Goal: Task Accomplishment & Management: Complete application form

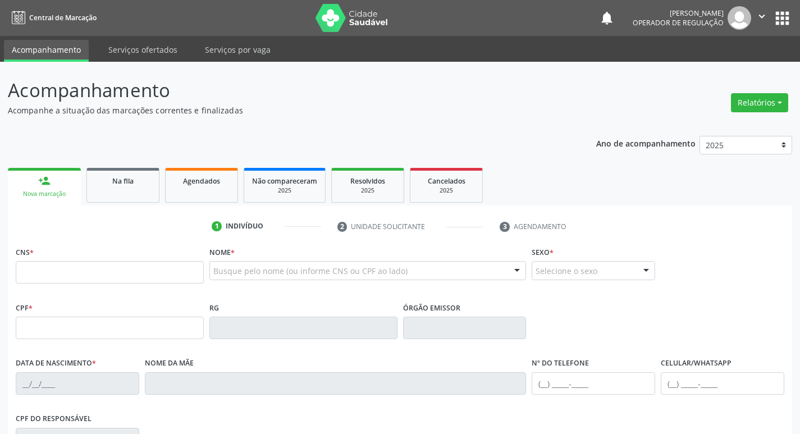
click at [145, 274] on input "text" at bounding box center [110, 272] width 188 height 22
type input "700 5059 1986 7159"
type input "024.431.914-60"
type input "31/10/1965"
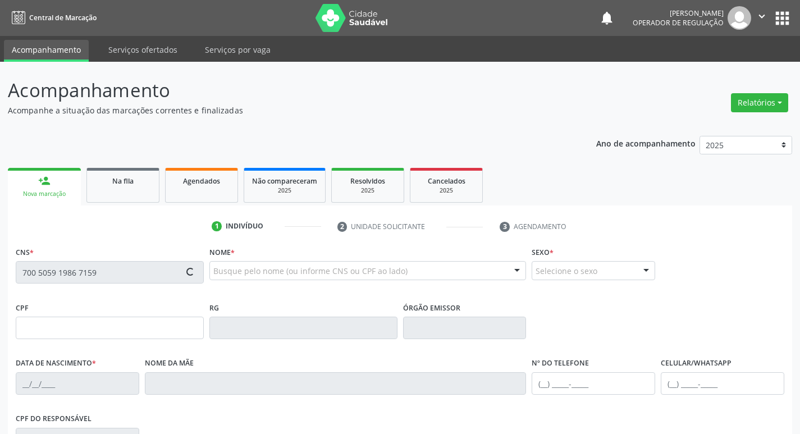
type input "Maria Francisca de Souza"
type input "(83) 99125-3109"
type input "203.802.674-20"
type input "29"
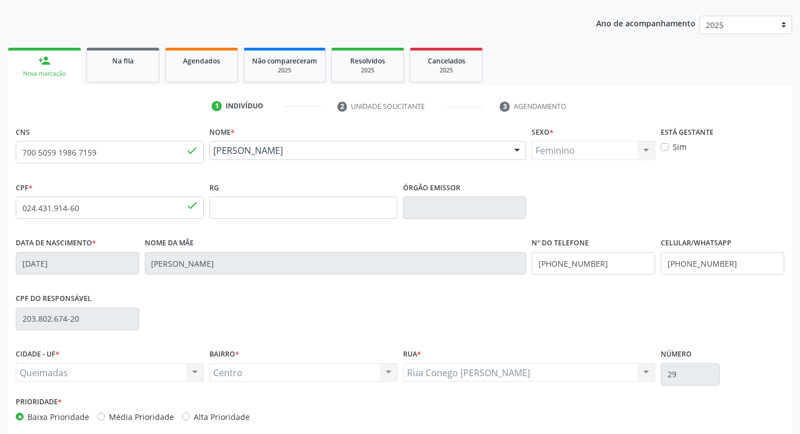
scroll to position [175, 0]
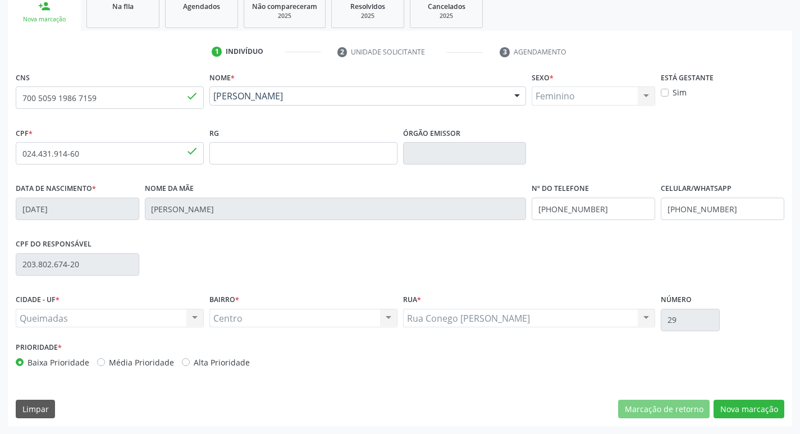
click at [749, 398] on div "CNS 700 5059 1986 7159 done Nome * Albaniza Souza Costa Albaniza Souza Costa CN…" at bounding box center [400, 247] width 785 height 357
click at [749, 404] on button "Nova marcação" at bounding box center [749, 409] width 71 height 19
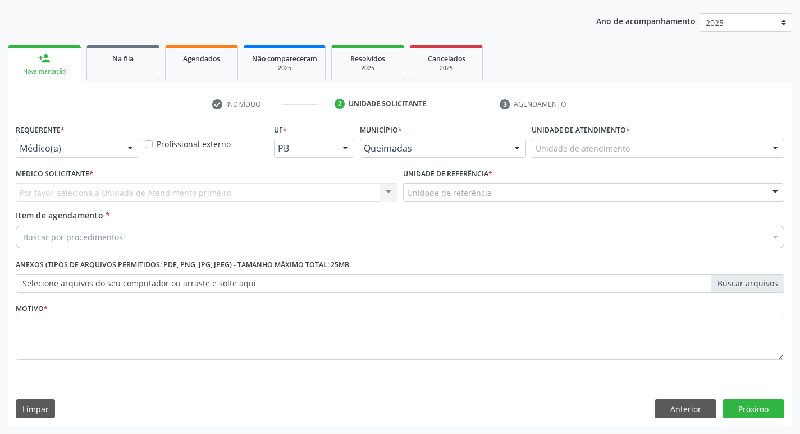
scroll to position [122, 0]
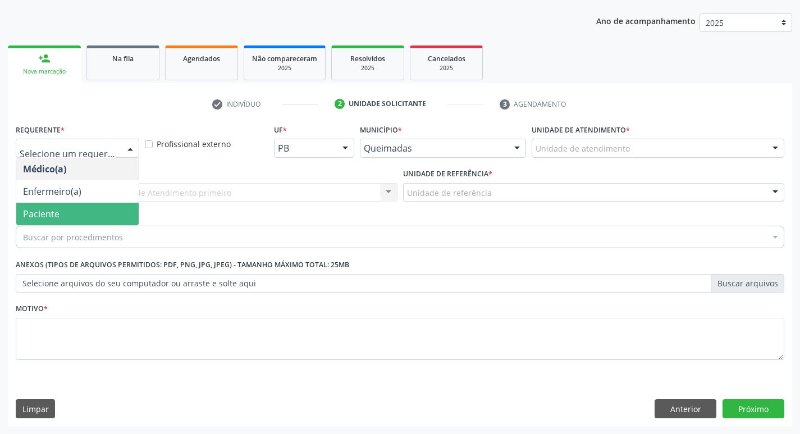
click at [82, 215] on span "Paciente" at bounding box center [77, 214] width 122 height 22
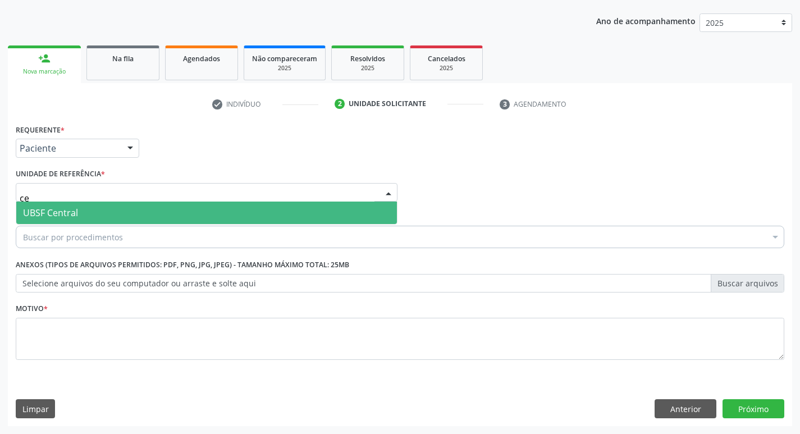
type input "cen"
click at [88, 211] on span "UBSF Central" at bounding box center [206, 213] width 381 height 22
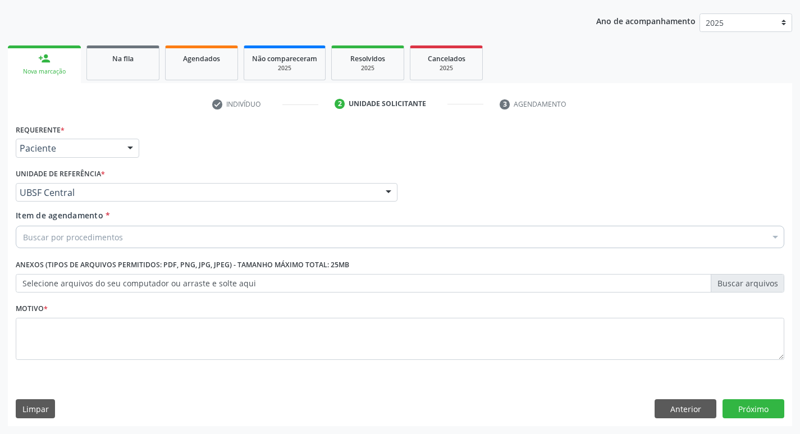
click at [94, 227] on div "Buscar por procedimentos" at bounding box center [400, 237] width 769 height 22
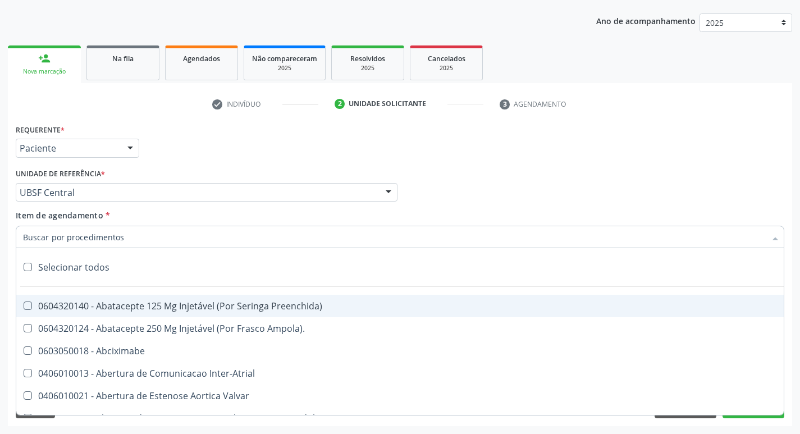
click at [93, 235] on input "Item de agendamento *" at bounding box center [394, 237] width 743 height 22
type input "o"
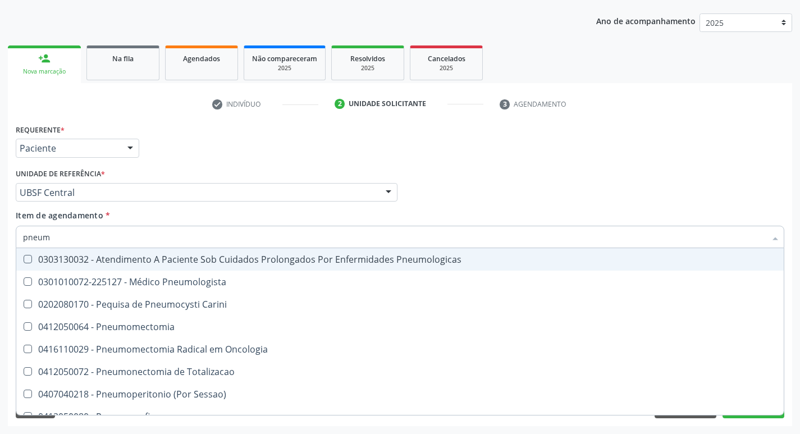
type input "pneumo"
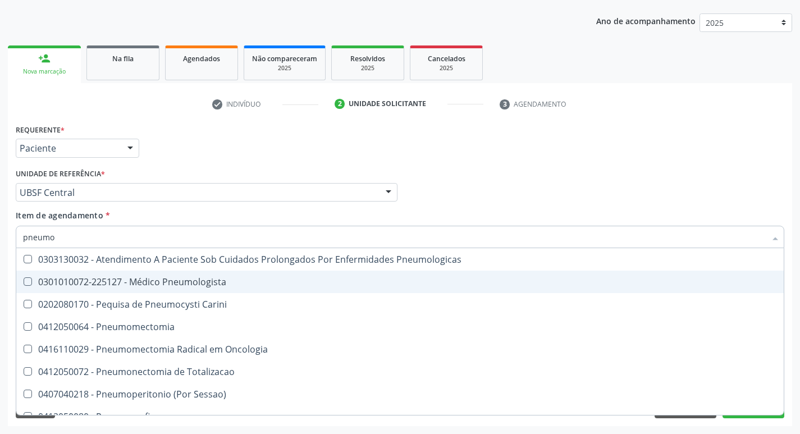
click at [104, 275] on span "0301010072-225127 - Médico Pneumologista" at bounding box center [400, 282] width 768 height 22
checkbox Pneumologista "true"
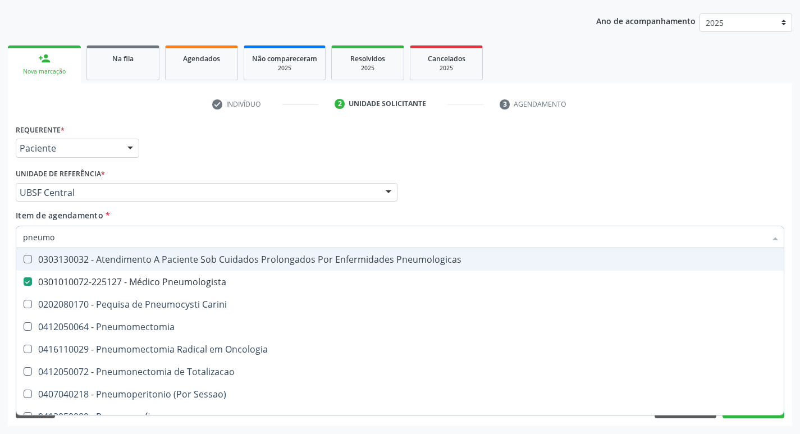
click at [718, 126] on div "Requerente * Paciente Médico(a) Enfermeiro(a) Paciente Nenhum resultado encontr…" at bounding box center [400, 143] width 775 height 44
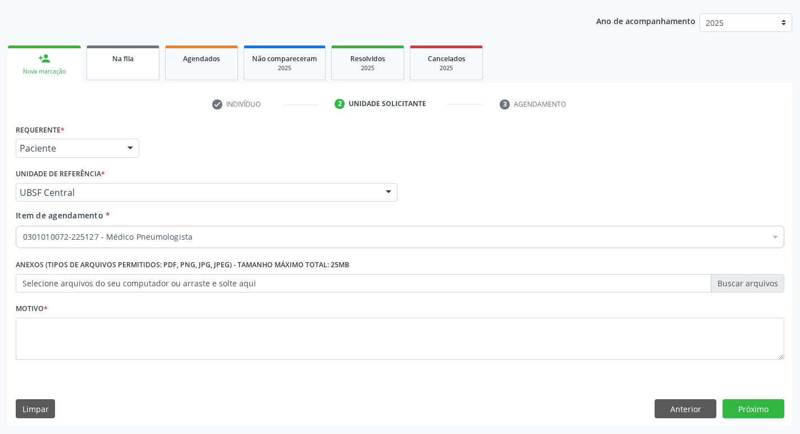
click at [120, 57] on span "Na fila" at bounding box center [122, 59] width 21 height 10
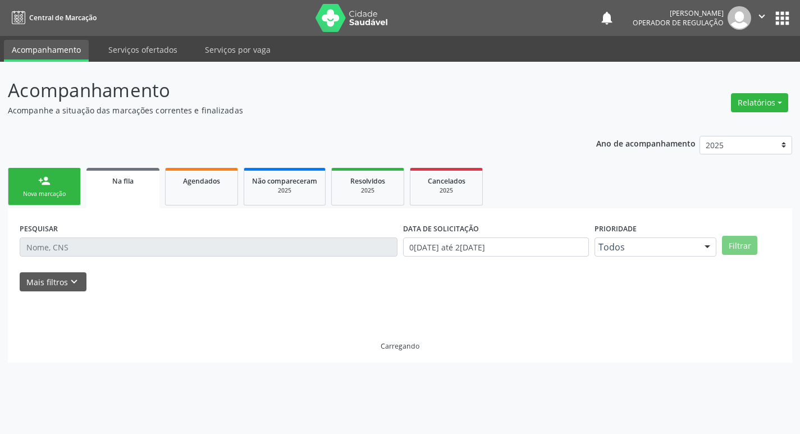
scroll to position [0, 0]
click at [53, 181] on link "person_add Nova marcação" at bounding box center [44, 187] width 73 height 38
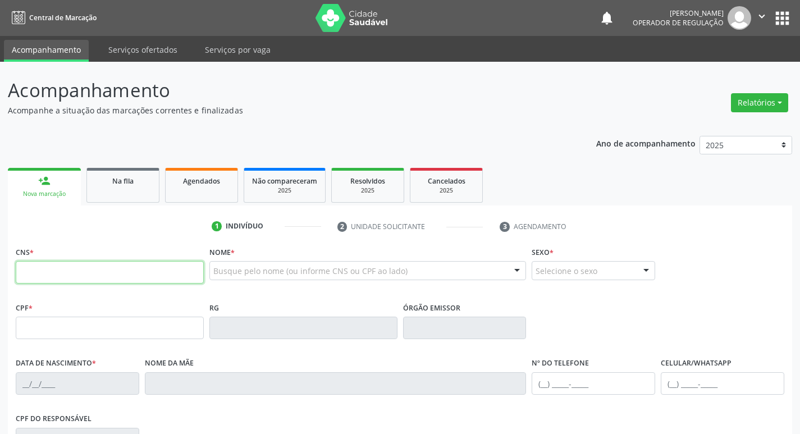
click at [93, 265] on input "text" at bounding box center [110, 272] width 188 height 22
type input "700 5059 1986 7159"
type input "024.431.914-60"
type input "31/10/1965"
type input "Maria Francisca de Souza"
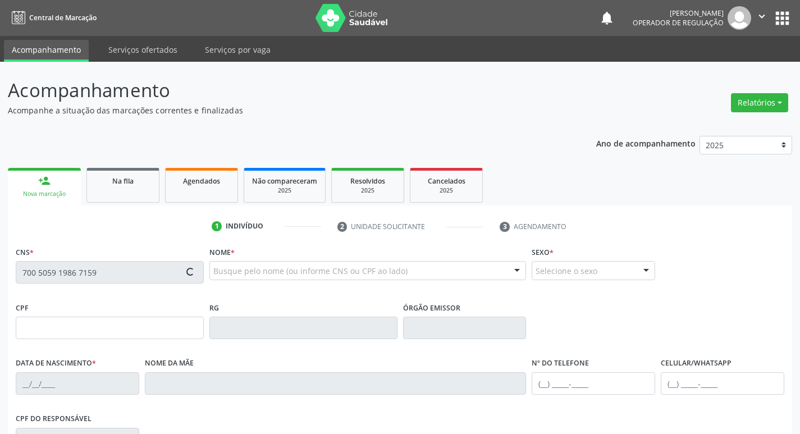
type input "(83) 99125-3109"
type input "203.802.674-20"
type input "29"
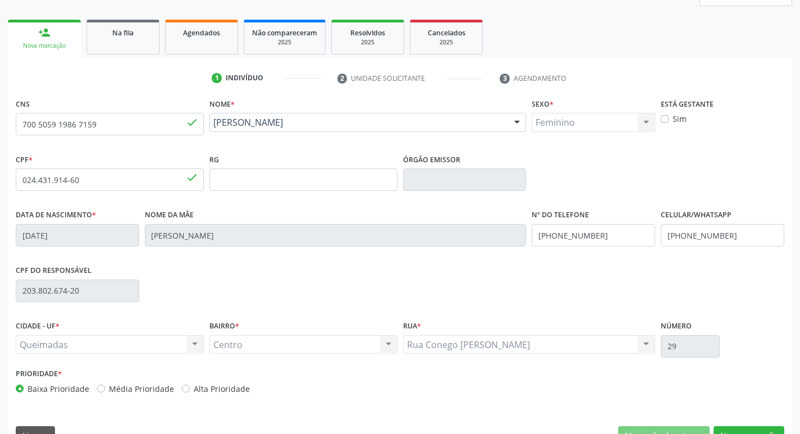
scroll to position [175, 0]
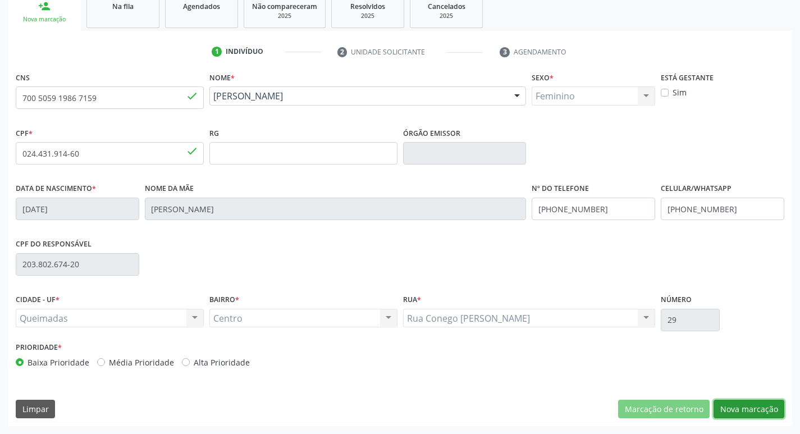
click at [764, 407] on button "Nova marcação" at bounding box center [749, 409] width 71 height 19
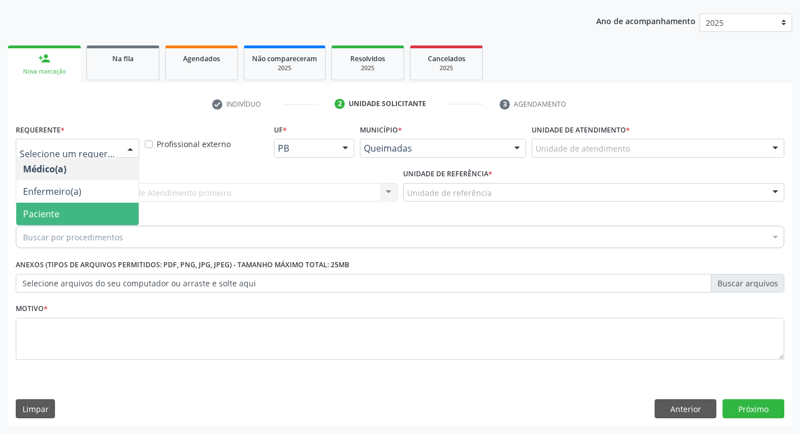
click at [88, 221] on span "Paciente" at bounding box center [77, 214] width 122 height 22
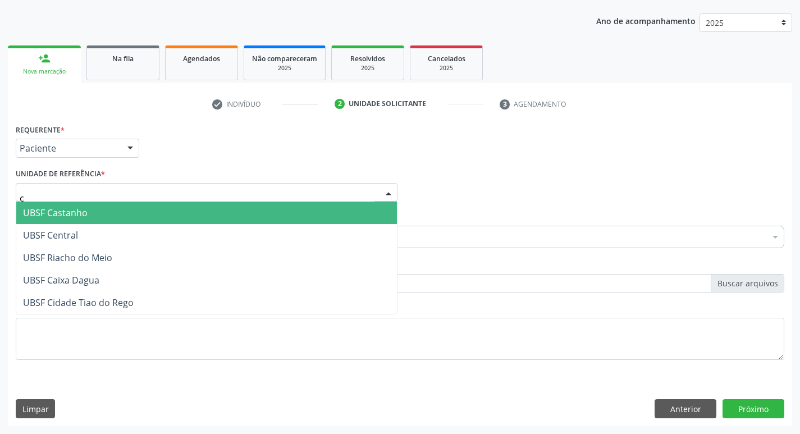
type input "ce"
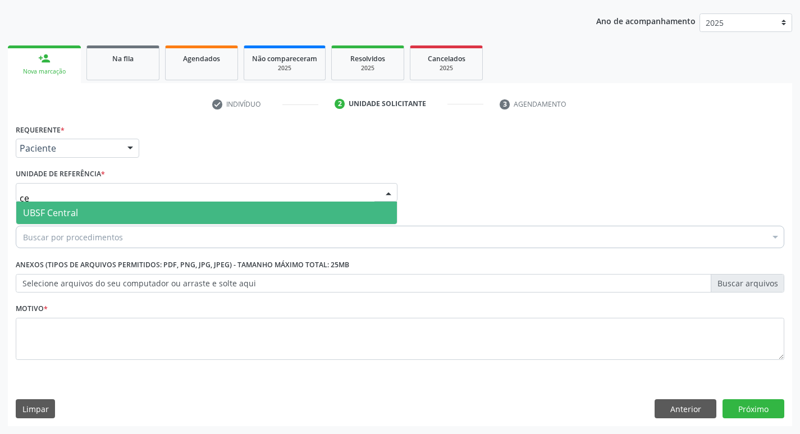
click at [90, 214] on span "UBSF Central" at bounding box center [206, 213] width 381 height 22
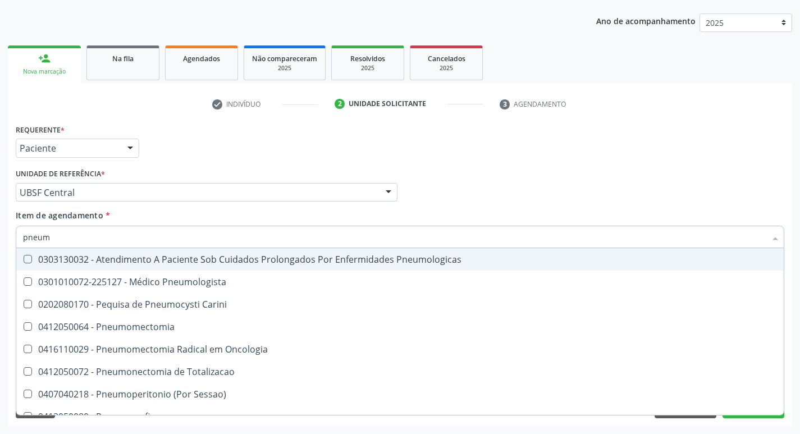
type input "pneumo"
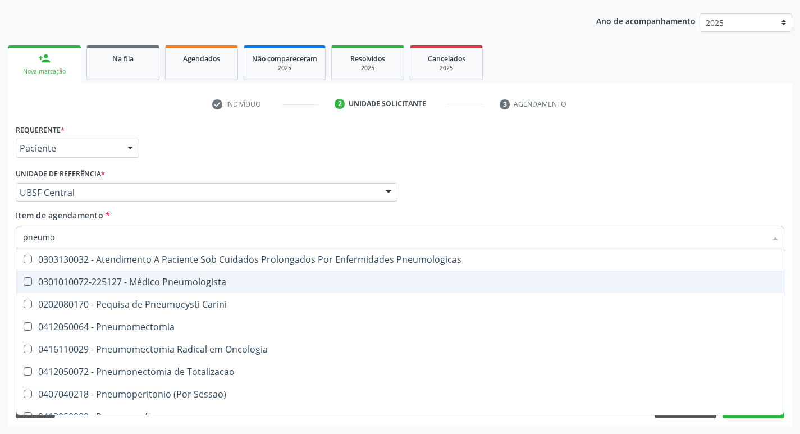
click at [108, 283] on div "0301010072-225127 - Médico Pneumologista" at bounding box center [400, 281] width 754 height 9
checkbox Pneumologista "true"
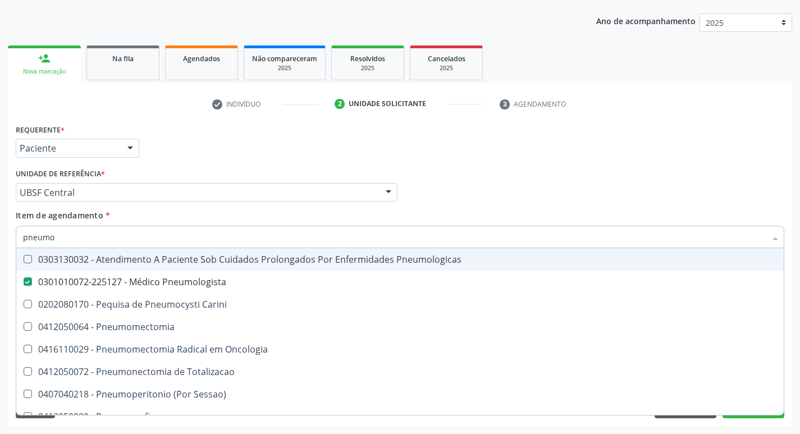
click at [461, 106] on div "2 Unidade solicitante" at bounding box center [409, 104] width 149 height 10
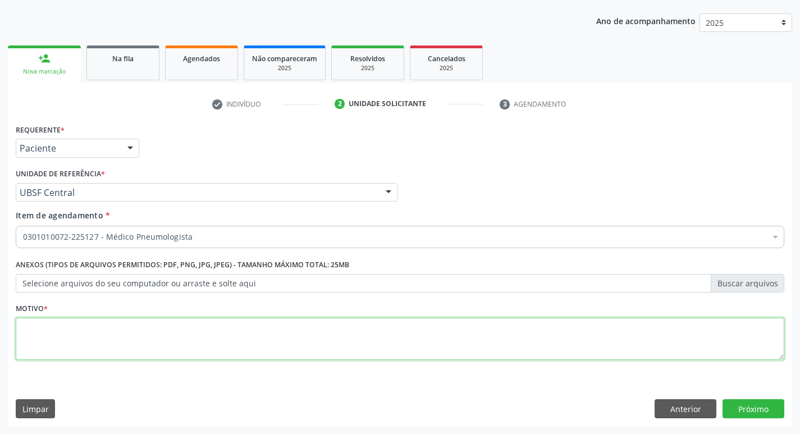
click at [92, 354] on textarea at bounding box center [400, 339] width 769 height 43
type textarea "retorno"
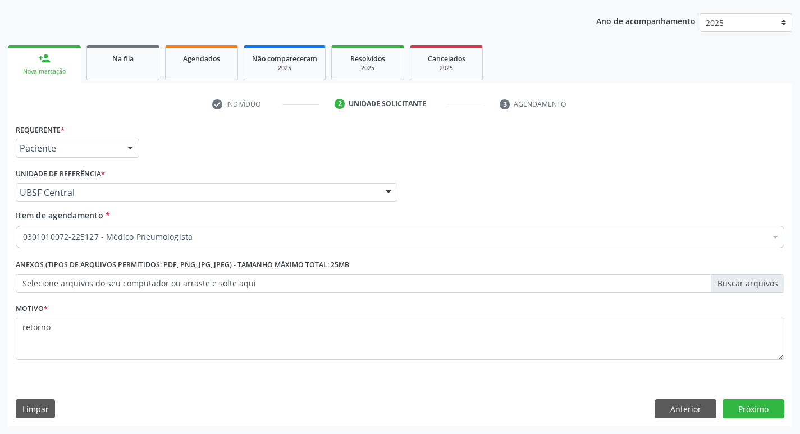
click at [747, 388] on div "Requerente * Paciente Médico(a) Enfermeiro(a) Paciente Nenhum resultado encontr…" at bounding box center [400, 273] width 785 height 305
click at [749, 396] on div "Requerente * Paciente Médico(a) Enfermeiro(a) Paciente Nenhum resultado encontr…" at bounding box center [400, 273] width 785 height 305
click at [750, 401] on button "Próximo" at bounding box center [754, 408] width 62 height 19
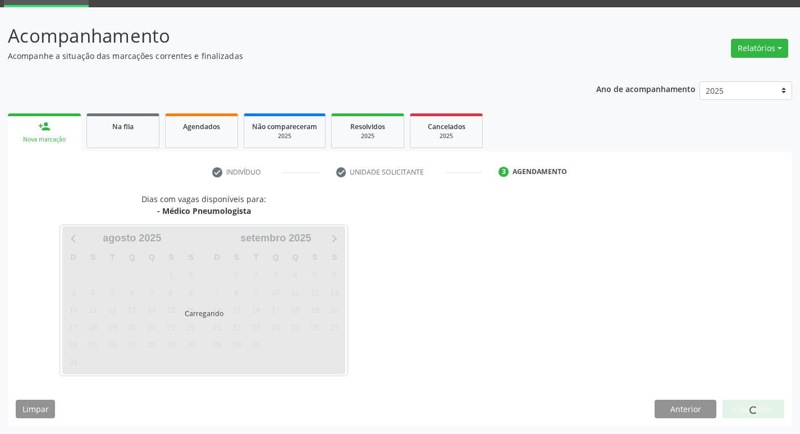
scroll to position [54, 0]
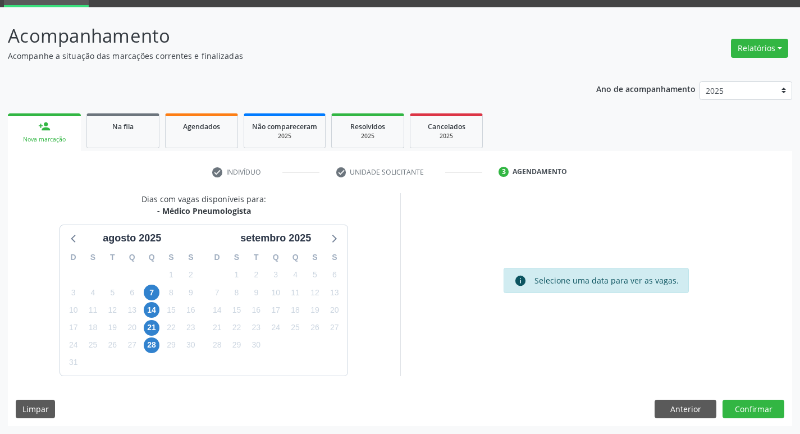
click at [122, 333] on div "20" at bounding box center [132, 327] width 20 height 17
click at [115, 329] on span "19" at bounding box center [112, 328] width 16 height 16
click at [171, 347] on span "29" at bounding box center [171, 346] width 16 height 16
click at [754, 408] on button "Confirmar" at bounding box center [754, 409] width 62 height 19
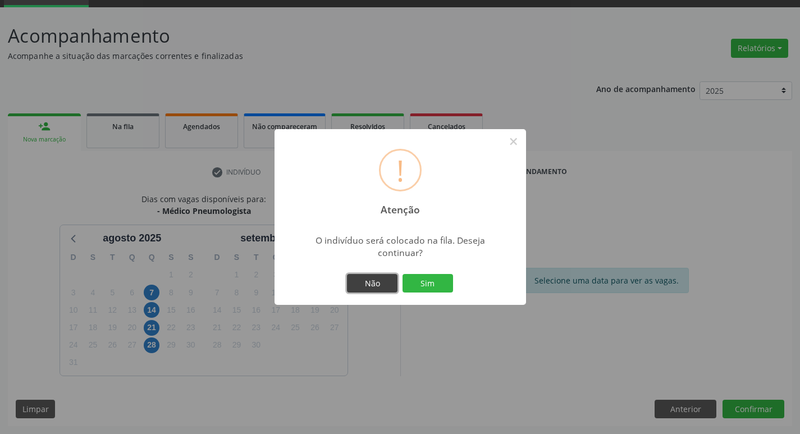
click at [353, 284] on button "Não" at bounding box center [372, 283] width 51 height 19
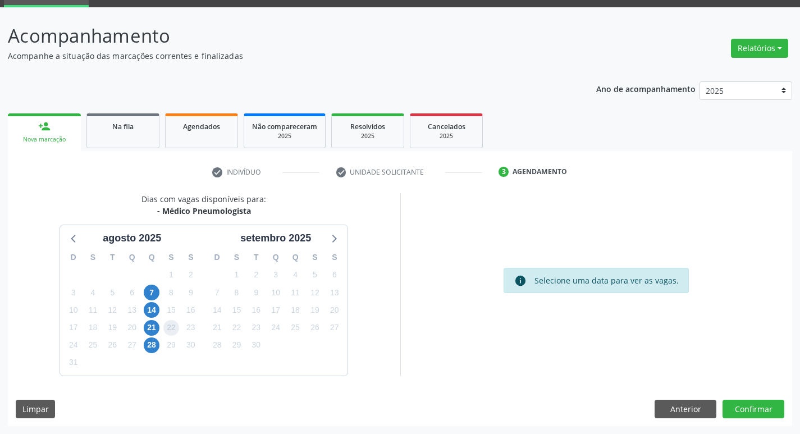
click at [172, 328] on span "22" at bounding box center [171, 328] width 16 height 16
click at [740, 416] on button "Confirmar" at bounding box center [754, 409] width 62 height 19
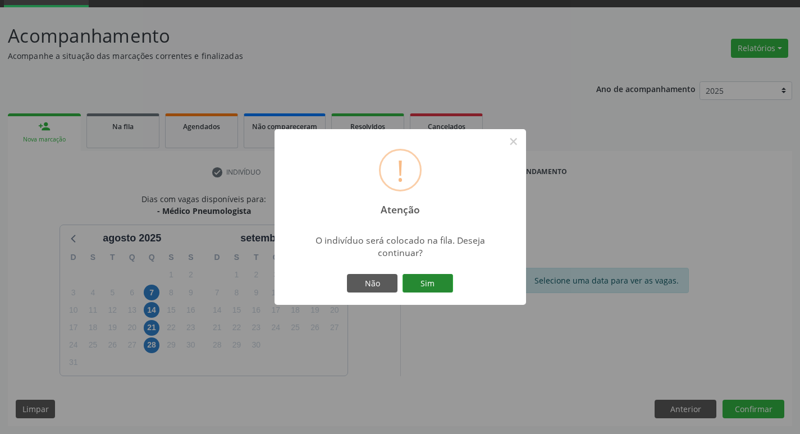
click at [433, 285] on button "Sim" at bounding box center [428, 283] width 51 height 19
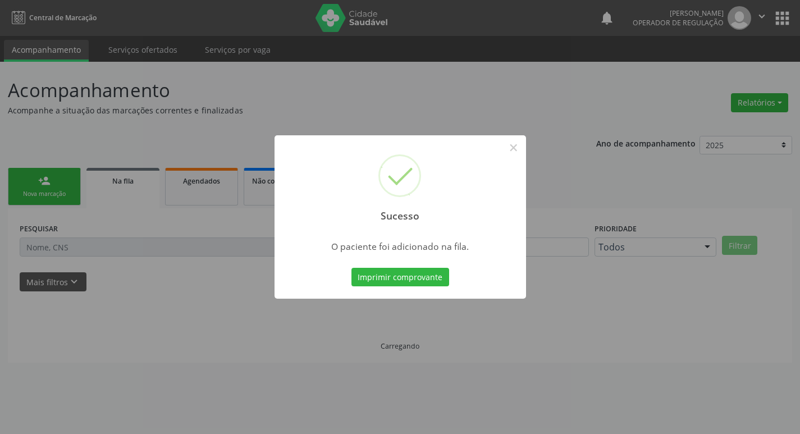
scroll to position [0, 0]
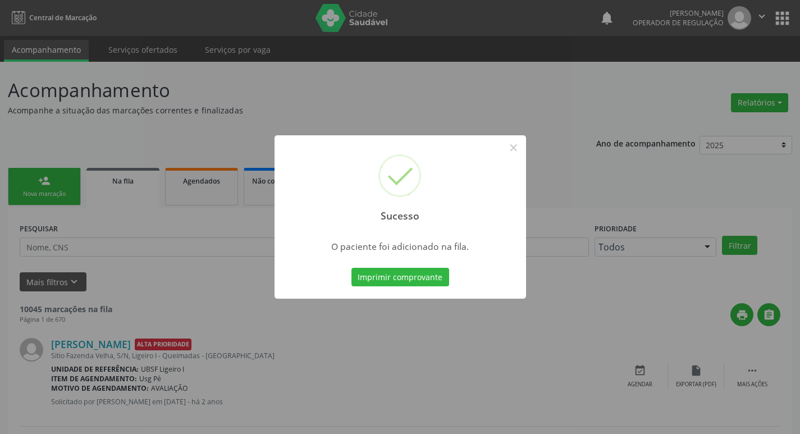
click at [212, 79] on div "Sucesso × O paciente foi adicionado na fila. Imprimir comprovante Cancel" at bounding box center [400, 217] width 800 height 434
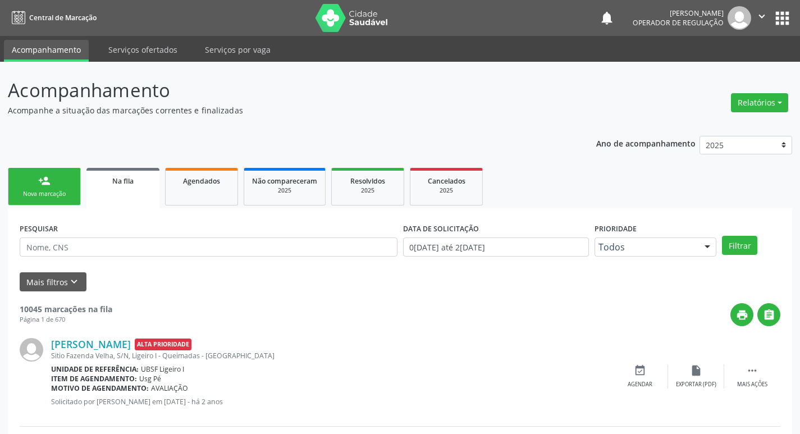
click at [53, 186] on link "person_add Nova marcação" at bounding box center [44, 187] width 73 height 38
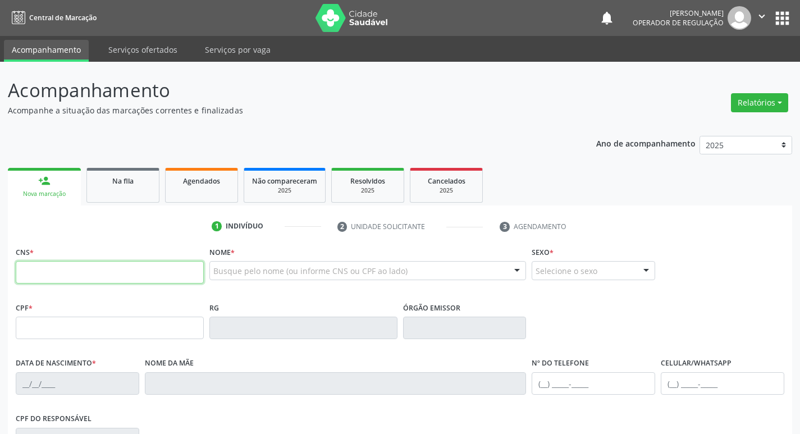
click at [116, 275] on input "text" at bounding box center [110, 272] width 188 height 22
type input "702 1007 5428 0799"
type input "569.383.144-20"
type input "24/04/1966"
type input "Cacilia Maria Morais"
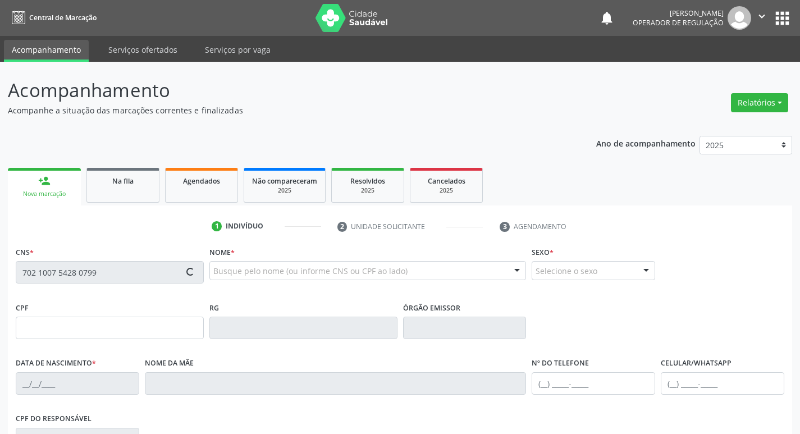
type input "(83) 99696-5613"
type input "080.450.834-84"
type input "87"
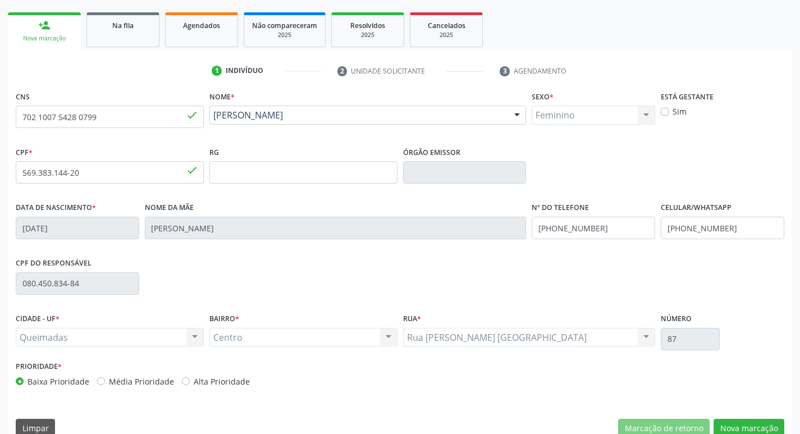
scroll to position [175, 0]
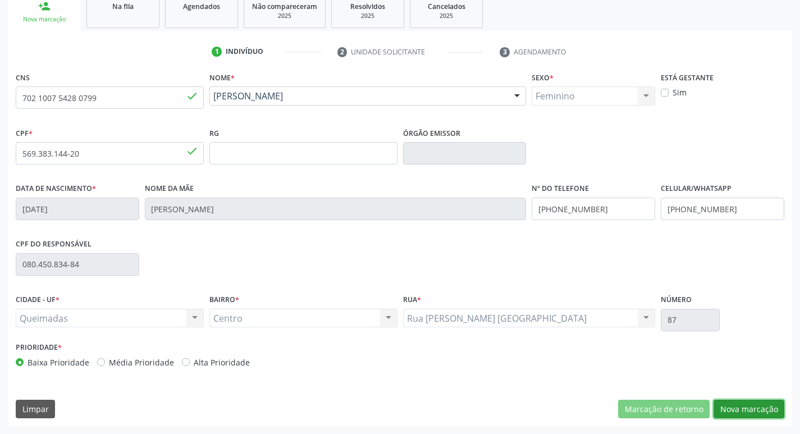
click at [735, 409] on button "Nova marcação" at bounding box center [749, 409] width 71 height 19
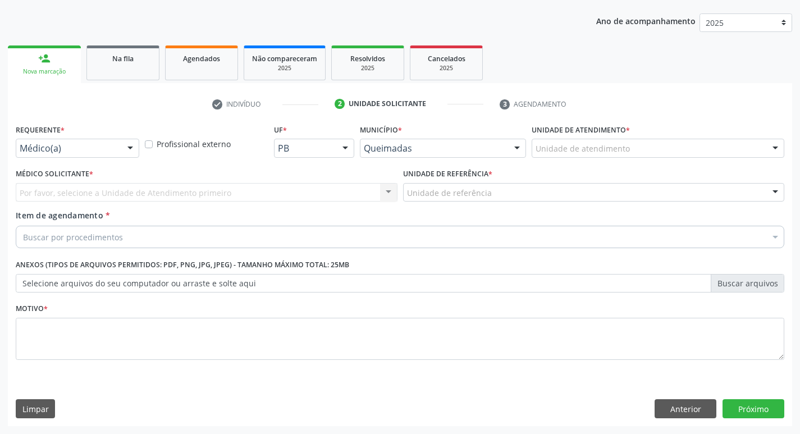
click at [125, 154] on div at bounding box center [130, 148] width 17 height 19
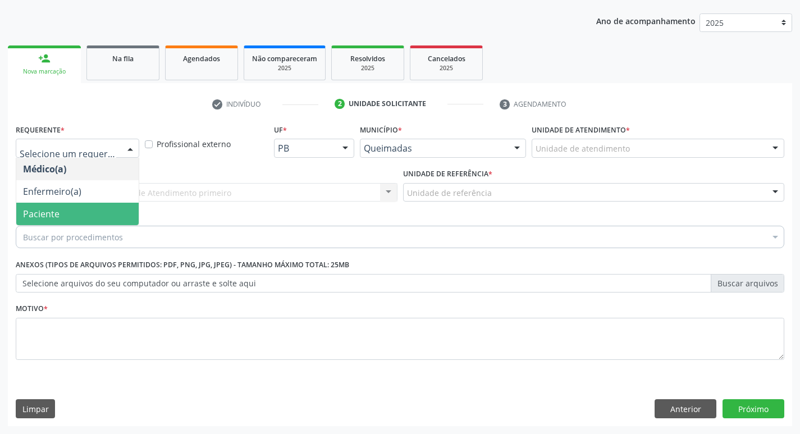
click at [111, 205] on span "Paciente" at bounding box center [77, 214] width 122 height 22
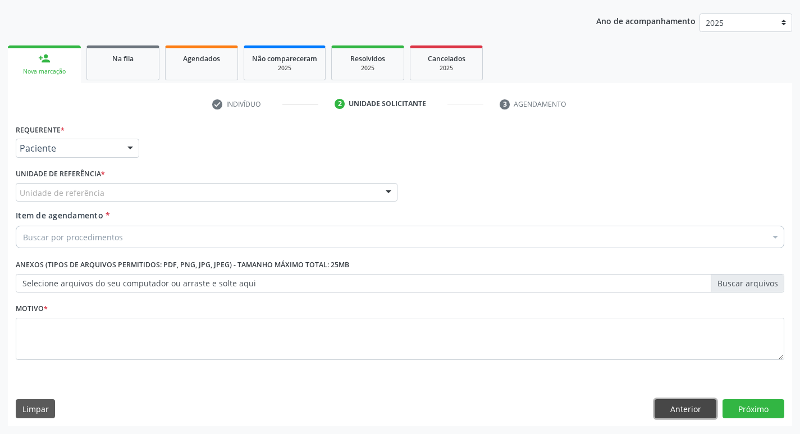
click at [684, 402] on button "Anterior" at bounding box center [686, 408] width 62 height 19
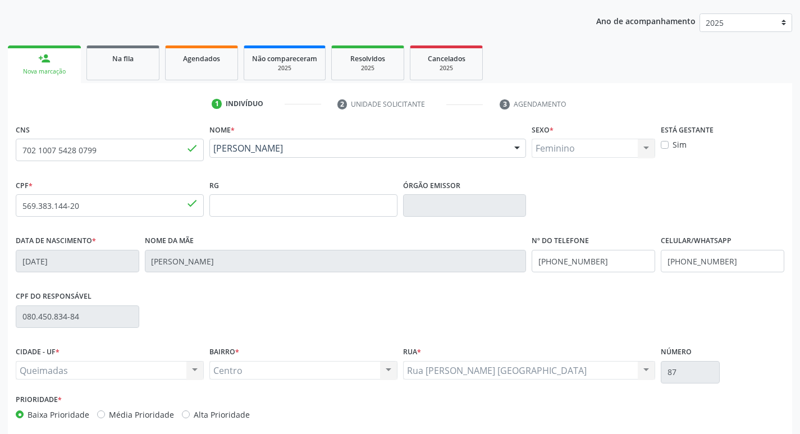
drag, startPoint x: 800, startPoint y: 351, endPoint x: 808, endPoint y: 405, distance: 55.1
click at [800, 312] on html "Central de Marcação notifications Isabela Tatiane Cardoso de Moura Operador de …" at bounding box center [400, 95] width 800 height 434
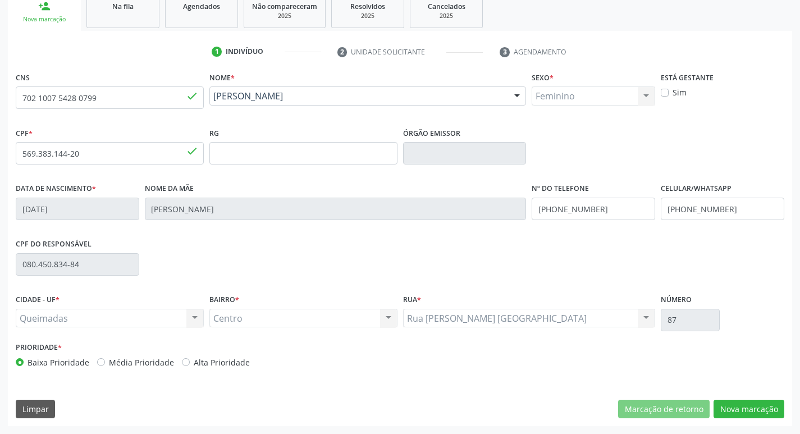
click at [761, 335] on div "CIDADE - UF * Queimadas Queimadas Nenhum resultado encontrado para: " " Não há …" at bounding box center [400, 316] width 775 height 48
click at [755, 410] on button "Nova marcação" at bounding box center [749, 409] width 71 height 19
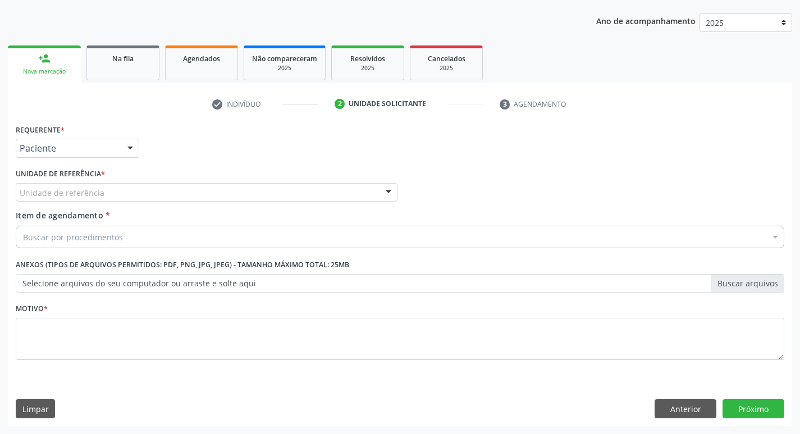
scroll to position [122, 0]
click at [184, 188] on div "Unidade de referência" at bounding box center [207, 192] width 382 height 19
type input "cen"
click at [179, 225] on div "Item de agendamento * Buscar por procedimentos Selecionar todos 0604320140 - Ab…" at bounding box center [400, 227] width 769 height 35
click at [185, 234] on div "Buscar por procedimentos" at bounding box center [400, 237] width 769 height 22
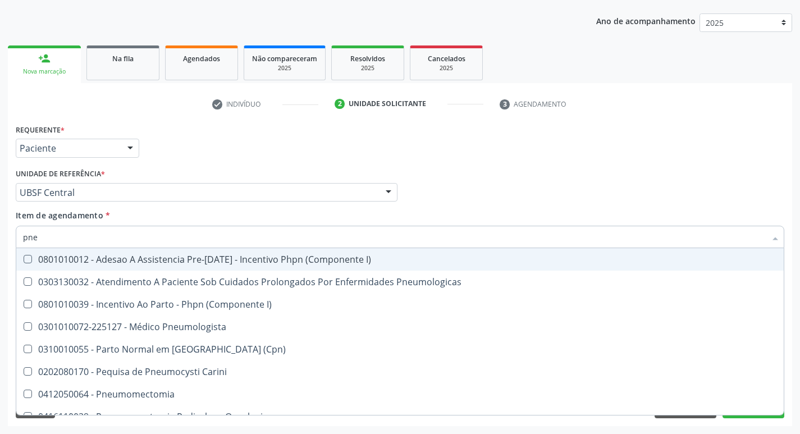
type input "pneu"
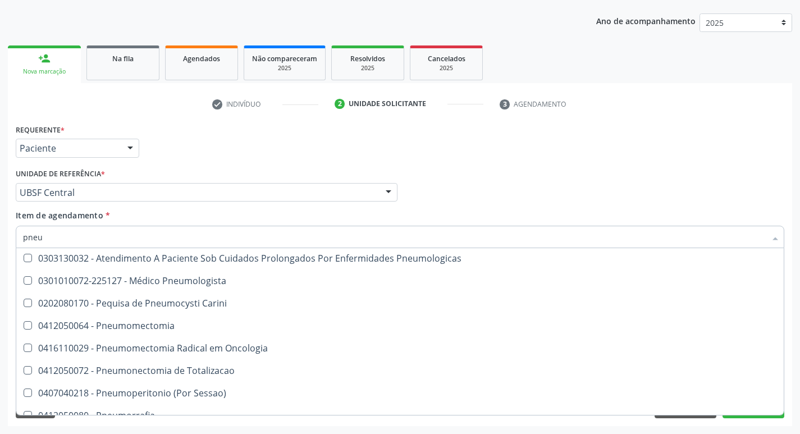
scroll to position [0, 0]
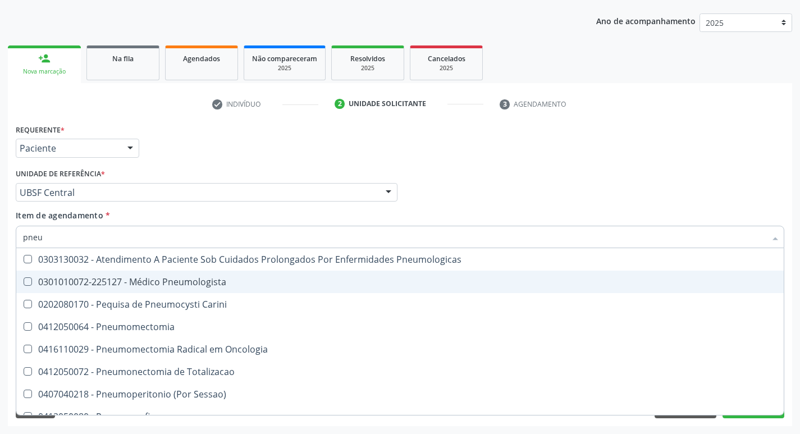
click at [270, 272] on span "0301010072-225127 - Médico Pneumologista" at bounding box center [400, 282] width 768 height 22
checkbox Pneumologista "true"
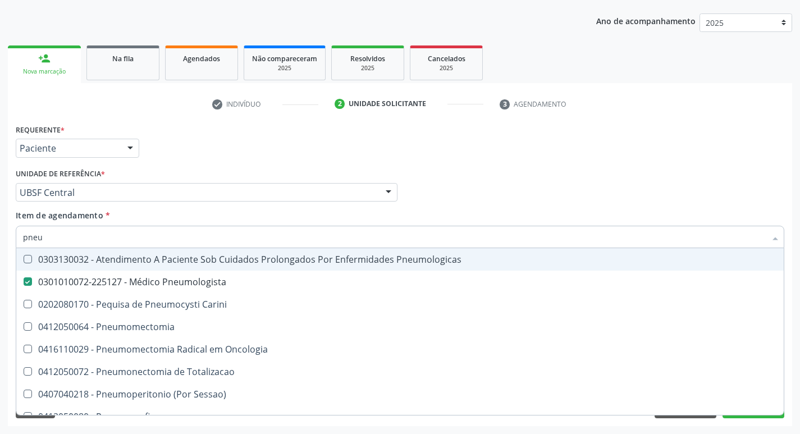
click at [609, 124] on div "Requerente * Paciente Médico(a) Enfermeiro(a) Paciente Nenhum resultado encontr…" at bounding box center [400, 143] width 775 height 44
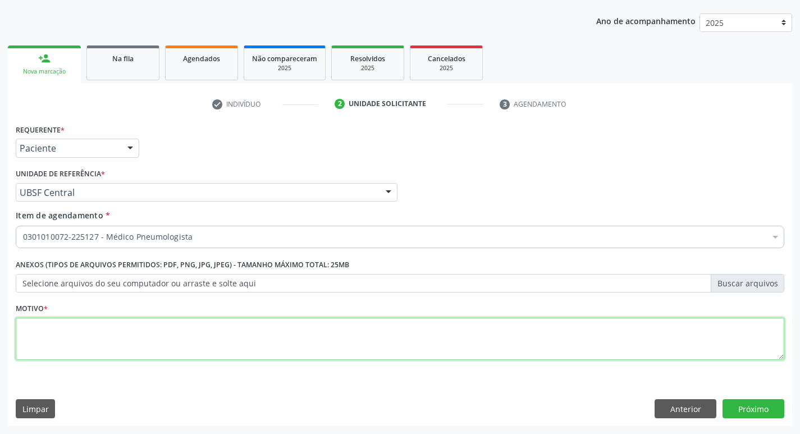
click at [181, 333] on textarea at bounding box center [400, 339] width 769 height 43
type textarea "retorno."
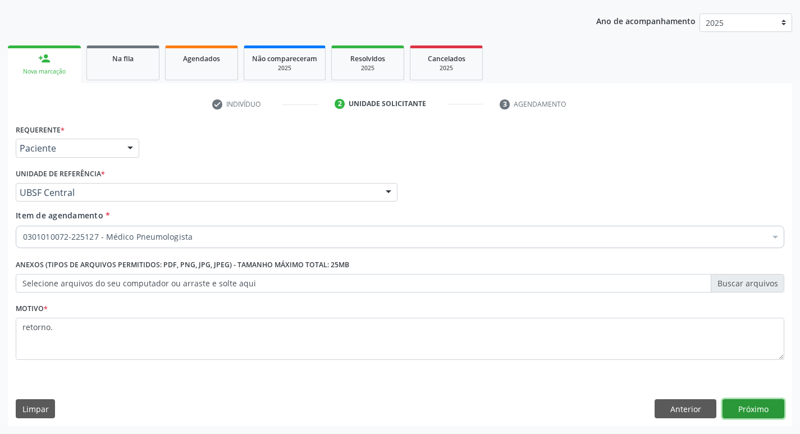
click at [762, 407] on button "Próximo" at bounding box center [754, 408] width 62 height 19
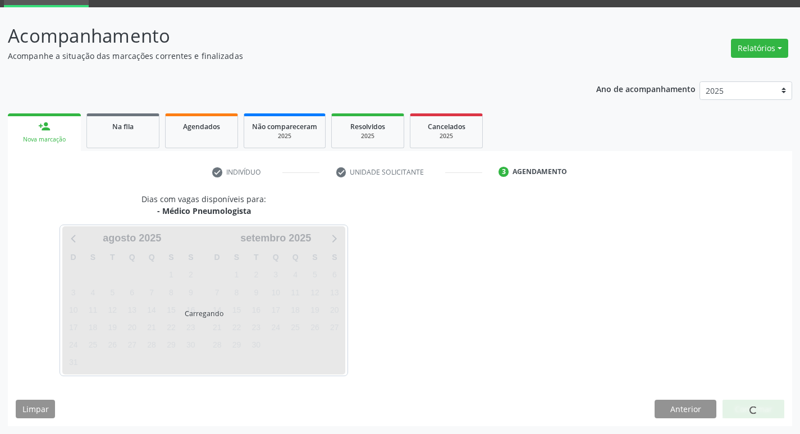
scroll to position [54, 0]
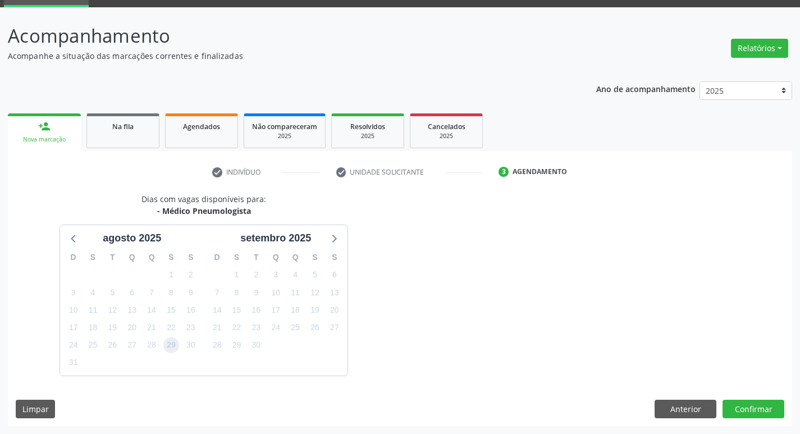
click at [174, 344] on span "29" at bounding box center [171, 346] width 16 height 16
click at [745, 402] on button "Confirmar" at bounding box center [754, 409] width 62 height 19
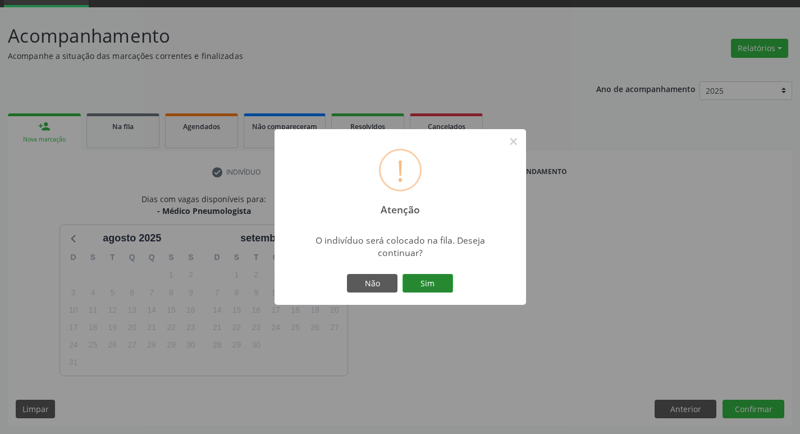
click at [442, 275] on button "Sim" at bounding box center [428, 283] width 51 height 19
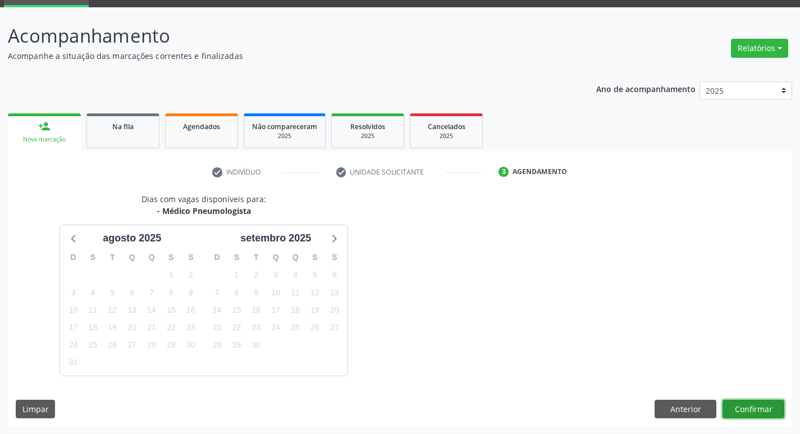
click at [741, 404] on button "Confirmar" at bounding box center [754, 409] width 62 height 19
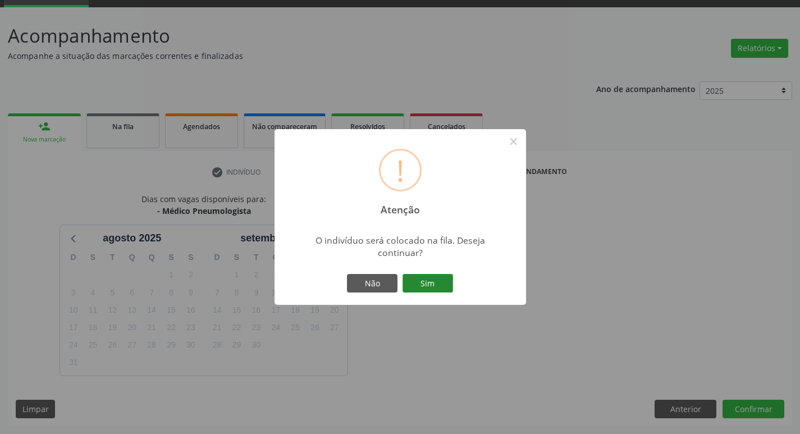
click at [439, 275] on button "Sim" at bounding box center [428, 283] width 51 height 19
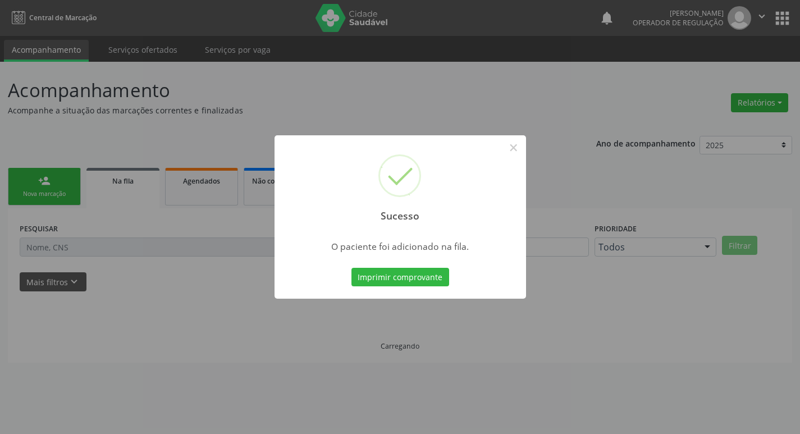
scroll to position [0, 0]
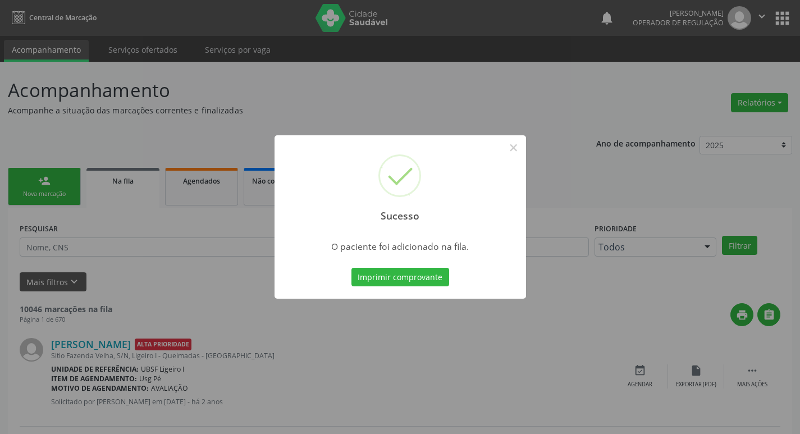
click at [100, 92] on div "Sucesso × O paciente foi adicionado na fila. Imprimir comprovante Cancel" at bounding box center [400, 217] width 800 height 434
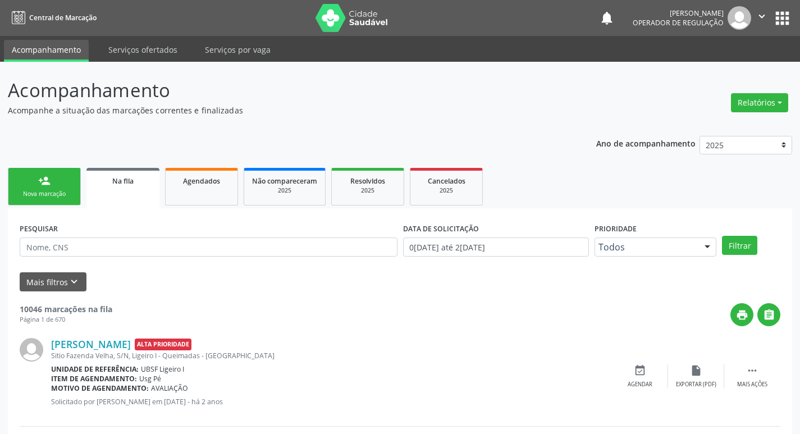
click at [40, 179] on div "person_add" at bounding box center [44, 181] width 12 height 12
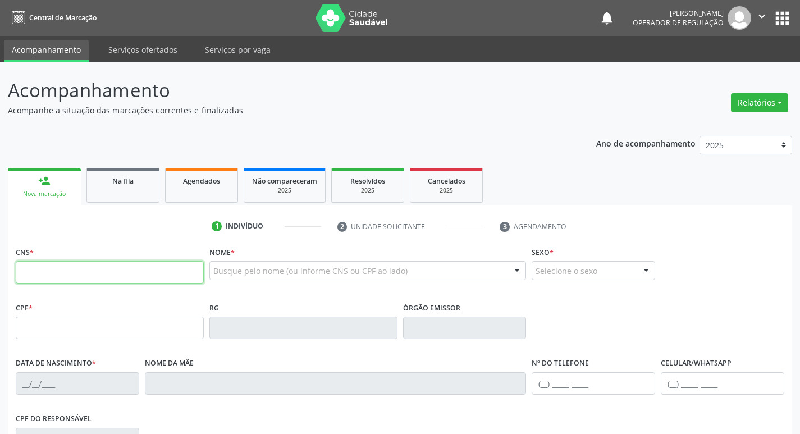
click at [138, 275] on input "text" at bounding box center [110, 272] width 188 height 22
type input "706 8037 8400 5523"
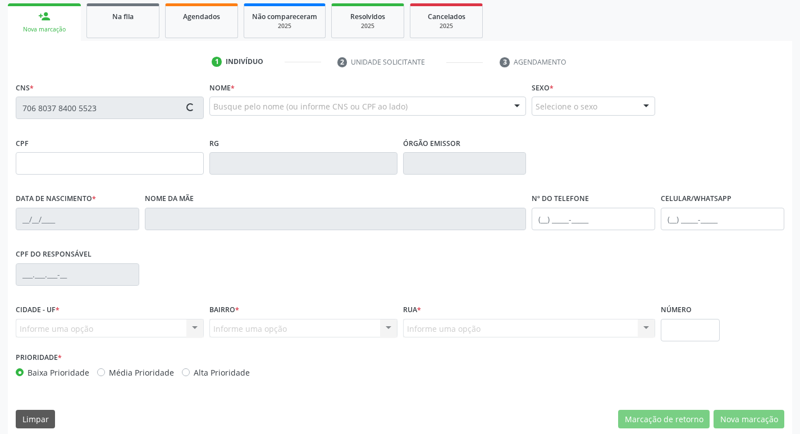
scroll to position [166, 0]
type input "659.132.057-15"
type input "03/09/1959"
type input "Cicera Maria da Silva"
type input "(83) 99158-7651"
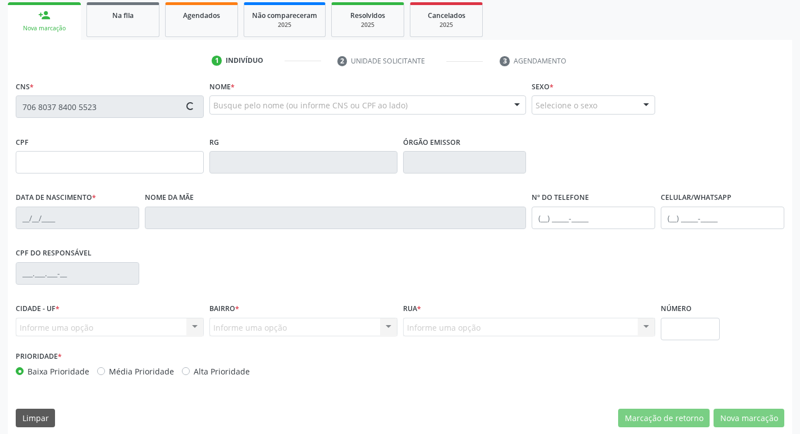
type input "(83) 99158-7651"
type input "S/N"
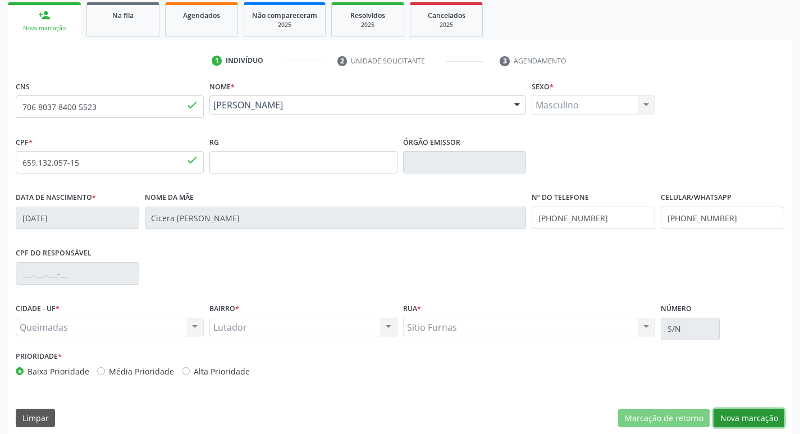
click at [736, 420] on button "Nova marcação" at bounding box center [749, 418] width 71 height 19
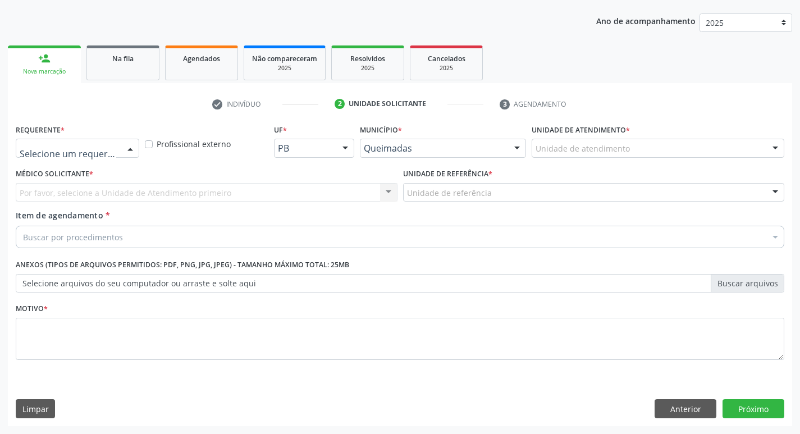
click at [132, 154] on div at bounding box center [130, 148] width 17 height 19
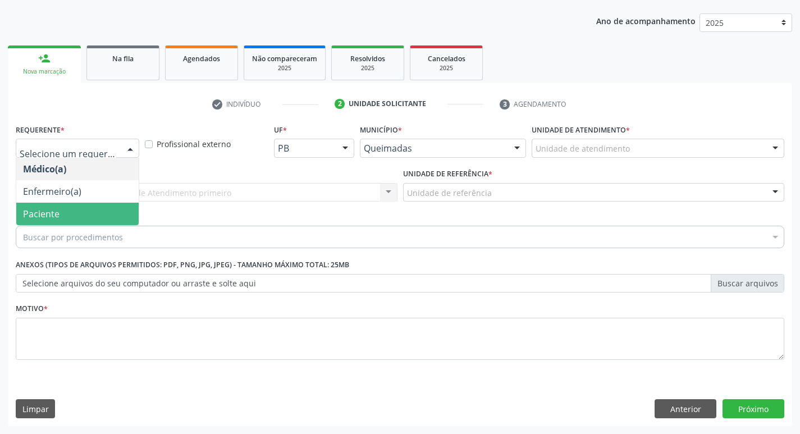
click at [112, 208] on span "Paciente" at bounding box center [77, 214] width 122 height 22
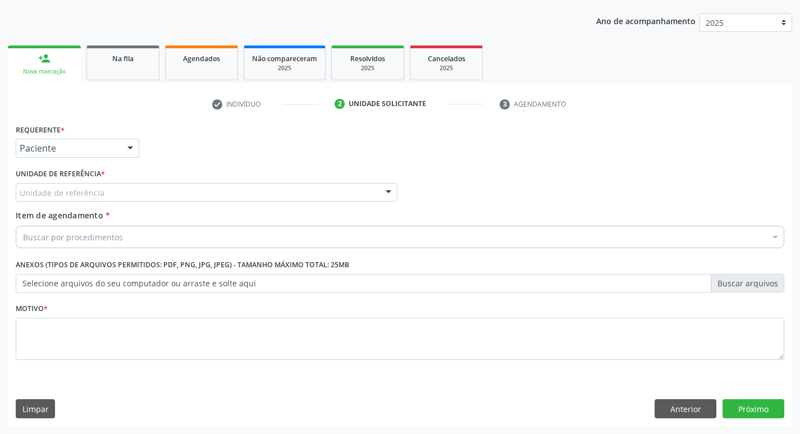
click at [113, 197] on div "Unidade de referência" at bounding box center [207, 192] width 382 height 19
type input "k"
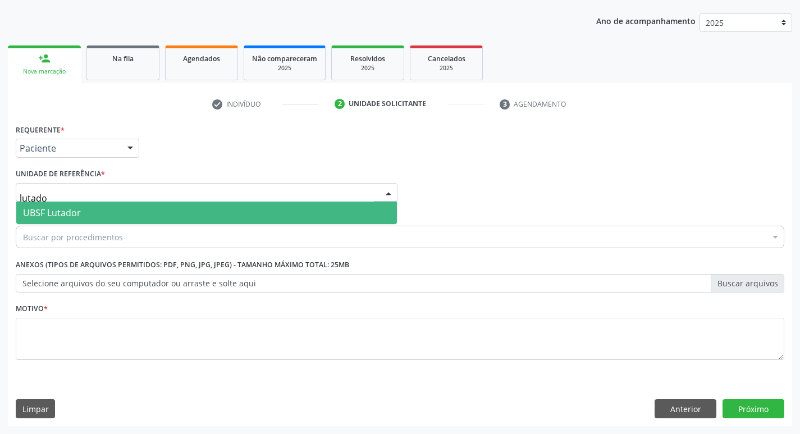
type input "lutador"
click at [121, 206] on span "UBSF Lutador" at bounding box center [206, 213] width 381 height 22
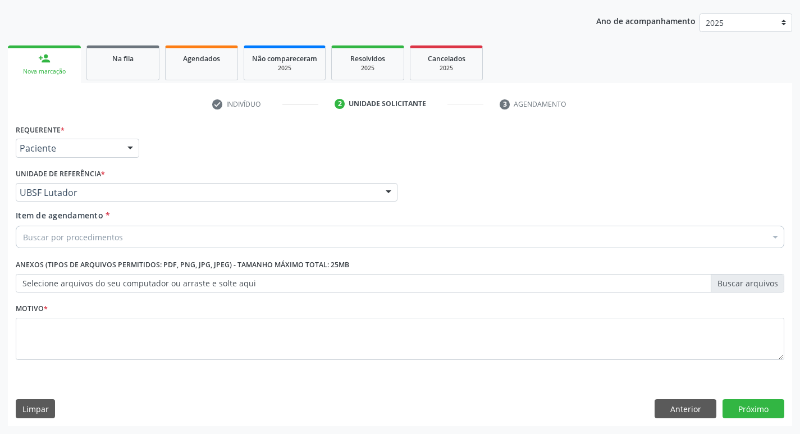
click at [73, 284] on label "Selecione arquivos do seu computador ou arraste e solte aqui" at bounding box center [400, 283] width 769 height 19
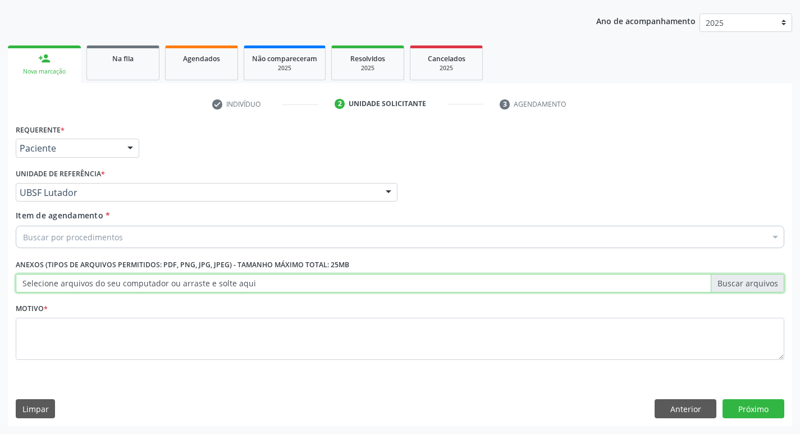
click at [73, 284] on input "Selecione arquivos do seu computador ou arraste e solte aqui" at bounding box center [400, 283] width 769 height 19
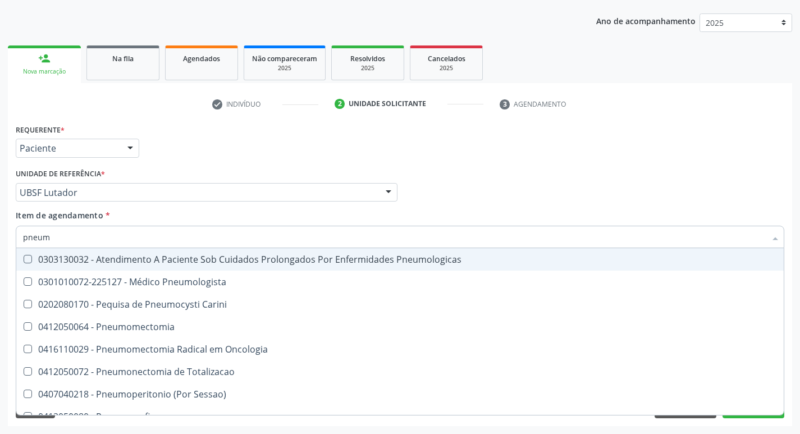
type input "pneumo"
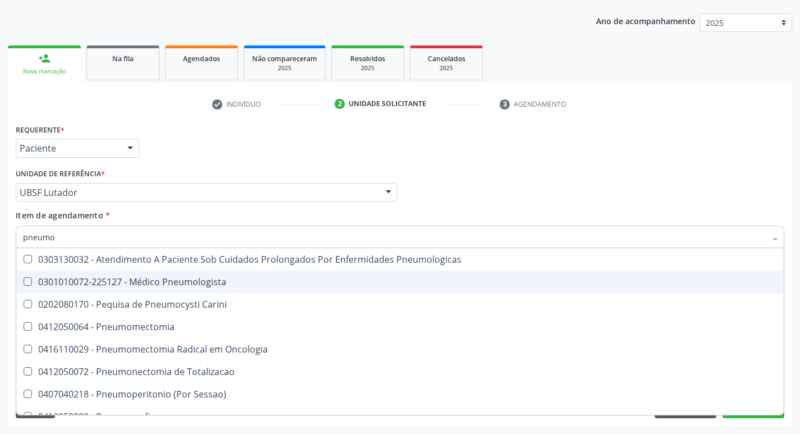
click at [55, 277] on div "0301010072-225127 - Médico Pneumologista" at bounding box center [400, 281] width 754 height 9
checkbox Pneumologista "true"
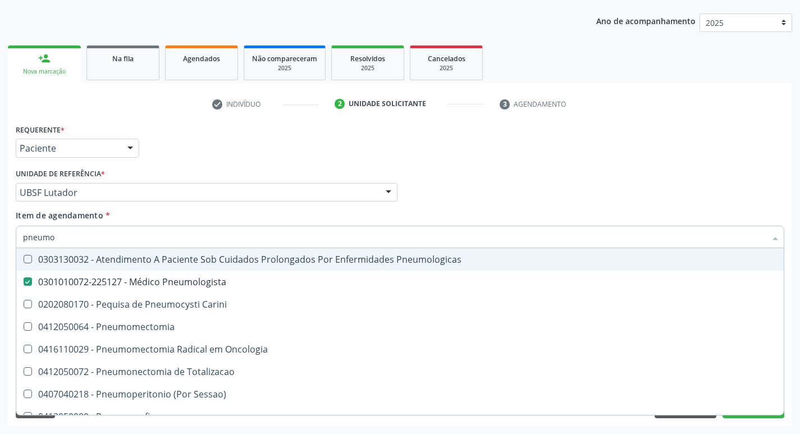
click at [172, 156] on div "Requerente * Paciente Médico(a) Enfermeiro(a) Paciente Nenhum resultado encontr…" at bounding box center [400, 143] width 775 height 44
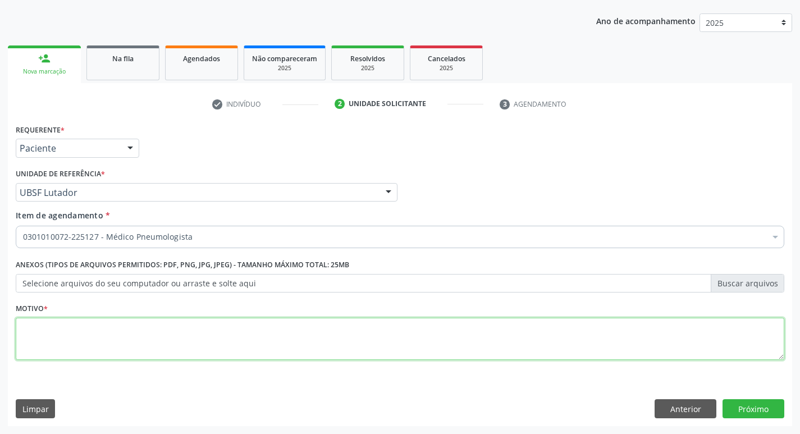
click at [84, 351] on textarea at bounding box center [400, 339] width 769 height 43
type textarea "retorno."
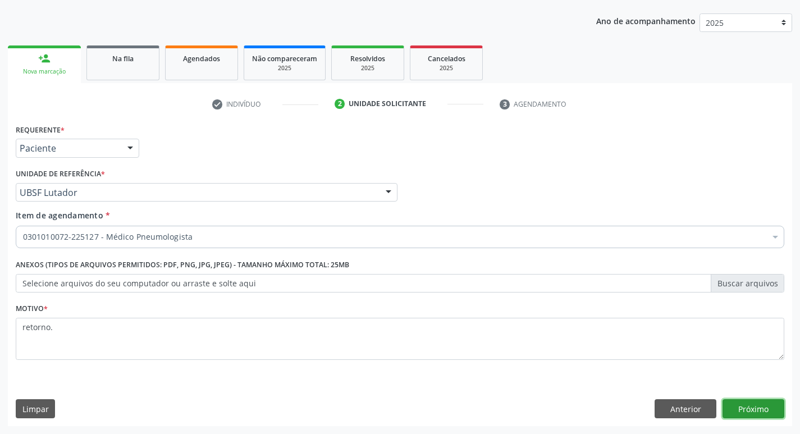
click at [760, 402] on button "Próximo" at bounding box center [754, 408] width 62 height 19
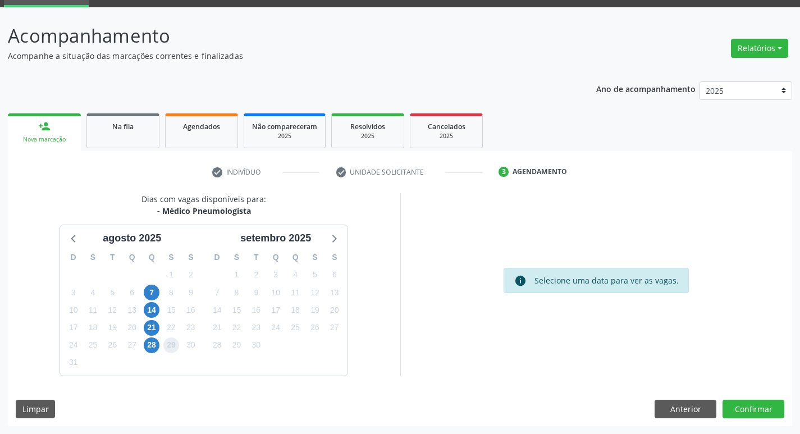
click at [174, 344] on span "29" at bounding box center [171, 346] width 16 height 16
click at [735, 418] on button "Confirmar" at bounding box center [754, 409] width 62 height 19
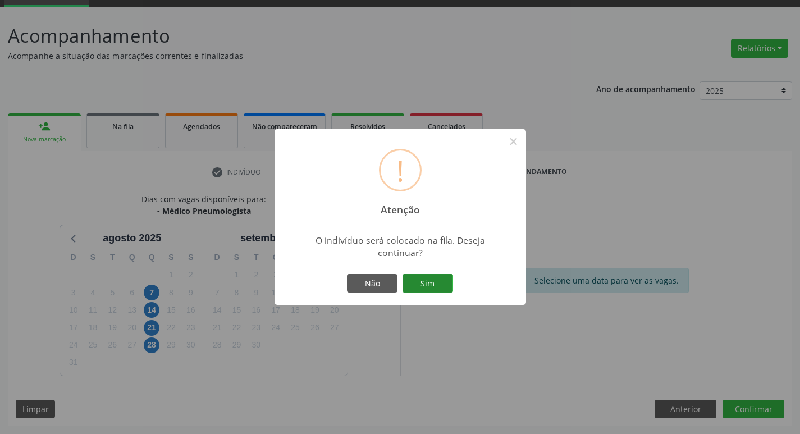
click at [421, 277] on button "Sim" at bounding box center [428, 283] width 51 height 19
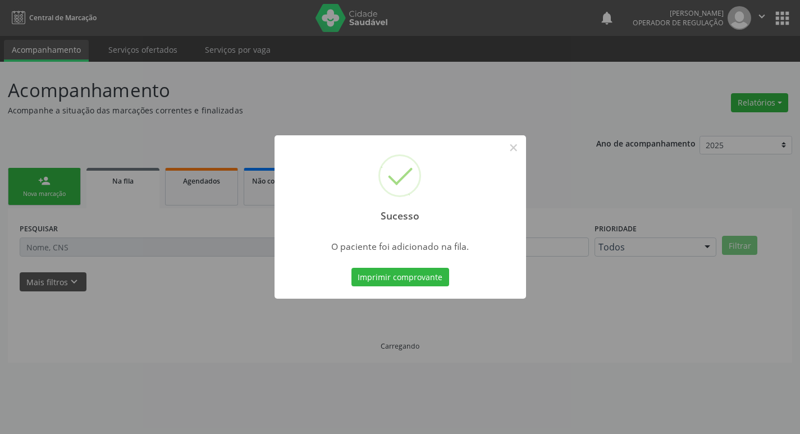
scroll to position [0, 0]
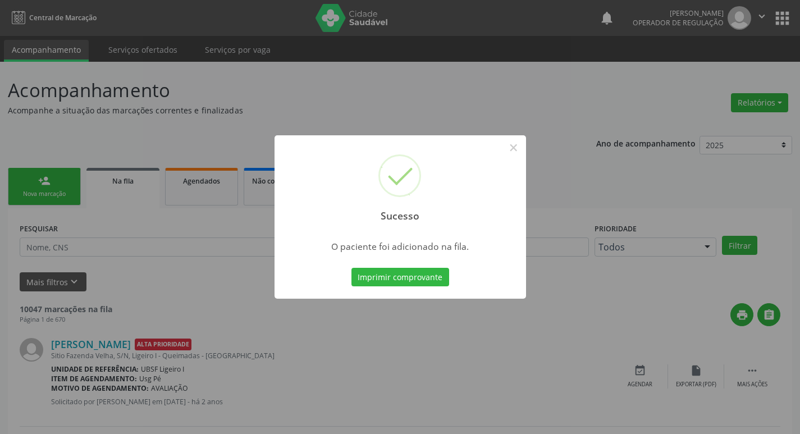
click at [212, 115] on div "Sucesso × O paciente foi adicionado na fila. Imprimir comprovante Cancel" at bounding box center [400, 217] width 800 height 434
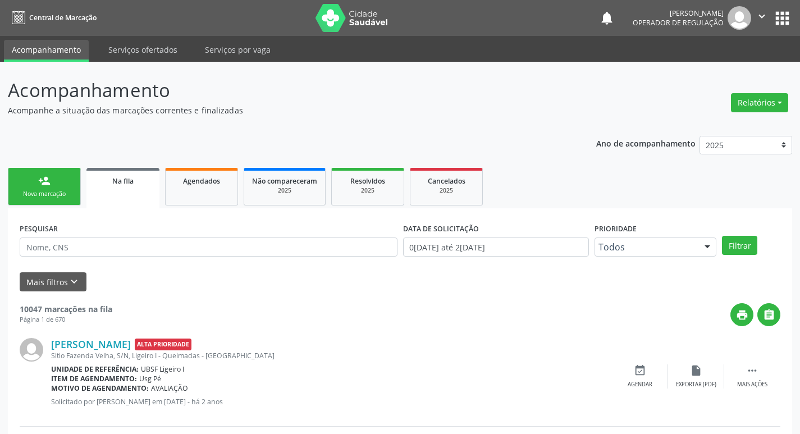
click at [57, 167] on ul "person_add Nova marcação Na fila Agendados Não compareceram 2025 Resolvidos 202…" at bounding box center [400, 186] width 785 height 43
click at [57, 176] on link "person_add Nova marcação" at bounding box center [44, 187] width 73 height 38
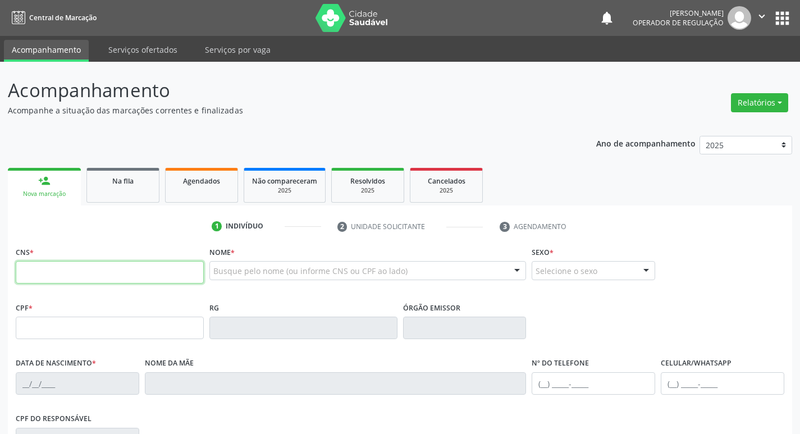
click at [99, 278] on input "text" at bounding box center [110, 272] width 188 height 22
type input "702 8056 9452 0967"
type input "147.261.414-30"
type input "07/08/2017"
type input "Ana Claudia da Silva Marinho"
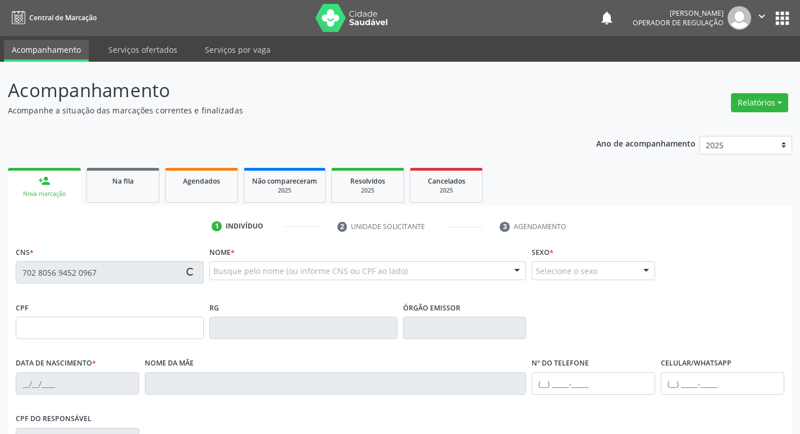
type input "(83) 99194-9342"
type input "089.448.474-52"
type input "S/N"
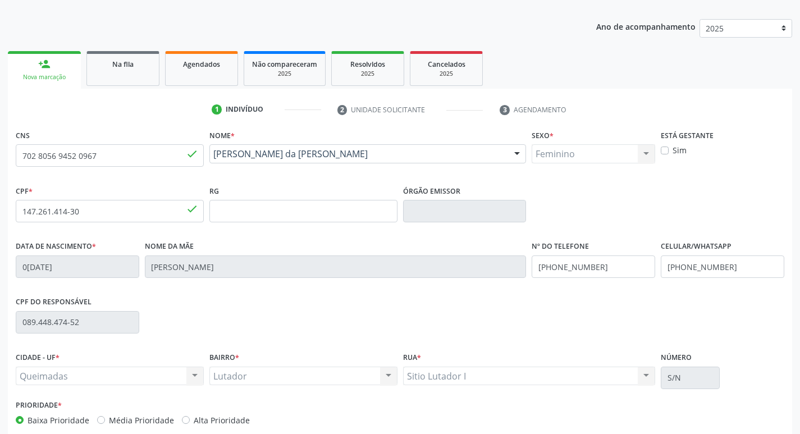
scroll to position [175, 0]
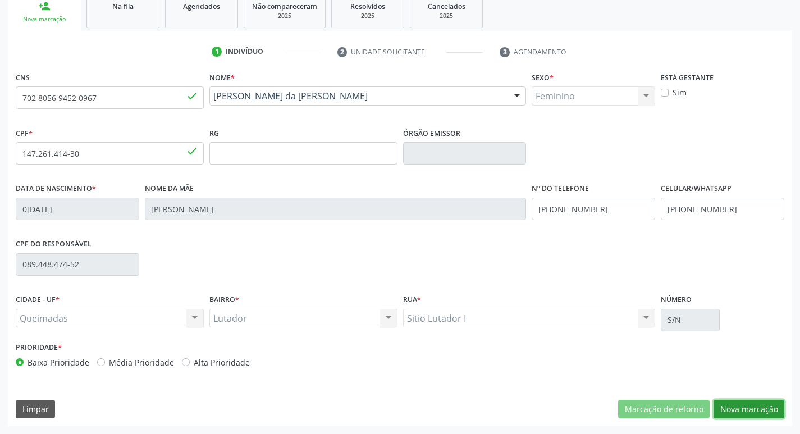
click at [732, 402] on button "Nova marcação" at bounding box center [749, 409] width 71 height 19
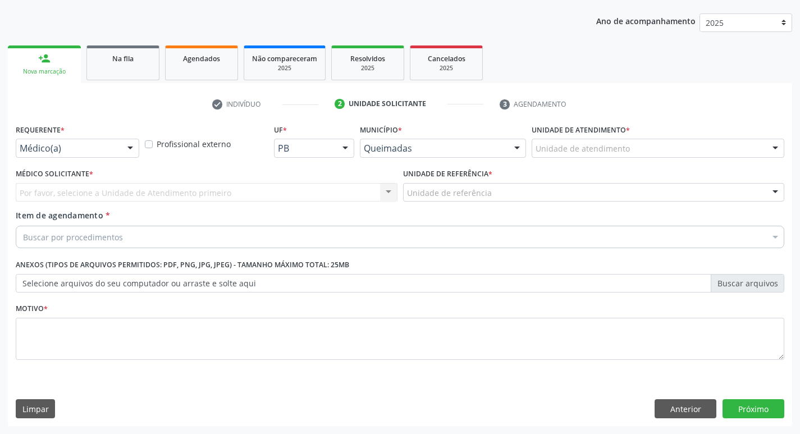
click at [167, 160] on div "Profissional externo" at bounding box center [206, 143] width 129 height 44
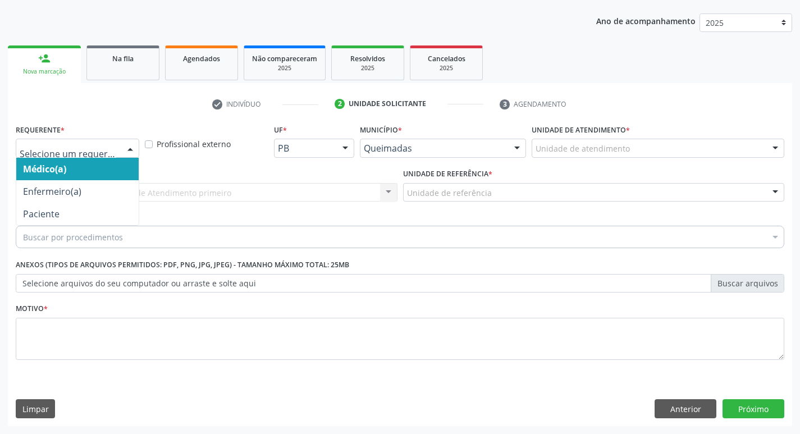
click at [135, 156] on div at bounding box center [130, 148] width 17 height 19
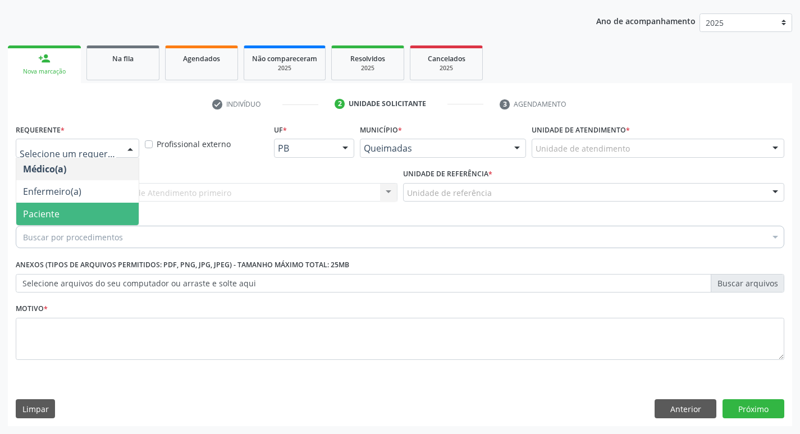
click at [87, 213] on span "Paciente" at bounding box center [77, 214] width 122 height 22
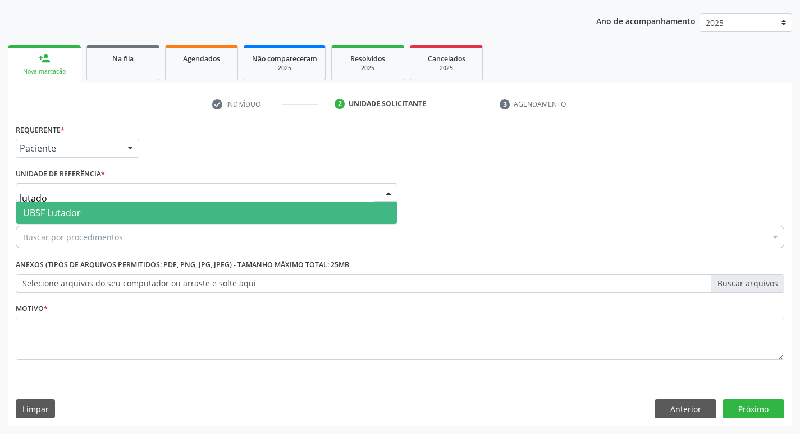
type input "lutador"
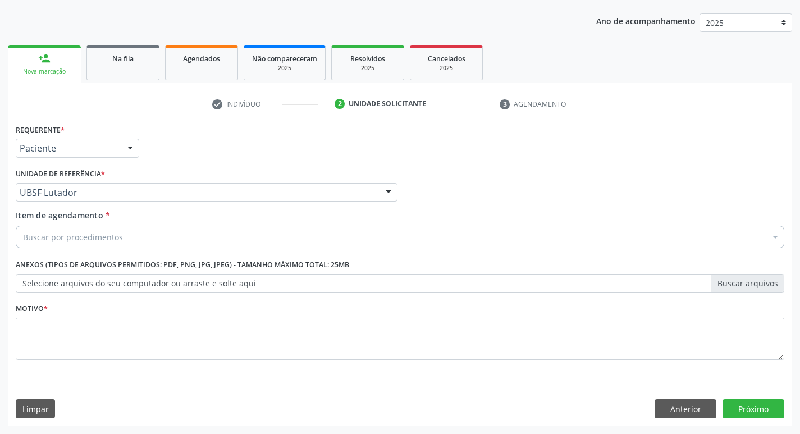
click at [148, 238] on div "Buscar por procedimentos" at bounding box center [400, 237] width 769 height 22
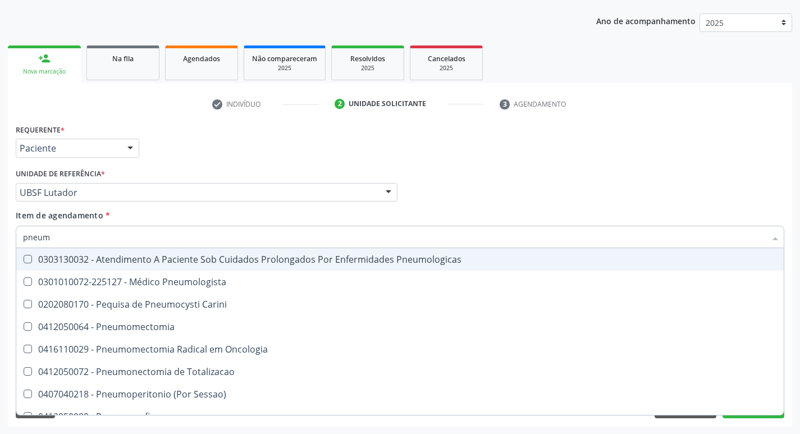
type input "pneumo"
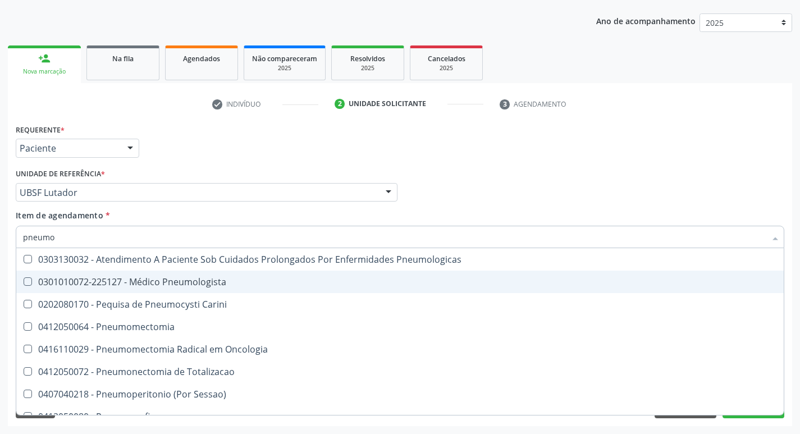
click at [149, 277] on div "0301010072-225127 - Médico Pneumologista" at bounding box center [400, 281] width 754 height 9
checkbox Pneumologista "true"
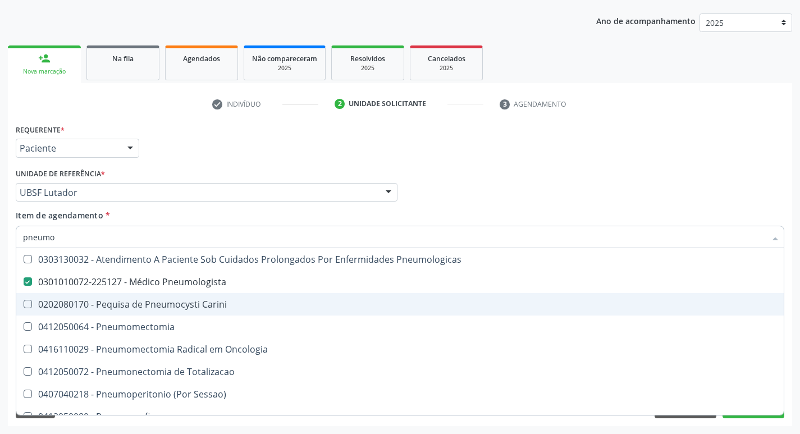
click at [340, 133] on div "Requerente * Paciente Médico(a) Enfermeiro(a) Paciente Nenhum resultado encontr…" at bounding box center [400, 143] width 775 height 44
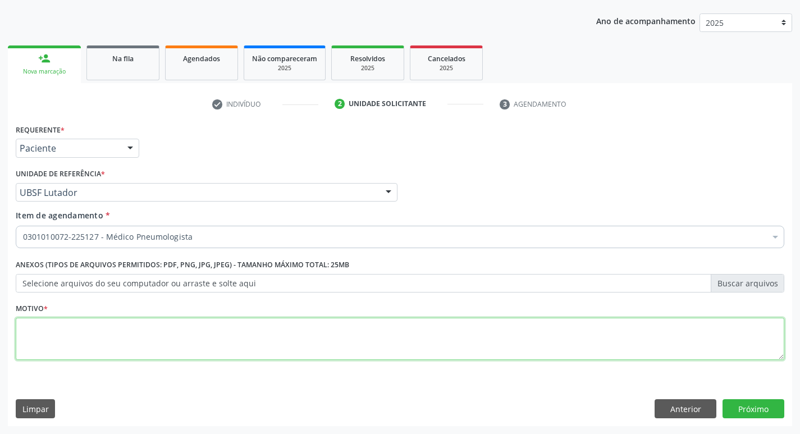
click at [118, 338] on textarea at bounding box center [400, 339] width 769 height 43
type textarea "retorno"
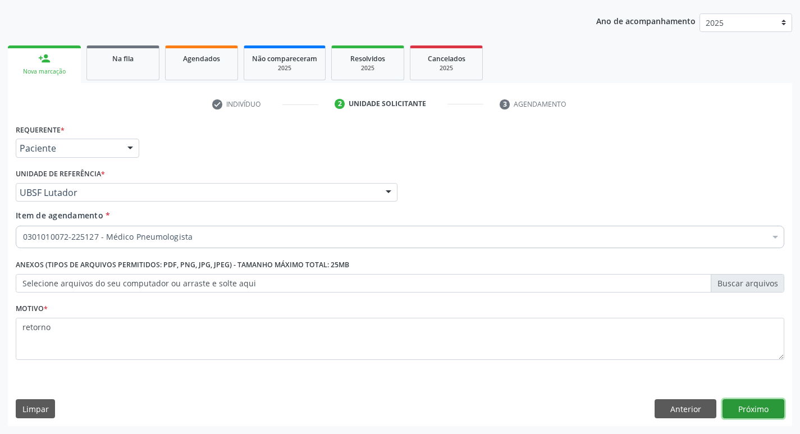
click at [765, 401] on button "Próximo" at bounding box center [754, 408] width 62 height 19
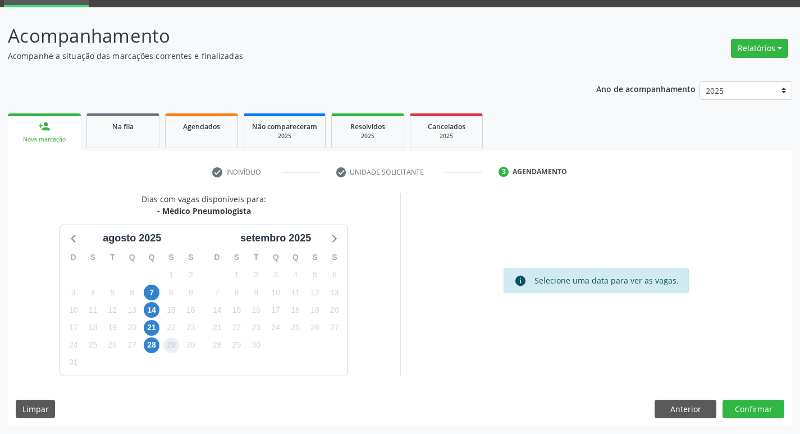
click at [173, 347] on span "29" at bounding box center [171, 346] width 16 height 16
click at [761, 409] on button "Confirmar" at bounding box center [754, 409] width 62 height 19
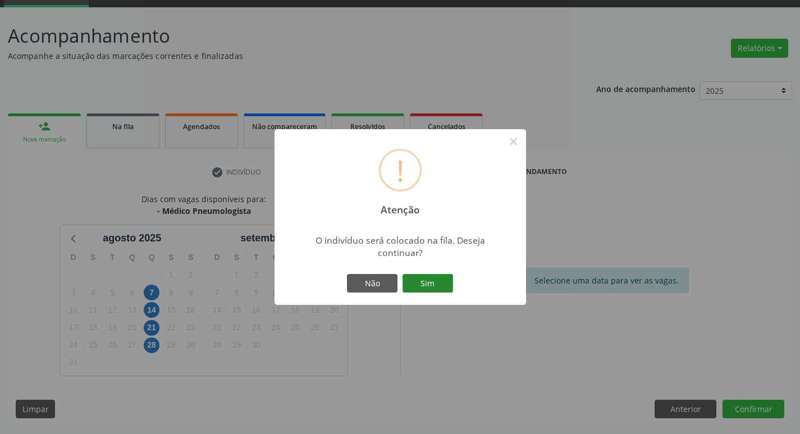
click at [420, 285] on button "Sim" at bounding box center [428, 283] width 51 height 19
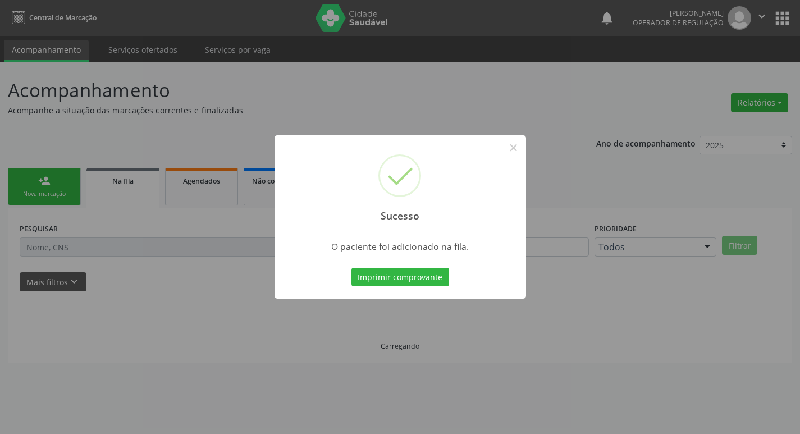
scroll to position [0, 0]
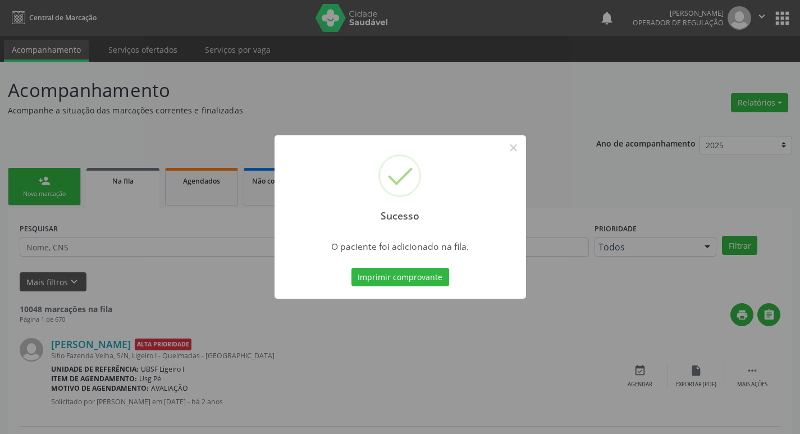
click at [133, 132] on div "Sucesso × O paciente foi adicionado na fila. Imprimir comprovante Cancel" at bounding box center [400, 217] width 800 height 434
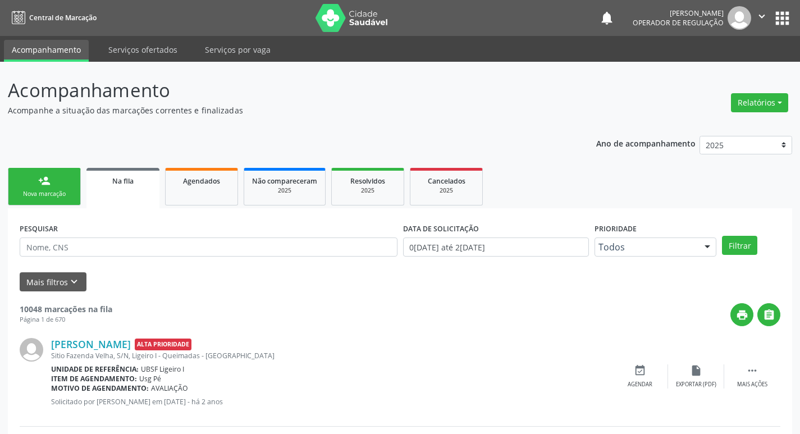
click at [53, 186] on link "person_add Nova marcação" at bounding box center [44, 187] width 73 height 38
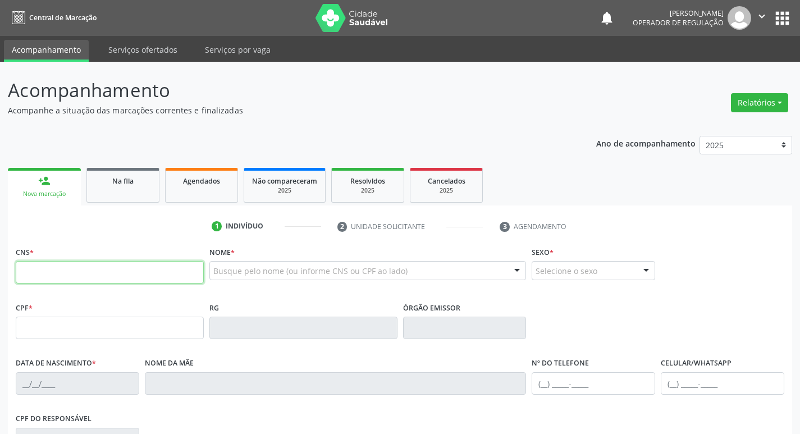
click at [112, 271] on input "text" at bounding box center [110, 272] width 188 height 22
type input "702 4030 8084 5428"
type input "069.068.054-60"
type input "09/12/1975"
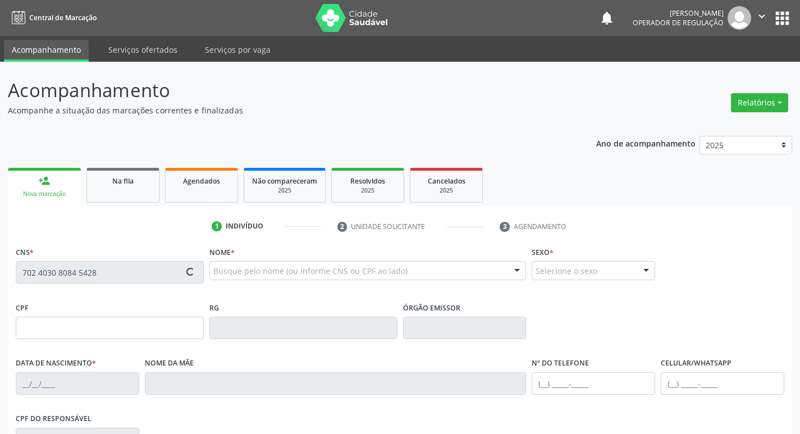
type input "Maria de Lourdes Leal de Aguiar"
type input "(83) 99324-2047"
type input "(83) 98146-8106"
type input "10"
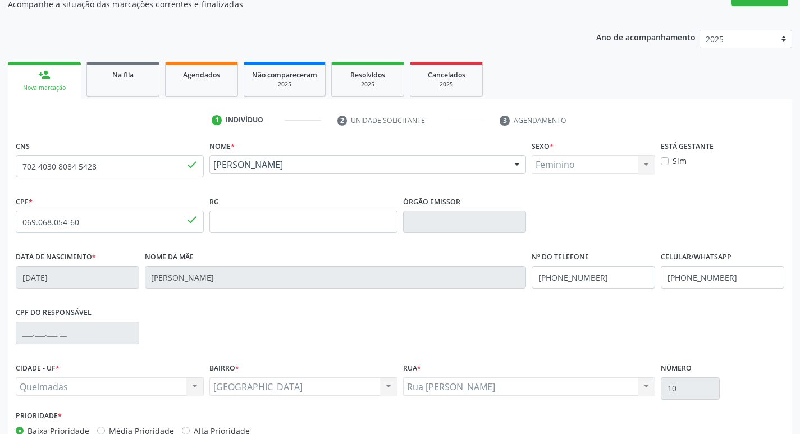
scroll to position [175, 0]
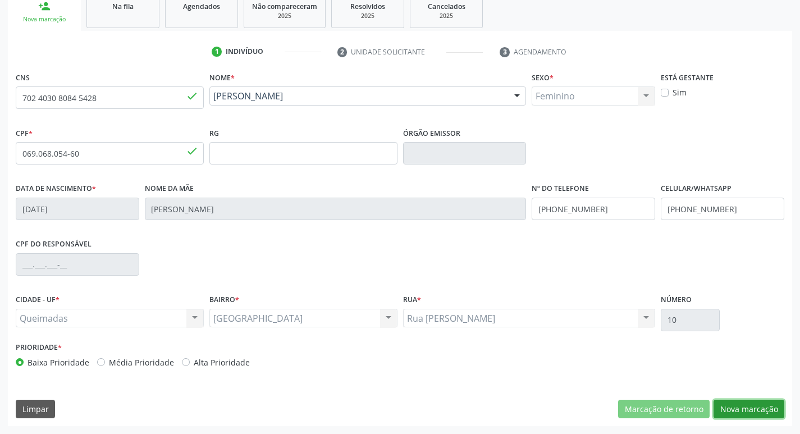
click at [747, 413] on button "Nova marcação" at bounding box center [749, 409] width 71 height 19
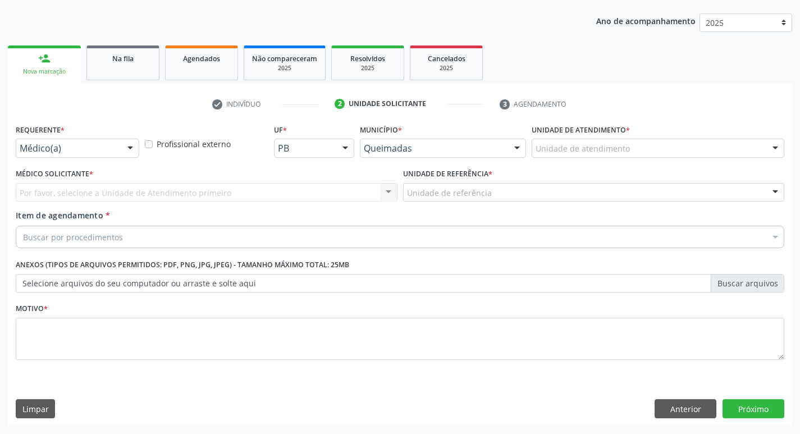
scroll to position [122, 0]
click at [106, 130] on div "Requerente * Médico(a) Médico(a) Enfermeiro(a) Paciente Nenhum resultado encont…" at bounding box center [78, 139] width 124 height 36
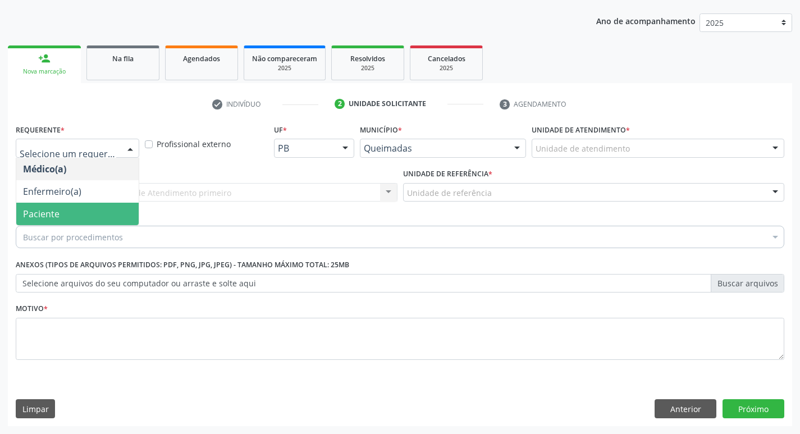
click at [85, 207] on span "Paciente" at bounding box center [77, 214] width 122 height 22
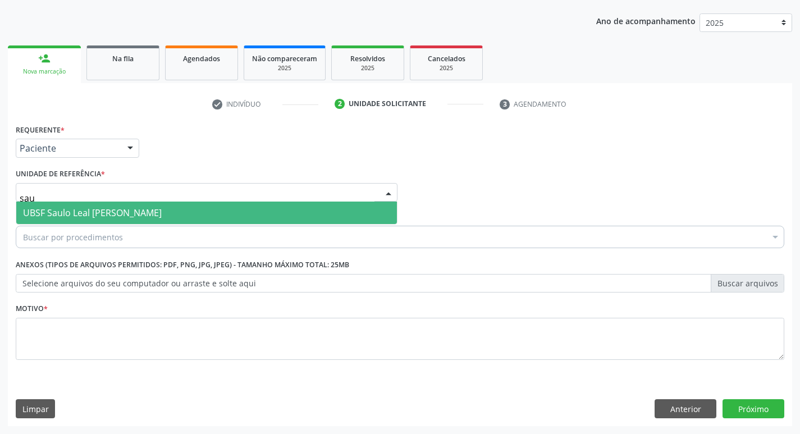
type input "[PERSON_NAME]"
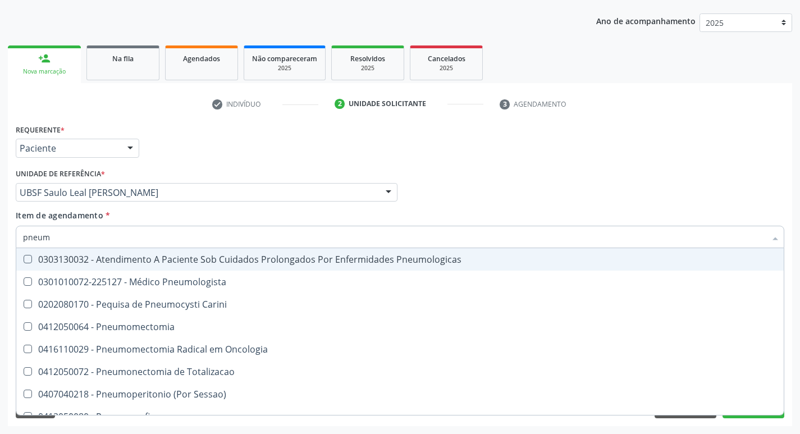
type input "pneumo"
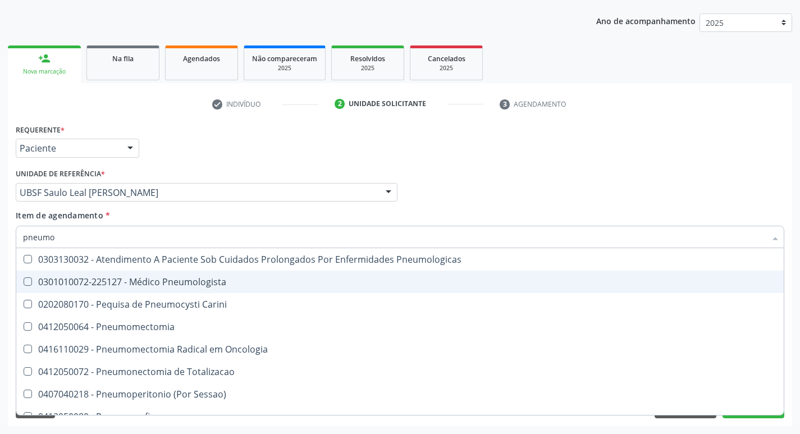
click at [35, 286] on div "0301010072-225127 - Médico Pneumologista" at bounding box center [400, 281] width 754 height 9
checkbox Pneumologista "true"
click at [254, 157] on div "Requerente * Paciente Médico(a) Enfermeiro(a) Paciente Nenhum resultado encontr…" at bounding box center [400, 143] width 775 height 44
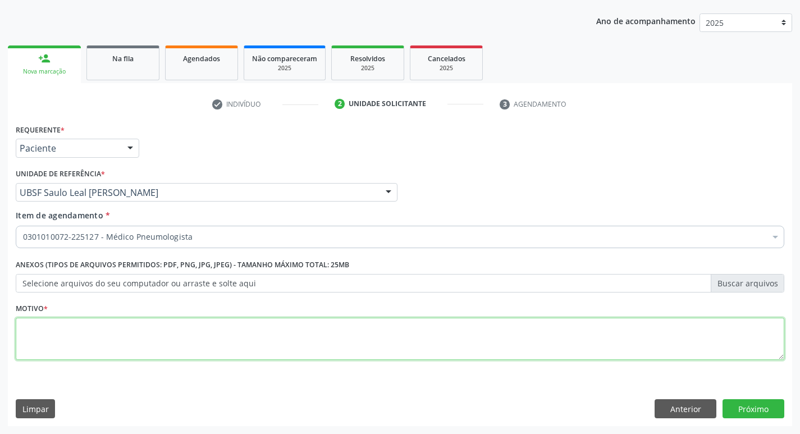
click at [112, 350] on textarea at bounding box center [400, 339] width 769 height 43
type textarea "retorno."
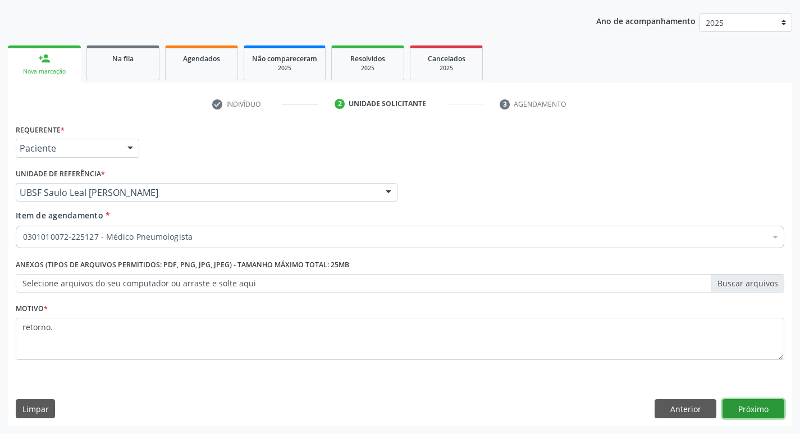
click at [739, 406] on button "Próximo" at bounding box center [754, 408] width 62 height 19
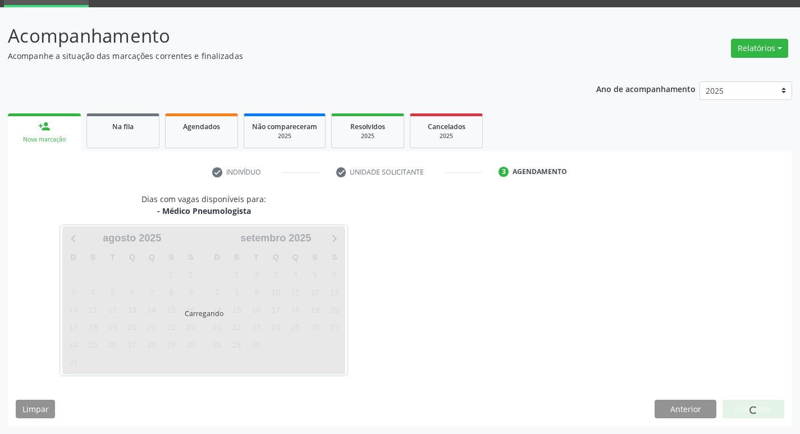
scroll to position [54, 0]
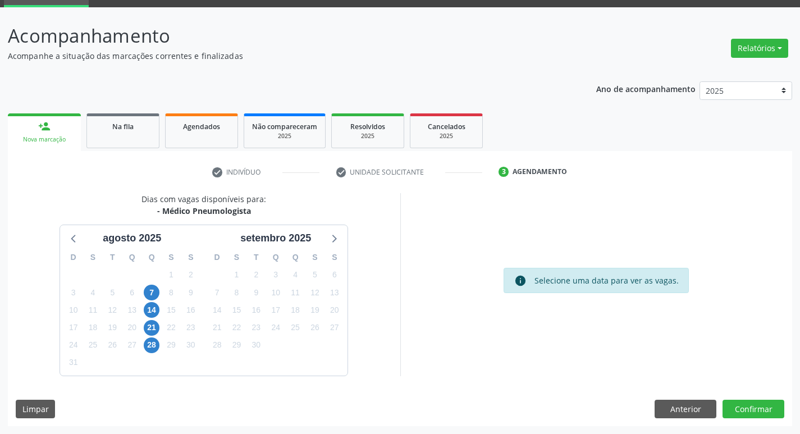
click at [122, 338] on div "27" at bounding box center [132, 344] width 20 height 17
click at [109, 332] on span "19" at bounding box center [112, 328] width 16 height 16
click at [759, 414] on button "Confirmar" at bounding box center [754, 409] width 62 height 19
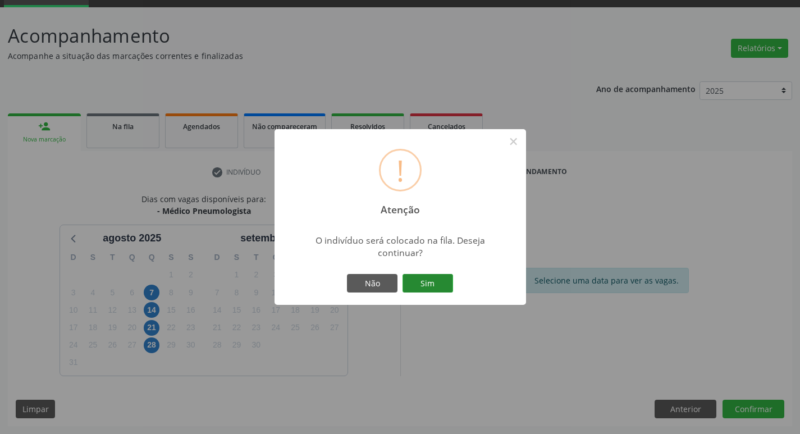
click at [420, 283] on button "Sim" at bounding box center [428, 283] width 51 height 19
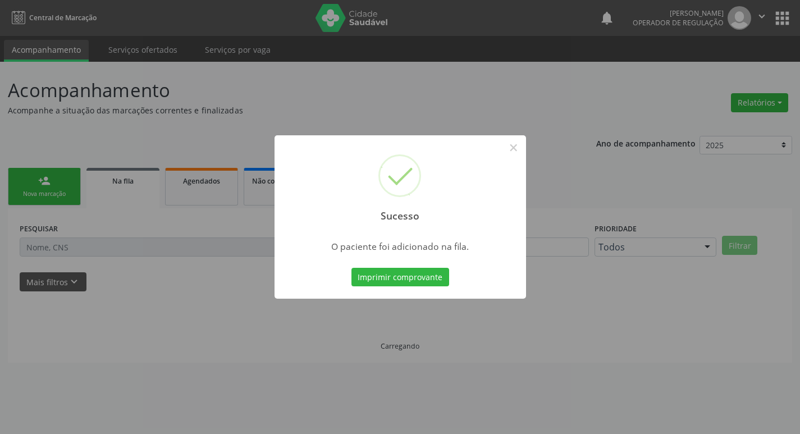
scroll to position [0, 0]
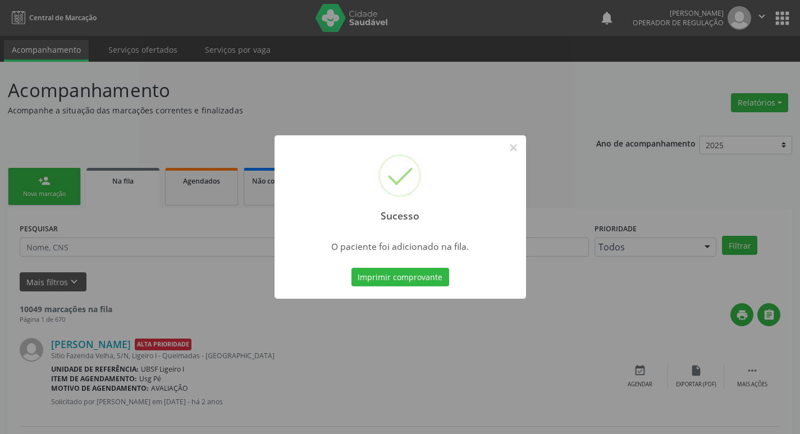
click at [141, 120] on div "Sucesso × O paciente foi adicionado na fila. Imprimir comprovante Cancel" at bounding box center [400, 217] width 800 height 434
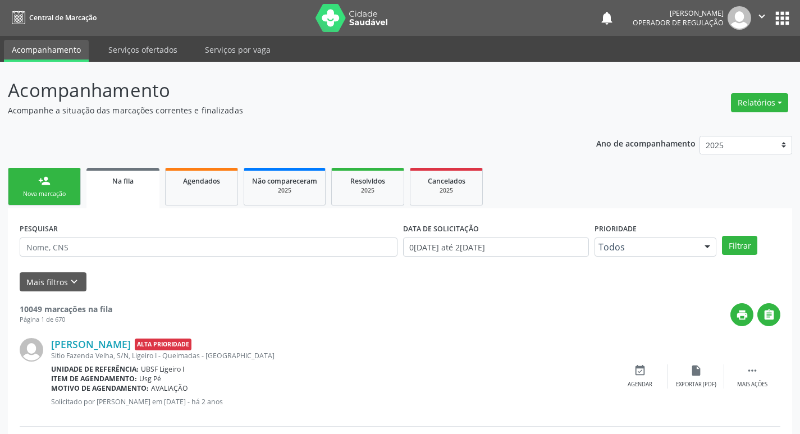
click at [12, 189] on link "person_add Nova marcação" at bounding box center [44, 187] width 73 height 38
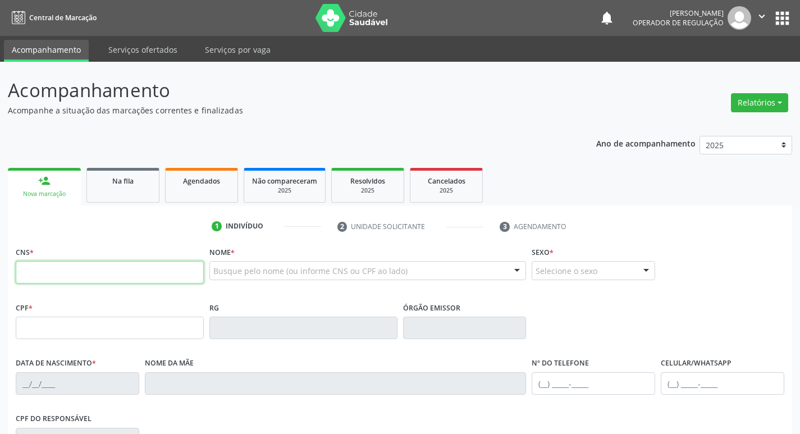
click at [61, 281] on input "text" at bounding box center [110, 272] width 188 height 22
type input "703 4017 1745 3800"
type input "476.208.894-34"
type input "02/07/1953"
type input "Ambrozina Maria do Espirito Santo"
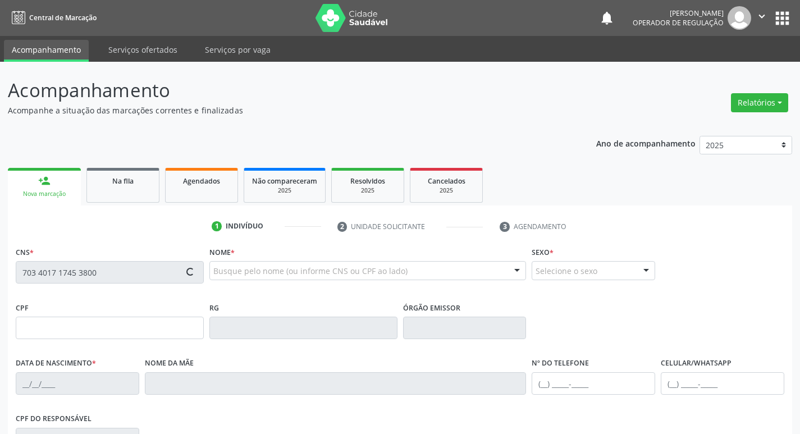
type input "(83) 99134-5251"
type input "013.156.354-88"
type input "16"
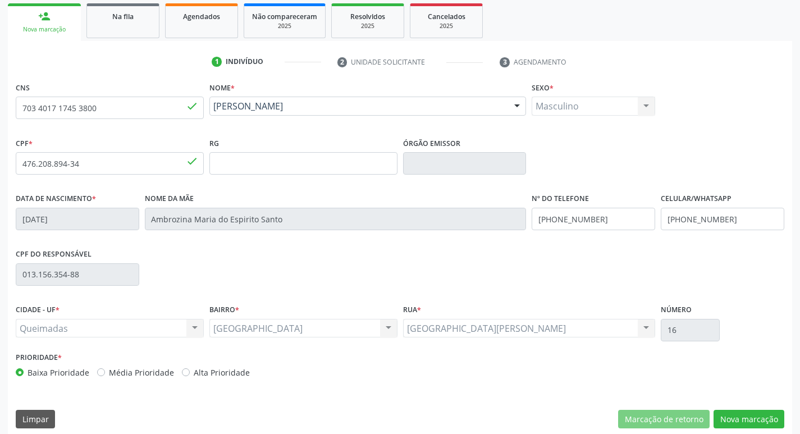
scroll to position [175, 0]
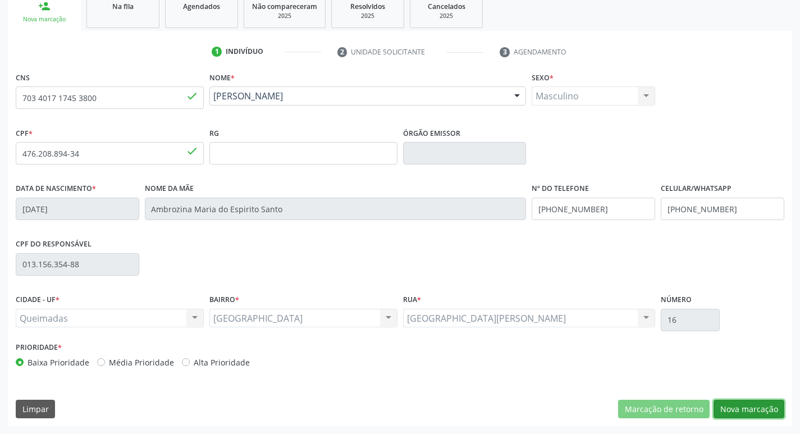
click at [745, 402] on button "Nova marcação" at bounding box center [749, 409] width 71 height 19
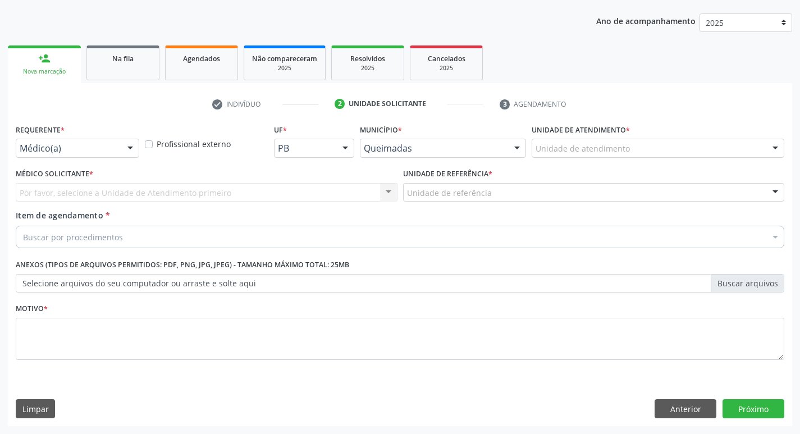
scroll to position [122, 0]
click at [104, 157] on div "Médico(a) Médico(a) Enfermeiro(a) Paciente Nenhum resultado encontrado para: " …" at bounding box center [78, 148] width 124 height 19
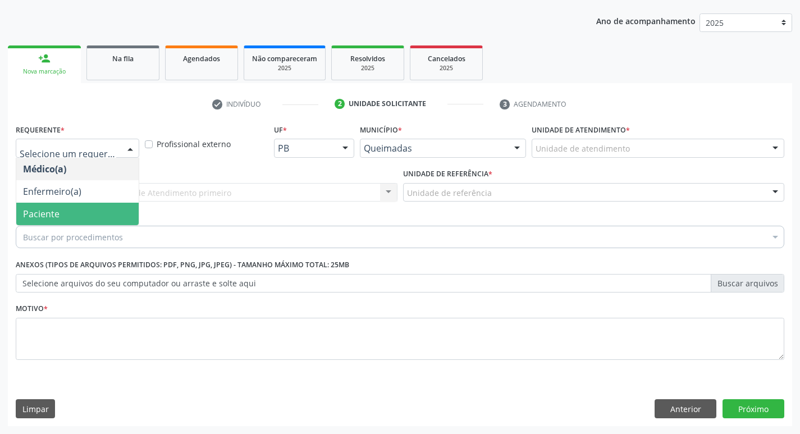
click at [91, 210] on span "Paciente" at bounding box center [77, 214] width 122 height 22
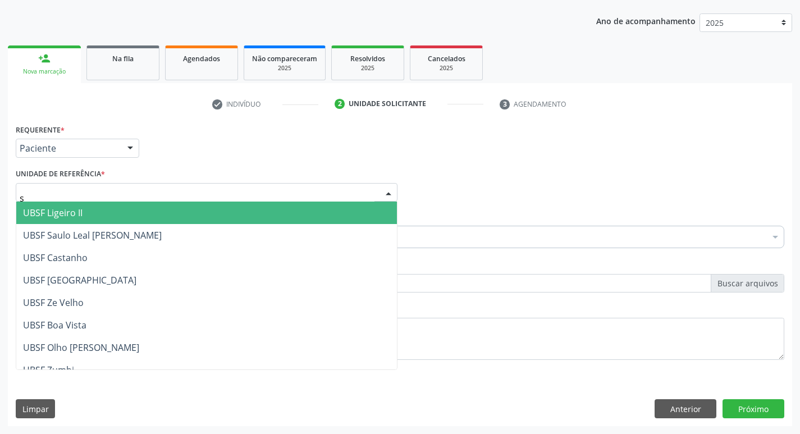
type input "sa"
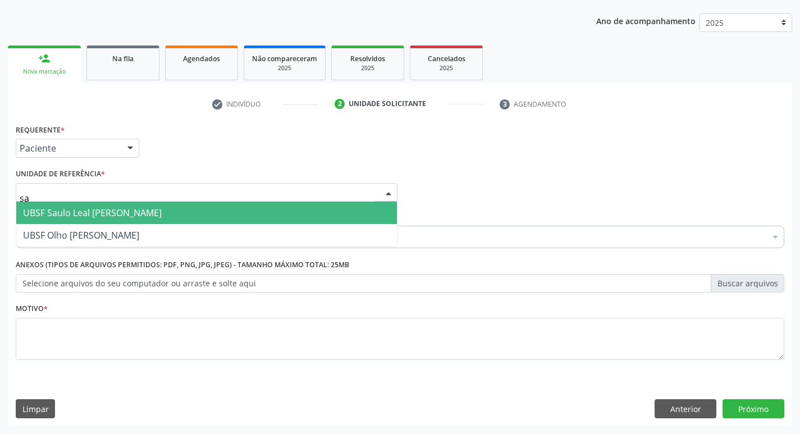
click at [90, 210] on span "UBSF Saulo Leal [PERSON_NAME]" at bounding box center [92, 213] width 139 height 12
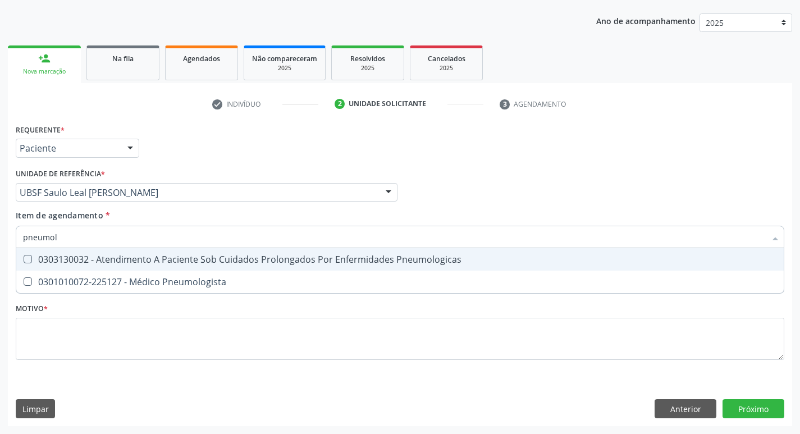
type input "pneumolo"
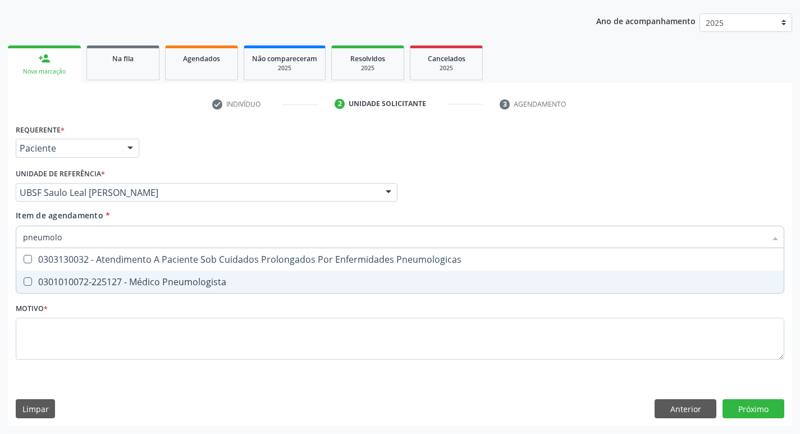
click at [93, 280] on div "0301010072-225127 - Médico Pneumologista" at bounding box center [400, 281] width 754 height 9
checkbox Pneumologista "true"
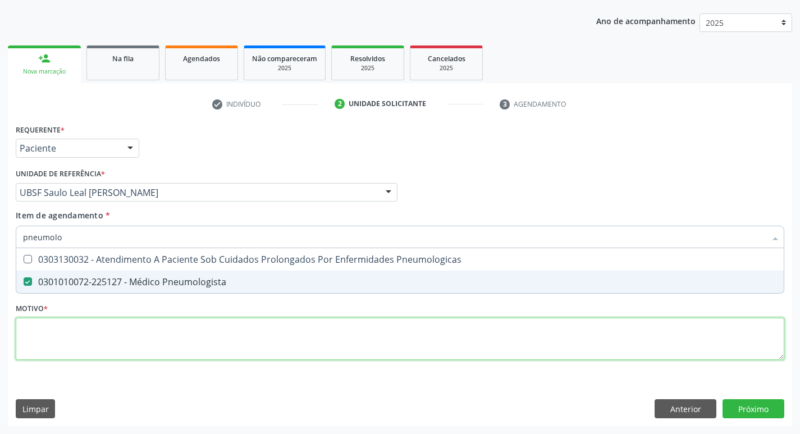
click at [83, 360] on div "Requerente * Paciente Médico(a) Enfermeiro(a) Paciente Nenhum resultado encontr…" at bounding box center [400, 248] width 769 height 254
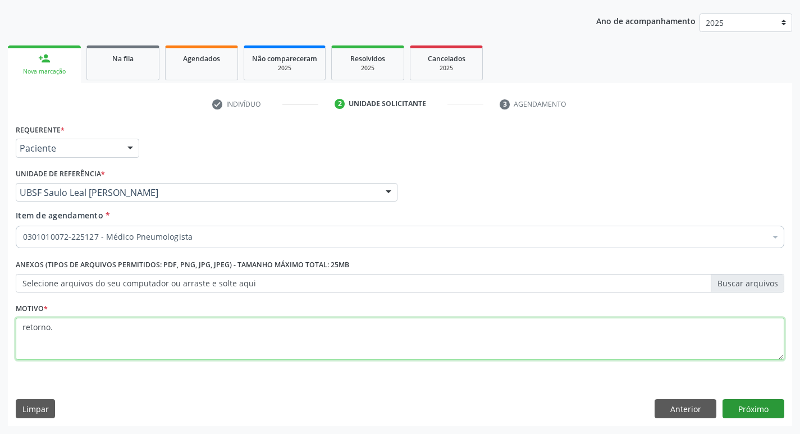
type textarea "retorno."
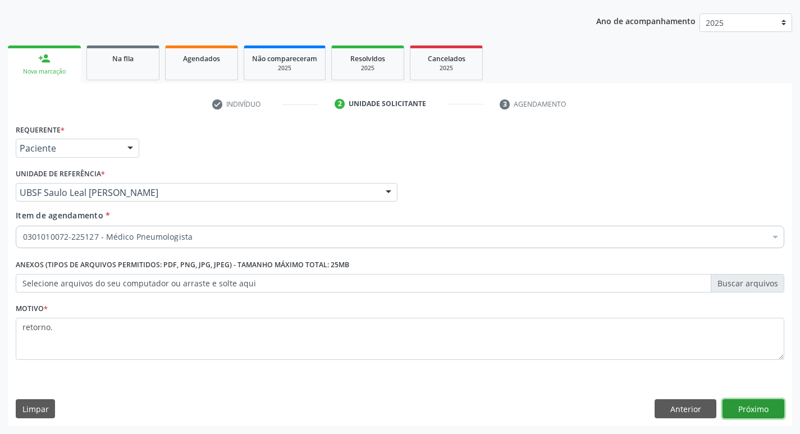
click at [744, 401] on button "Próximo" at bounding box center [754, 408] width 62 height 19
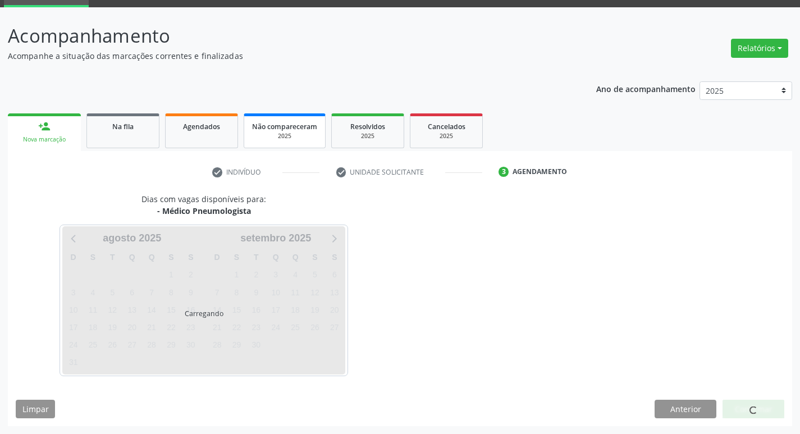
scroll to position [54, 0]
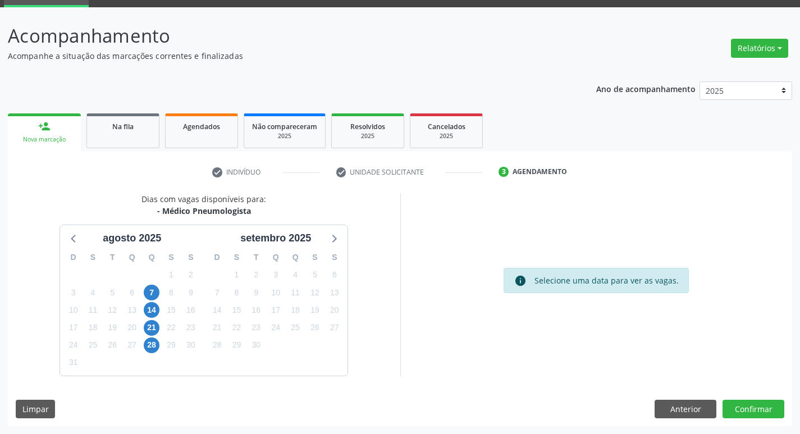
click at [124, 344] on div "27" at bounding box center [132, 344] width 20 height 17
click at [132, 350] on span "27" at bounding box center [132, 346] width 16 height 16
click at [753, 406] on button "Confirmar" at bounding box center [754, 409] width 62 height 19
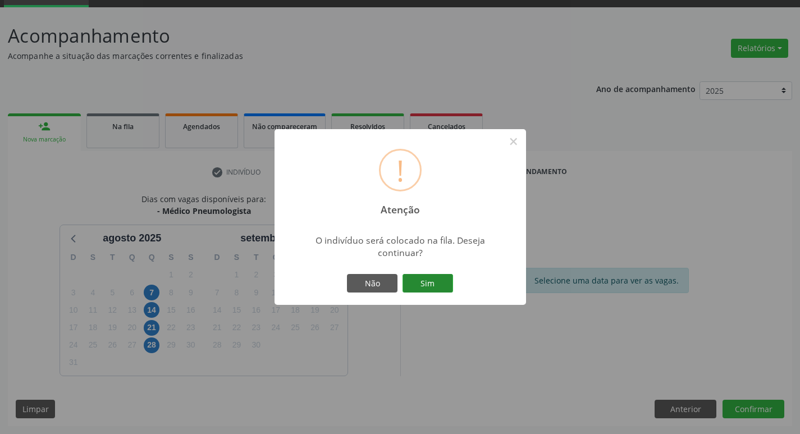
click at [421, 285] on button "Sim" at bounding box center [428, 283] width 51 height 19
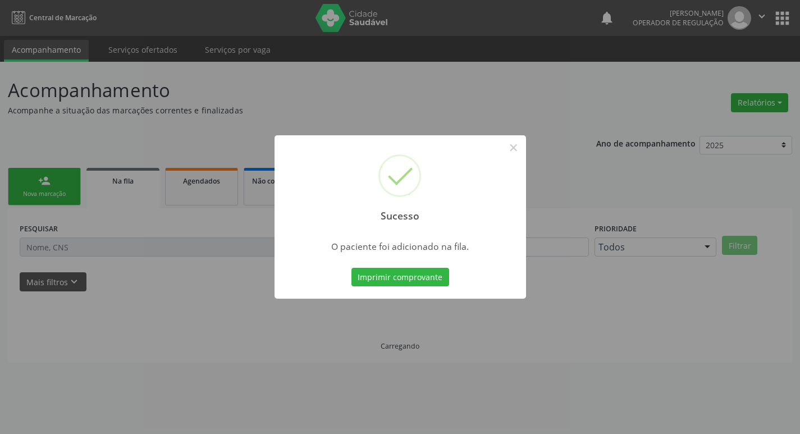
scroll to position [0, 0]
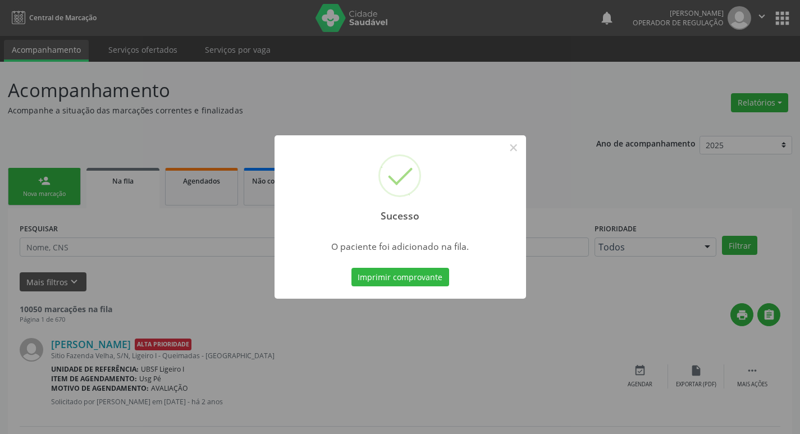
click at [46, 116] on div "Sucesso × O paciente foi adicionado na fila. Imprimir comprovante Cancel" at bounding box center [400, 217] width 800 height 434
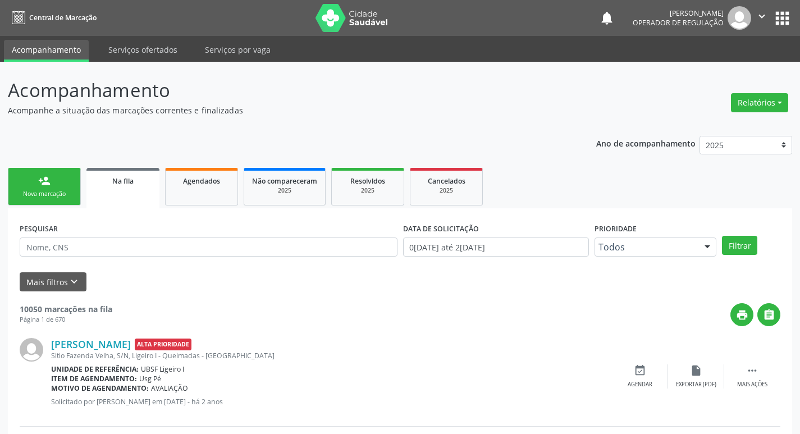
click at [51, 174] on link "person_add Nova marcação" at bounding box center [44, 187] width 73 height 38
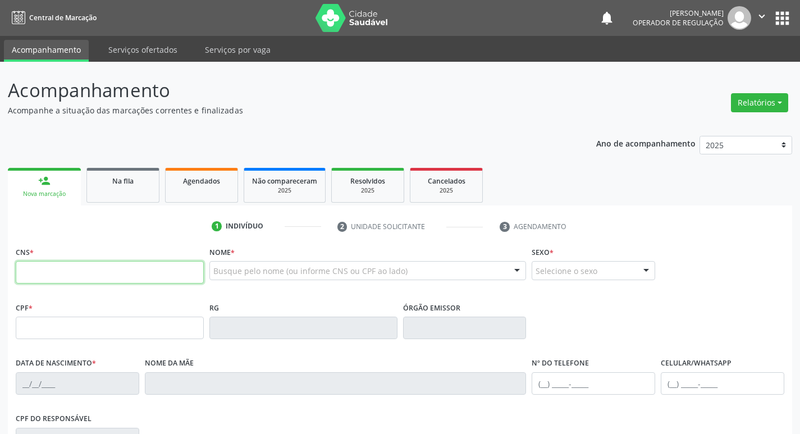
click at [94, 281] on input "text" at bounding box center [110, 272] width 188 height 22
type input "704 6011 7221 5423"
type input "000.732.194-52"
type input "18/10/1950"
type input "Luzia Prezalina da Conceição"
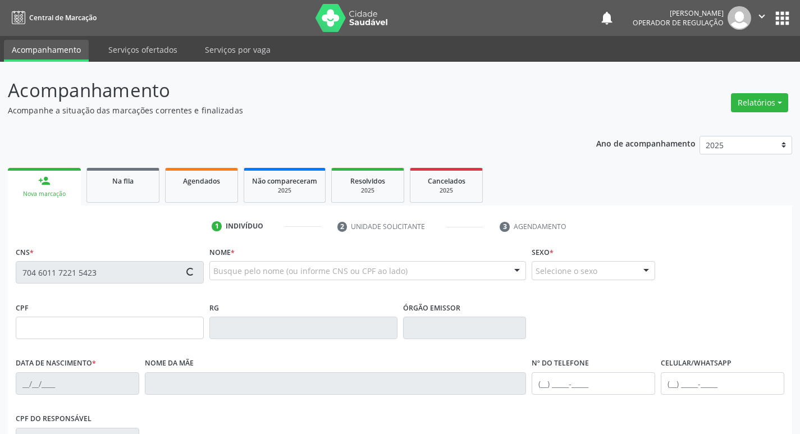
type input "(83) 99352-5893"
type input "105.963.314-01"
type input "S/N"
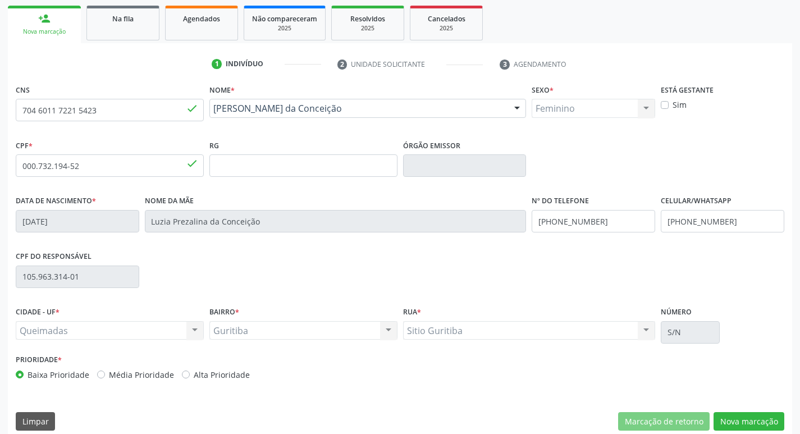
scroll to position [175, 0]
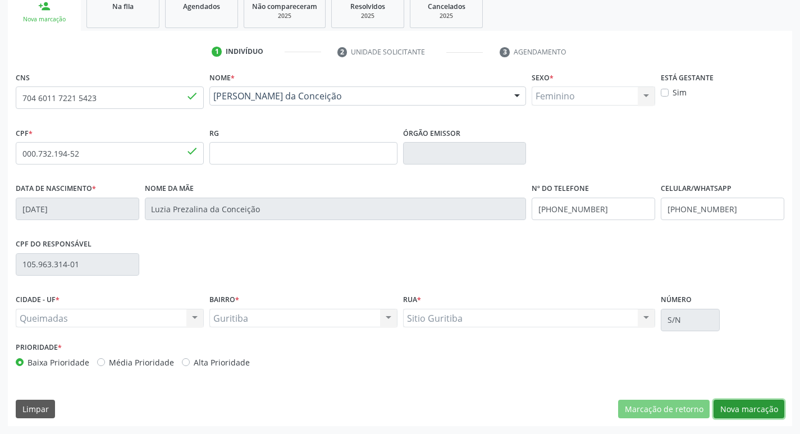
click at [750, 412] on button "Nova marcação" at bounding box center [749, 409] width 71 height 19
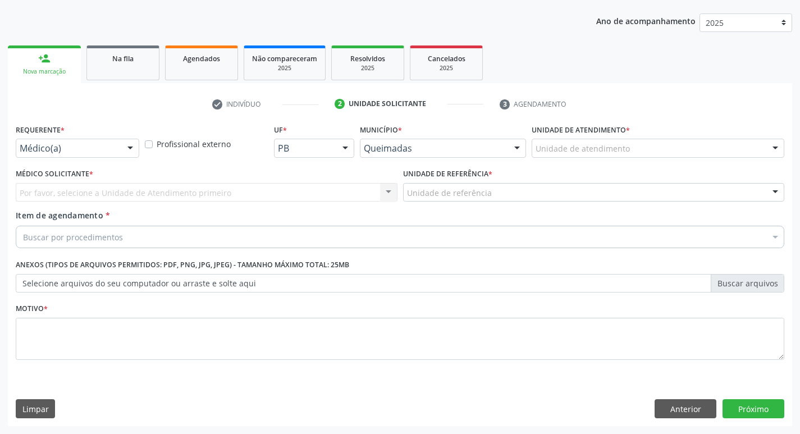
scroll to position [122, 0]
click at [110, 142] on div "Médico(a)" at bounding box center [78, 148] width 124 height 19
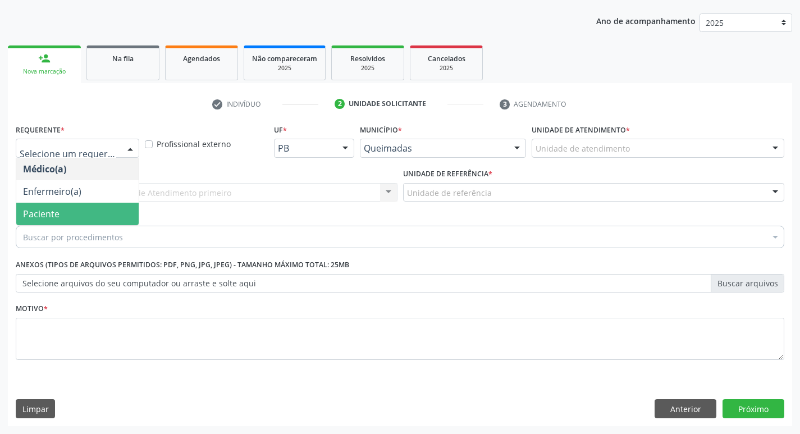
click at [83, 221] on span "Paciente" at bounding box center [77, 214] width 122 height 22
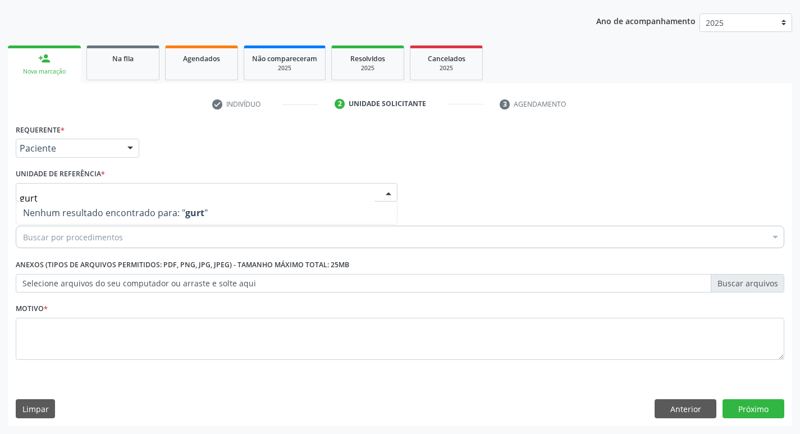
type input "gur"
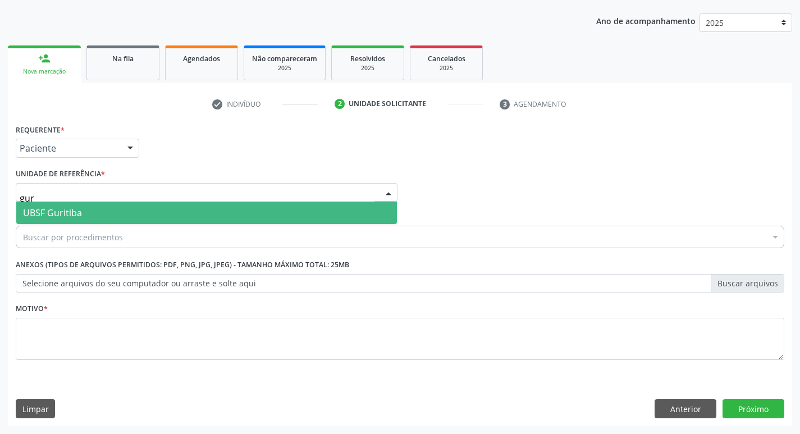
click at [93, 206] on span "UBSF Guritiba" at bounding box center [206, 213] width 381 height 22
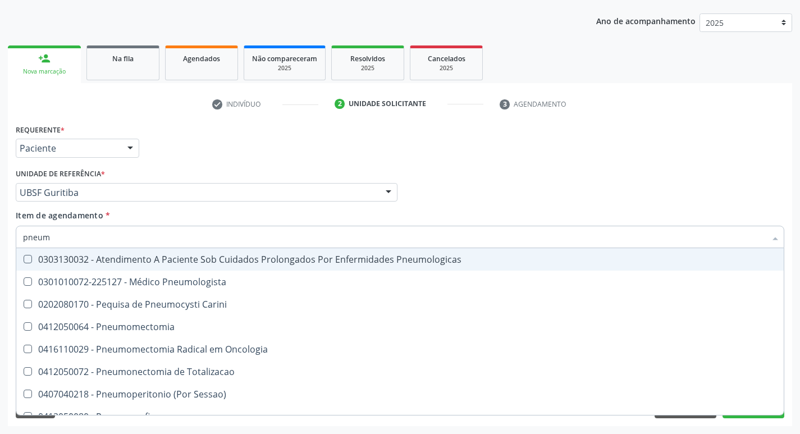
type input "pneumo"
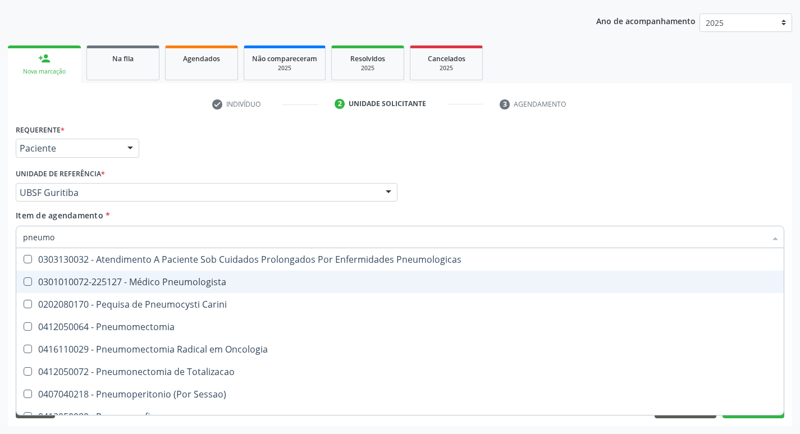
click at [100, 277] on div "0301010072-225127 - Médico Pneumologista" at bounding box center [400, 281] width 754 height 9
checkbox Pneumologista "true"
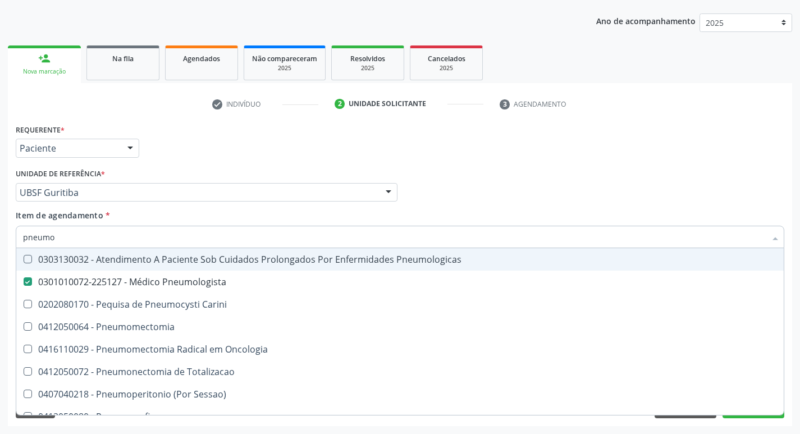
click at [185, 107] on ul "check Indivíduo 2 Unidade solicitante 3 Agendamento" at bounding box center [400, 104] width 785 height 19
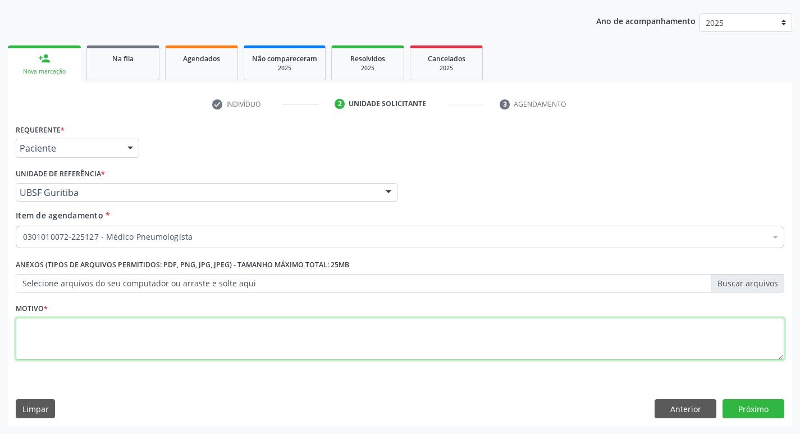
click at [92, 324] on textarea at bounding box center [400, 339] width 769 height 43
type textarea "a"
type textarea "dp"
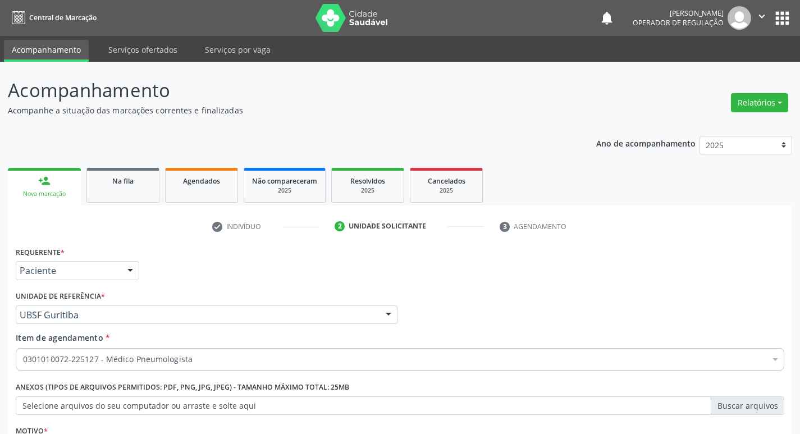
scroll to position [122, 0]
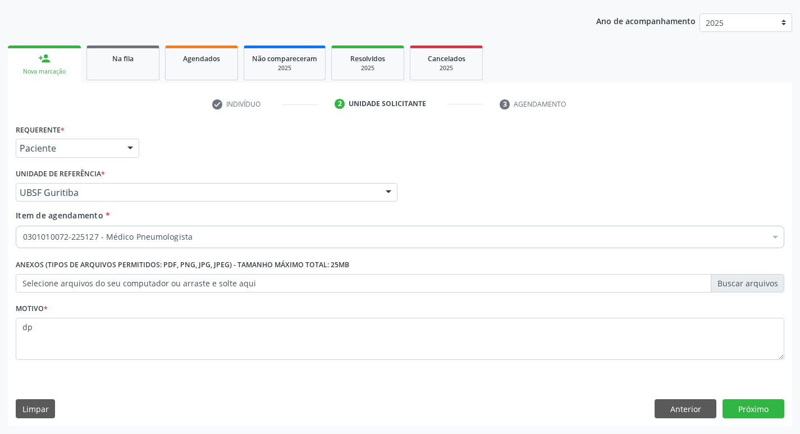
type textarea "d"
type textarea "g"
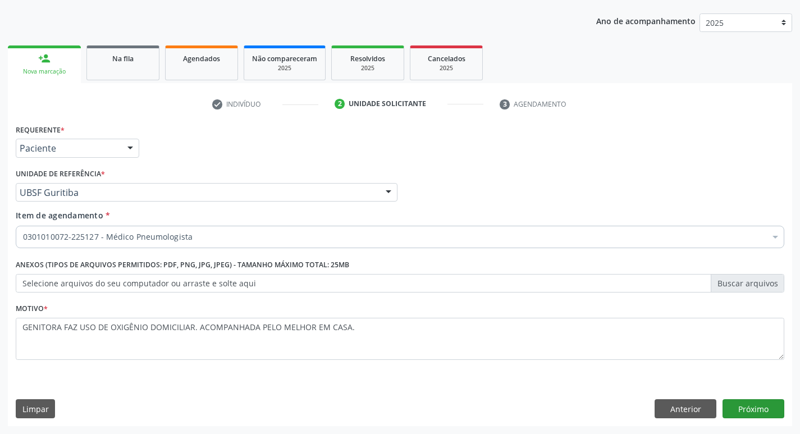
type textarea "GENITORA FAZ USO DE OXIGÊNIO DOMICILIAR. ACOMPANHADA PELO MELHOR EM CASA."
click at [748, 405] on button "Próximo" at bounding box center [754, 408] width 62 height 19
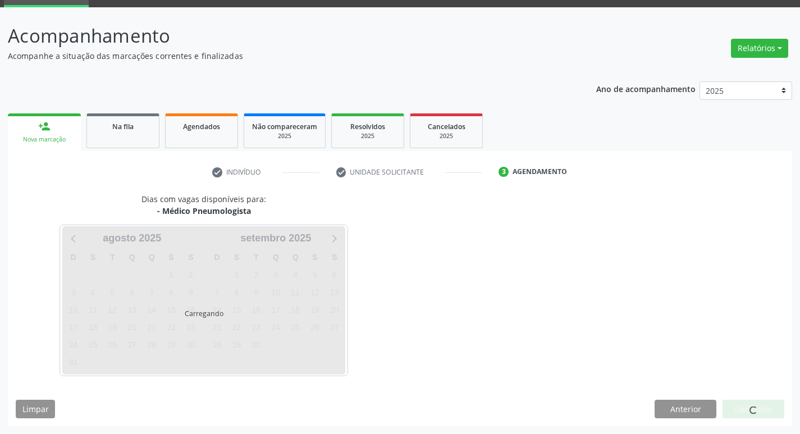
scroll to position [54, 0]
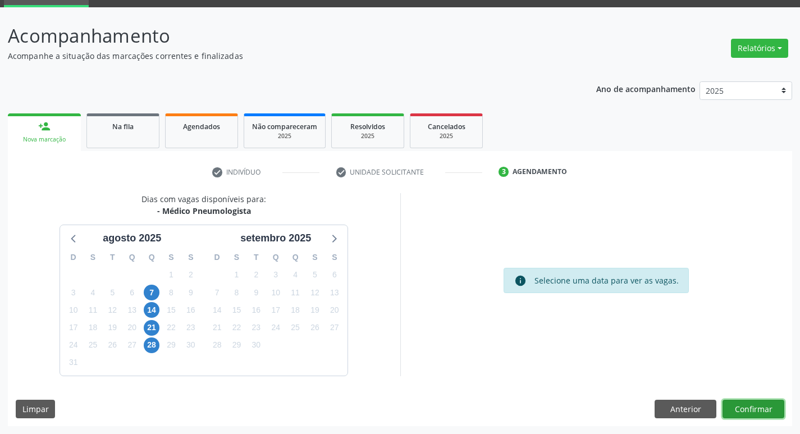
click at [740, 405] on button "Confirmar" at bounding box center [754, 409] width 62 height 19
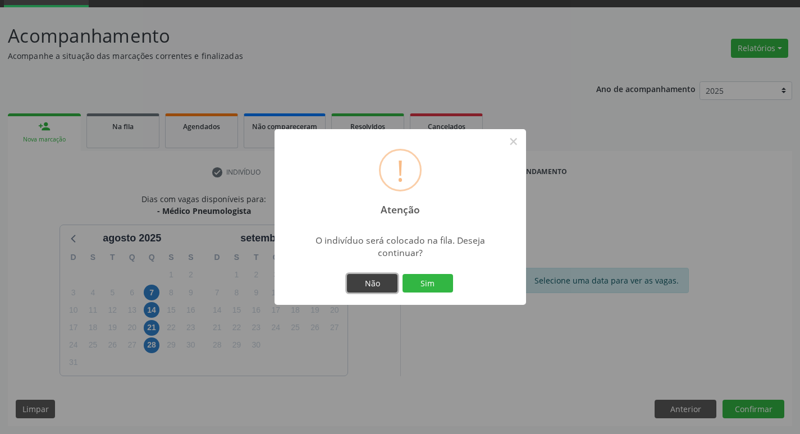
click at [363, 280] on button "Não" at bounding box center [372, 283] width 51 height 19
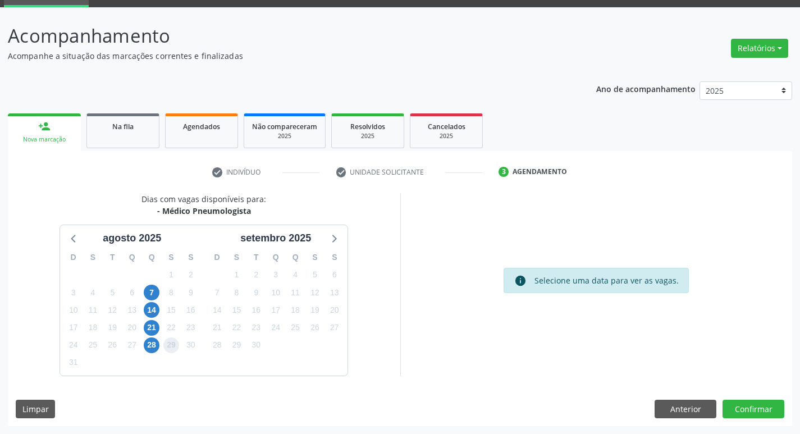
click at [178, 346] on span "29" at bounding box center [171, 346] width 16 height 16
click at [767, 404] on button "Confirmar" at bounding box center [754, 409] width 62 height 19
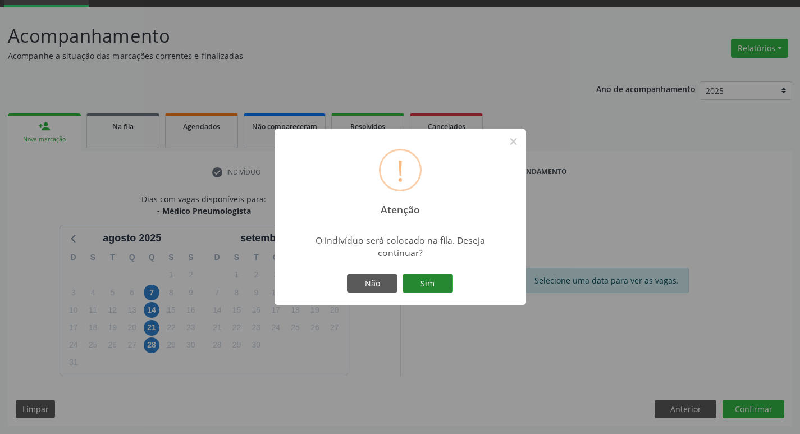
click at [427, 283] on button "Sim" at bounding box center [428, 283] width 51 height 19
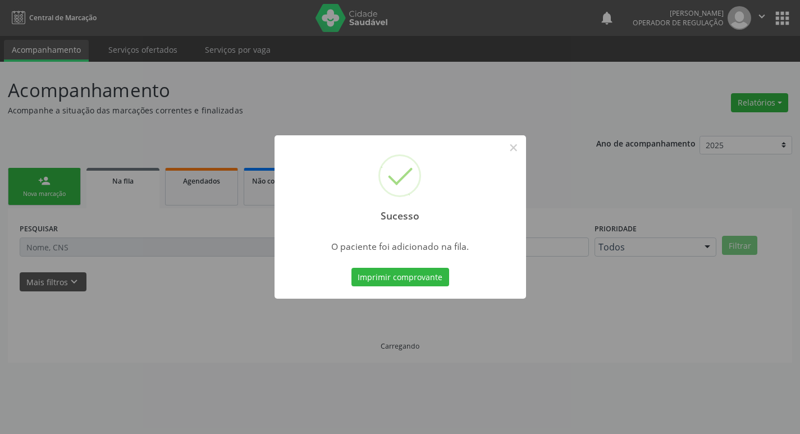
scroll to position [0, 0]
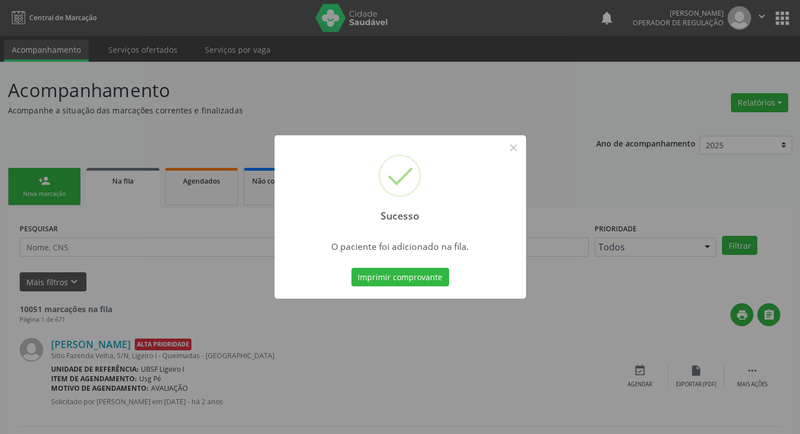
click at [80, 115] on div "Sucesso × O paciente foi adicionado na fila. Imprimir comprovante Cancel" at bounding box center [400, 217] width 800 height 434
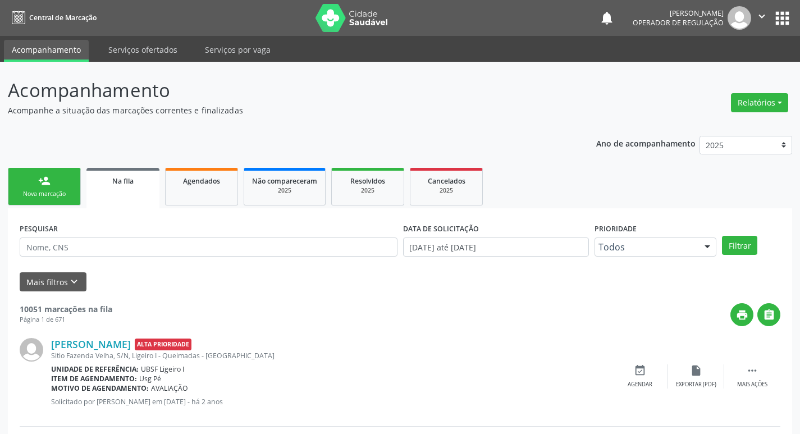
click at [44, 201] on link "person_add Nova marcação" at bounding box center [44, 187] width 73 height 38
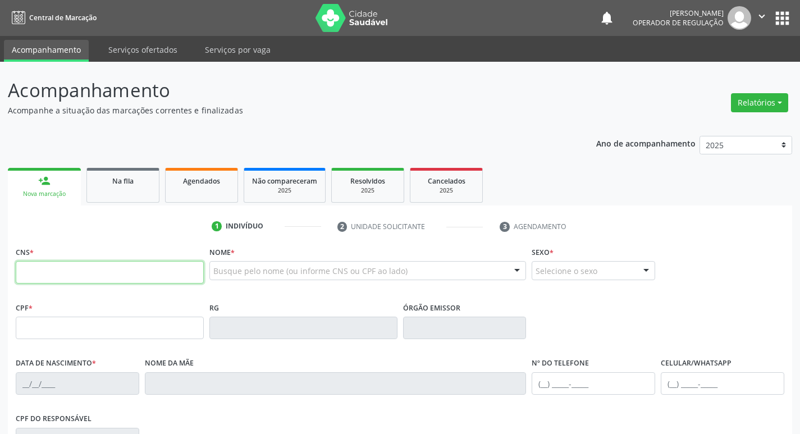
click at [105, 274] on input "text" at bounding box center [110, 272] width 188 height 22
type input "700 6054 5038 3362"
type input "150.683.964-94"
type input "25/11/2013"
type input "Josélia Barbosa da Costa"
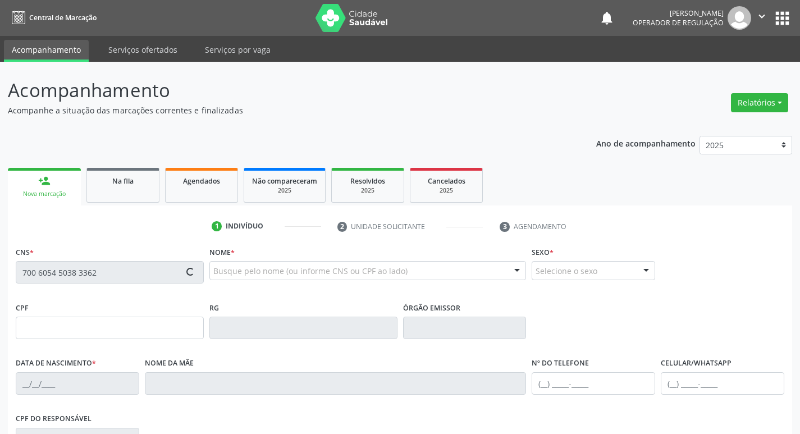
type input "(83) 99158-0219"
type input "055.822.864-03"
type input "S/N"
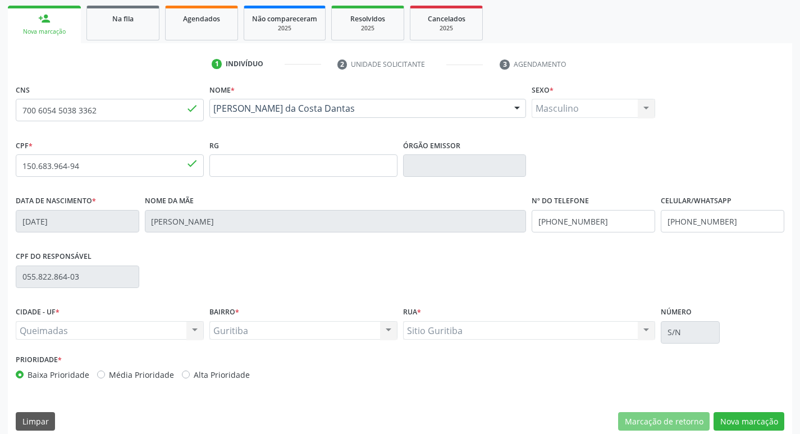
scroll to position [175, 0]
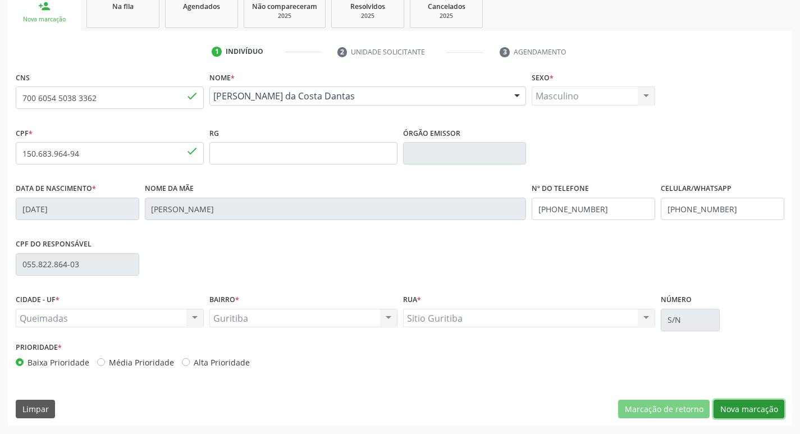
click at [738, 406] on button "Nova marcação" at bounding box center [749, 409] width 71 height 19
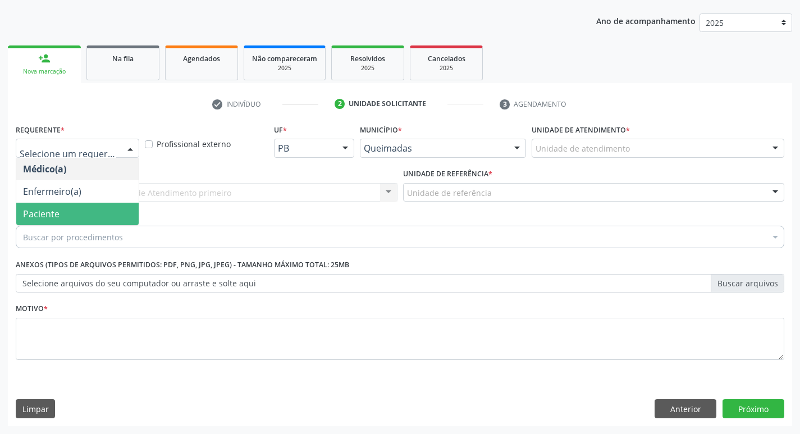
click at [124, 220] on span "Paciente" at bounding box center [77, 214] width 122 height 22
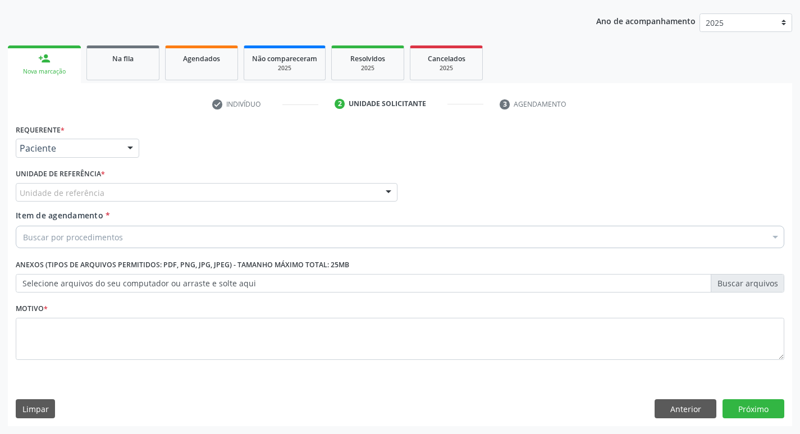
click at [133, 195] on div "Unidade de referência" at bounding box center [207, 192] width 382 height 19
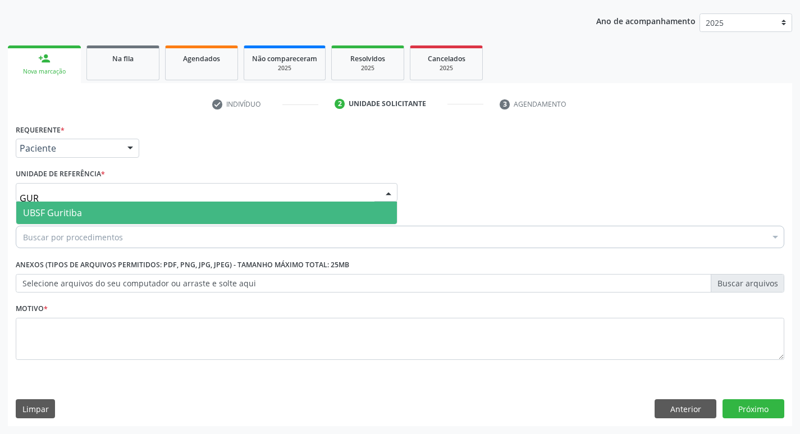
type input "GURI"
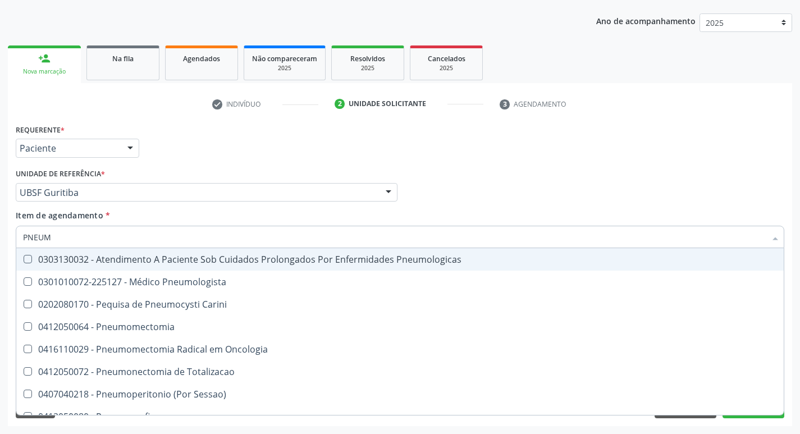
type input "PNEUMO"
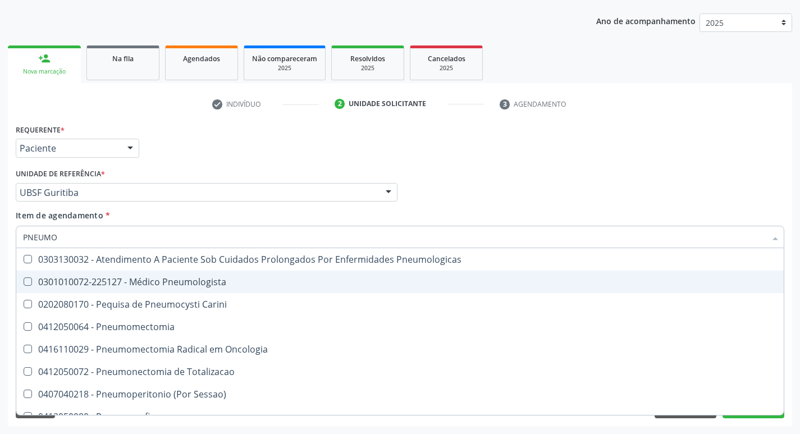
click at [122, 286] on div "0301010072-225127 - Médico Pneumologista" at bounding box center [400, 281] width 754 height 9
checkbox Pneumologista "true"
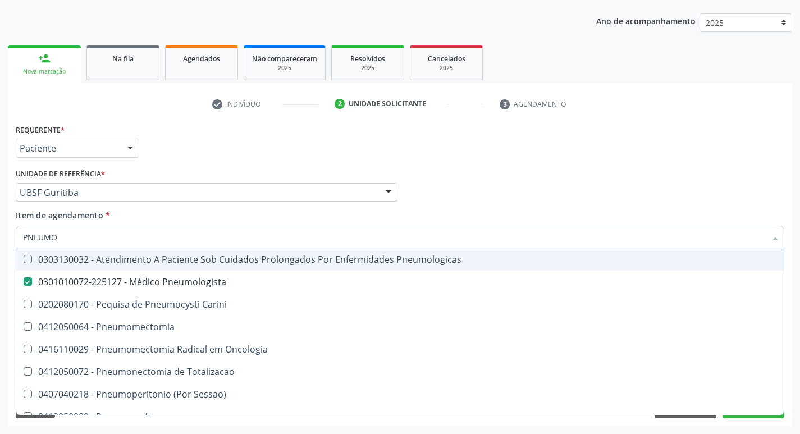
click at [324, 149] on div "Requerente * Paciente Médico(a) Enfermeiro(a) Paciente Nenhum resultado encontr…" at bounding box center [400, 143] width 775 height 44
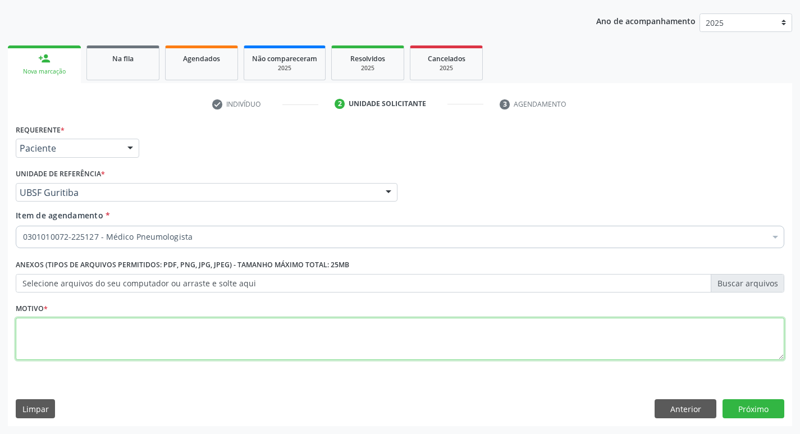
click at [103, 335] on textarea at bounding box center [400, 339] width 769 height 43
type textarea "RETORNO."
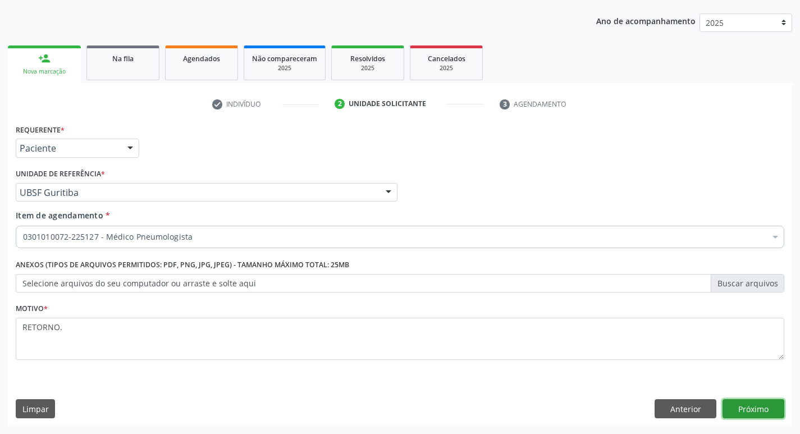
click at [758, 412] on button "Próximo" at bounding box center [754, 408] width 62 height 19
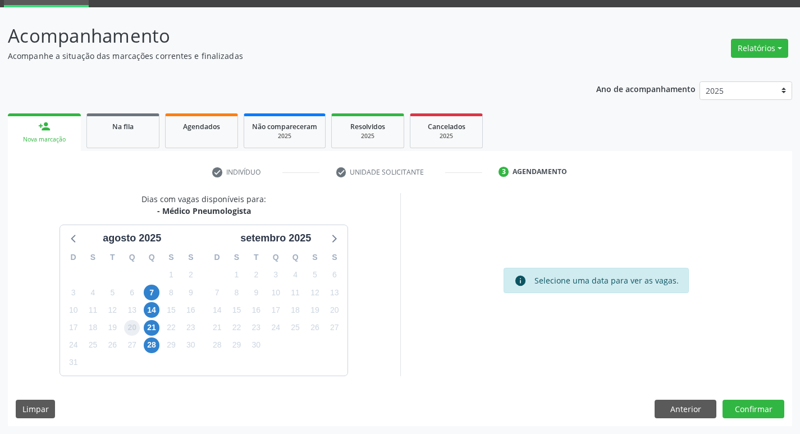
click at [128, 322] on span "20" at bounding box center [132, 328] width 16 height 16
click at [740, 401] on button "Confirmar" at bounding box center [754, 409] width 62 height 19
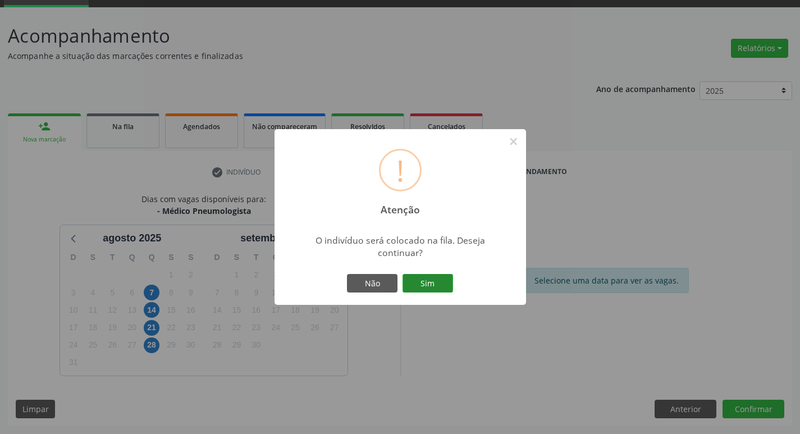
click at [438, 275] on button "Sim" at bounding box center [428, 283] width 51 height 19
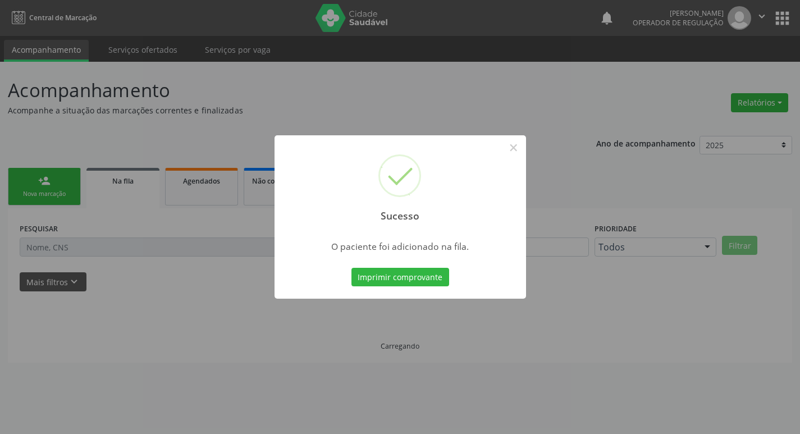
scroll to position [0, 0]
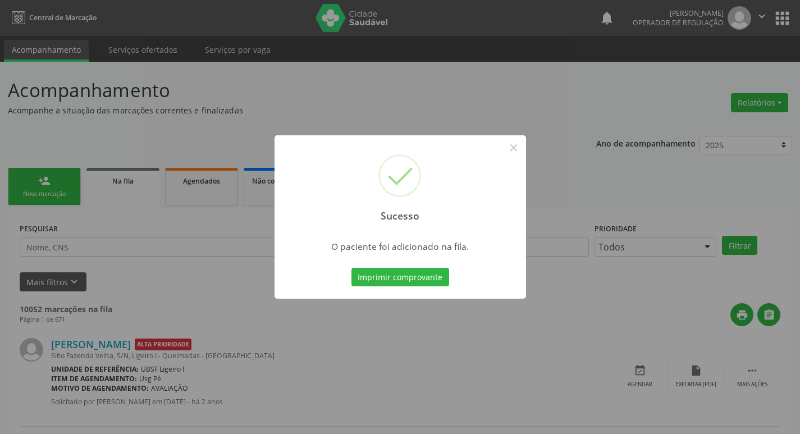
click at [127, 119] on div "Sucesso × O paciente foi adicionado na fila. Imprimir comprovante Cancel" at bounding box center [400, 217] width 800 height 434
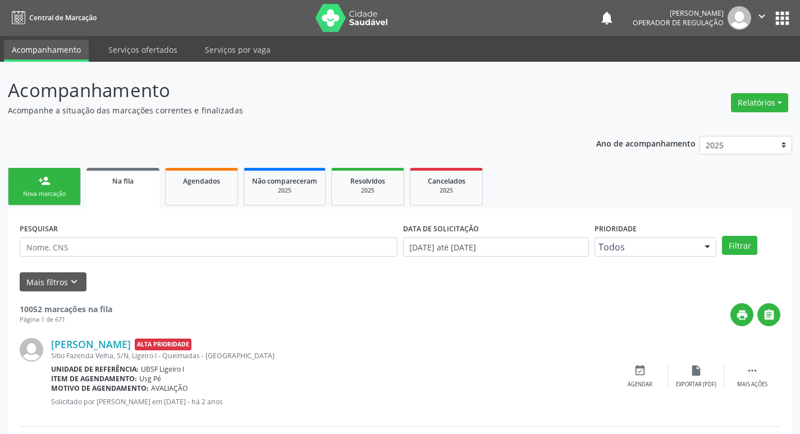
click at [44, 179] on div "person_add" at bounding box center [44, 181] width 12 height 12
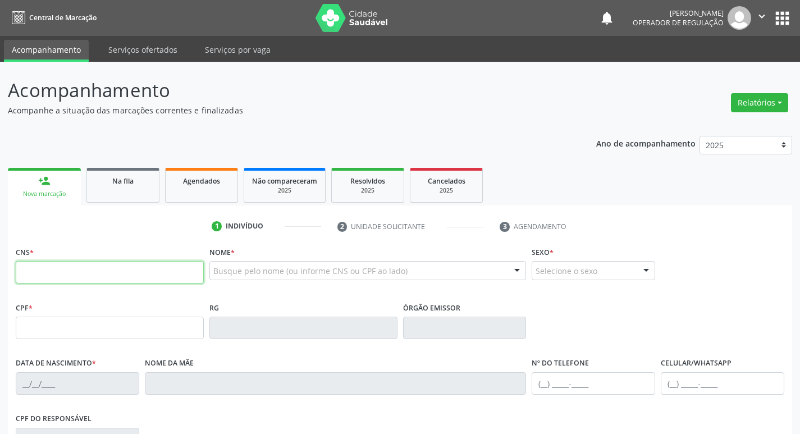
click at [102, 278] on input "text" at bounding box center [110, 272] width 188 height 22
type input "704 6016 7455 8726"
type input "170.896.524-67"
type input "04/03/2020"
type input "Maria Suelen Celestino Fernandes"
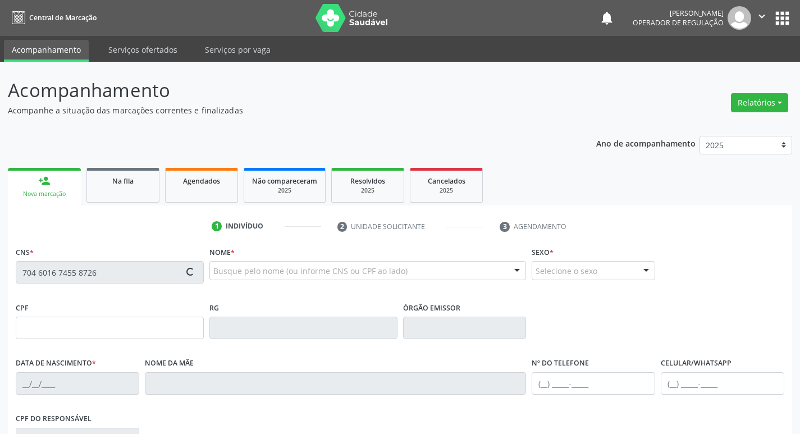
type input "(83) 98737-1126"
type input "149.250.004-62"
type input "32"
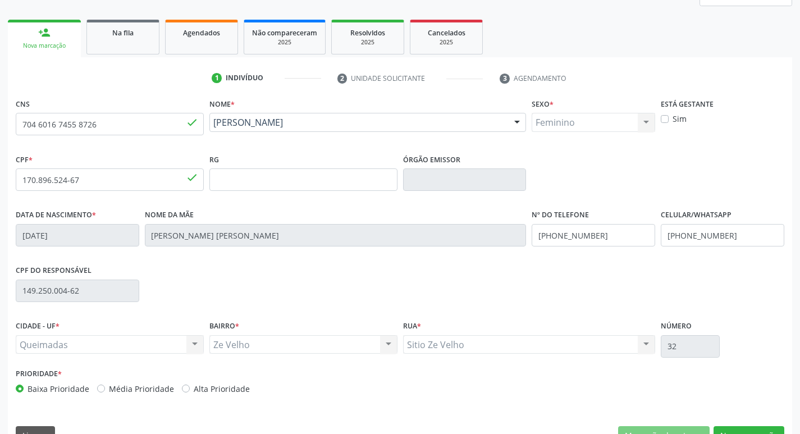
scroll to position [175, 0]
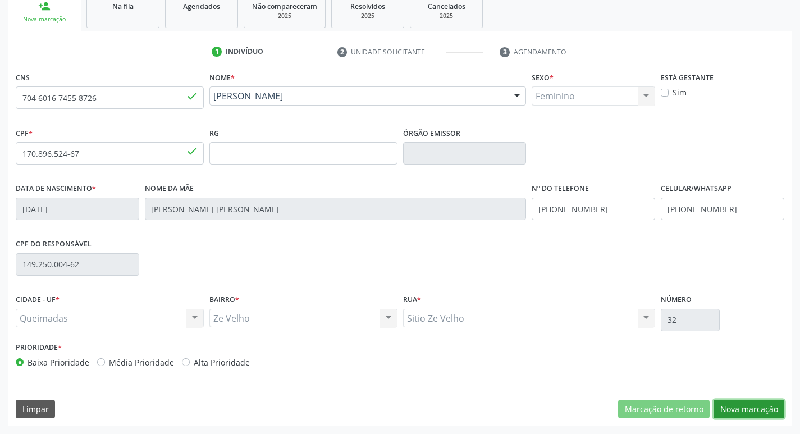
click at [739, 413] on button "Nova marcação" at bounding box center [749, 409] width 71 height 19
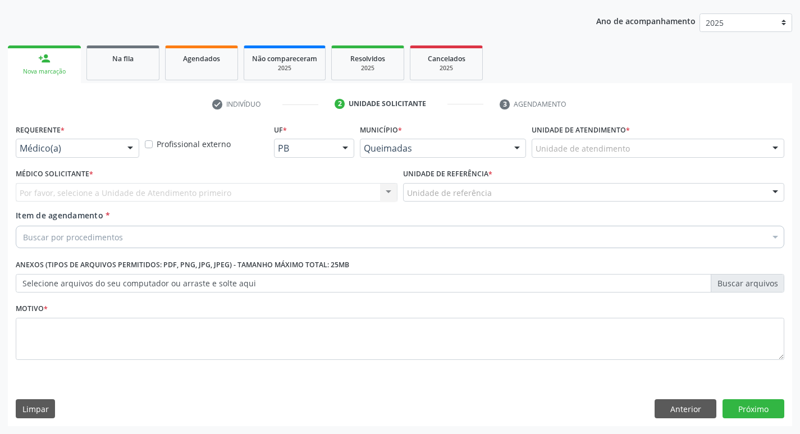
scroll to position [122, 0]
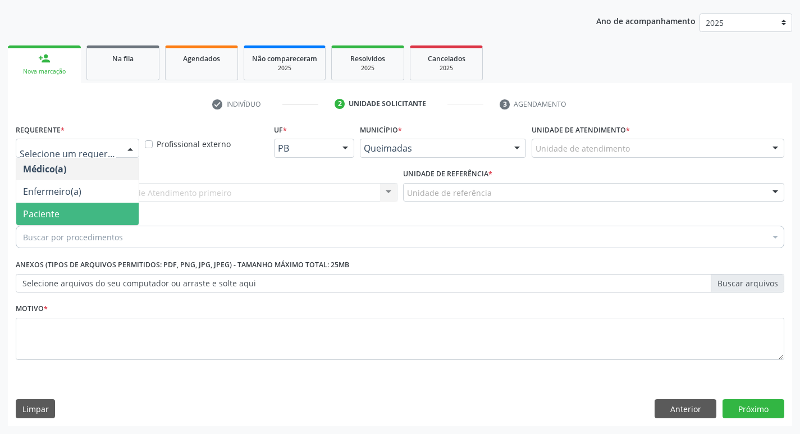
click at [78, 212] on span "Paciente" at bounding box center [77, 214] width 122 height 22
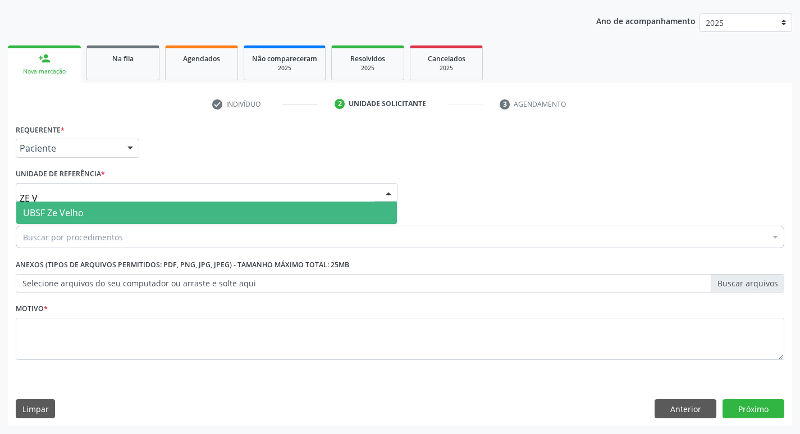
type input "ZE VE"
click at [92, 212] on span "UBSF Ze Velho" at bounding box center [206, 213] width 381 height 22
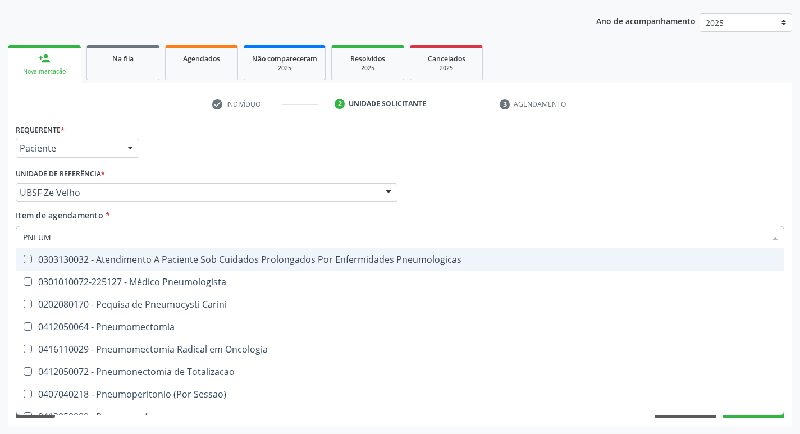
type input "PNEUMO"
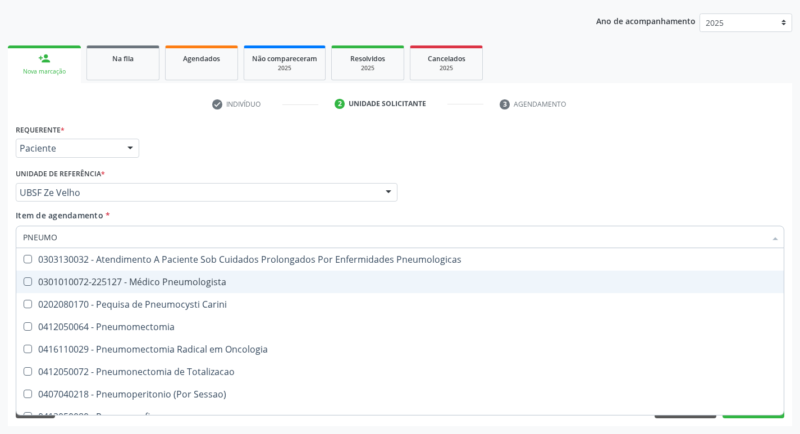
click at [95, 280] on div "0301010072-225127 - Médico Pneumologista" at bounding box center [400, 281] width 754 height 9
checkbox Pneumologista "true"
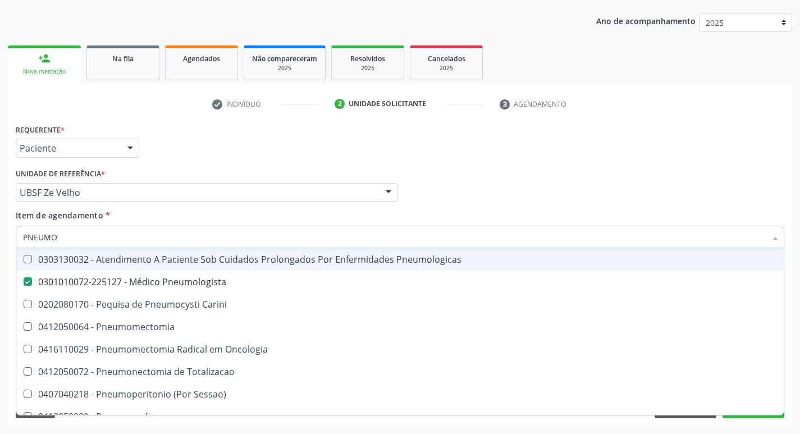
click at [292, 121] on div "check Indivíduo 2 Unidade solicitante 3 Agendamento CNS 704 6016 7455 8726 done…" at bounding box center [400, 260] width 785 height 331
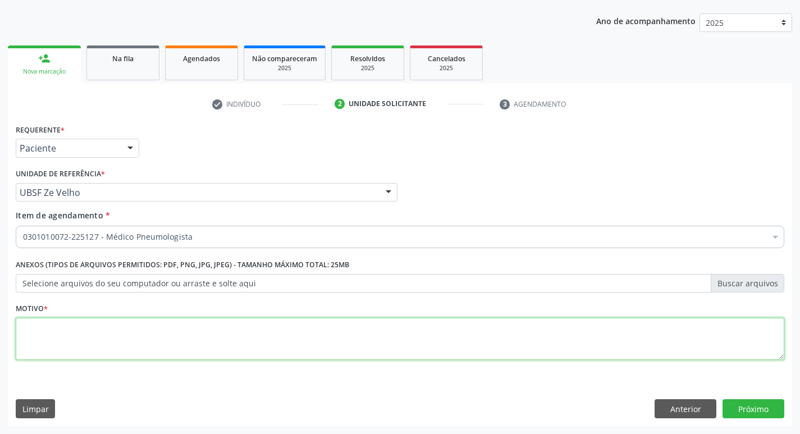
click at [71, 336] on textarea at bounding box center [400, 339] width 769 height 43
type textarea "RETORNO."
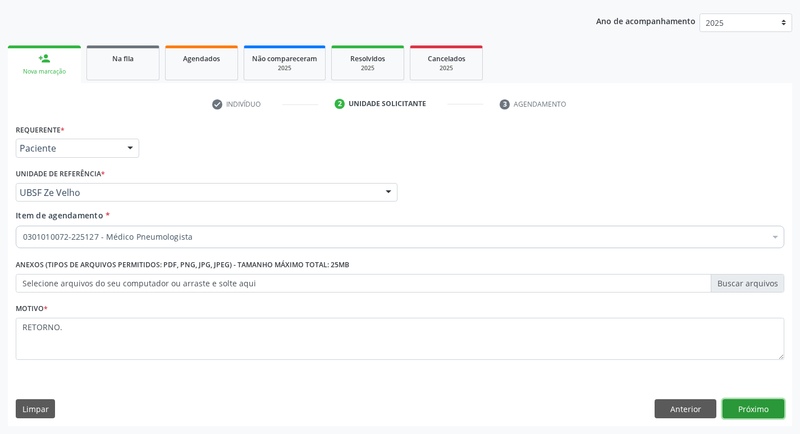
click at [748, 404] on button "Próximo" at bounding box center [754, 408] width 62 height 19
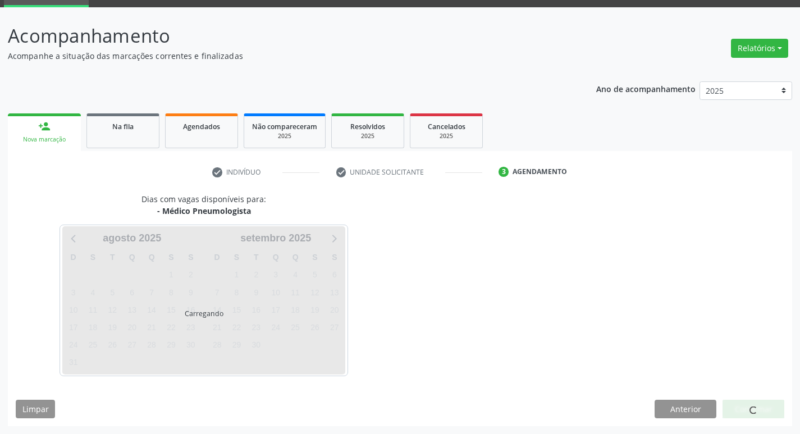
scroll to position [54, 0]
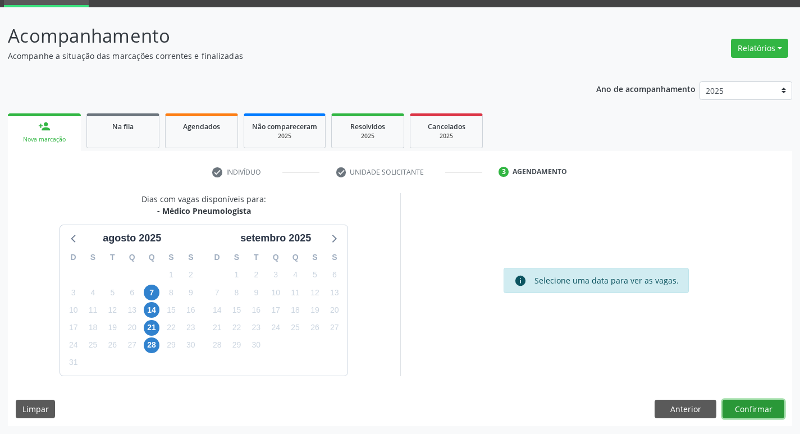
click at [750, 411] on button "Confirmar" at bounding box center [754, 409] width 62 height 19
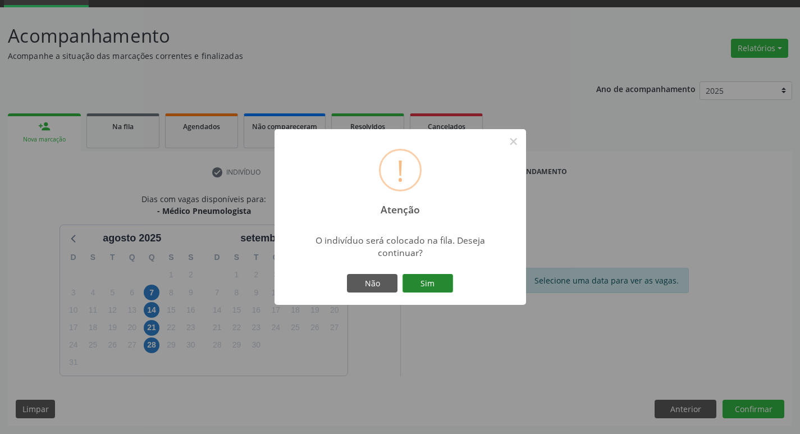
click at [447, 287] on button "Sim" at bounding box center [428, 283] width 51 height 19
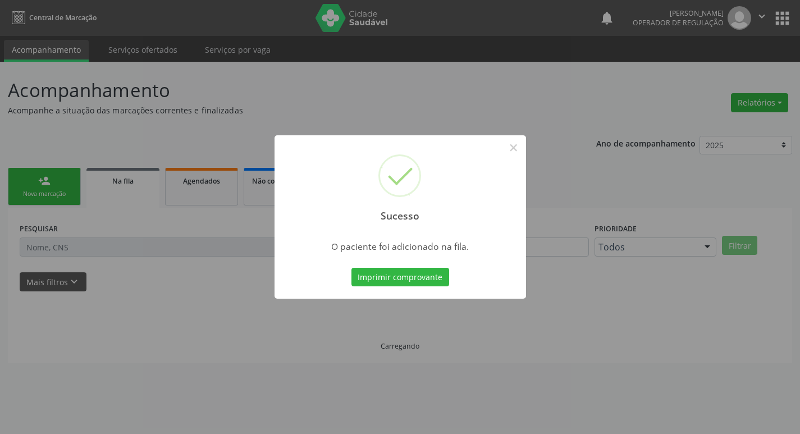
scroll to position [0, 0]
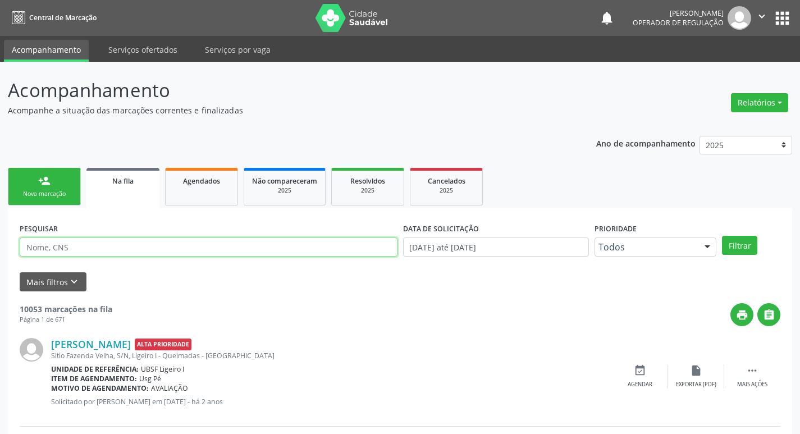
click at [104, 239] on input "text" at bounding box center [209, 247] width 378 height 19
type input "704601172215423"
click at [722, 236] on button "Filtrar" at bounding box center [739, 245] width 35 height 19
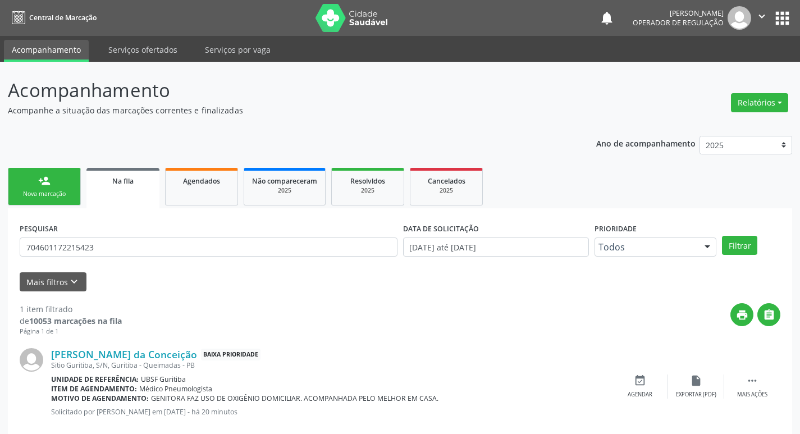
scroll to position [22, 0]
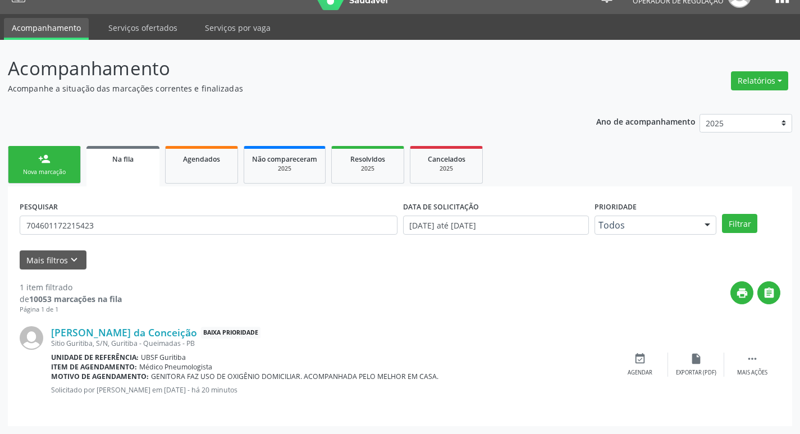
click at [59, 163] on link "person_add Nova marcação" at bounding box center [44, 165] width 73 height 38
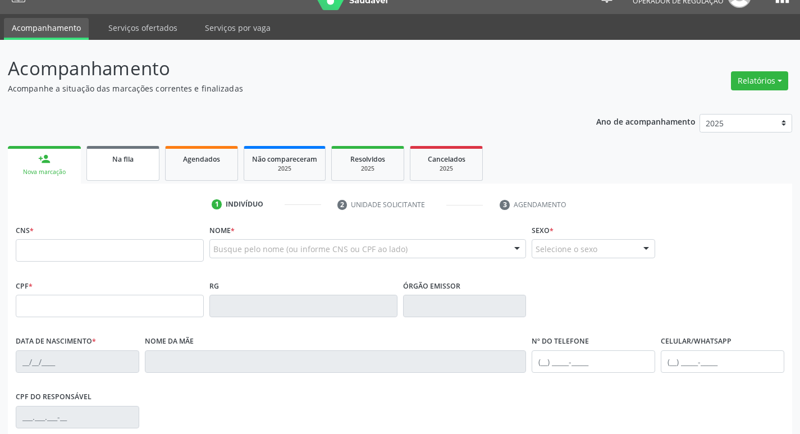
click at [120, 164] on div "Na fila" at bounding box center [123, 159] width 56 height 12
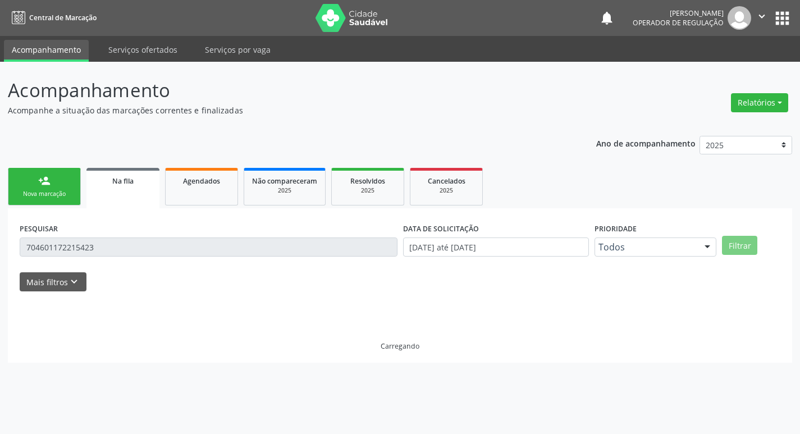
scroll to position [0, 0]
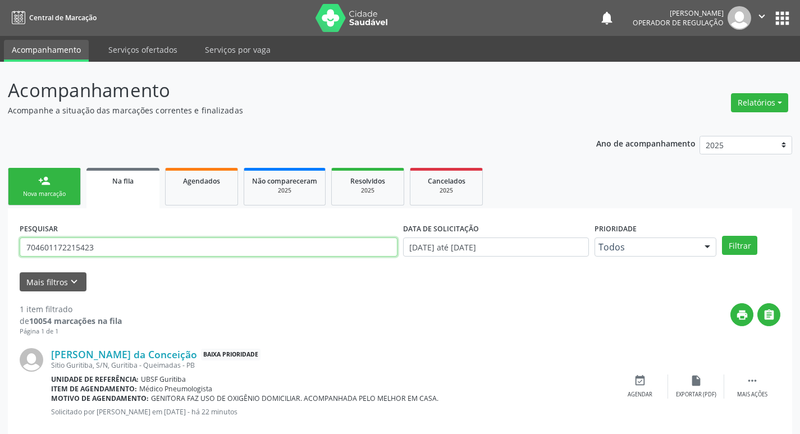
drag, startPoint x: 120, startPoint y: 244, endPoint x: 0, endPoint y: 204, distance: 126.1
click at [0, 204] on div "Acompanhamento Acompanhe a situação das marcações correntes e finalizadas Relat…" at bounding box center [400, 259] width 800 height 394
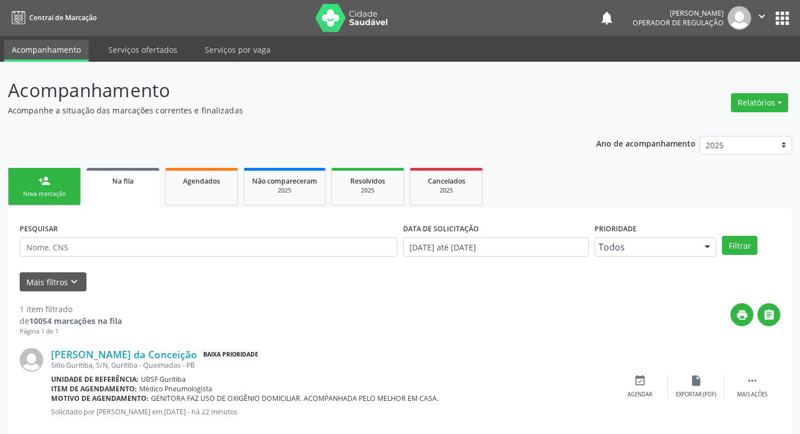
click at [67, 188] on link "person_add Nova marcação" at bounding box center [44, 187] width 73 height 38
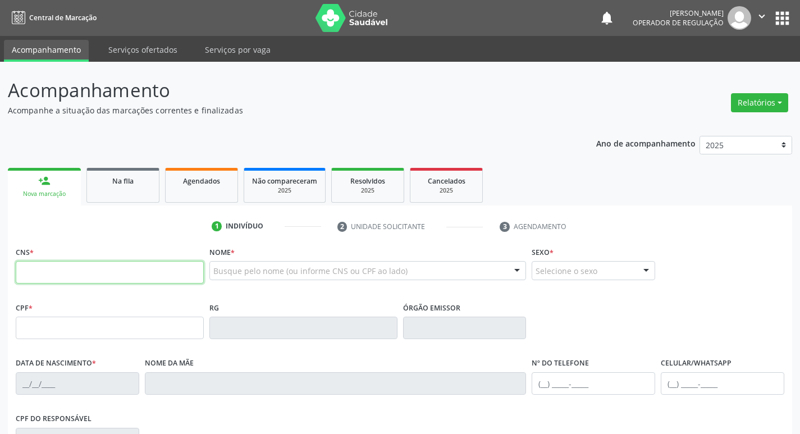
click at [86, 262] on input "text" at bounding box center [110, 272] width 188 height 22
type input "703 0048 6158 3674"
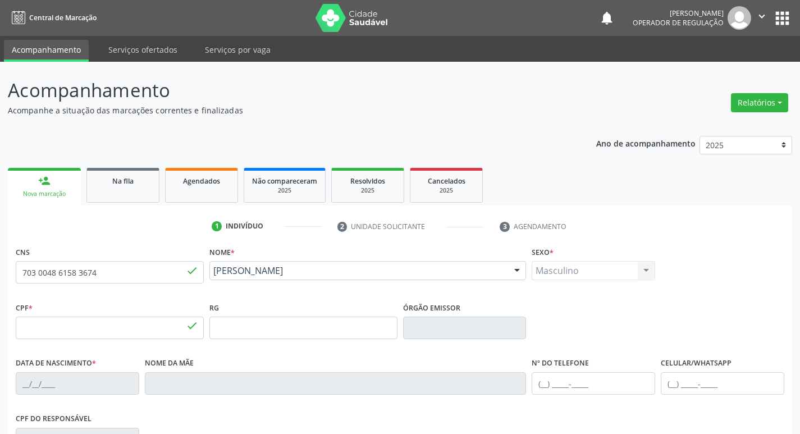
type input "148.049.554-96"
type input "28/12/2011"
type input "Josenilda Jordão de Lira"
type input "(83) 99381-8629"
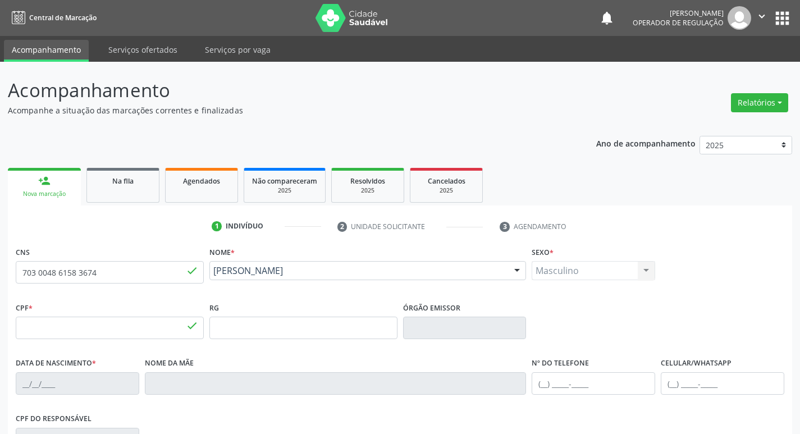
type input "065.348.654-59"
type input "9"
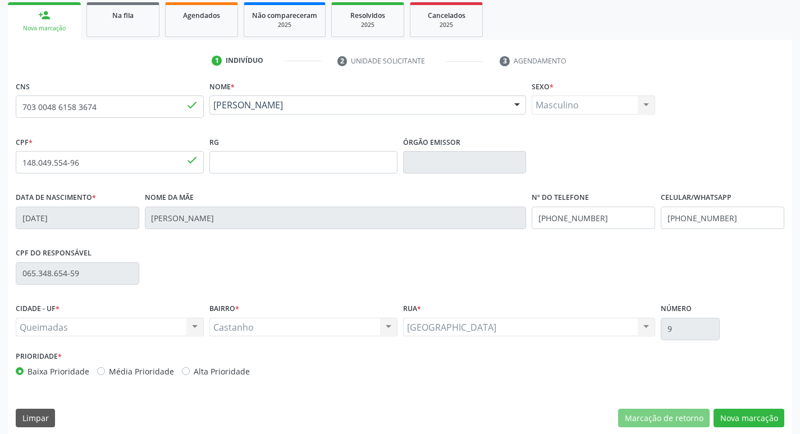
scroll to position [175, 0]
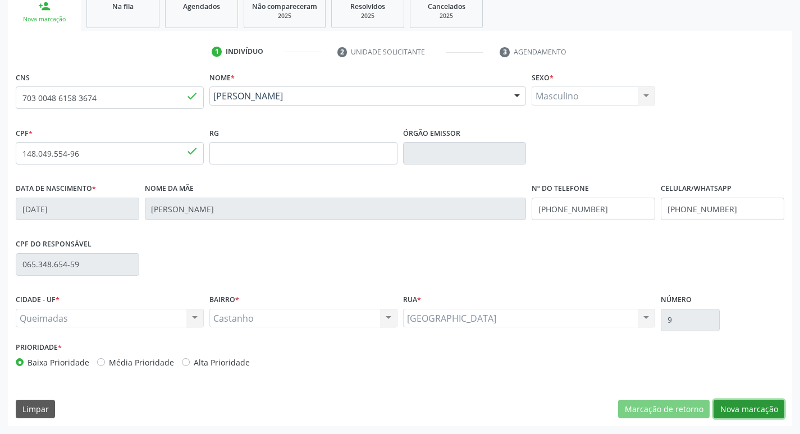
click at [749, 405] on button "Nova marcação" at bounding box center [749, 409] width 71 height 19
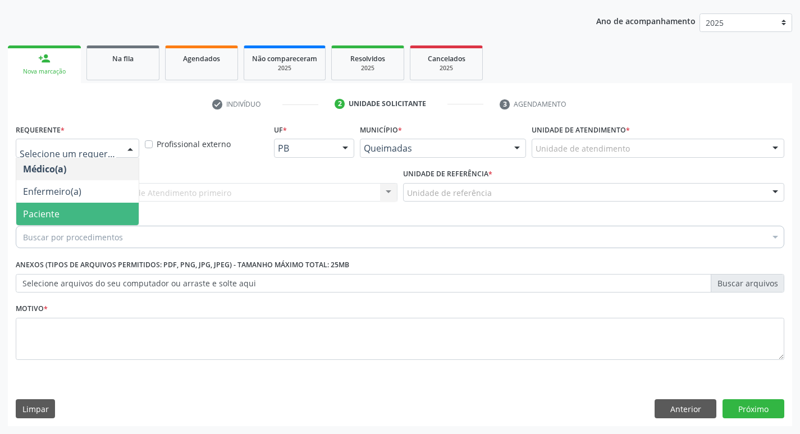
click at [66, 216] on span "Paciente" at bounding box center [77, 214] width 122 height 22
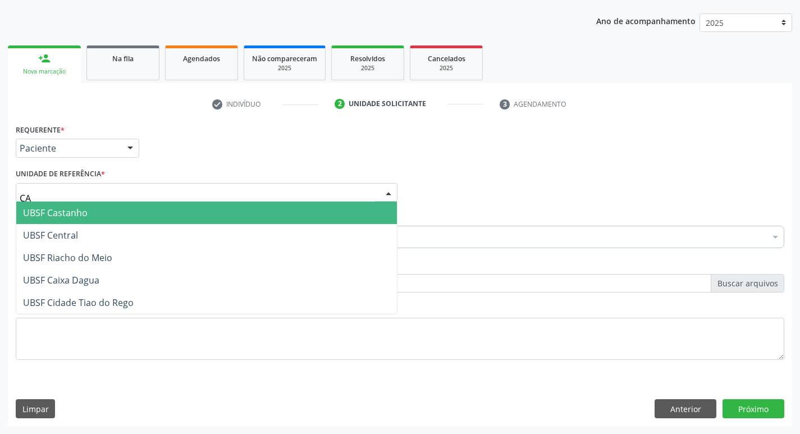
type input "CAS"
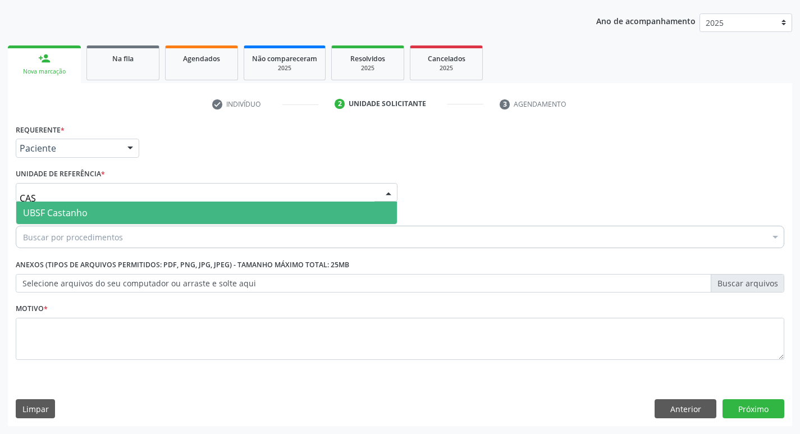
click at [80, 211] on span "UBSF Castanho" at bounding box center [55, 213] width 65 height 12
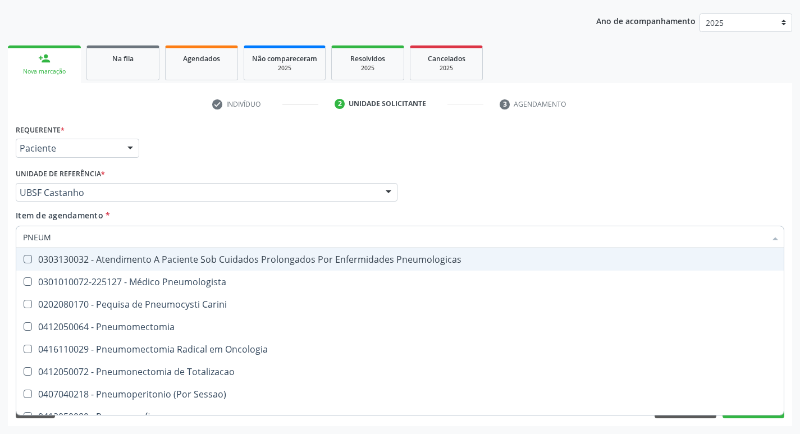
type input "PNEUMO"
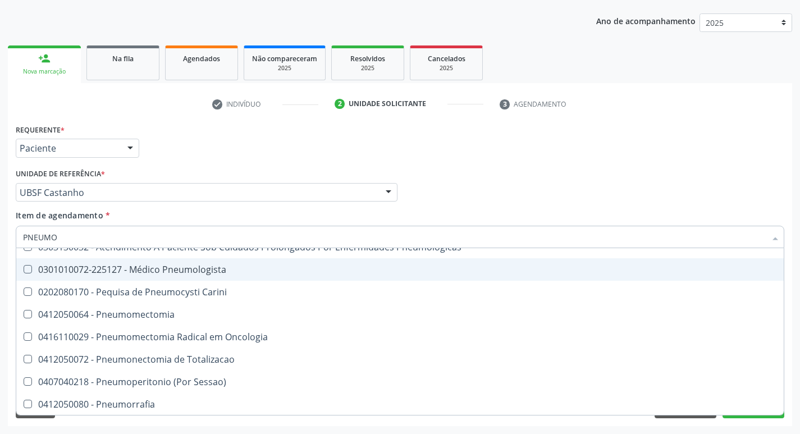
scroll to position [0, 0]
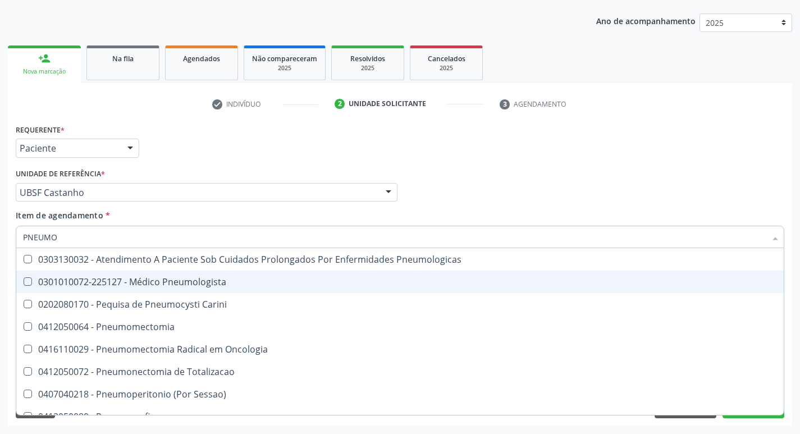
click at [215, 284] on div "0301010072-225127 - Médico Pneumologista" at bounding box center [400, 281] width 754 height 9
checkbox Pneumologista "true"
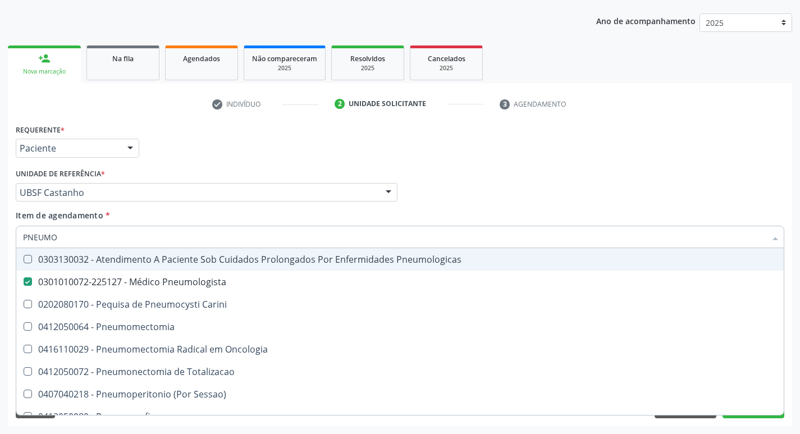
click at [575, 123] on div "Requerente * Paciente Médico(a) Enfermeiro(a) Paciente Nenhum resultado encontr…" at bounding box center [400, 143] width 775 height 44
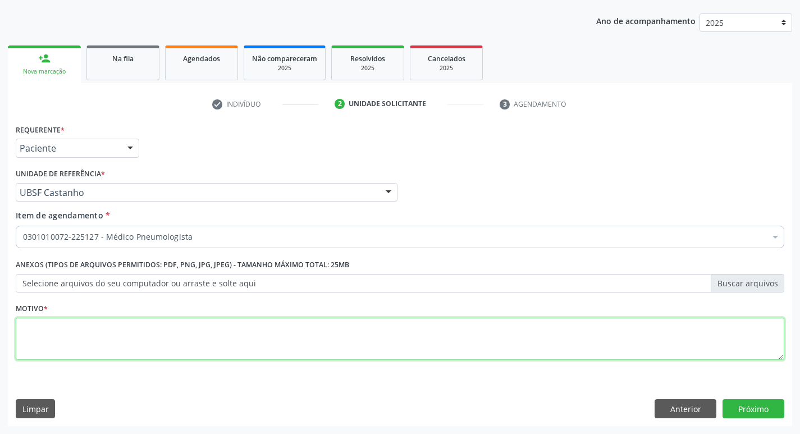
click at [197, 344] on textarea at bounding box center [400, 339] width 769 height 43
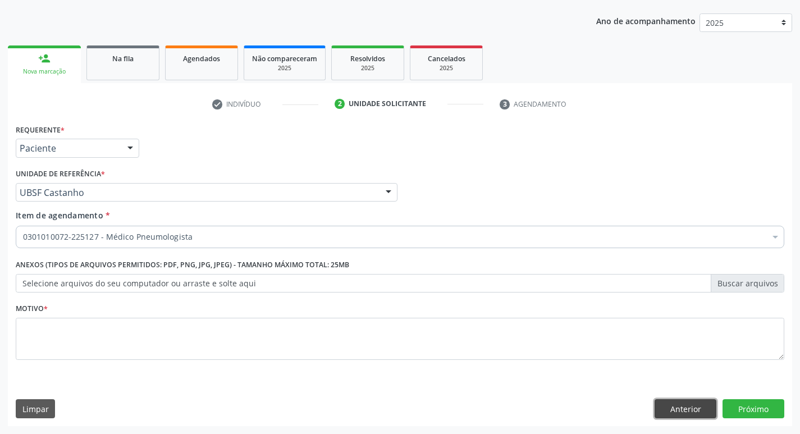
click at [684, 404] on button "Anterior" at bounding box center [686, 408] width 62 height 19
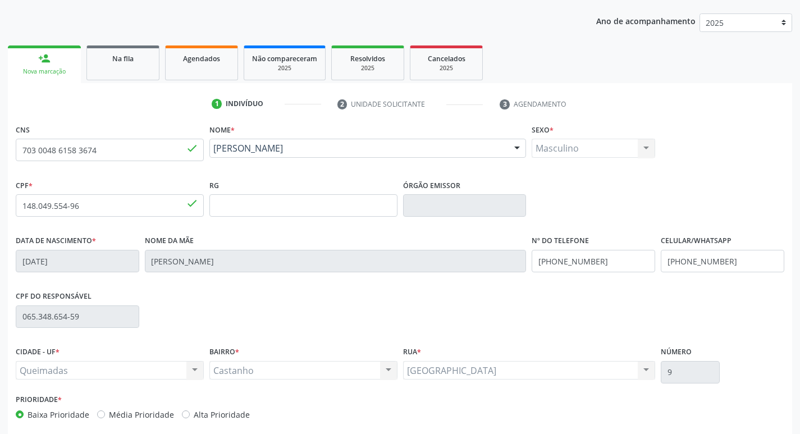
scroll to position [175, 0]
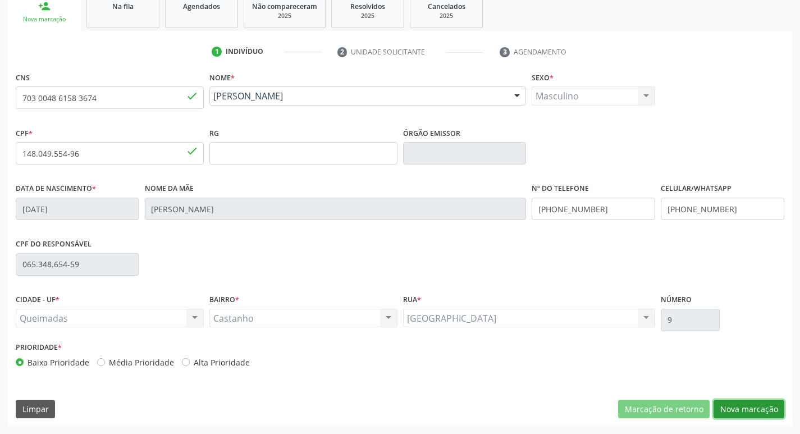
click at [735, 409] on button "Nova marcação" at bounding box center [749, 409] width 71 height 19
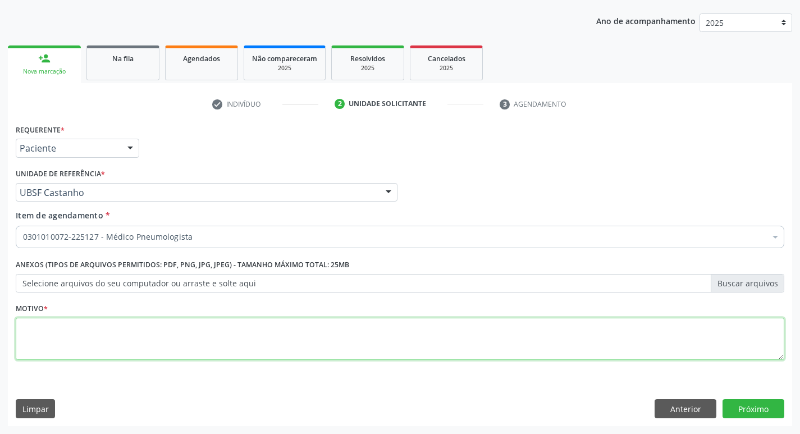
click at [190, 349] on textarea at bounding box center [400, 339] width 769 height 43
type textarea "R"
paste textarea "distúrbio ventilatório r"
drag, startPoint x: 20, startPoint y: 329, endPoint x: 27, endPoint y: 330, distance: 7.5
click at [20, 329] on textarea "distúrbio ventilatório r" at bounding box center [400, 339] width 769 height 43
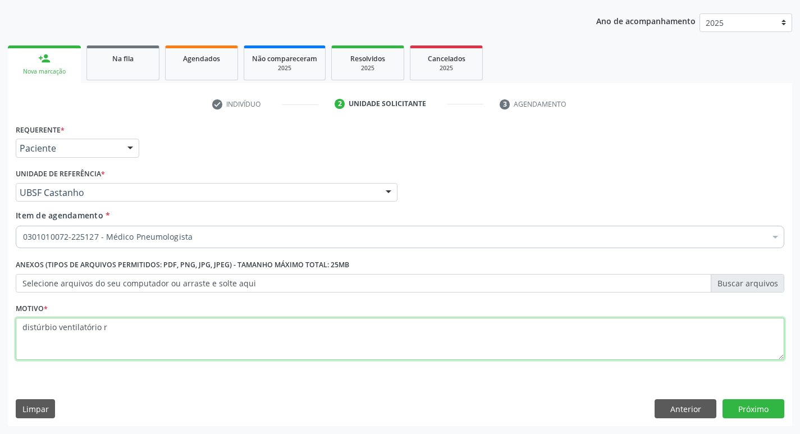
click at [29, 330] on textarea "distúrbio ventilatório r" at bounding box center [400, 339] width 769 height 43
click at [26, 329] on textarea "distúrbio ventilatório r" at bounding box center [400, 339] width 769 height 43
click at [176, 318] on textarea "distúrbio ventilatório r" at bounding box center [400, 339] width 769 height 43
type textarea "distúrbio ventilatório"
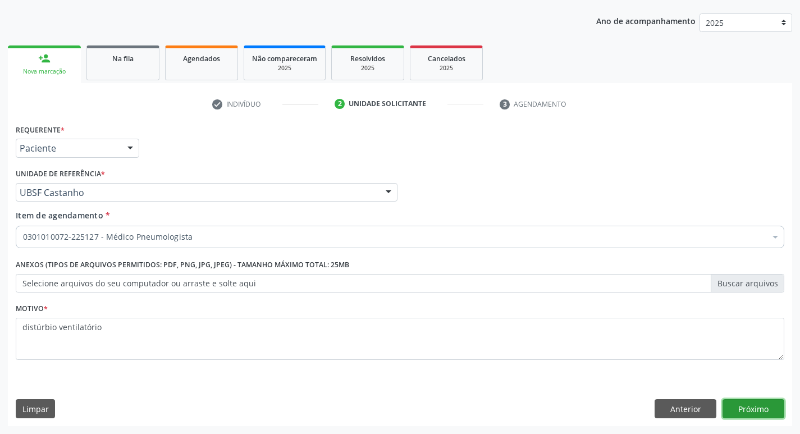
click at [748, 404] on button "Próximo" at bounding box center [754, 408] width 62 height 19
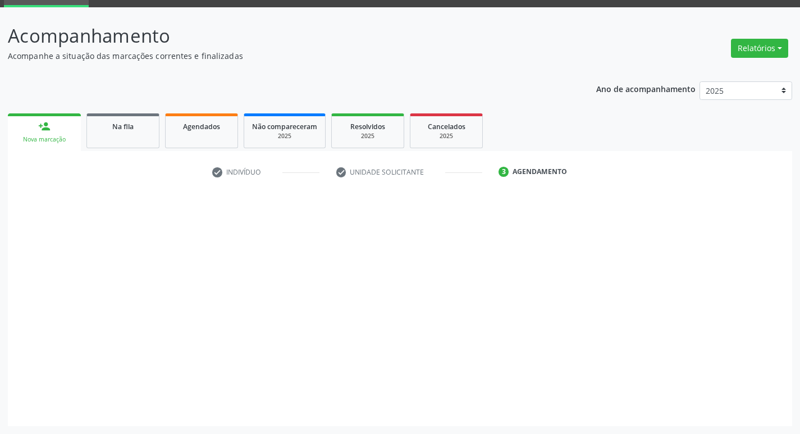
scroll to position [54, 0]
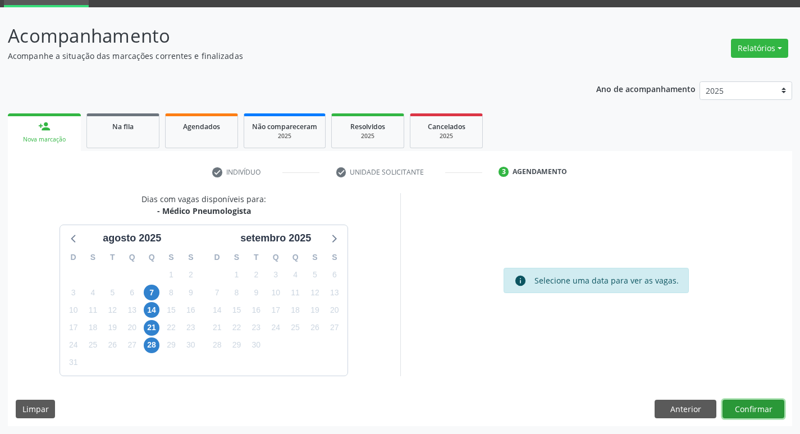
click at [755, 412] on button "Confirmar" at bounding box center [754, 409] width 62 height 19
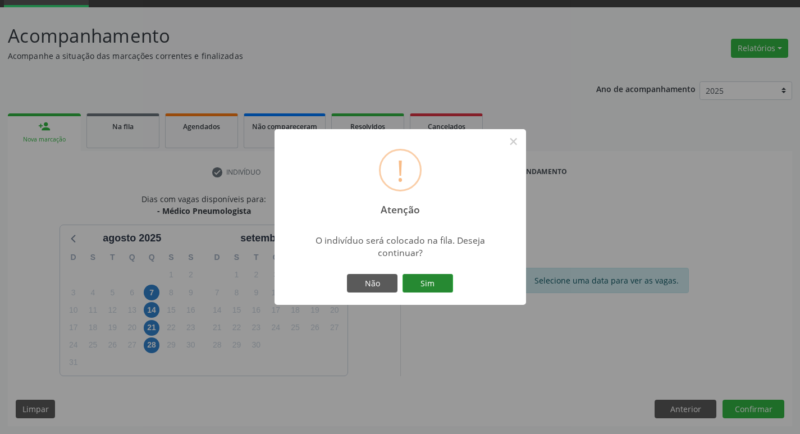
click at [430, 288] on button "Sim" at bounding box center [428, 283] width 51 height 19
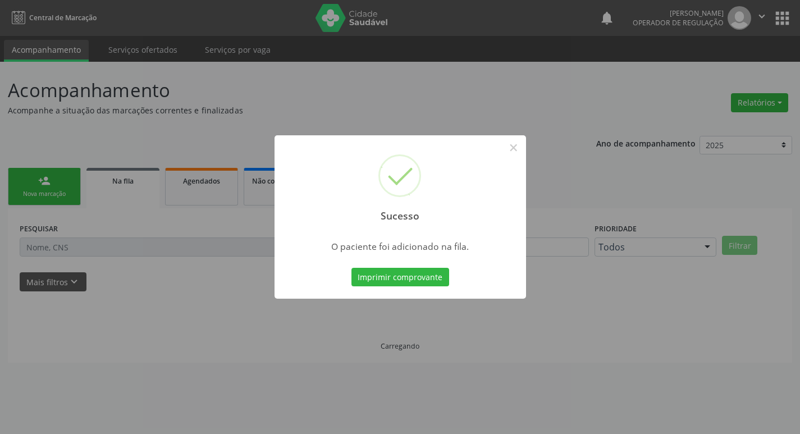
scroll to position [0, 0]
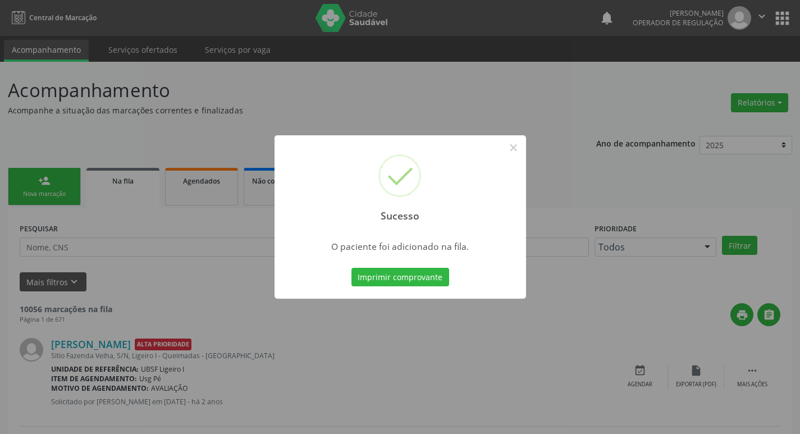
click at [335, 82] on div "Sucesso × O paciente foi adicionado na fila. Imprimir comprovante Cancel" at bounding box center [400, 217] width 800 height 434
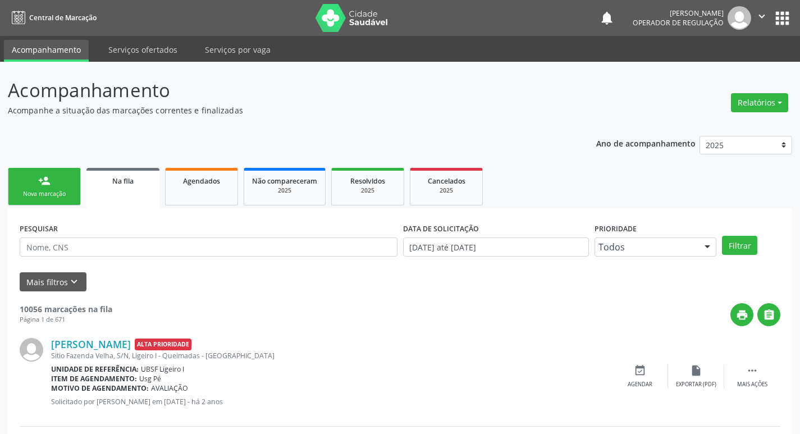
click at [52, 202] on link "person_add Nova marcação" at bounding box center [44, 187] width 73 height 38
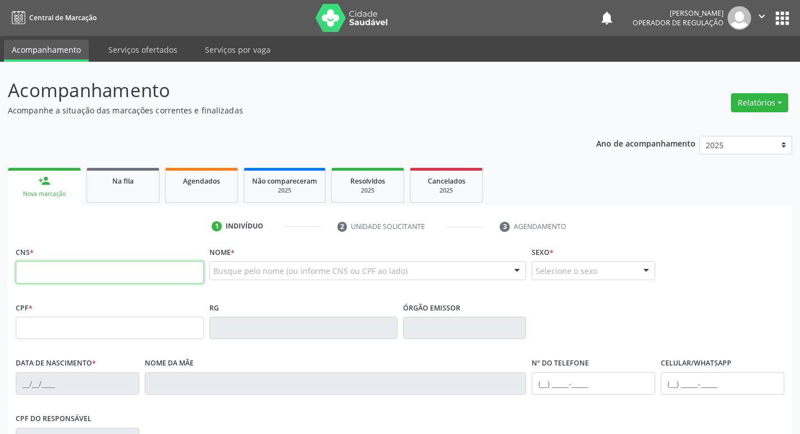
click at [93, 273] on input "text" at bounding box center [110, 272] width 188 height 22
type input "705 0020 3133 8159"
type input "08/05/1959"
type input "Maria Cardoso Barbosa"
type input "(83) 99322-2377"
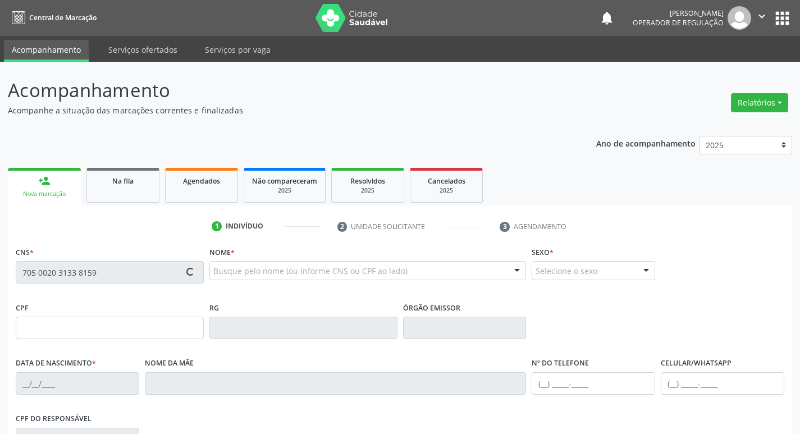
type input "(83) 99322-2377"
type input "025.826.224-94"
type input "64"
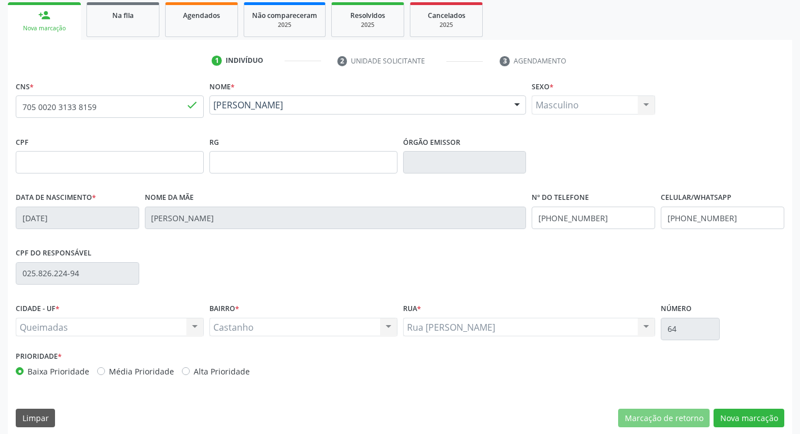
scroll to position [175, 0]
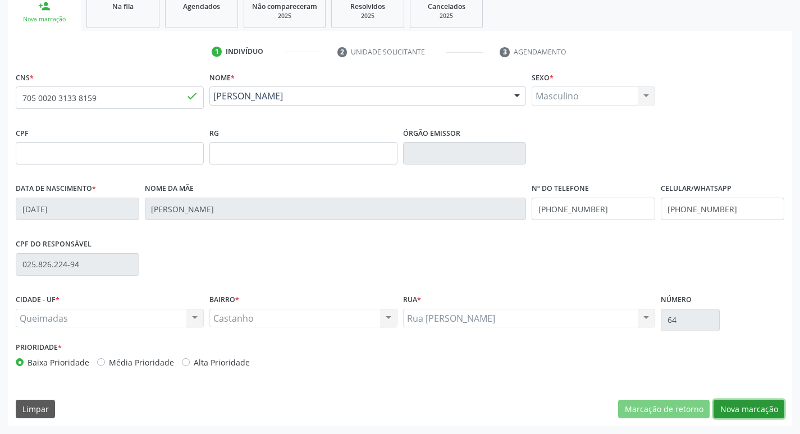
click at [753, 411] on button "Nova marcação" at bounding box center [749, 409] width 71 height 19
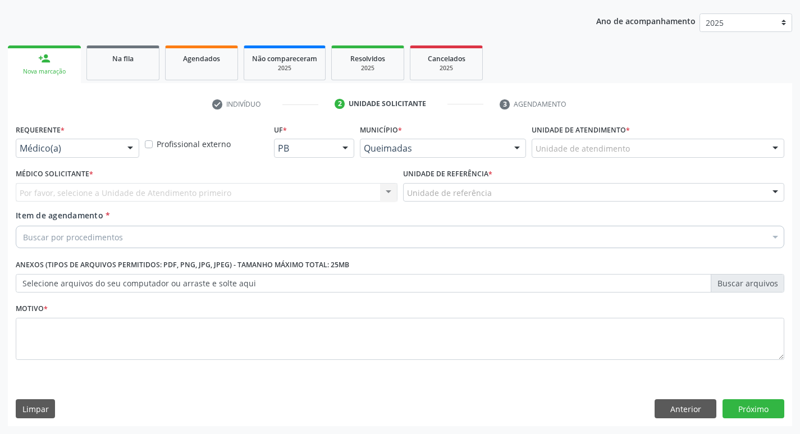
scroll to position [122, 0]
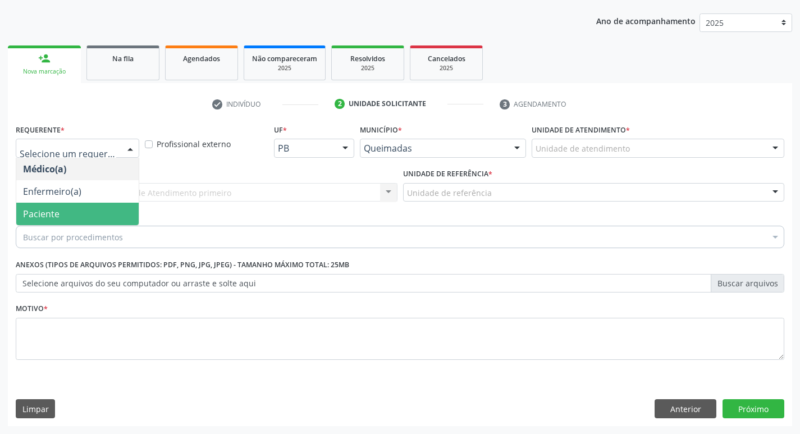
click at [107, 209] on span "Paciente" at bounding box center [77, 214] width 122 height 22
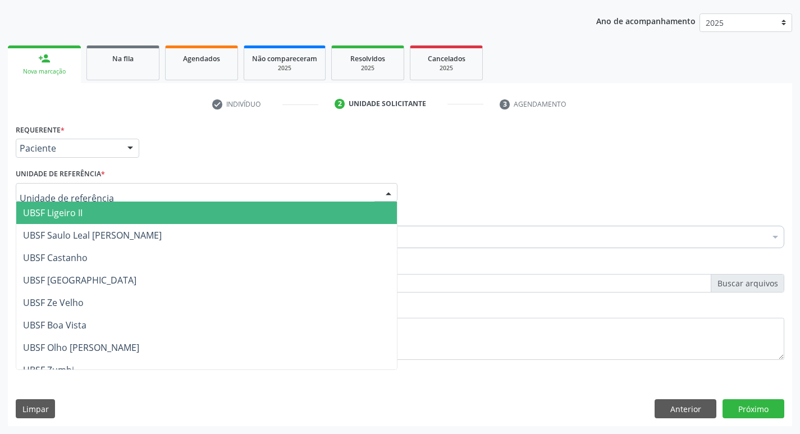
click at [107, 192] on div at bounding box center [207, 192] width 382 height 19
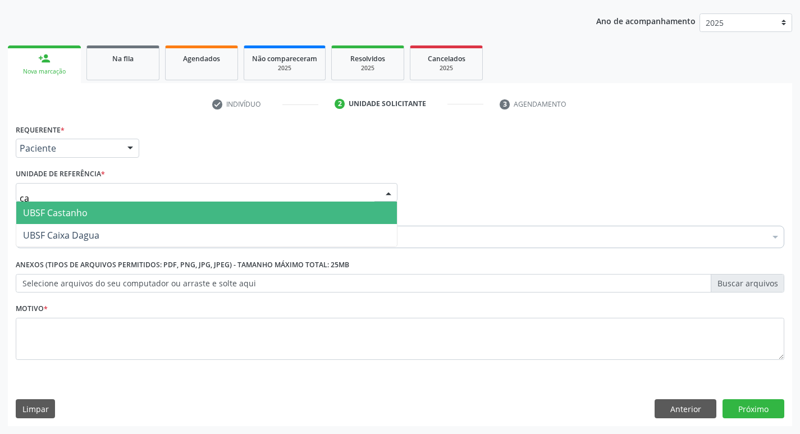
type input "cas"
click at [98, 210] on span "UBSF Castanho" at bounding box center [206, 213] width 381 height 22
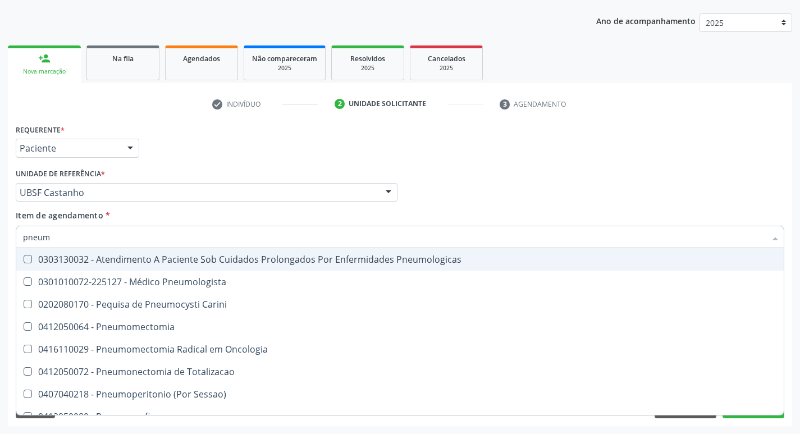
type input "pneumo"
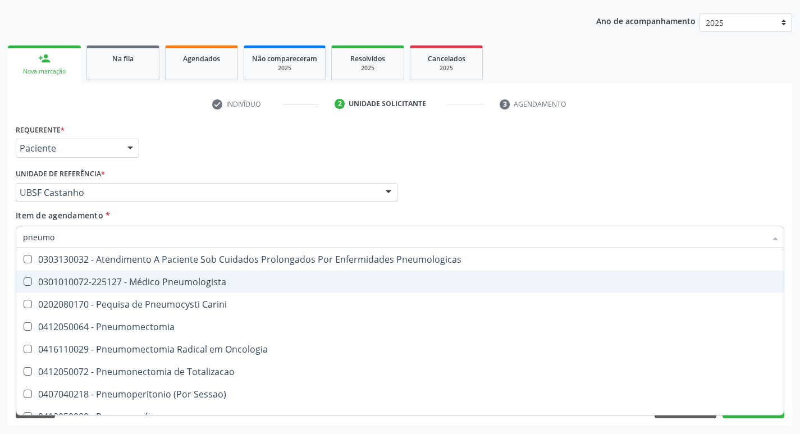
click at [98, 286] on div "0301010072-225127 - Médico Pneumologista" at bounding box center [400, 281] width 754 height 9
checkbox Pneumologista "true"
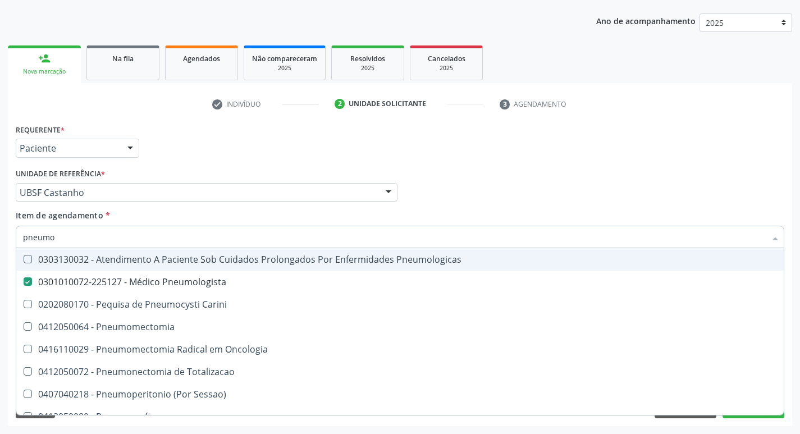
click at [313, 133] on div "Requerente * Paciente Médico(a) Enfermeiro(a) Paciente Nenhum resultado encontr…" at bounding box center [400, 143] width 775 height 44
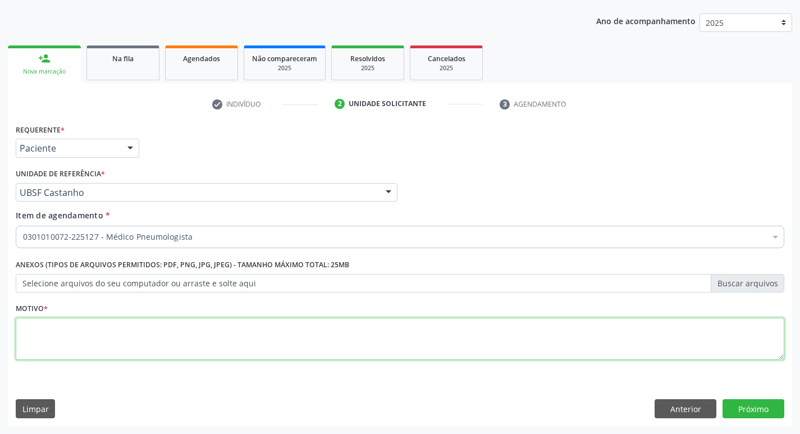
click at [170, 342] on textarea at bounding box center [400, 339] width 769 height 43
type textarea "retorno."
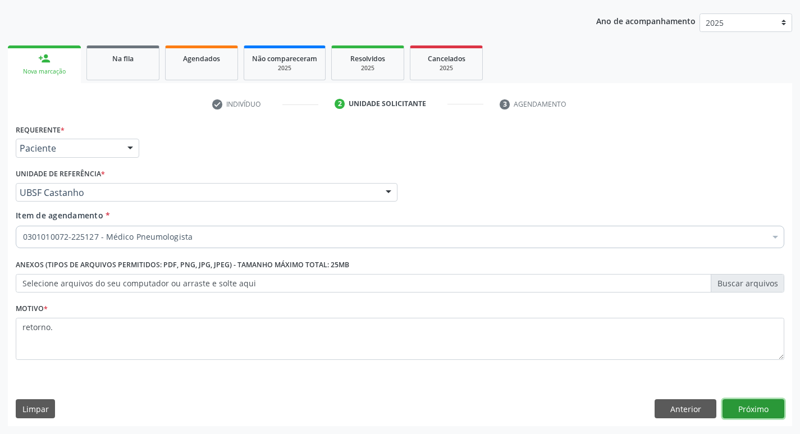
click at [740, 403] on button "Próximo" at bounding box center [754, 408] width 62 height 19
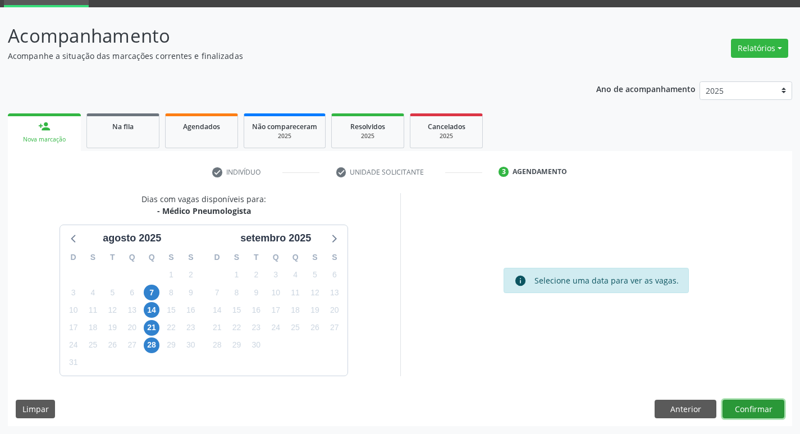
click at [734, 411] on button "Confirmar" at bounding box center [754, 409] width 62 height 19
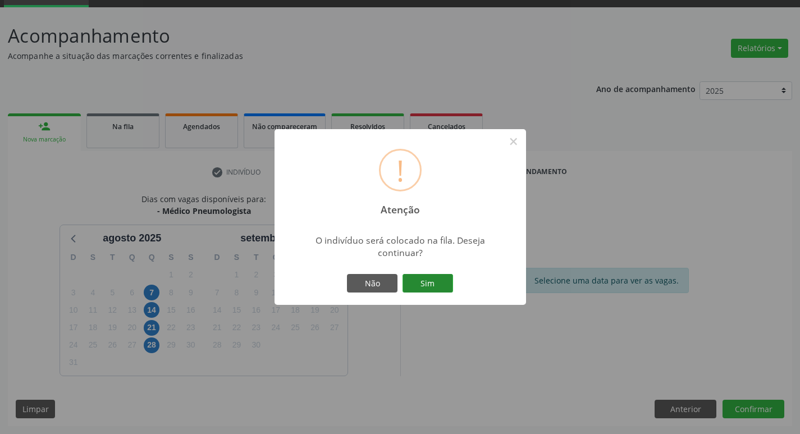
click at [427, 292] on button "Sim" at bounding box center [428, 283] width 51 height 19
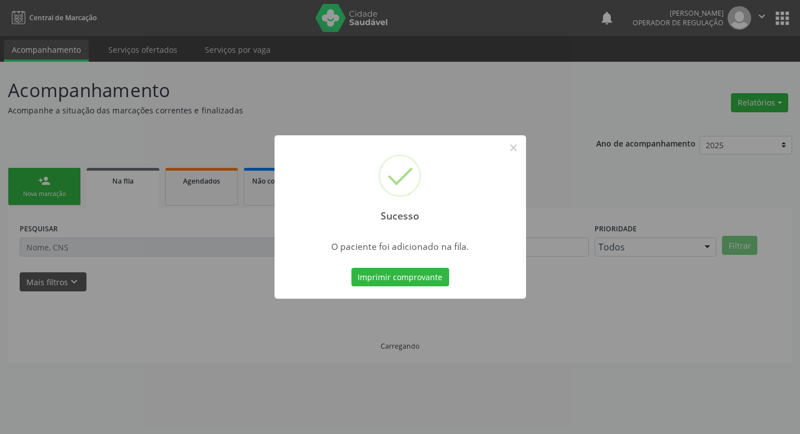
scroll to position [0, 0]
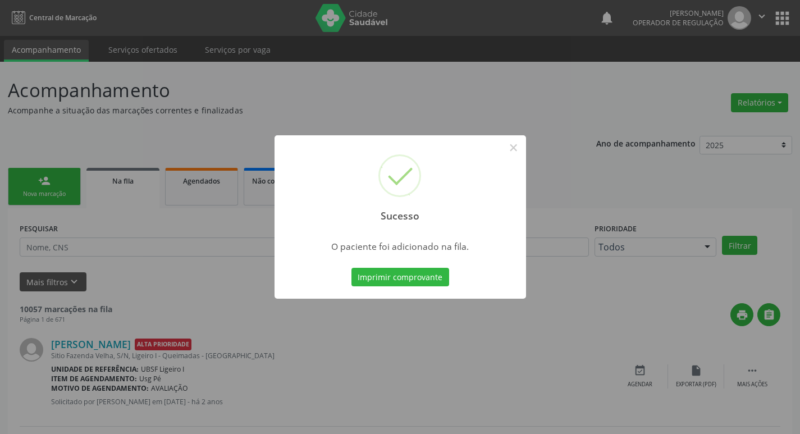
click at [305, 56] on div "Sucesso × O paciente foi adicionado na fila. Imprimir comprovante Cancel" at bounding box center [400, 217] width 800 height 434
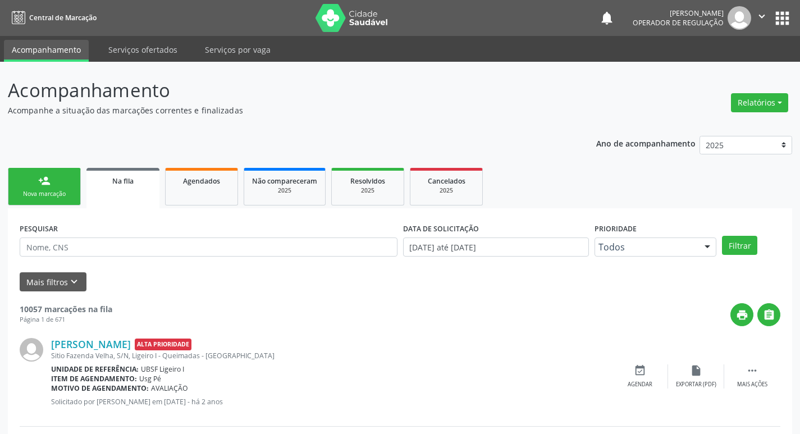
click at [54, 191] on div "Nova marcação" at bounding box center [44, 194] width 56 height 8
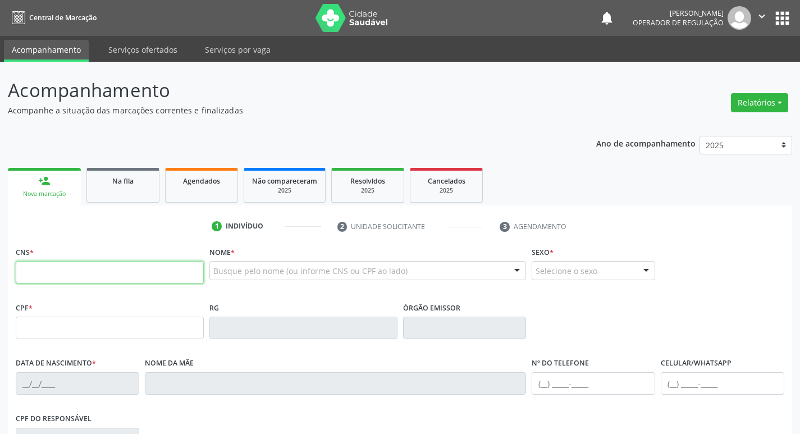
click at [105, 267] on input "text" at bounding box center [110, 272] width 188 height 22
type input "700 0054 0287 4004"
type input "224.397.877-60"
type input "14/01/2021"
type input "Rita Chagas da Silva"
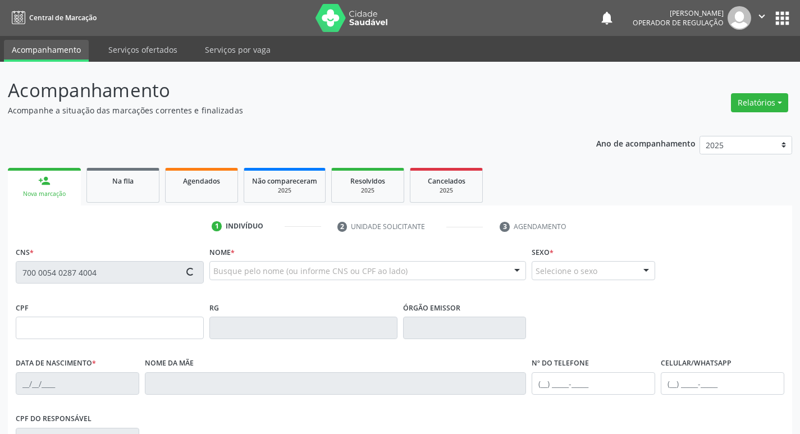
type input "(83) 99313-1615"
type input "053.623.364-01"
type input "59"
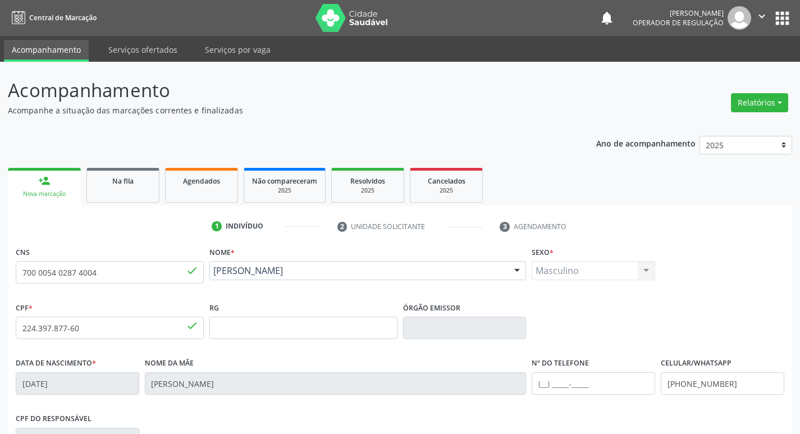
scroll to position [175, 0]
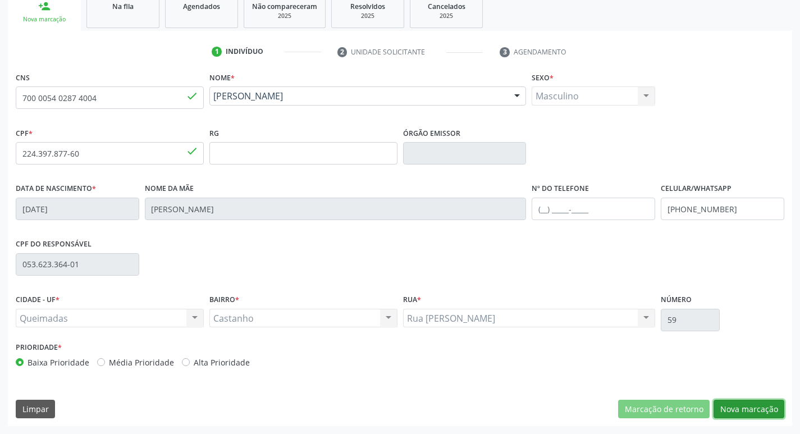
click at [773, 412] on button "Nova marcação" at bounding box center [749, 409] width 71 height 19
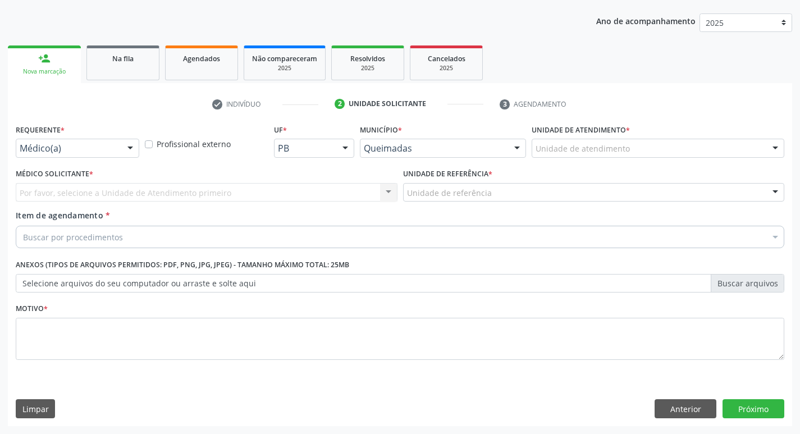
scroll to position [122, 0]
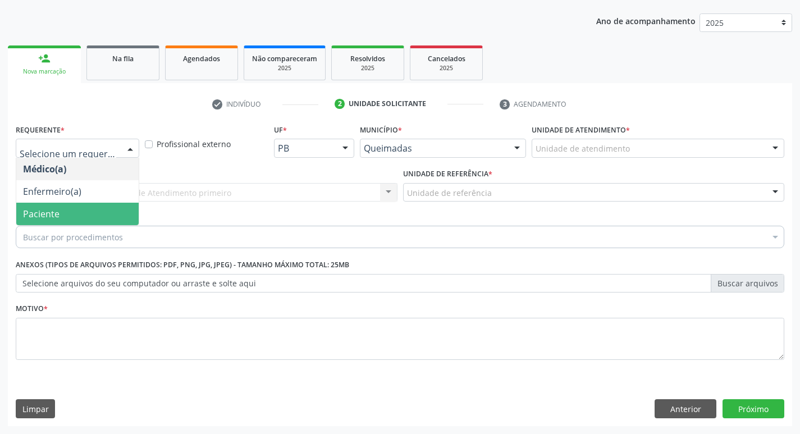
click at [80, 219] on span "Paciente" at bounding box center [77, 214] width 122 height 22
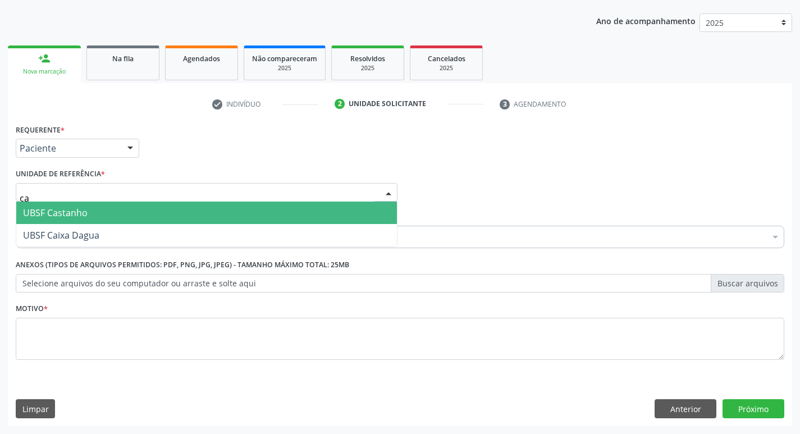
type input "cas"
click at [90, 207] on span "UBSF Castanho" at bounding box center [206, 213] width 381 height 22
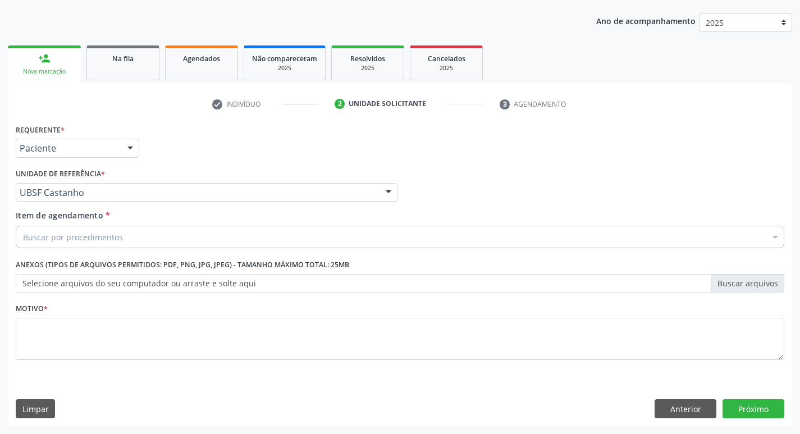
click at [90, 245] on div "Buscar por procedimentos Selecionar todos 0604320140 - Abatacepte 125 Mg Injetá…" at bounding box center [400, 235] width 769 height 19
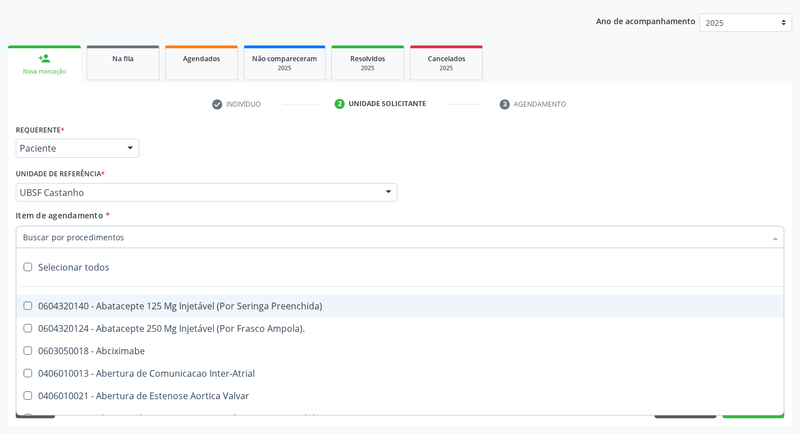
click at [94, 242] on input "Item de agendamento *" at bounding box center [394, 237] width 743 height 22
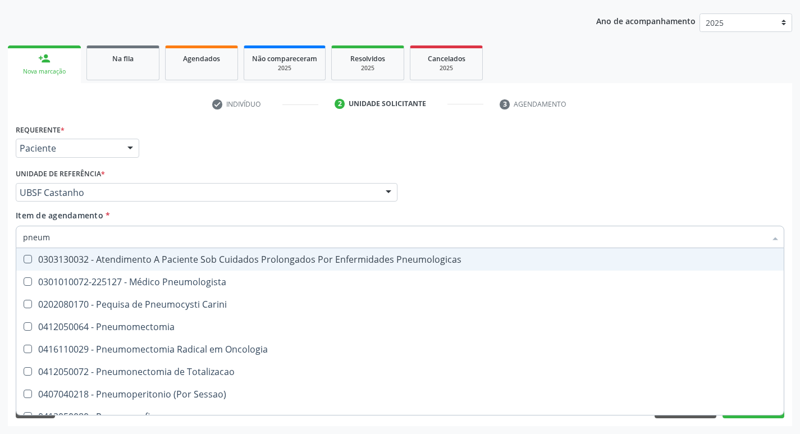
type input "pneumo"
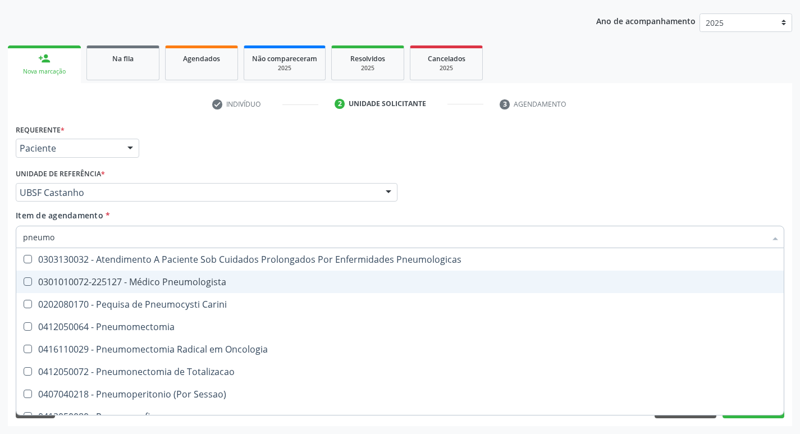
click at [161, 284] on div "0301010072-225127 - Médico Pneumologista" at bounding box center [400, 281] width 754 height 9
checkbox Pneumologista "true"
click at [320, 147] on div "Requerente * Paciente Médico(a) Enfermeiro(a) Paciente Nenhum resultado encontr…" at bounding box center [400, 143] width 775 height 44
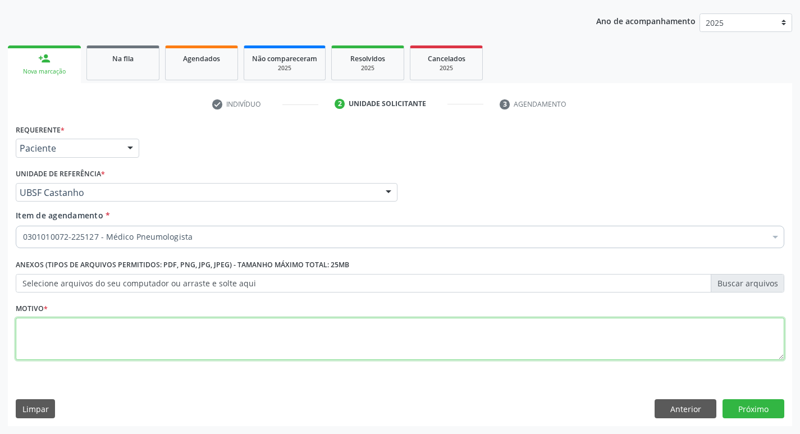
click at [143, 323] on textarea at bounding box center [400, 339] width 769 height 43
click at [144, 323] on textarea at bounding box center [400, 339] width 769 height 43
type textarea "retorno"
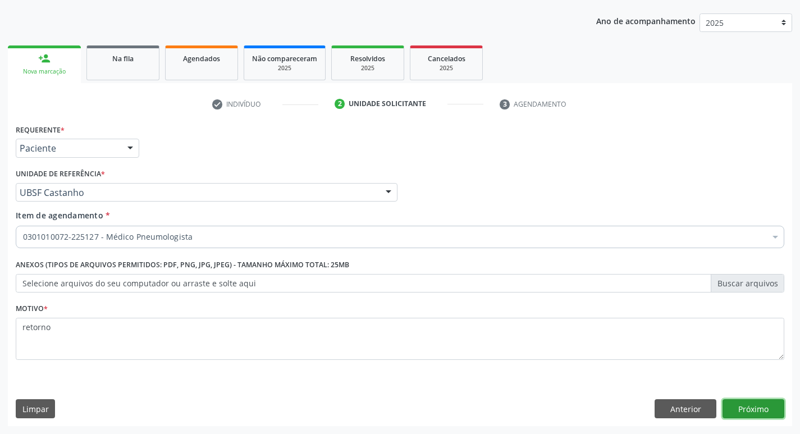
click at [759, 410] on button "Próximo" at bounding box center [754, 408] width 62 height 19
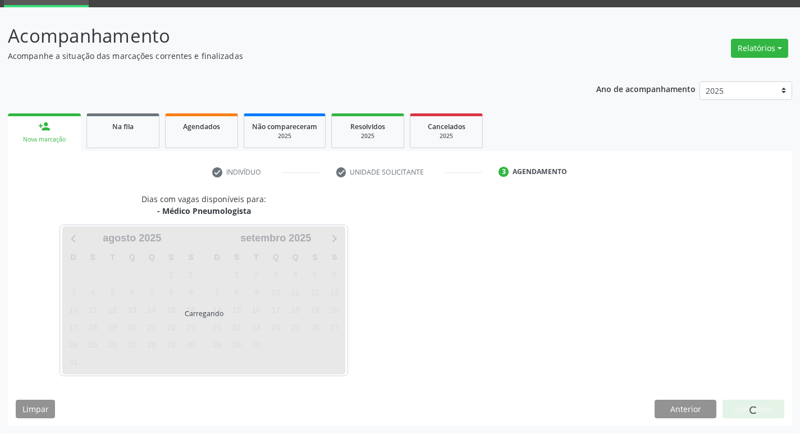
scroll to position [54, 0]
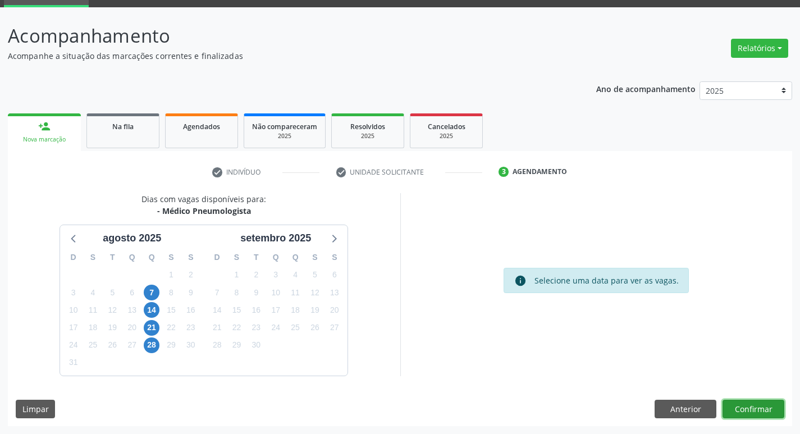
click at [746, 408] on button "Confirmar" at bounding box center [754, 409] width 62 height 19
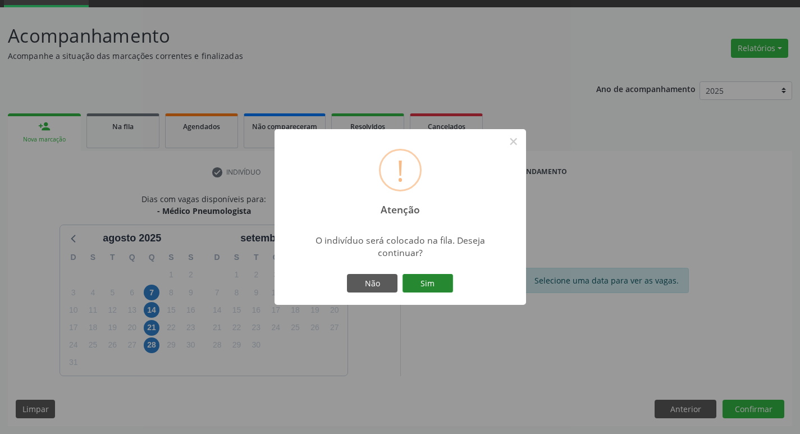
click at [415, 276] on button "Sim" at bounding box center [428, 283] width 51 height 19
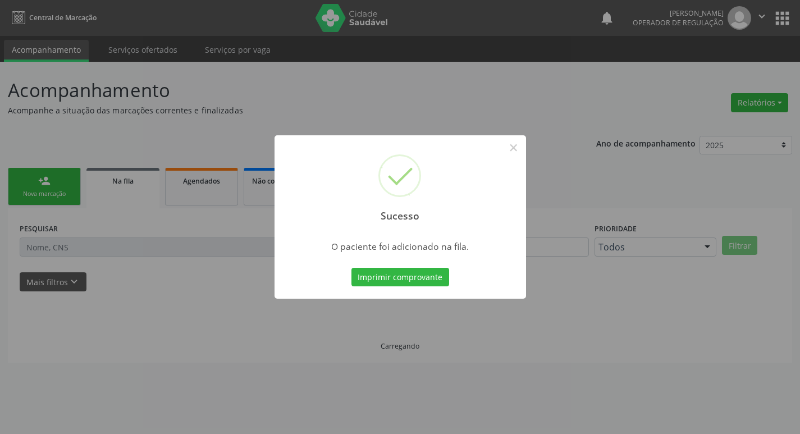
scroll to position [0, 0]
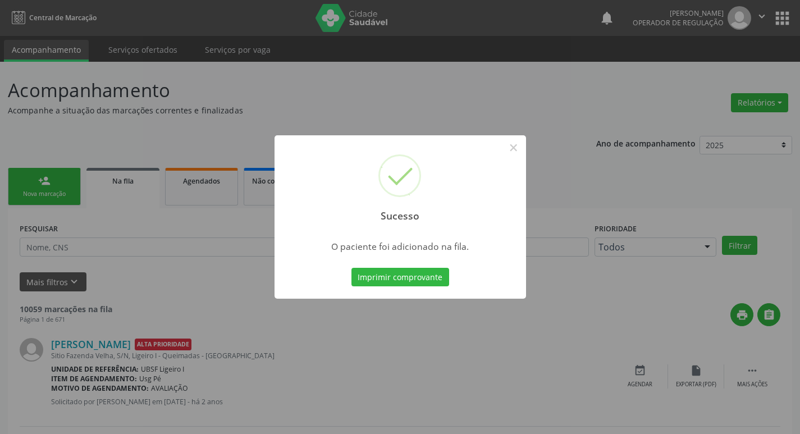
click at [375, 75] on div "Sucesso × O paciente foi adicionado na fila. Imprimir comprovante Cancel" at bounding box center [400, 217] width 800 height 434
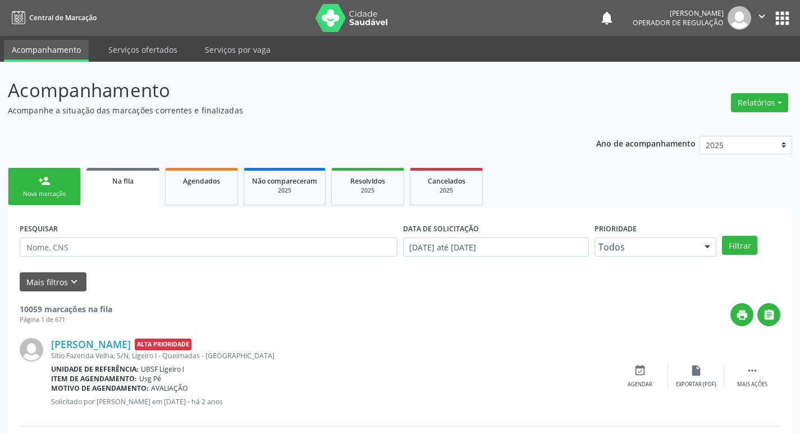
click at [61, 189] on link "person_add Nova marcação" at bounding box center [44, 187] width 73 height 38
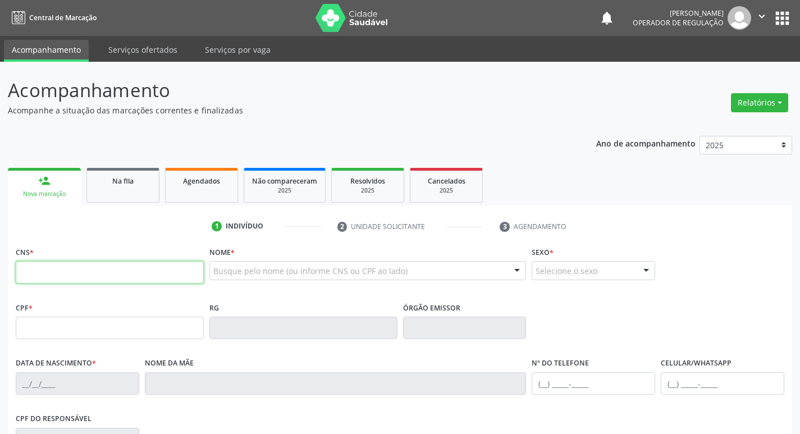
click at [85, 279] on input "text" at bounding box center [110, 272] width 188 height 22
type input "703 2076 7538 2096"
type input "059.240.117-04"
type input "01/10/1991"
type input "Rosemare Ferreira Barbosa de Freitas"
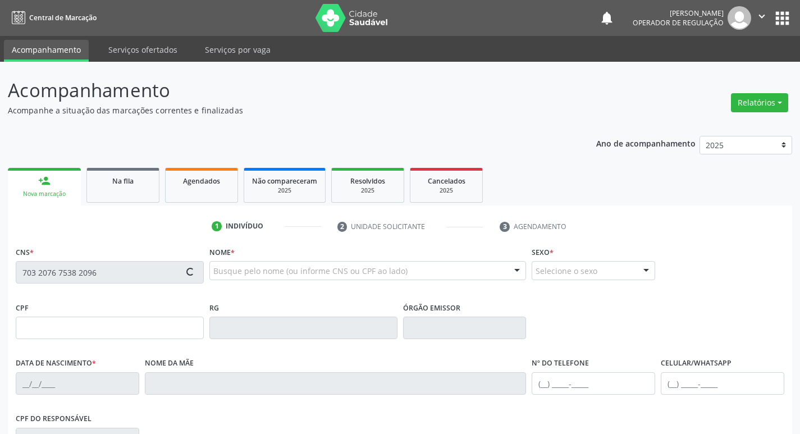
type input "(83) 99195-5727"
type input "235"
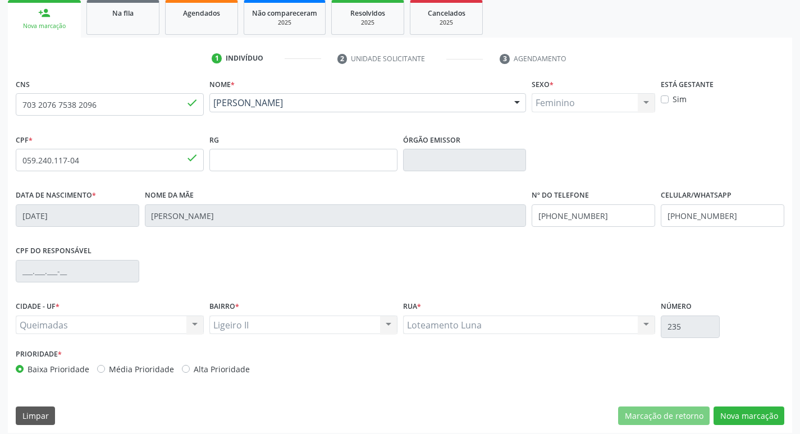
scroll to position [175, 0]
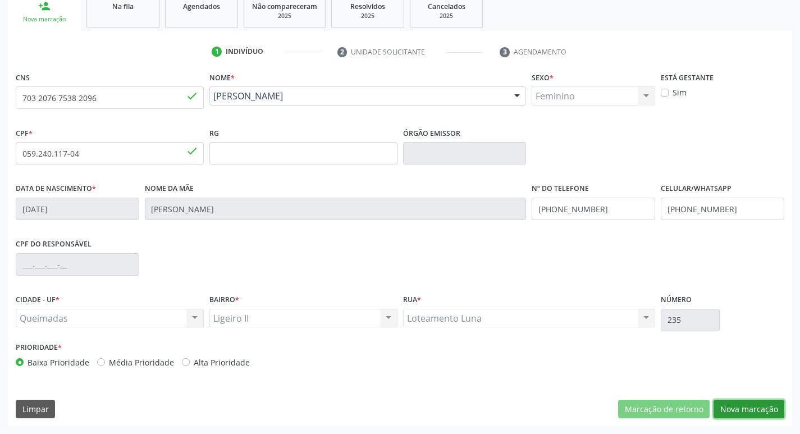
click at [732, 411] on button "Nova marcação" at bounding box center [749, 409] width 71 height 19
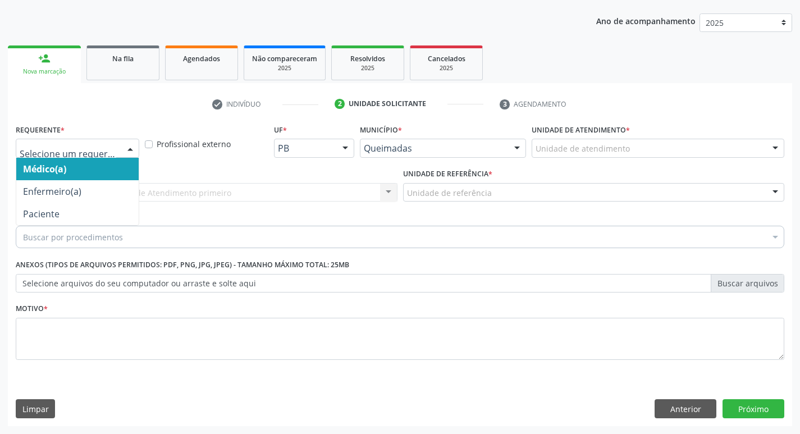
click at [72, 154] on div at bounding box center [78, 148] width 124 height 19
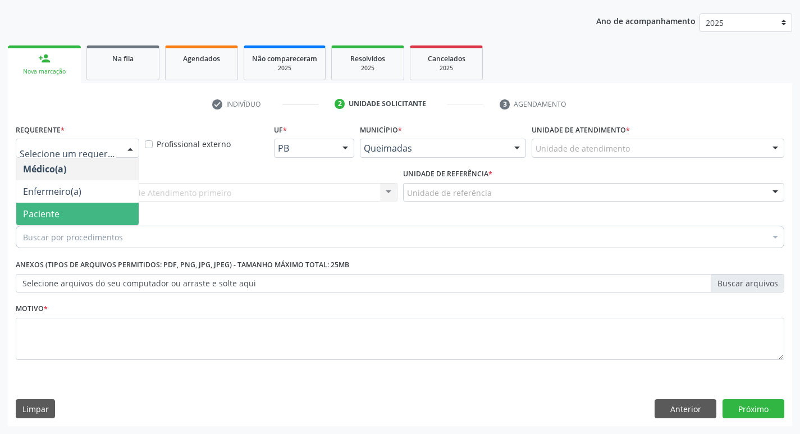
click at [77, 219] on span "Paciente" at bounding box center [77, 214] width 122 height 22
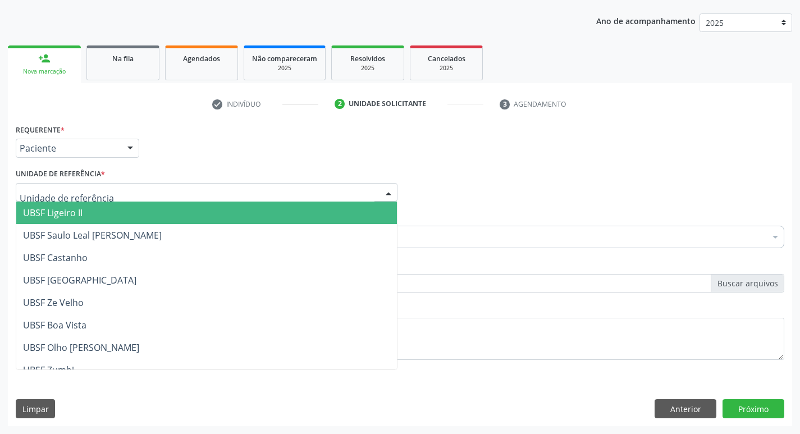
click at [102, 189] on div at bounding box center [207, 192] width 382 height 19
click at [96, 219] on span "UBSF Ligeiro II" at bounding box center [206, 213] width 381 height 22
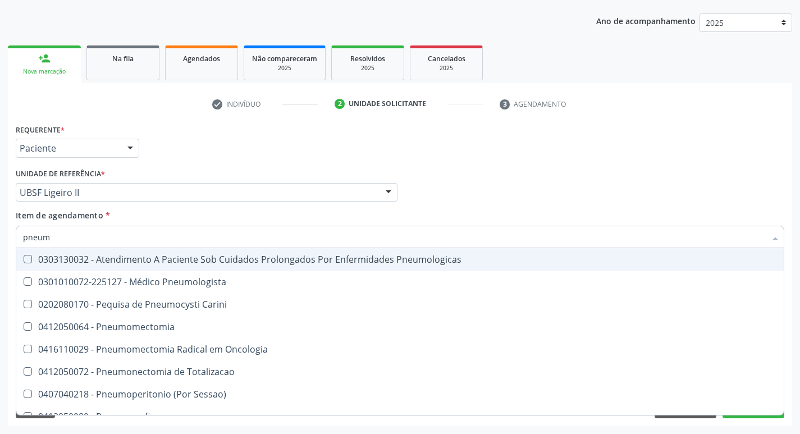
type input "pneumo"
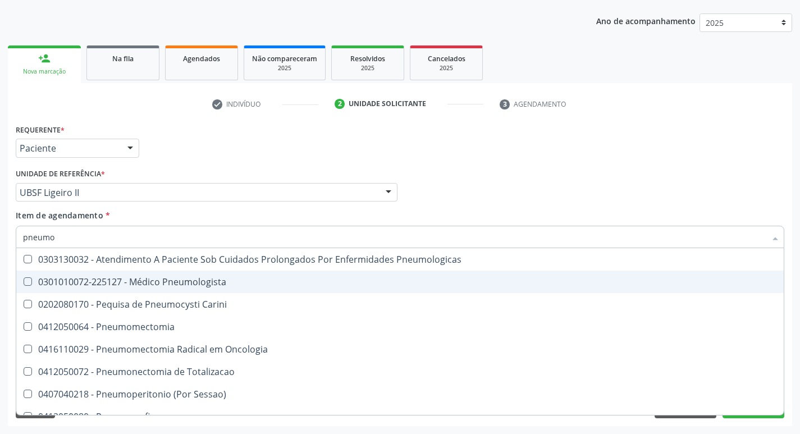
click at [121, 284] on div "0301010072-225127 - Médico Pneumologista" at bounding box center [400, 281] width 754 height 9
checkbox Pneumologista "true"
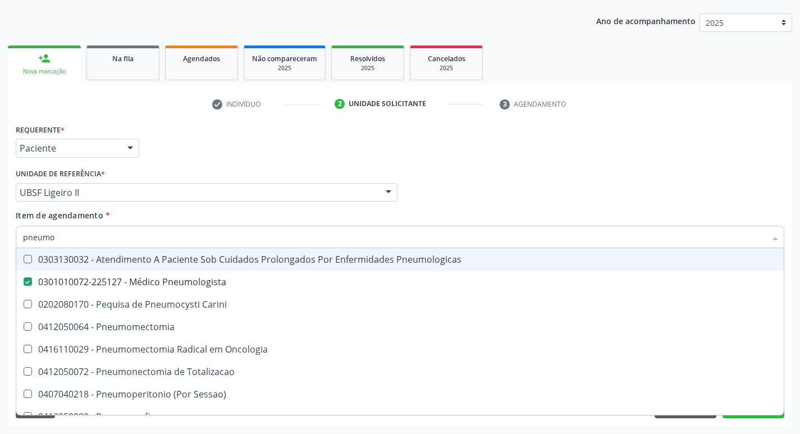
click at [506, 148] on div "Requerente * Paciente Médico(a) Enfermeiro(a) Paciente Nenhum resultado encontr…" at bounding box center [400, 143] width 775 height 44
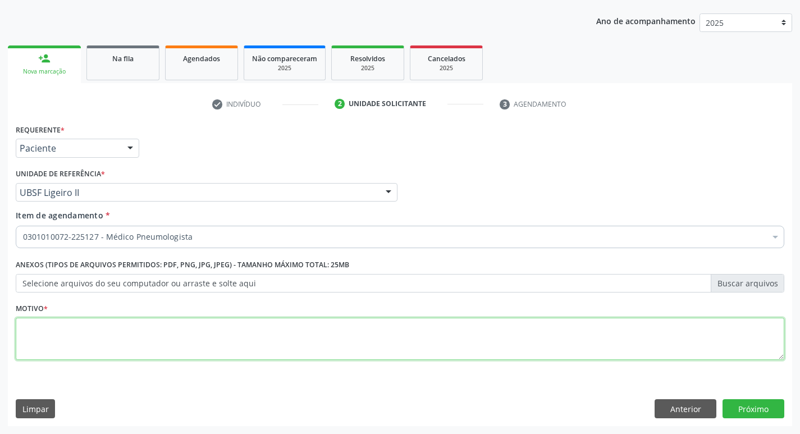
drag, startPoint x: 188, startPoint y: 331, endPoint x: 184, endPoint y: 340, distance: 9.8
click at [184, 340] on textarea at bounding box center [400, 339] width 769 height 43
type textarea "retorno."
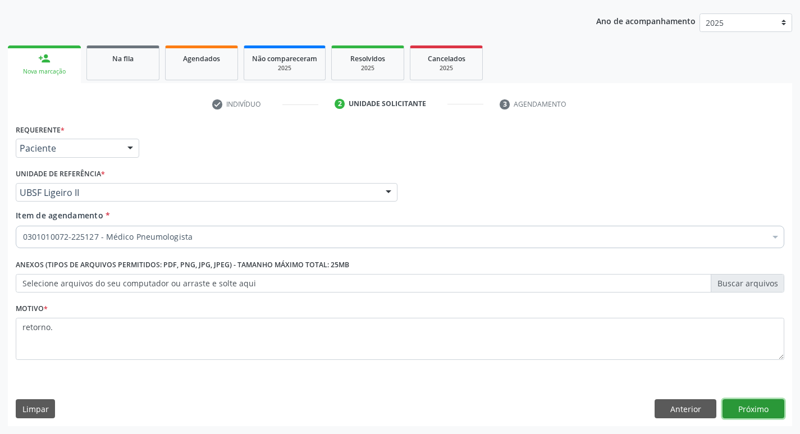
click at [755, 413] on button "Próximo" at bounding box center [754, 408] width 62 height 19
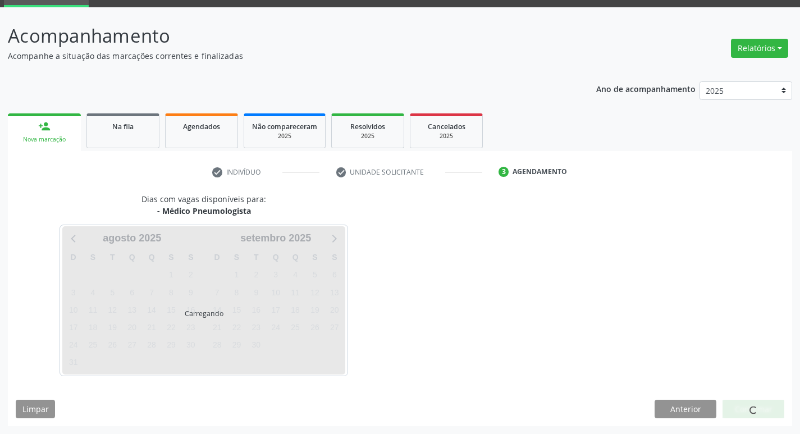
scroll to position [54, 0]
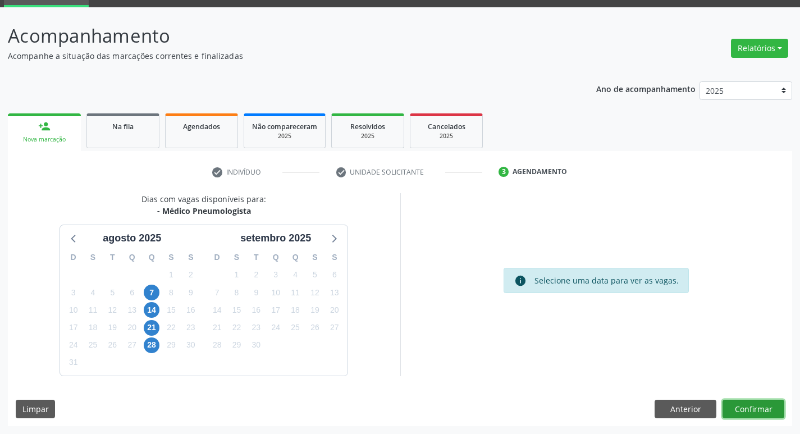
click at [747, 402] on button "Confirmar" at bounding box center [754, 409] width 62 height 19
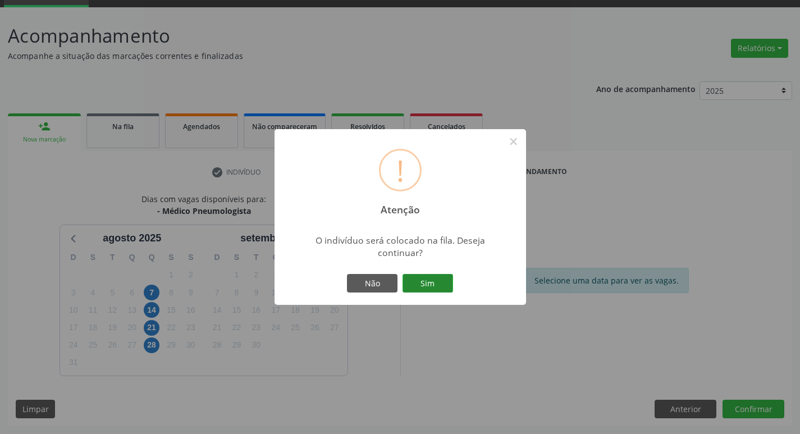
click at [441, 281] on button "Sim" at bounding box center [428, 283] width 51 height 19
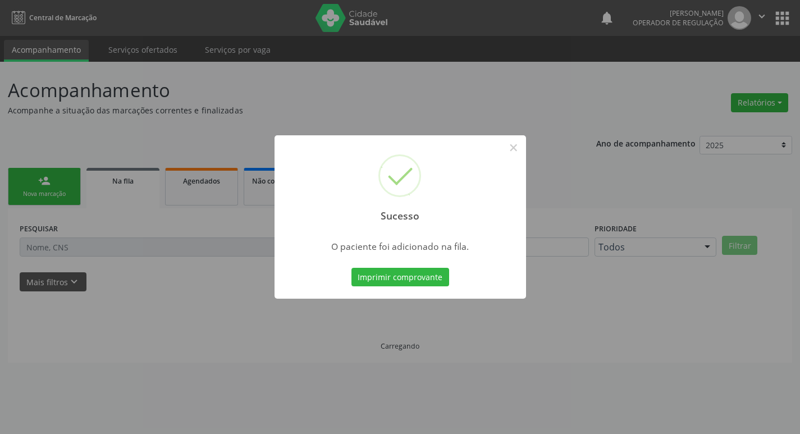
scroll to position [0, 0]
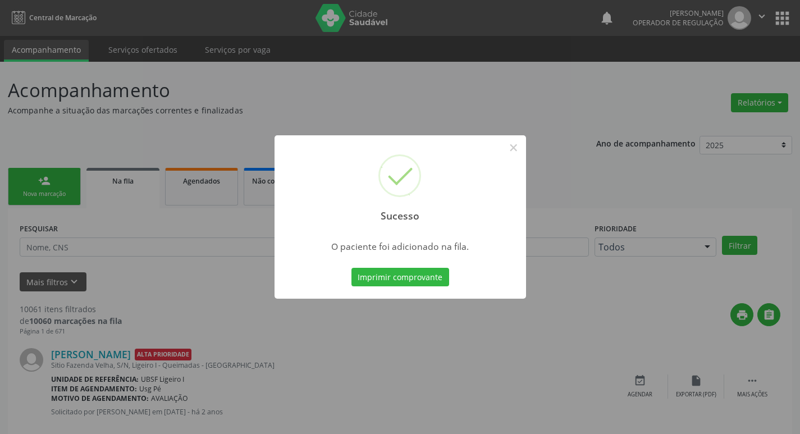
click at [336, 98] on div "Sucesso × O paciente foi adicionado na fila. Imprimir comprovante Cancel" at bounding box center [400, 217] width 800 height 434
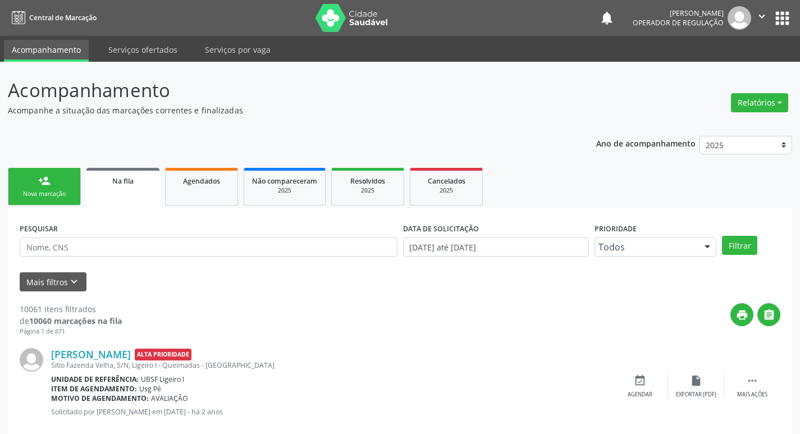
click at [89, 188] on link "Na fila" at bounding box center [123, 188] width 73 height 40
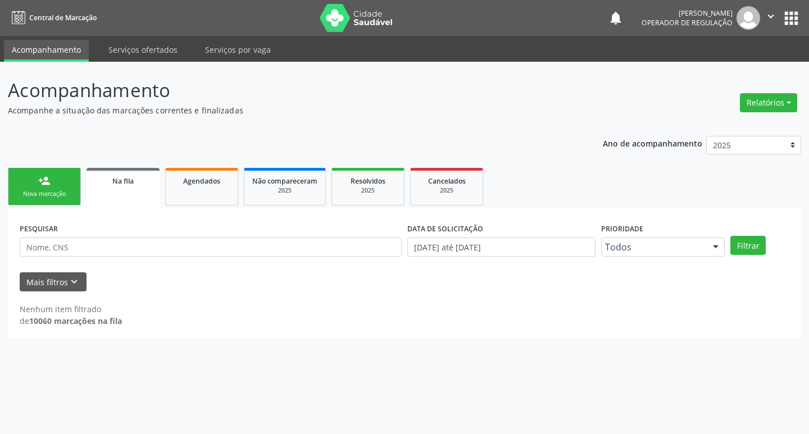
click at [78, 186] on link "person_add Nova marcação" at bounding box center [44, 187] width 73 height 38
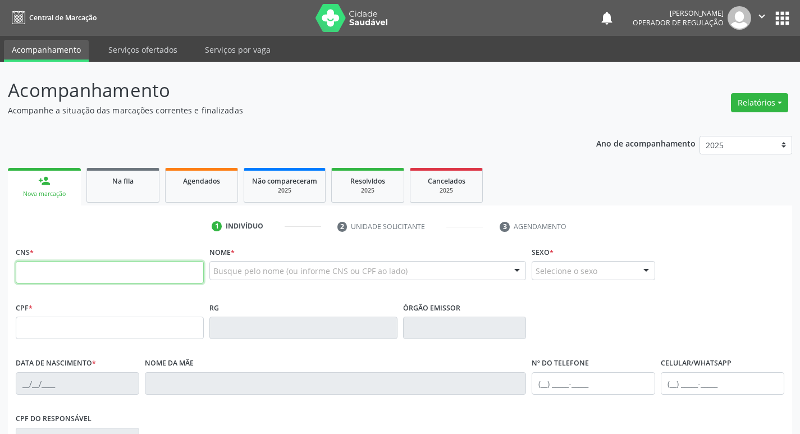
click at [60, 269] on input "text" at bounding box center [110, 272] width 188 height 22
type input "701 1070 0588 4010"
type input "296.290.634-68"
type input "06/05/1960"
type input "Camélia Mendes"
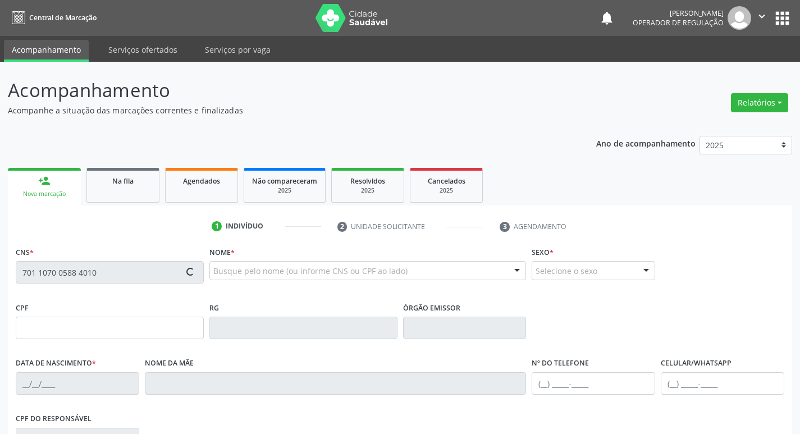
type input "[PHONE_NUMBER]"
type input "049.608.034-28"
type input "46"
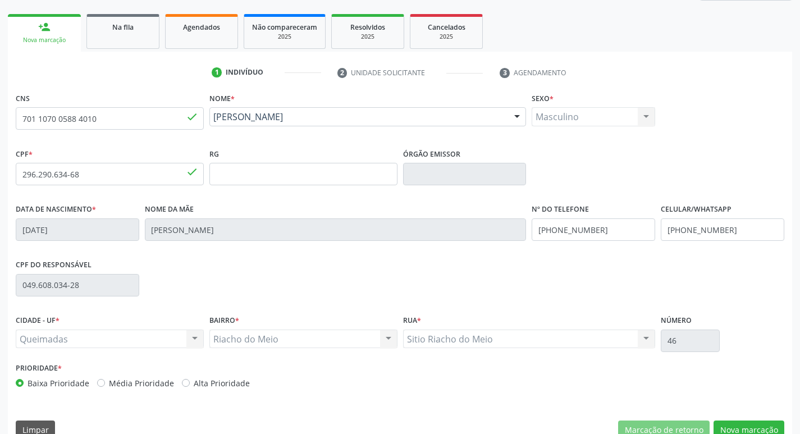
scroll to position [175, 0]
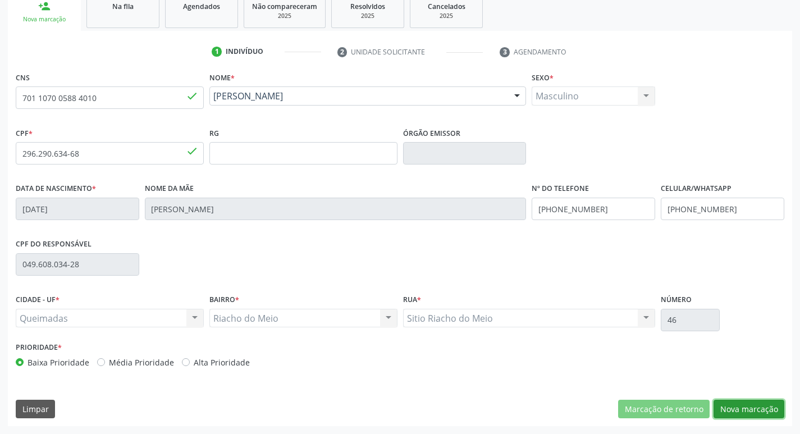
click at [744, 407] on button "Nova marcação" at bounding box center [749, 409] width 71 height 19
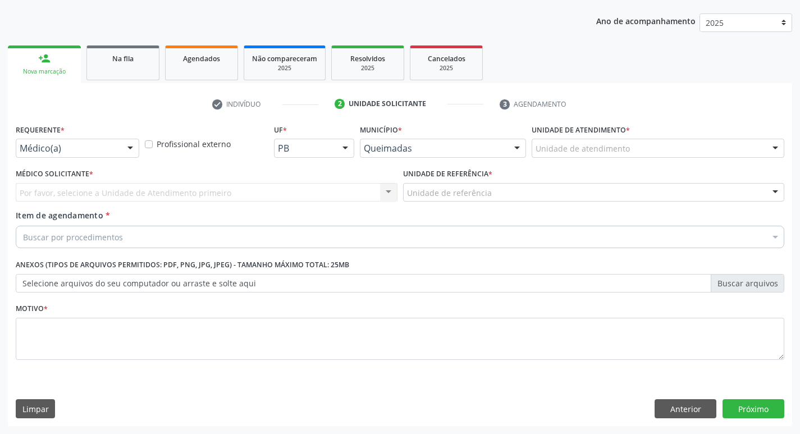
scroll to position [122, 0]
click at [119, 158] on div "Requerente * Médico(a) Médico(a) Enfermeiro(a) Paciente Nenhum resultado encont…" at bounding box center [77, 143] width 129 height 44
click at [120, 153] on div "Médico(a) Médico(a) Enfermeiro(a) Paciente Nenhum resultado encontrado para: " …" at bounding box center [78, 148] width 124 height 19
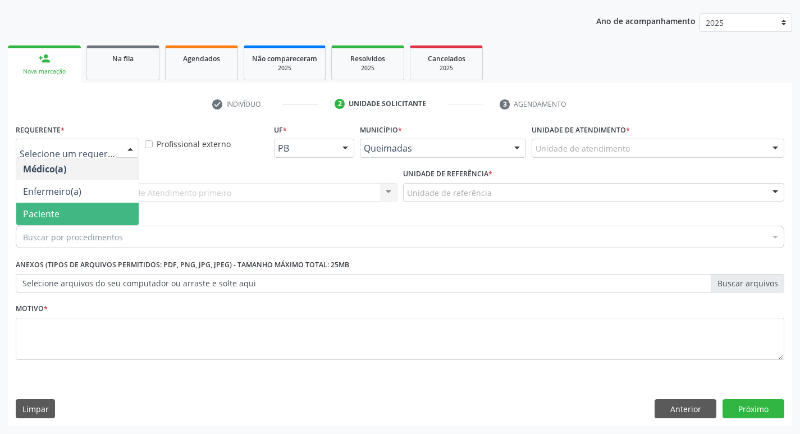
click at [111, 211] on span "Paciente" at bounding box center [77, 214] width 122 height 22
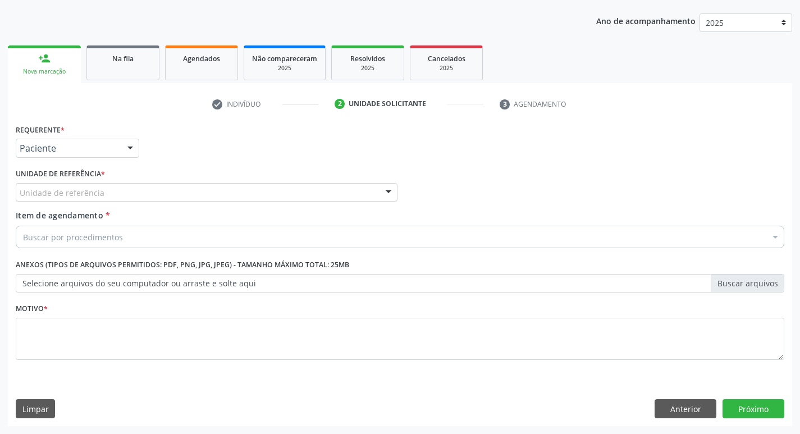
click at [111, 195] on div "Unidade de referência" at bounding box center [207, 192] width 382 height 19
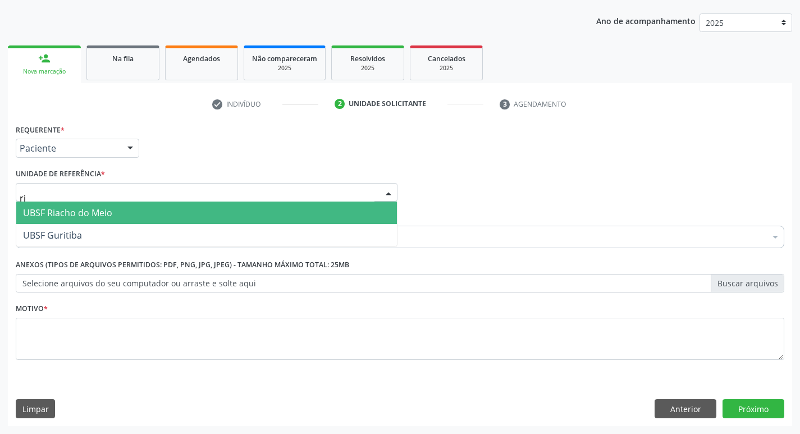
type input "ria"
click at [115, 217] on span "UBSF Riacho do Meio" at bounding box center [206, 213] width 381 height 22
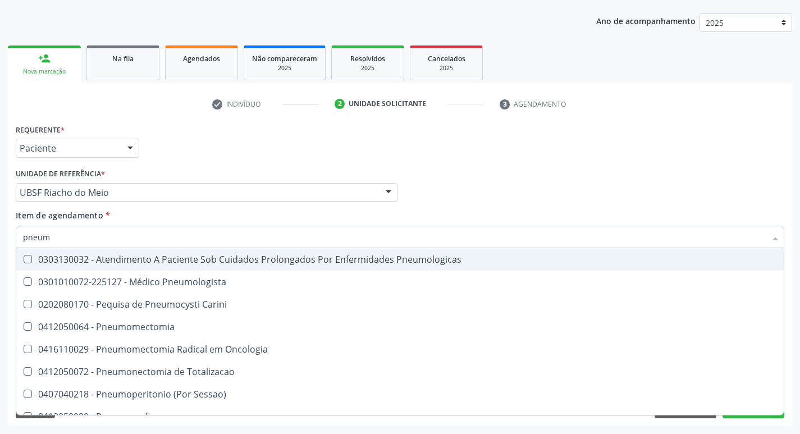
type input "pneumo"
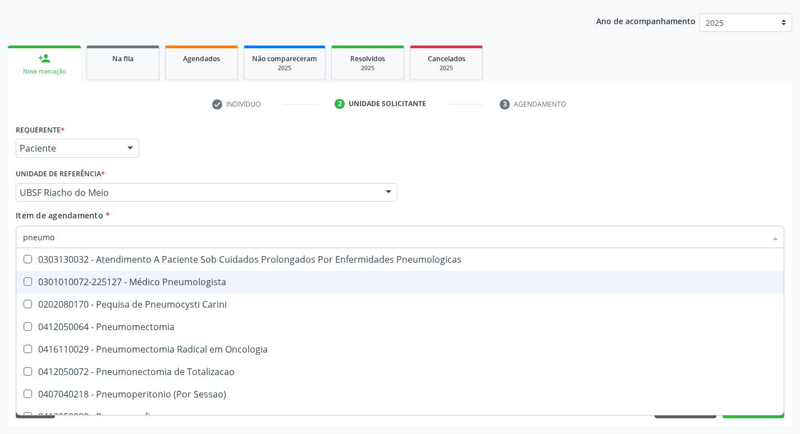
click at [113, 277] on div "0301010072-225127 - Médico Pneumologista" at bounding box center [400, 281] width 754 height 9
checkbox Pneumologista "true"
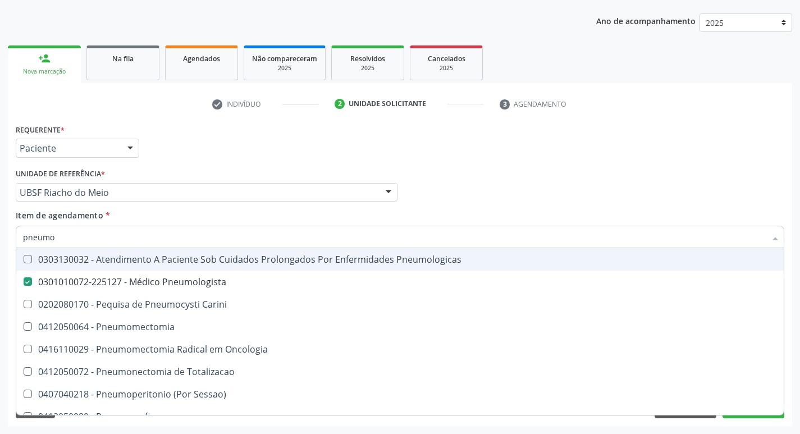
click at [274, 133] on div "Requerente * Paciente Médico(a) Enfermeiro(a) Paciente Nenhum resultado encontr…" at bounding box center [400, 143] width 775 height 44
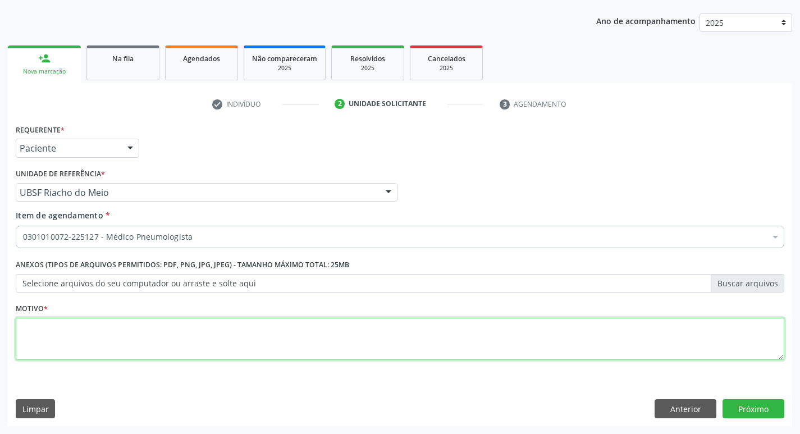
click at [71, 349] on textarea at bounding box center [400, 339] width 769 height 43
paste textarea "hiperinsuflação pulmonar"
drag, startPoint x: 27, startPoint y: 326, endPoint x: 30, endPoint y: 377, distance: 51.2
click at [27, 327] on textarea "hiperinsuflação pulmonar" at bounding box center [400, 339] width 769 height 43
click at [254, 339] on textarea "Hiperinsuflação pulmonar" at bounding box center [400, 339] width 769 height 43
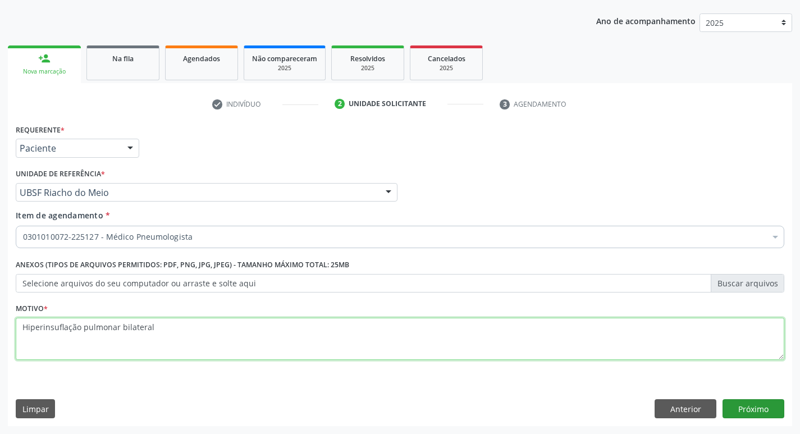
type textarea "Hiperinsuflação pulmonar bilateral"
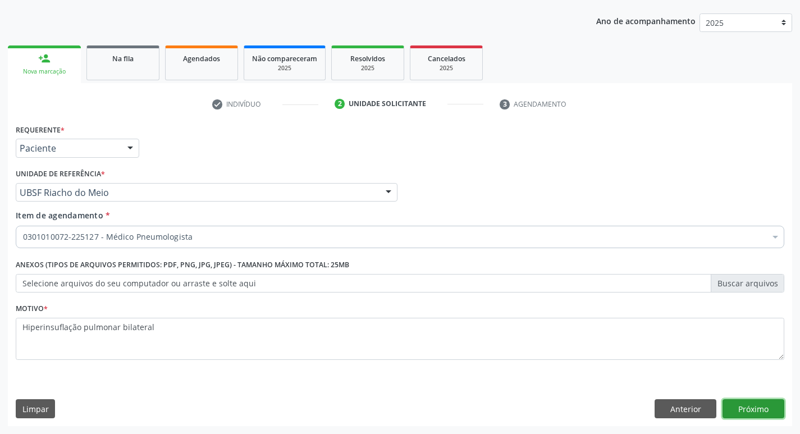
click at [764, 411] on button "Próximo" at bounding box center [754, 408] width 62 height 19
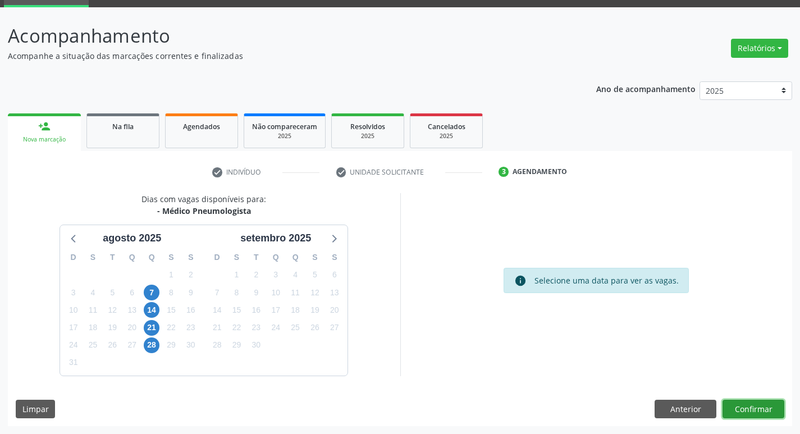
click at [754, 411] on button "Confirmar" at bounding box center [754, 409] width 62 height 19
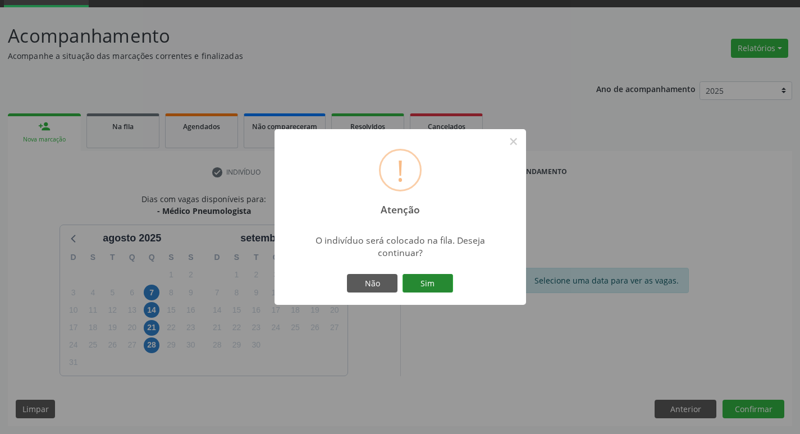
click at [424, 279] on button "Sim" at bounding box center [428, 283] width 51 height 19
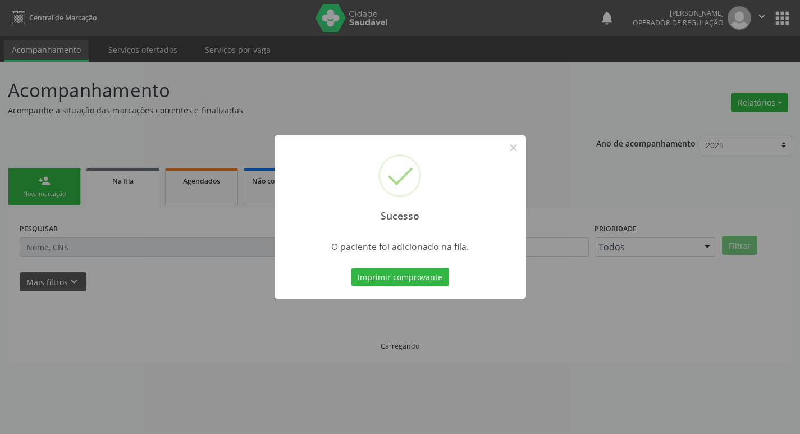
scroll to position [0, 0]
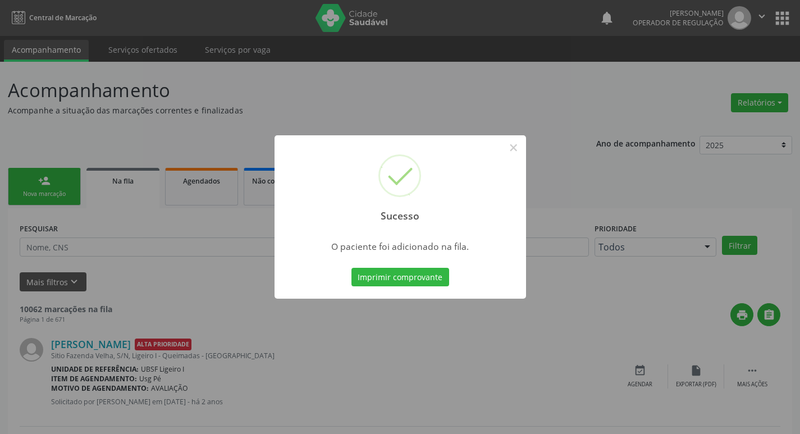
click at [407, 82] on div "Sucesso × O paciente foi adicionado na fila. Imprimir comprovante Cancel" at bounding box center [400, 217] width 800 height 434
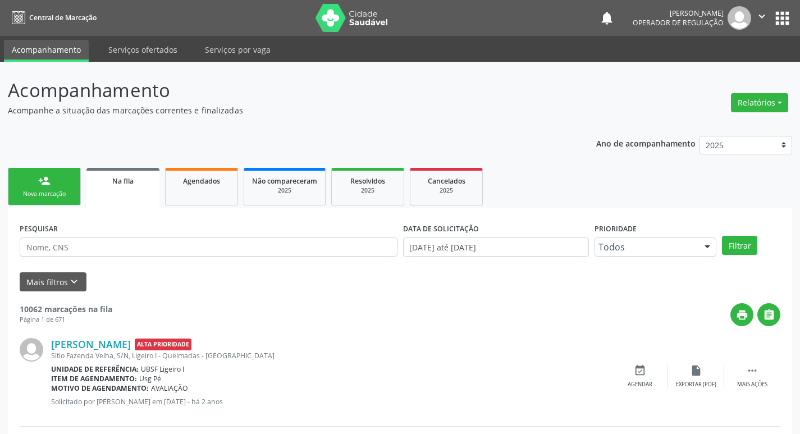
click at [117, 188] on link "Na fila" at bounding box center [123, 188] width 73 height 40
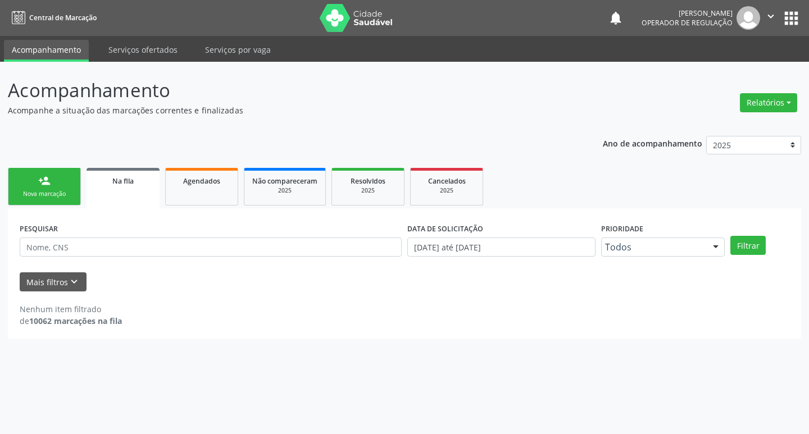
click at [61, 191] on div "Nova marcação" at bounding box center [44, 194] width 56 height 8
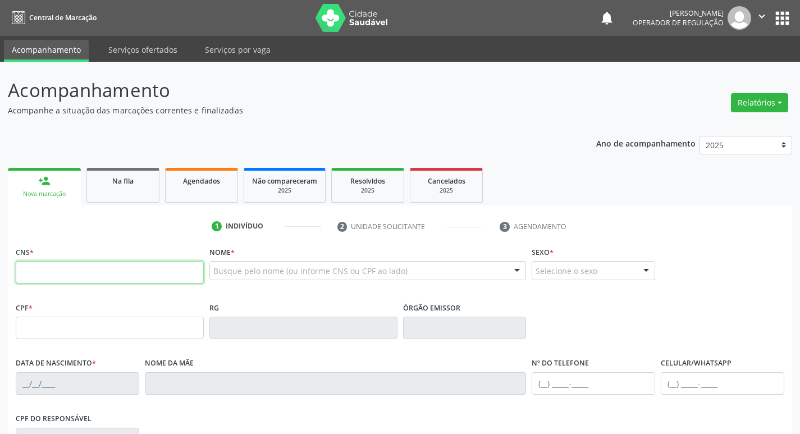
click at [40, 269] on input "text" at bounding box center [110, 272] width 188 height 22
type input "700 0005 4744 7404"
type input "179.547.254-56"
type input "18/11/2010"
type input "Débora Marylane Eloi da Silva"
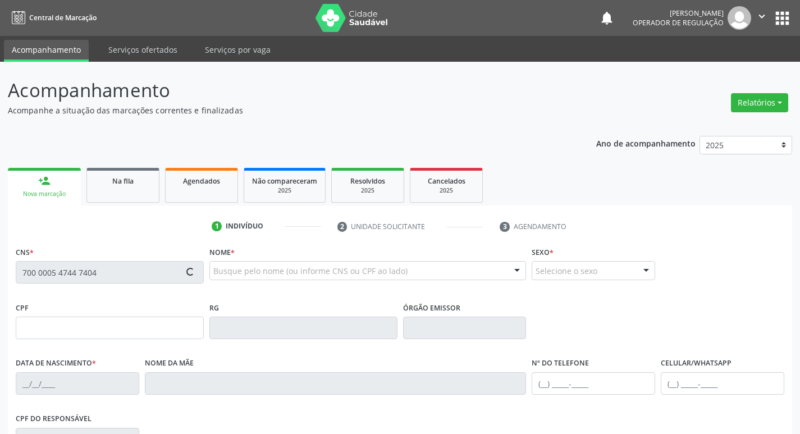
type input "(83) 99100-7428"
type input "073.237.804-46"
type input "134"
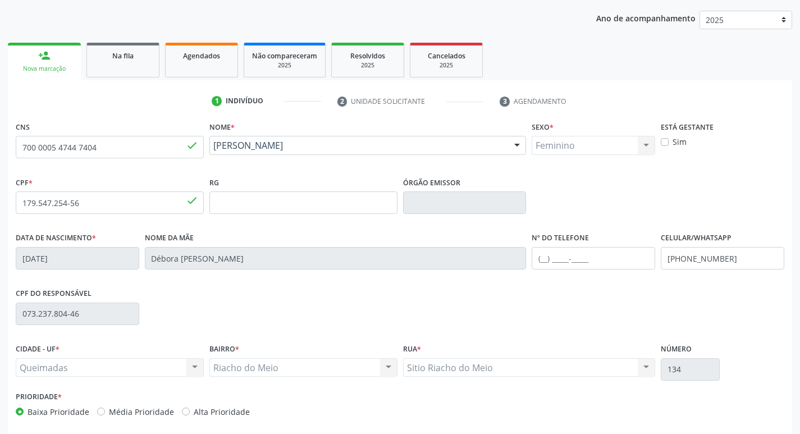
scroll to position [175, 0]
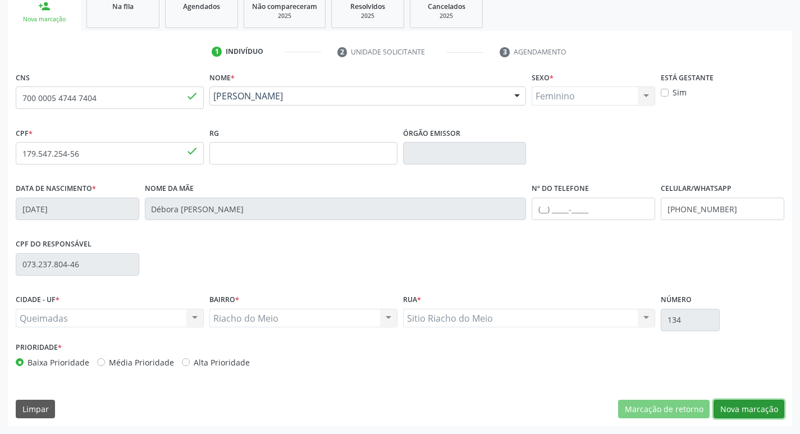
click at [749, 405] on button "Nova marcação" at bounding box center [749, 409] width 71 height 19
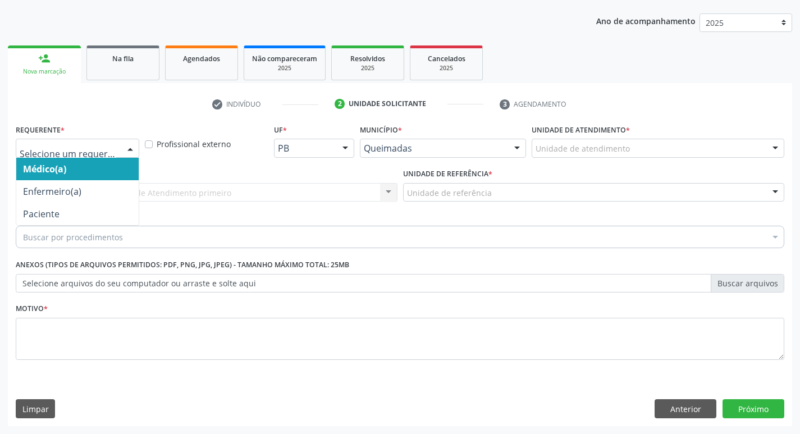
click at [122, 154] on div "Médico(a) Enfermeiro(a) Paciente Nenhum resultado encontrado para: " " Não há n…" at bounding box center [78, 148] width 124 height 19
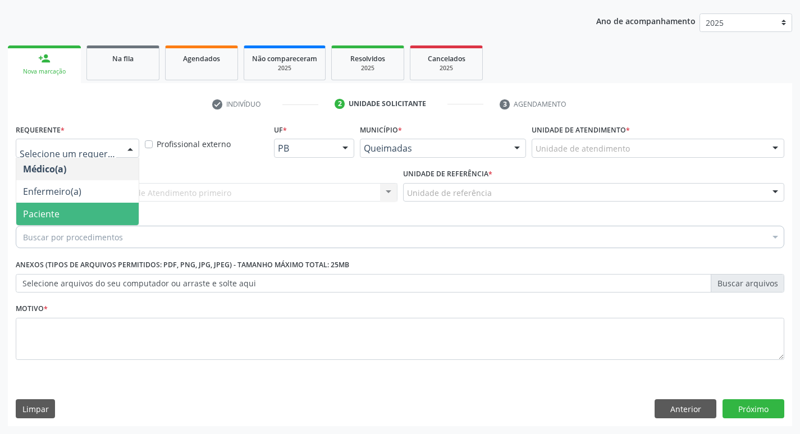
click at [118, 222] on span "Paciente" at bounding box center [77, 214] width 122 height 22
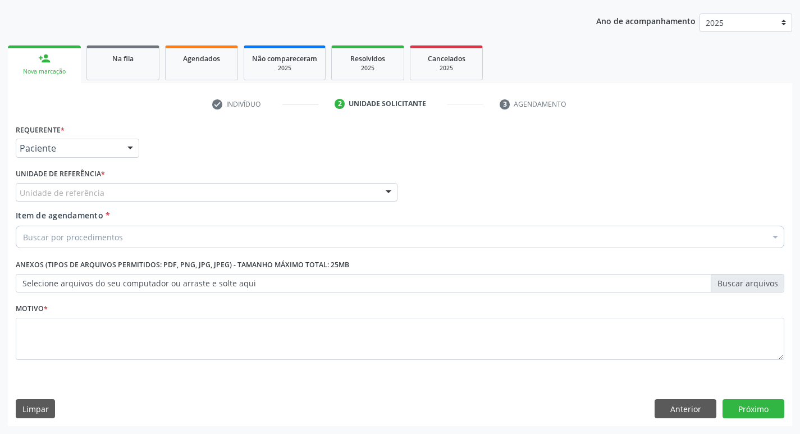
click at [120, 203] on div "Unidade de referência * Unidade de referência UBSF Ligeiro II UBSF Saulo Leal […" at bounding box center [207, 188] width 388 height 44
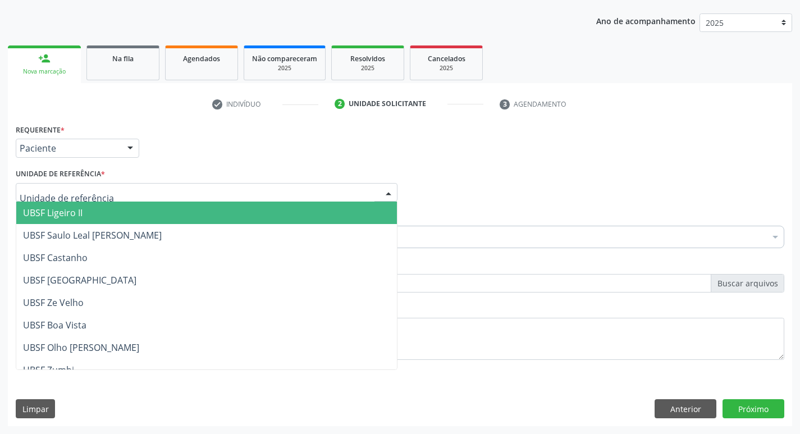
click at [124, 199] on div at bounding box center [207, 192] width 382 height 19
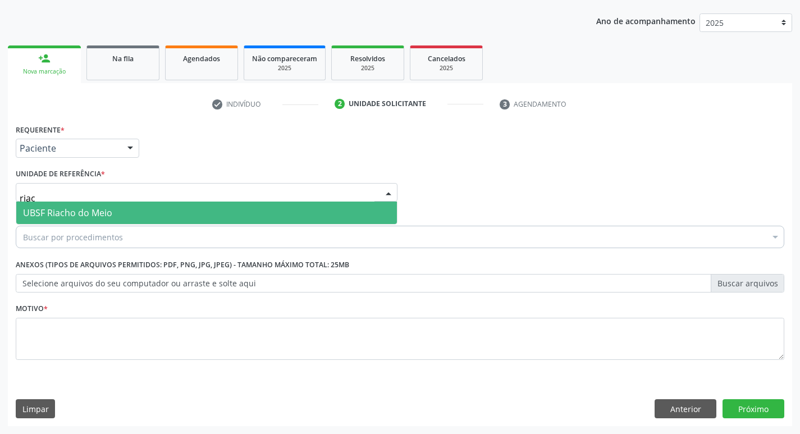
type input "riach"
click at [126, 204] on span "UBSF Riacho do Meio" at bounding box center [206, 213] width 381 height 22
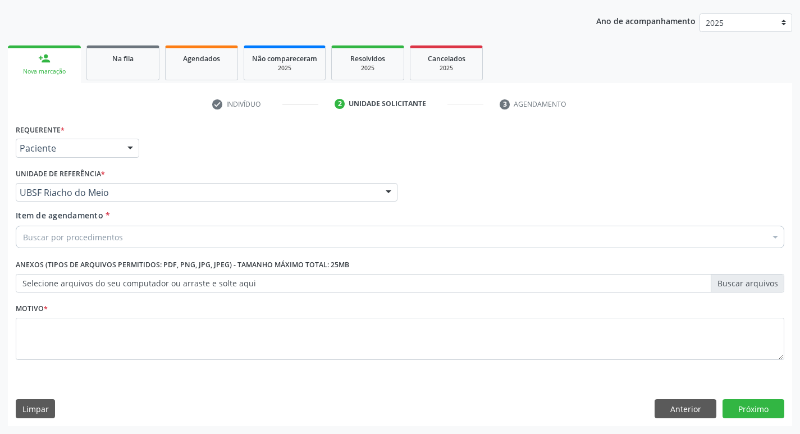
click at [124, 240] on div "Buscar por procedimentos" at bounding box center [400, 237] width 769 height 22
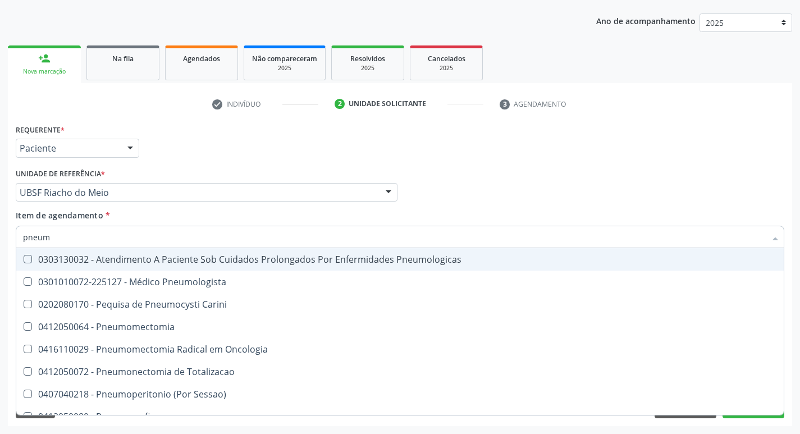
type input "pneumo"
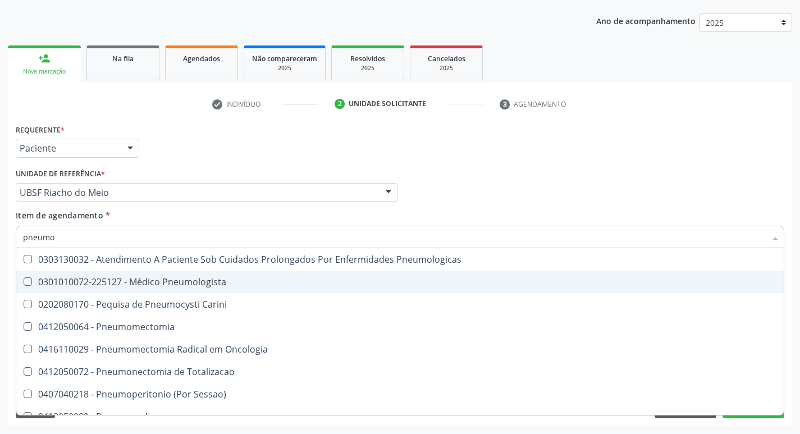
click at [122, 275] on span "0301010072-225127 - Médico Pneumologista" at bounding box center [400, 282] width 768 height 22
checkbox Pneumologista "true"
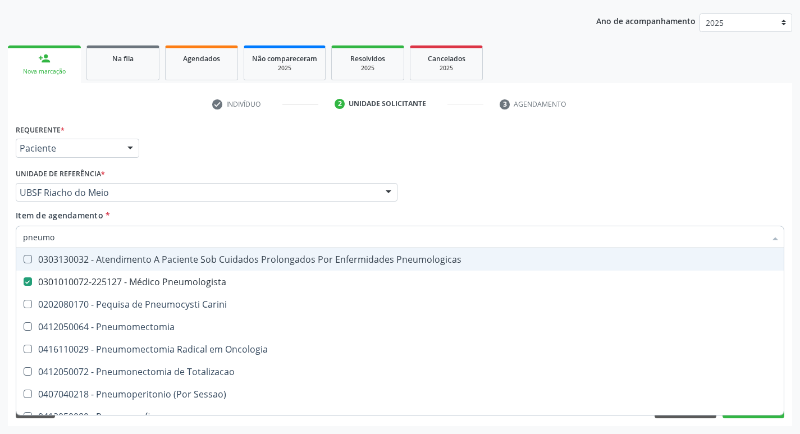
click at [586, 157] on div "Requerente * Paciente Médico(a) Enfermeiro(a) Paciente Nenhum resultado encontr…" at bounding box center [400, 143] width 775 height 44
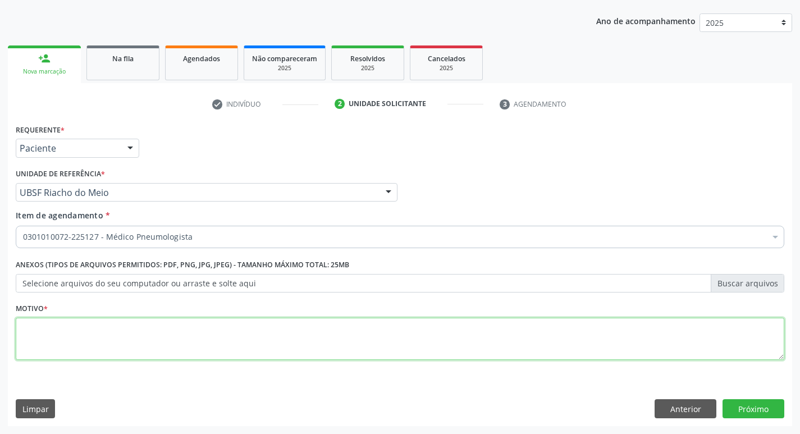
click at [147, 331] on textarea at bounding box center [400, 339] width 769 height 43
type textarea "t"
type textarea "Tosse persistente"
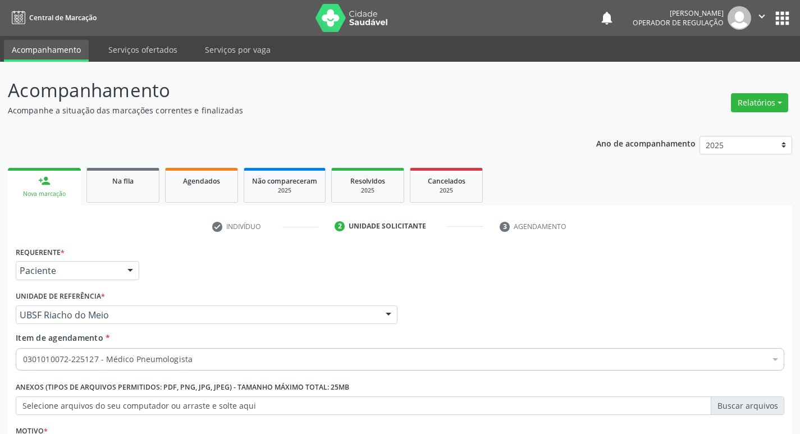
scroll to position [122, 0]
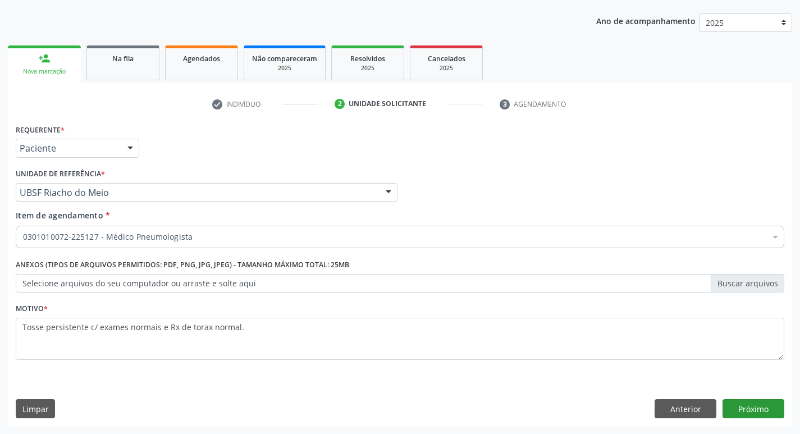
type textarea "Tosse persistente c/ exames normais e Rx de torax normal."
click at [741, 403] on button "Próximo" at bounding box center [754, 408] width 62 height 19
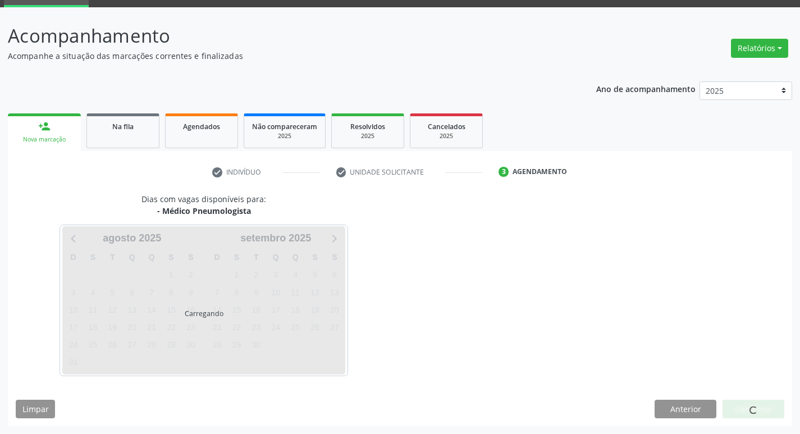
scroll to position [54, 0]
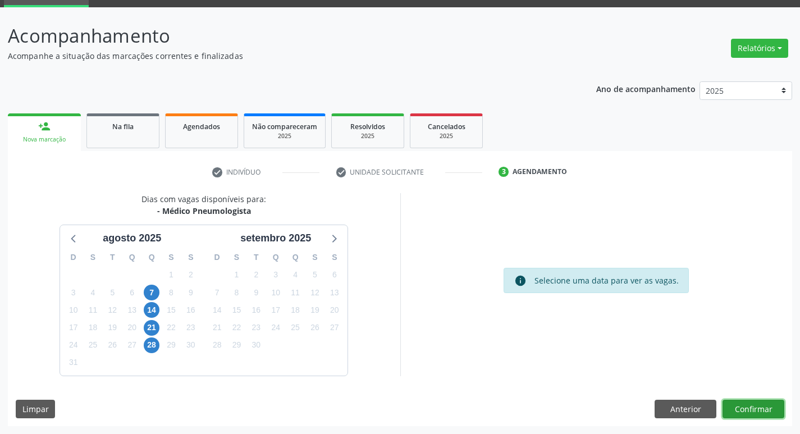
click at [772, 406] on button "Confirmar" at bounding box center [754, 409] width 62 height 19
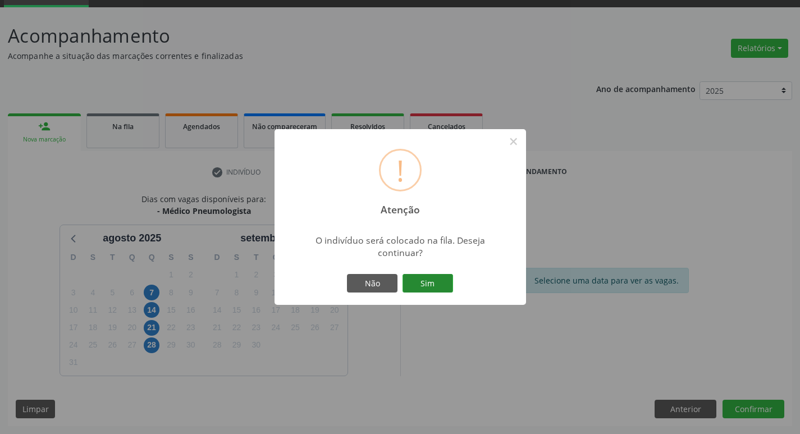
click at [427, 285] on button "Sim" at bounding box center [428, 283] width 51 height 19
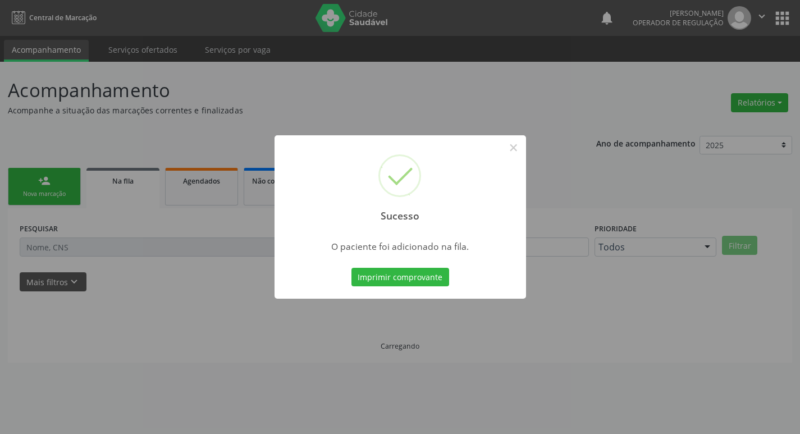
scroll to position [0, 0]
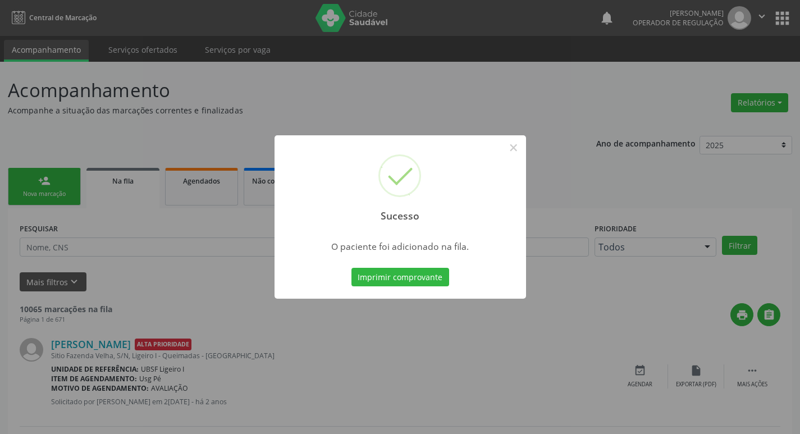
click at [51, 91] on div "Sucesso × O paciente foi adicionado na fila. Imprimir comprovante Cancel" at bounding box center [400, 217] width 800 height 434
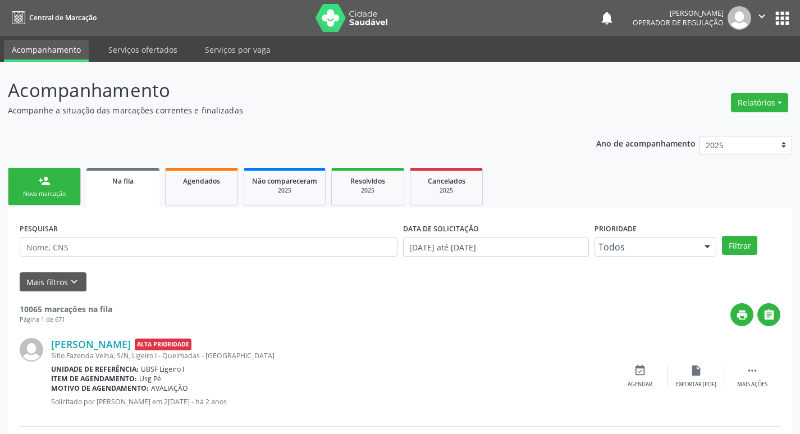
click at [38, 197] on div "Nova marcação" at bounding box center [44, 194] width 56 height 8
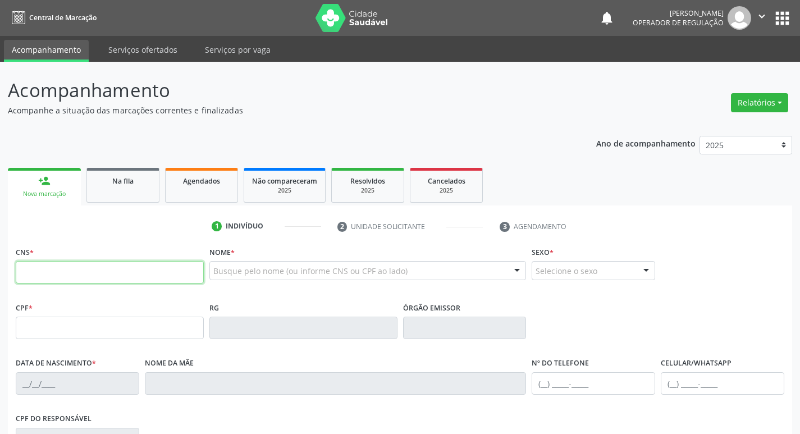
click at [63, 270] on input "text" at bounding box center [110, 272] width 188 height 22
type input "704 2057 4164 9780"
type input "048.760.074-62"
type input "[DATE]"
type input "[PERSON_NAME]"
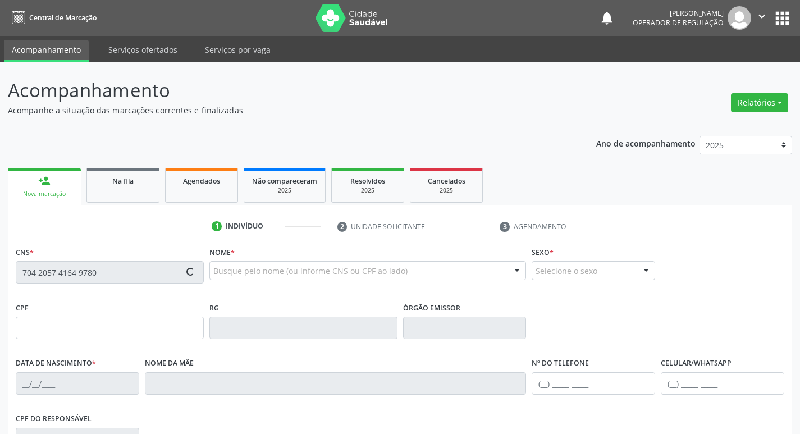
type input "[PHONE_NUMBER]"
type input "7"
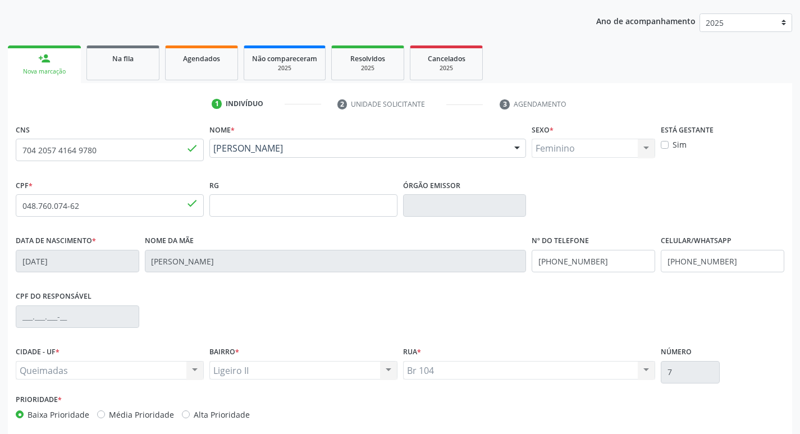
scroll to position [175, 0]
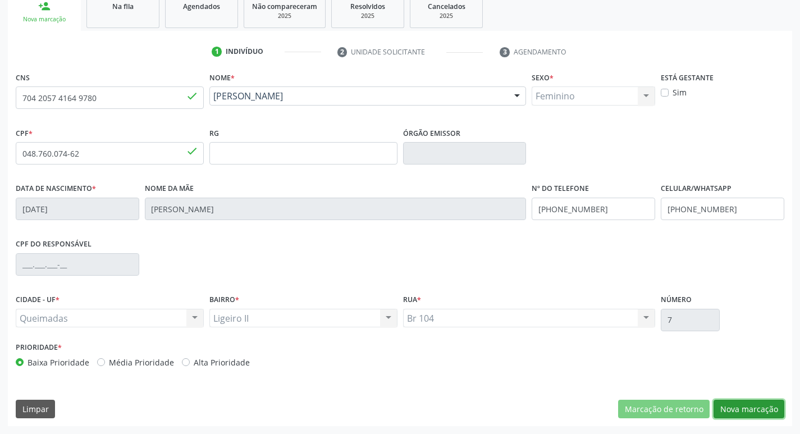
click at [732, 409] on button "Nova marcação" at bounding box center [749, 409] width 71 height 19
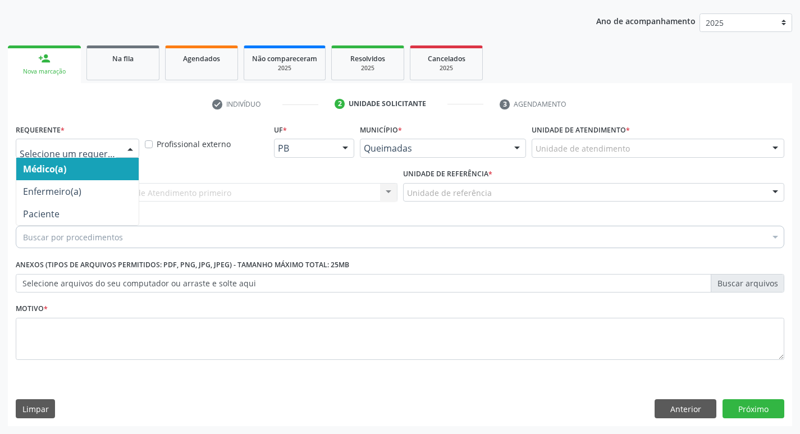
click at [119, 148] on div "Médico(a) Enfermeiro(a) Paciente Nenhum resultado encontrado para: " " Não há n…" at bounding box center [78, 148] width 124 height 19
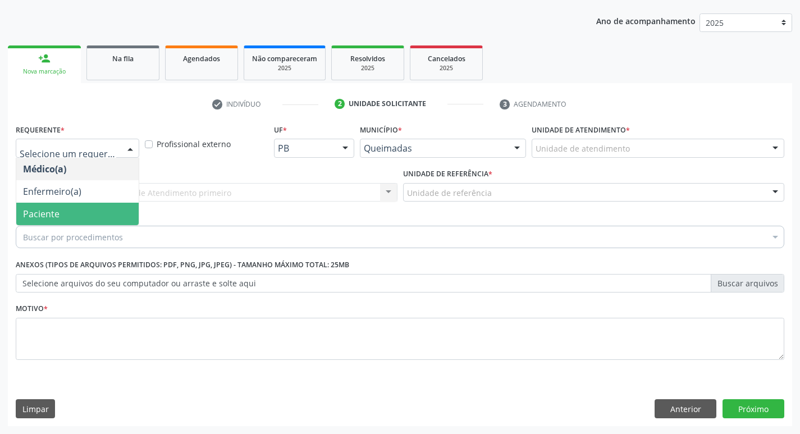
click at [120, 215] on span "Paciente" at bounding box center [77, 214] width 122 height 22
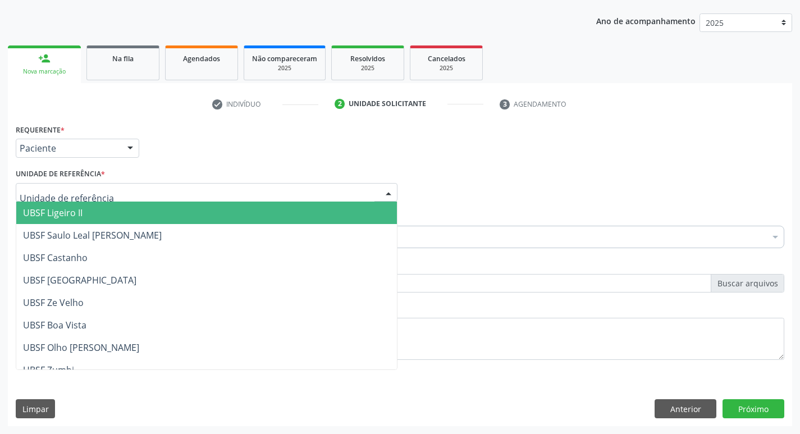
click at [124, 200] on div at bounding box center [207, 192] width 382 height 19
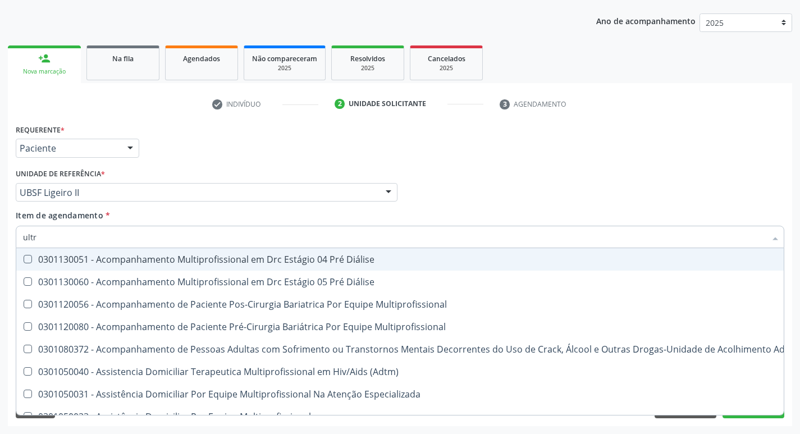
type input "ultra"
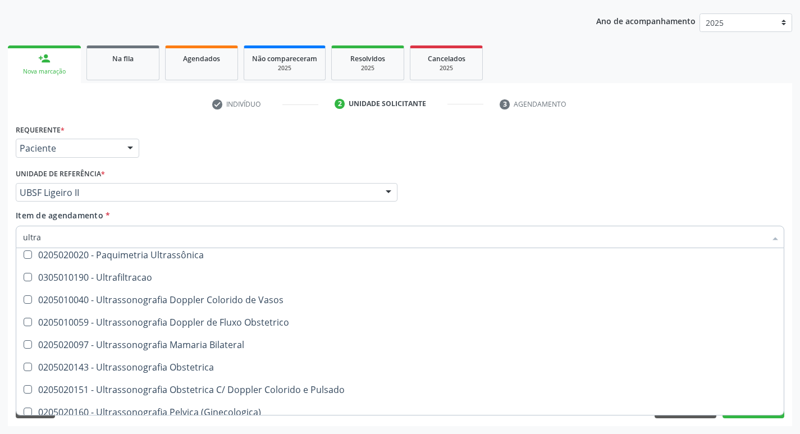
scroll to position [101, 0]
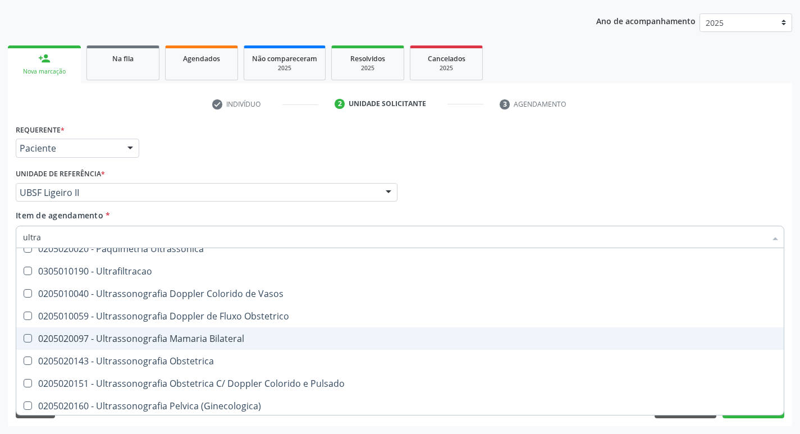
click at [247, 338] on div "0205020097 - Ultrassonografia Mamaria Bilateral" at bounding box center [400, 338] width 754 height 9
checkbox Bilateral "true"
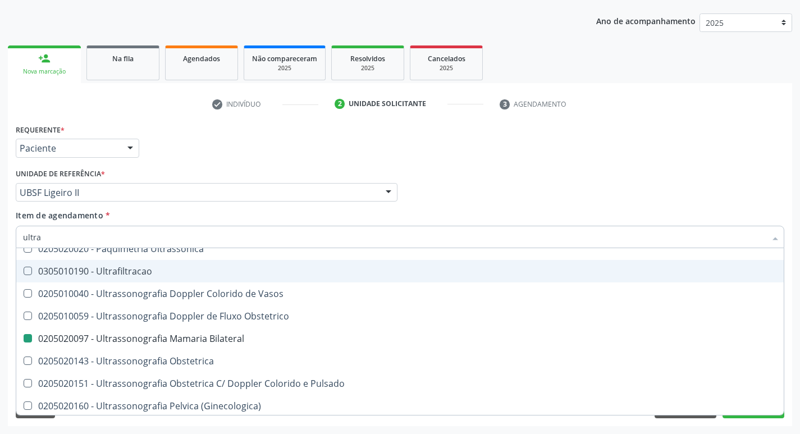
click at [335, 140] on div "Requerente * Paciente Médico(a) Enfermeiro(a) Paciente Nenhum resultado encontr…" at bounding box center [400, 143] width 775 height 44
checkbox X "true"
checkbox Bilateral "false"
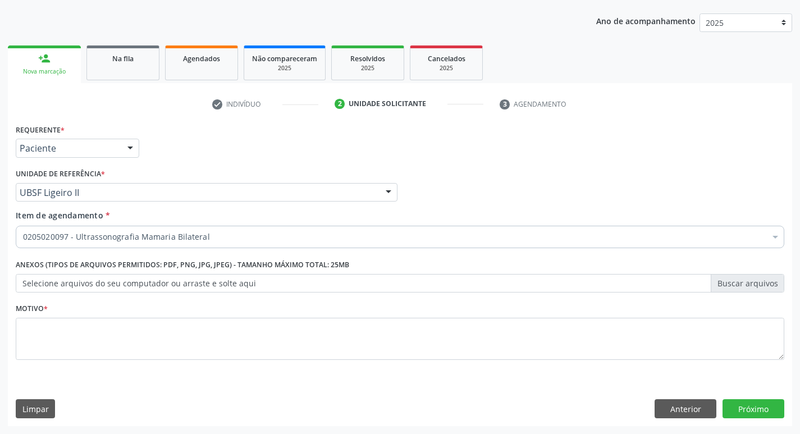
scroll to position [0, 0]
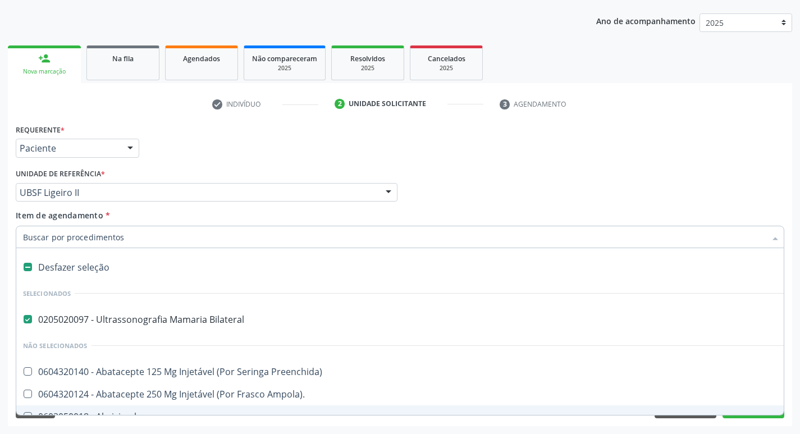
drag, startPoint x: 58, startPoint y: 234, endPoint x: 29, endPoint y: 234, distance: 28.6
click at [477, 148] on div "Requerente * Paciente Médico(a) Enfermeiro(a) Paciente Nenhum resultado encontr…" at bounding box center [400, 143] width 775 height 44
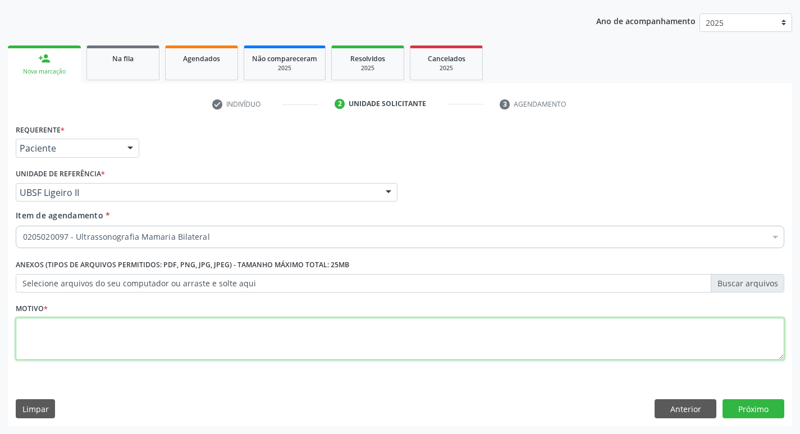
click at [98, 344] on textarea at bounding box center [400, 339] width 769 height 43
type textarea "0205020097"
drag, startPoint x: 98, startPoint y: 344, endPoint x: 0, endPoint y: 318, distance: 101.2
click at [0, 318] on div "Acompanhamento Acompanhe a situação das marcações correntes e finalizadas Relat…" at bounding box center [400, 186] width 800 height 495
type textarea "avaliação"
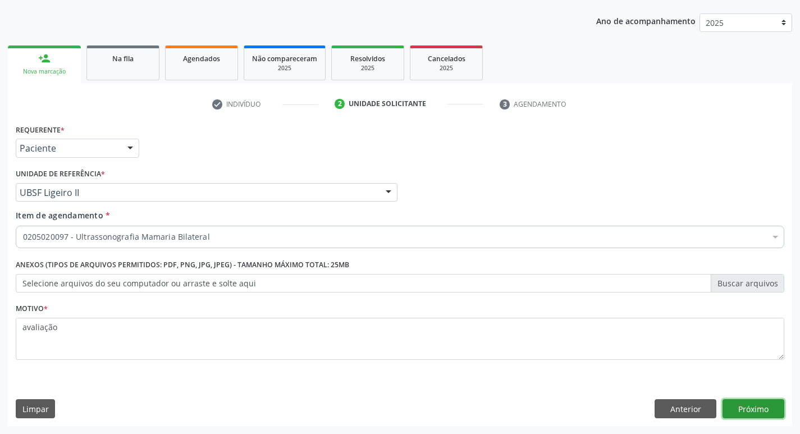
click at [744, 406] on button "Próximo" at bounding box center [754, 408] width 62 height 19
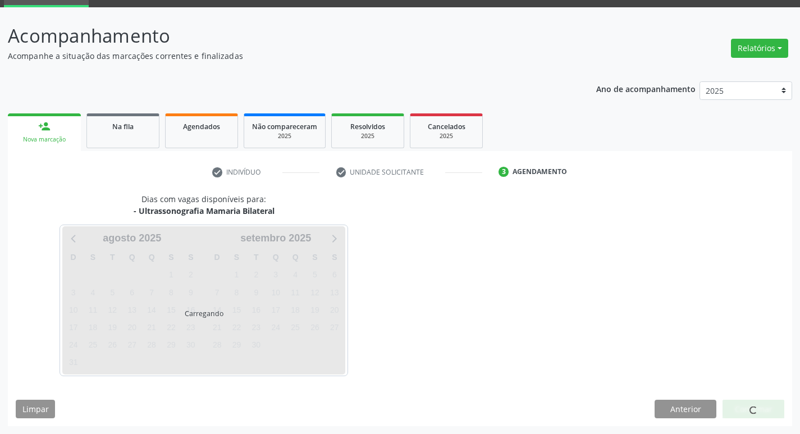
scroll to position [54, 0]
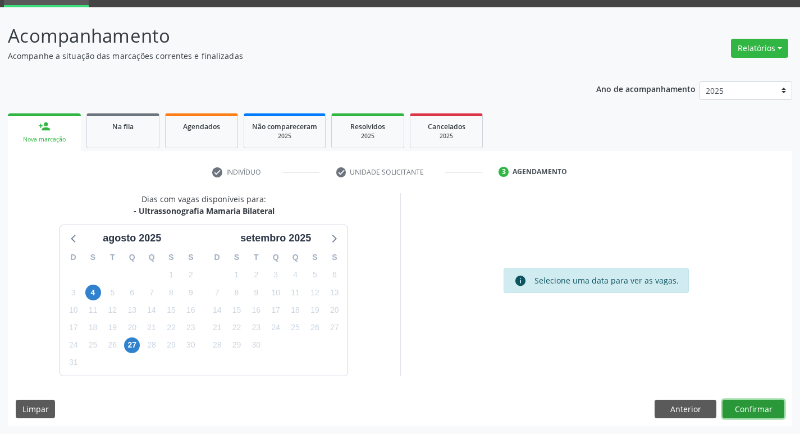
click at [748, 403] on button "Confirmar" at bounding box center [754, 409] width 62 height 19
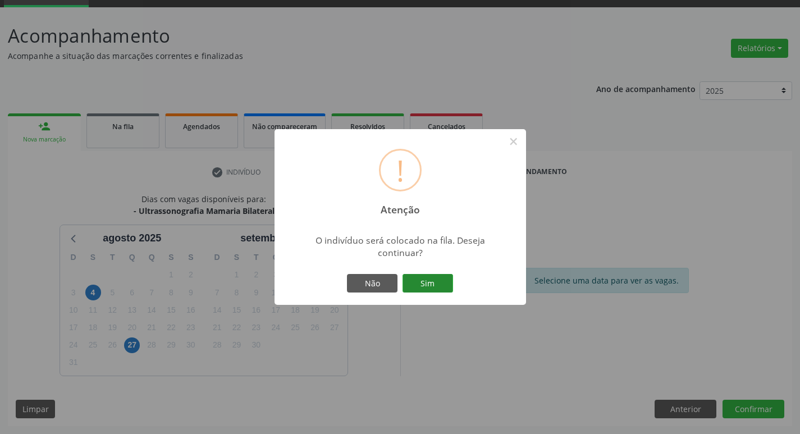
click at [447, 277] on button "Sim" at bounding box center [428, 283] width 51 height 19
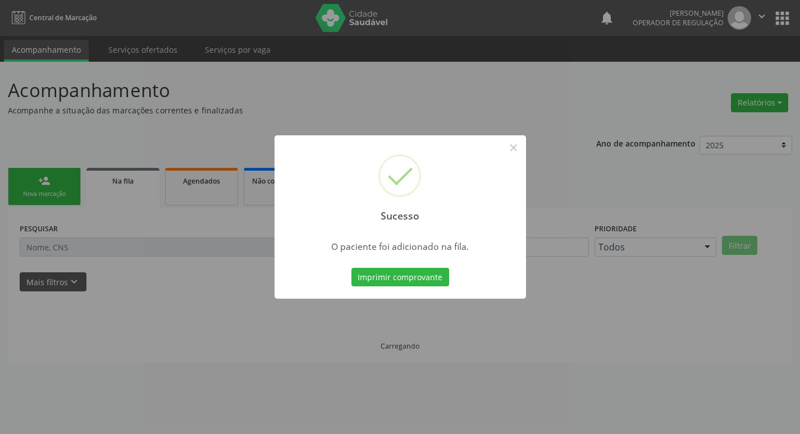
scroll to position [0, 0]
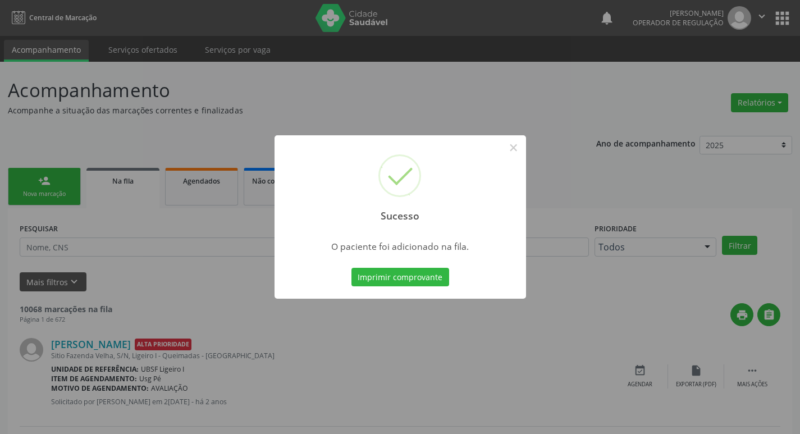
click at [393, 100] on div "Sucesso × O paciente foi adicionado na fila. Imprimir comprovante Cancel" at bounding box center [400, 217] width 800 height 434
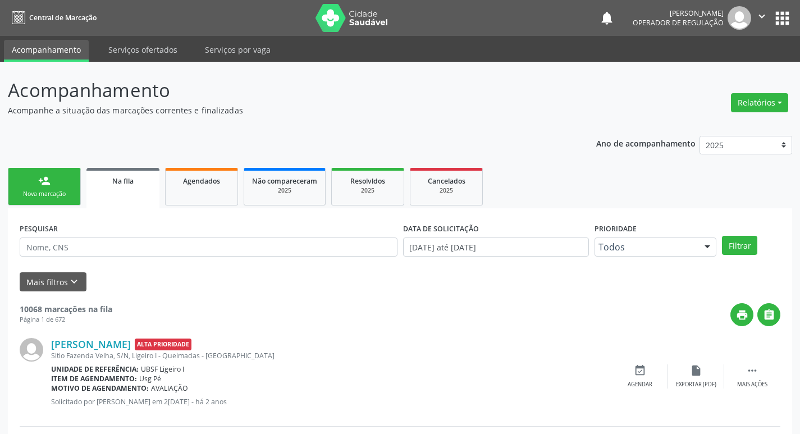
click at [62, 177] on link "person_add Nova marcação" at bounding box center [44, 187] width 73 height 38
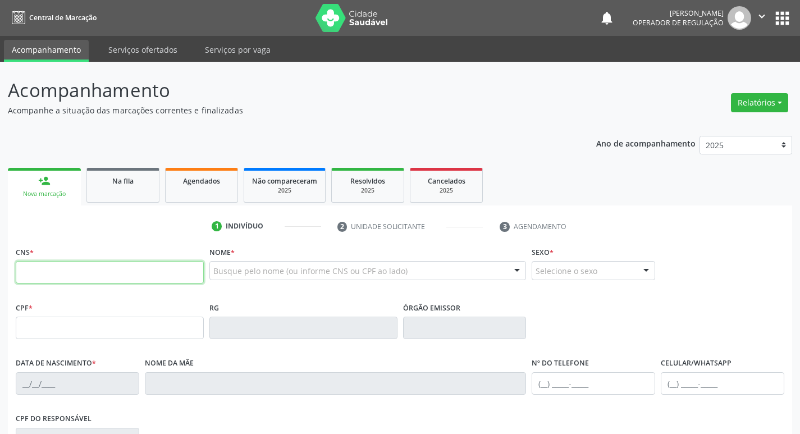
click at [57, 280] on input "text" at bounding box center [110, 272] width 188 height 22
type input "700 0011 0987 7603"
type input "079.143.434-63"
type input "20[DATE]"
type input "[PERSON_NAME]"
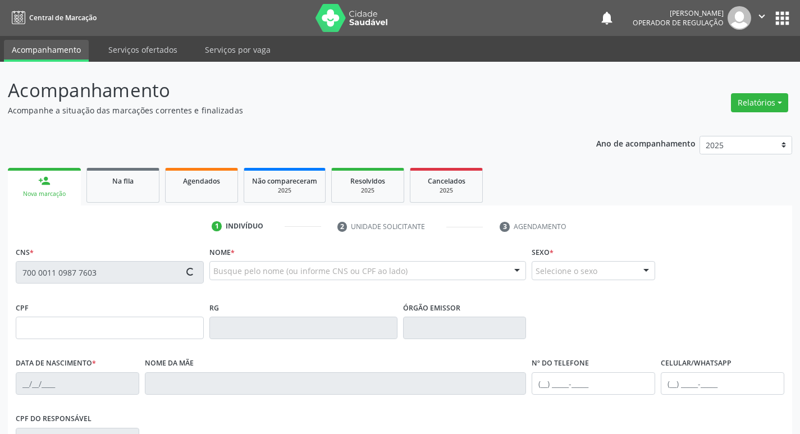
type input "[PHONE_NUMBER]"
type input "80"
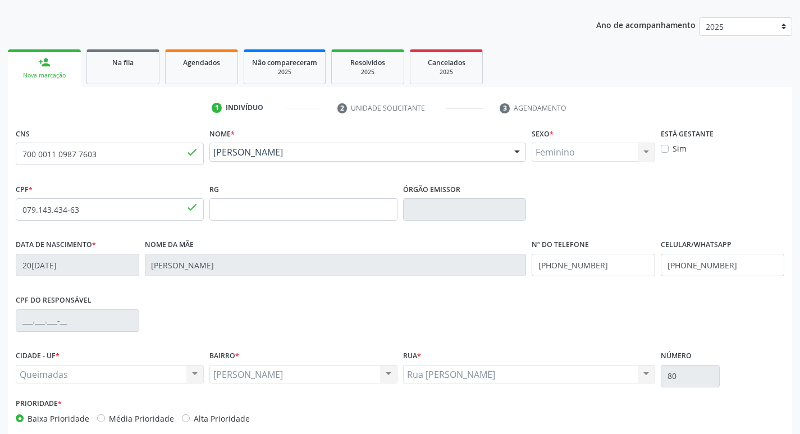
scroll to position [175, 0]
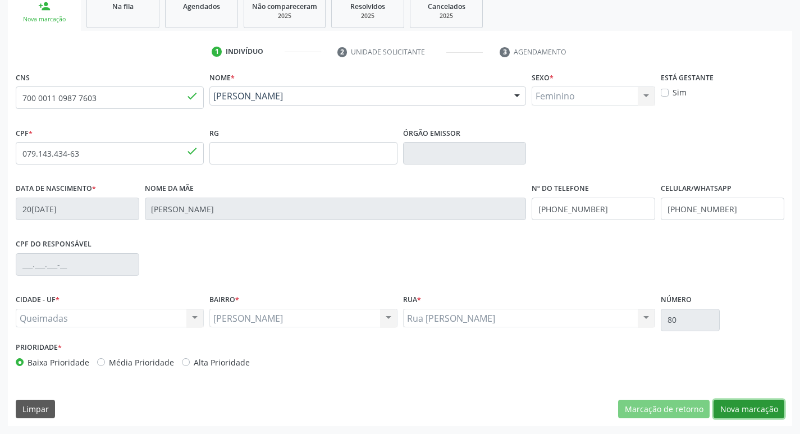
click at [730, 411] on button "Nova marcação" at bounding box center [749, 409] width 71 height 19
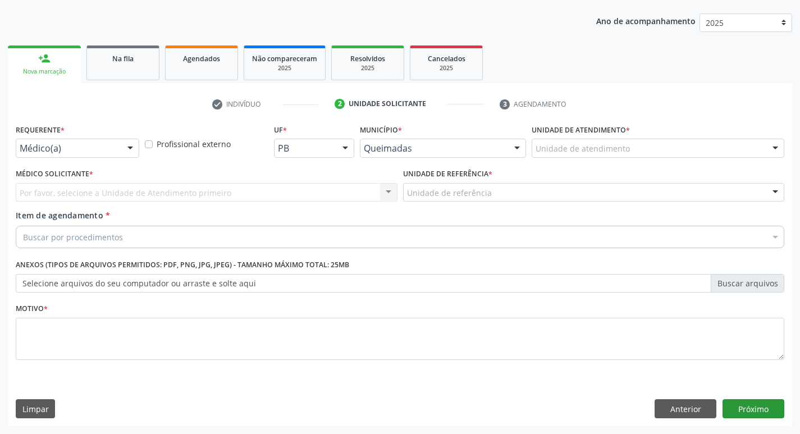
scroll to position [122, 0]
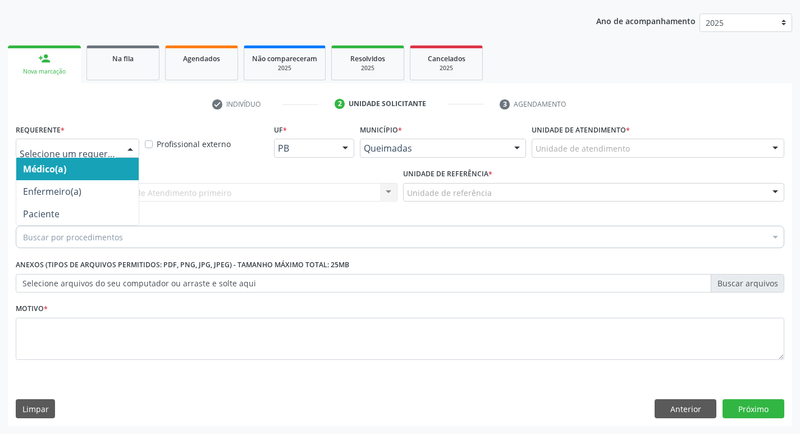
drag, startPoint x: 135, startPoint y: 152, endPoint x: 126, endPoint y: 148, distance: 9.6
click at [126, 148] on div at bounding box center [130, 148] width 17 height 19
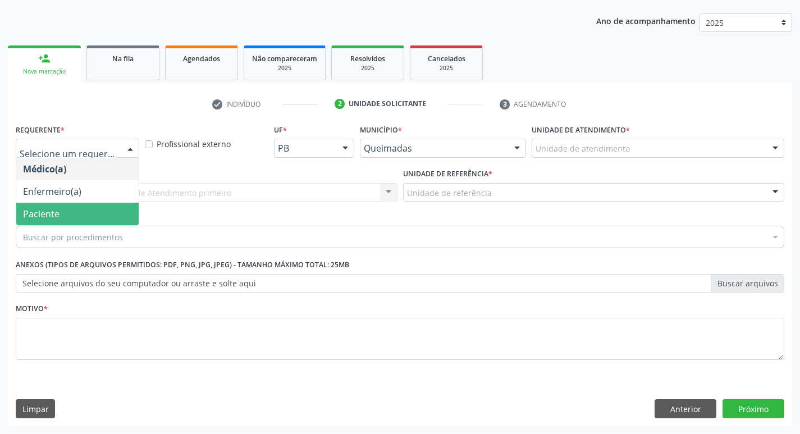
click at [111, 221] on span "Paciente" at bounding box center [77, 214] width 122 height 22
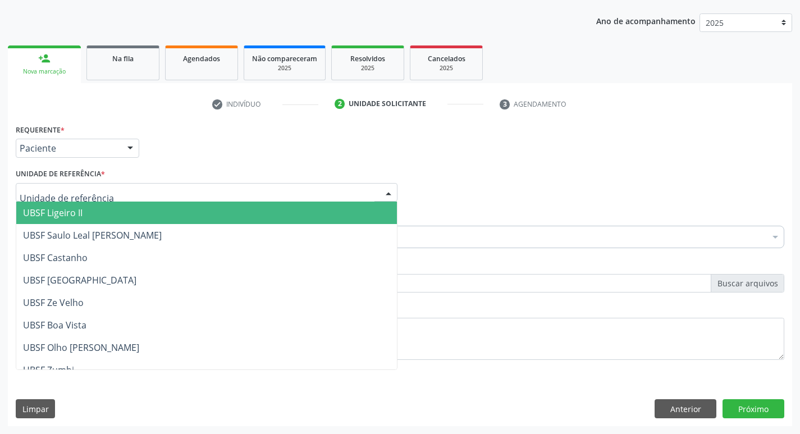
click at [121, 195] on div at bounding box center [207, 192] width 382 height 19
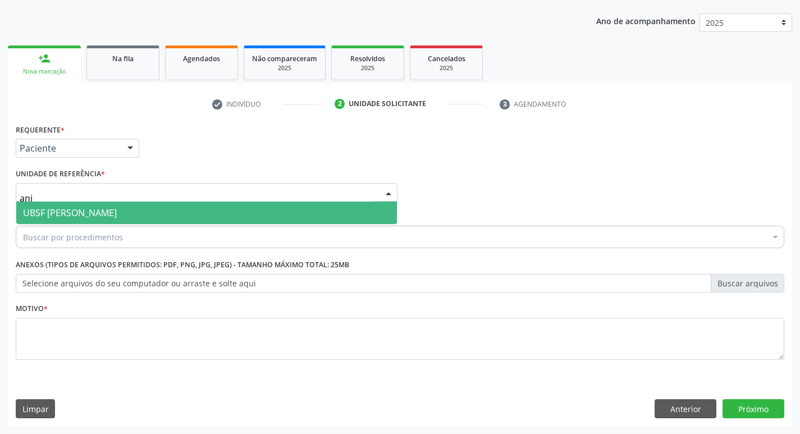
type input "anib"
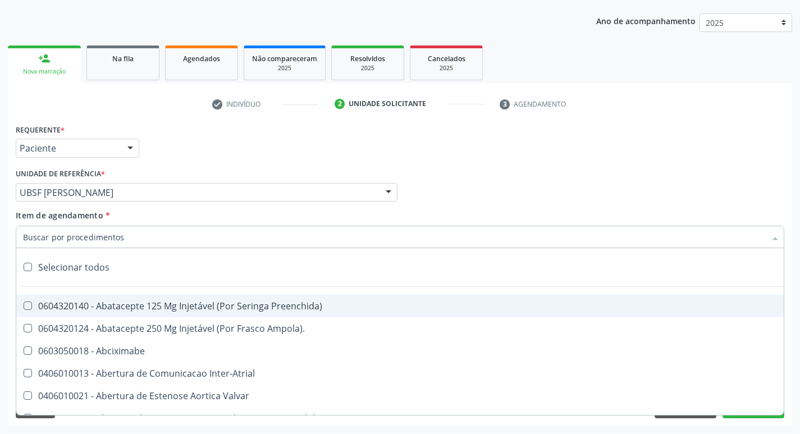
paste input "0205020097"
type input "0205020097"
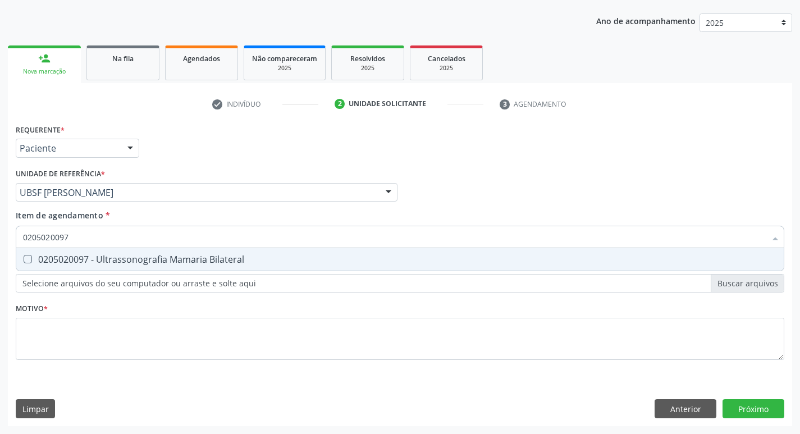
click at [120, 261] on div "0205020097 - Ultrassonografia Mamaria Bilateral" at bounding box center [400, 259] width 754 height 9
checkbox Bilateral "true"
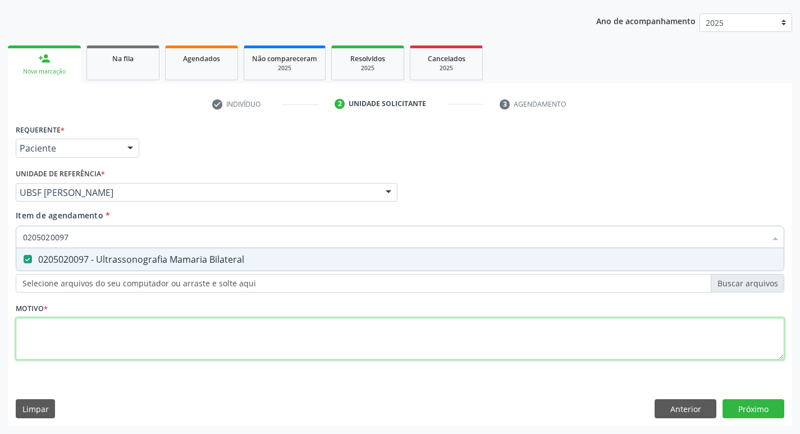
click at [80, 324] on div "Requerente * Paciente Médico(a) Enfermeiro(a) Paciente Nenhum resultado encontr…" at bounding box center [400, 248] width 769 height 254
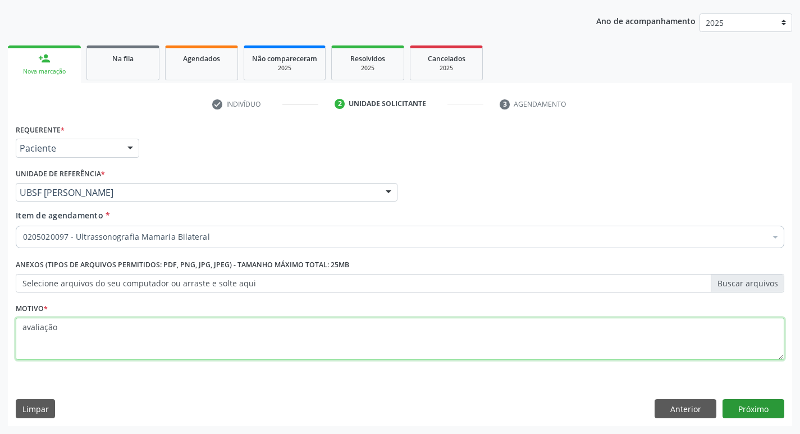
type textarea "avaliação"
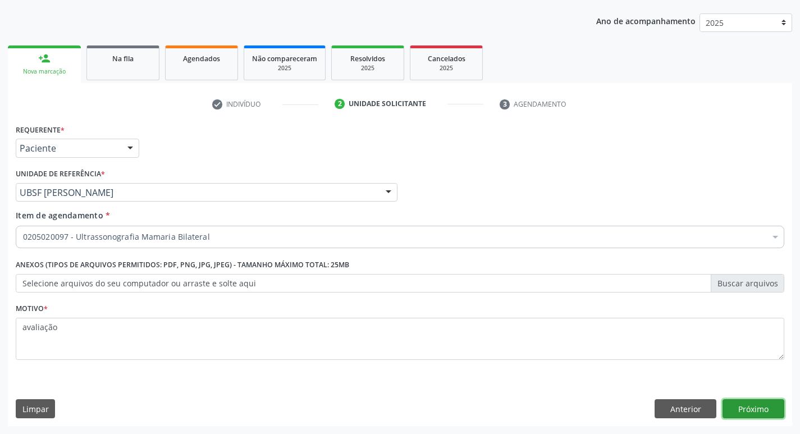
click at [751, 409] on button "Próximo" at bounding box center [754, 408] width 62 height 19
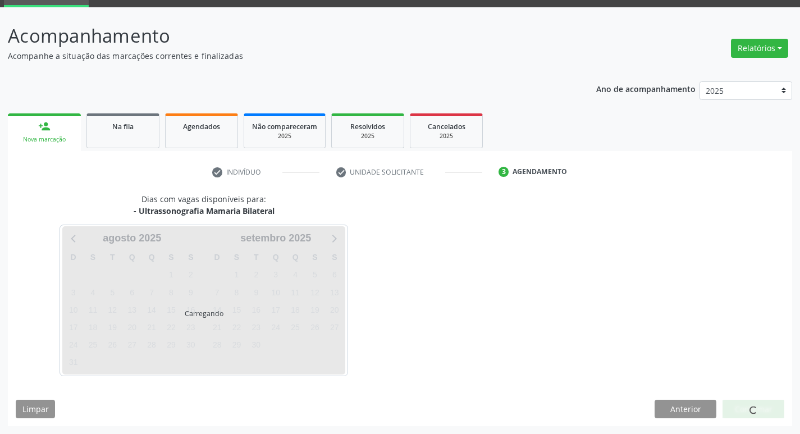
scroll to position [54, 0]
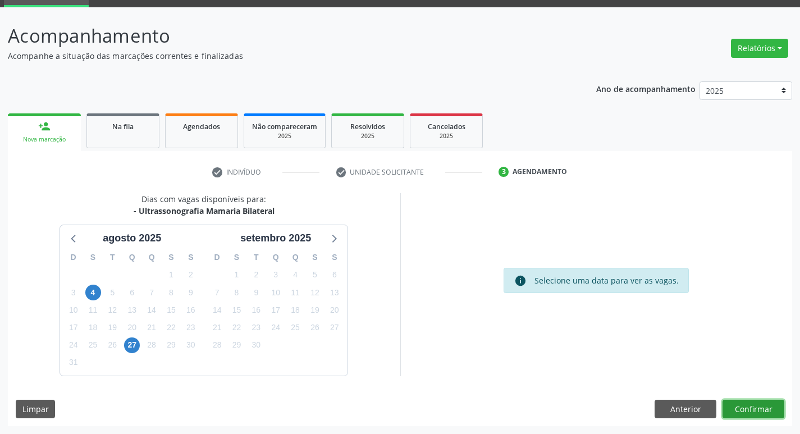
click at [751, 407] on button "Confirmar" at bounding box center [754, 409] width 62 height 19
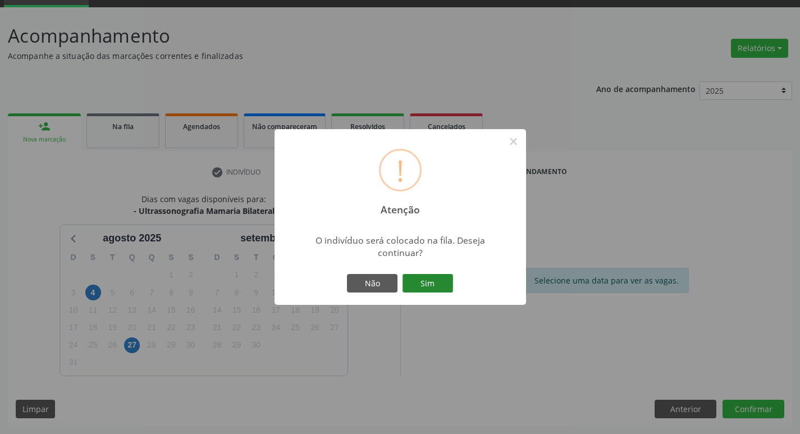
click at [435, 288] on button "Sim" at bounding box center [428, 283] width 51 height 19
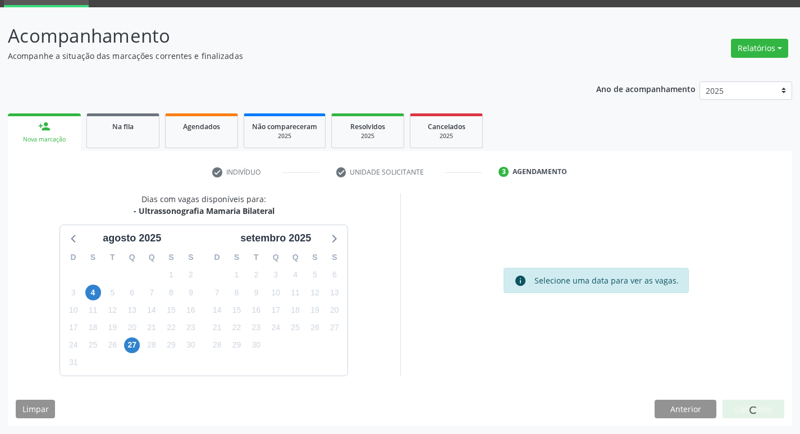
scroll to position [0, 0]
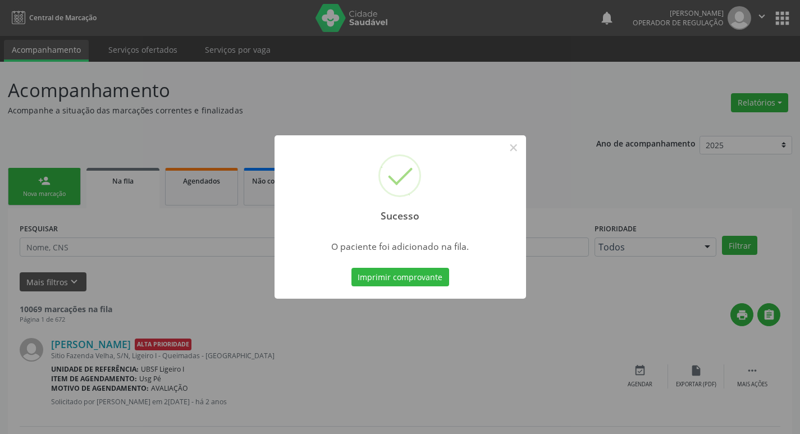
click at [352, 268] on button "Imprimir comprovante" at bounding box center [401, 277] width 98 height 19
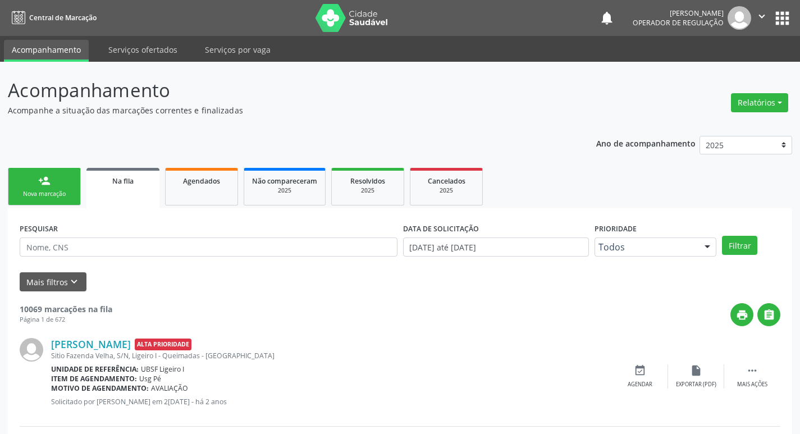
click at [47, 182] on div "person_add" at bounding box center [44, 181] width 12 height 12
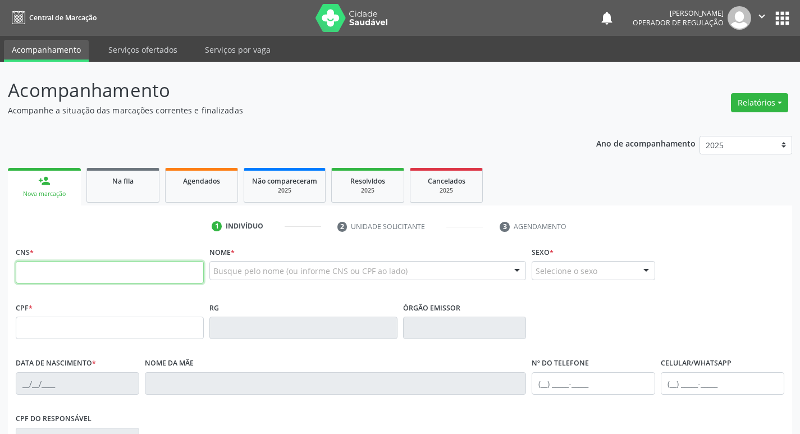
click at [86, 263] on input "text" at bounding box center [110, 272] width 188 height 22
click at [86, 266] on input "text" at bounding box center [110, 272] width 188 height 22
type input "706 3047 5793 8978"
type input "112.671.444-59"
type input "0[DATE]"
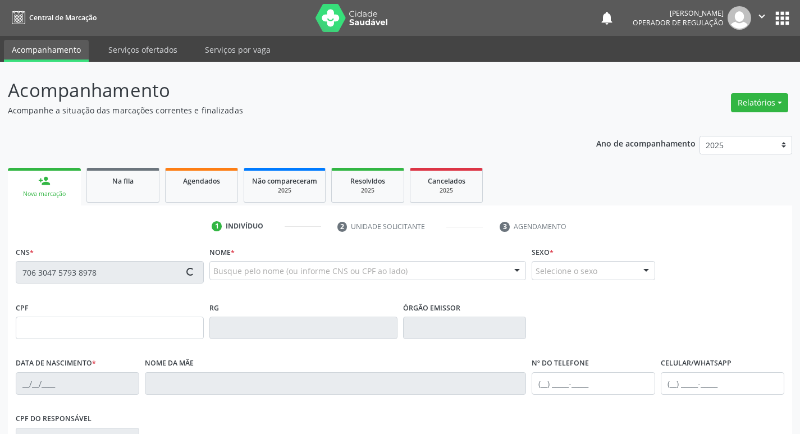
type input "[PERSON_NAME] do Carmo"
type input "[PHONE_NUMBER]"
type input "343"
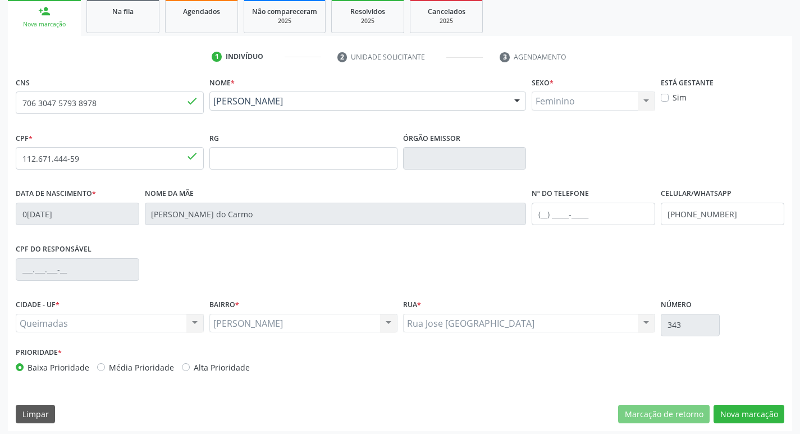
scroll to position [175, 0]
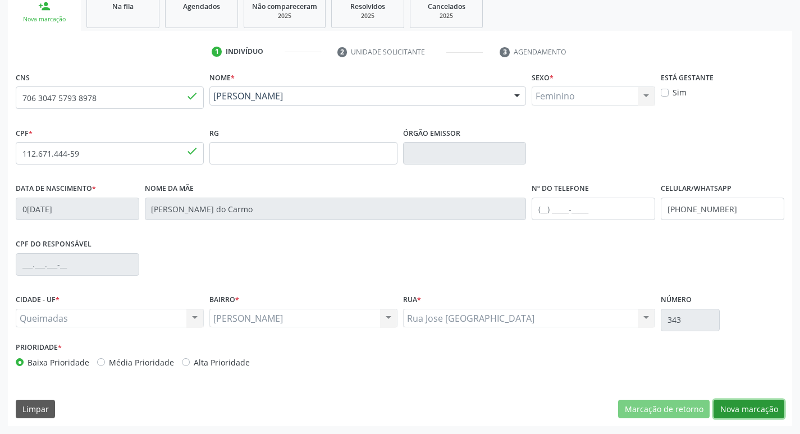
click at [756, 412] on button "Nova marcação" at bounding box center [749, 409] width 71 height 19
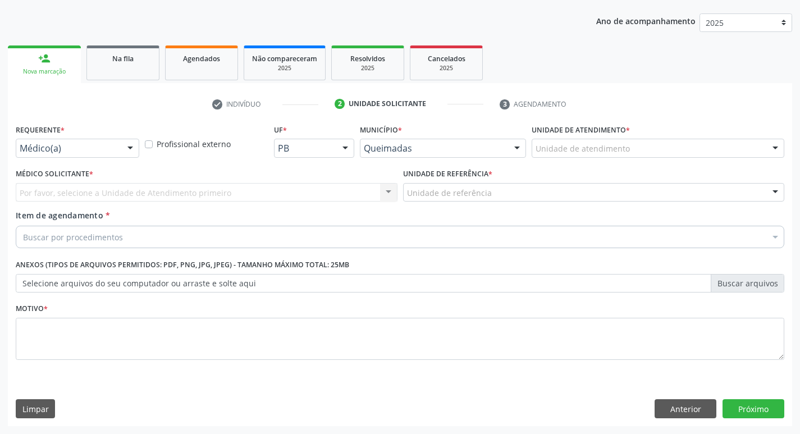
scroll to position [122, 0]
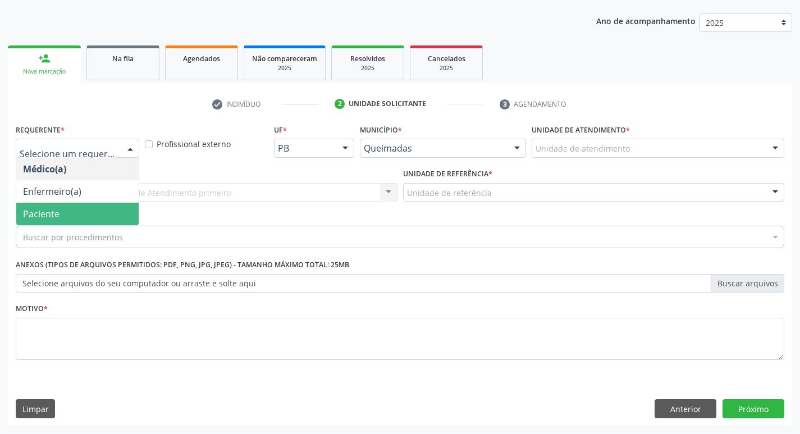
click at [89, 209] on span "Paciente" at bounding box center [77, 214] width 122 height 22
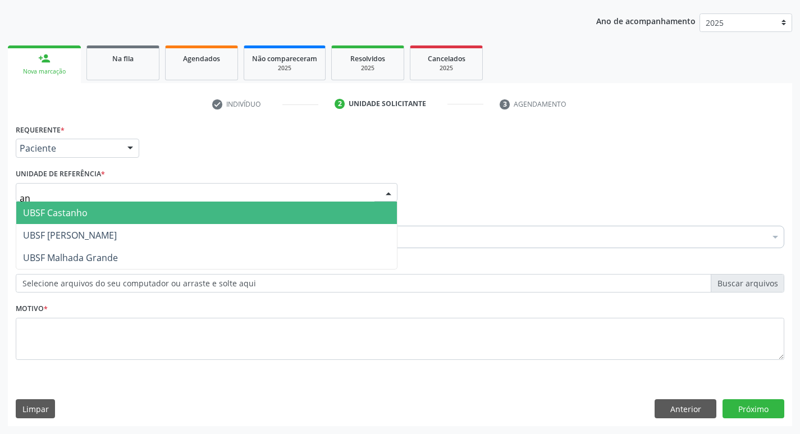
type input "ani"
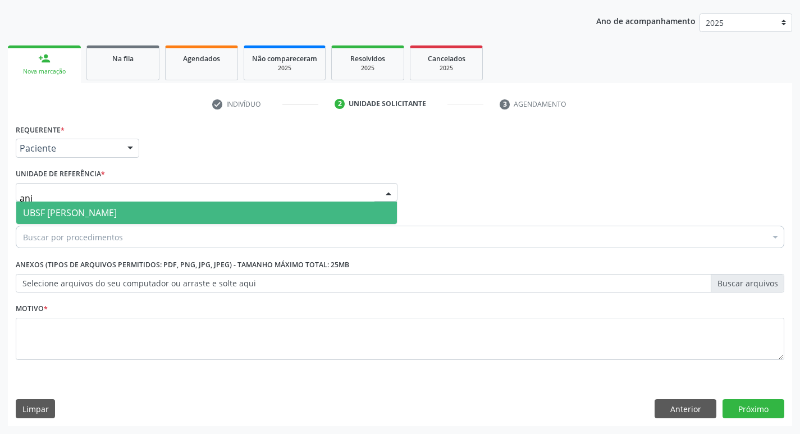
click at [108, 210] on span "UBSF [PERSON_NAME]" at bounding box center [70, 213] width 94 height 12
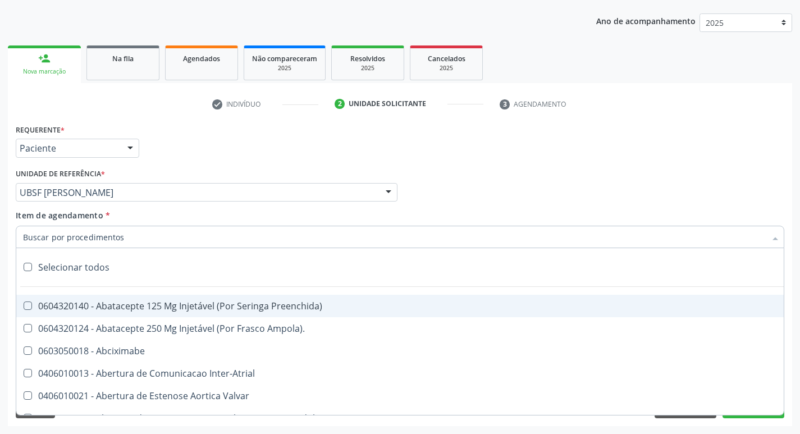
paste input "0205020097"
type input "0205020097"
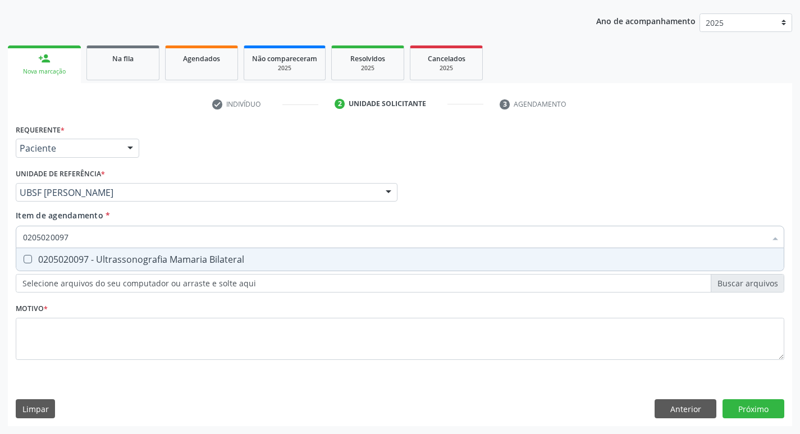
click at [143, 263] on div "0205020097 - Ultrassonografia Mamaria Bilateral" at bounding box center [400, 259] width 754 height 9
checkbox Bilateral "true"
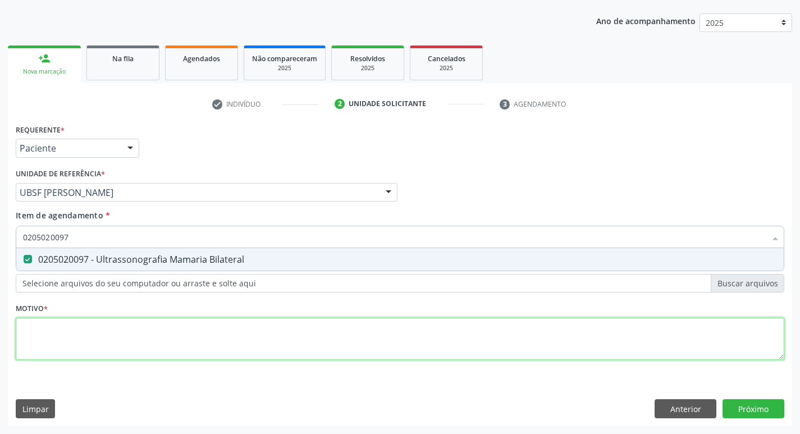
click at [124, 339] on div "Requerente * Paciente Médico(a) Enfermeiro(a) Paciente Nenhum resultado encontr…" at bounding box center [400, 248] width 769 height 254
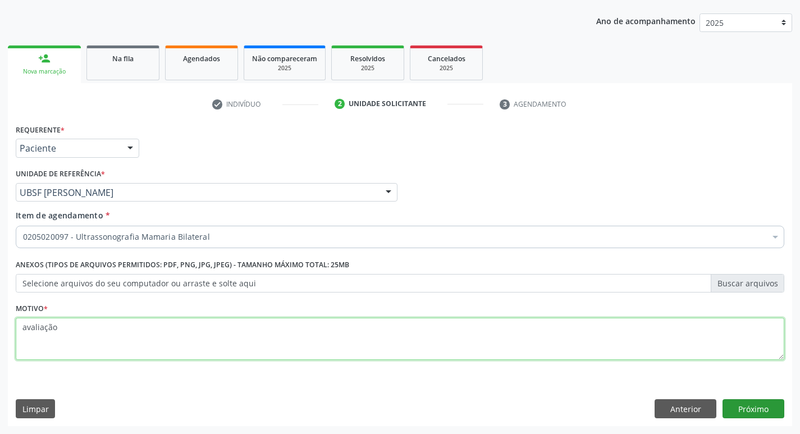
type textarea "avaliação"
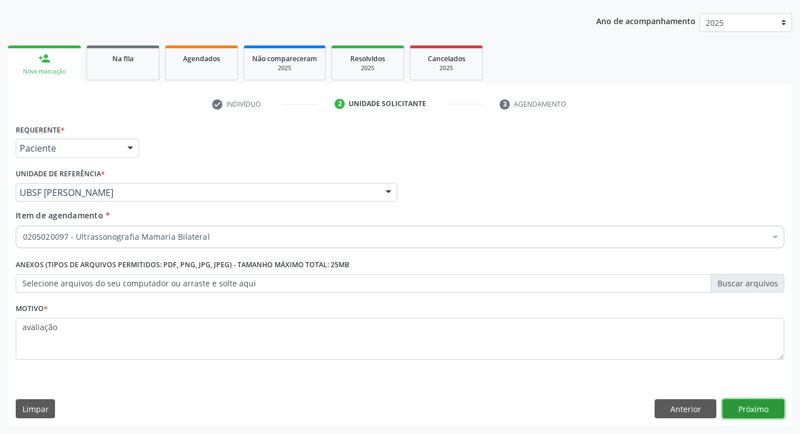
click at [733, 406] on button "Próximo" at bounding box center [754, 408] width 62 height 19
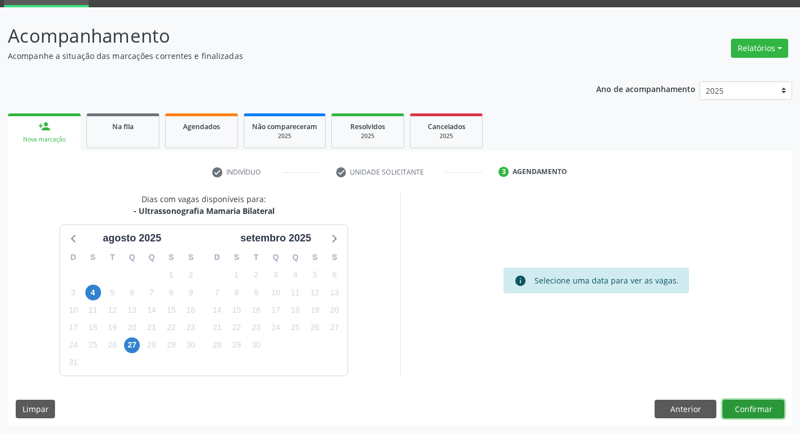
click at [749, 409] on button "Confirmar" at bounding box center [754, 409] width 62 height 19
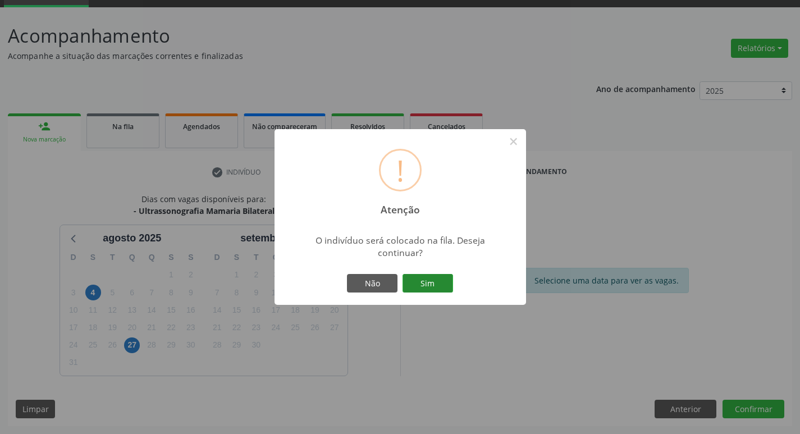
click at [449, 286] on button "Sim" at bounding box center [428, 283] width 51 height 19
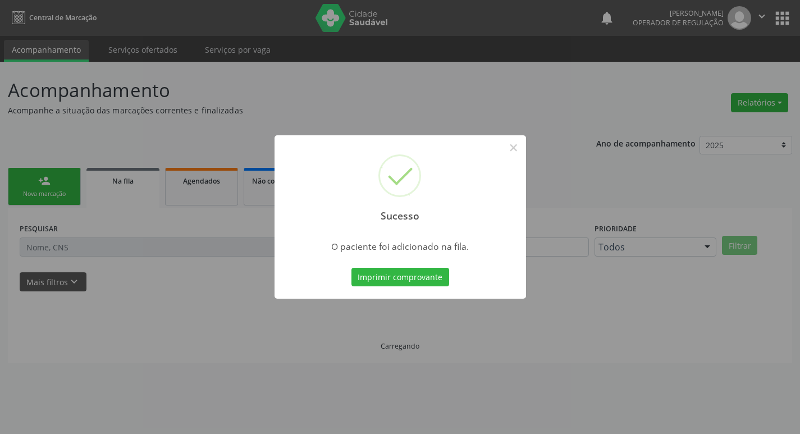
scroll to position [0, 0]
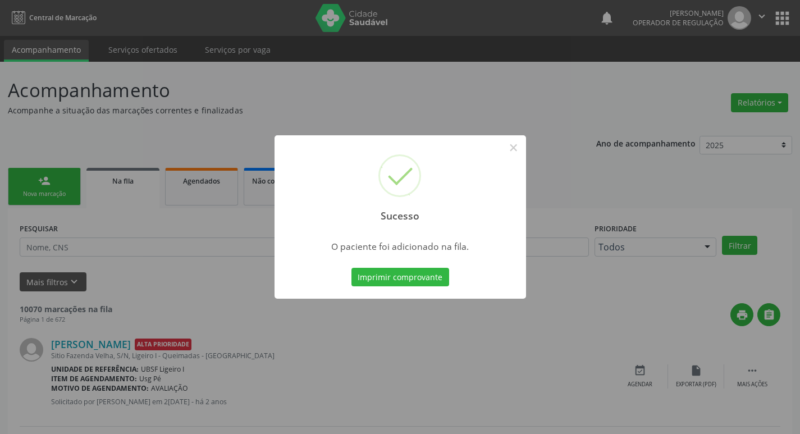
drag, startPoint x: 156, startPoint y: 106, endPoint x: 97, endPoint y: 186, distance: 100.1
click at [156, 106] on div "Sucesso × O paciente foi adicionado na fila. Imprimir comprovante Cancel" at bounding box center [400, 217] width 800 height 434
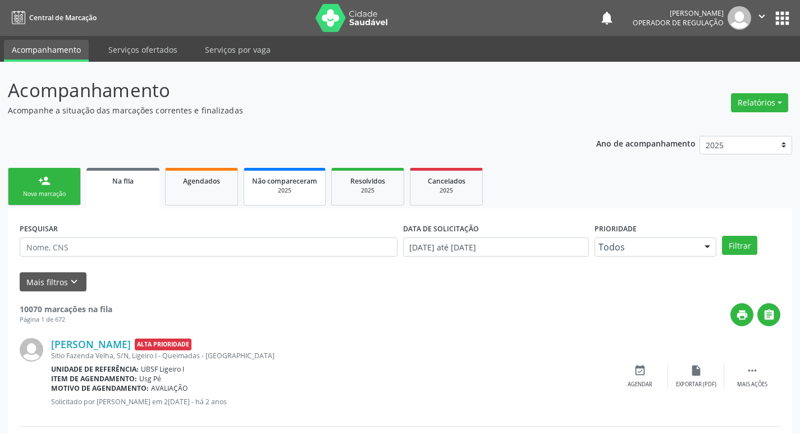
click at [62, 184] on link "person_add Nova marcação" at bounding box center [44, 187] width 73 height 38
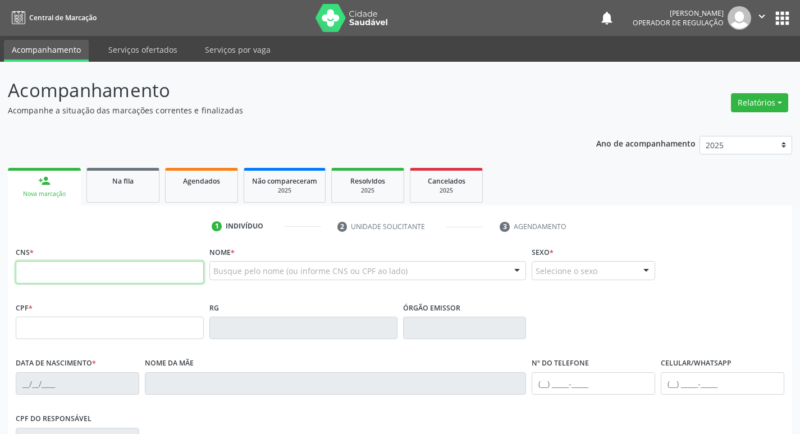
click at [51, 275] on input "text" at bounding box center [110, 272] width 188 height 22
type input "704 6056 7594 0423"
type input "395.201.964-04"
type input "[DATE]"
type input "[PERSON_NAME]"
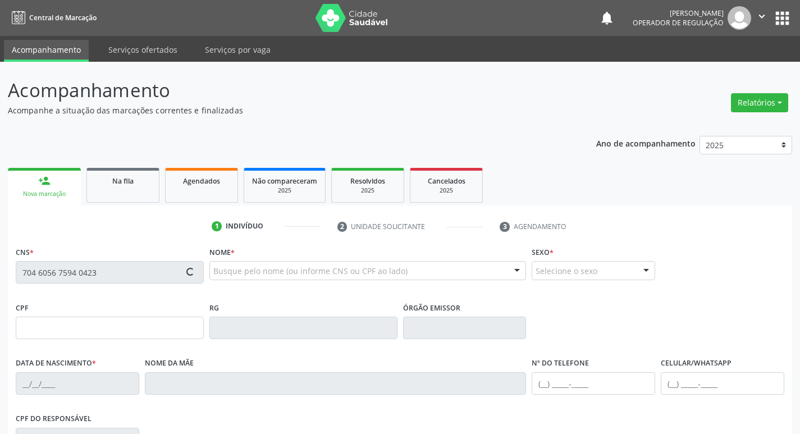
type input "[PHONE_NUMBER]"
type input "33"
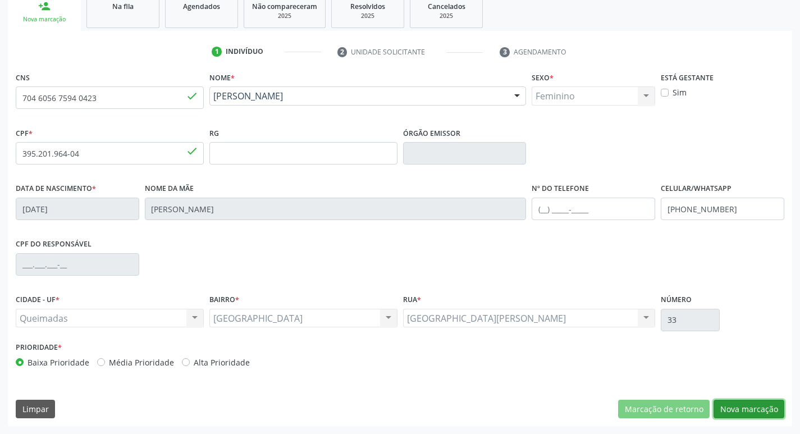
click at [758, 412] on button "Nova marcação" at bounding box center [749, 409] width 71 height 19
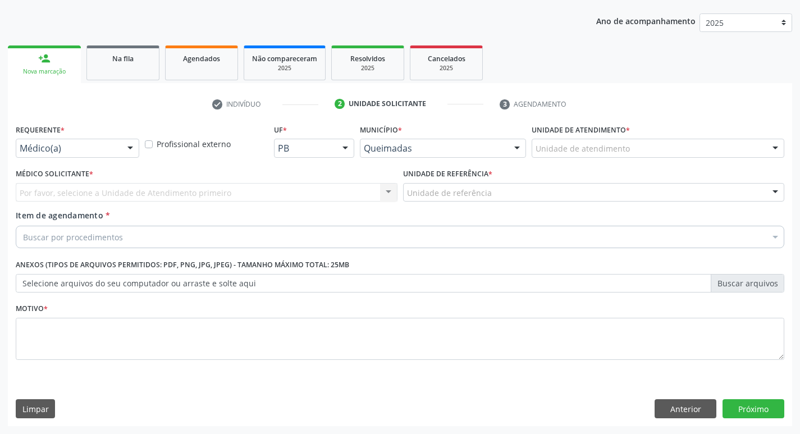
scroll to position [122, 0]
click at [97, 139] on div "Médico(a)" at bounding box center [78, 148] width 124 height 19
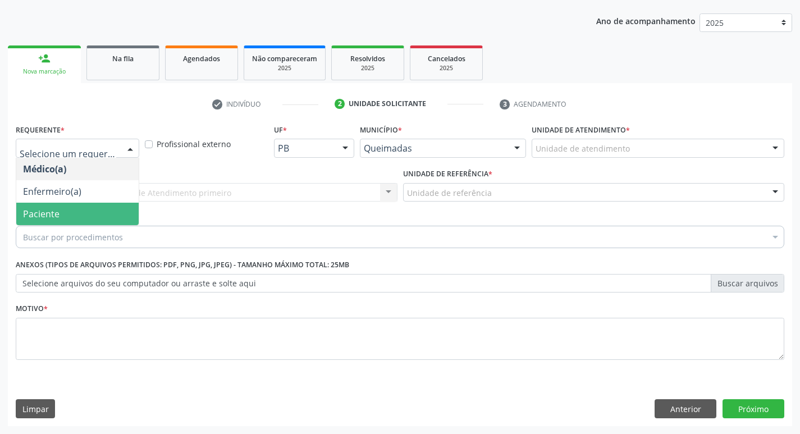
click at [85, 210] on span "Paciente" at bounding box center [77, 214] width 122 height 22
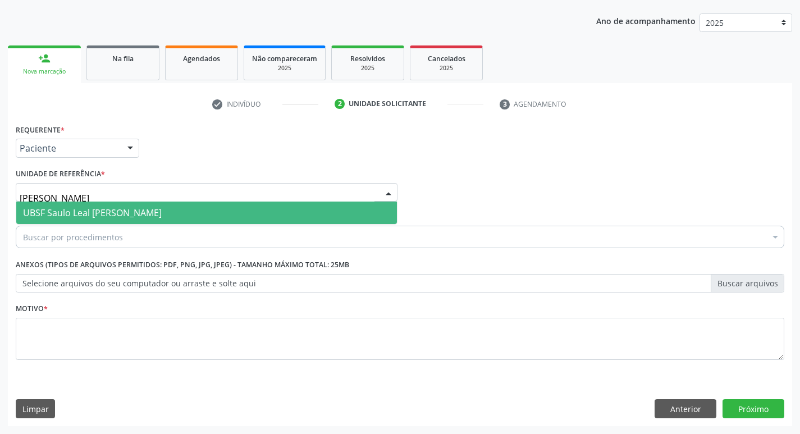
type input "saulo"
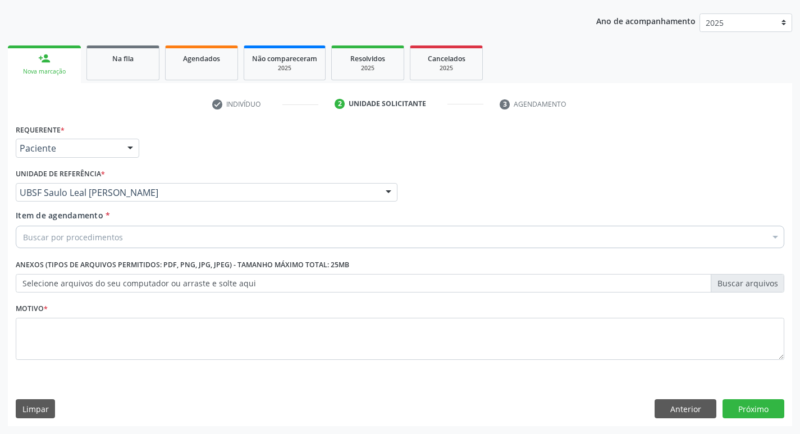
click at [123, 236] on div "Buscar por procedimentos" at bounding box center [400, 237] width 769 height 22
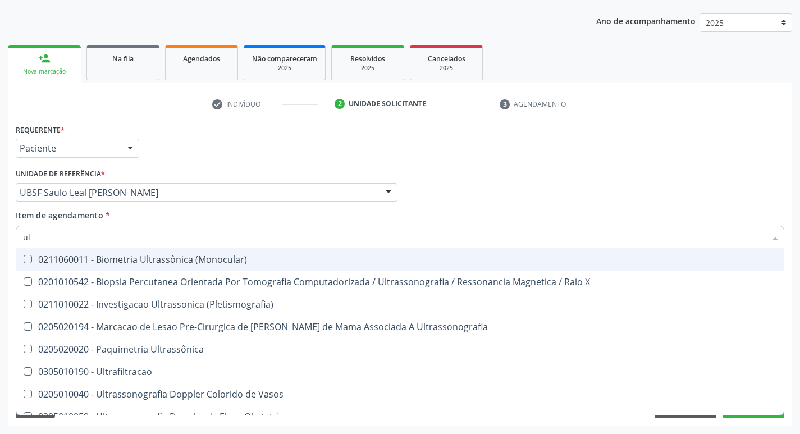
type input "u"
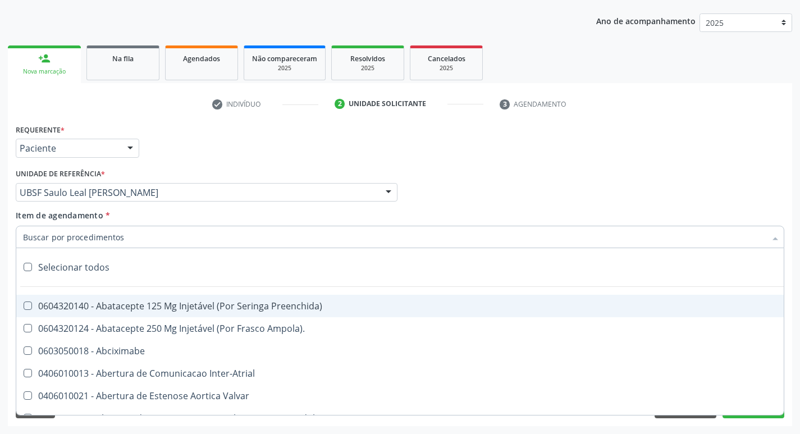
paste input "0205020097"
type input "0205020097"
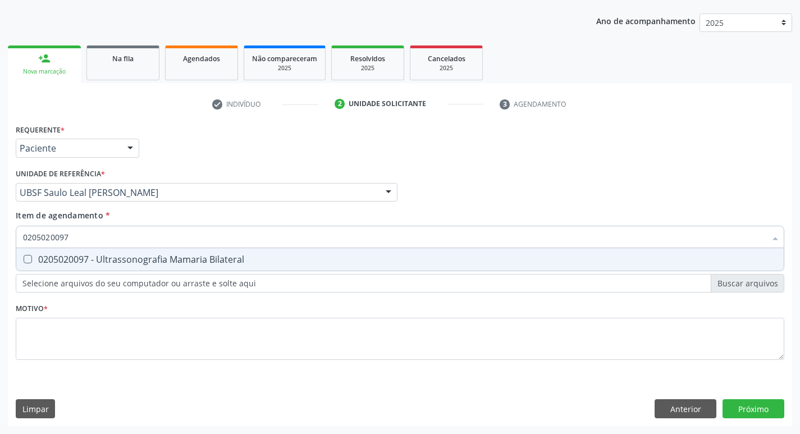
click at [151, 267] on span "0205020097 - Ultrassonografia Mamaria Bilateral" at bounding box center [400, 259] width 768 height 22
checkbox Bilateral "true"
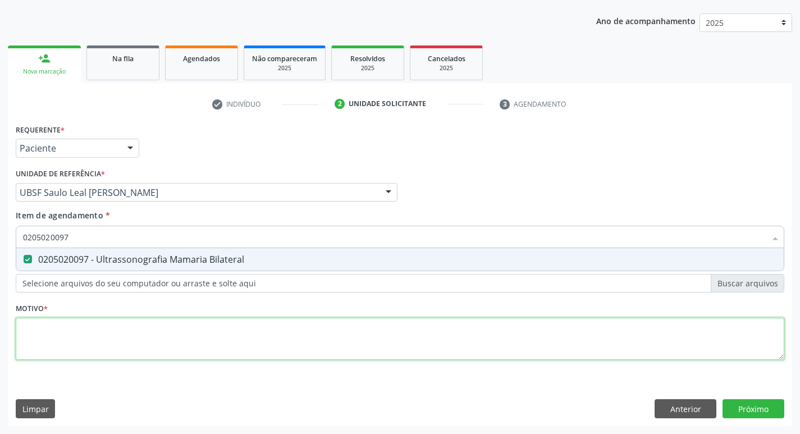
click at [101, 342] on div "Requerente * Paciente Médico(a) Enfermeiro(a) Paciente Nenhum resultado encontr…" at bounding box center [400, 248] width 769 height 254
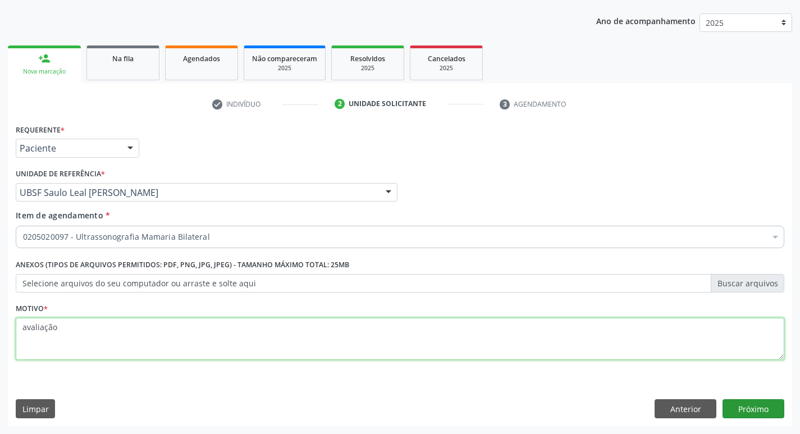
type textarea "avaliação"
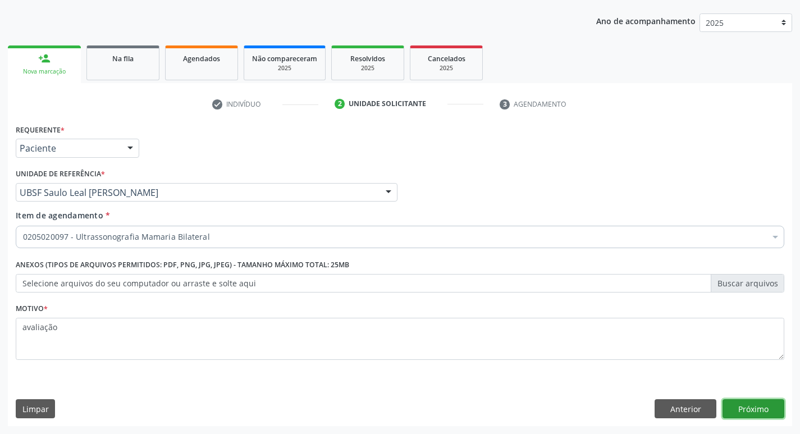
click at [761, 409] on button "Próximo" at bounding box center [754, 408] width 62 height 19
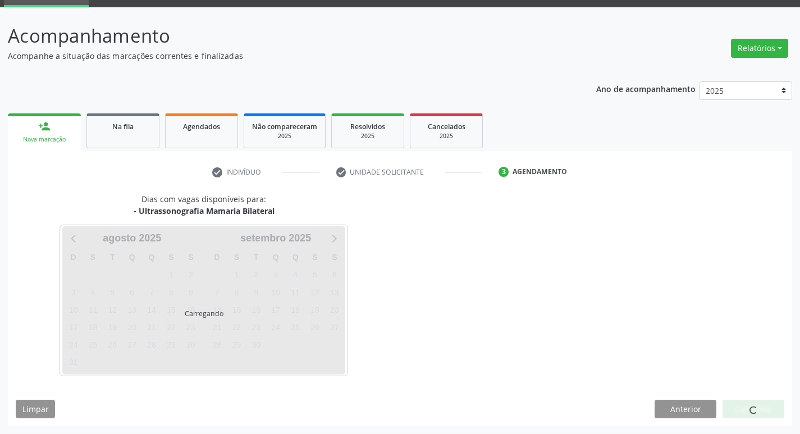
scroll to position [54, 0]
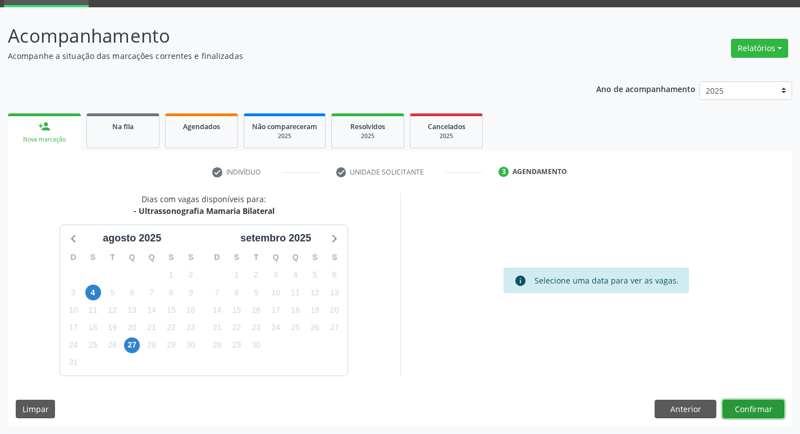
click at [768, 412] on button "Confirmar" at bounding box center [754, 409] width 62 height 19
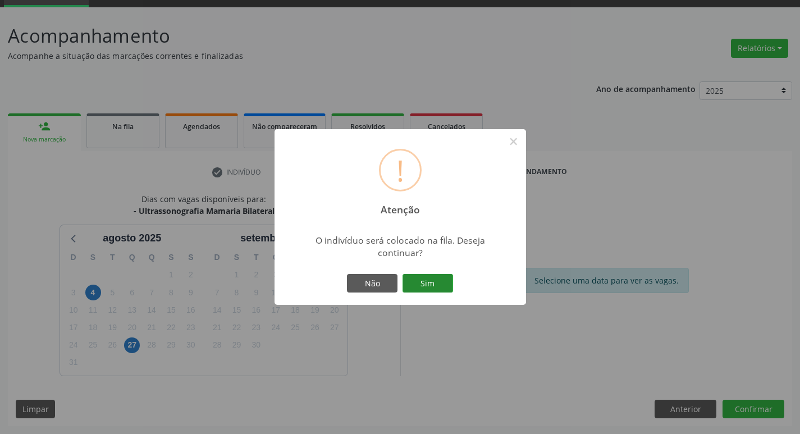
click at [429, 283] on button "Sim" at bounding box center [428, 283] width 51 height 19
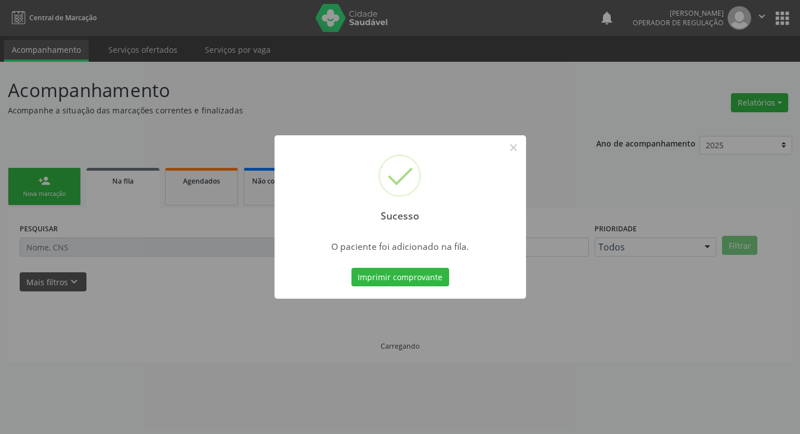
scroll to position [0, 0]
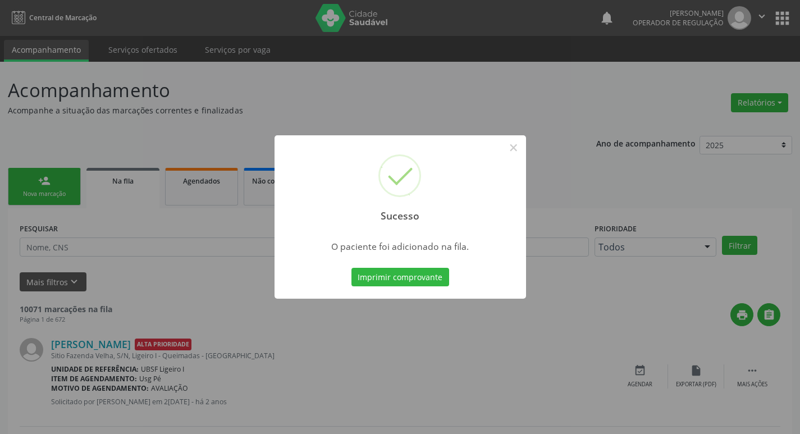
click at [355, 102] on div "Sucesso × O paciente foi adicionado na fila. Imprimir comprovante Cancel" at bounding box center [400, 217] width 800 height 434
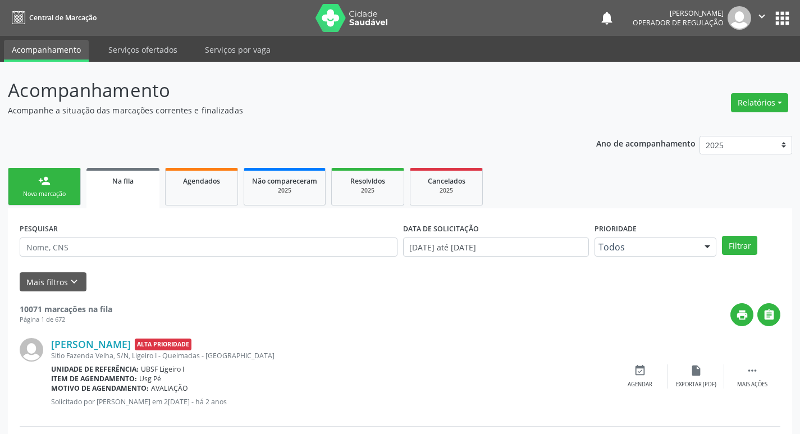
click at [67, 188] on link "person_add Nova marcação" at bounding box center [44, 187] width 73 height 38
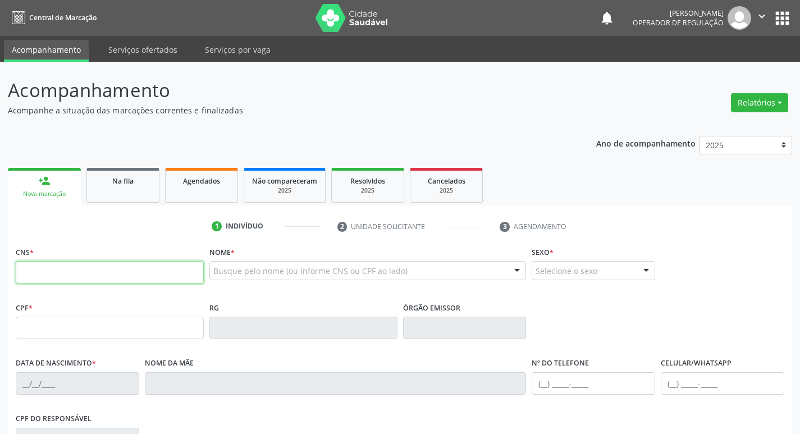
click at [160, 279] on input "text" at bounding box center [110, 272] width 188 height 22
click at [162, 272] on input "text" at bounding box center [110, 272] width 188 height 22
type input "700 0004 5568 8901"
type input "059.949.614-26"
type input "18[DATE]"
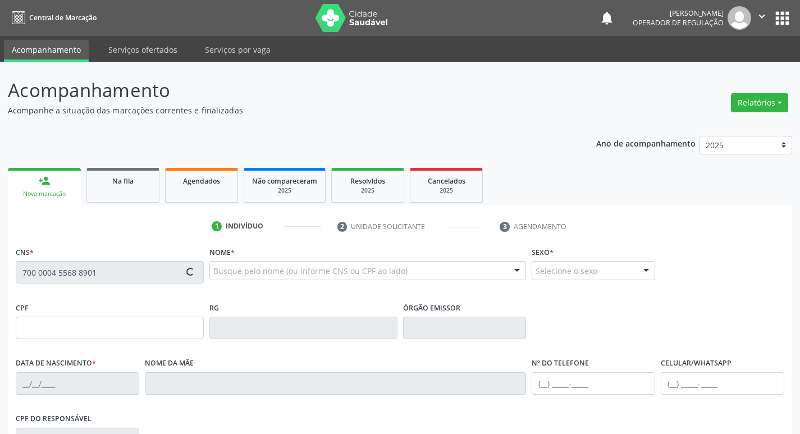
type input "[PERSON_NAME]"
type input "[PHONE_NUMBER]"
type input "060.639.034-02"
type input "236"
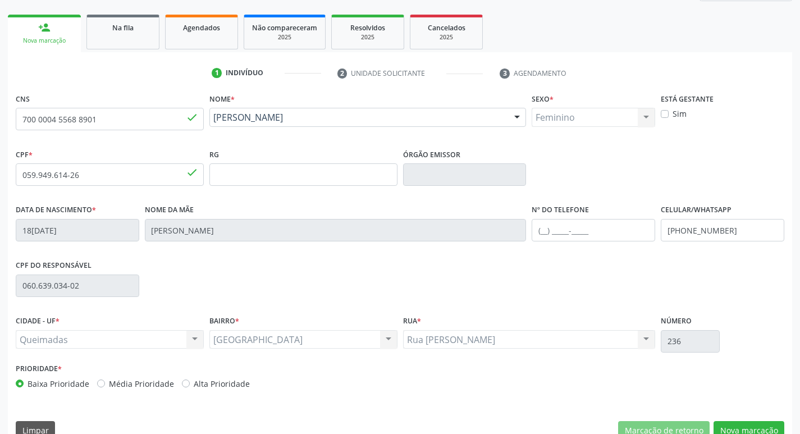
scroll to position [175, 0]
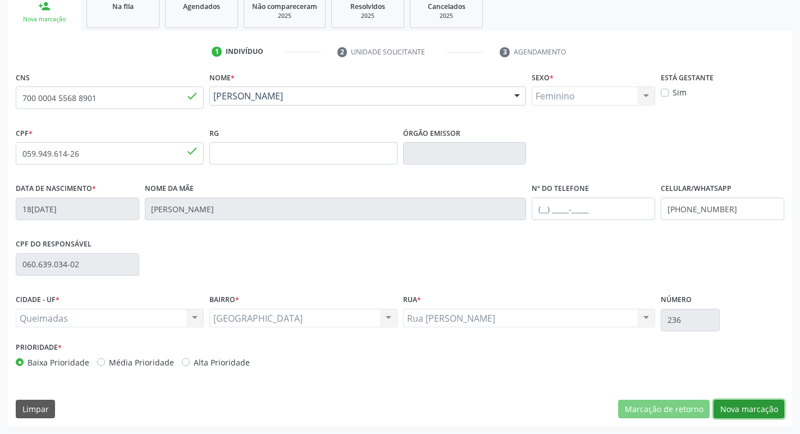
click at [757, 408] on button "Nova marcação" at bounding box center [749, 409] width 71 height 19
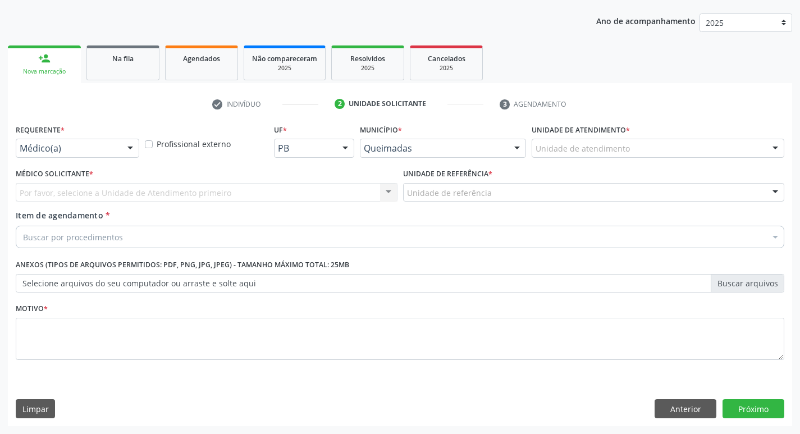
scroll to position [122, 0]
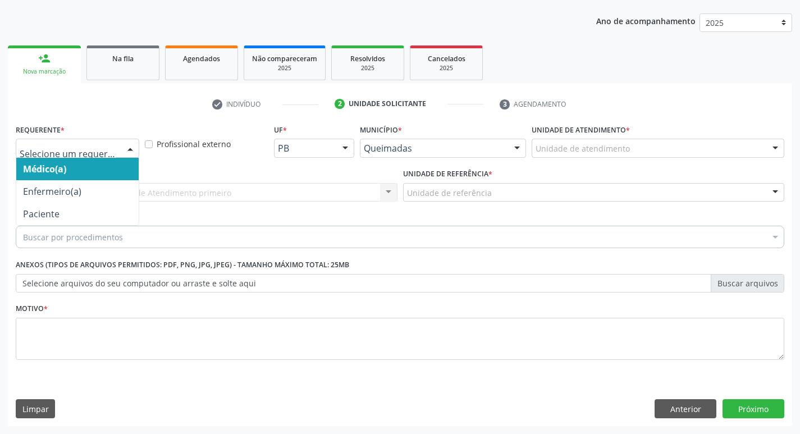
click at [126, 149] on div at bounding box center [130, 148] width 17 height 19
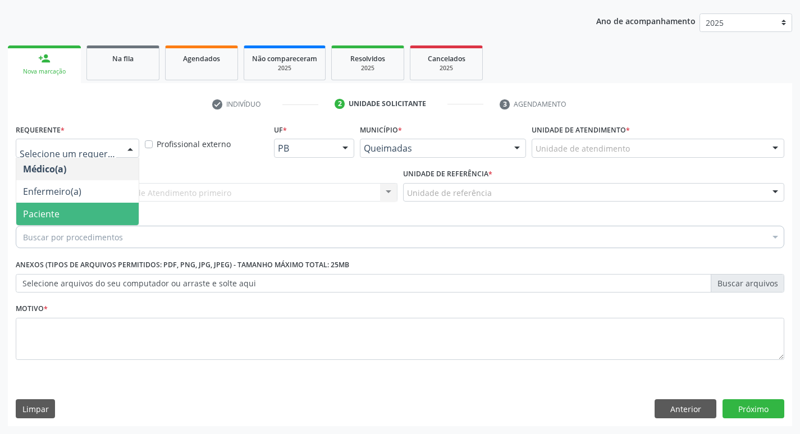
click at [117, 213] on span "Paciente" at bounding box center [77, 214] width 122 height 22
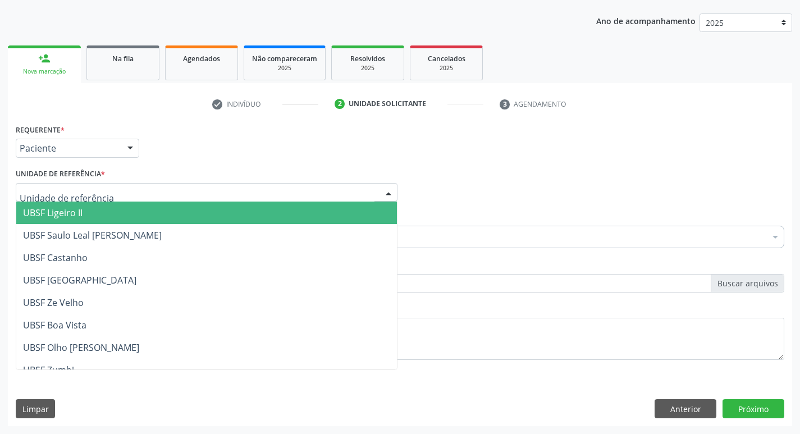
click at [128, 192] on div at bounding box center [207, 192] width 382 height 19
type input "sa"
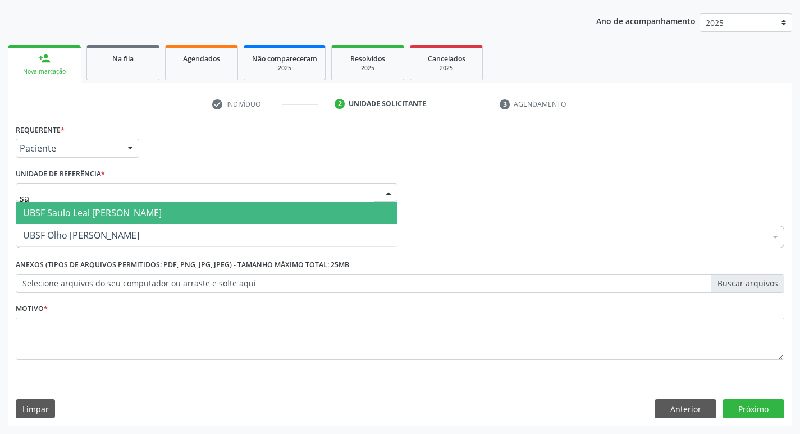
click at [121, 208] on span "UBSF Saulo Leal [PERSON_NAME]" at bounding box center [92, 213] width 139 height 12
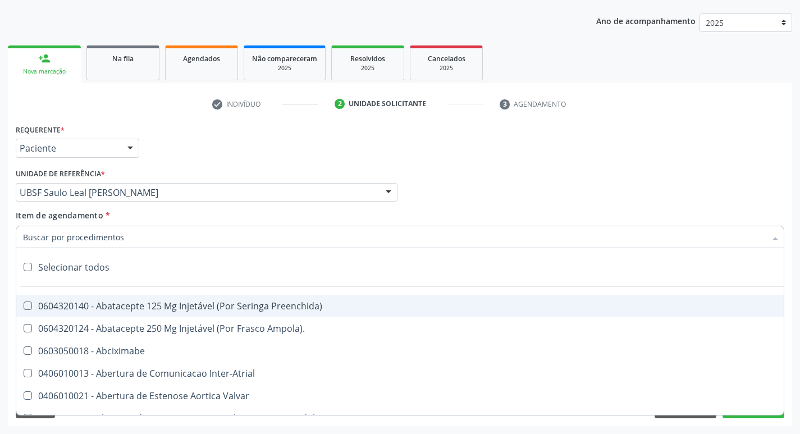
paste input "0205020097"
type input "0205020097"
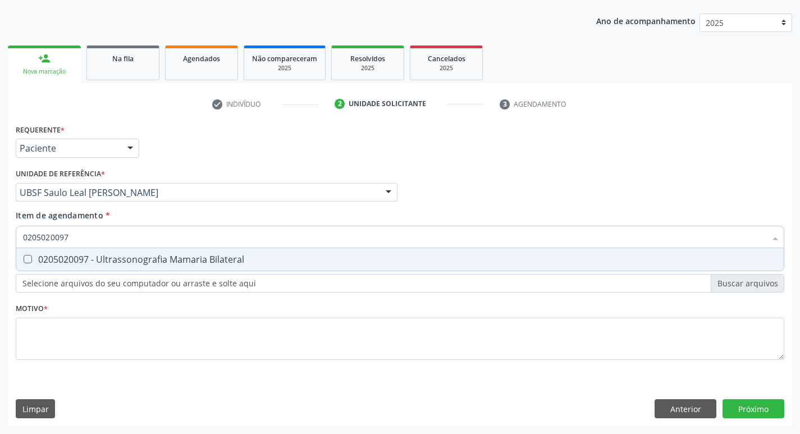
click at [66, 264] on div "0205020097 - Ultrassonografia Mamaria Bilateral" at bounding box center [400, 259] width 754 height 9
checkbox Bilateral "true"
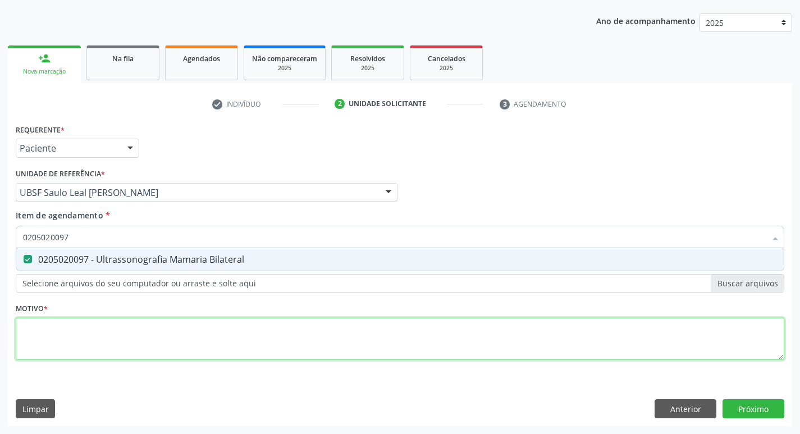
click at [60, 338] on div "Requerente * Paciente Médico(a) Enfermeiro(a) Paciente Nenhum resultado encontr…" at bounding box center [400, 248] width 769 height 254
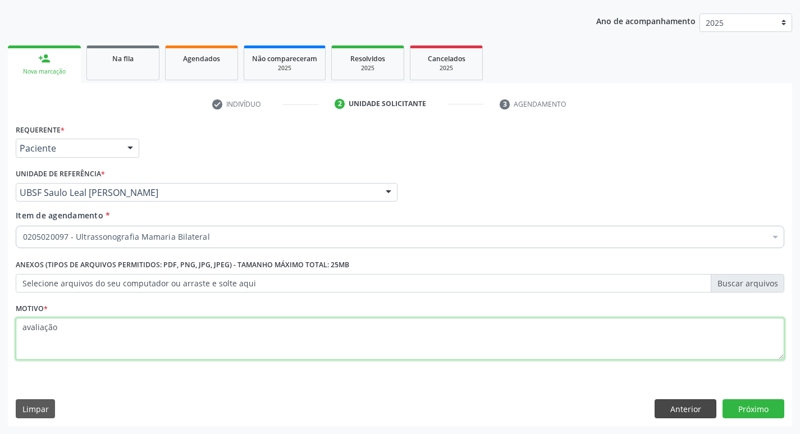
type textarea "avaliação"
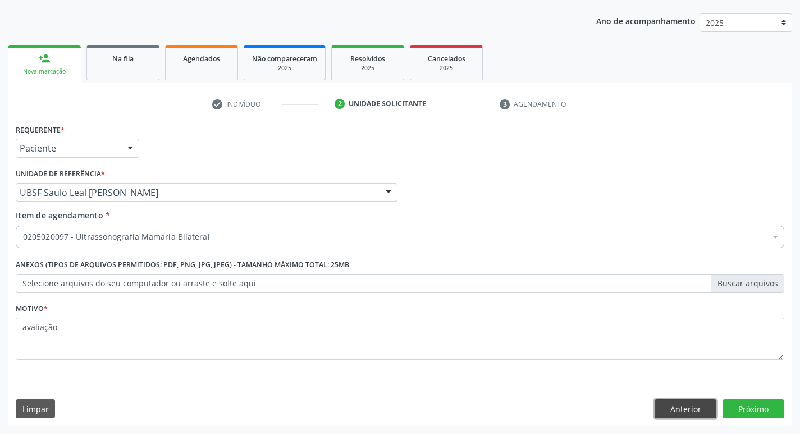
click at [670, 406] on button "Anterior" at bounding box center [686, 408] width 62 height 19
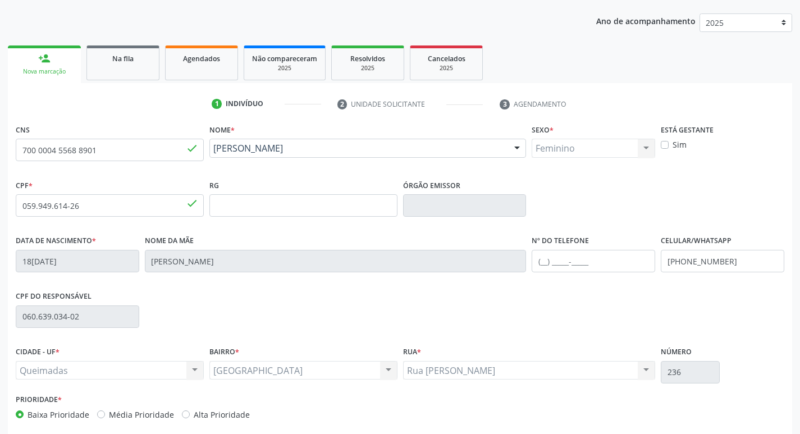
scroll to position [175, 0]
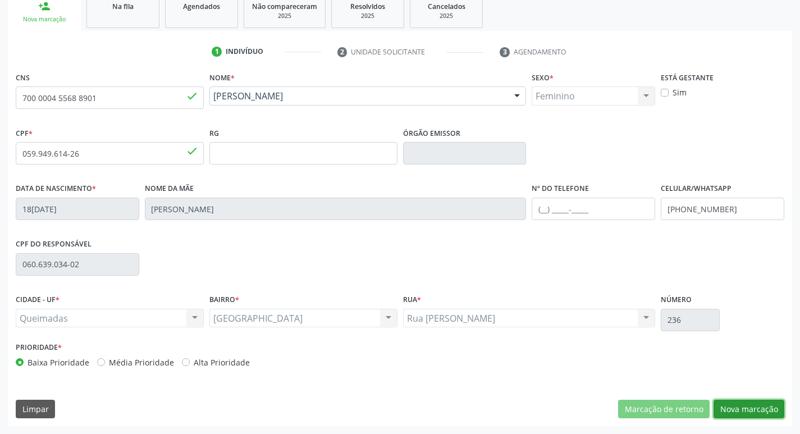
click at [734, 411] on button "Nova marcação" at bounding box center [749, 409] width 71 height 19
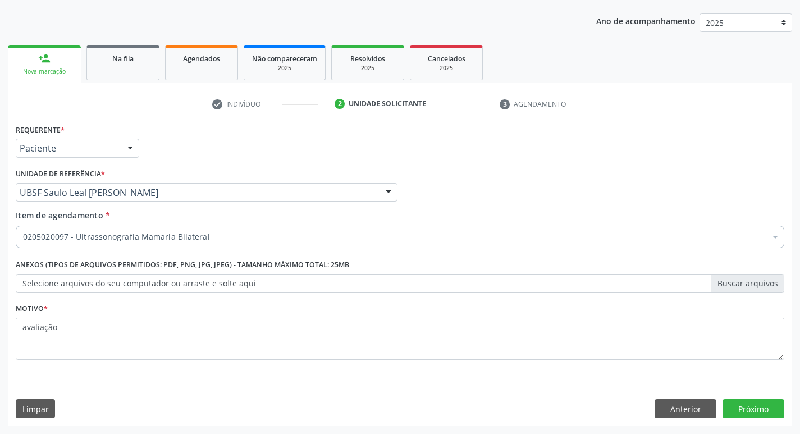
scroll to position [122, 0]
click at [755, 404] on button "Próximo" at bounding box center [754, 408] width 62 height 19
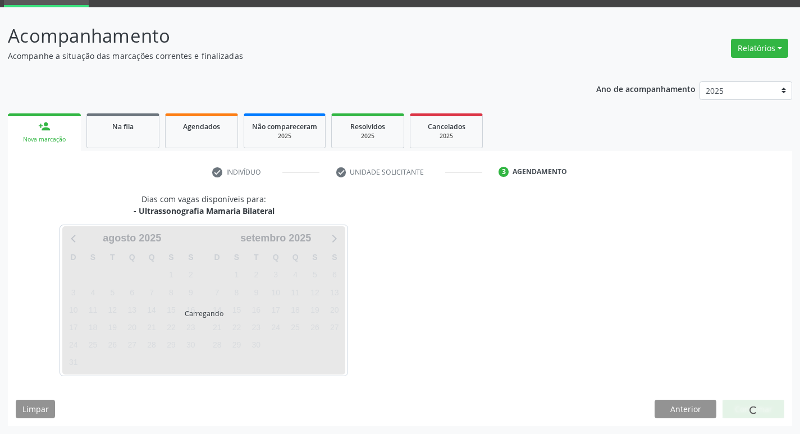
scroll to position [54, 0]
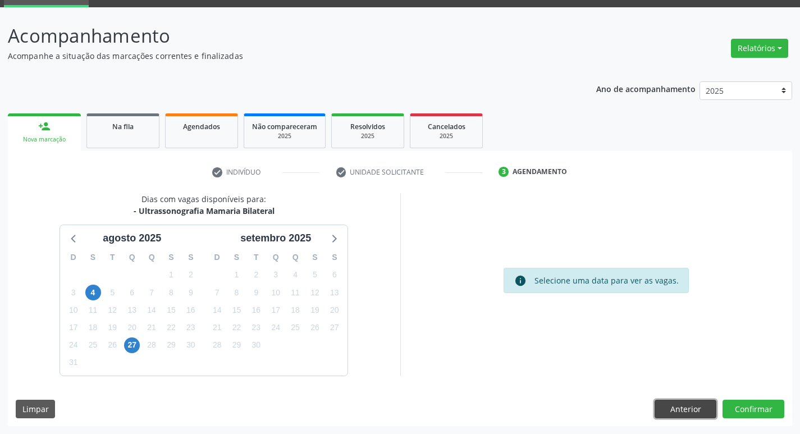
click at [702, 405] on button "Anterior" at bounding box center [686, 409] width 62 height 19
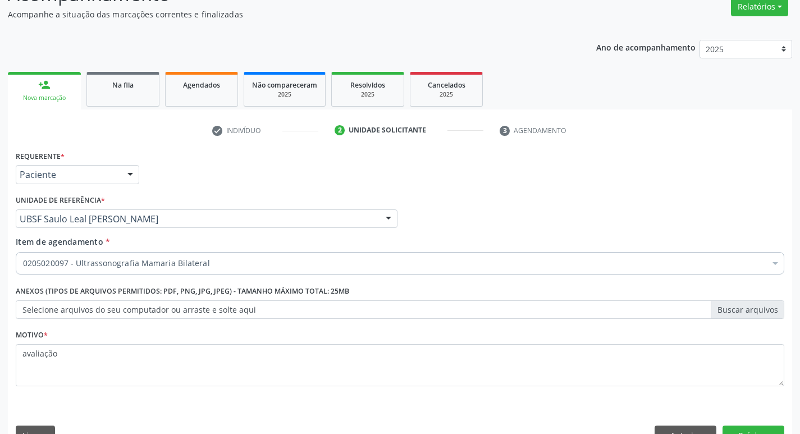
scroll to position [100, 0]
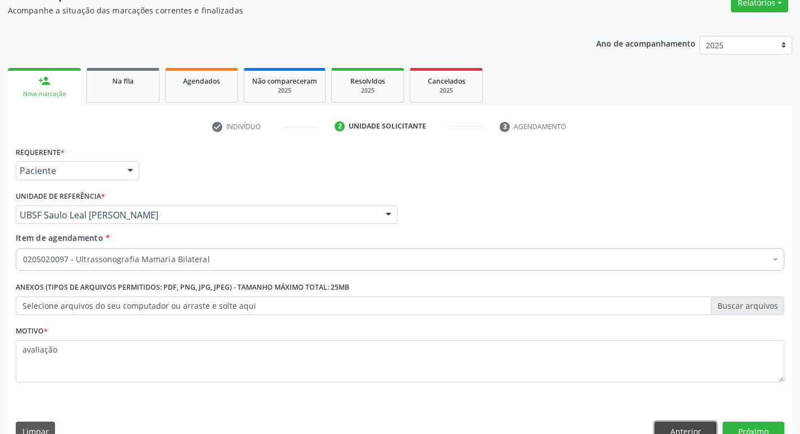
click at [693, 425] on button "Anterior" at bounding box center [686, 431] width 62 height 19
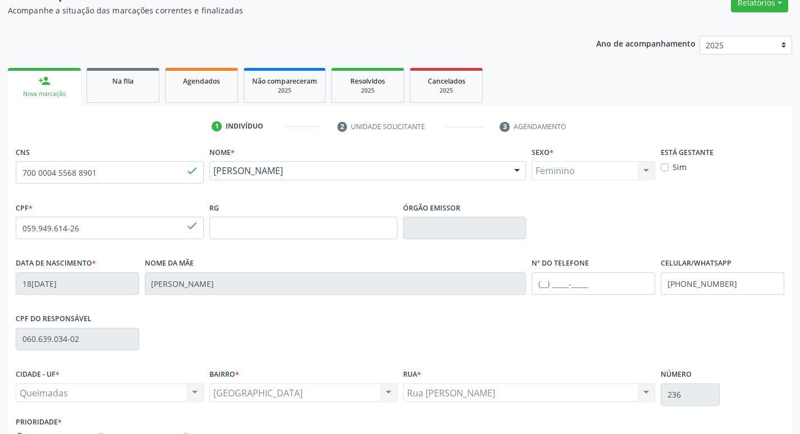
click at [797, 368] on div "Acompanhamento Acompanhe a situação das marcações correntes e finalizadas Relat…" at bounding box center [400, 235] width 800 height 547
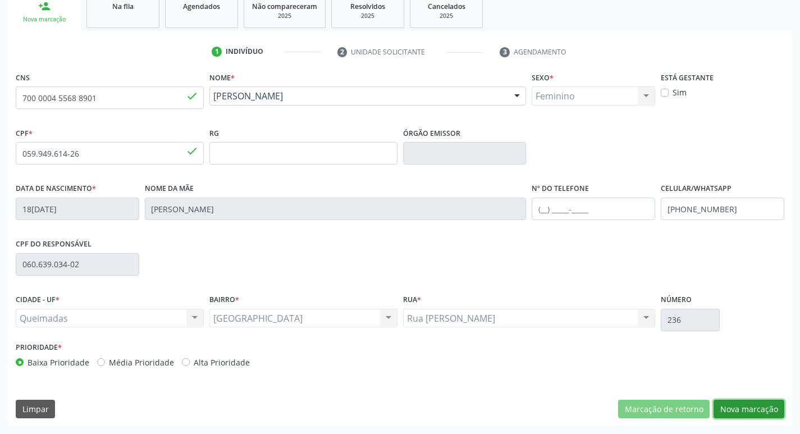
click at [745, 410] on button "Nova marcação" at bounding box center [749, 409] width 71 height 19
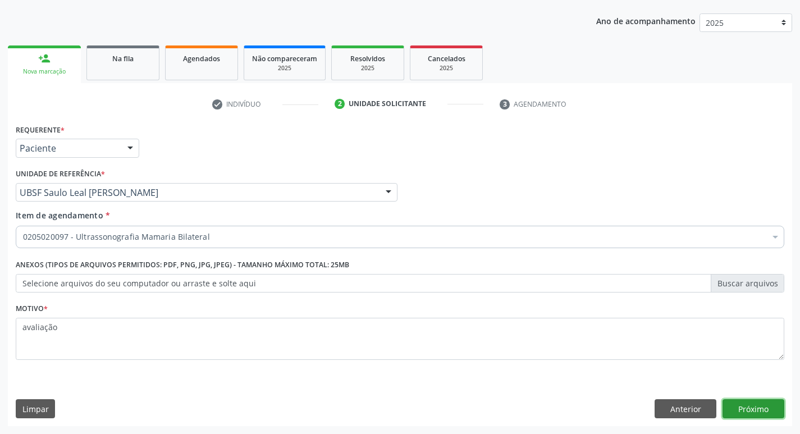
click at [745, 410] on button "Próximo" at bounding box center [754, 408] width 62 height 19
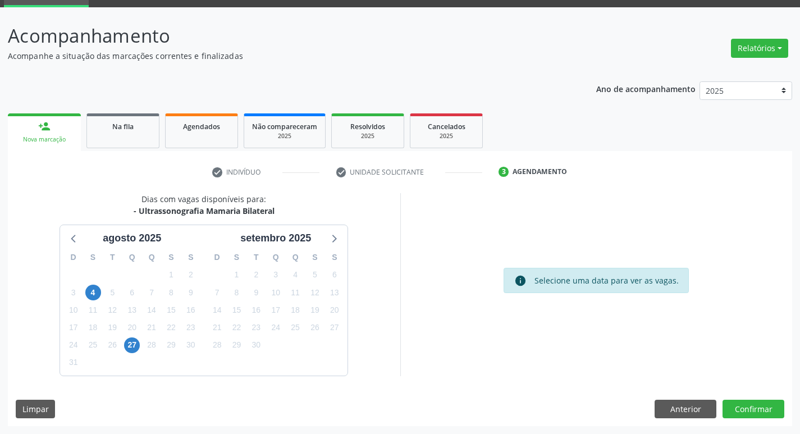
scroll to position [54, 0]
click at [738, 404] on button "Confirmar" at bounding box center [754, 409] width 62 height 19
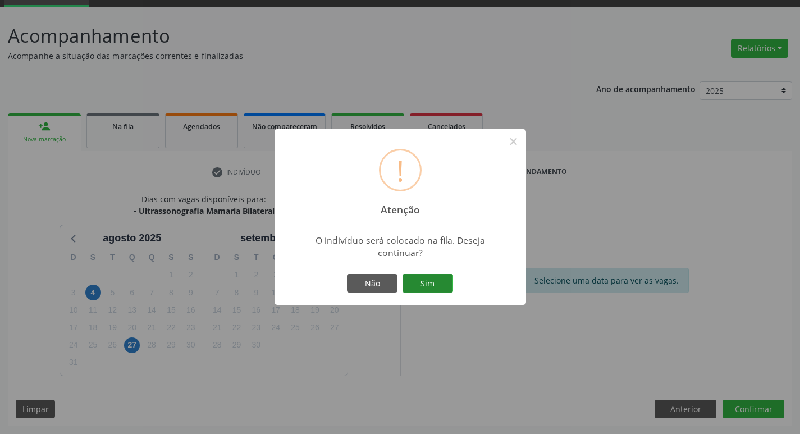
click at [427, 280] on button "Sim" at bounding box center [428, 283] width 51 height 19
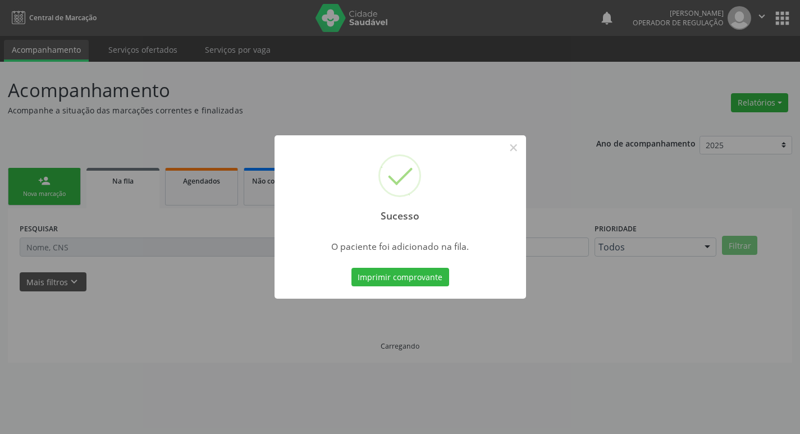
scroll to position [0, 0]
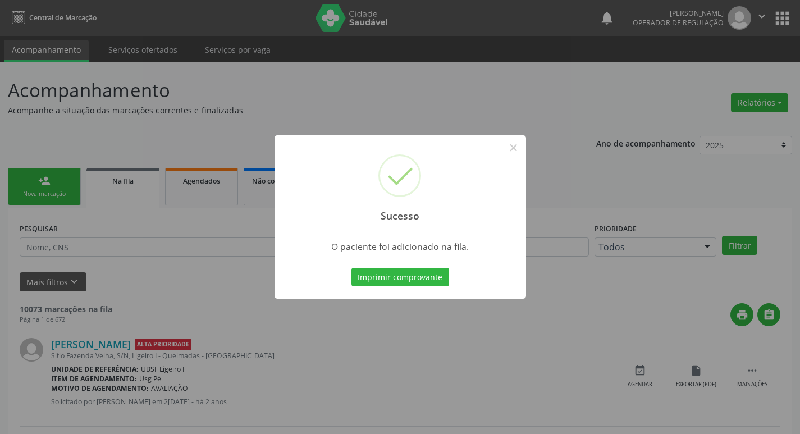
click at [145, 128] on div "Sucesso × O paciente foi adicionado na fila. Imprimir comprovante Cancel" at bounding box center [400, 217] width 800 height 434
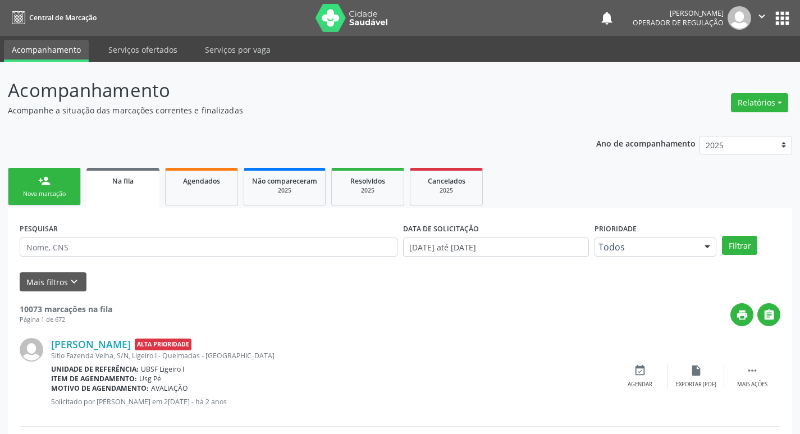
click at [39, 190] on div "Nova marcação" at bounding box center [44, 194] width 56 height 8
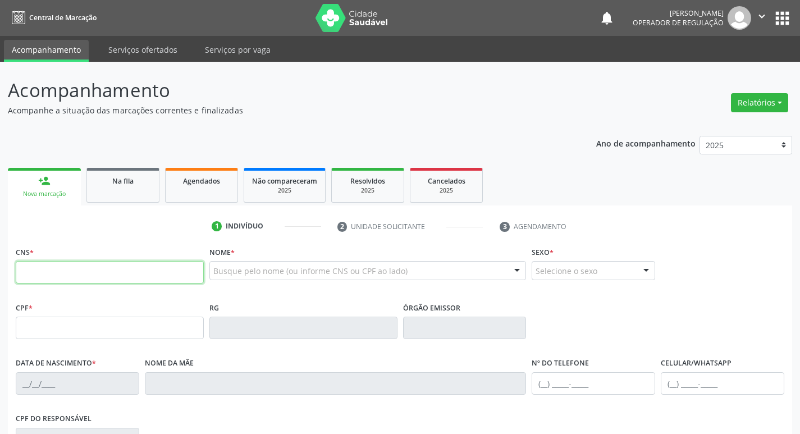
click at [65, 277] on input "text" at bounding box center [110, 272] width 188 height 22
type input "898 0004 5144 2352"
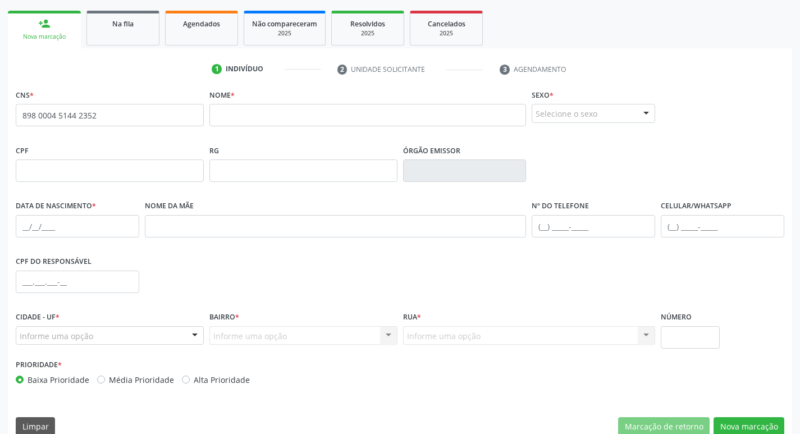
scroll to position [175, 0]
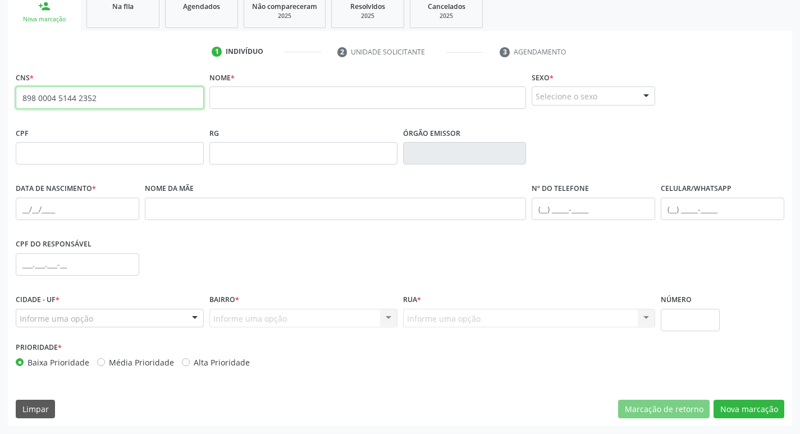
drag, startPoint x: 16, startPoint y: 87, endPoint x: 0, endPoint y: 75, distance: 19.8
click at [0, 75] on div "Acompanhamento Acompanhe a situação das marcações correntes e finalizadas Relat…" at bounding box center [400, 160] width 800 height 547
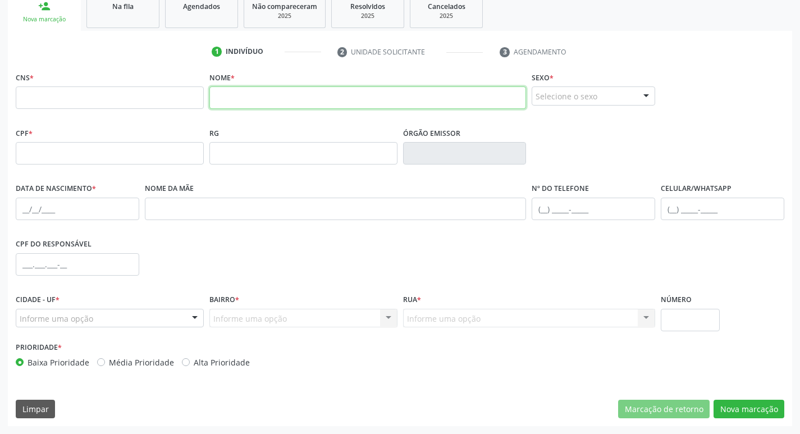
click at [286, 88] on input "text" at bounding box center [368, 98] width 317 height 22
type input "i"
type input "I"
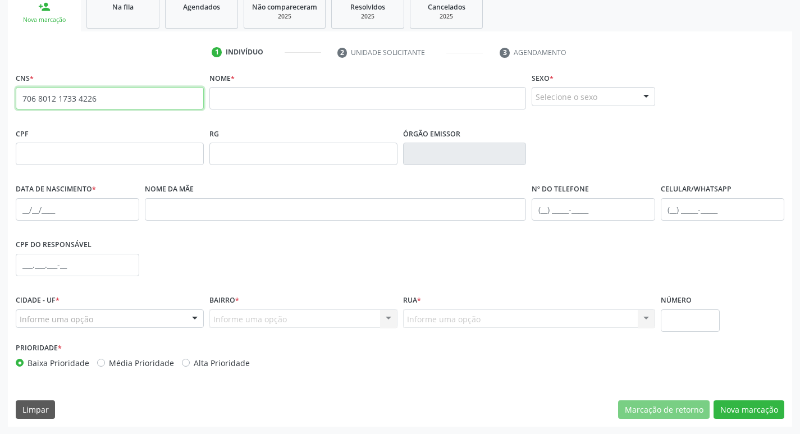
type input "706 8012 1733 4226"
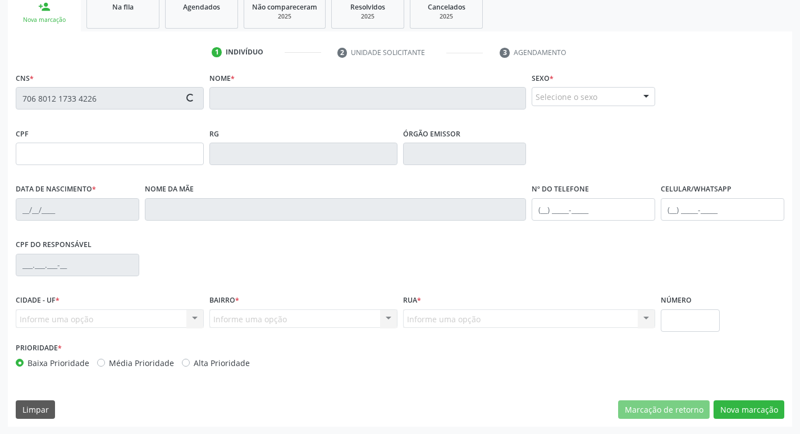
type input "032.224.134-01"
type input "2[DATE]"
type input "[PERSON_NAME]"
type input "[PHONE_NUMBER]"
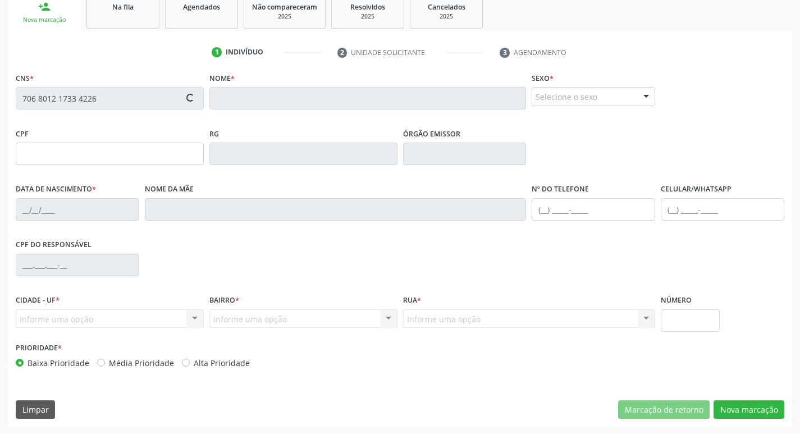
type input "S/N"
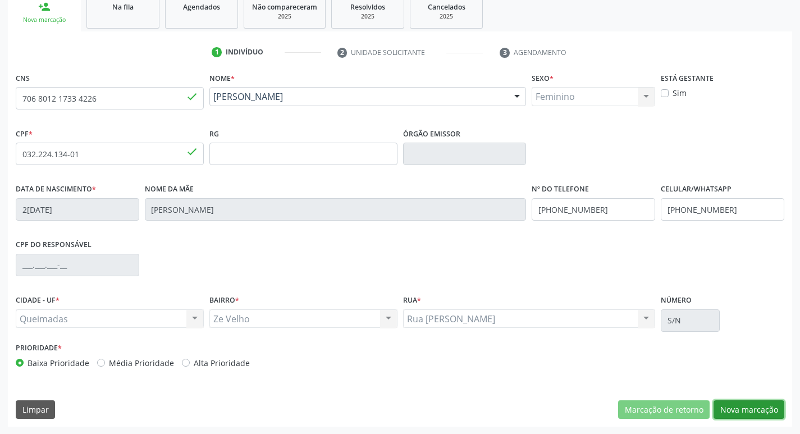
click at [744, 414] on button "Nova marcação" at bounding box center [749, 410] width 71 height 19
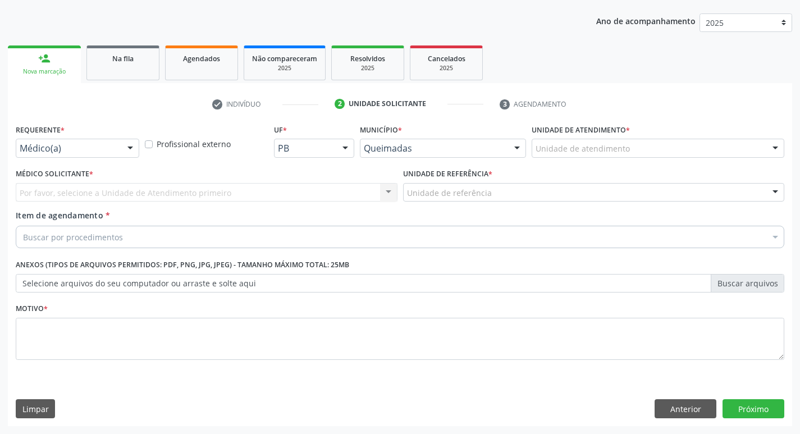
scroll to position [122, 0]
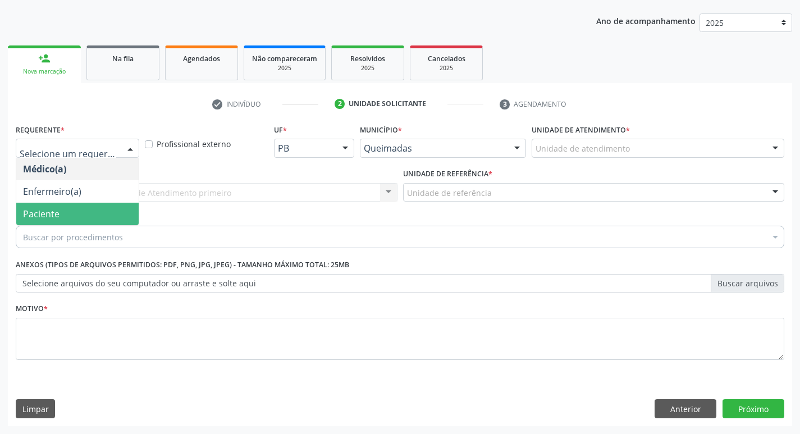
click at [43, 227] on div "Buscar por procedimentos" at bounding box center [400, 237] width 769 height 22
click at [81, 212] on span "Paciente" at bounding box center [77, 214] width 122 height 22
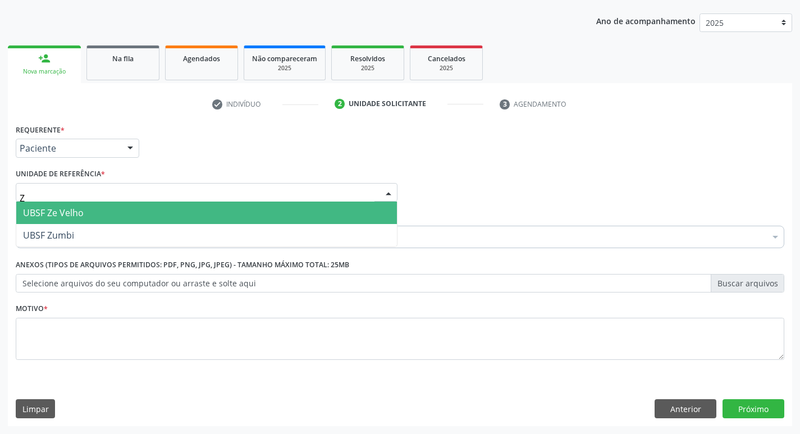
type input "ZE"
click at [84, 208] on span "UBSF Ze Velho" at bounding box center [206, 213] width 381 height 22
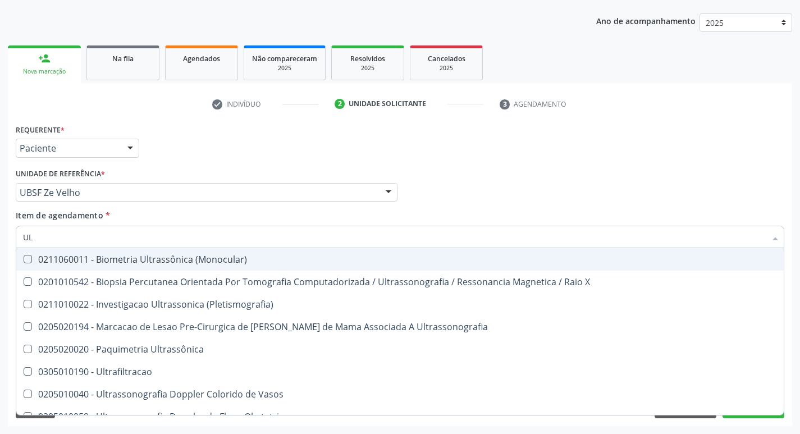
type input "U"
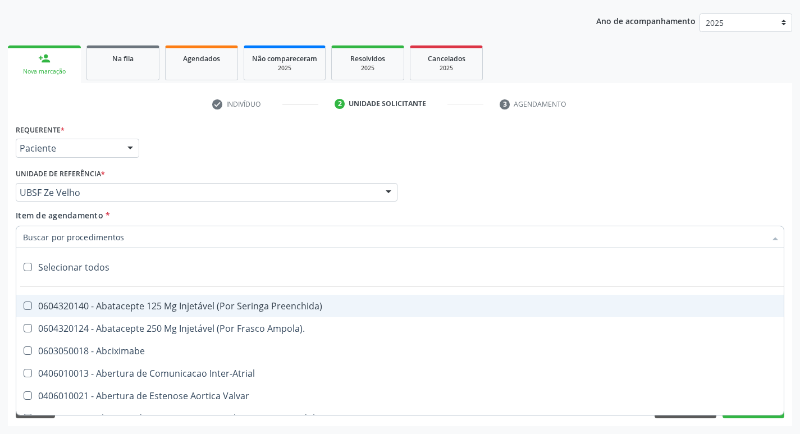
paste input "0205020097"
type input "0205020097"
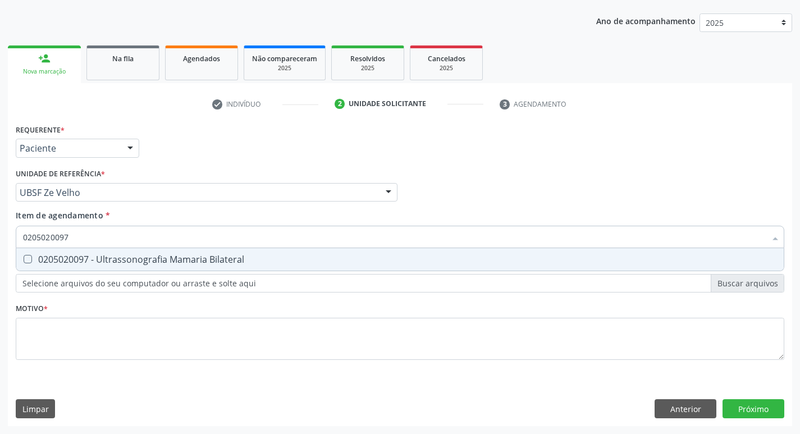
click at [99, 263] on div "0205020097 - Ultrassonografia Mamaria Bilateral" at bounding box center [400, 259] width 754 height 9
checkbox Bilateral "true"
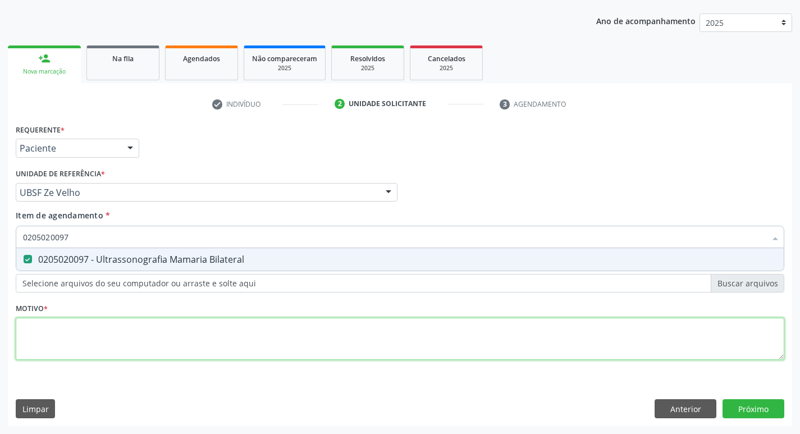
click at [89, 329] on div "Requerente * Paciente Médico(a) Enfermeiro(a) Paciente Nenhum resultado encontr…" at bounding box center [400, 248] width 769 height 254
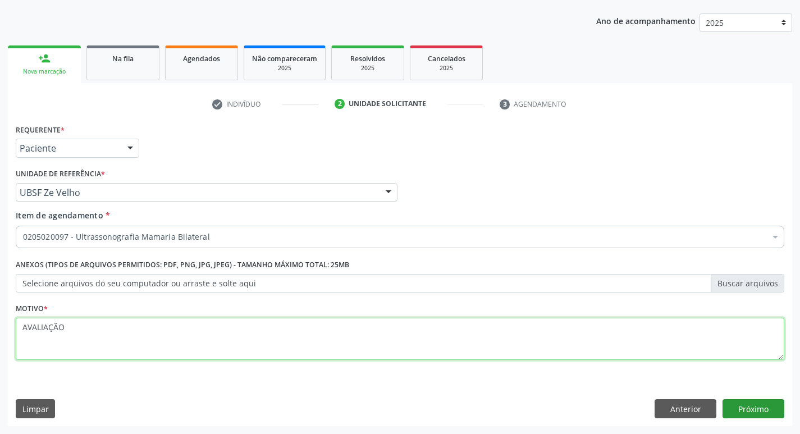
type textarea "AVALIAÇÃO"
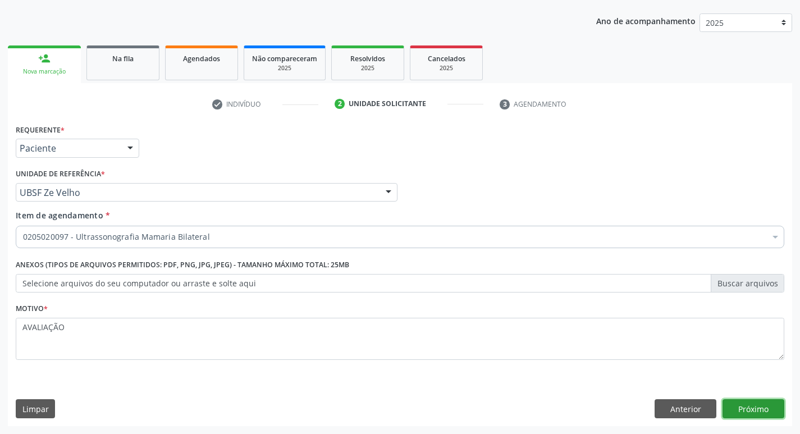
click at [769, 405] on button "Próximo" at bounding box center [754, 408] width 62 height 19
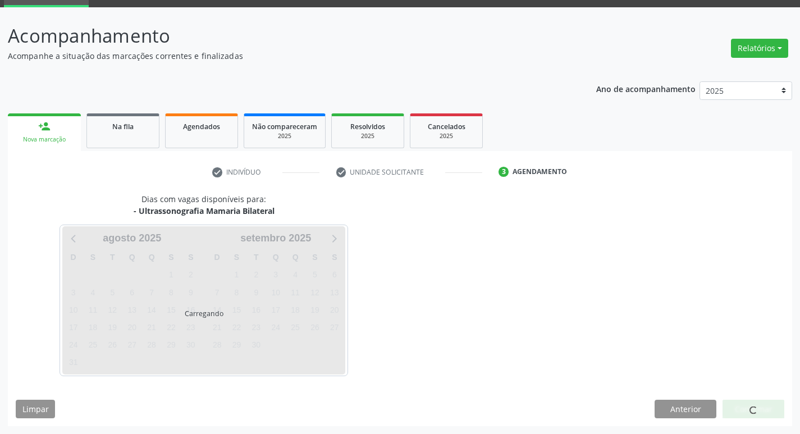
scroll to position [54, 0]
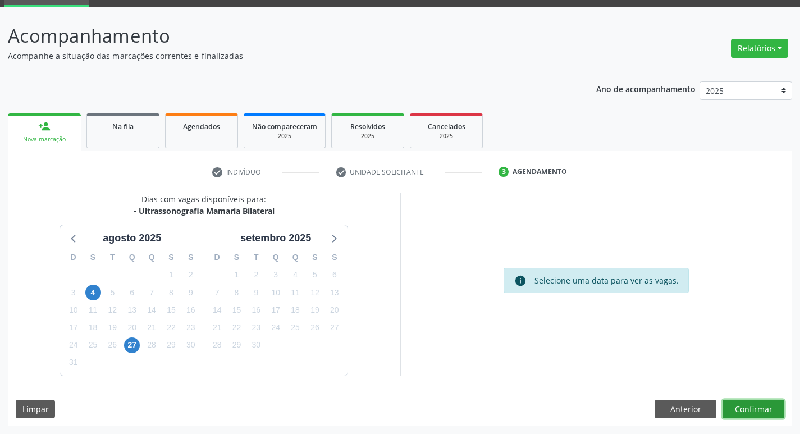
click at [760, 406] on button "Confirmar" at bounding box center [754, 409] width 62 height 19
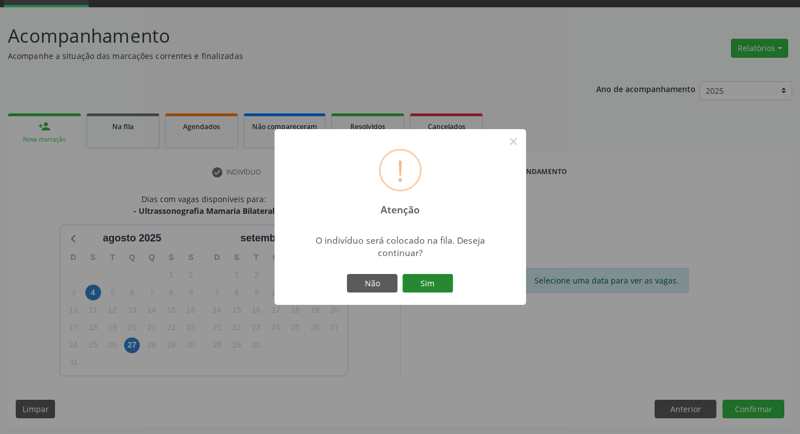
click at [403, 288] on button "Sim" at bounding box center [428, 283] width 51 height 19
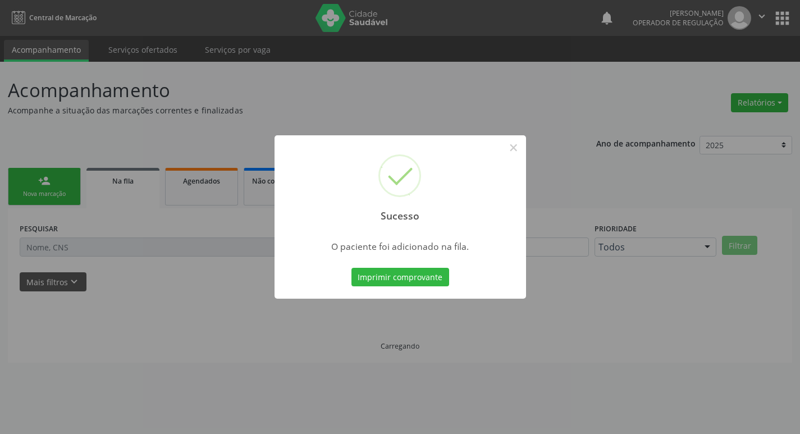
scroll to position [0, 0]
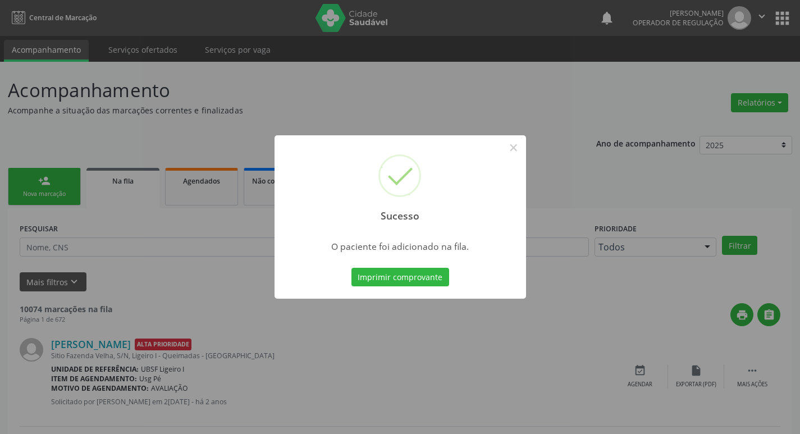
click at [185, 107] on div "Sucesso × O paciente foi adicionado na fila. Imprimir comprovante Cancel" at bounding box center [400, 217] width 800 height 434
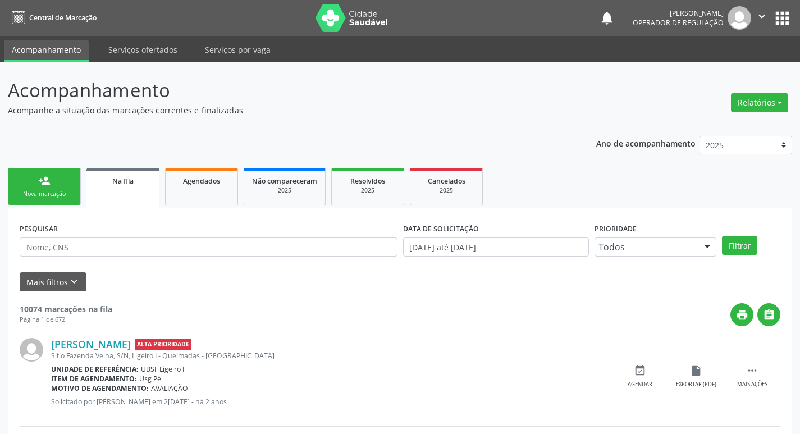
click at [46, 188] on link "person_add Nova marcação" at bounding box center [44, 187] width 73 height 38
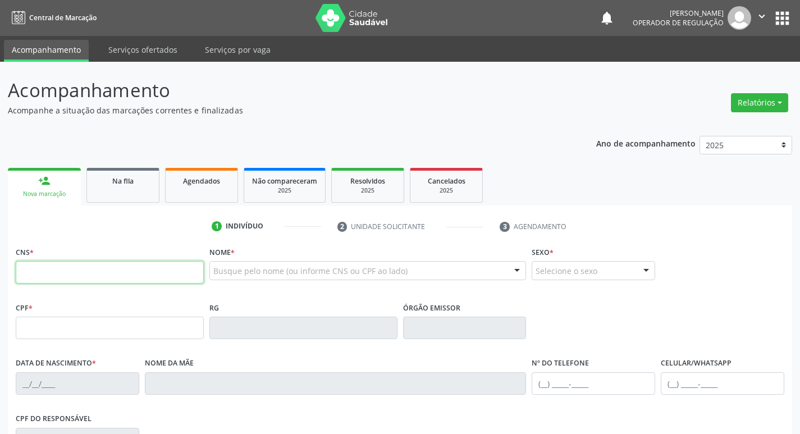
click at [51, 265] on input "text" at bounding box center [110, 272] width 188 height 22
type input "700 6044 4848 2862"
type input "034.894.244-33"
type input "[DATE]"
type input "Ana Maciel Mendes"
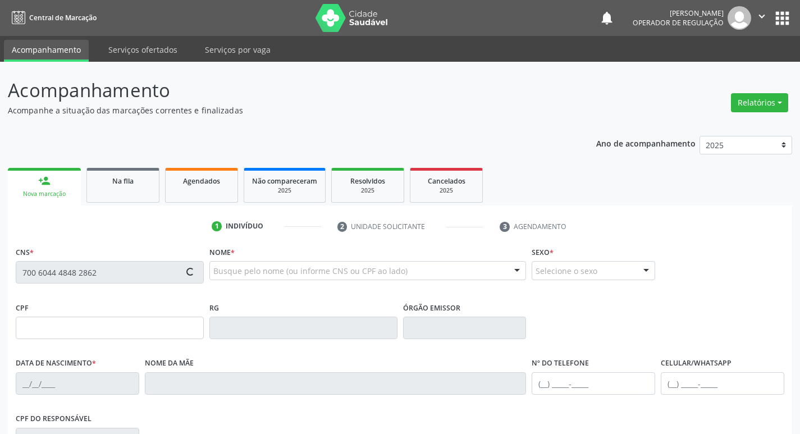
type input "(83) 99124-9532"
type input "125"
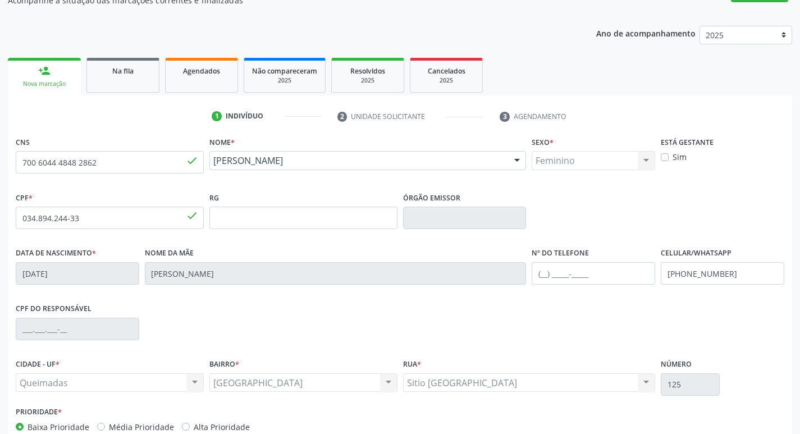
scroll to position [175, 0]
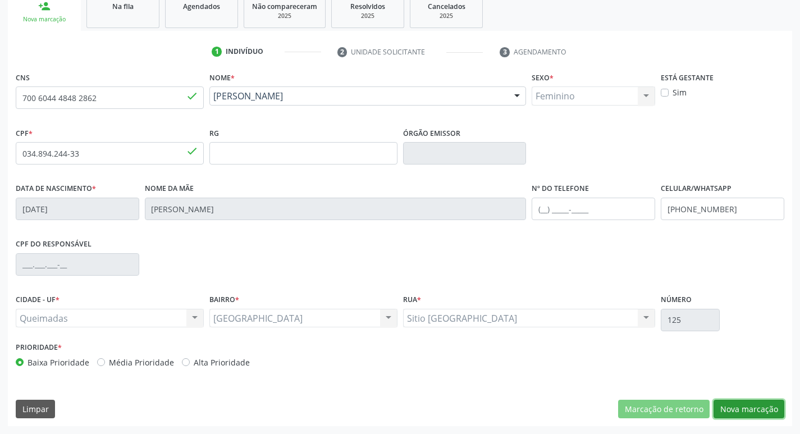
click at [740, 408] on button "Nova marcação" at bounding box center [749, 409] width 71 height 19
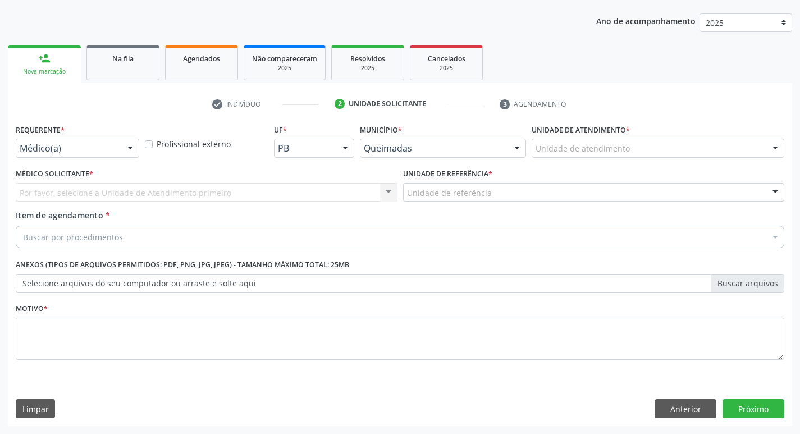
click at [110, 156] on div "Médico(a)" at bounding box center [78, 148] width 124 height 19
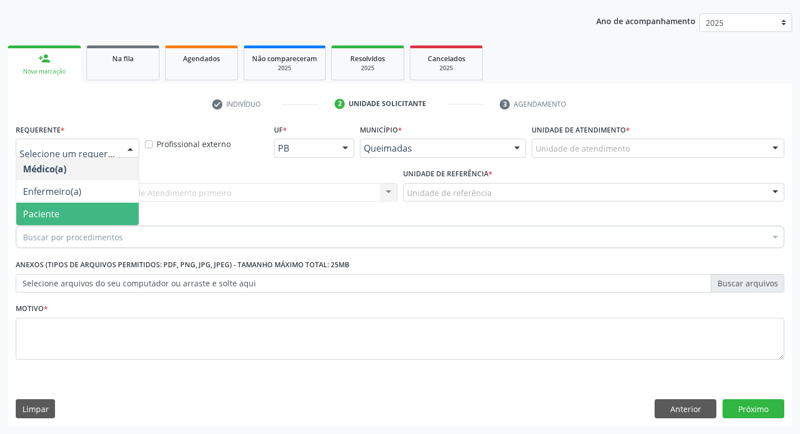
click at [106, 220] on span "Paciente" at bounding box center [77, 214] width 122 height 22
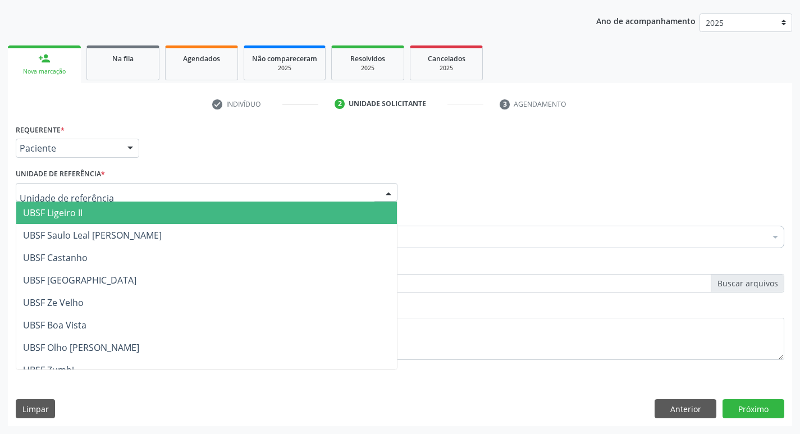
click at [107, 195] on div at bounding box center [207, 192] width 382 height 19
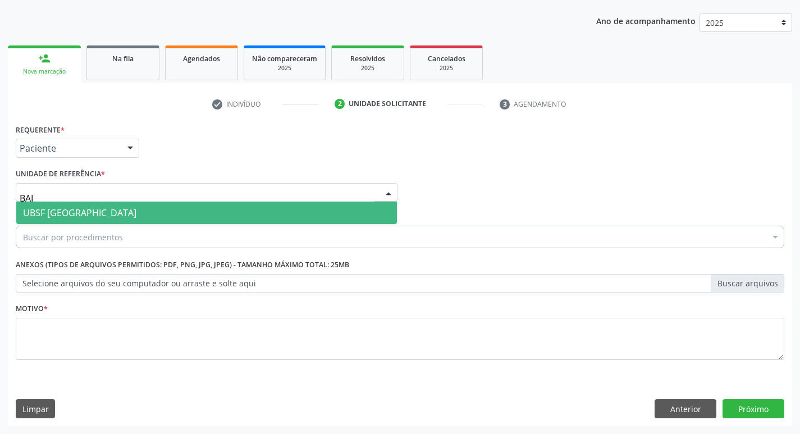
type input "BAIX"
click at [102, 210] on span "UBSF [GEOGRAPHIC_DATA]" at bounding box center [206, 213] width 381 height 22
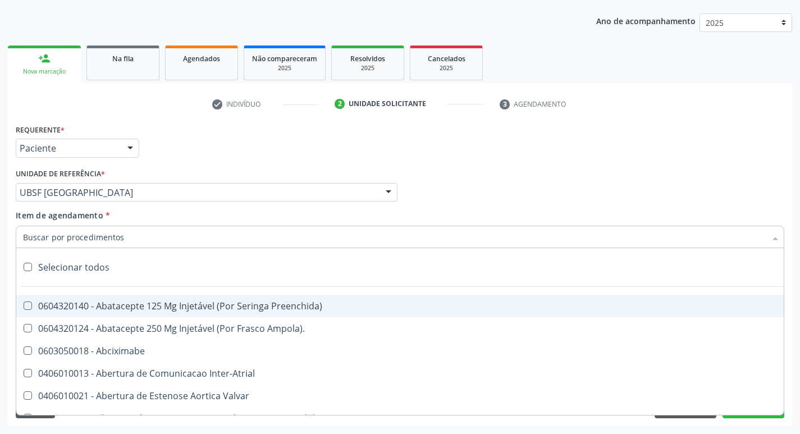
paste input "0205020097"
type input "0205020097"
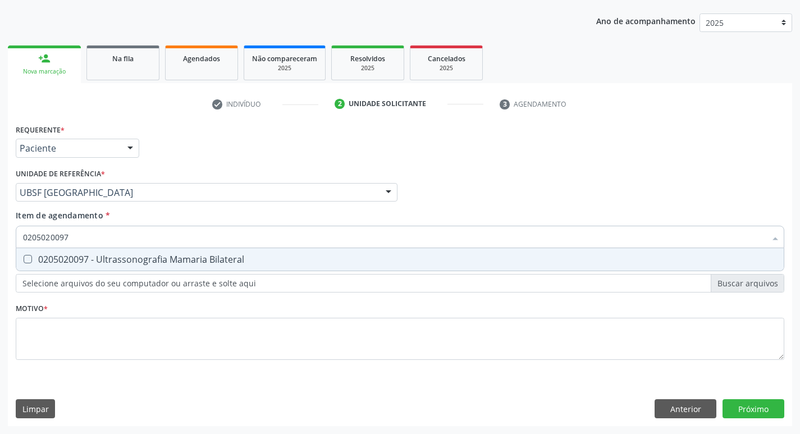
click at [104, 259] on div "0205020097 - Ultrassonografia Mamaria Bilateral" at bounding box center [400, 259] width 754 height 9
checkbox Bilateral "true"
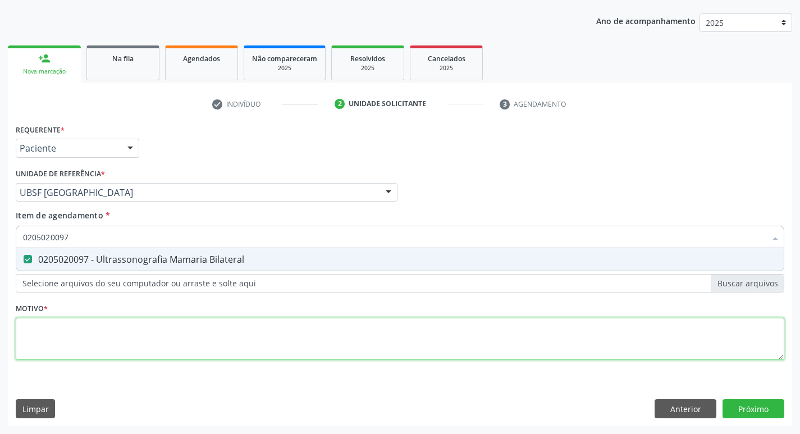
click at [84, 349] on div "Requerente * Paciente Médico(a) Enfermeiro(a) Paciente Nenhum resultado encontr…" at bounding box center [400, 248] width 769 height 254
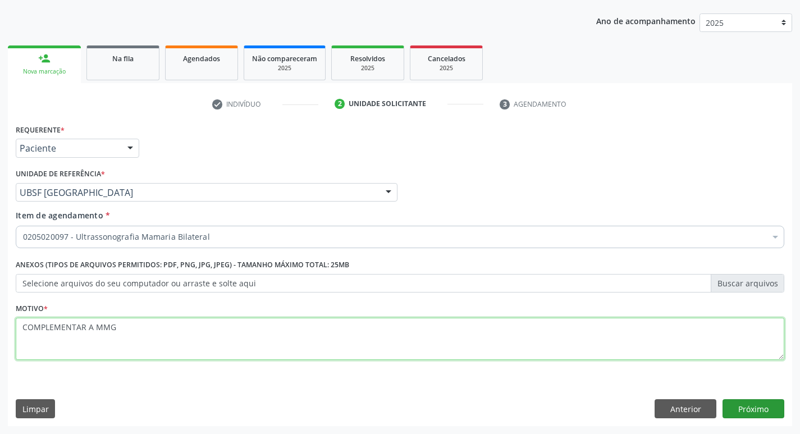
type textarea "COMPLEMENTAR A MMG"
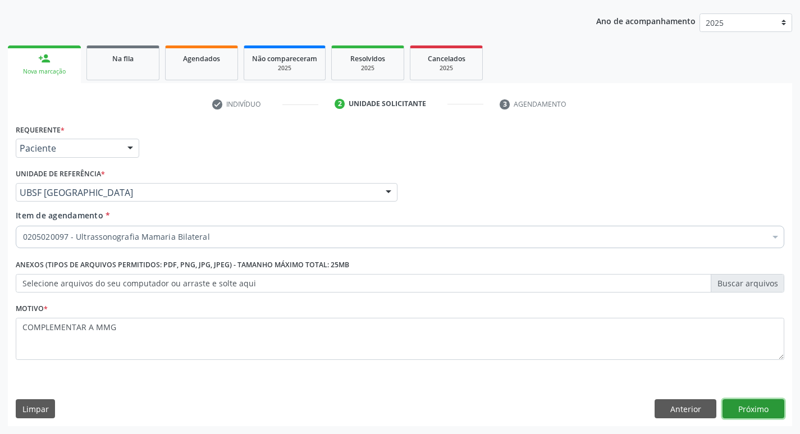
click at [736, 407] on button "Próximo" at bounding box center [754, 408] width 62 height 19
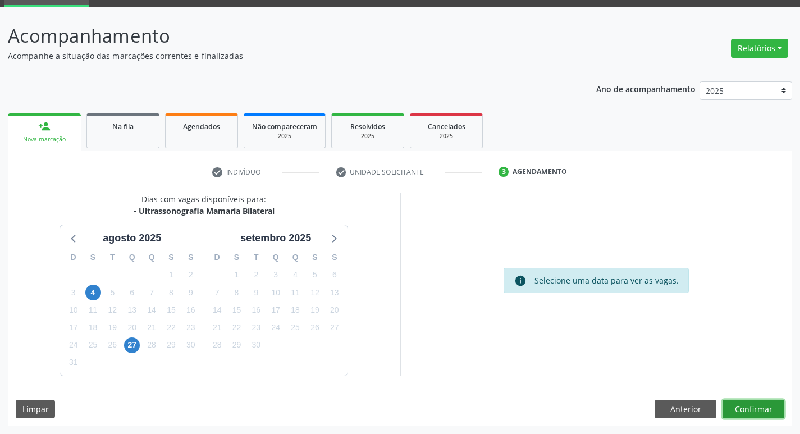
click at [750, 403] on button "Confirmar" at bounding box center [754, 409] width 62 height 19
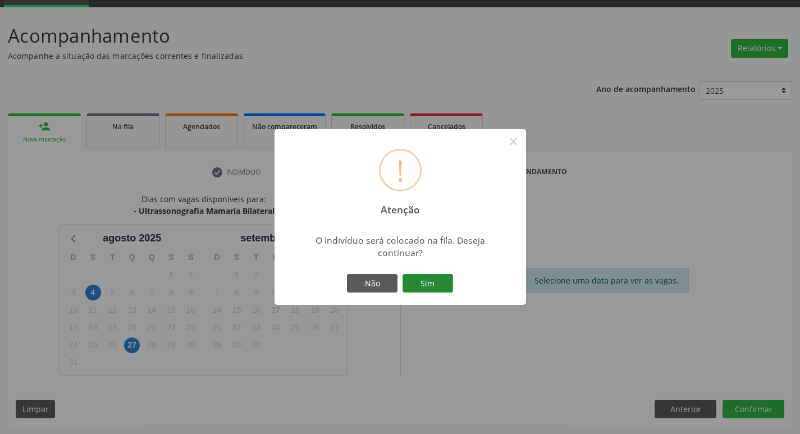
click at [430, 285] on button "Sim" at bounding box center [428, 283] width 51 height 19
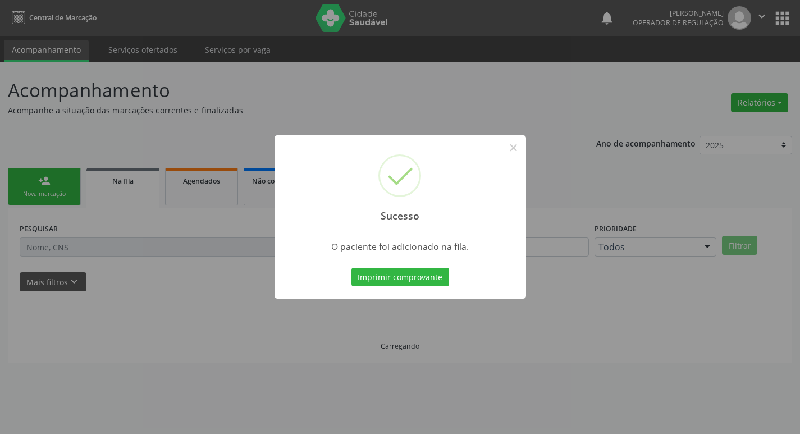
scroll to position [0, 0]
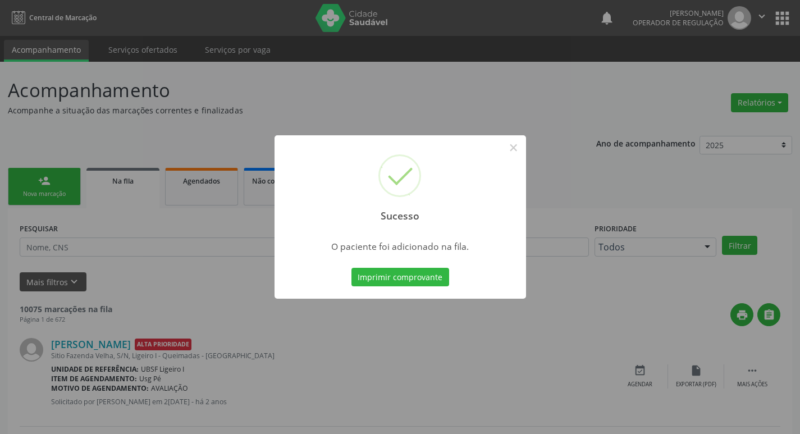
click at [376, 90] on div "Sucesso × O paciente foi adicionado na fila. Imprimir comprovante Cancel" at bounding box center [400, 217] width 800 height 434
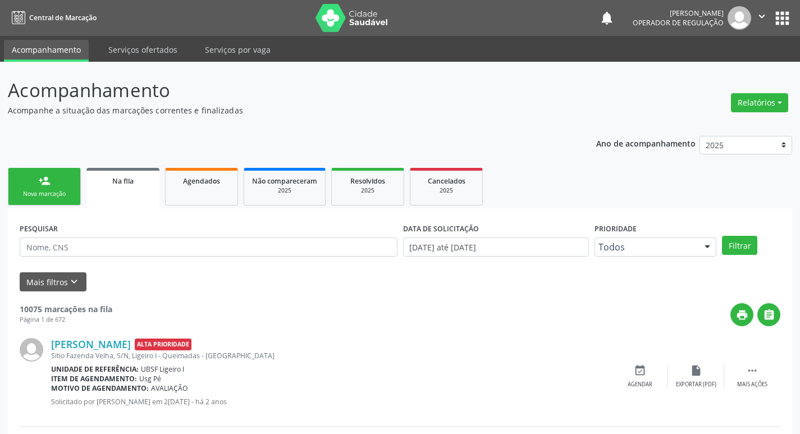
click at [70, 166] on ul "person_add Nova marcação Na fila Agendados Não compareceram 2025 Resolvidos 202…" at bounding box center [400, 186] width 785 height 43
click at [70, 172] on link "person_add Nova marcação" at bounding box center [44, 187] width 73 height 38
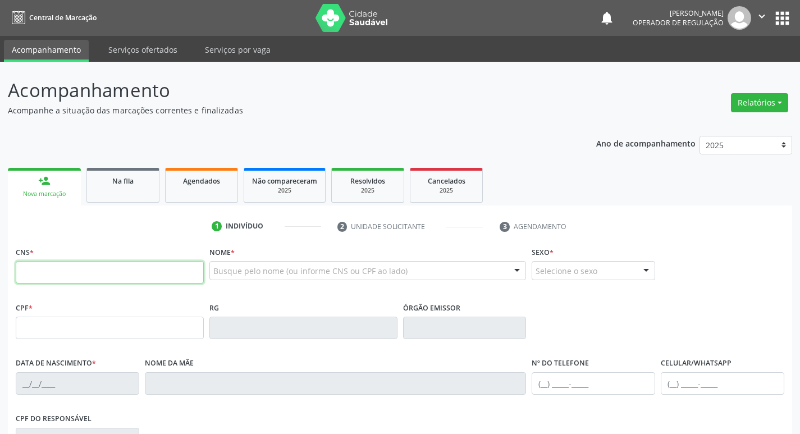
click at [53, 271] on input "text" at bounding box center [110, 272] width 188 height 22
type input "704 3035 5381 3096"
type input "061.770.074-57"
type input "03/03/1979"
type input "Maria de Lurdes da Silva"
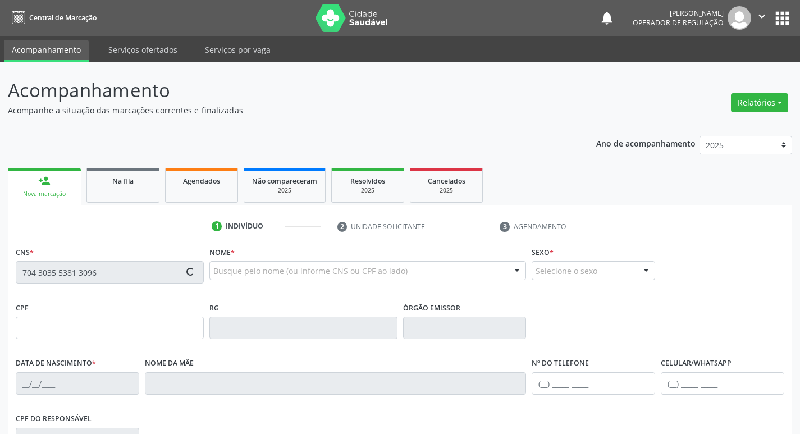
type input "(83) 99411-3279"
type input "052.000.134-61"
type input "78"
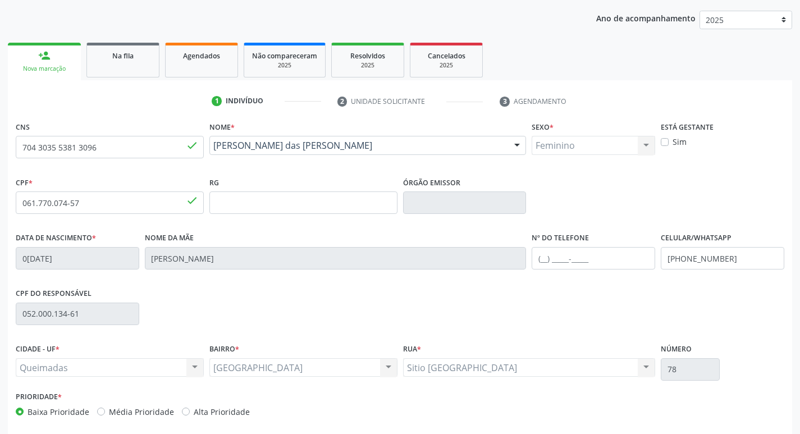
scroll to position [175, 0]
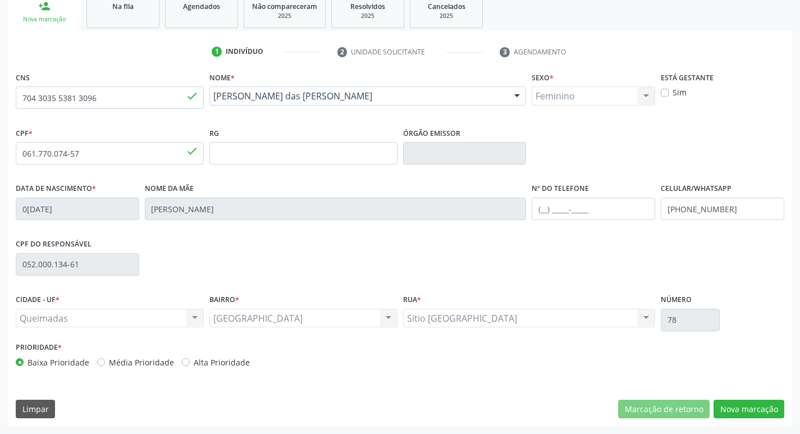
click at [758, 397] on div "CNS 704 3035 5381 3096 done Nome * Maria das Dores da Silva Jerónimo Maria das …" at bounding box center [400, 247] width 785 height 357
click at [739, 404] on button "Nova marcação" at bounding box center [749, 409] width 71 height 19
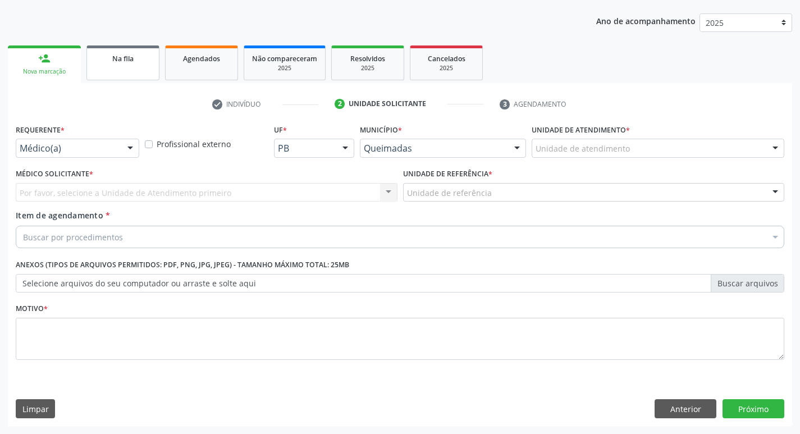
scroll to position [122, 0]
drag, startPoint x: 116, startPoint y: 147, endPoint x: 115, endPoint y: 171, distance: 24.7
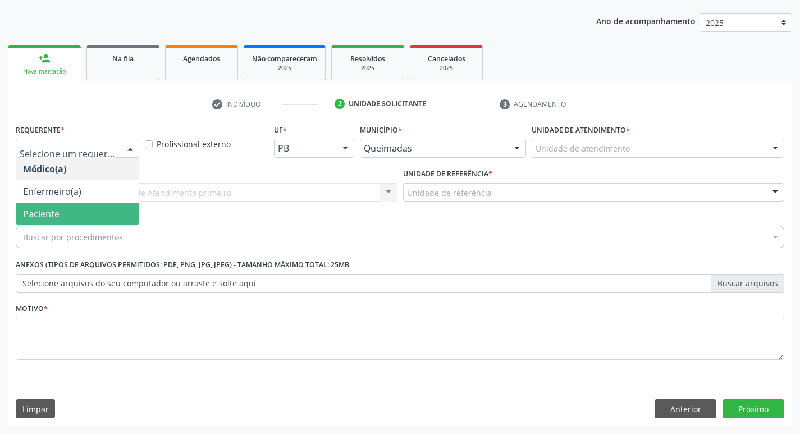
click at [98, 211] on span "Paciente" at bounding box center [77, 214] width 122 height 22
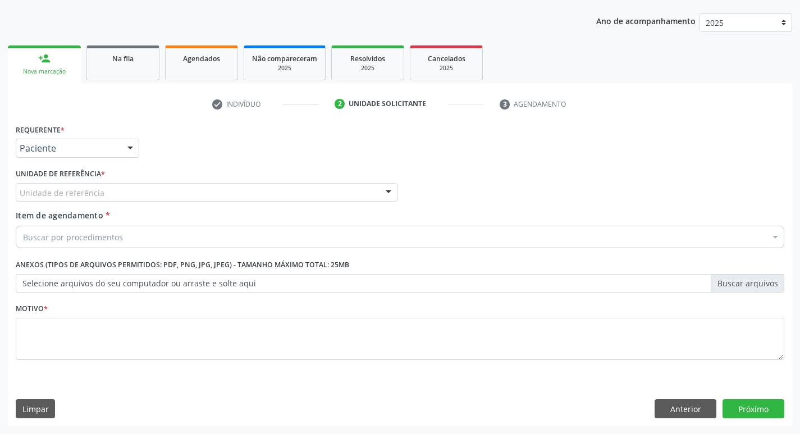
click at [102, 194] on div "Unidade de referência" at bounding box center [207, 192] width 382 height 19
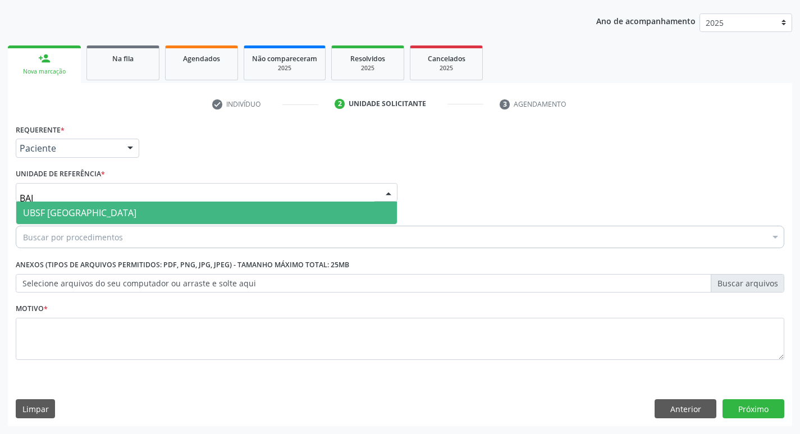
type input "BAIX"
click at [99, 206] on span "UBSF [GEOGRAPHIC_DATA]" at bounding box center [206, 213] width 381 height 22
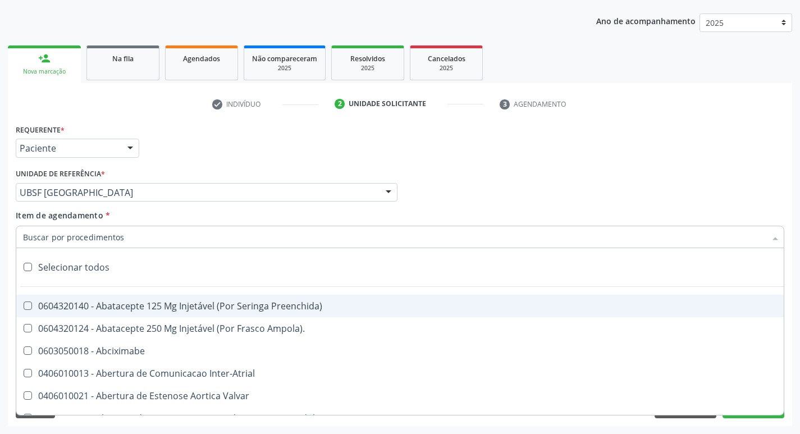
paste input "0205020097"
type input "0205020097"
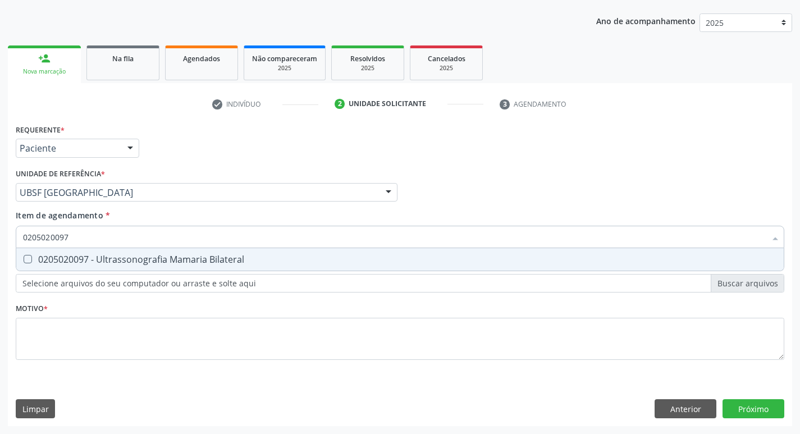
click at [138, 256] on div "0205020097 - Ultrassonografia Mamaria Bilateral" at bounding box center [400, 259] width 754 height 9
checkbox Bilateral "true"
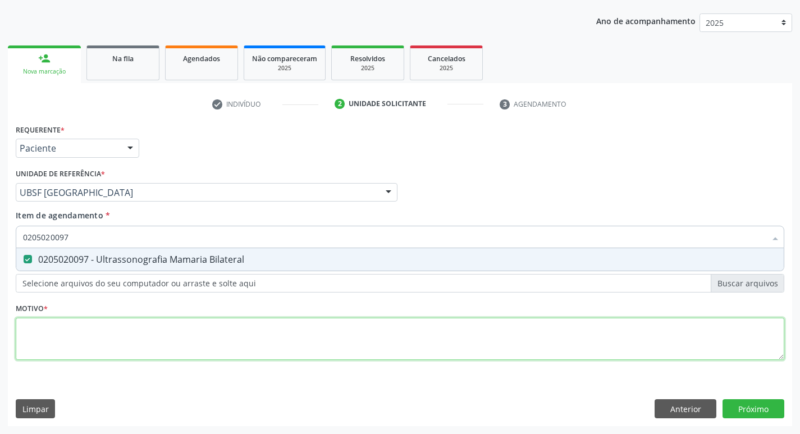
click at [76, 342] on div "Requerente * Paciente Médico(a) Enfermeiro(a) Paciente Nenhum resultado encontr…" at bounding box center [400, 248] width 769 height 254
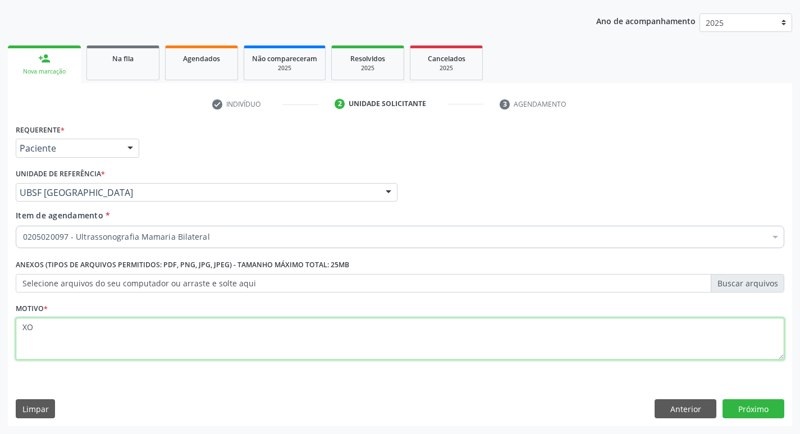
type textarea "X"
type textarea "AVALIAÇÃO"
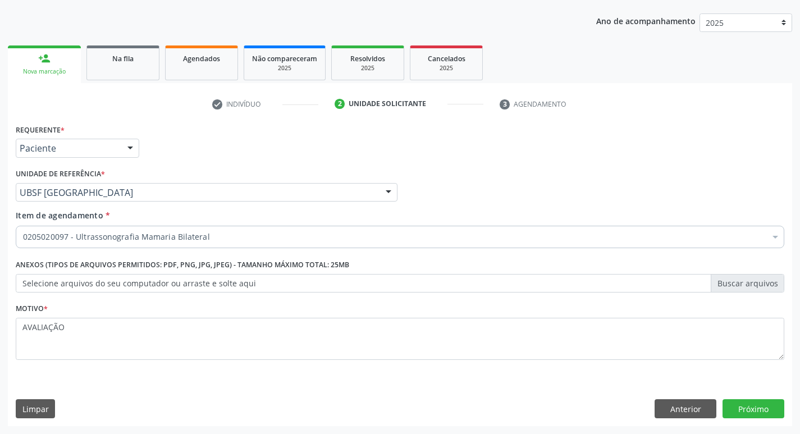
click at [786, 406] on div "Requerente * Paciente Médico(a) Enfermeiro(a) Paciente Nenhum resultado encontr…" at bounding box center [400, 273] width 785 height 305
click at [764, 405] on button "Próximo" at bounding box center [754, 408] width 62 height 19
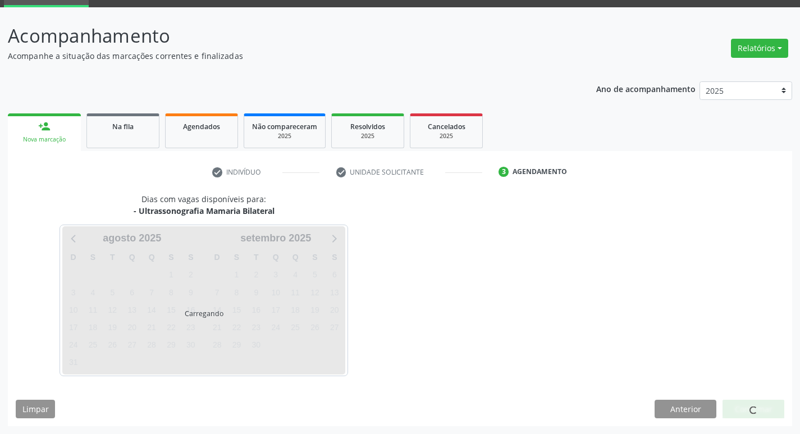
scroll to position [54, 0]
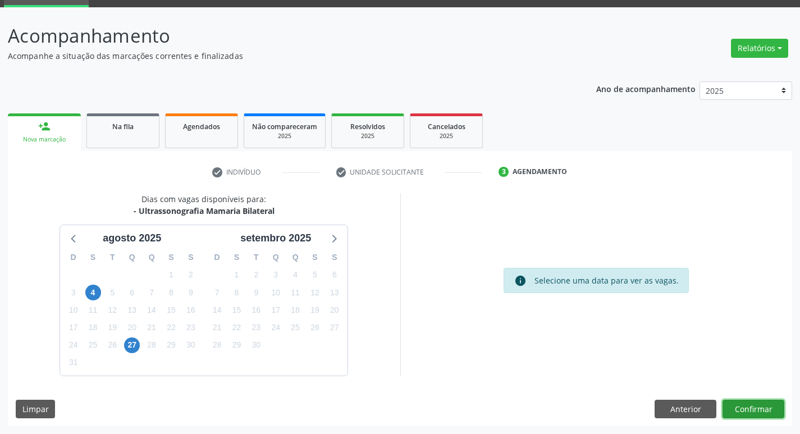
click at [759, 403] on button "Confirmar" at bounding box center [754, 409] width 62 height 19
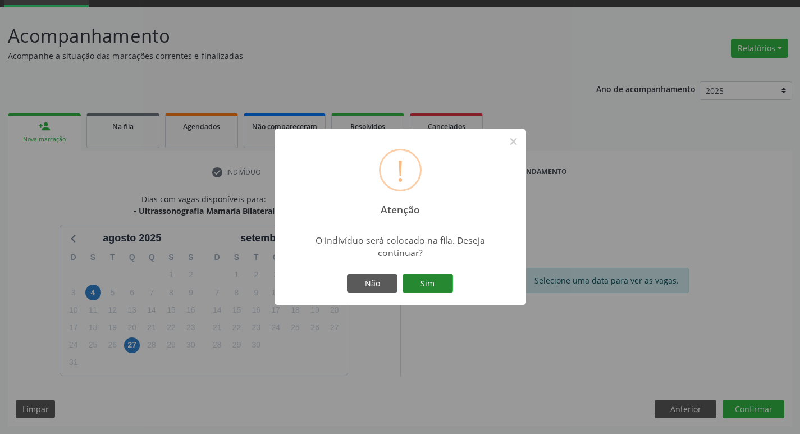
click at [440, 282] on button "Sim" at bounding box center [428, 283] width 51 height 19
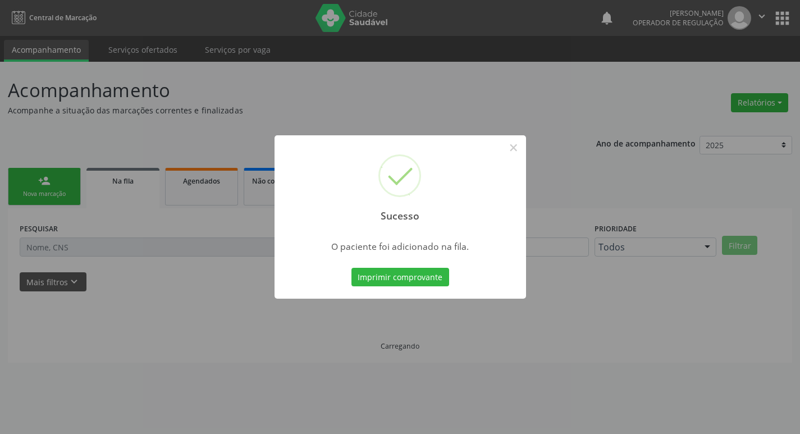
scroll to position [0, 0]
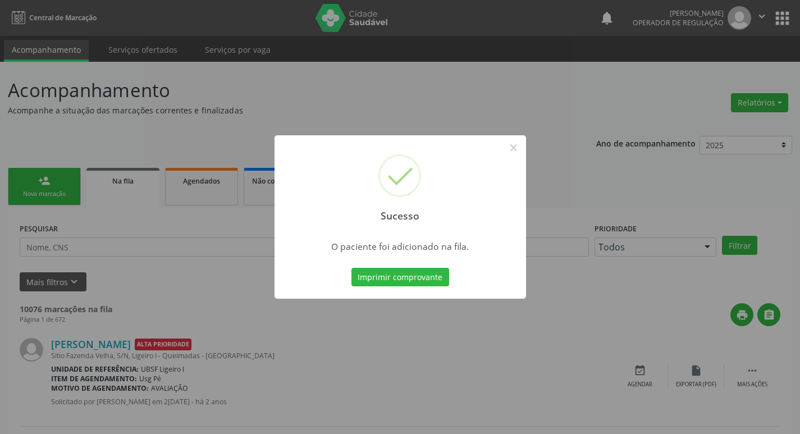
click at [227, 83] on div "Sucesso × O paciente foi adicionado na fila. Imprimir comprovante Cancel" at bounding box center [400, 217] width 800 height 434
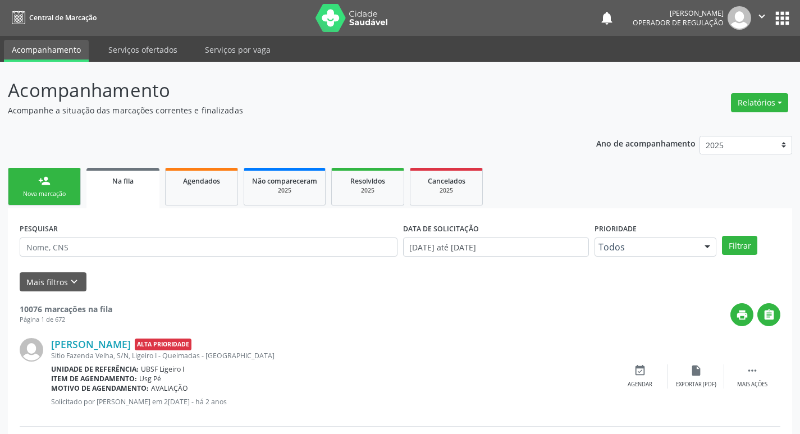
click at [43, 179] on div "person_add" at bounding box center [44, 181] width 12 height 12
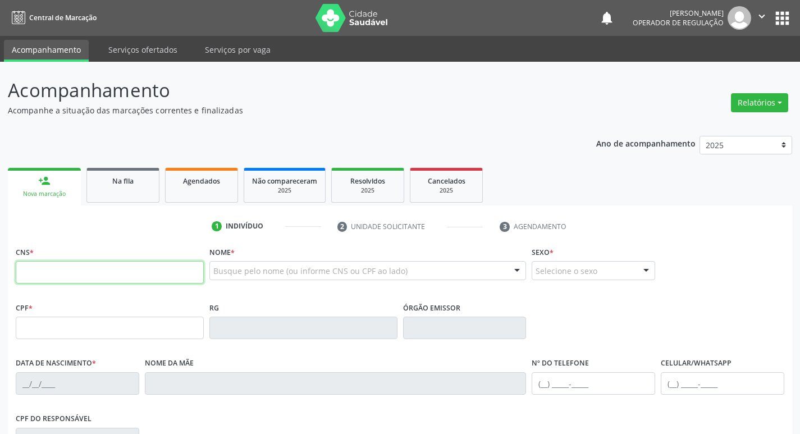
click at [56, 280] on input "text" at bounding box center [110, 272] width 188 height 22
type input "709 2032 6888 2435"
type input "087.441.474-14"
type input "22/01/1988"
type input "Maria Vera da Silva Gomes"
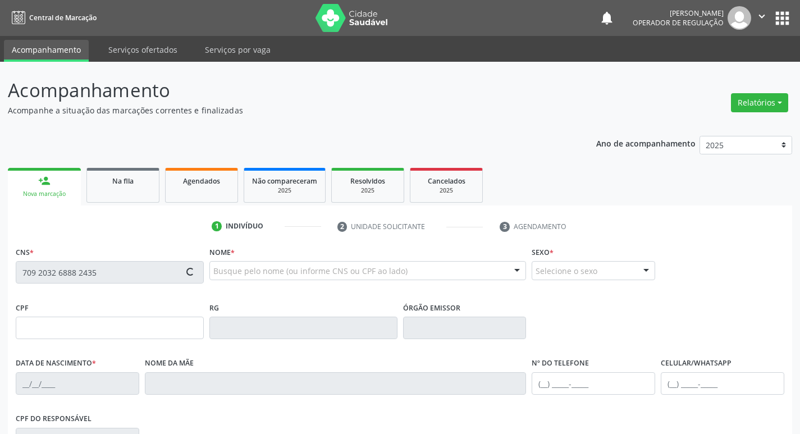
type input "(83) 99107-6792"
type input "61"
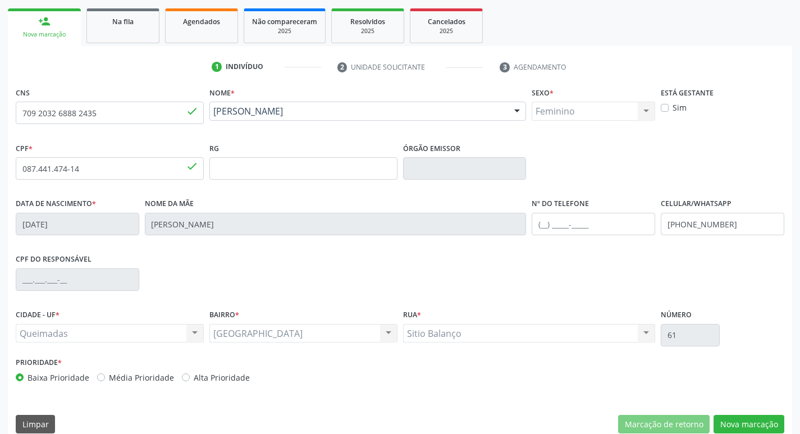
scroll to position [175, 0]
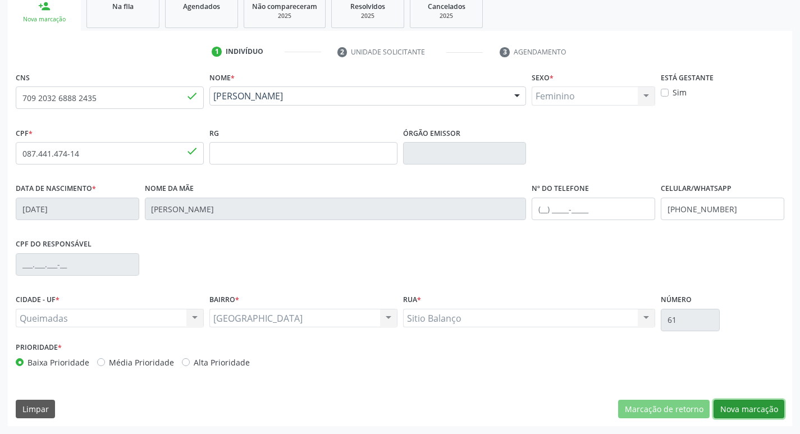
click at [758, 402] on button "Nova marcação" at bounding box center [749, 409] width 71 height 19
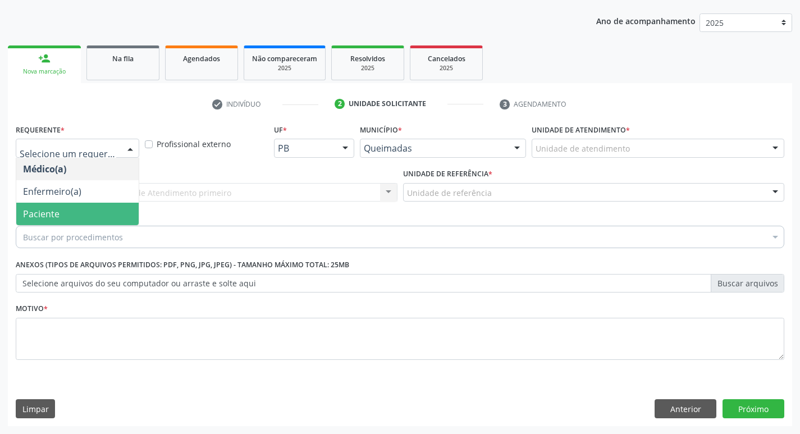
click at [66, 214] on span "Paciente" at bounding box center [77, 214] width 122 height 22
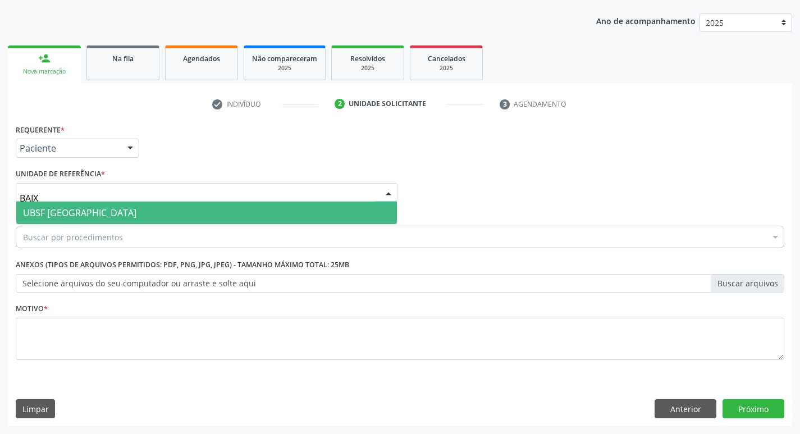
type input "BAIXA"
click at [87, 216] on span "UBSF [GEOGRAPHIC_DATA]" at bounding box center [79, 213] width 113 height 12
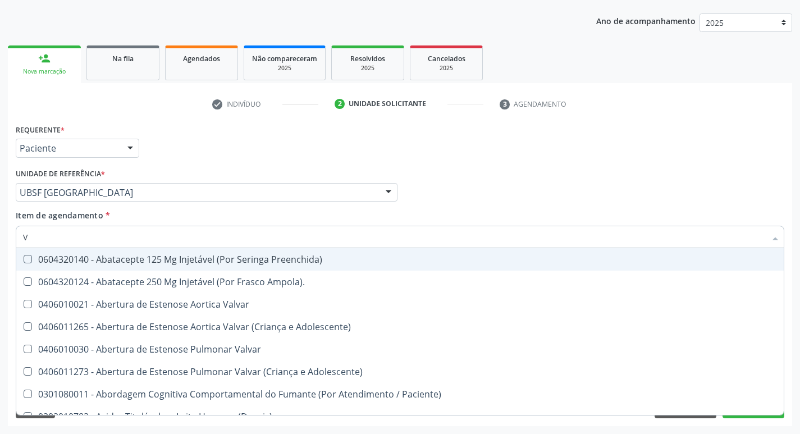
paste input "0205020097"
type input "V0205020097"
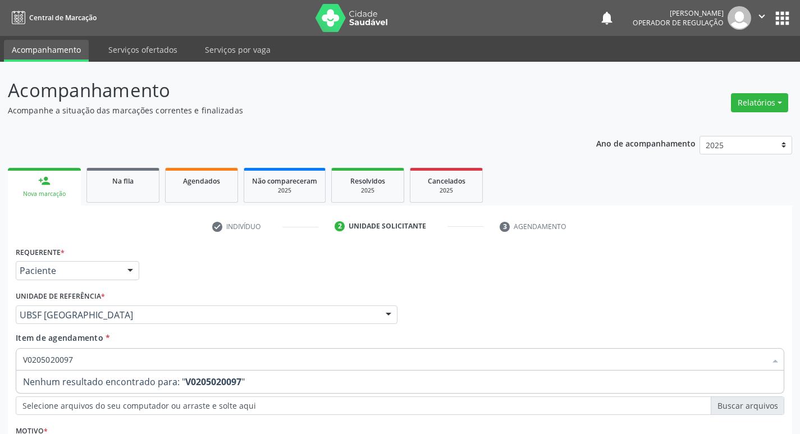
scroll to position [122, 0]
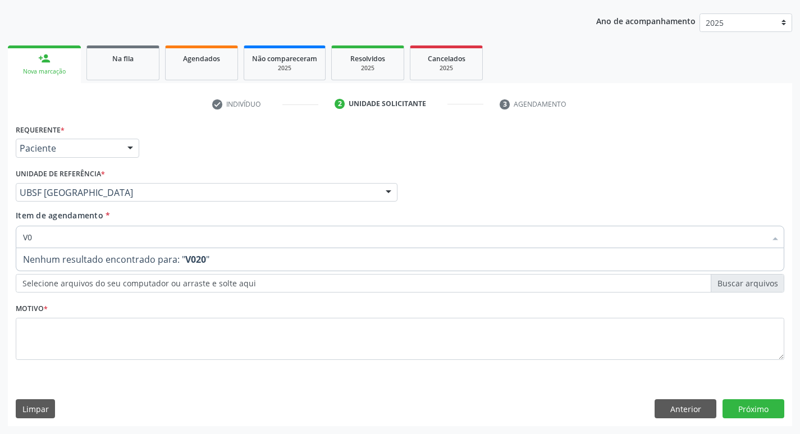
type input "V"
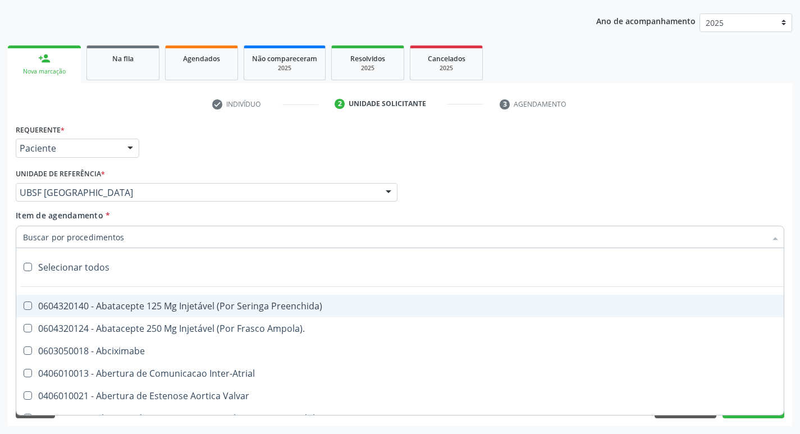
type input "0205020097"
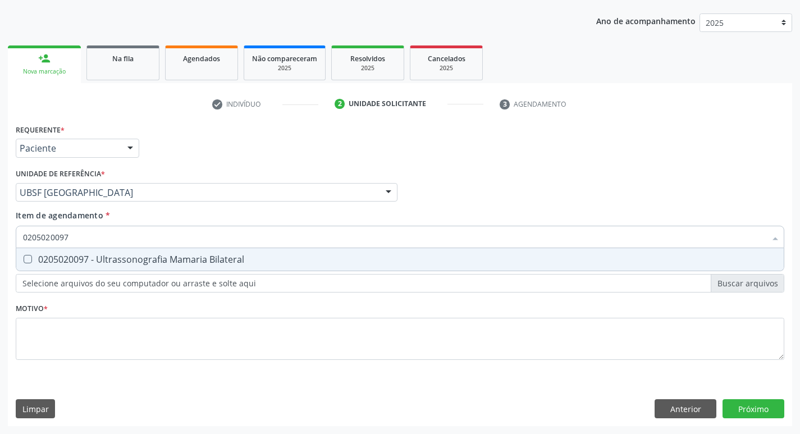
click at [102, 257] on div "0205020097 - Ultrassonografia Mamaria Bilateral" at bounding box center [400, 259] width 754 height 9
checkbox Bilateral "true"
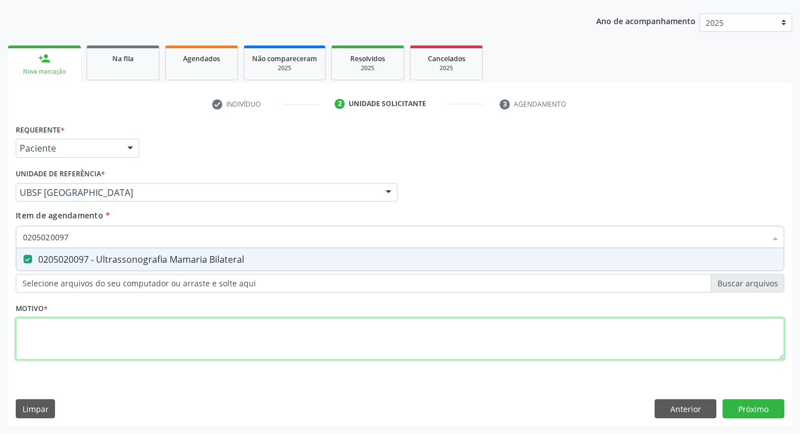
click at [70, 334] on div "Requerente * Paciente Médico(a) Enfermeiro(a) Paciente Nenhum resultado encontr…" at bounding box center [400, 248] width 769 height 254
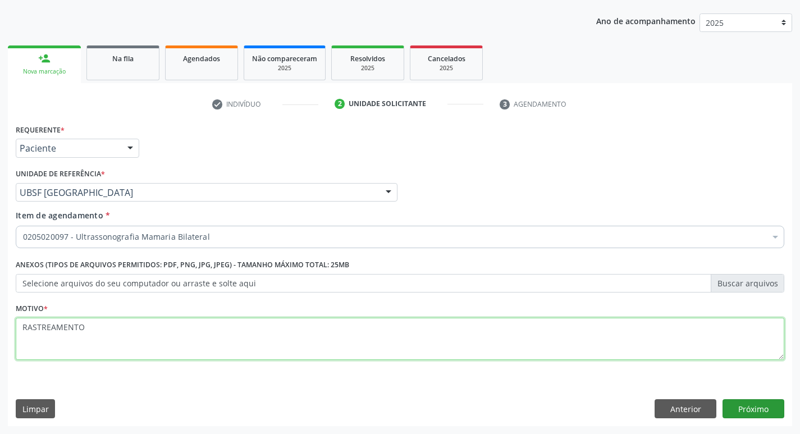
type textarea "RASTREAMENTO"
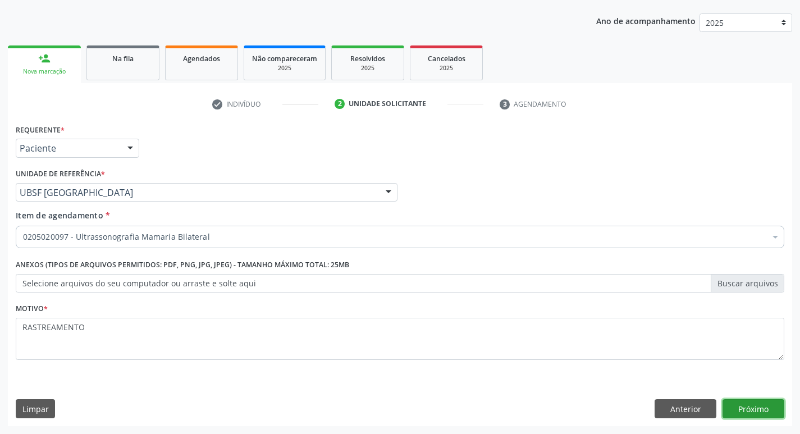
click at [756, 413] on button "Próximo" at bounding box center [754, 408] width 62 height 19
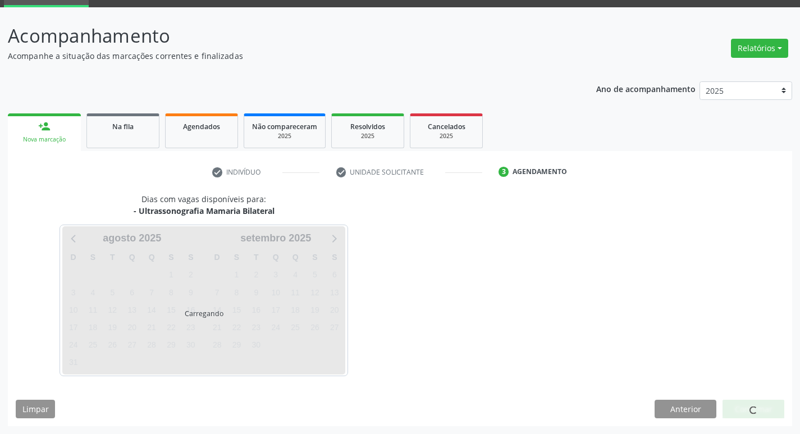
scroll to position [54, 0]
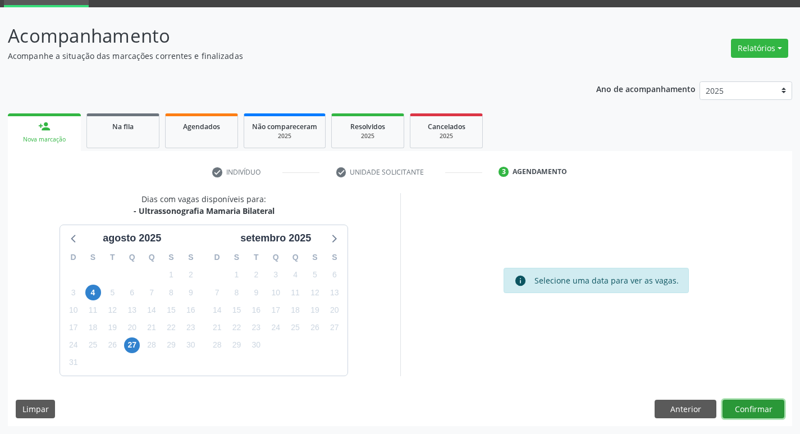
click at [755, 410] on button "Confirmar" at bounding box center [754, 409] width 62 height 19
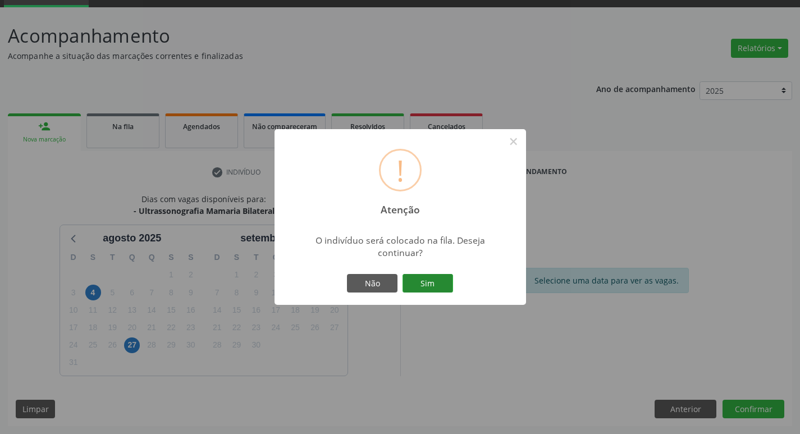
click at [436, 284] on button "Sim" at bounding box center [428, 283] width 51 height 19
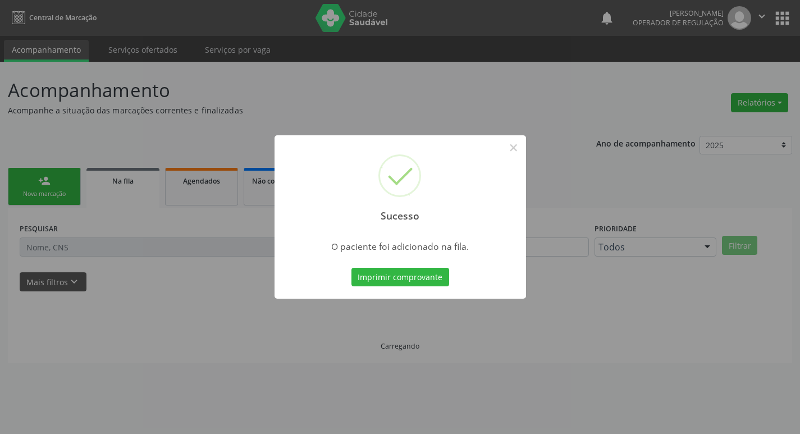
scroll to position [0, 0]
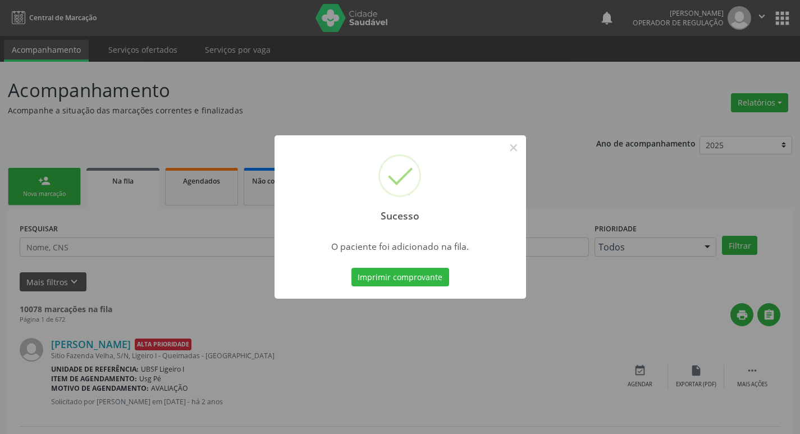
click at [335, 113] on div "Sucesso × O paciente foi adicionado na fila. Imprimir comprovante Cancel" at bounding box center [400, 217] width 800 height 434
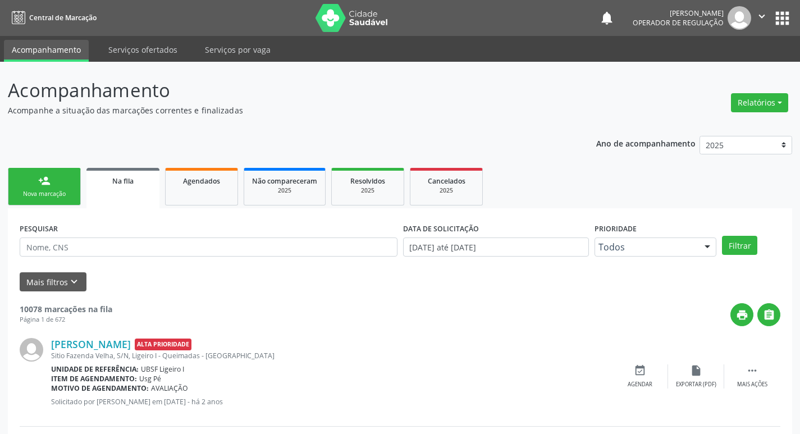
click at [41, 187] on link "person_add Nova marcação" at bounding box center [44, 187] width 73 height 38
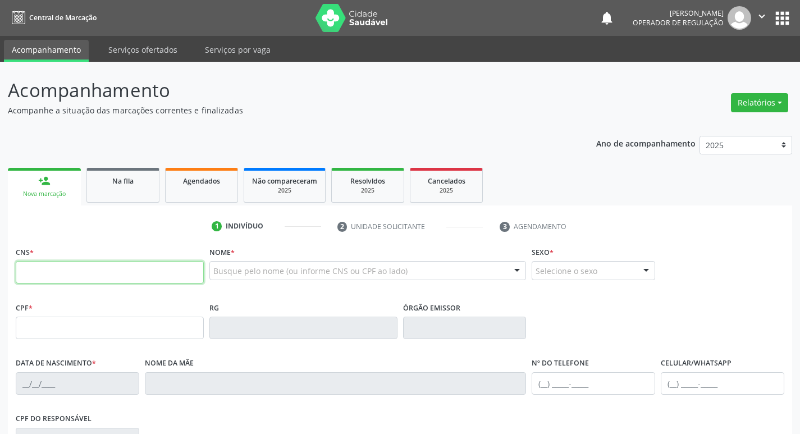
click at [143, 273] on input "text" at bounding box center [110, 272] width 188 height 22
type input "700 8084 8438 8783"
type input "009.353.454-00"
type input "01/08/1978"
type input "Severina da Silva Tavares"
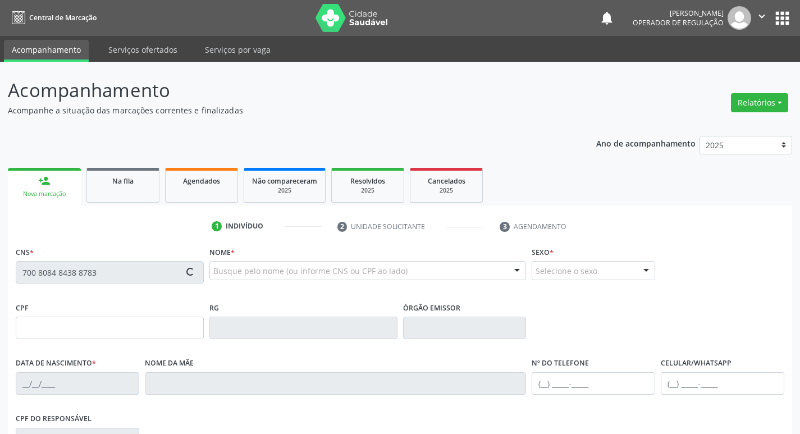
type input "(83) 99161-8131"
type input "S/N"
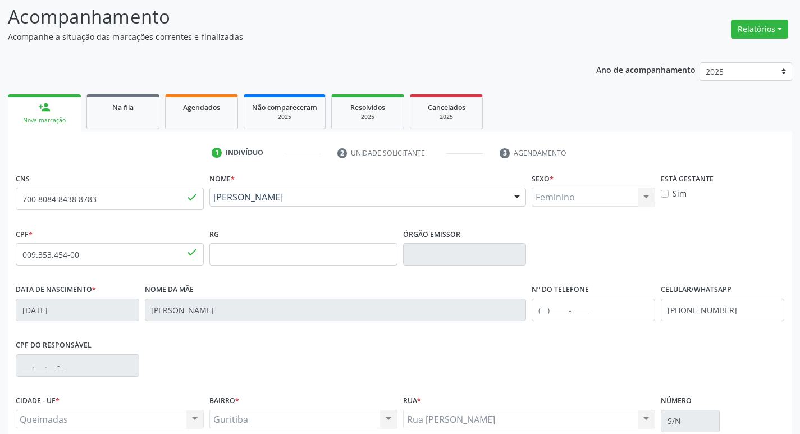
scroll to position [175, 0]
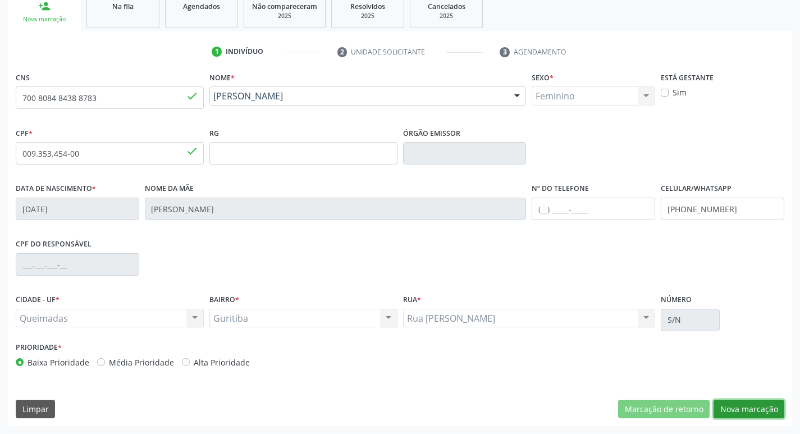
click at [743, 411] on button "Nova marcação" at bounding box center [749, 409] width 71 height 19
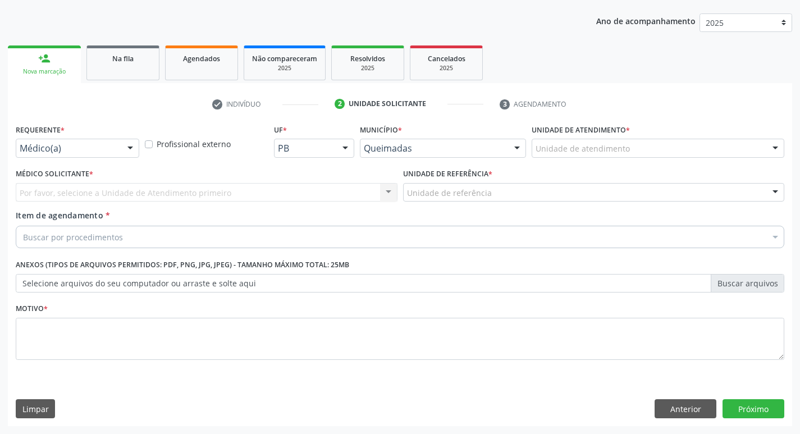
scroll to position [122, 0]
click at [108, 138] on div "Requerente * Médico(a) Médico(a) Enfermeiro(a) Paciente Nenhum resultado encont…" at bounding box center [78, 139] width 124 height 36
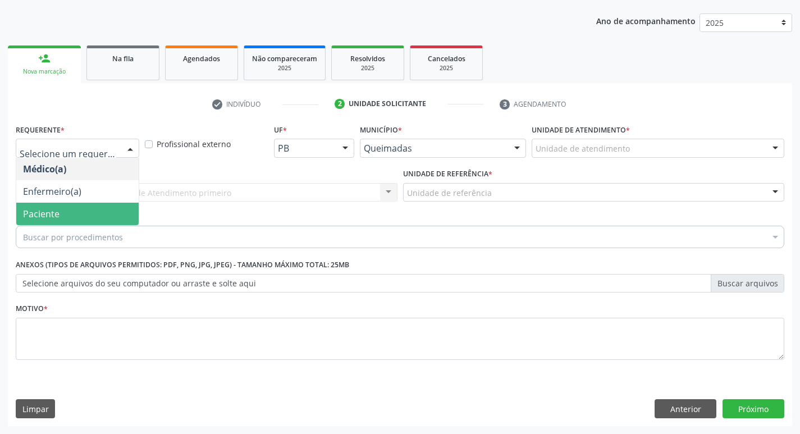
click at [72, 210] on span "Paciente" at bounding box center [77, 214] width 122 height 22
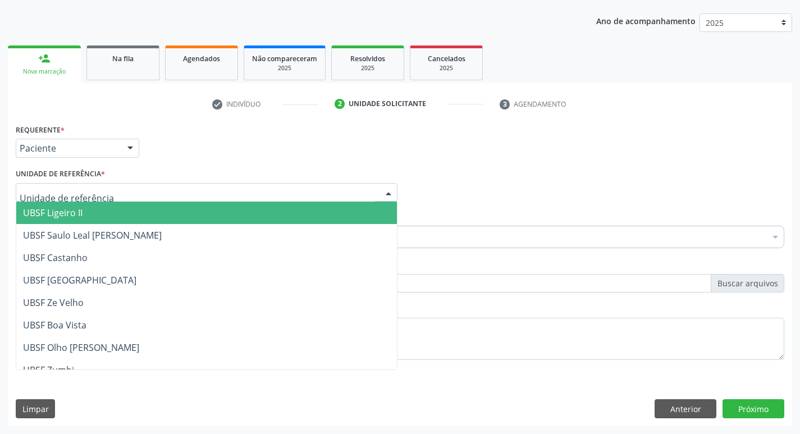
click at [97, 200] on div at bounding box center [207, 192] width 382 height 19
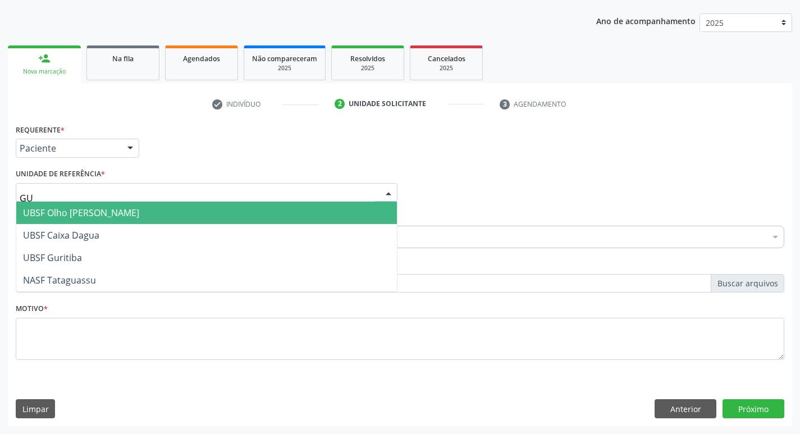
type input "GUR"
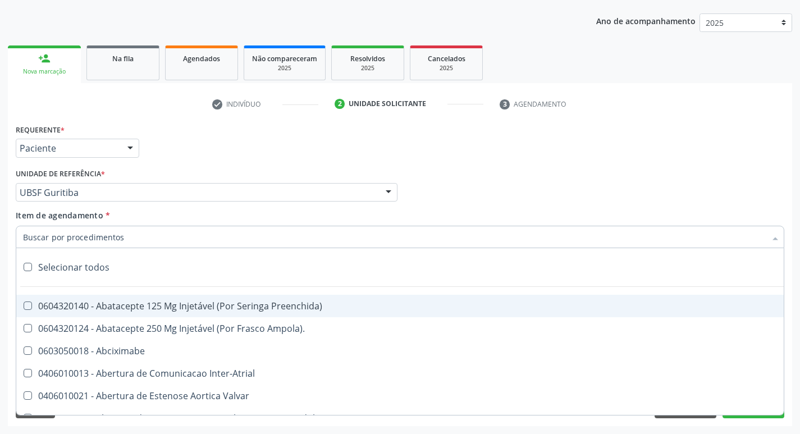
paste input "0205020097"
type input "0205020097"
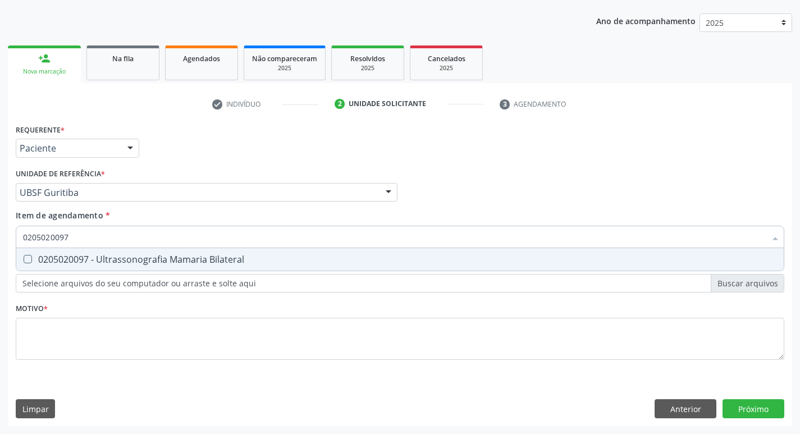
click at [88, 255] on div "0205020097 - Ultrassonografia Mamaria Bilateral" at bounding box center [400, 259] width 754 height 9
checkbox Bilateral "true"
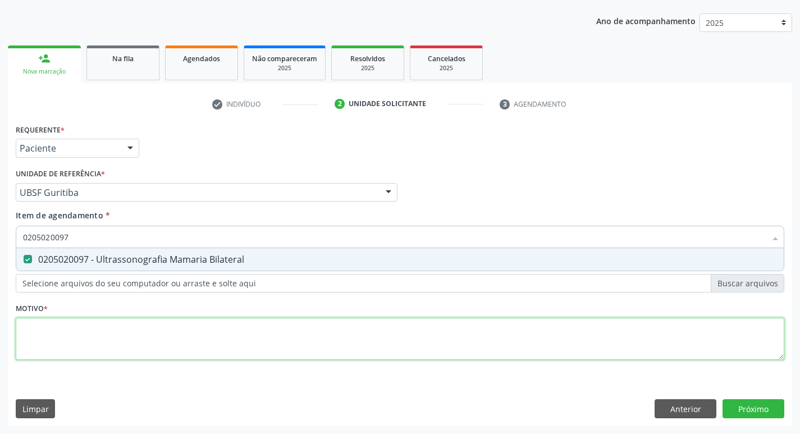
click at [65, 329] on div "Requerente * Paciente Médico(a) Enfermeiro(a) Paciente Nenhum resultado encontr…" at bounding box center [400, 248] width 769 height 254
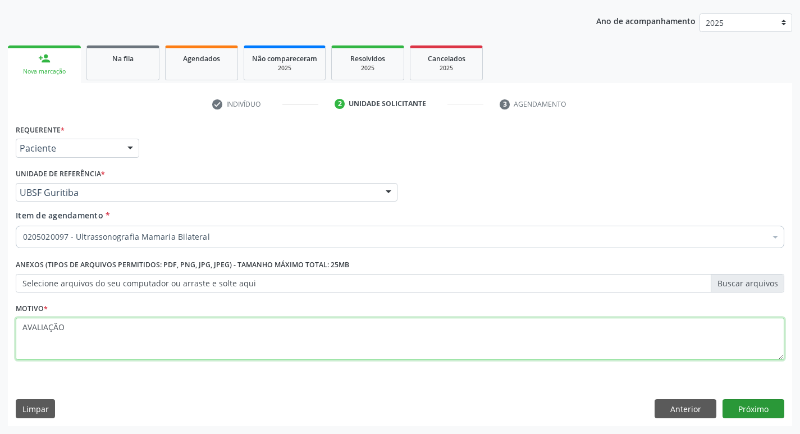
type textarea "AVALIAÇÃO"
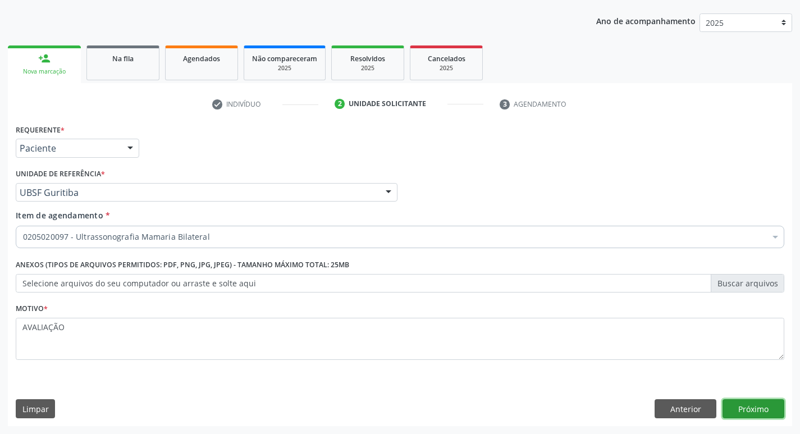
click at [753, 407] on button "Próximo" at bounding box center [754, 408] width 62 height 19
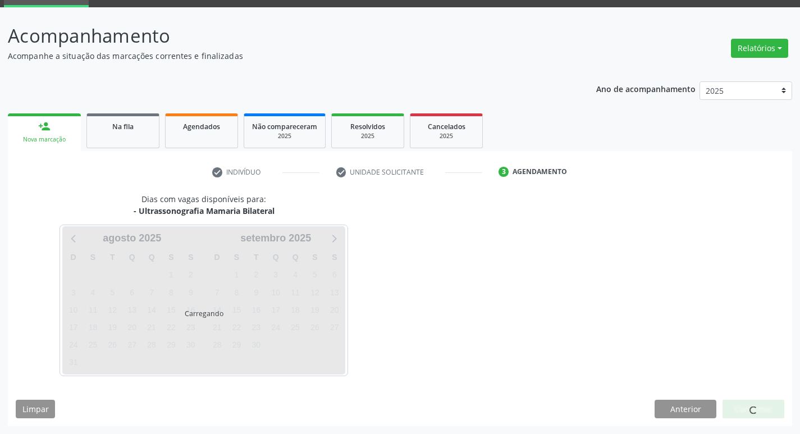
scroll to position [54, 0]
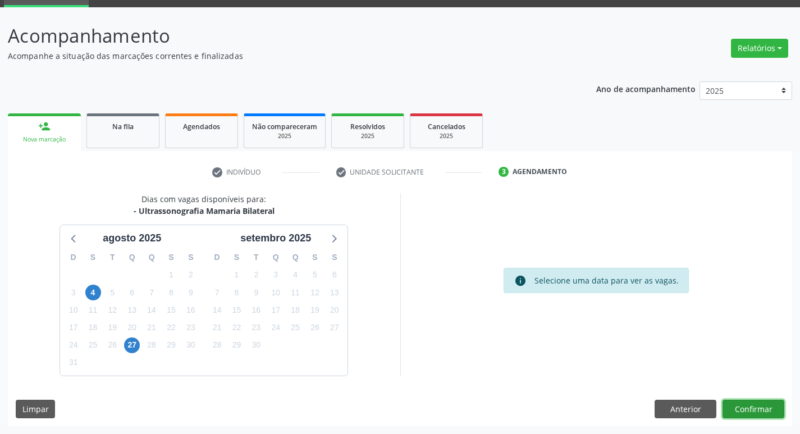
click at [753, 407] on button "Confirmar" at bounding box center [754, 409] width 62 height 19
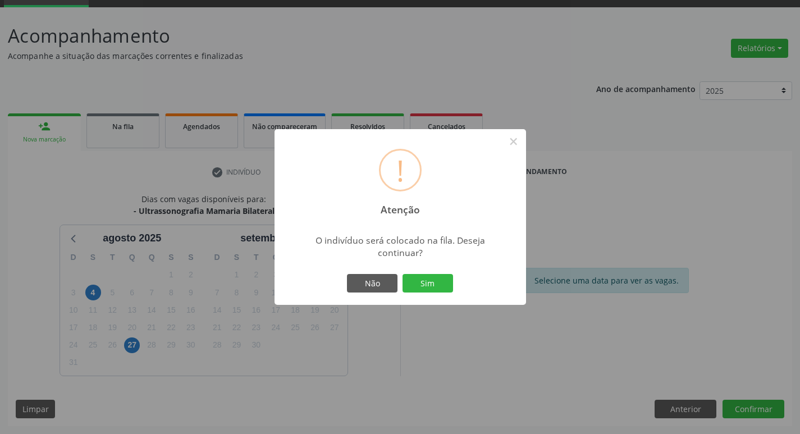
click at [426, 297] on div "! Atenção × O indivíduo será colocado na fila. Deseja continuar? Não Sim" at bounding box center [401, 217] width 252 height 176
click at [426, 289] on button "Sim" at bounding box center [428, 283] width 51 height 19
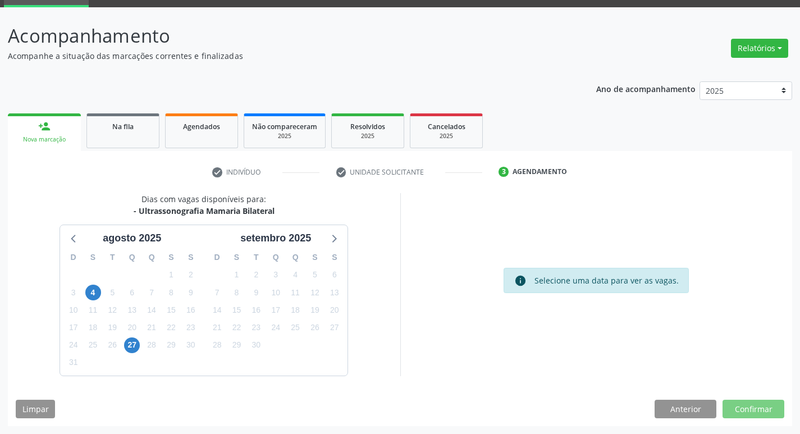
click at [426, 289] on div "! Atenção × O indivíduo será colocado na fila. Deseja continuar? Não Sim" at bounding box center [400, 217] width 800 height 434
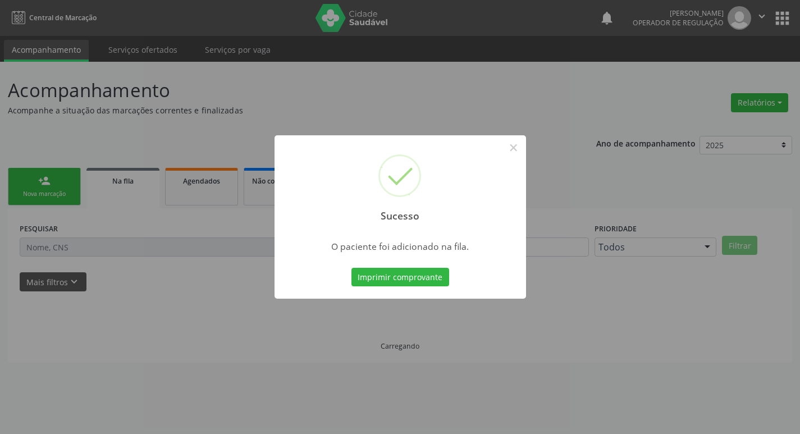
scroll to position [0, 0]
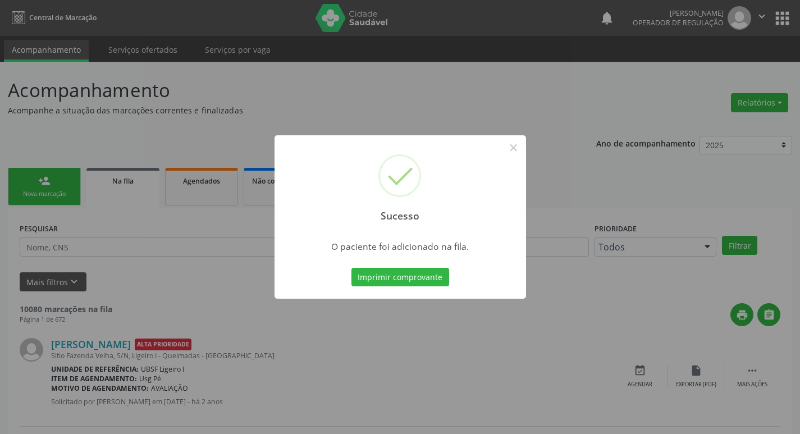
click at [467, 78] on div "Sucesso × O paciente foi adicionado na fila. Imprimir comprovante Cancel" at bounding box center [400, 217] width 800 height 434
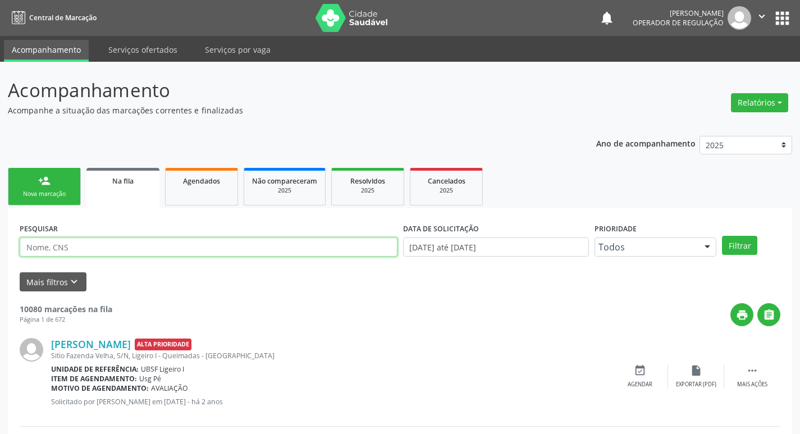
click at [102, 249] on input "text" at bounding box center [209, 247] width 378 height 19
click at [101, 249] on input "text" at bounding box center [209, 247] width 378 height 19
type input "700004439910208"
click at [722, 236] on button "Filtrar" at bounding box center [739, 245] width 35 height 19
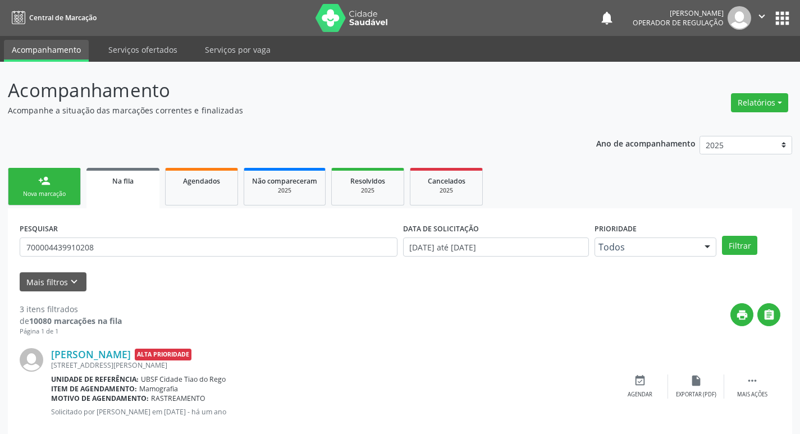
click at [38, 180] on link "person_add Nova marcação" at bounding box center [44, 187] width 73 height 38
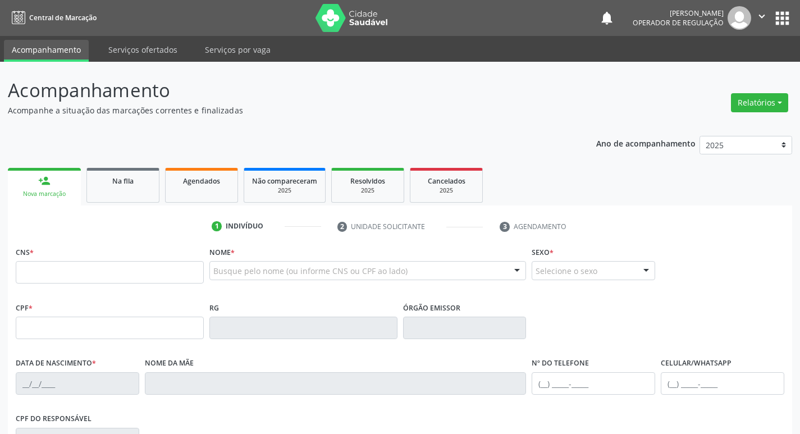
click at [95, 260] on div "CNS *" at bounding box center [110, 264] width 188 height 40
drag, startPoint x: 95, startPoint y: 257, endPoint x: 98, endPoint y: 271, distance: 13.9
click at [96, 260] on div "CNS *" at bounding box center [110, 264] width 188 height 40
click at [98, 271] on input "text" at bounding box center [110, 272] width 188 height 22
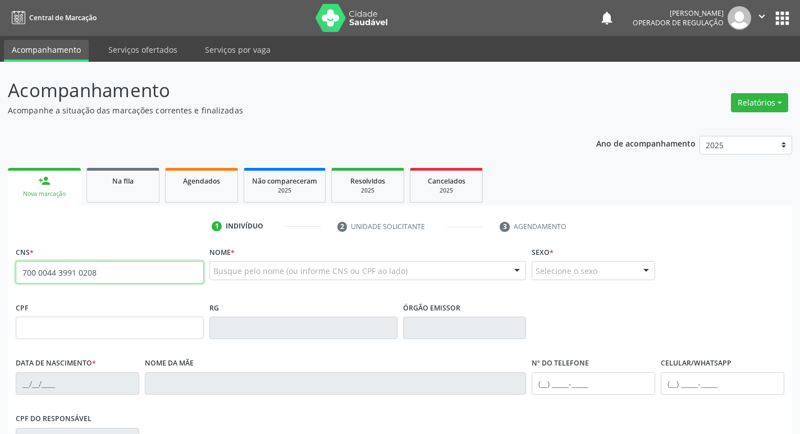
type input "700 0044 3991 0208"
type input "025.837.524-80"
type input "04/12/1976"
type input "Maria Dias Batista"
type input "(83) 99304-6456"
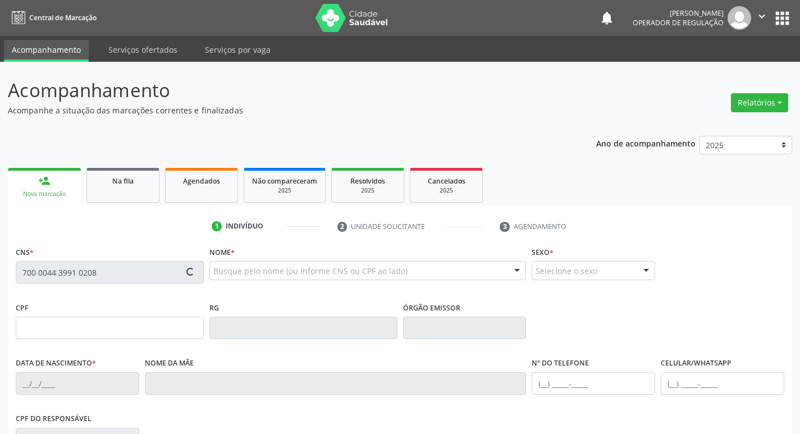
type input "(83) 99304-6456"
type input "1000"
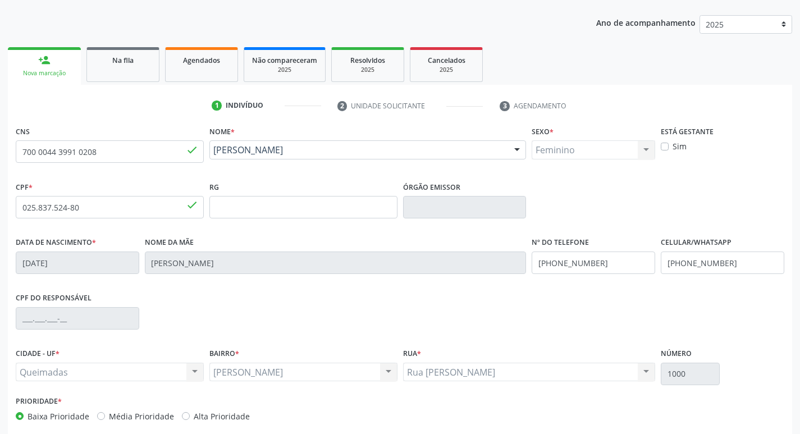
scroll to position [175, 0]
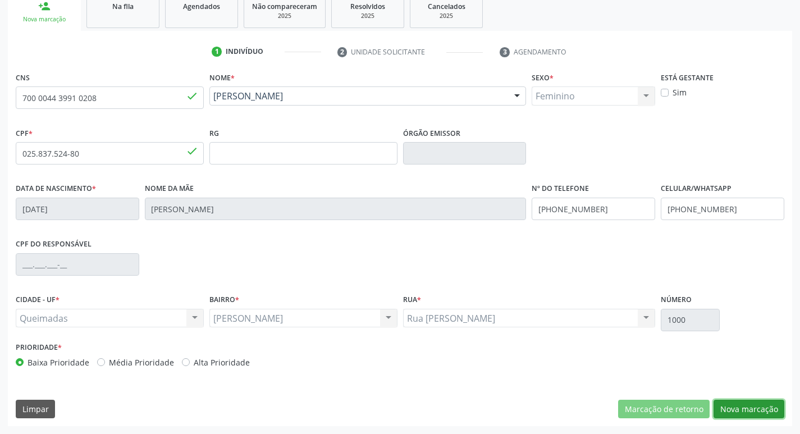
click at [757, 407] on button "Nova marcação" at bounding box center [749, 409] width 71 height 19
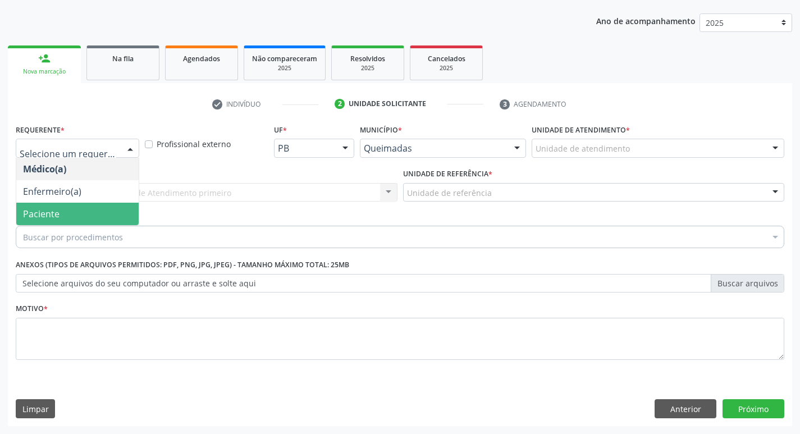
click at [54, 214] on span "Paciente" at bounding box center [41, 214] width 37 height 12
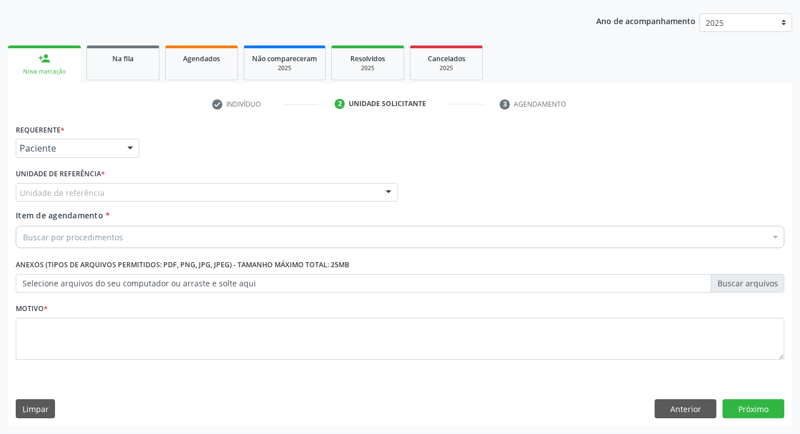
click at [57, 204] on div "Unidade de referência * Unidade de referência UBSF Ligeiro II UBSF Saulo Leal E…" at bounding box center [207, 188] width 388 height 44
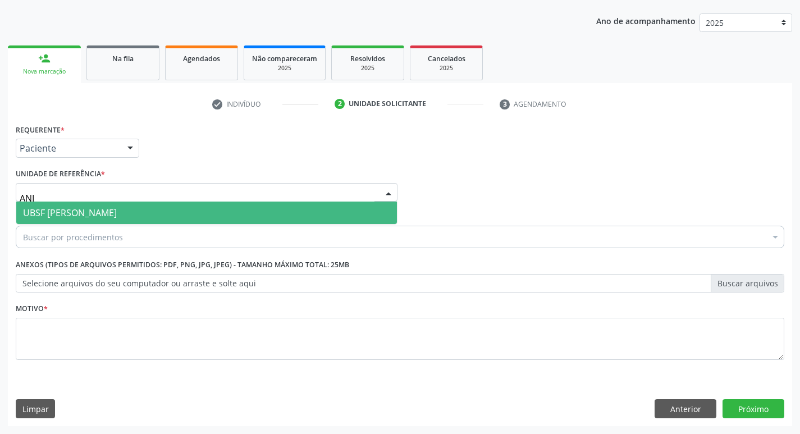
type input "ANIB"
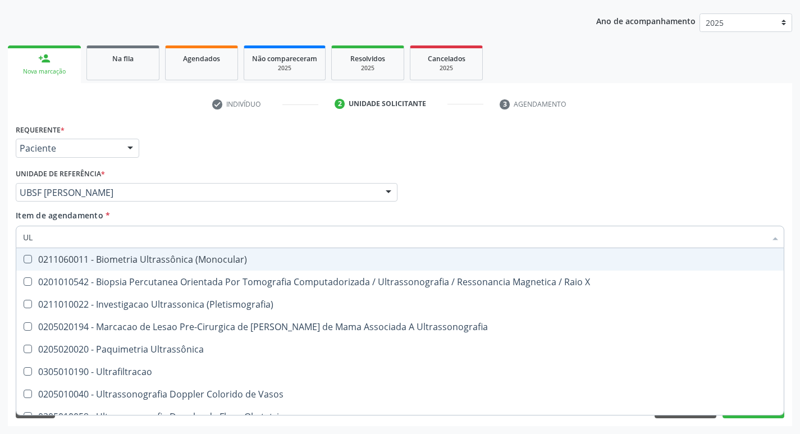
type input "U"
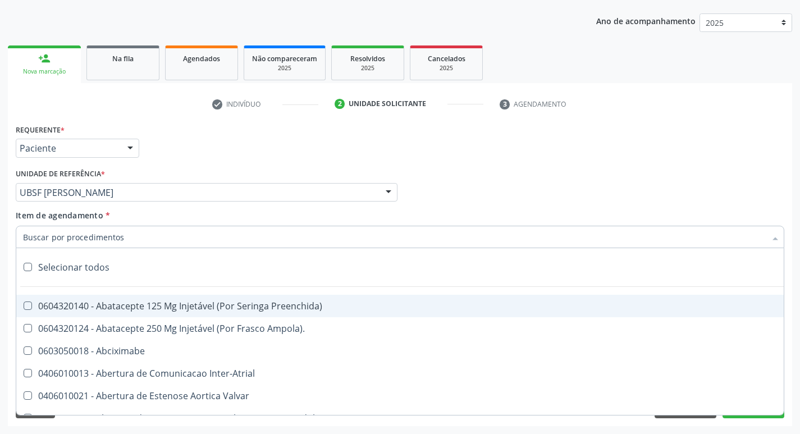
paste input "0205020097"
type input "0205020097"
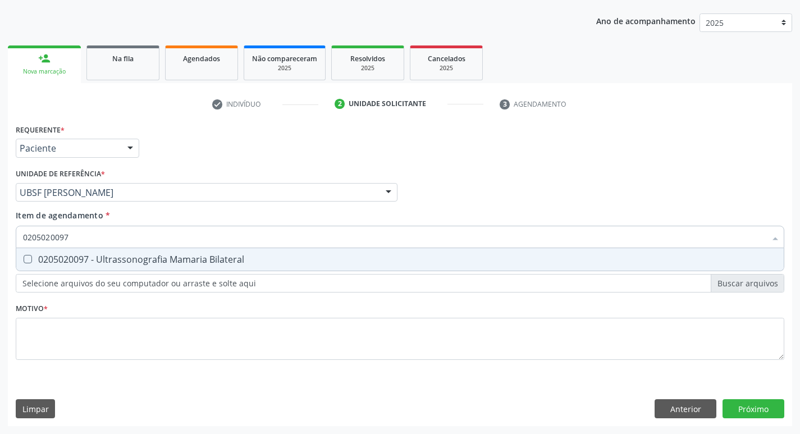
click at [67, 267] on span "0205020097 - Ultrassonografia Mamaria Bilateral" at bounding box center [400, 259] width 768 height 22
checkbox Bilateral "true"
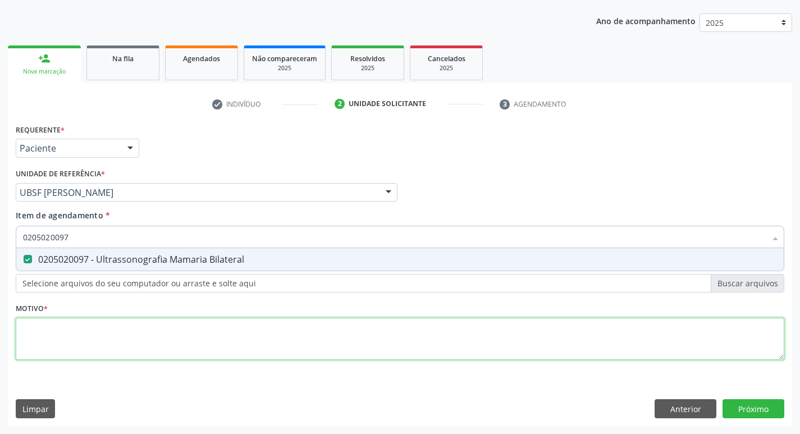
click at [65, 345] on div "Requerente * Paciente Médico(a) Enfermeiro(a) Paciente Nenhum resultado encontr…" at bounding box center [400, 248] width 769 height 254
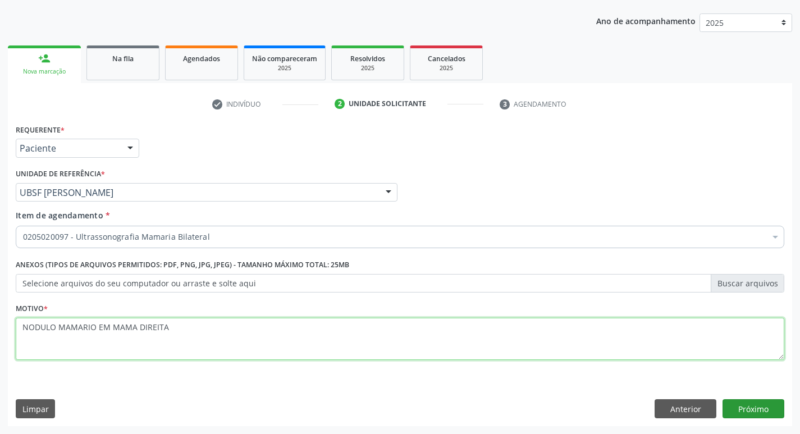
type textarea "NODULO MAMARIO EM MAMA DIREITA"
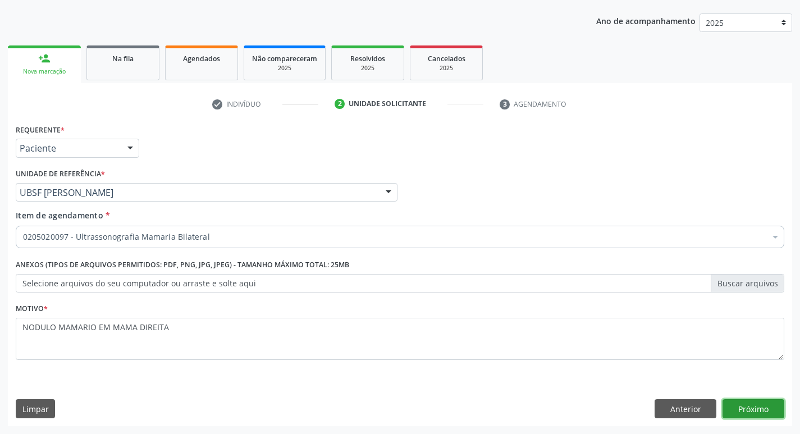
click at [752, 404] on button "Próximo" at bounding box center [754, 408] width 62 height 19
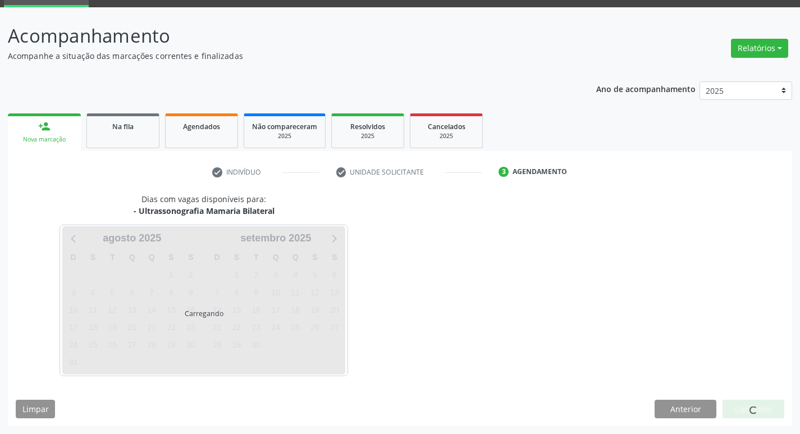
scroll to position [54, 0]
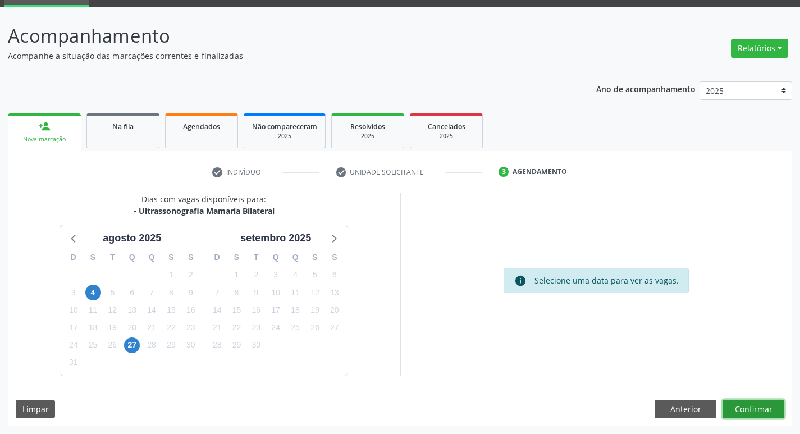
click at [741, 415] on button "Confirmar" at bounding box center [754, 409] width 62 height 19
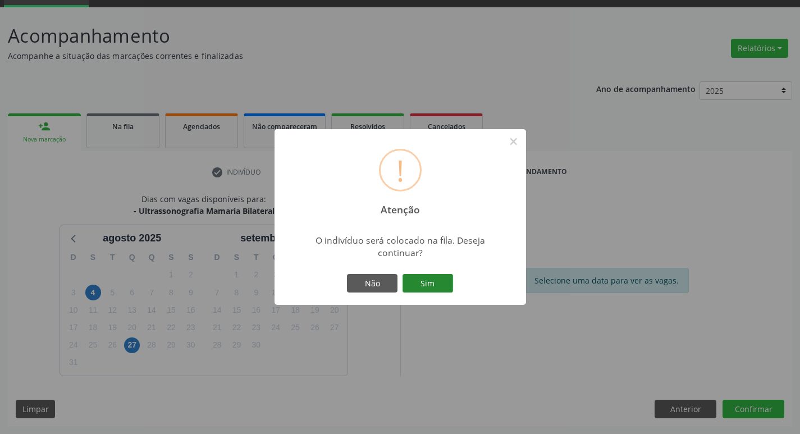
click at [418, 280] on button "Sim" at bounding box center [428, 283] width 51 height 19
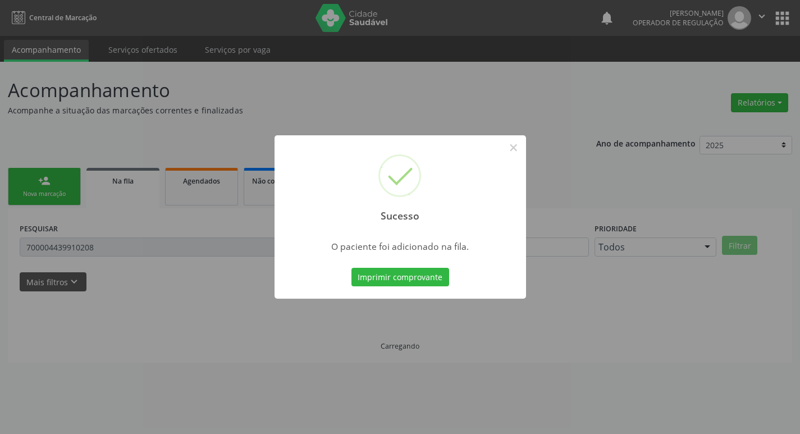
scroll to position [0, 0]
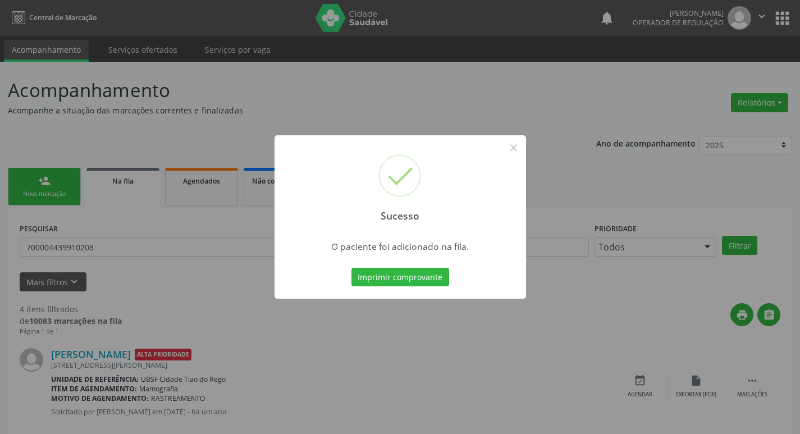
click at [197, 85] on div "Sucesso × O paciente foi adicionado na fila. Imprimir comprovante Cancel" at bounding box center [400, 217] width 800 height 434
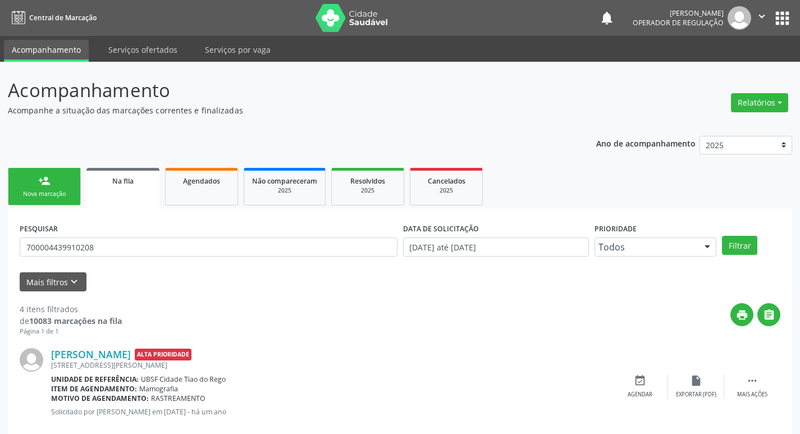
click at [51, 176] on link "person_add Nova marcação" at bounding box center [44, 187] width 73 height 38
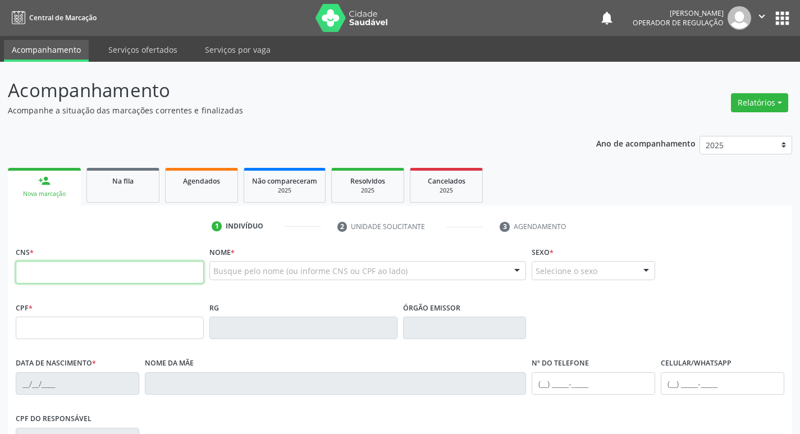
click at [113, 279] on input "text" at bounding box center [110, 272] width 188 height 22
type input "702 4085 5185 9827"
type input "064.578.584-90"
type input "19/02/1987"
type input "Maria do Socorro Rodrigues"
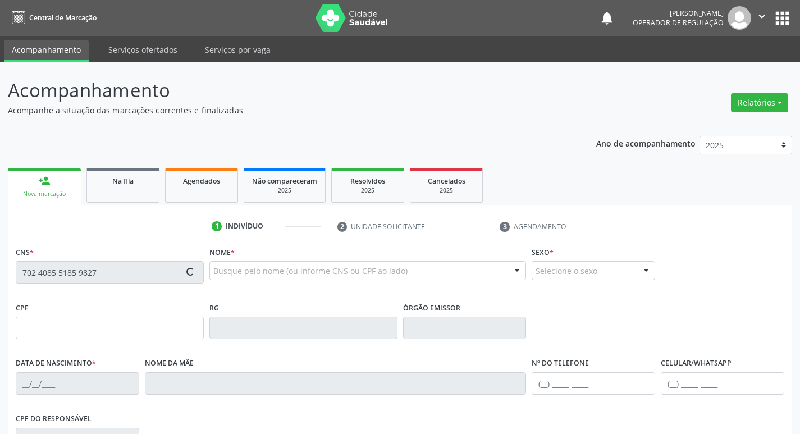
type input "(83) 99397-5208"
type input "65"
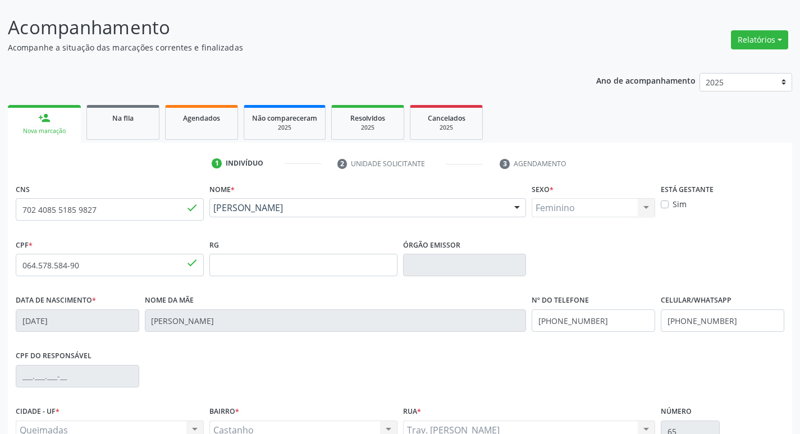
scroll to position [175, 0]
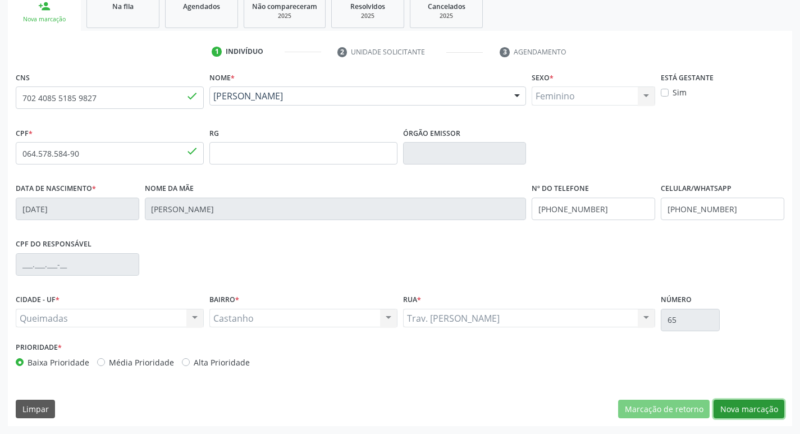
click at [727, 401] on button "Nova marcação" at bounding box center [749, 409] width 71 height 19
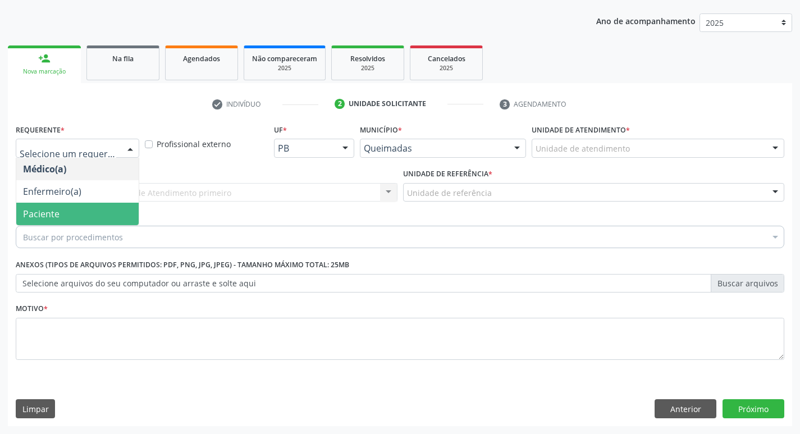
click at [95, 224] on span "Paciente" at bounding box center [77, 214] width 122 height 22
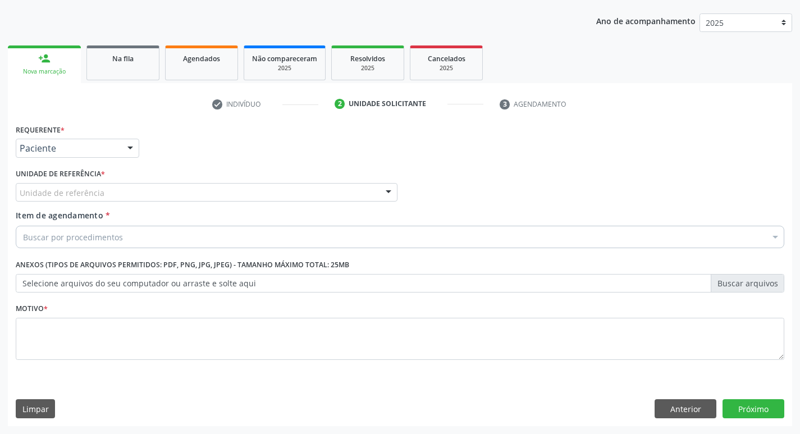
click at [114, 190] on div "Unidade de referência" at bounding box center [207, 192] width 382 height 19
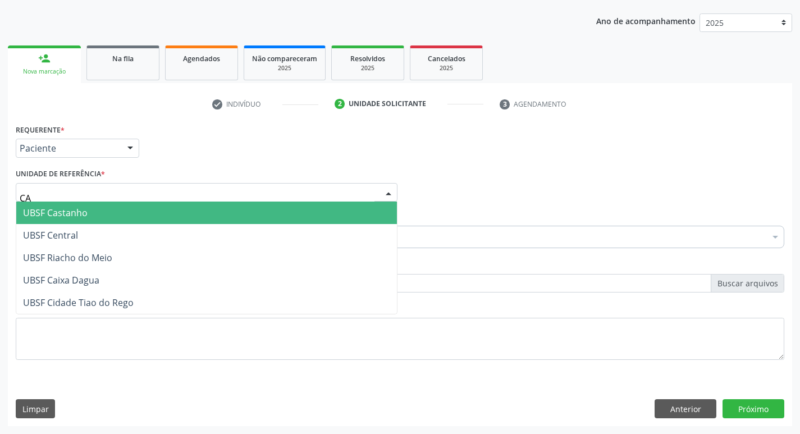
type input "CAS"
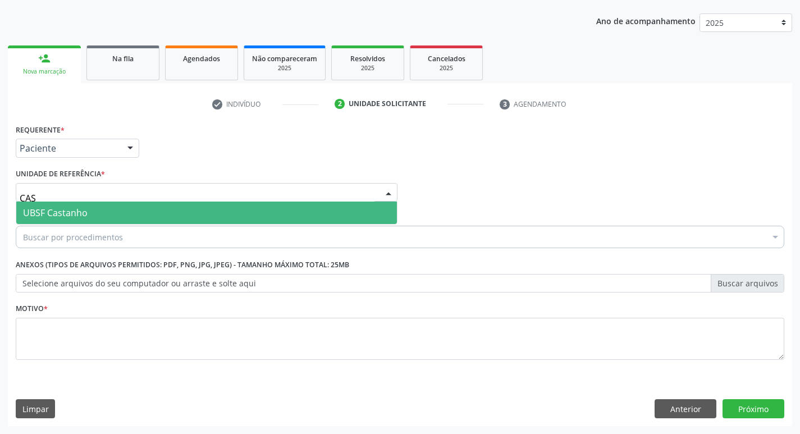
click at [111, 210] on span "UBSF Castanho" at bounding box center [206, 213] width 381 height 22
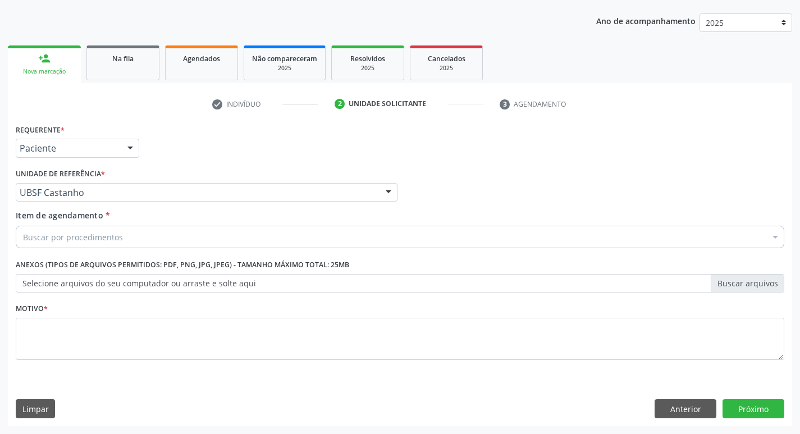
click at [108, 245] on div "Buscar por procedimentos" at bounding box center [400, 237] width 769 height 22
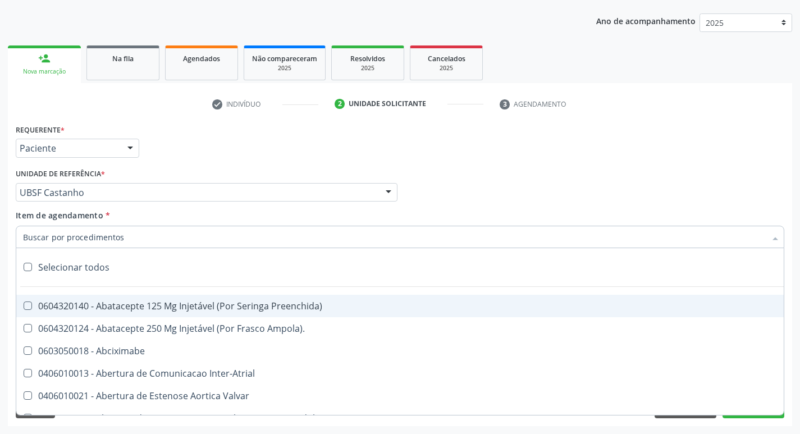
paste input "0205020097"
type input "0205020097"
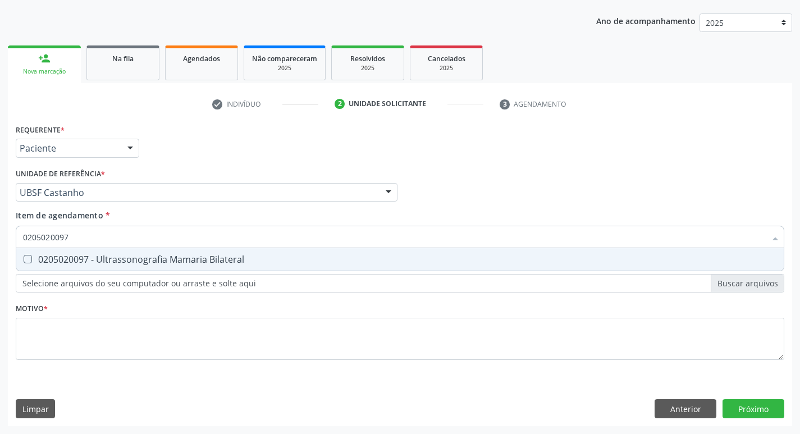
click at [107, 258] on div "0205020097 - Ultrassonografia Mamaria Bilateral" at bounding box center [400, 259] width 754 height 9
checkbox Bilateral "true"
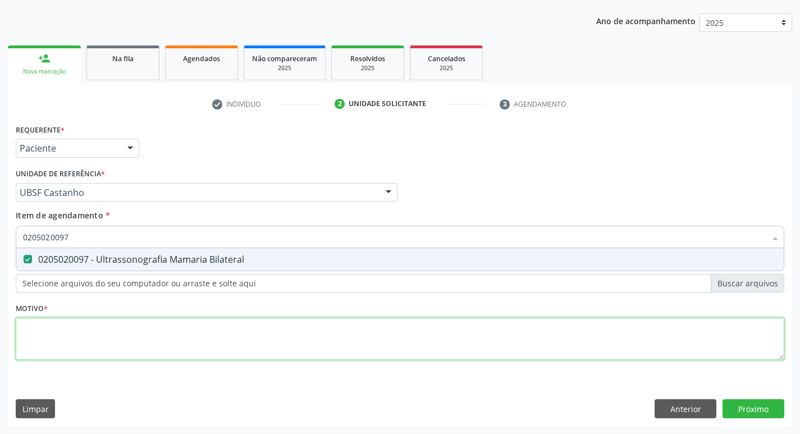
click at [91, 327] on div "Requerente * Paciente Médico(a) Enfermeiro(a) Paciente Nenhum resultado encontr…" at bounding box center [400, 248] width 769 height 254
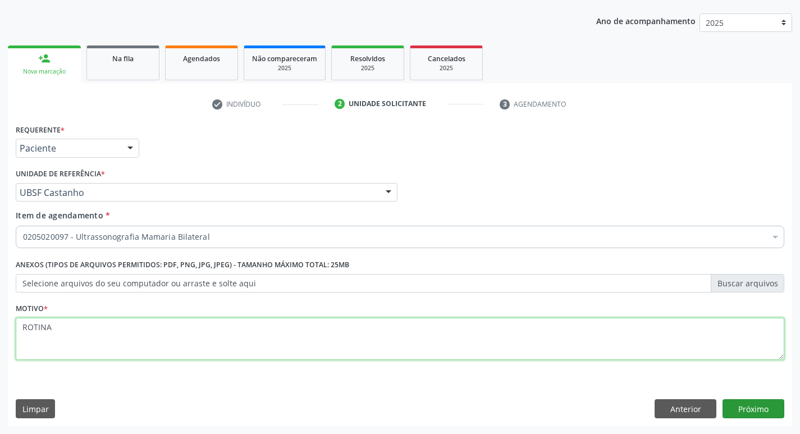
type textarea "ROTINA"
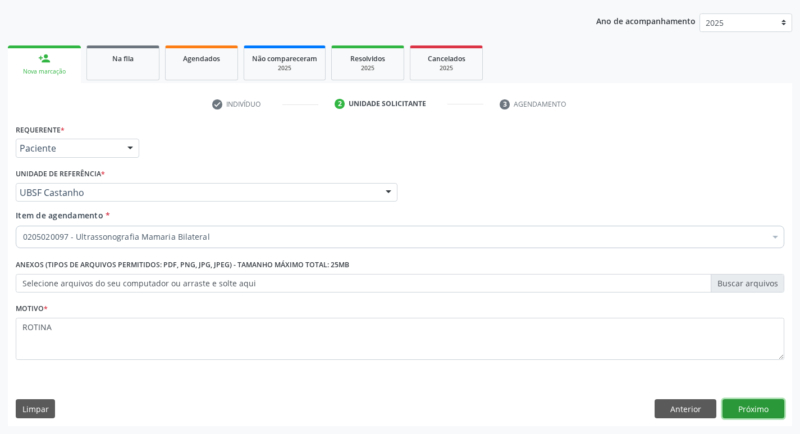
click at [761, 403] on button "Próximo" at bounding box center [754, 408] width 62 height 19
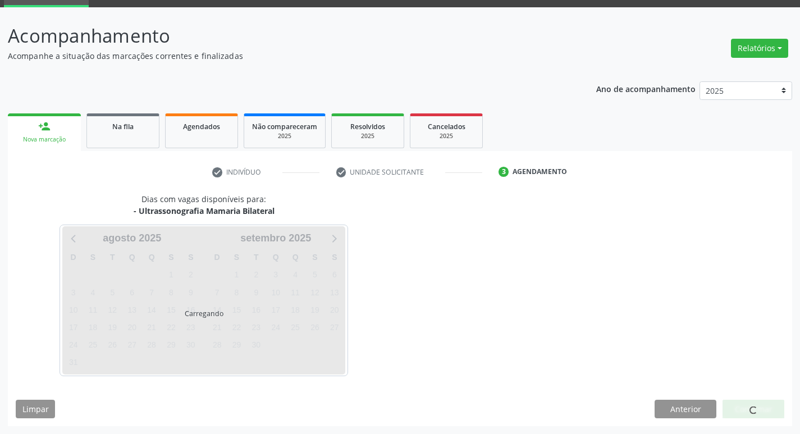
scroll to position [54, 0]
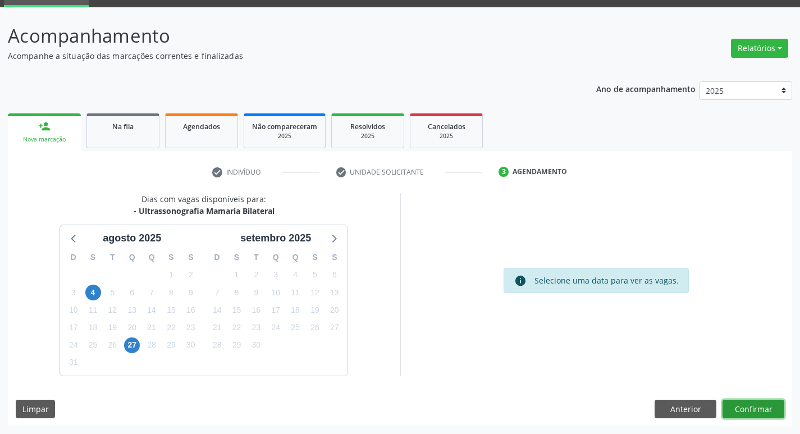
click at [748, 410] on button "Confirmar" at bounding box center [754, 409] width 62 height 19
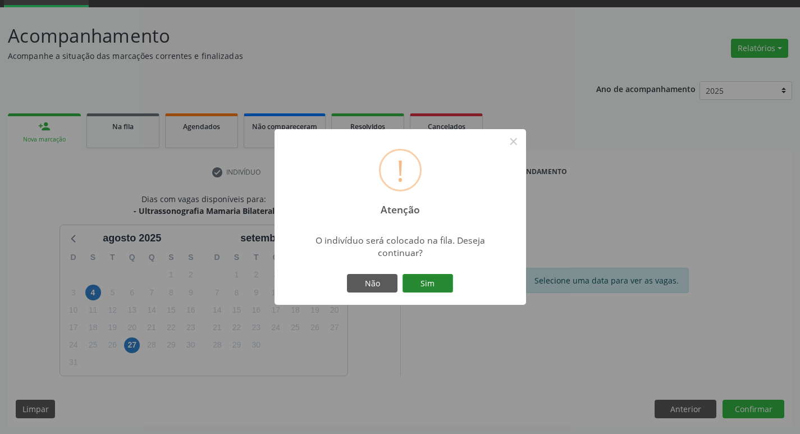
click at [426, 286] on button "Sim" at bounding box center [428, 283] width 51 height 19
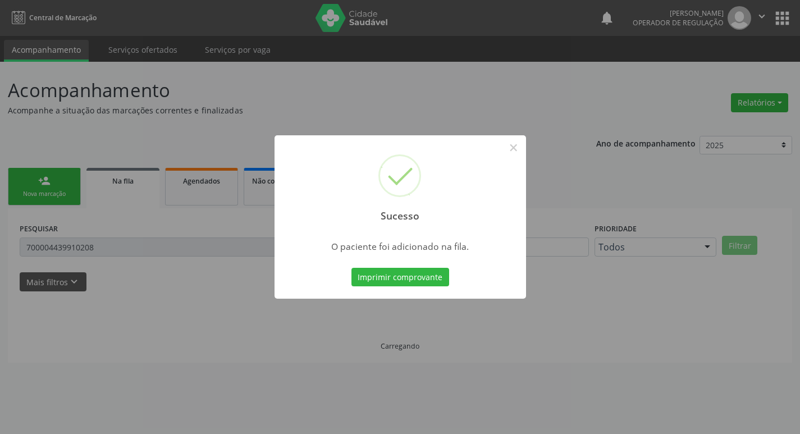
scroll to position [0, 0]
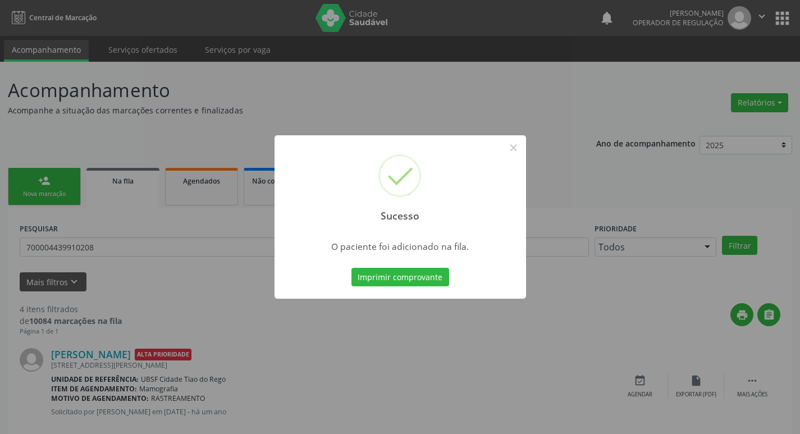
click at [285, 72] on div "Sucesso × O paciente foi adicionado na fila. Imprimir comprovante Cancel" at bounding box center [400, 217] width 800 height 434
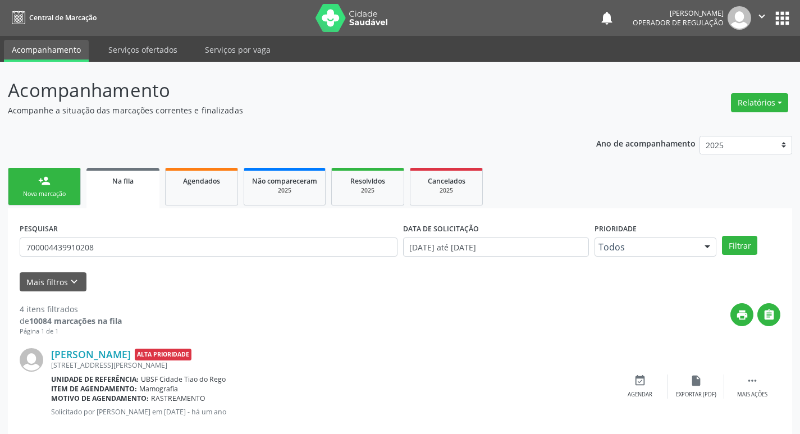
click at [69, 174] on link "person_add Nova marcação" at bounding box center [44, 187] width 73 height 38
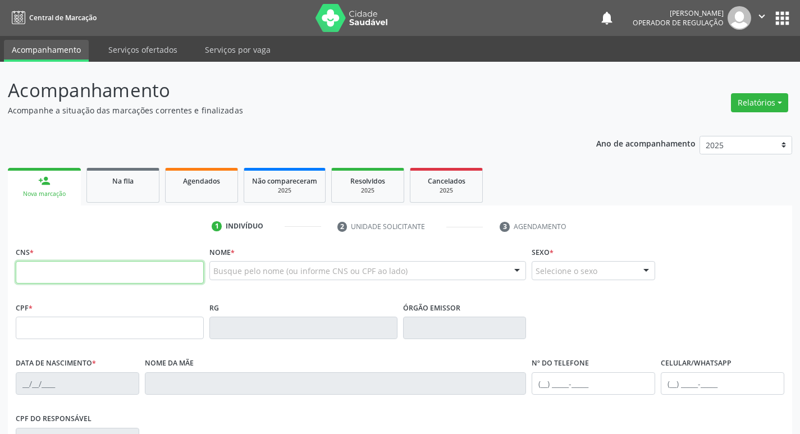
click at [94, 266] on input "text" at bounding box center [110, 272] width 188 height 22
click at [79, 261] on input "text" at bounding box center [110, 272] width 188 height 22
type input "700 0048 3399 4601"
type input "117.342.504-70"
type input "24/09/1994"
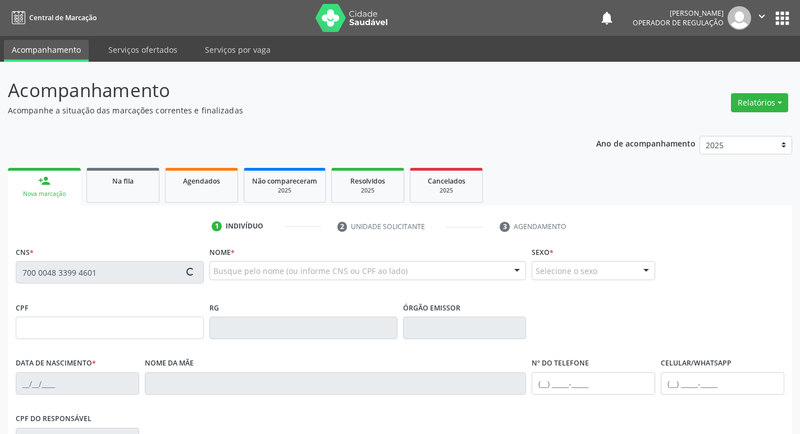
type input "Maria das Dores Dantas da Silva"
type input "(83) 99418-7263"
type input "28"
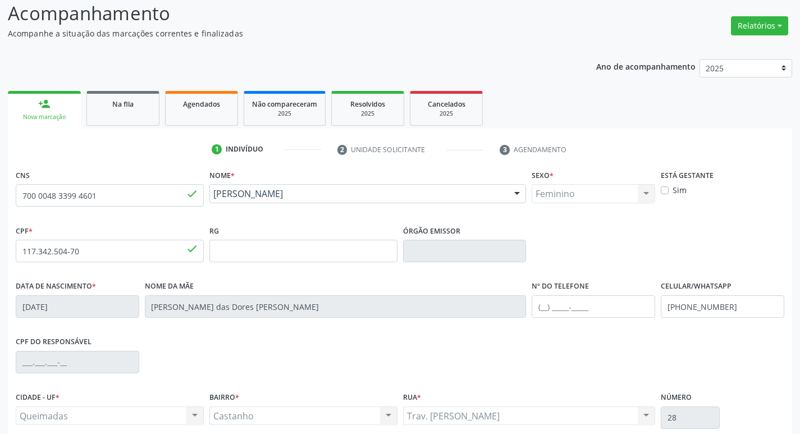
scroll to position [175, 0]
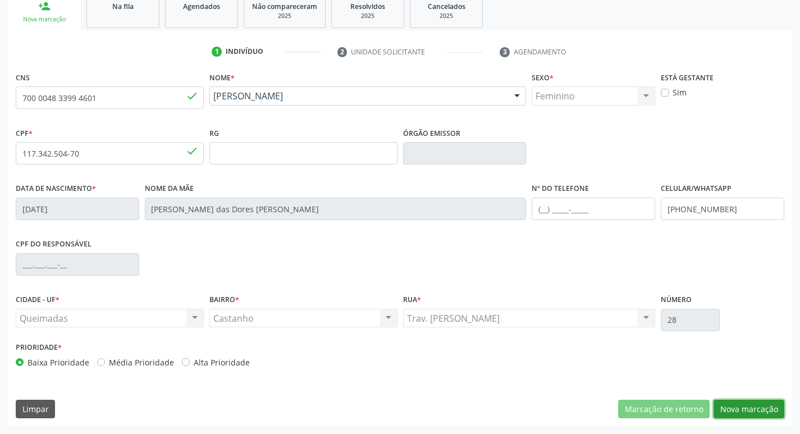
click at [736, 403] on button "Nova marcação" at bounding box center [749, 409] width 71 height 19
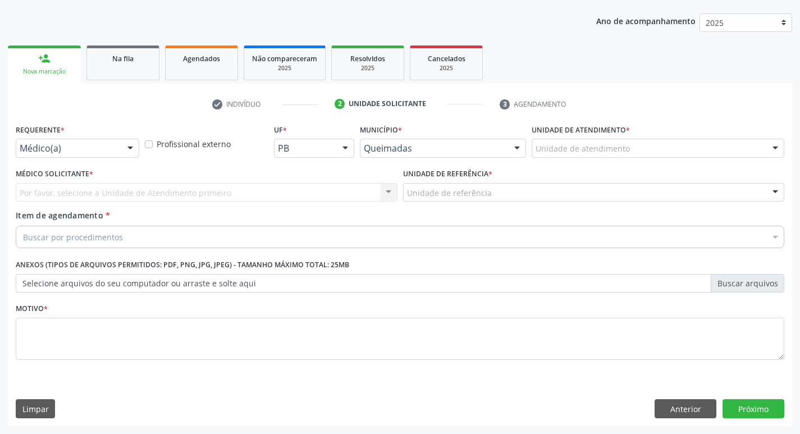
scroll to position [122, 0]
click at [117, 135] on div "Requerente * Médico(a) Médico(a) Enfermeiro(a) Paciente Nenhum resultado encont…" at bounding box center [78, 139] width 124 height 36
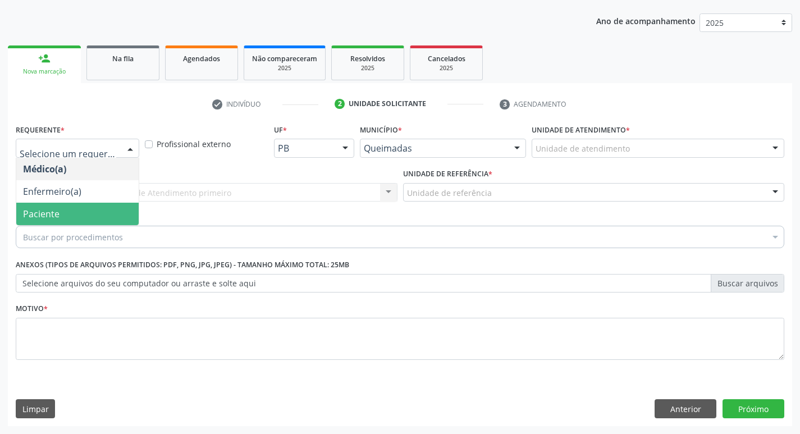
click at [98, 208] on span "Paciente" at bounding box center [77, 214] width 122 height 22
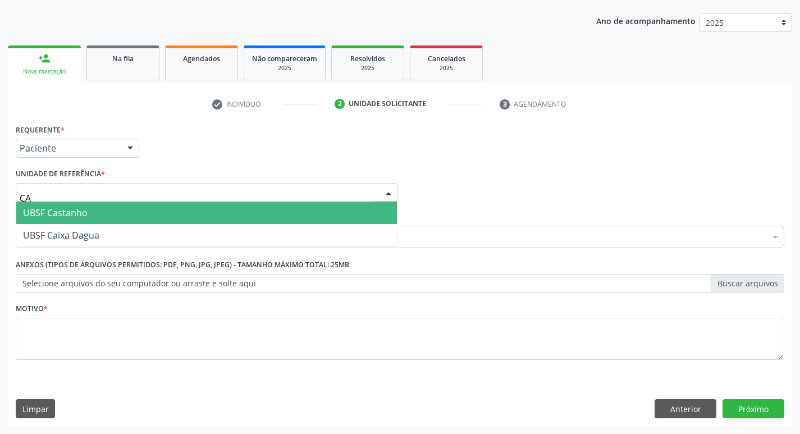
type input "CAS"
click at [99, 207] on span "UBSF Castanho" at bounding box center [206, 213] width 381 height 22
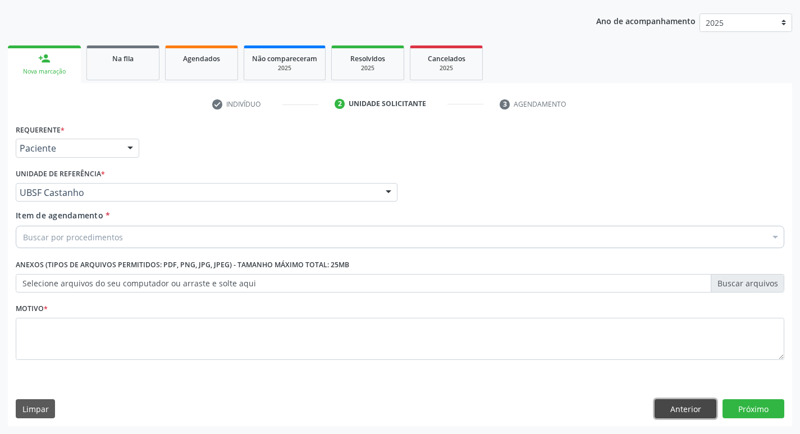
click at [683, 402] on button "Anterior" at bounding box center [686, 408] width 62 height 19
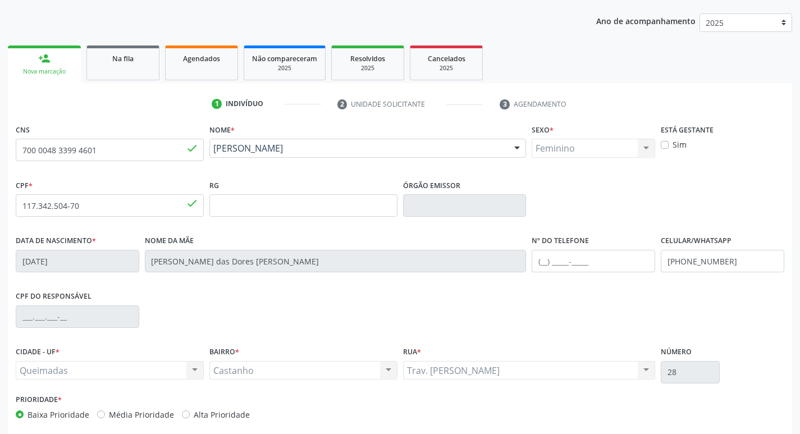
scroll to position [175, 0]
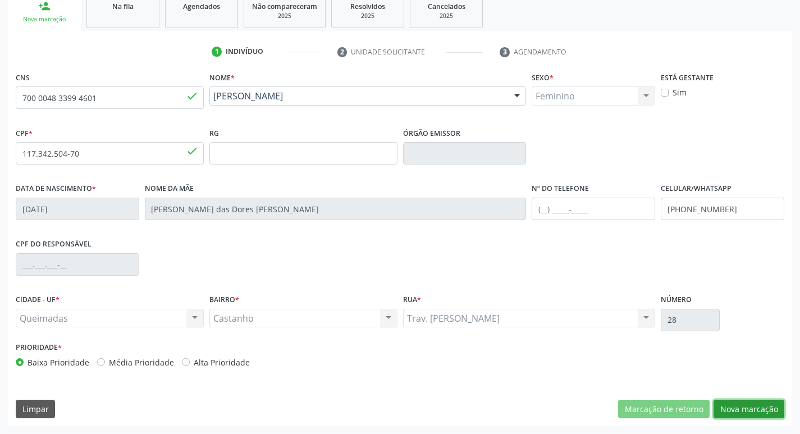
click at [734, 404] on button "Nova marcação" at bounding box center [749, 409] width 71 height 19
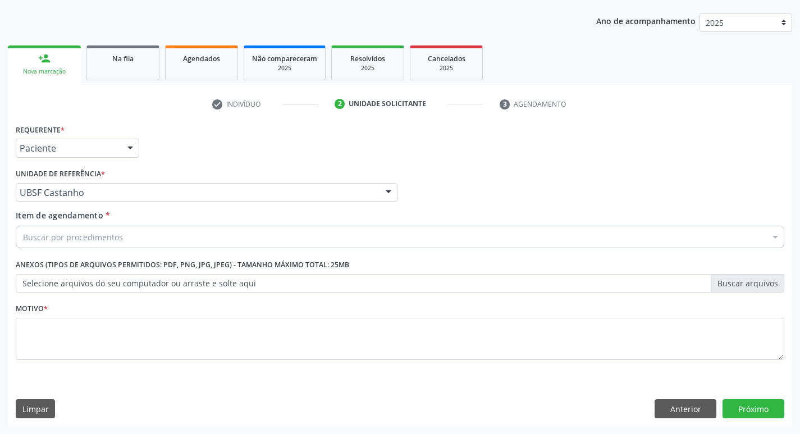
scroll to position [122, 0]
click at [158, 235] on div "Buscar por procedimentos" at bounding box center [400, 237] width 769 height 22
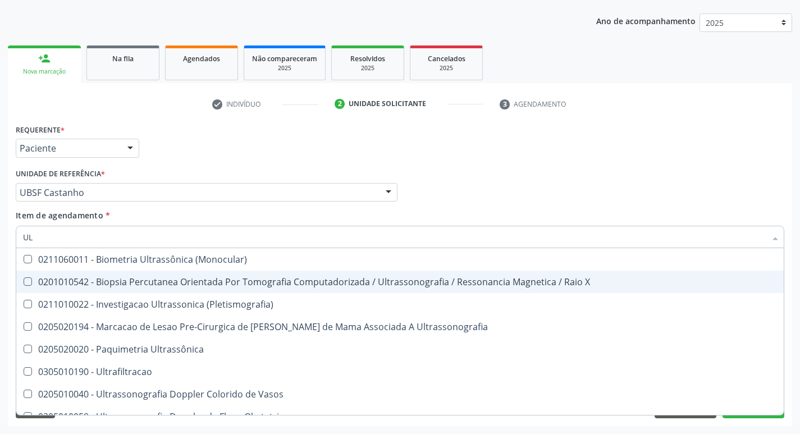
type input "U"
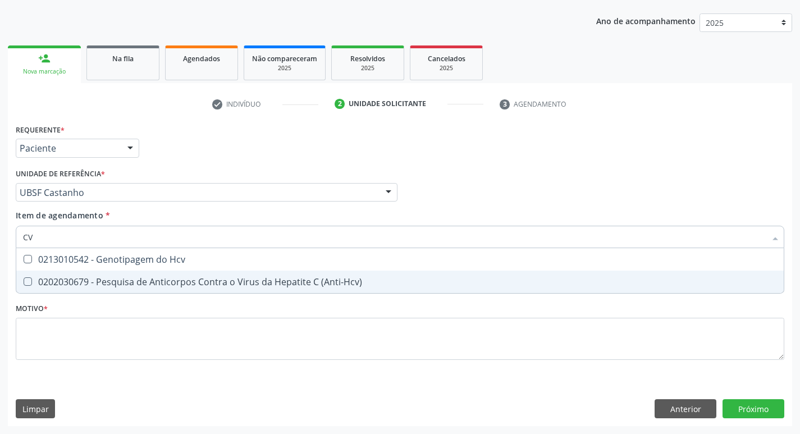
type input "C"
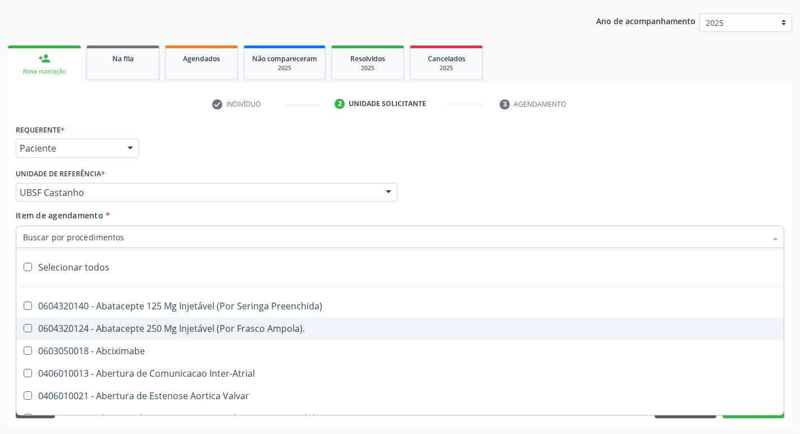
paste input "0205020097"
type input "0205020097"
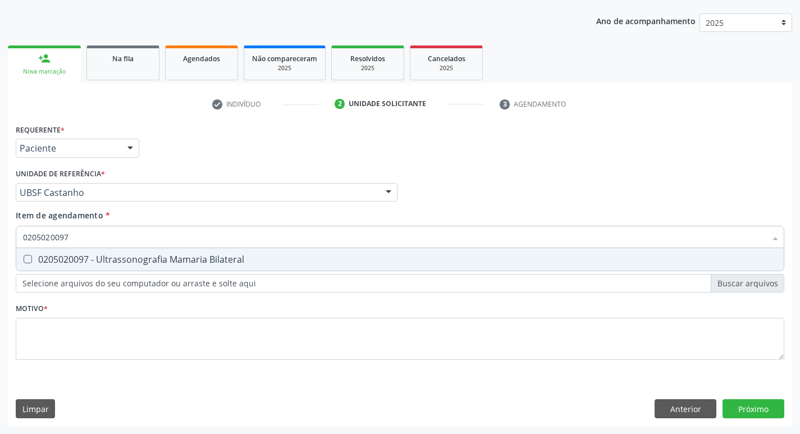
click at [287, 261] on div "0205020097 - Ultrassonografia Mamaria Bilateral" at bounding box center [400, 259] width 754 height 9
checkbox Bilateral "true"
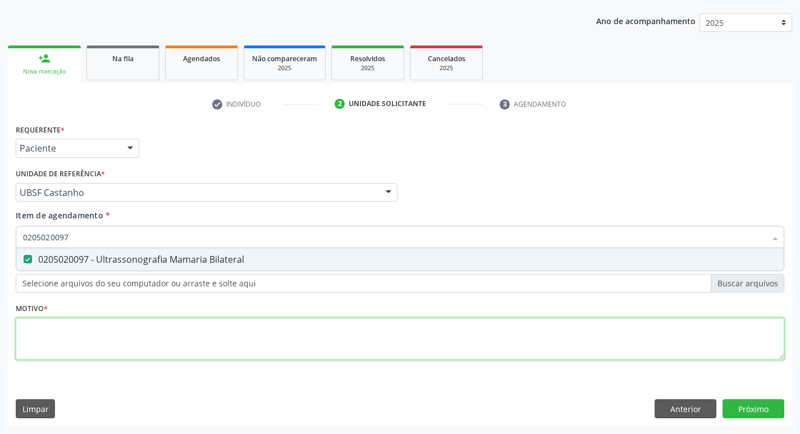
click at [130, 346] on div "Requerente * Paciente Médico(a) Enfermeiro(a) Paciente Nenhum resultado encontr…" at bounding box center [400, 248] width 769 height 254
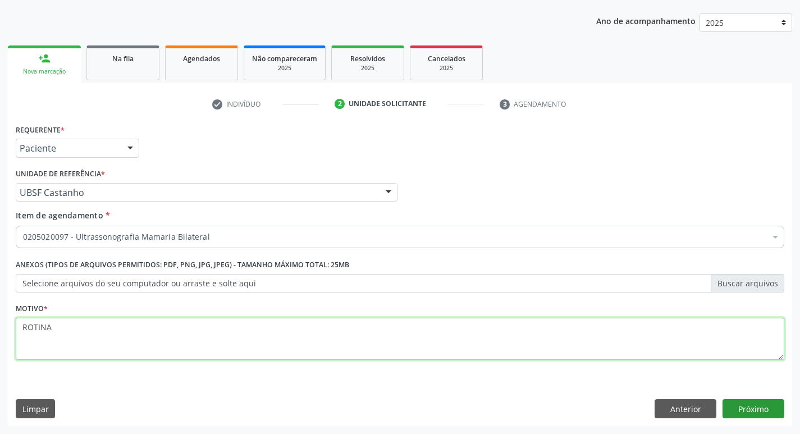
type textarea "ROTINA"
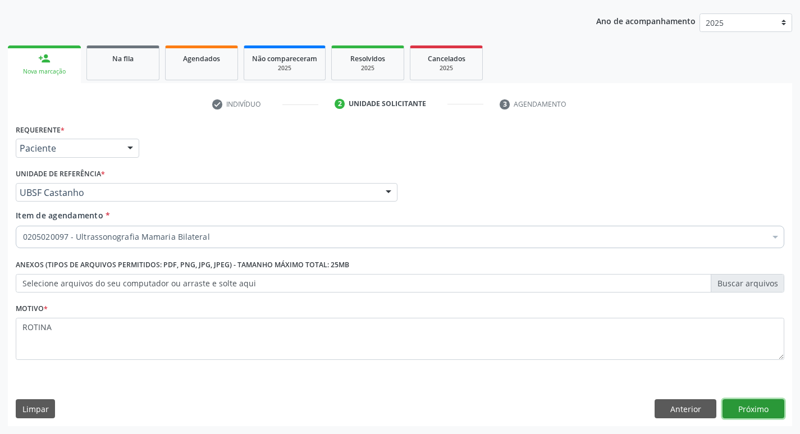
click at [776, 403] on button "Próximo" at bounding box center [754, 408] width 62 height 19
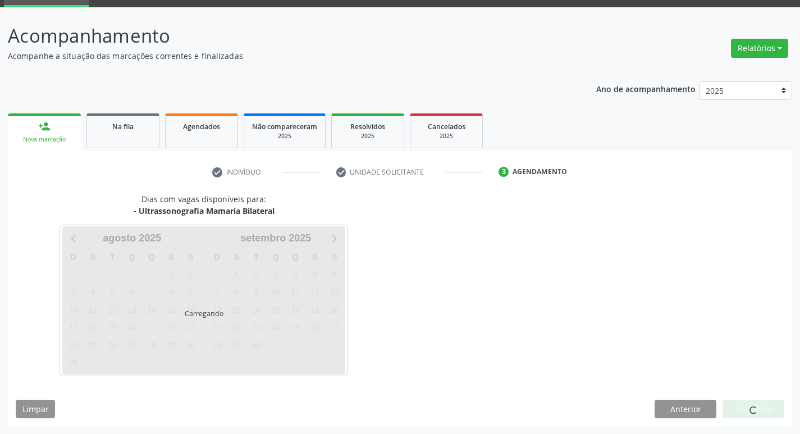
scroll to position [54, 0]
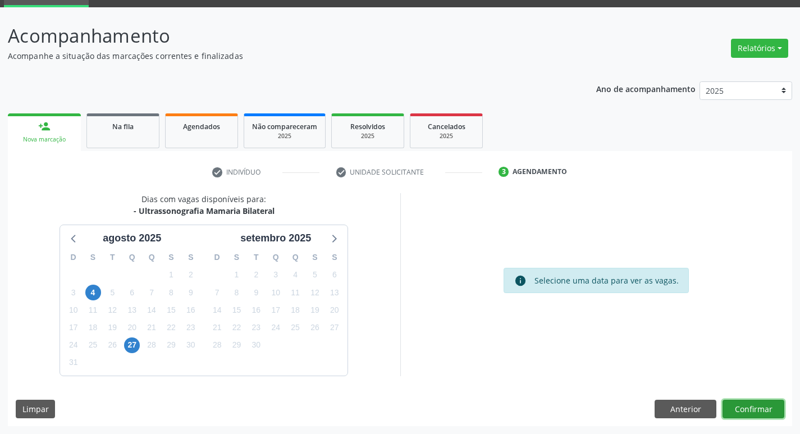
click at [757, 411] on button "Confirmar" at bounding box center [754, 409] width 62 height 19
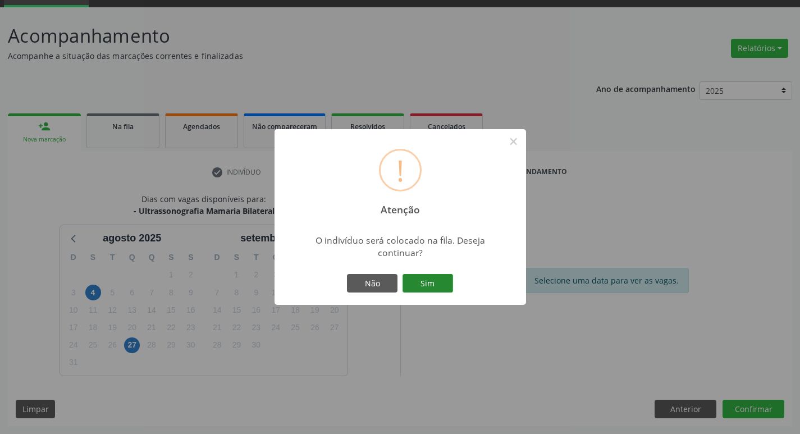
click at [422, 289] on button "Sim" at bounding box center [428, 283] width 51 height 19
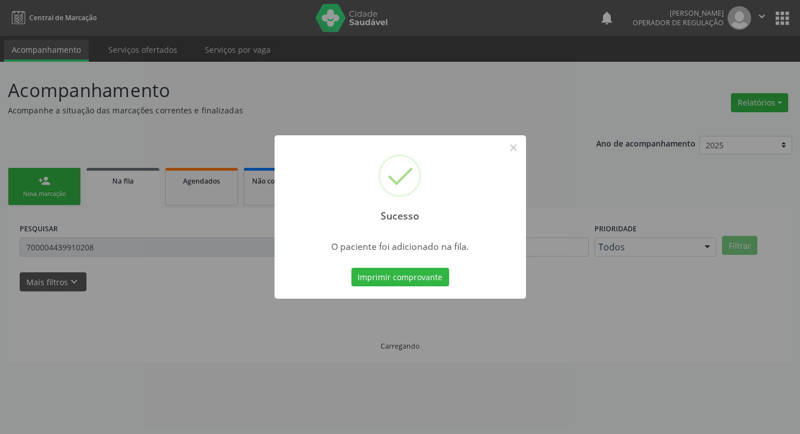
scroll to position [0, 0]
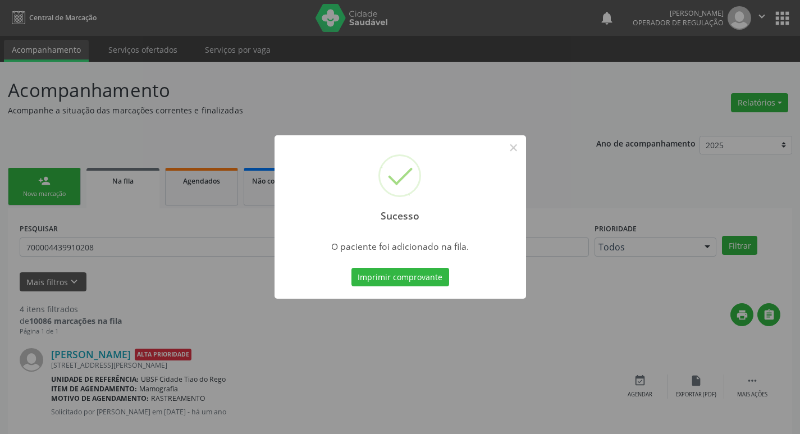
click at [442, 103] on div "Sucesso × O paciente foi adicionado na fila. Imprimir comprovante Cancel" at bounding box center [400, 217] width 800 height 434
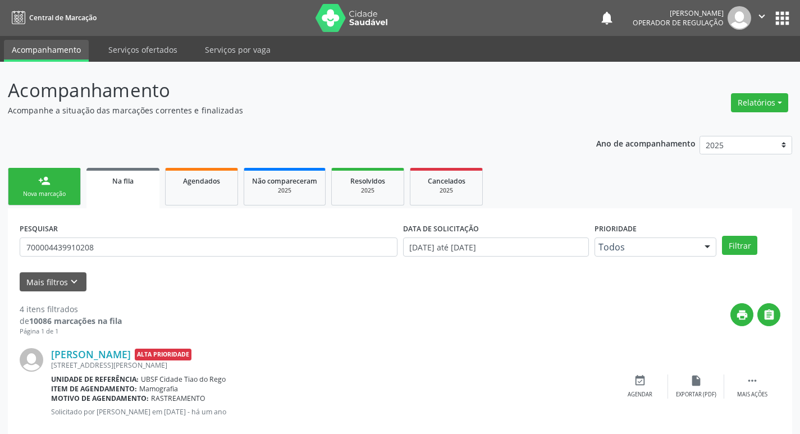
click at [43, 185] on div "person_add" at bounding box center [44, 181] width 12 height 12
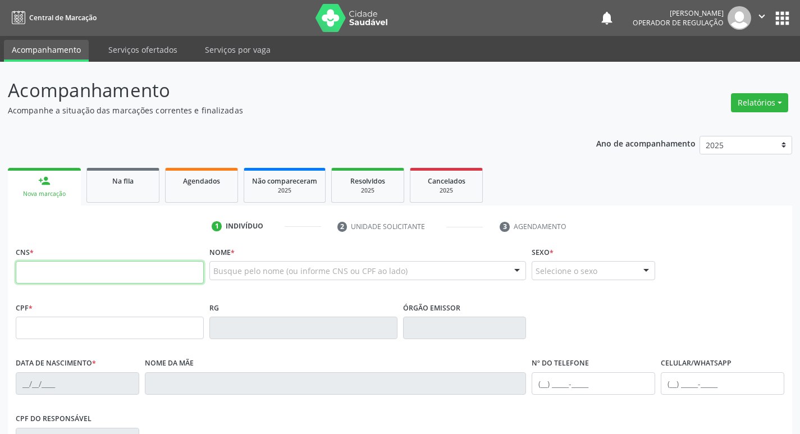
click at [116, 268] on input "text" at bounding box center [110, 272] width 188 height 22
type input "705 8064 0415 9137"
type input "095.708.654-74"
type input "02/11/1984"
type input "Maria das Dores Dantas da Silva"
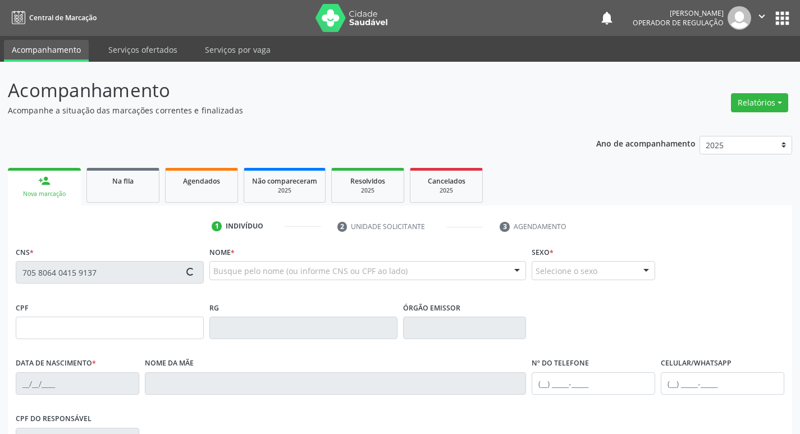
type input "(83) 99410-7418"
type input "2"
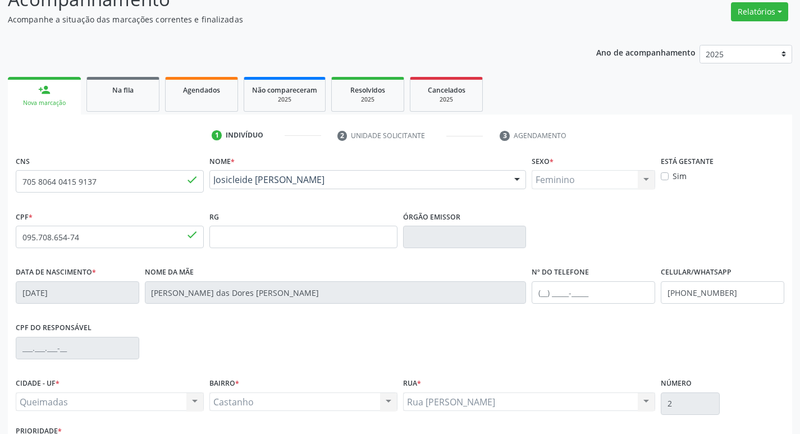
scroll to position [175, 0]
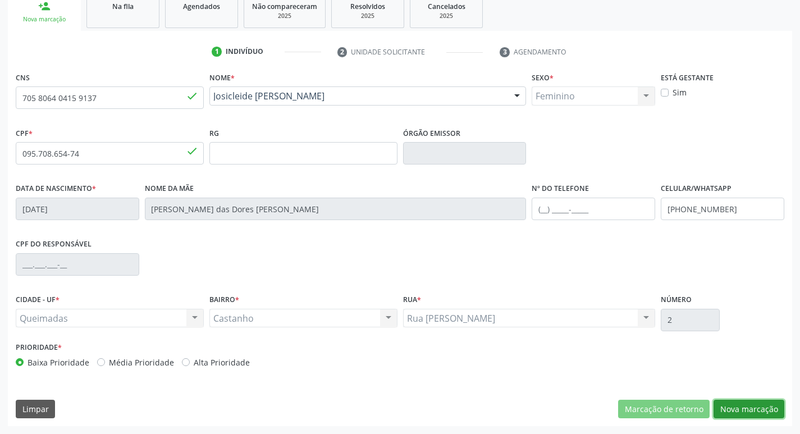
click at [755, 408] on button "Nova marcação" at bounding box center [749, 409] width 71 height 19
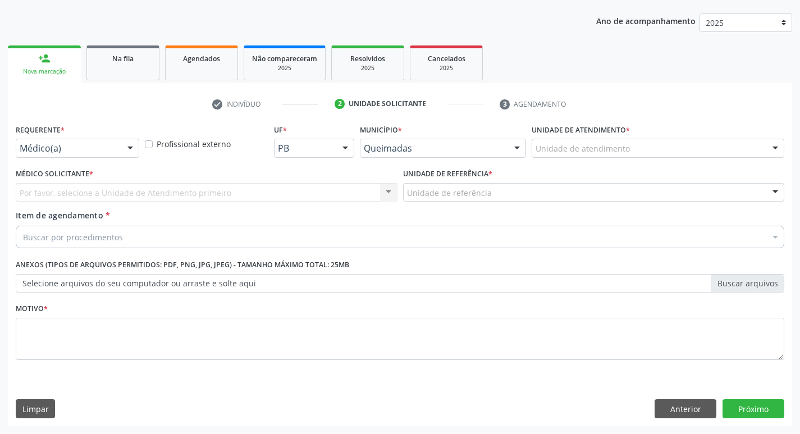
scroll to position [122, 0]
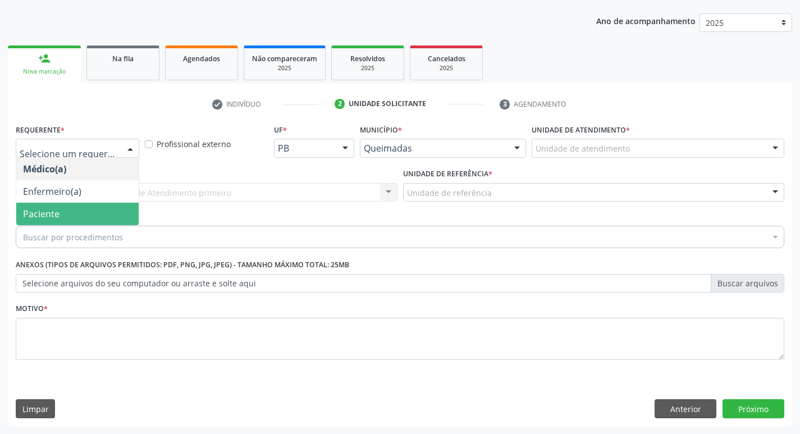
click at [63, 207] on span "Paciente" at bounding box center [77, 214] width 122 height 22
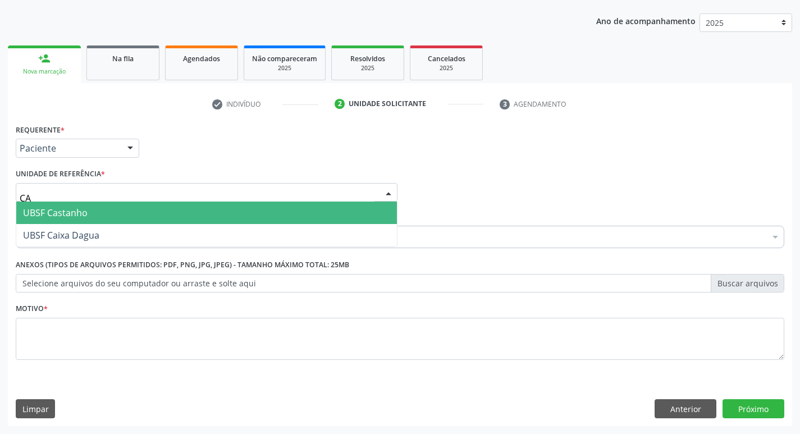
type input "CAS"
click at [74, 205] on span "UBSF Castanho" at bounding box center [206, 213] width 381 height 22
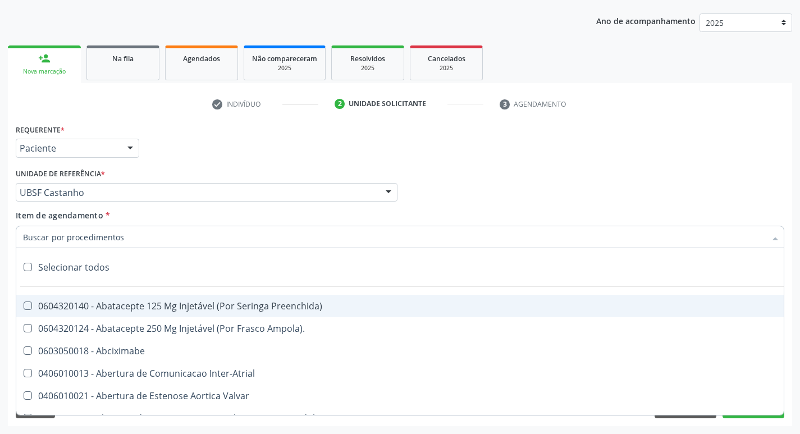
paste input "0205020097"
type input "0205020097"
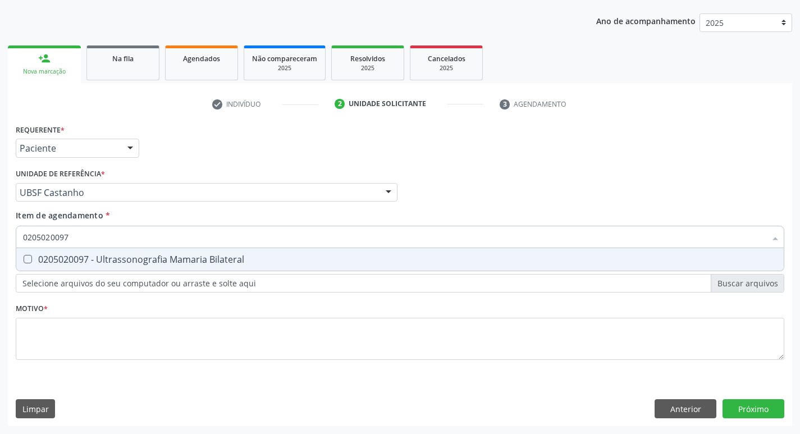
click at [120, 257] on div "0205020097 - Ultrassonografia Mamaria Bilateral" at bounding box center [400, 259] width 754 height 9
checkbox Bilateral "true"
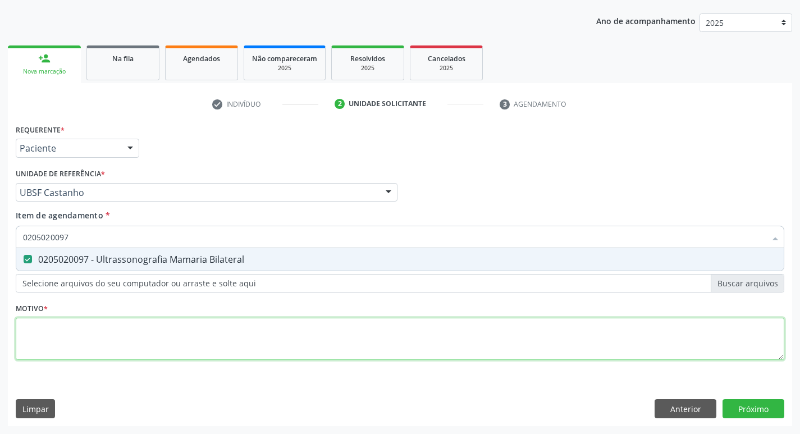
click at [104, 346] on div "Requerente * Paciente Médico(a) Enfermeiro(a) Paciente Nenhum resultado encontr…" at bounding box center [400, 248] width 769 height 254
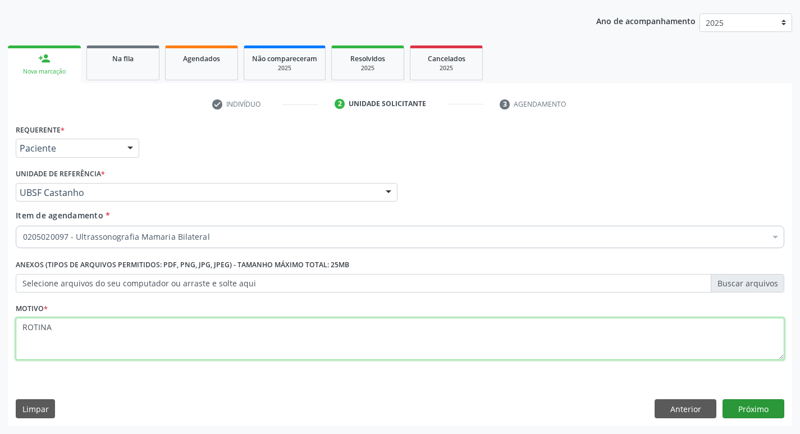
type textarea "ROTINA"
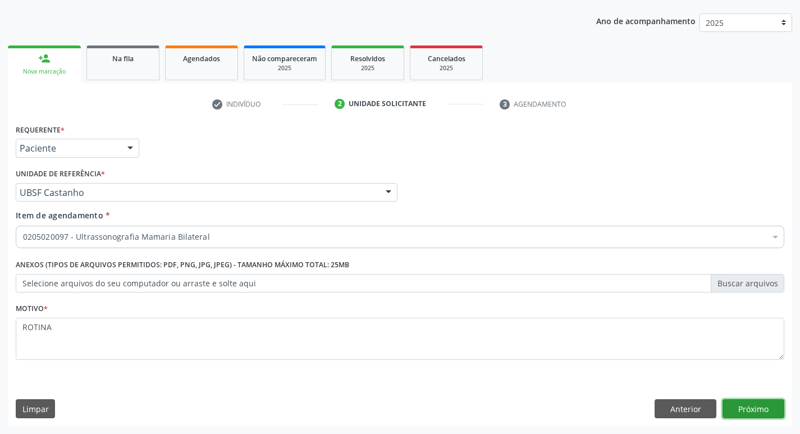
click at [735, 406] on button "Próximo" at bounding box center [754, 408] width 62 height 19
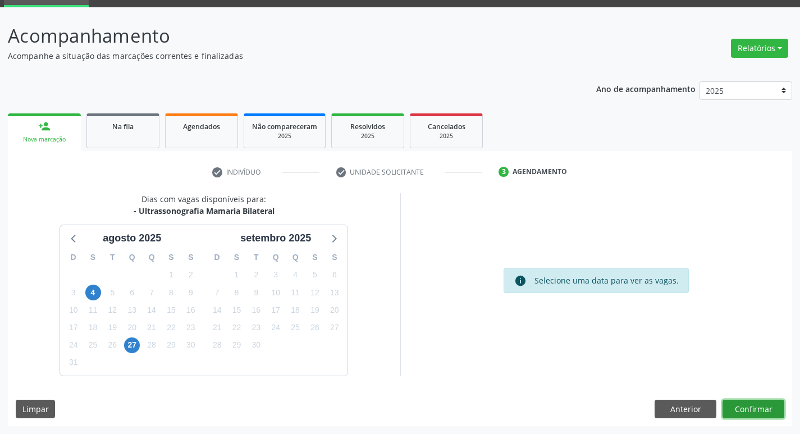
click at [748, 404] on button "Confirmar" at bounding box center [754, 409] width 62 height 19
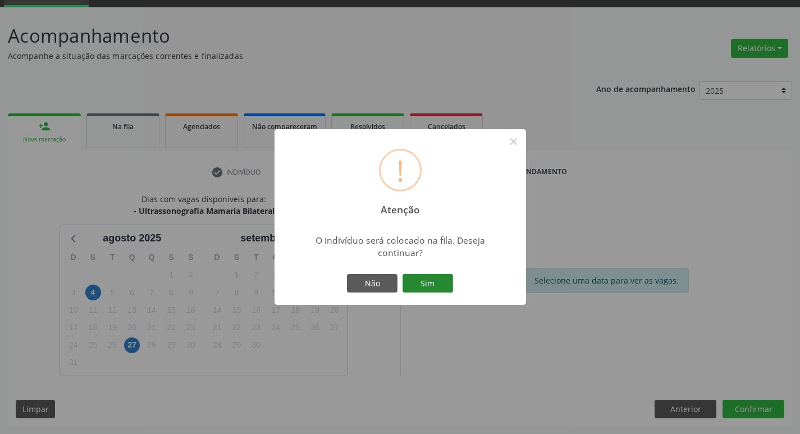
click at [434, 288] on button "Sim" at bounding box center [428, 283] width 51 height 19
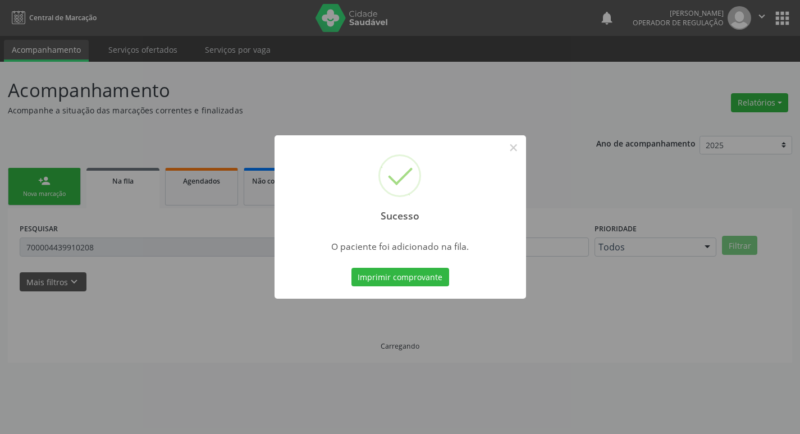
scroll to position [0, 0]
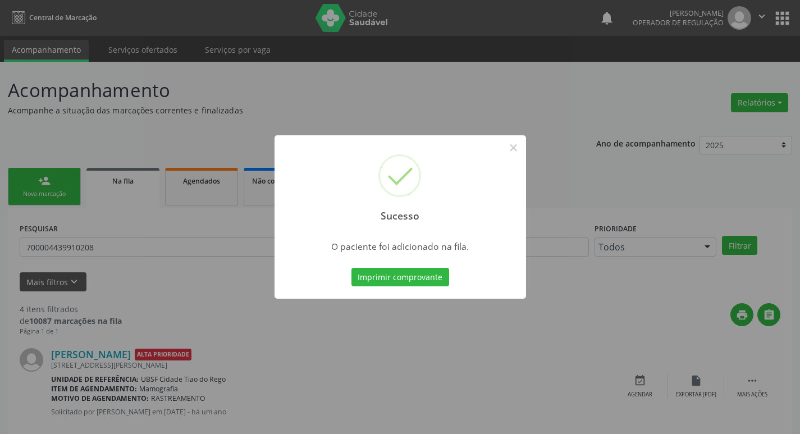
click at [369, 101] on div "Sucesso × O paciente foi adicionado na fila. Imprimir comprovante Cancel" at bounding box center [400, 217] width 800 height 434
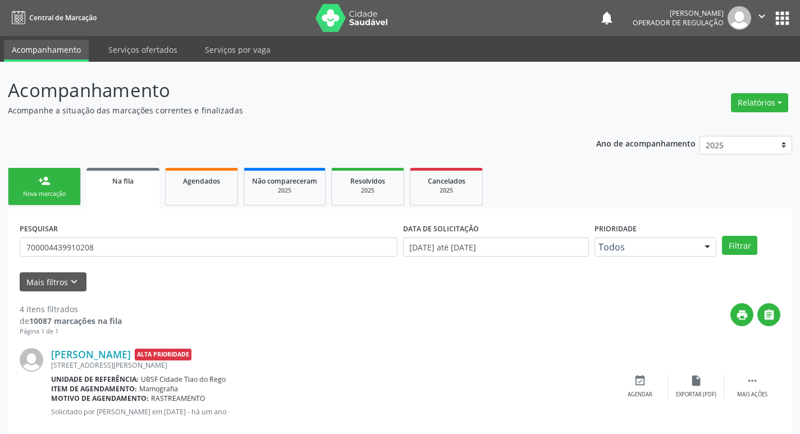
click at [44, 186] on div "person_add" at bounding box center [44, 181] width 12 height 12
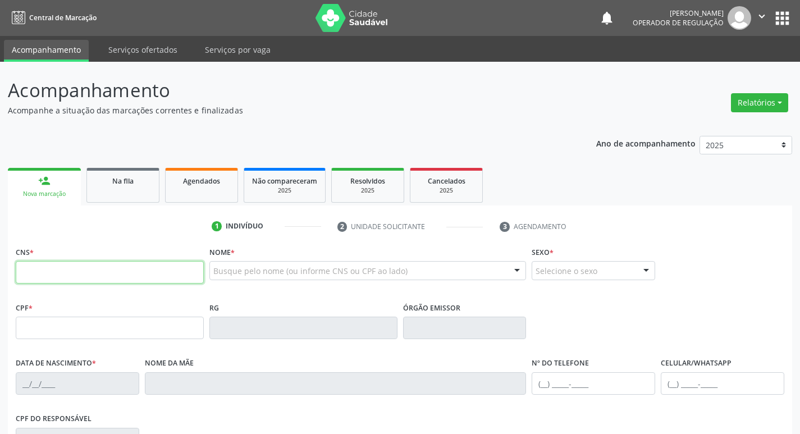
click at [91, 283] on input "text" at bounding box center [110, 272] width 188 height 22
type input "705 8064 7797 7530"
type input "136.501.354-50"
type input "19/01/2000"
type input "Maria de Fátima Pereira de Lima"
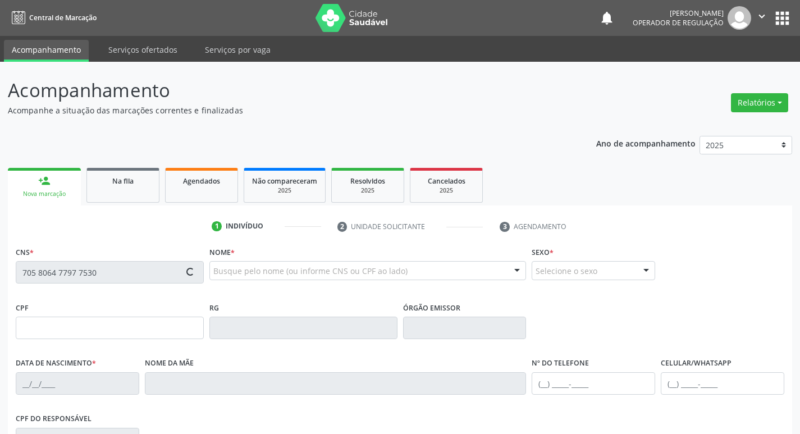
type input "(83) 99346-9942"
type input "29"
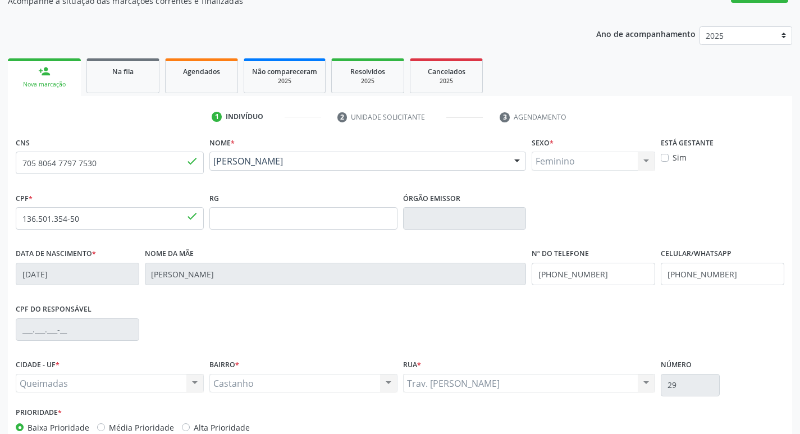
scroll to position [175, 0]
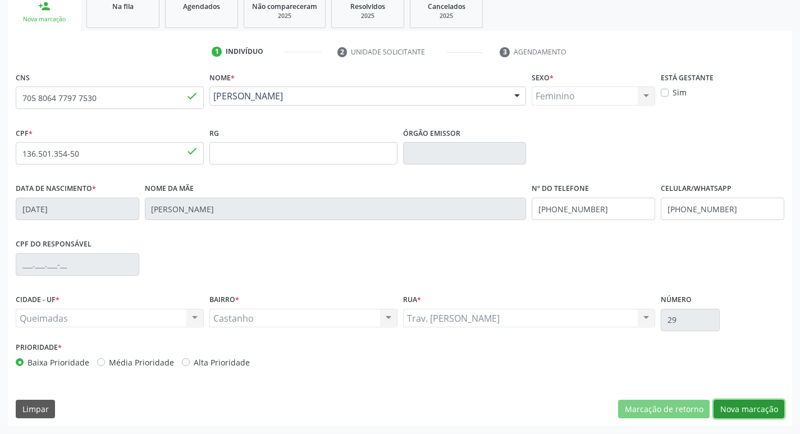
click at [761, 404] on button "Nova marcação" at bounding box center [749, 409] width 71 height 19
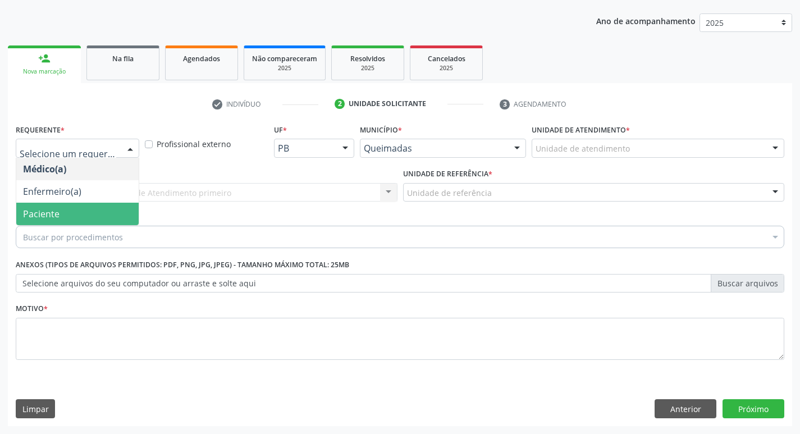
click at [97, 209] on span "Paciente" at bounding box center [77, 214] width 122 height 22
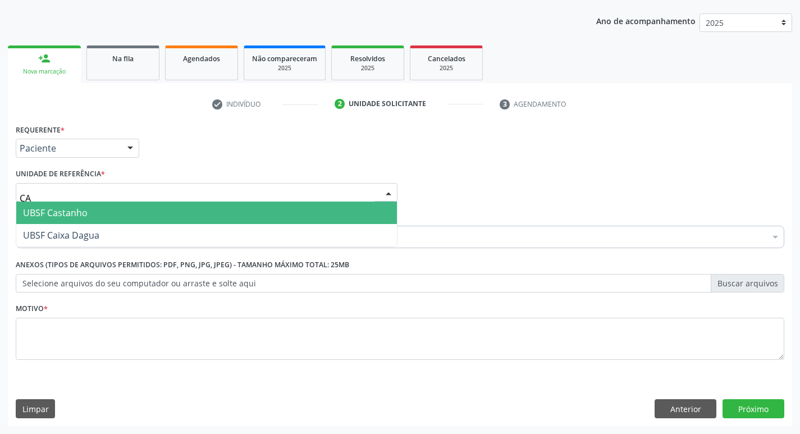
type input "CAS"
click at [98, 208] on span "UBSF Castanho" at bounding box center [206, 213] width 381 height 22
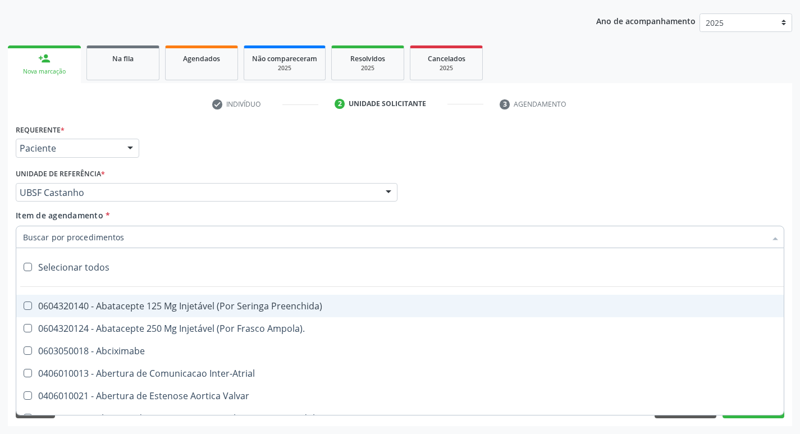
paste input "0205020097"
type input "0205020097"
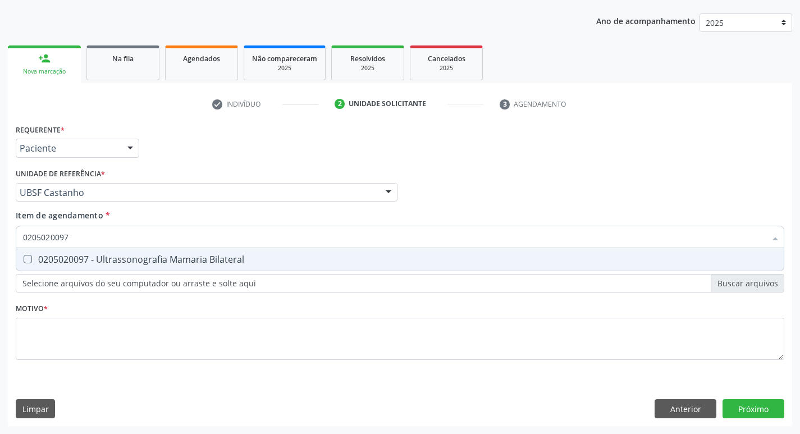
click at [195, 252] on span "0205020097 - Ultrassonografia Mamaria Bilateral" at bounding box center [400, 259] width 768 height 22
click at [78, 257] on div "0205020097 - Ultrassonografia Mamaria Bilateral" at bounding box center [400, 259] width 754 height 9
checkbox Bilateral "true"
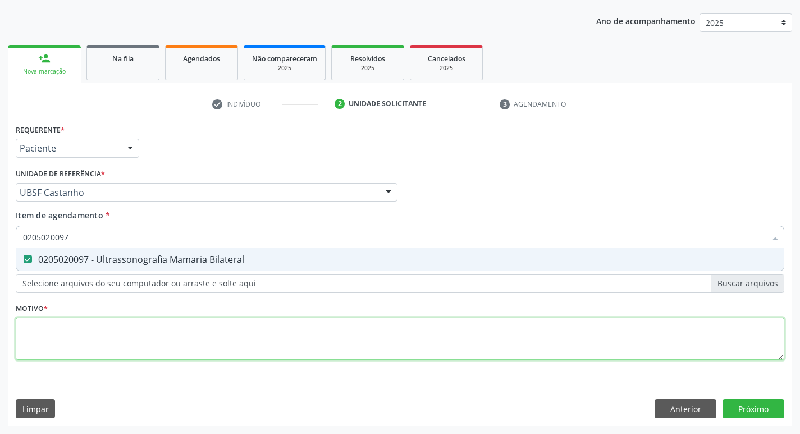
click at [72, 338] on div "Requerente * Paciente Médico(a) Enfermeiro(a) Paciente Nenhum resultado encontr…" at bounding box center [400, 248] width 769 height 254
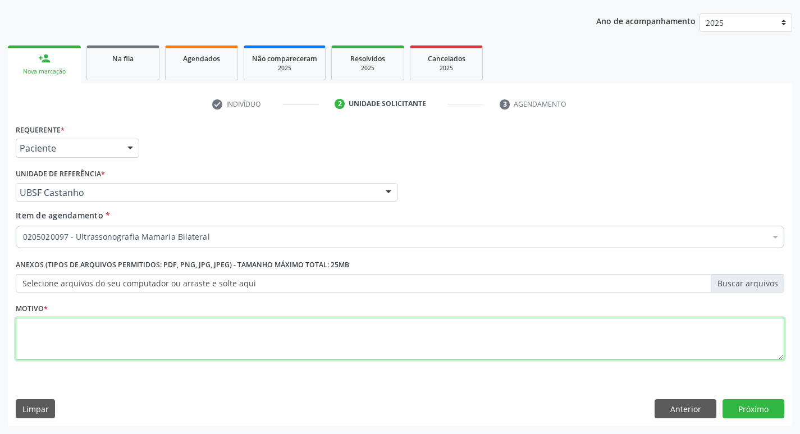
click at [75, 343] on textarea at bounding box center [400, 339] width 769 height 43
click at [62, 327] on textarea at bounding box center [400, 339] width 769 height 43
type textarea "ROTINA"
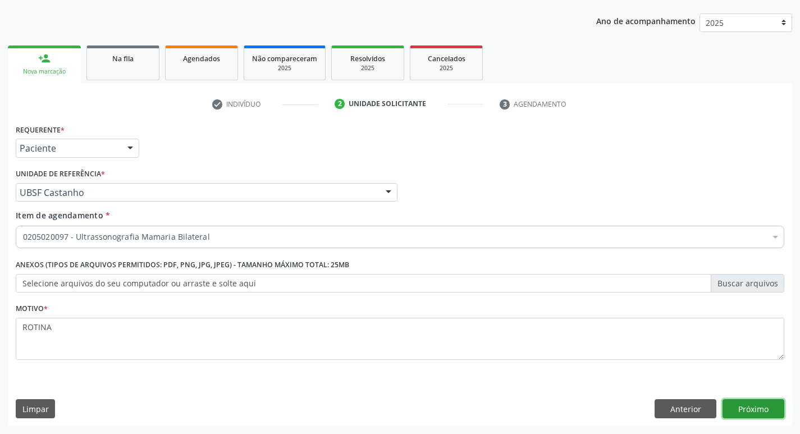
click at [745, 408] on button "Próximo" at bounding box center [754, 408] width 62 height 19
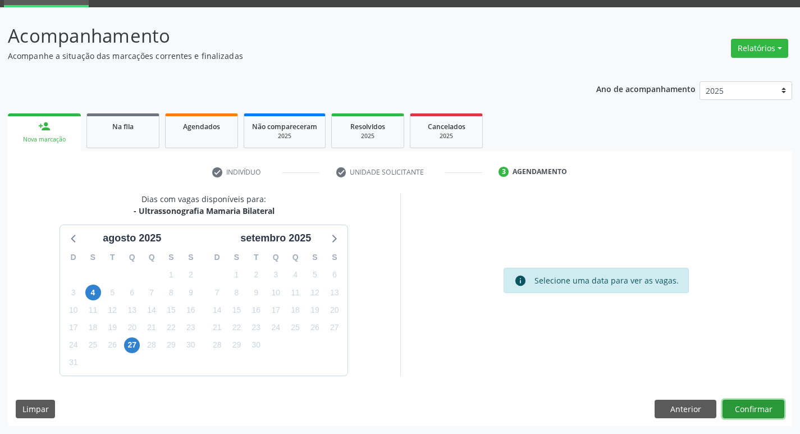
click at [765, 416] on button "Confirmar" at bounding box center [754, 409] width 62 height 19
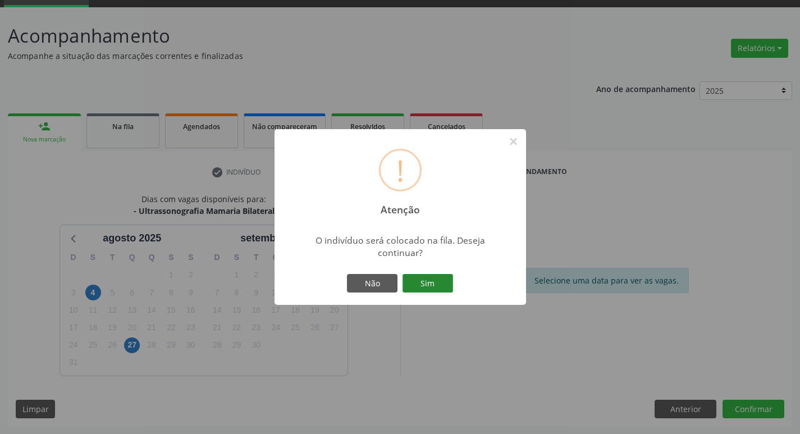
click at [425, 276] on button "Sim" at bounding box center [428, 283] width 51 height 19
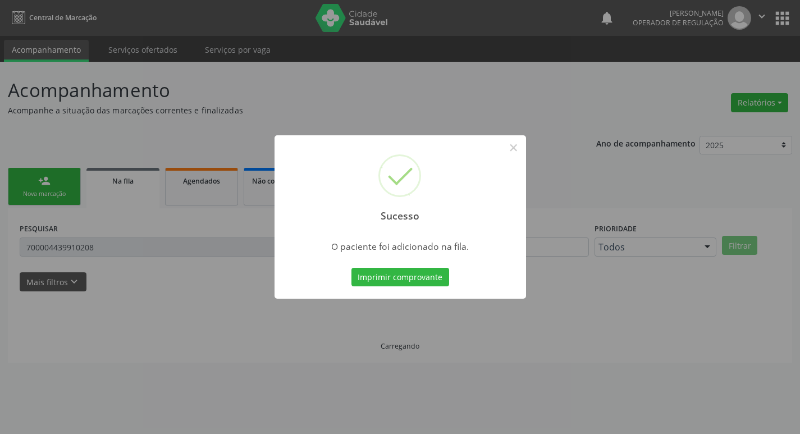
scroll to position [0, 0]
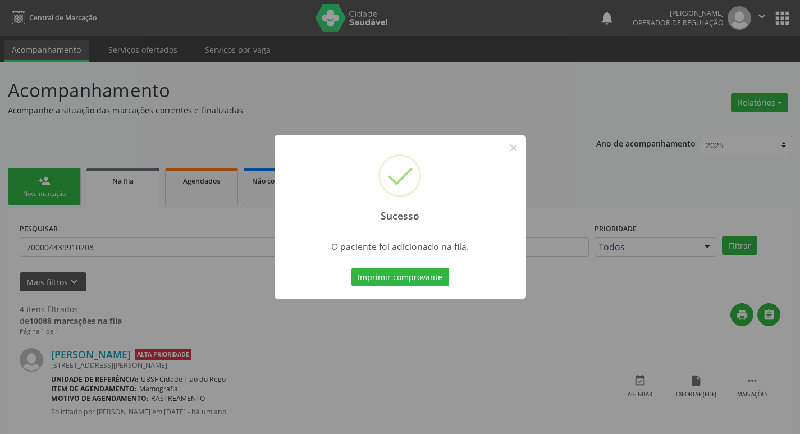
click at [357, 84] on div "Sucesso × O paciente foi adicionado na fila. Imprimir comprovante Cancel" at bounding box center [400, 217] width 800 height 434
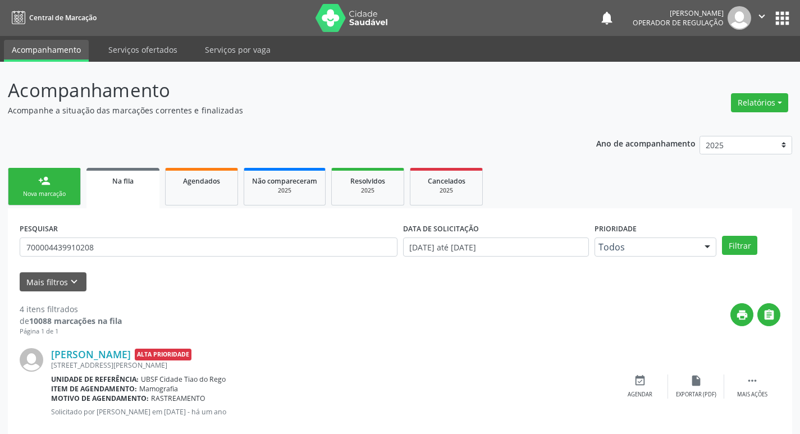
click at [53, 182] on link "person_add Nova marcação" at bounding box center [44, 187] width 73 height 38
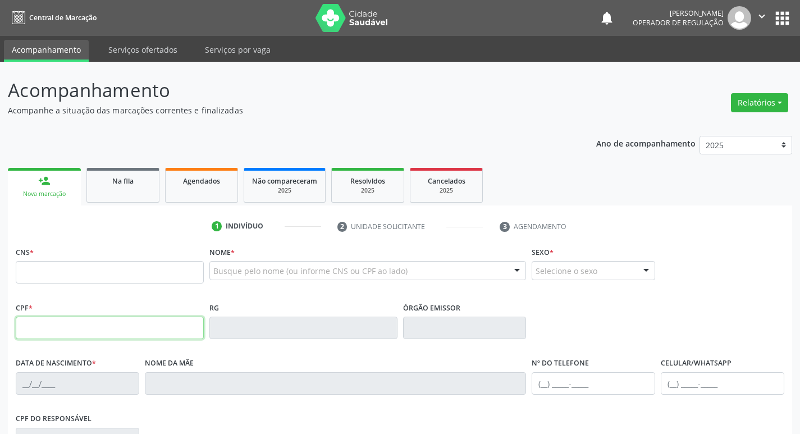
click at [130, 317] on input "text" at bounding box center [110, 328] width 188 height 22
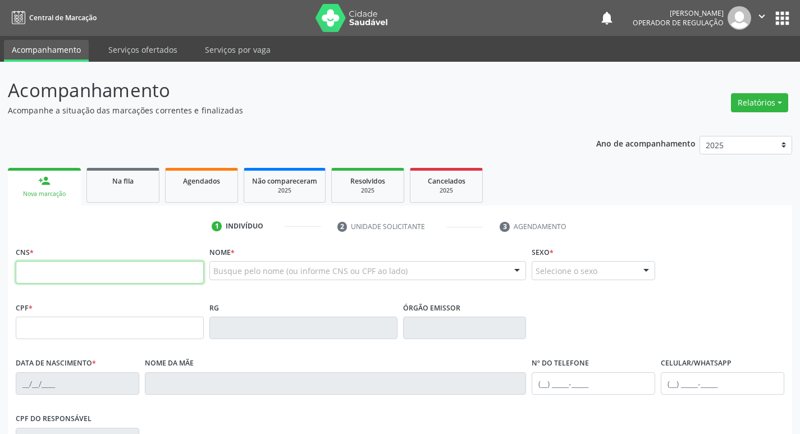
click at [119, 262] on input "text" at bounding box center [110, 272] width 188 height 22
type input "700 1099 3053 5318"
type input "000.780.844-58"
type input "19/10/1977"
type input "Terezinha Silva Gomes"
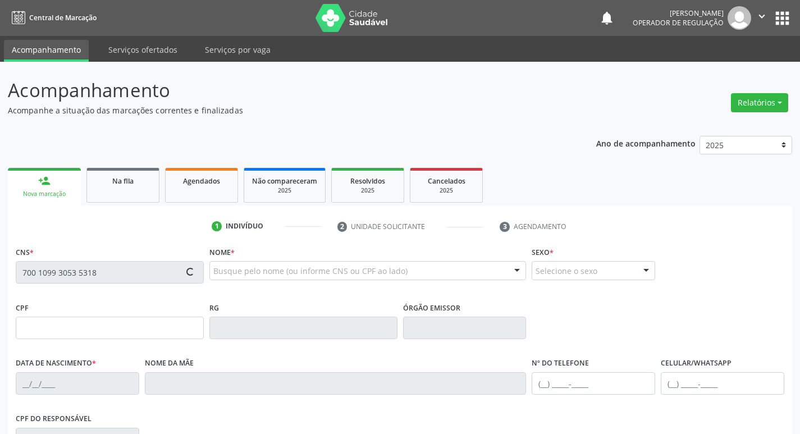
type input "(83) 99420-1617"
type input "S/N"
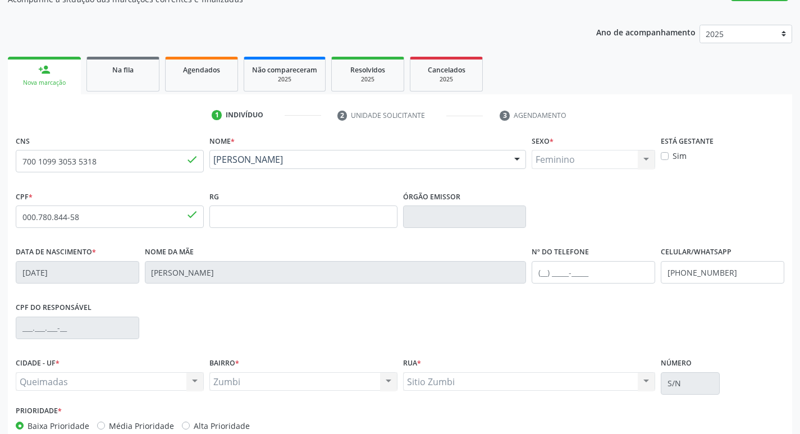
scroll to position [175, 0]
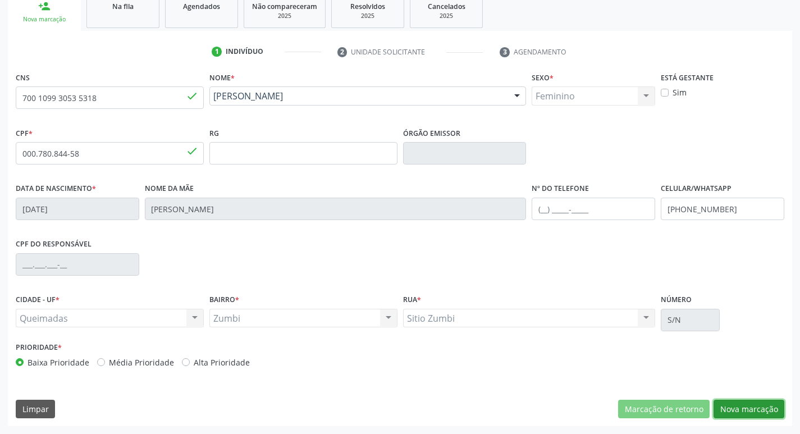
click at [766, 411] on button "Nova marcação" at bounding box center [749, 409] width 71 height 19
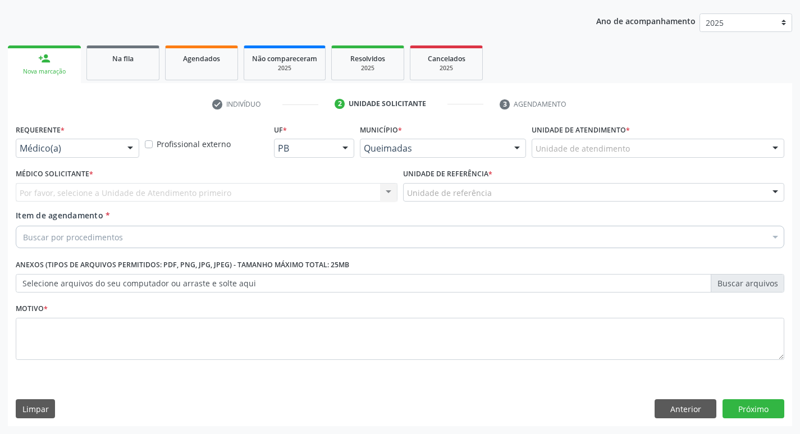
scroll to position [122, 0]
click at [131, 136] on div "Requerente * Médico(a) Médico(a) Enfermeiro(a) Paciente Nenhum resultado encont…" at bounding box center [78, 139] width 124 height 36
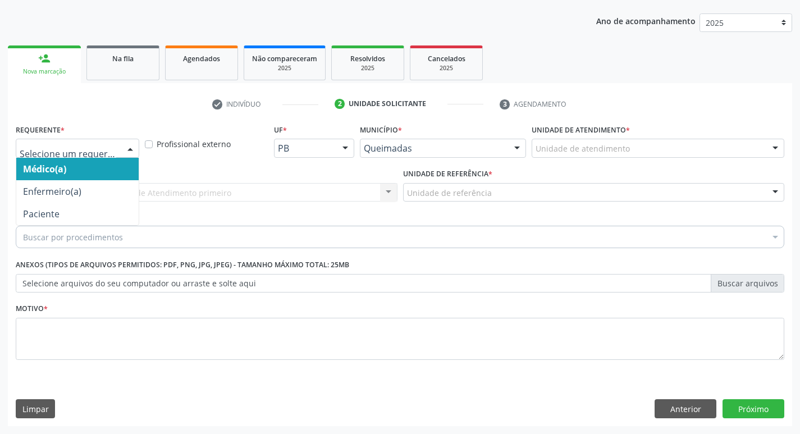
click at [129, 144] on div at bounding box center [130, 148] width 17 height 19
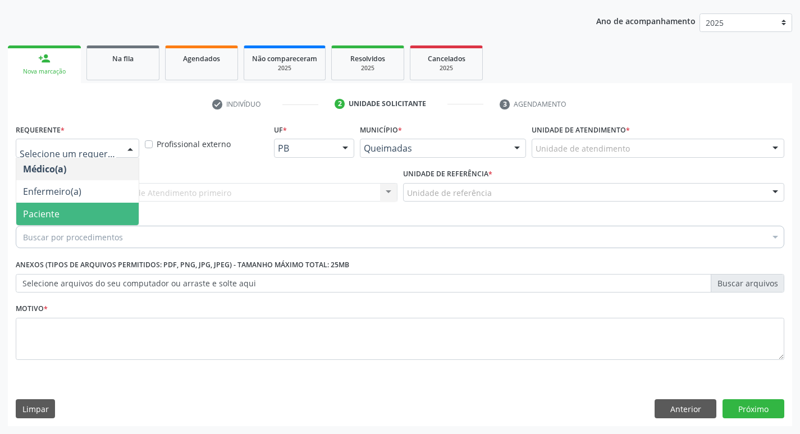
click at [85, 217] on span "Paciente" at bounding box center [77, 214] width 122 height 22
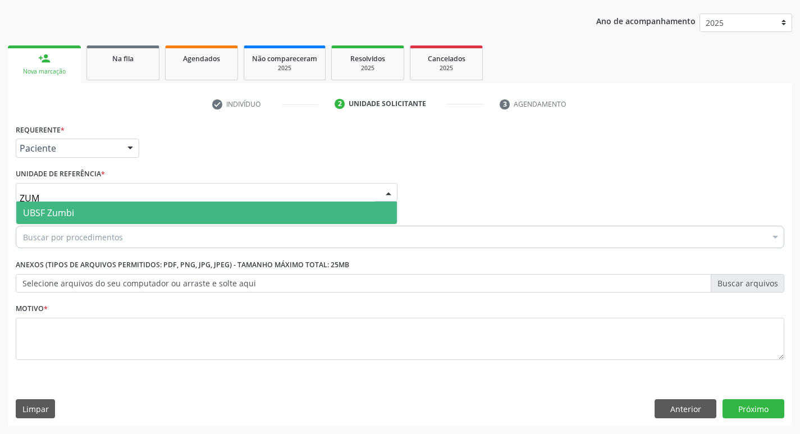
type input "ZUMB"
click at [88, 199] on input "ZUMB" at bounding box center [197, 198] width 355 height 22
click at [88, 206] on span "UBSF Zumbi" at bounding box center [206, 213] width 381 height 22
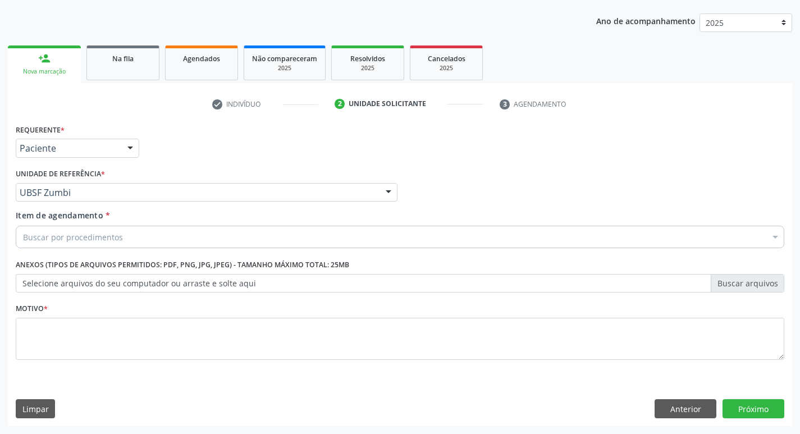
paste input "0205020097"
type input "0205020097"
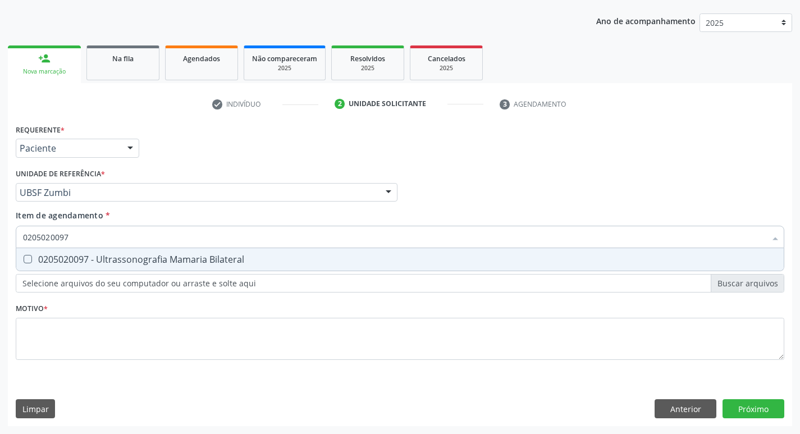
click at [106, 252] on span "0205020097 - Ultrassonografia Mamaria Bilateral" at bounding box center [400, 259] width 768 height 22
checkbox Bilateral "true"
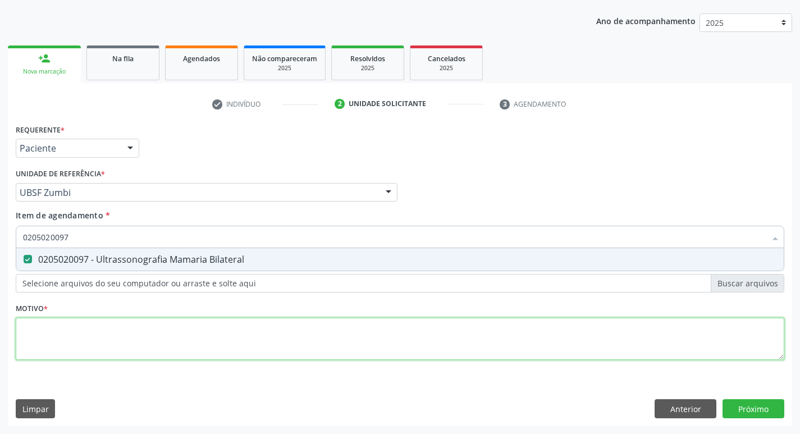
click at [95, 336] on div "Requerente * Paciente Médico(a) Enfermeiro(a) Paciente Nenhum resultado encontr…" at bounding box center [400, 248] width 769 height 254
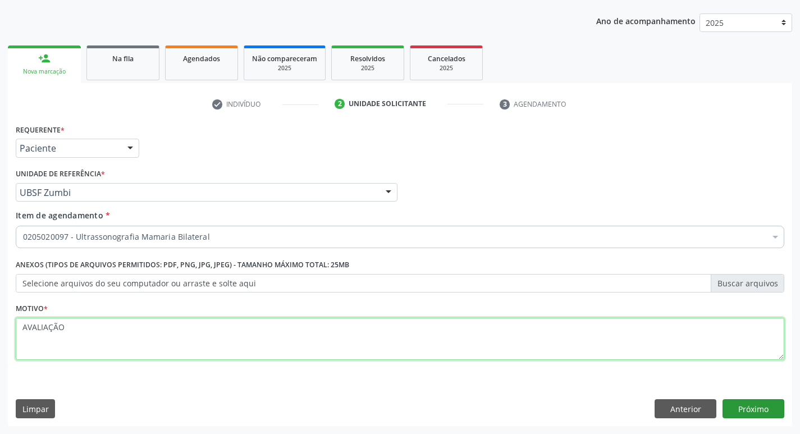
type textarea "AVALIAÇÃO"
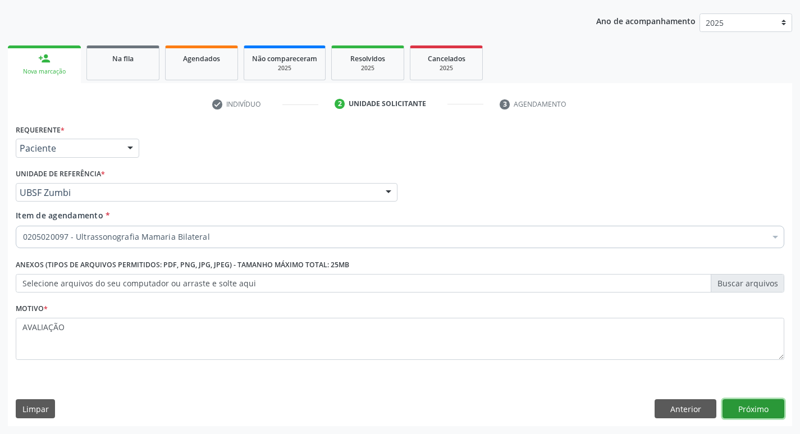
click at [759, 413] on button "Próximo" at bounding box center [754, 408] width 62 height 19
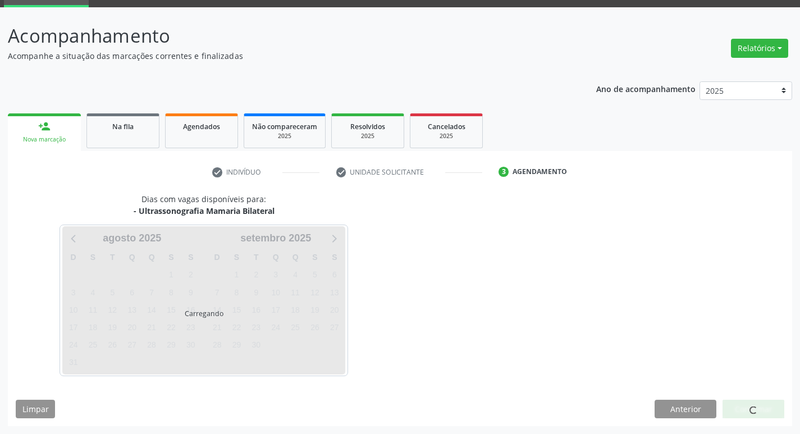
scroll to position [54, 0]
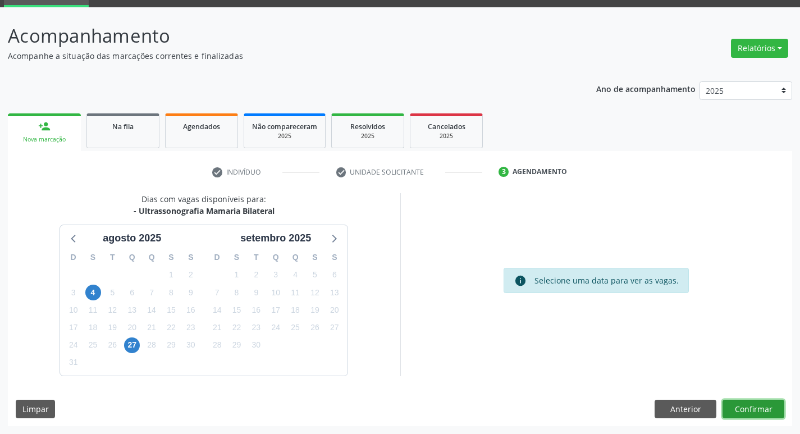
click at [754, 400] on button "Confirmar" at bounding box center [754, 409] width 62 height 19
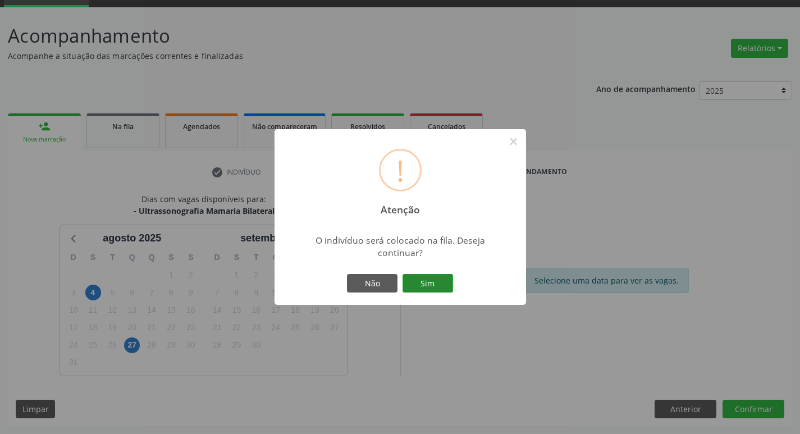
click at [429, 290] on button "Sim" at bounding box center [428, 283] width 51 height 19
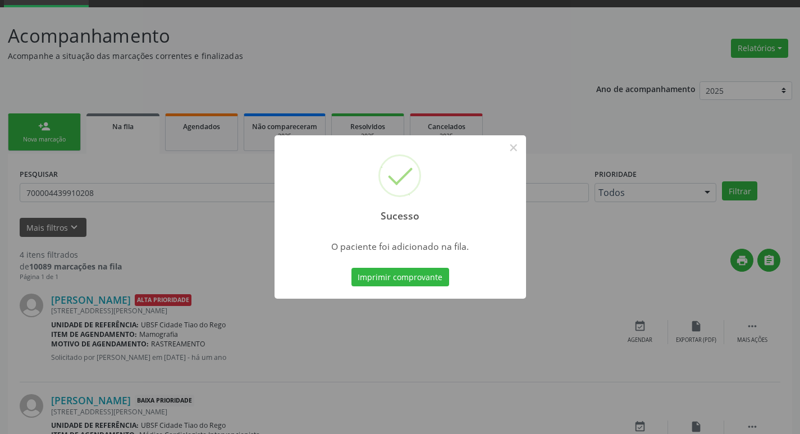
scroll to position [0, 0]
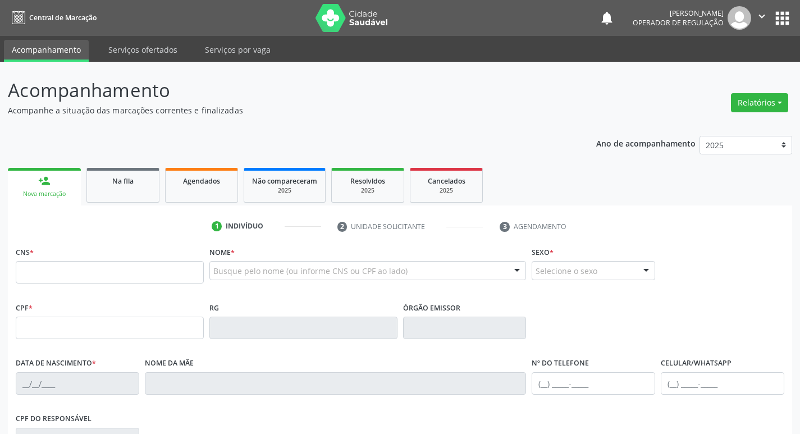
drag, startPoint x: 0, startPoint y: 0, endPoint x: 101, endPoint y: 266, distance: 284.1
click at [101, 266] on input "text" at bounding box center [110, 272] width 188 height 22
type input "701 2020 4922 8016"
type input "709.548.104-06"
type input "[DATE]"
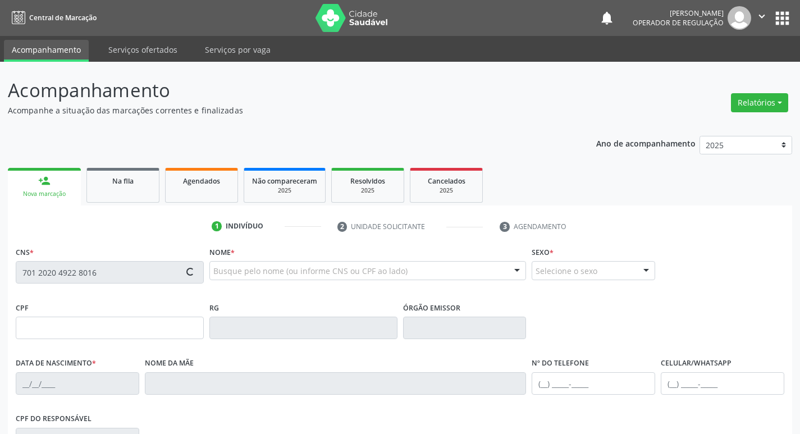
type input "[PERSON_NAME]"
type input "[PHONE_NUMBER]"
type input "266"
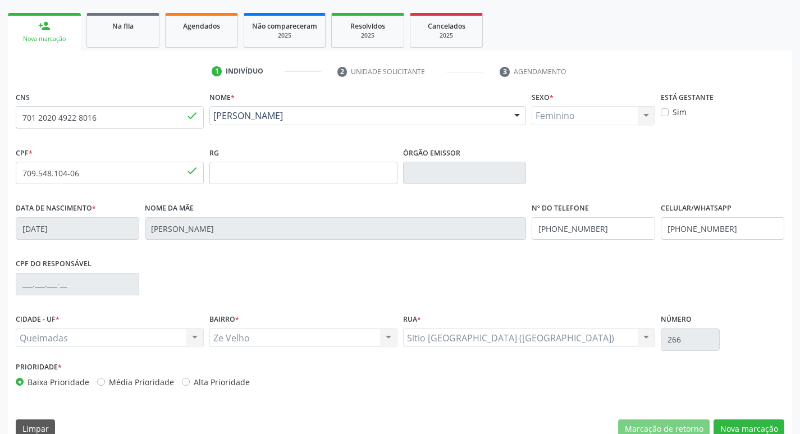
scroll to position [175, 0]
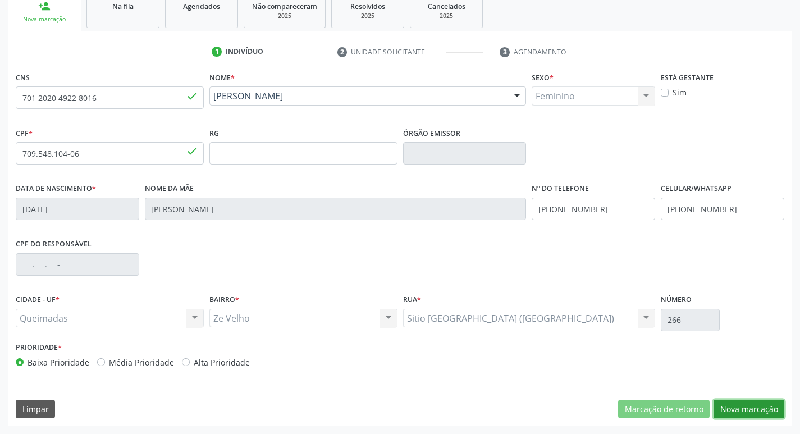
click at [739, 400] on button "Nova marcação" at bounding box center [749, 409] width 71 height 19
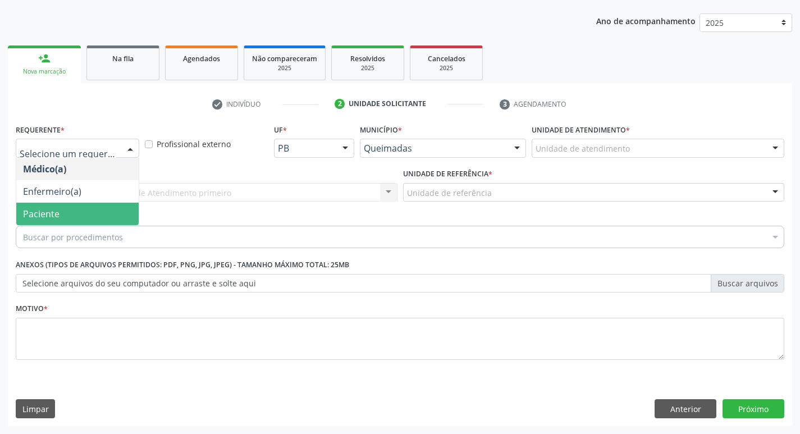
click at [90, 211] on span "Paciente" at bounding box center [77, 214] width 122 height 22
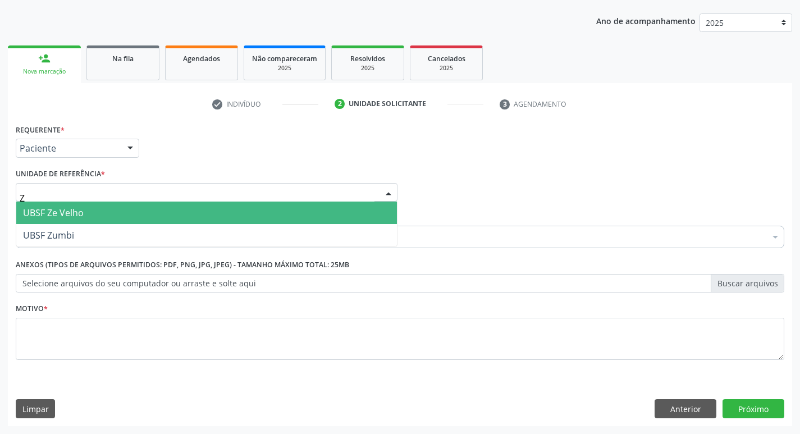
type input "ZE"
click at [91, 211] on span "UBSF Ze Velho" at bounding box center [206, 213] width 381 height 22
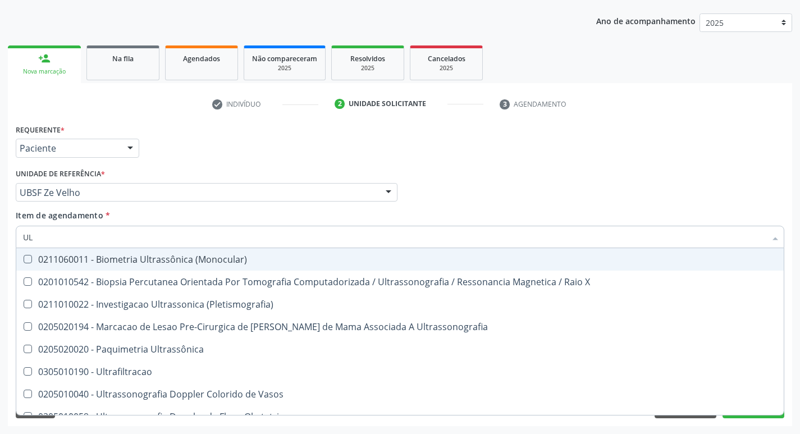
type input "U"
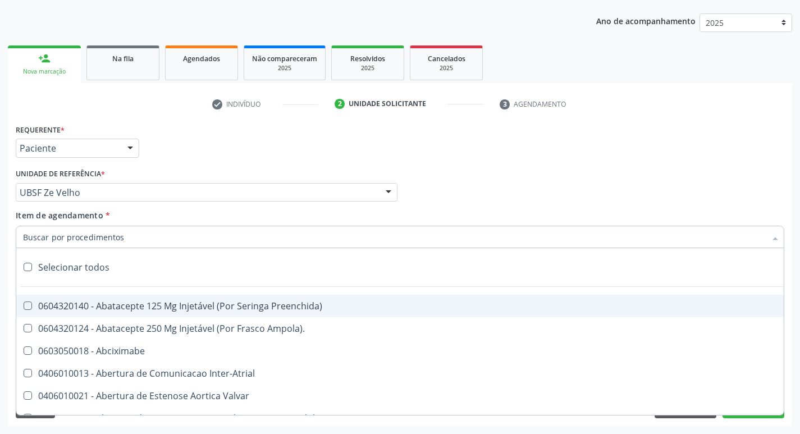
paste input "0205020097"
type input "0205020097"
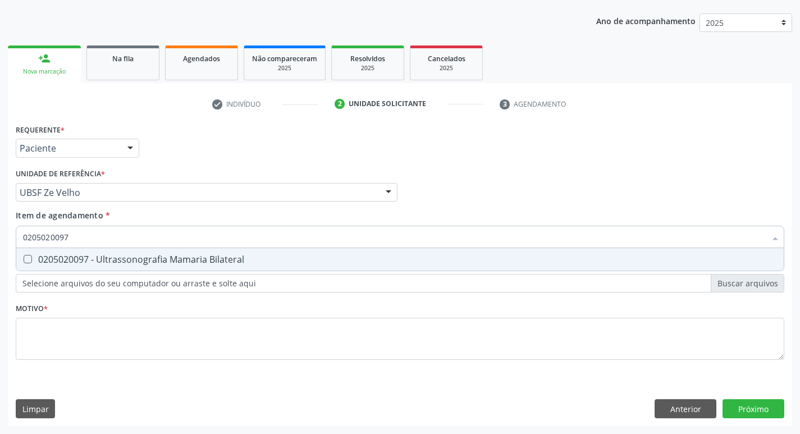
click at [107, 262] on div "0205020097 - Ultrassonografia Mamaria Bilateral" at bounding box center [400, 259] width 754 height 9
checkbox Bilateral "true"
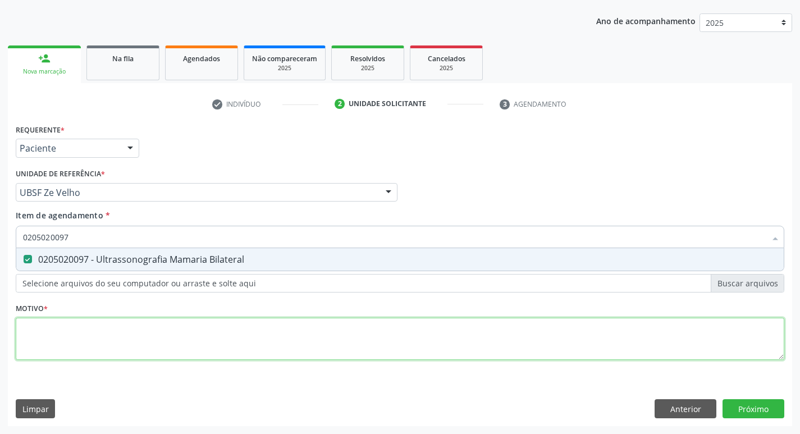
click at [62, 343] on div "Requerente * Paciente Médico(a) Enfermeiro(a) Paciente Nenhum resultado encontr…" at bounding box center [400, 248] width 769 height 254
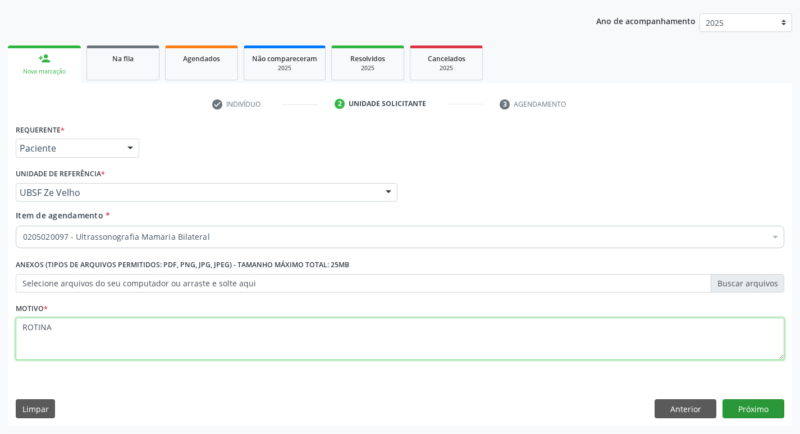
type textarea "ROTINA"
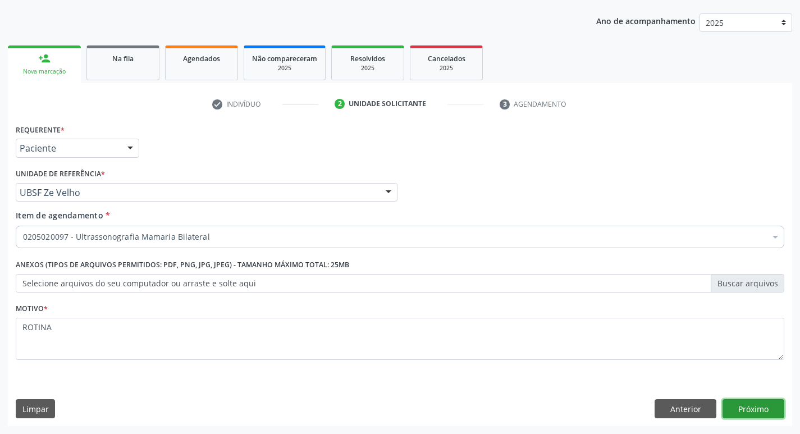
click at [766, 407] on button "Próximo" at bounding box center [754, 408] width 62 height 19
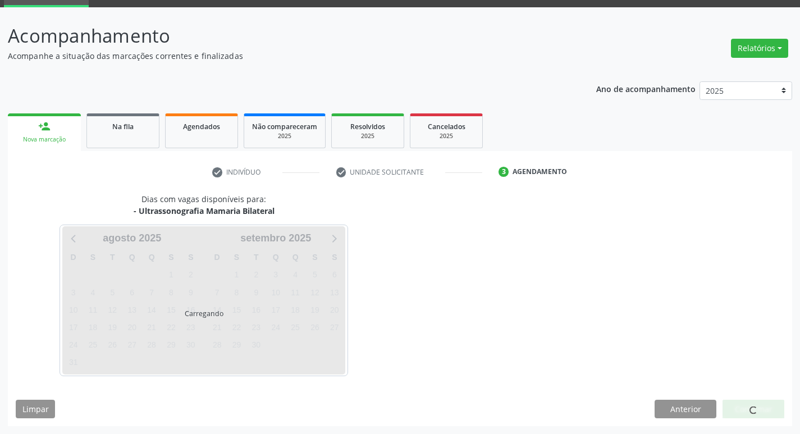
scroll to position [54, 0]
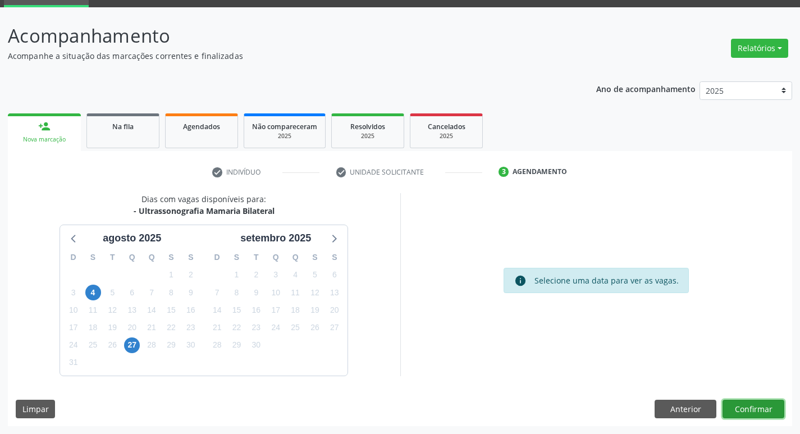
click at [764, 407] on button "Confirmar" at bounding box center [754, 409] width 62 height 19
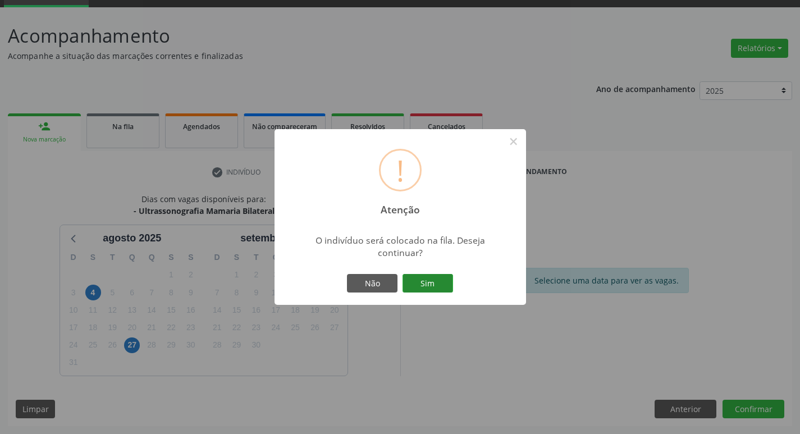
click at [438, 282] on button "Sim" at bounding box center [428, 283] width 51 height 19
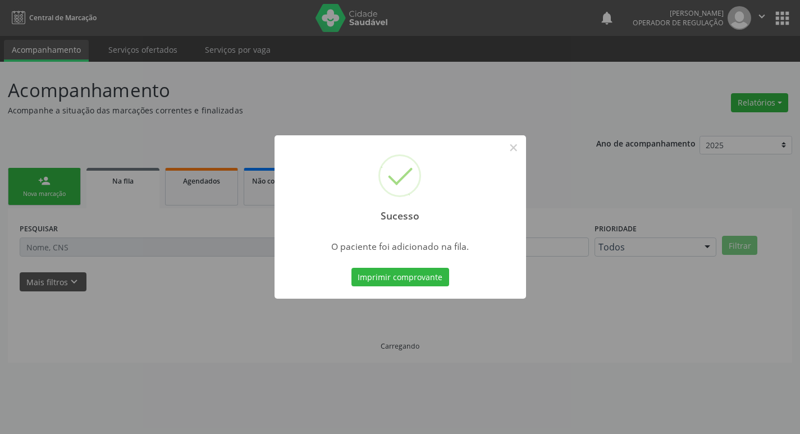
scroll to position [0, 0]
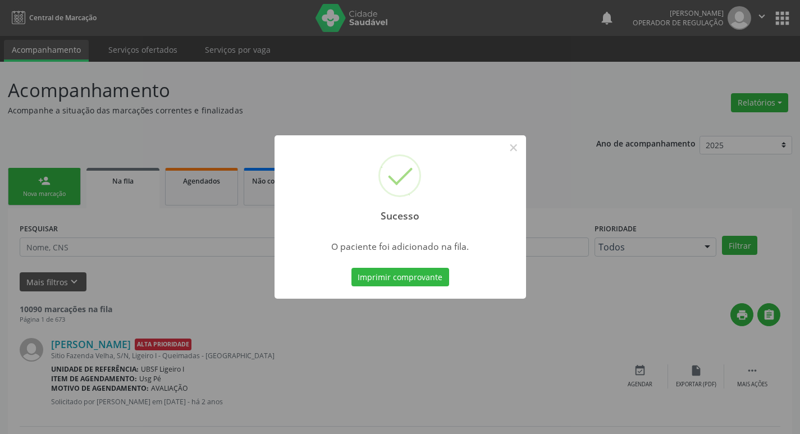
click at [306, 96] on div "Sucesso × O paciente foi adicionado na fila. Imprimir comprovante Cancel" at bounding box center [400, 217] width 800 height 434
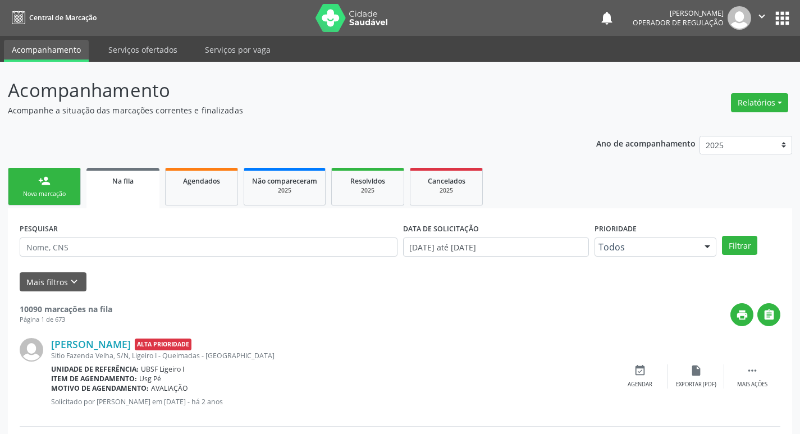
click at [47, 179] on div "person_add" at bounding box center [44, 181] width 12 height 12
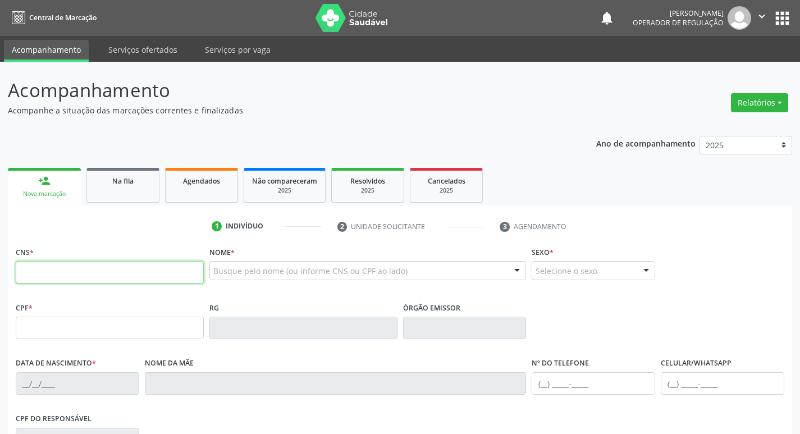
click at [84, 268] on input "text" at bounding box center [110, 272] width 188 height 22
type input "704 1051 5368 5779"
type input "072.560.904-47"
type input "[DATE]"
type input "[PERSON_NAME]"
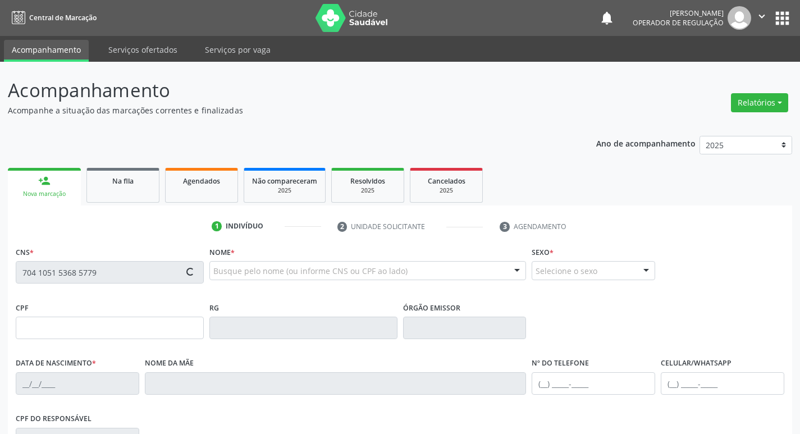
type input "[PHONE_NUMBER]"
type input "S/N"
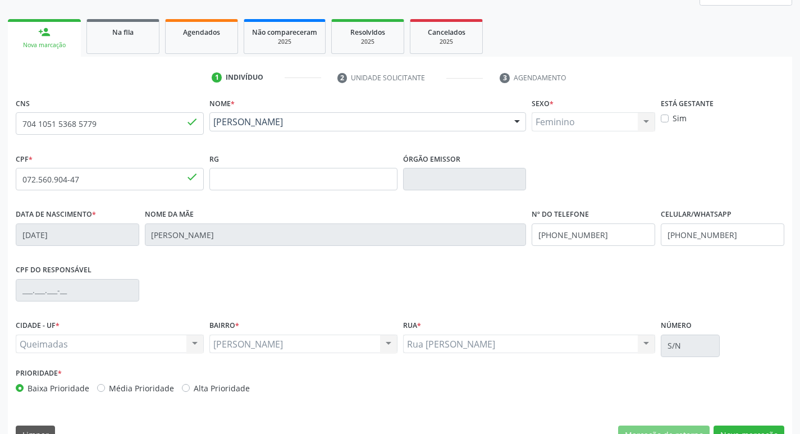
scroll to position [175, 0]
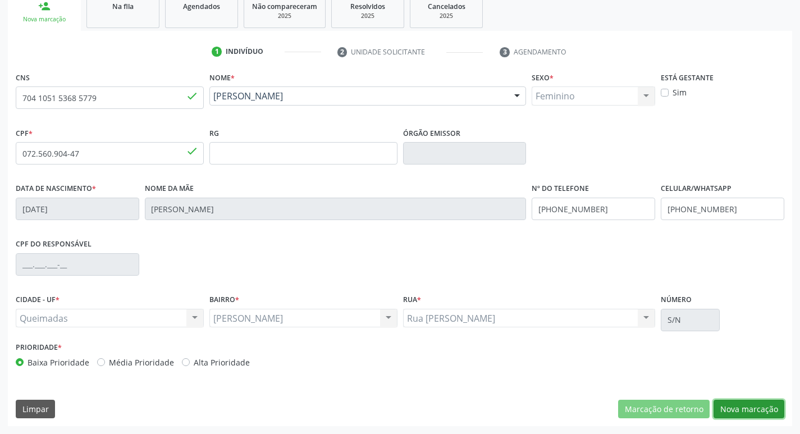
click at [752, 407] on button "Nova marcação" at bounding box center [749, 409] width 71 height 19
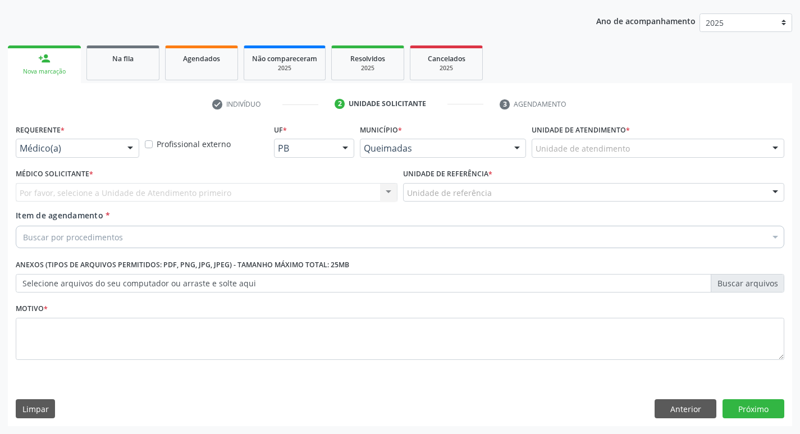
scroll to position [122, 0]
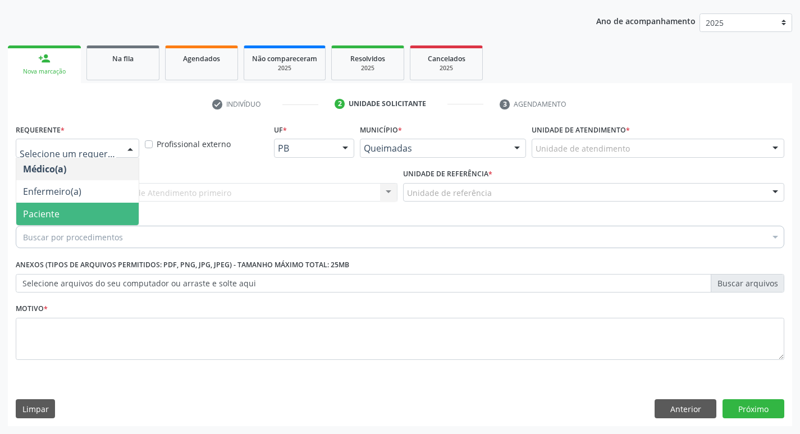
click at [88, 216] on span "Paciente" at bounding box center [77, 214] width 122 height 22
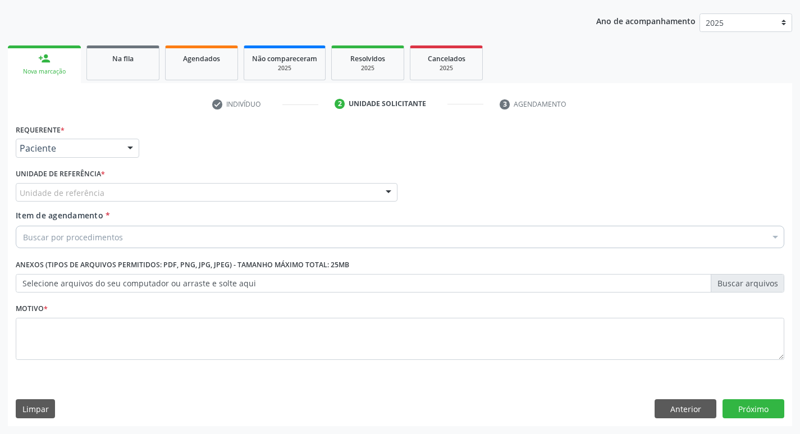
click at [116, 198] on div "Unidade de referência" at bounding box center [207, 192] width 382 height 19
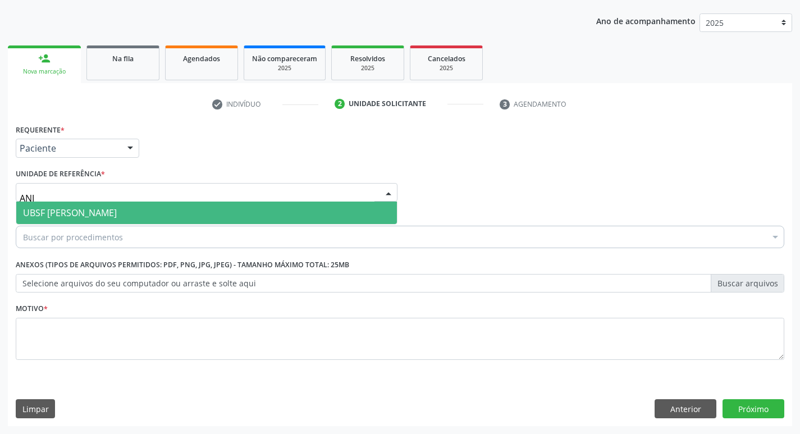
type input "ANIB"
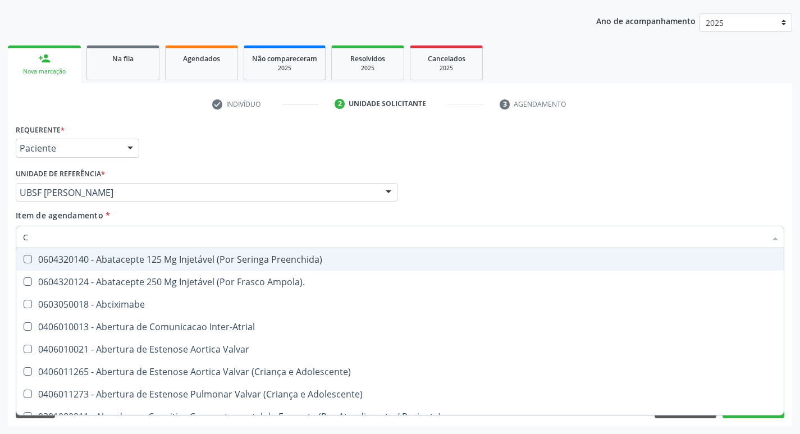
paste input "0205020097"
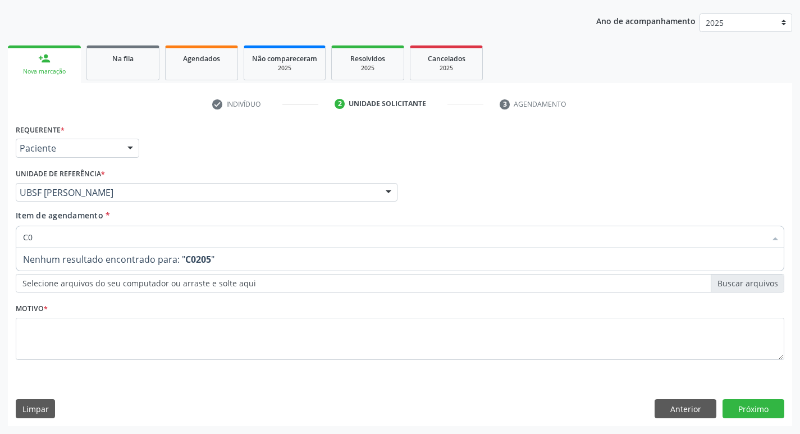
type input "C"
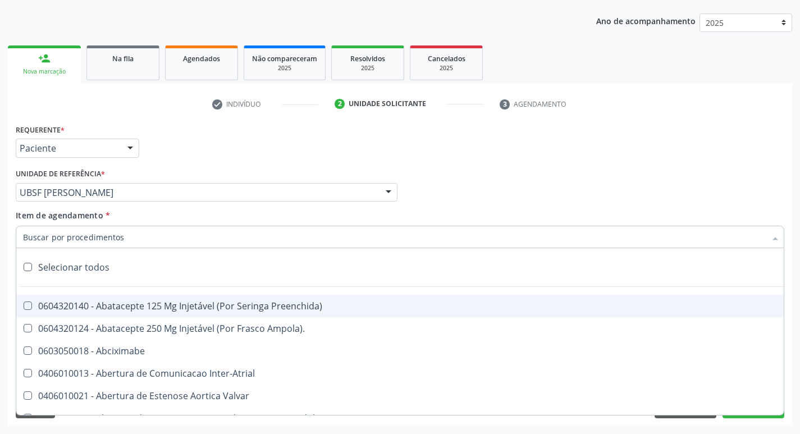
paste input "0205020097"
type input "0205020097"
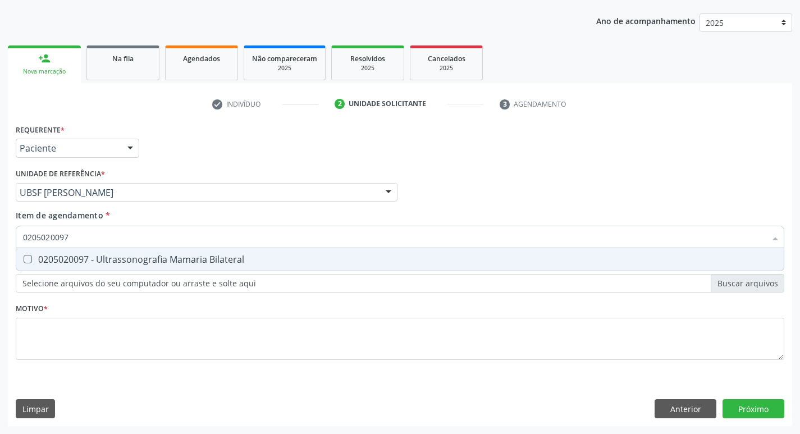
click at [122, 260] on div "0205020097 - Ultrassonografia Mamaria Bilateral" at bounding box center [400, 259] width 754 height 9
checkbox Bilateral "true"
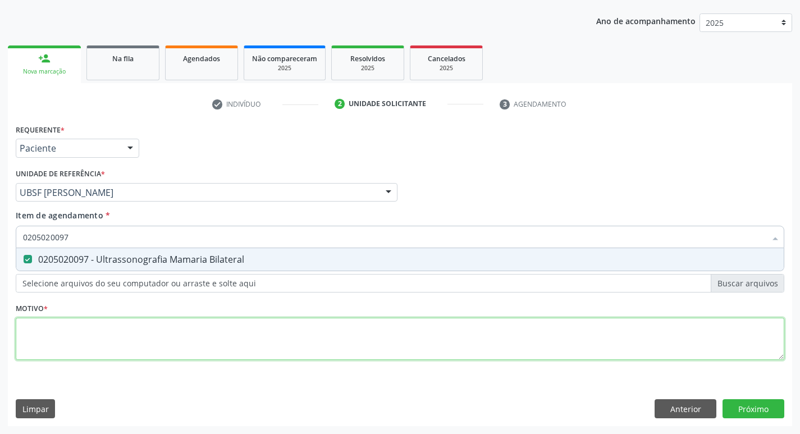
click at [116, 327] on div "Requerente * Paciente Médico(a) Enfermeiro(a) Paciente Nenhum resultado encontr…" at bounding box center [400, 248] width 769 height 254
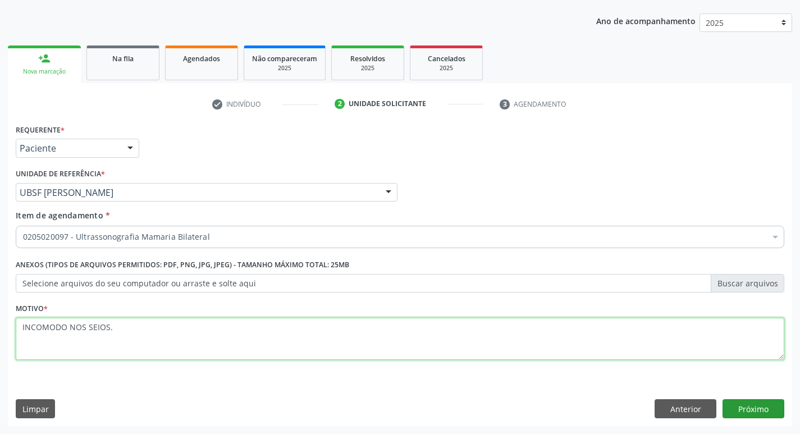
type textarea "INCOMODO NOS SEIOS."
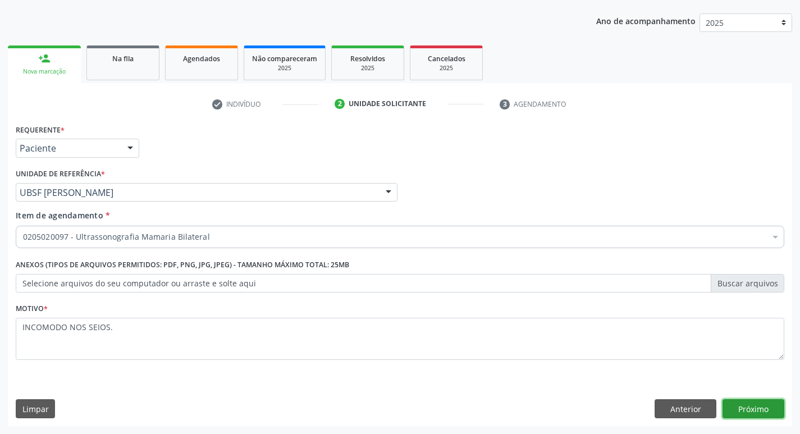
click at [767, 409] on button "Próximo" at bounding box center [754, 408] width 62 height 19
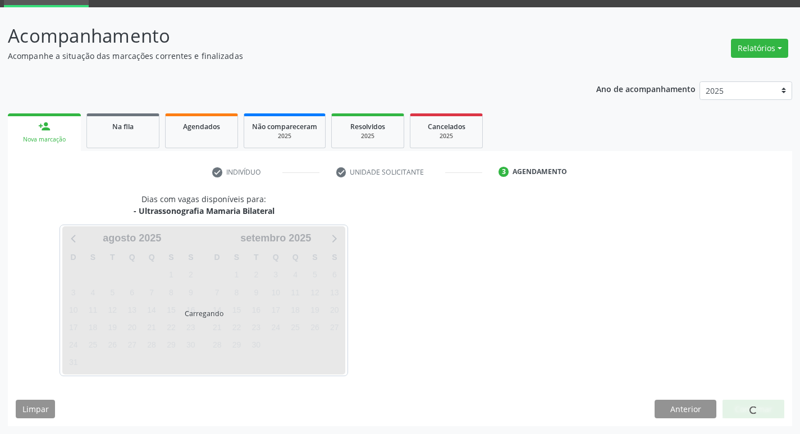
scroll to position [54, 0]
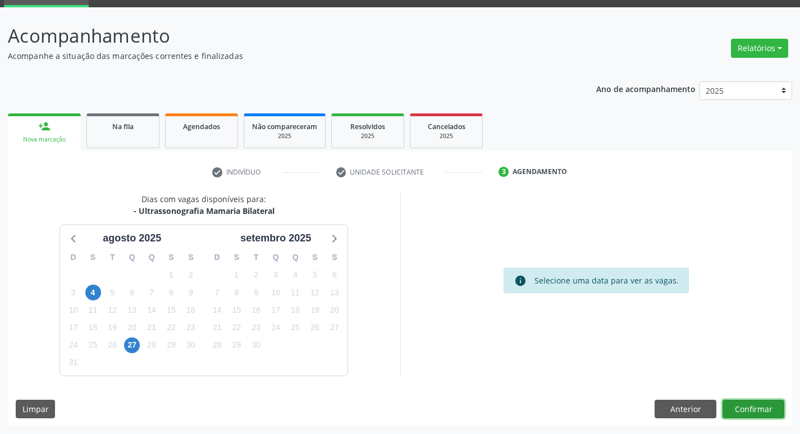
click at [750, 407] on button "Confirmar" at bounding box center [754, 409] width 62 height 19
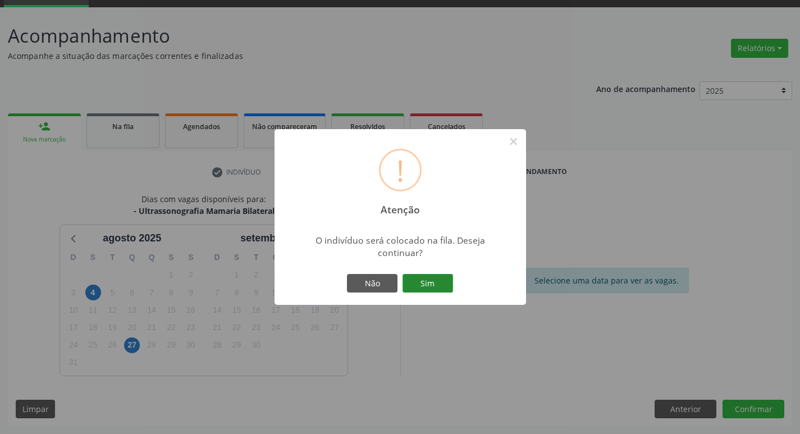
click at [439, 281] on button "Sim" at bounding box center [428, 283] width 51 height 19
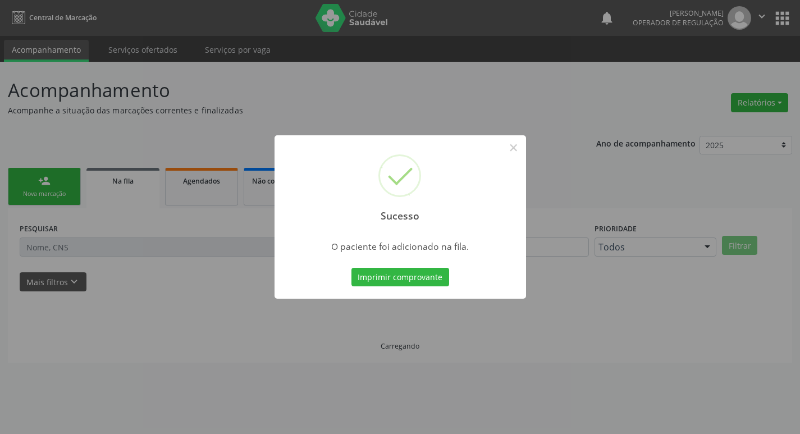
scroll to position [0, 0]
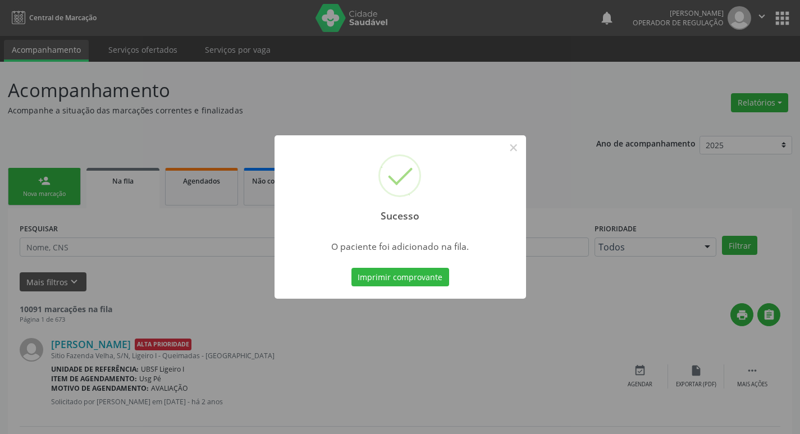
click at [242, 87] on div "Sucesso × O paciente foi adicionado na fila. Imprimir comprovante Cancel" at bounding box center [400, 217] width 800 height 434
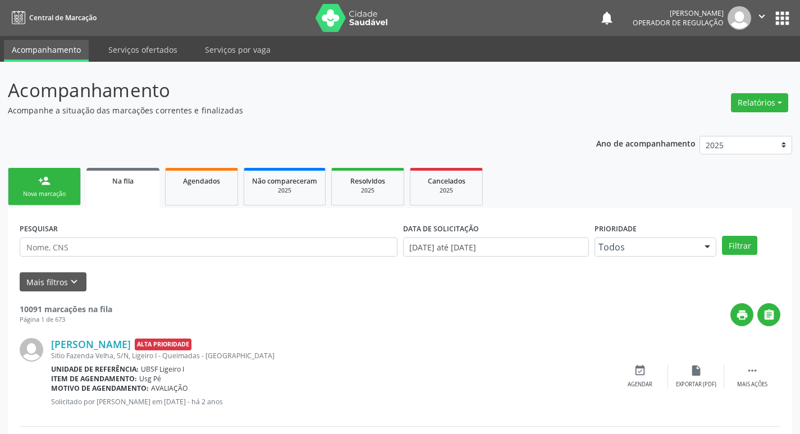
click at [31, 192] on div "Nova marcação" at bounding box center [44, 194] width 56 height 8
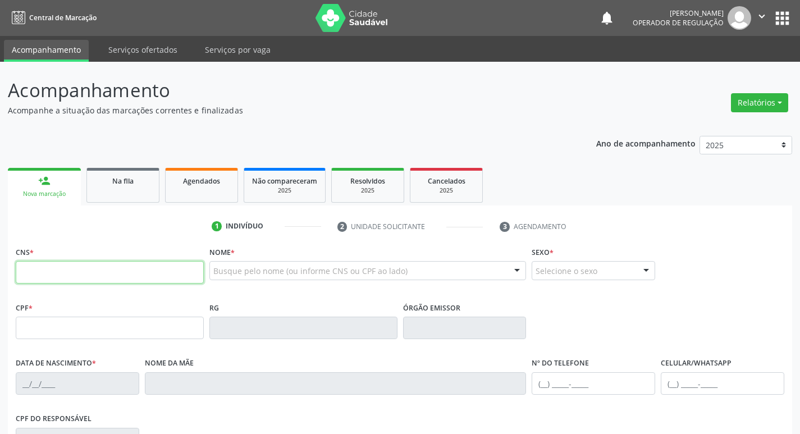
click at [77, 272] on input "text" at bounding box center [110, 272] width 188 height 22
type input "700 9069 4866 1692"
type input "376.395.014-15"
type input "[DATE]"
type input "[PERSON_NAME] do Espírito Santo"
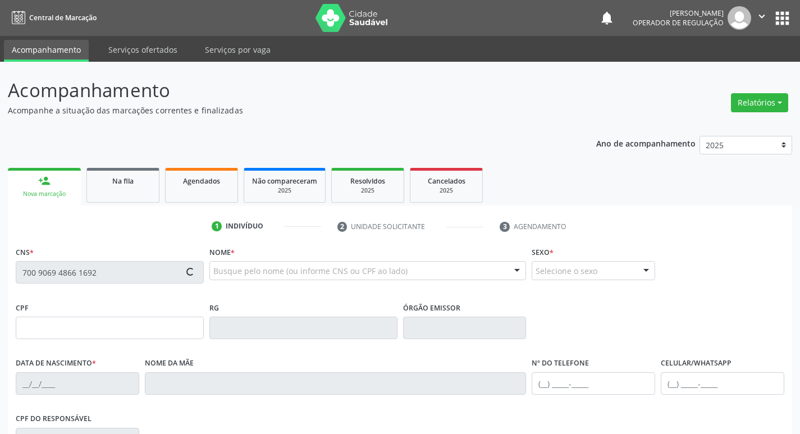
type input "[PHONE_NUMBER]"
type input "036.552.564-26"
type input "31"
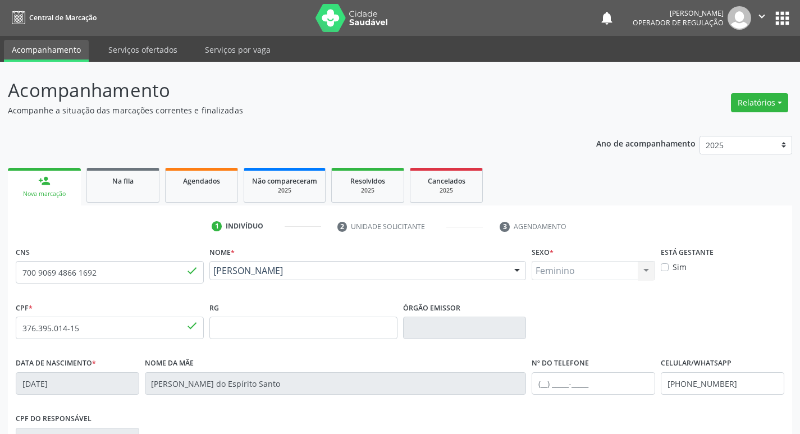
scroll to position [175, 0]
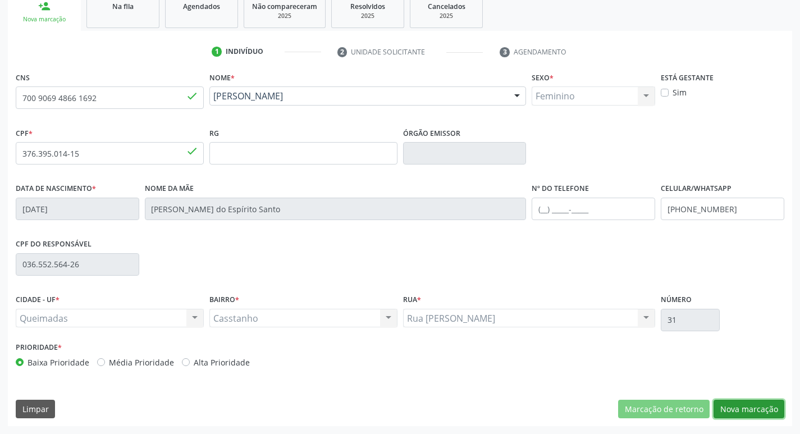
click at [771, 408] on button "Nova marcação" at bounding box center [749, 409] width 71 height 19
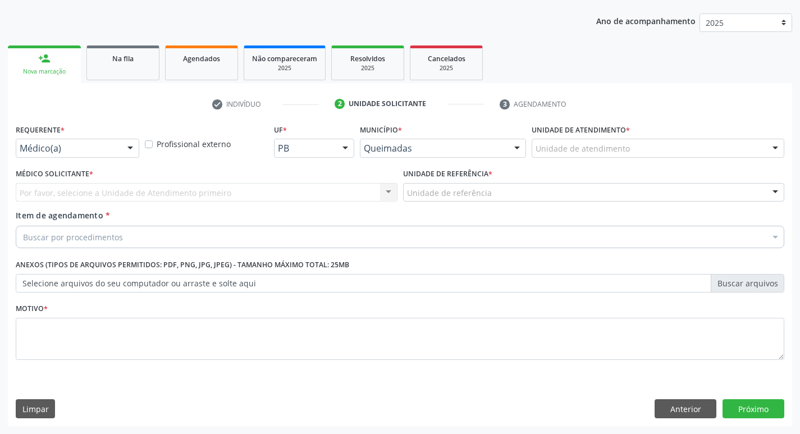
click at [98, 158] on div "Requerente * Médico(a) Médico(a) Enfermeiro(a) Paciente Nenhum resultado encont…" at bounding box center [77, 143] width 129 height 44
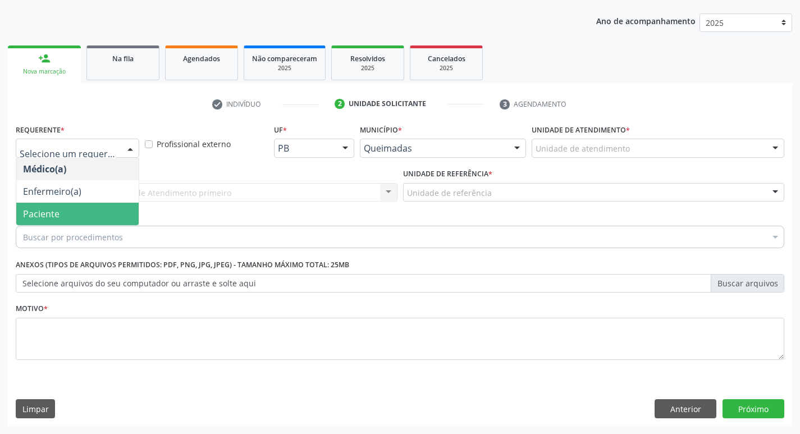
click at [90, 206] on span "Paciente" at bounding box center [77, 214] width 122 height 22
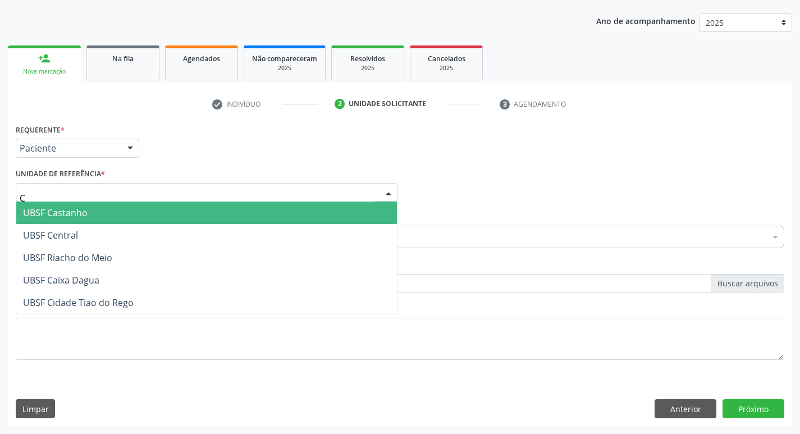
type input "CA"
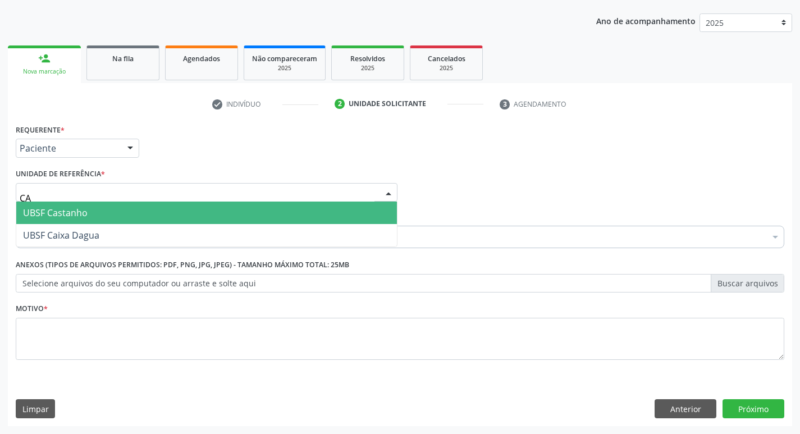
click at [82, 207] on span "UBSF Castanho" at bounding box center [55, 213] width 65 height 12
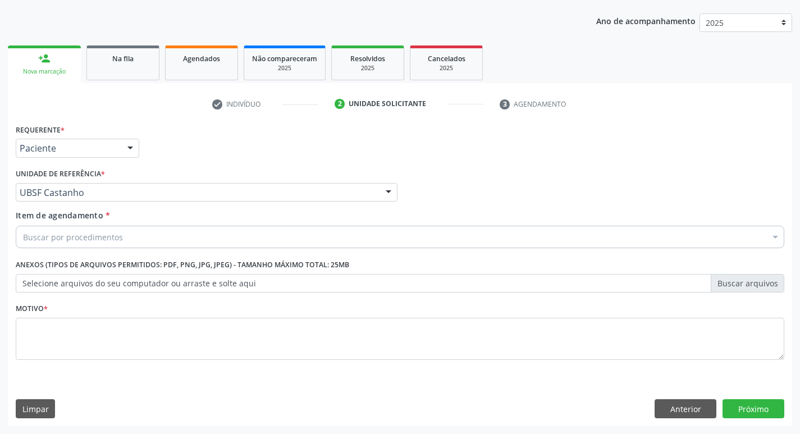
click at [85, 245] on div "Buscar por procedimentos" at bounding box center [400, 237] width 769 height 22
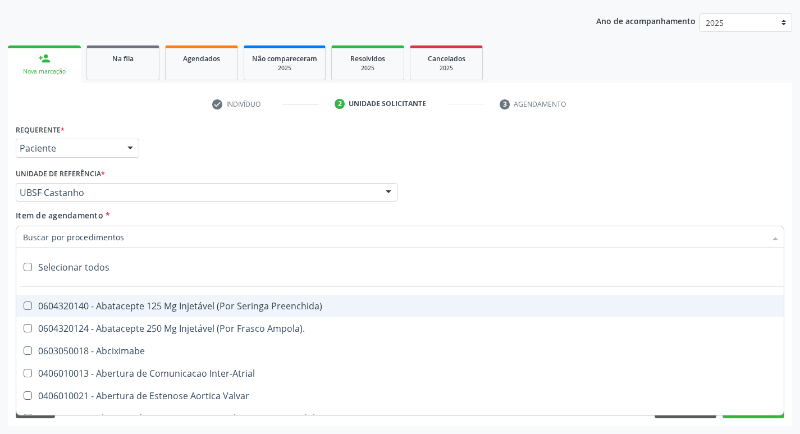
paste input "0205020097"
type input "0205020097"
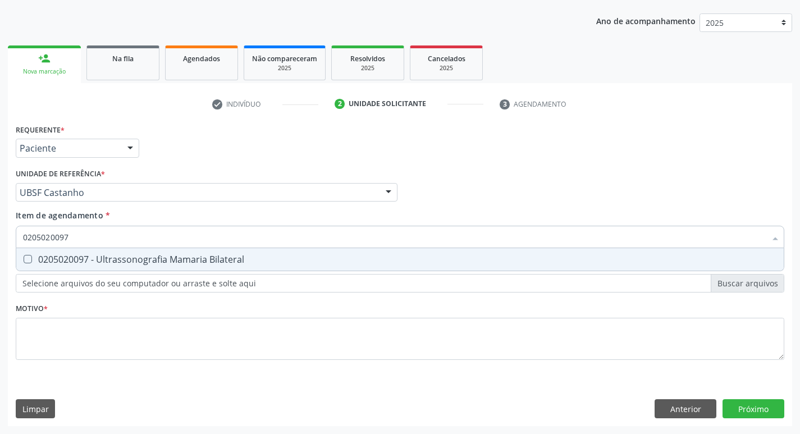
click at [47, 261] on div "0205020097 - Ultrassonografia Mamaria Bilateral" at bounding box center [400, 259] width 754 height 9
checkbox Bilateral "true"
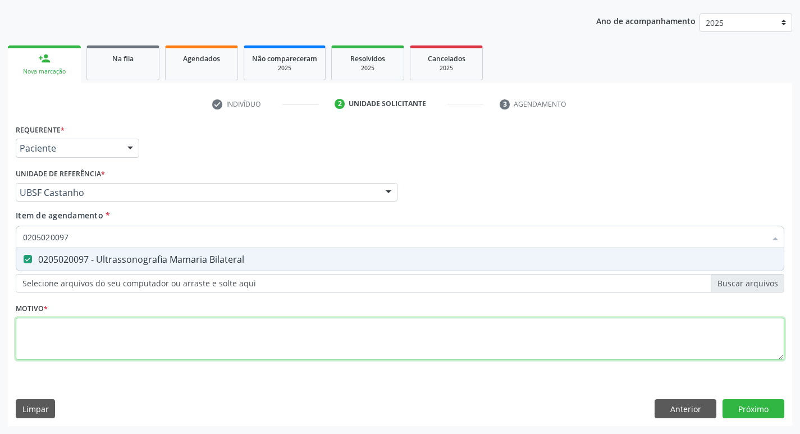
click at [67, 326] on div "Requerente * Paciente Médico(a) Enfermeiro(a) Paciente Nenhum resultado encontr…" at bounding box center [400, 248] width 769 height 254
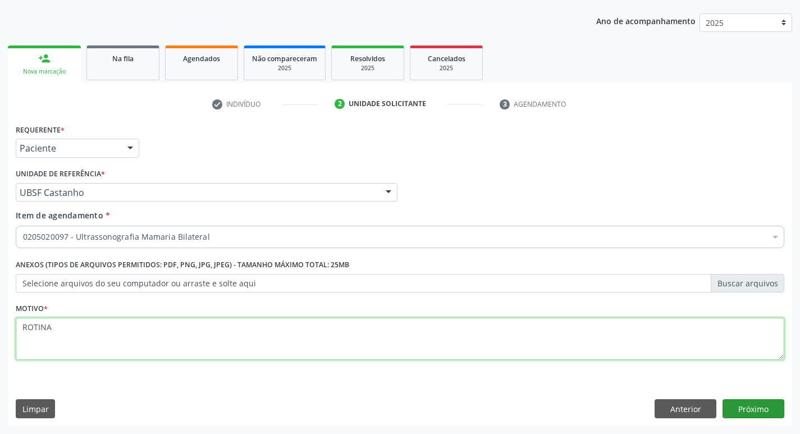
type textarea "ROTINA"
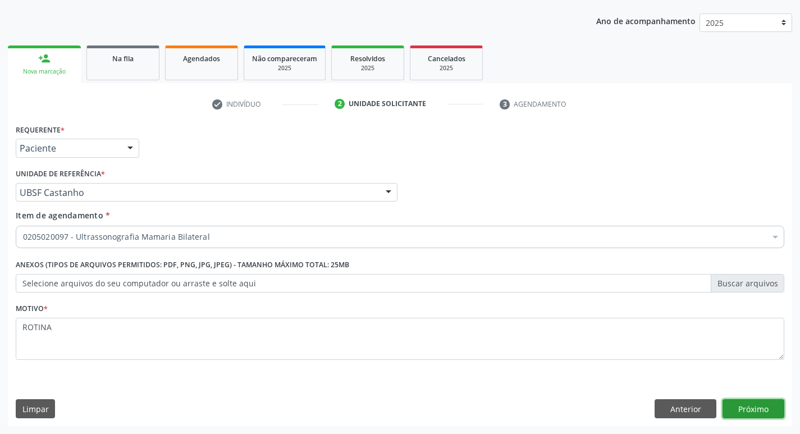
click at [744, 406] on button "Próximo" at bounding box center [754, 408] width 62 height 19
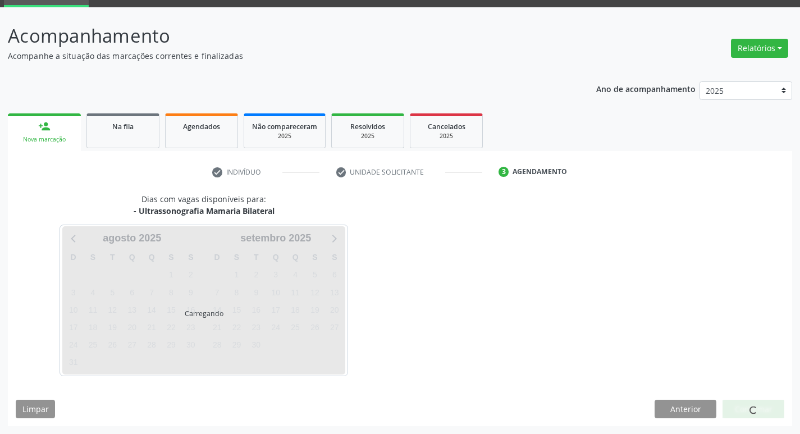
scroll to position [54, 0]
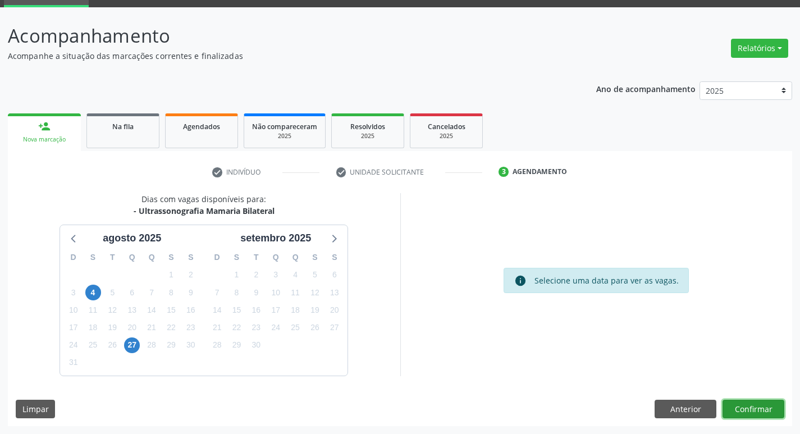
click at [740, 403] on button "Confirmar" at bounding box center [754, 409] width 62 height 19
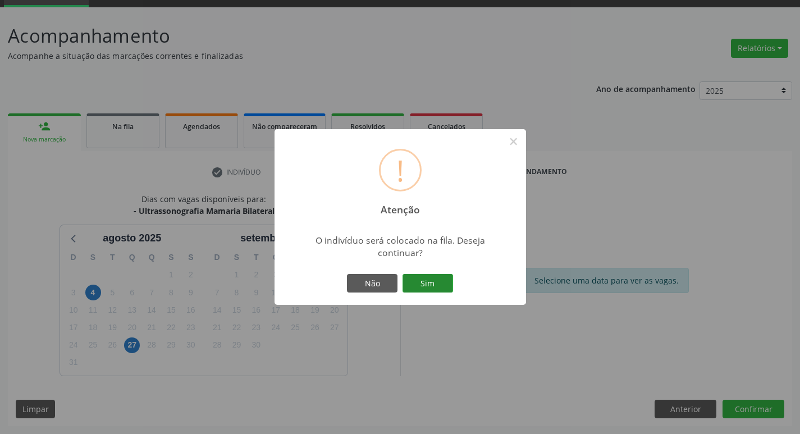
click at [437, 278] on button "Sim" at bounding box center [428, 283] width 51 height 19
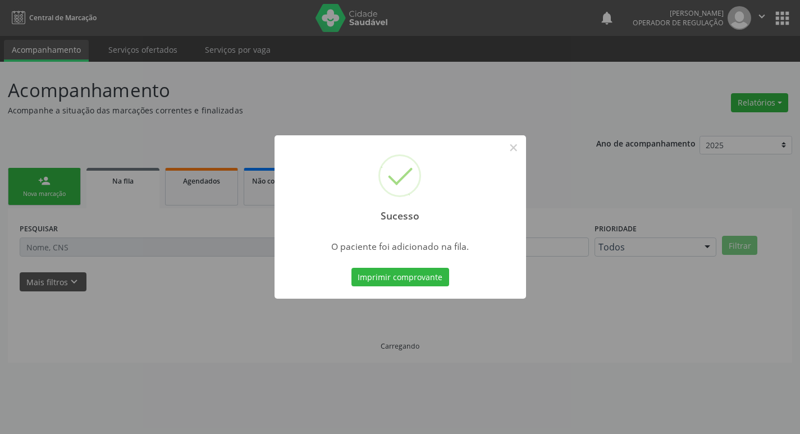
scroll to position [0, 0]
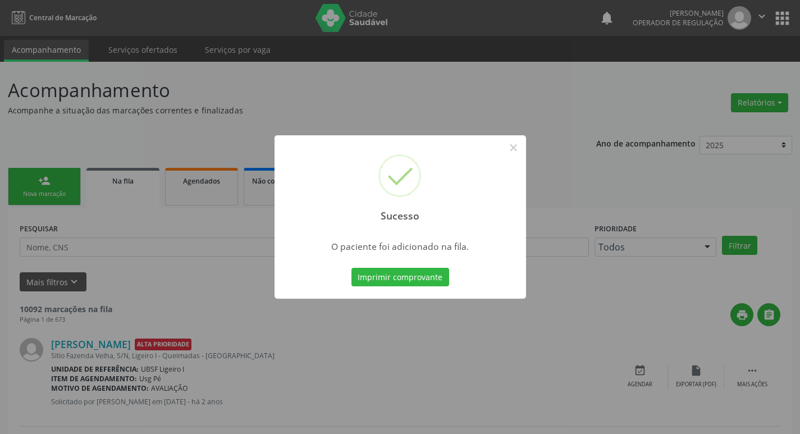
click at [83, 99] on div "Sucesso × O paciente foi adicionado na fila. Imprimir comprovante Cancel" at bounding box center [400, 217] width 800 height 434
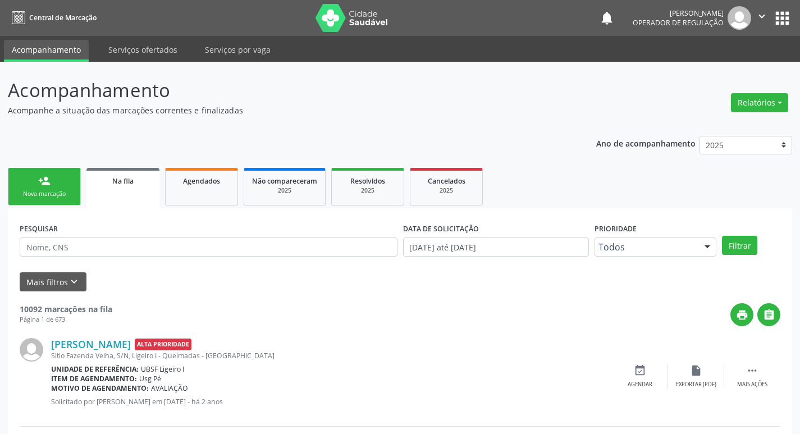
click at [45, 185] on div "person_add" at bounding box center [44, 181] width 12 height 12
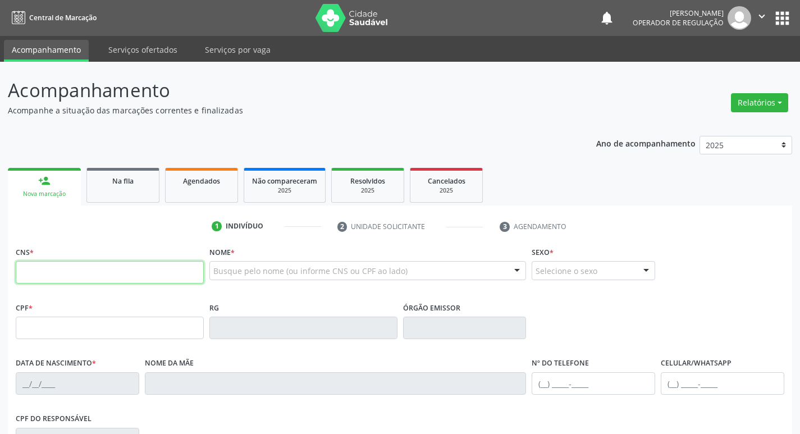
click at [81, 268] on input "text" at bounding box center [110, 272] width 188 height 22
type input "700 0002 9169 0305"
type input "023.208.244-80"
type input "05/02/1977"
type input "Maria do Socorro Silva Ferreira"
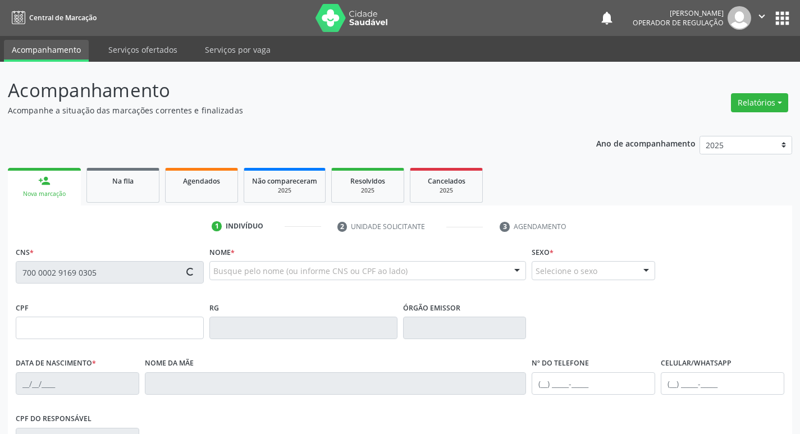
type input "(83) 99185-0733"
type input "S/N"
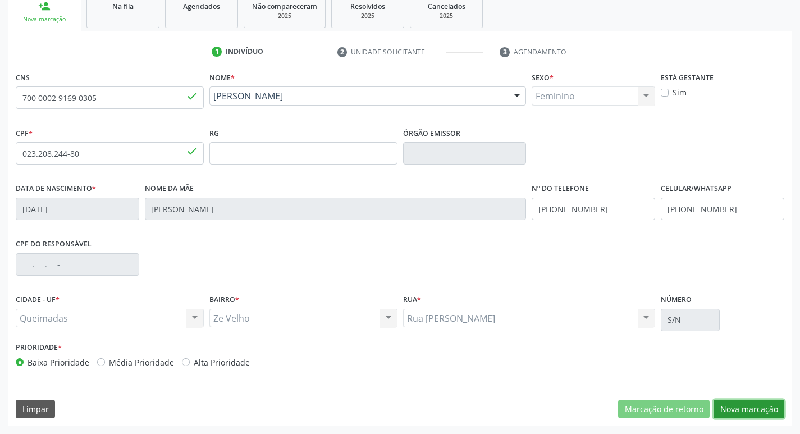
click at [732, 406] on button "Nova marcação" at bounding box center [749, 409] width 71 height 19
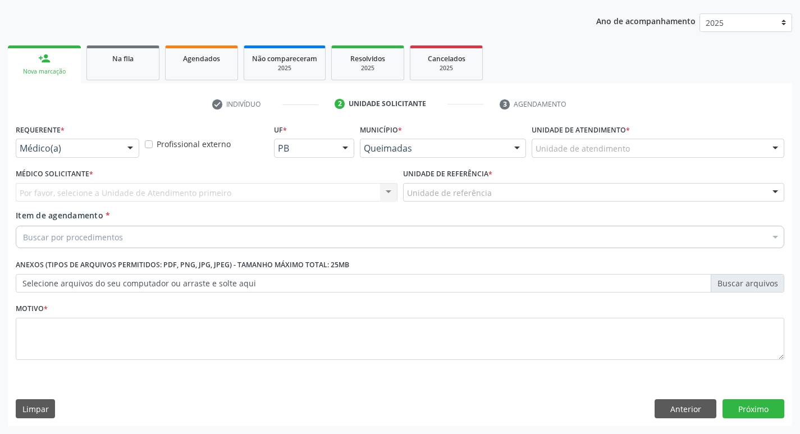
scroll to position [122, 0]
click at [132, 149] on div at bounding box center [130, 148] width 17 height 19
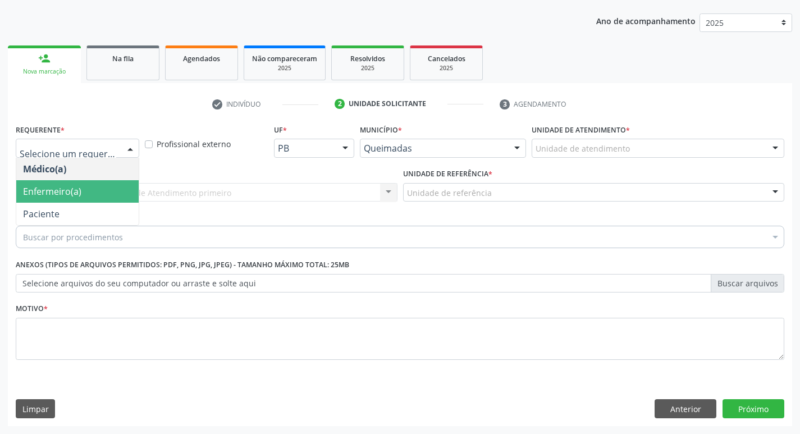
click at [120, 200] on span "Enfermeiro(a)" at bounding box center [77, 191] width 122 height 22
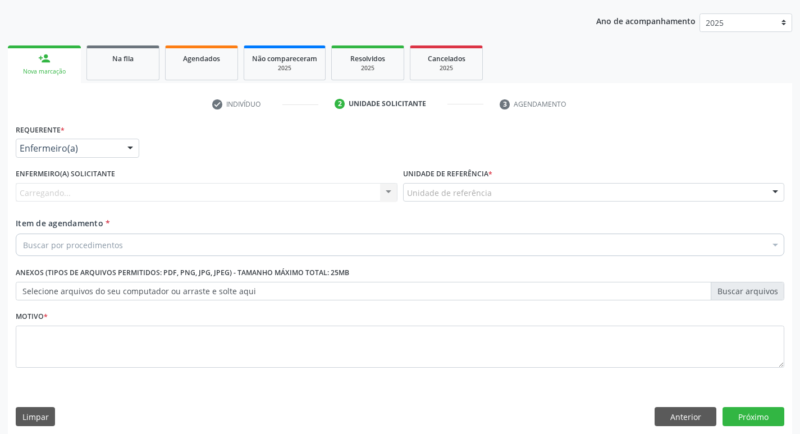
click at [129, 146] on div at bounding box center [130, 148] width 17 height 19
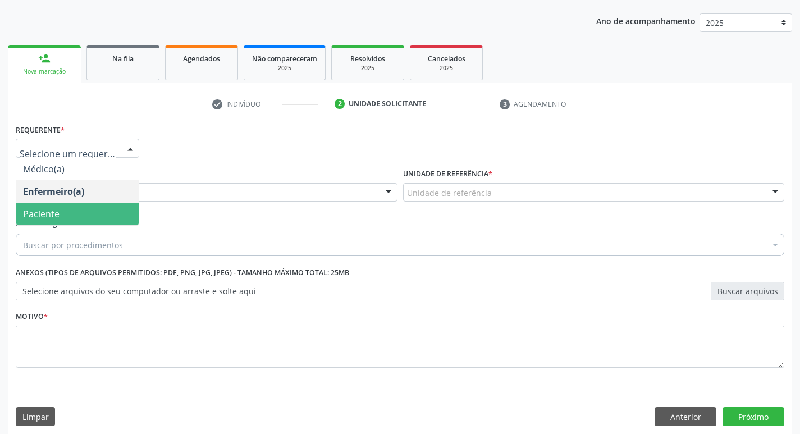
click at [112, 203] on span "Paciente" at bounding box center [77, 214] width 122 height 22
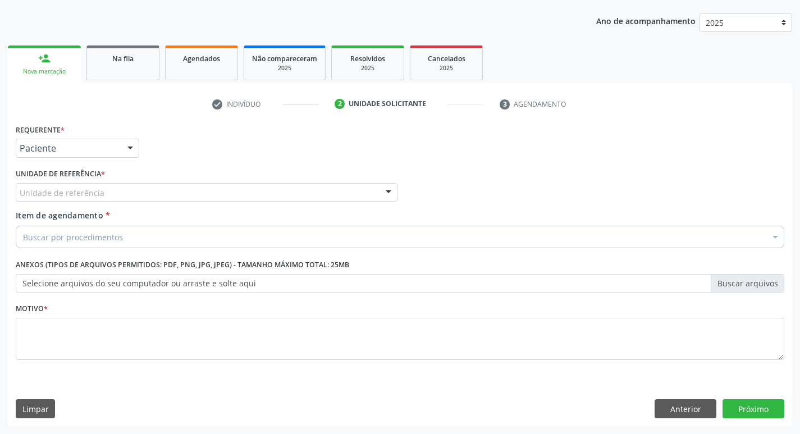
click at [112, 187] on div "Unidade de referência" at bounding box center [207, 192] width 382 height 19
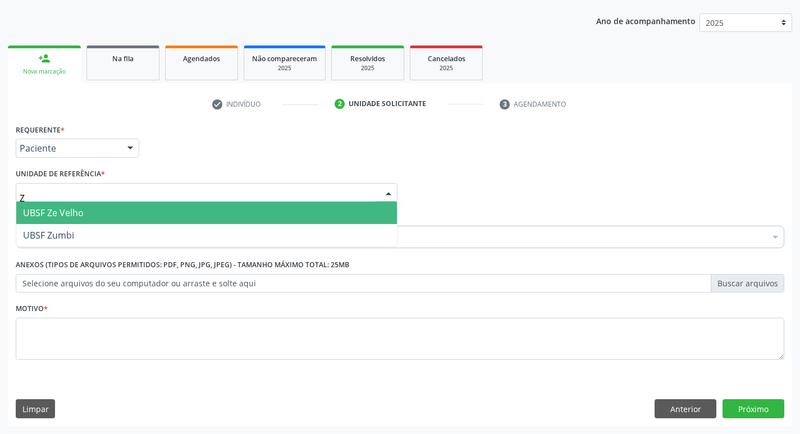
type input "ZE"
click at [107, 209] on span "UBSF Ze Velho" at bounding box center [206, 213] width 381 height 22
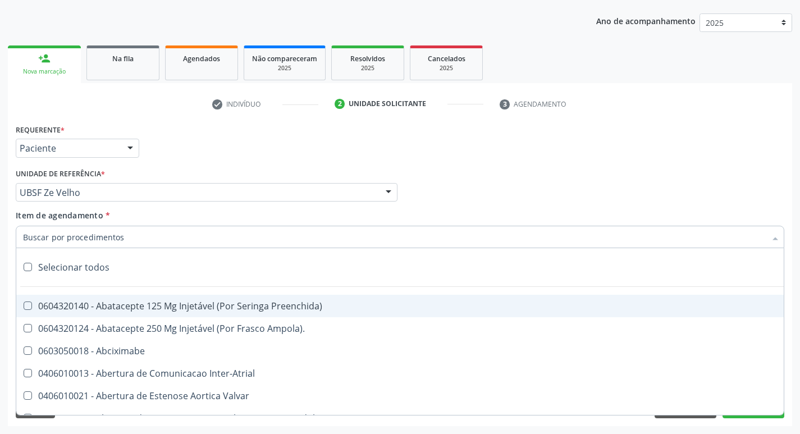
paste input "0205020097"
type input "0205020097"
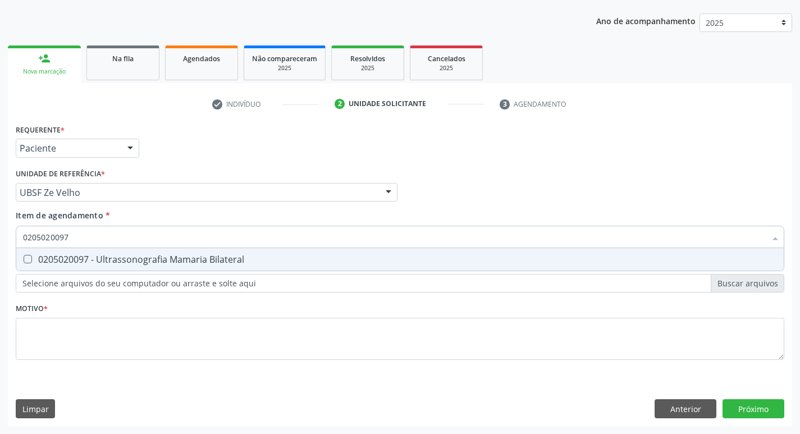
click at [128, 259] on div "0205020097 - Ultrassonografia Mamaria Bilateral" at bounding box center [400, 259] width 754 height 9
checkbox Bilateral "true"
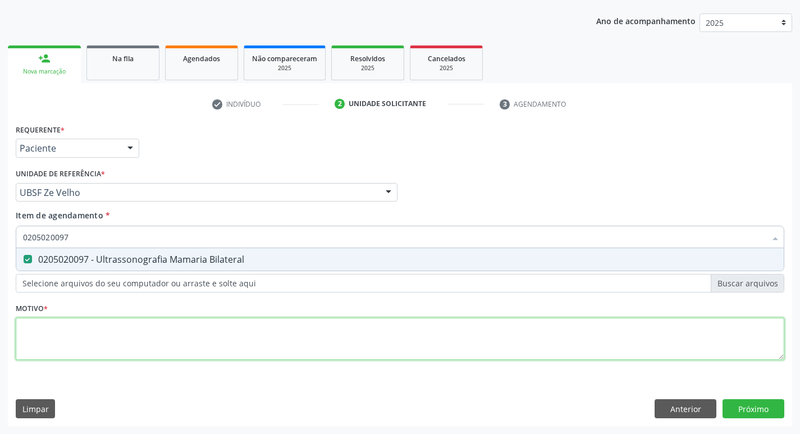
click at [111, 327] on div "Requerente * Paciente Médico(a) Enfermeiro(a) Paciente Nenhum resultado encontr…" at bounding box center [400, 248] width 769 height 254
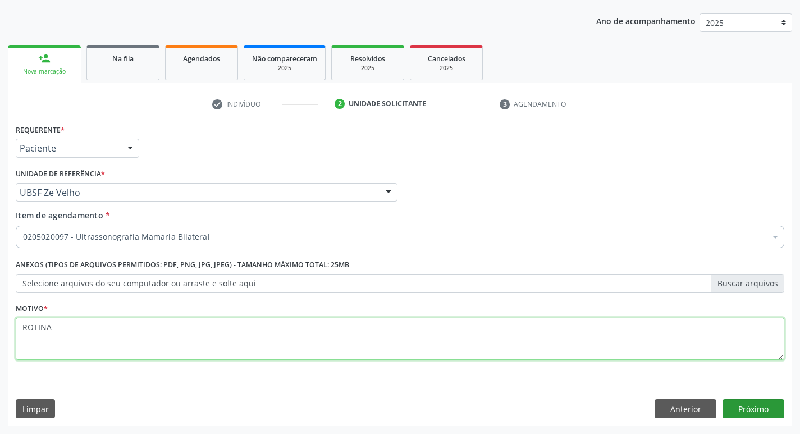
type textarea "ROTINA"
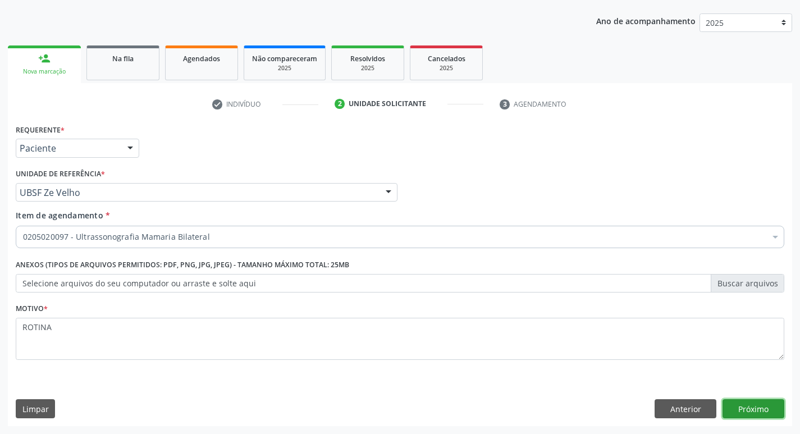
click at [738, 400] on button "Próximo" at bounding box center [754, 408] width 62 height 19
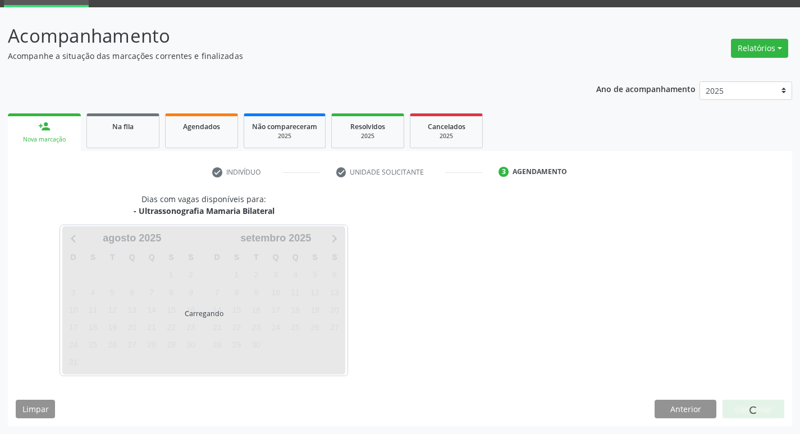
scroll to position [54, 0]
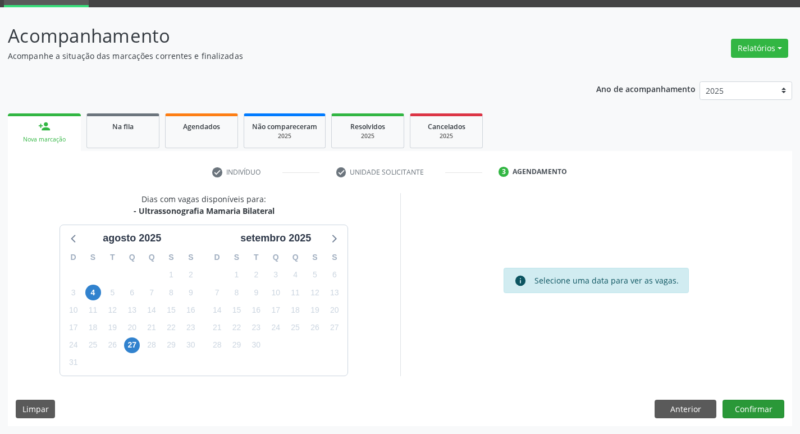
drag, startPoint x: 729, startPoint y: 390, endPoint x: 733, endPoint y: 403, distance: 13.7
click at [733, 403] on div "Dias com vagas disponíveis para: - Ultrassonografia Mamaria Bilateral agosto 20…" at bounding box center [400, 309] width 785 height 233
click at [733, 403] on button "Confirmar" at bounding box center [754, 409] width 62 height 19
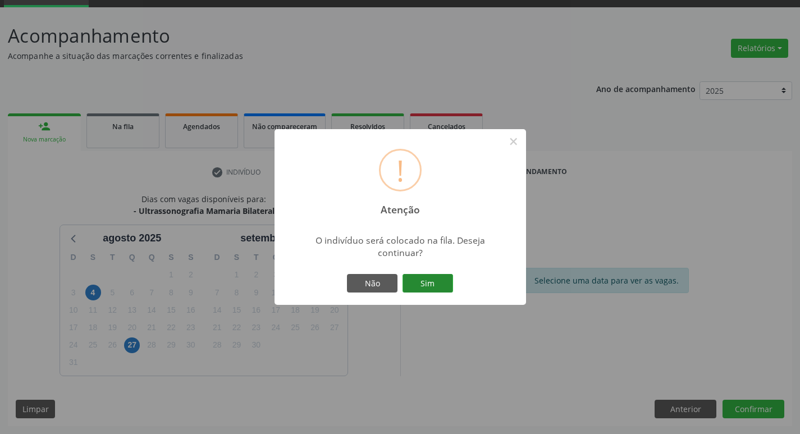
click at [430, 289] on button "Sim" at bounding box center [428, 283] width 51 height 19
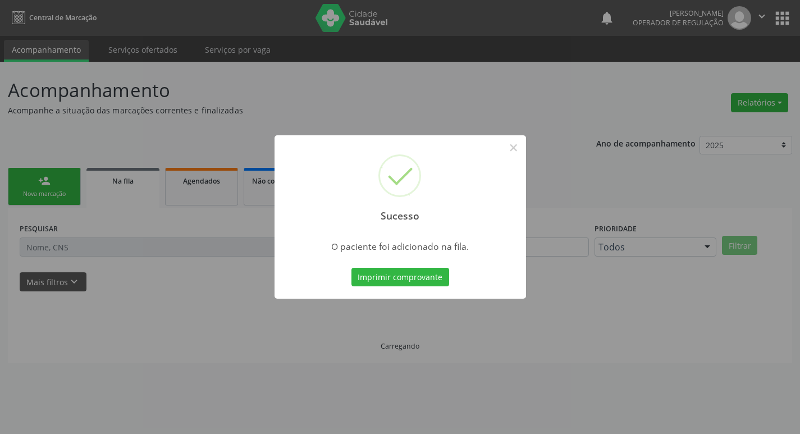
scroll to position [0, 0]
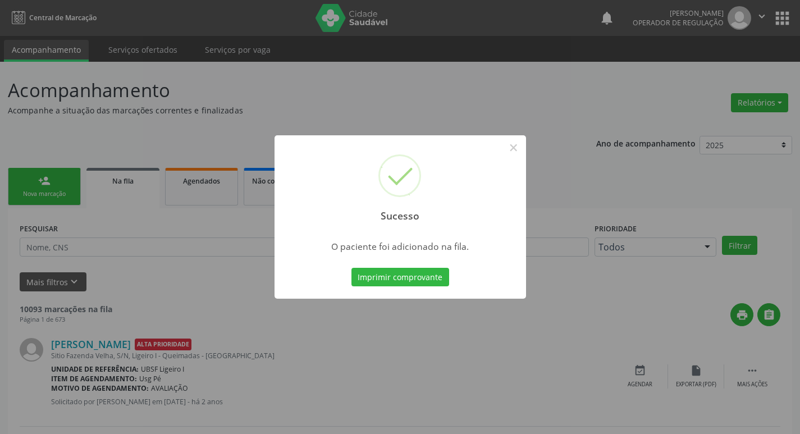
click at [349, 131] on div "Sucesso × O paciente foi adicionado na fila. Imprimir comprovante Cancel" at bounding box center [400, 217] width 800 height 434
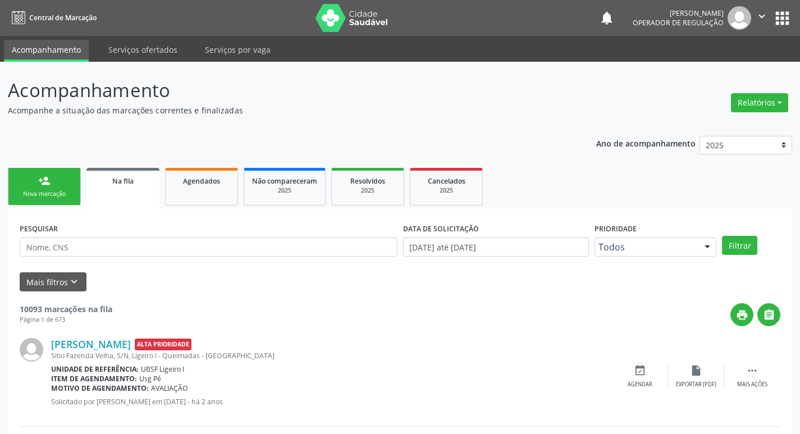
click at [15, 185] on link "person_add Nova marcação" at bounding box center [44, 187] width 73 height 38
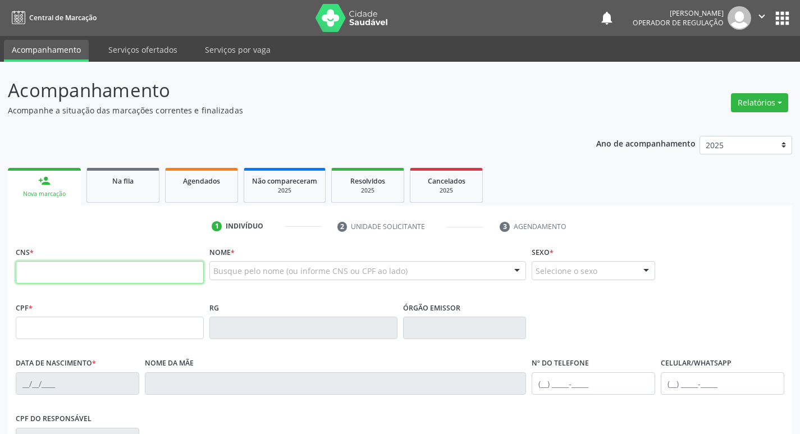
click at [55, 276] on input "text" at bounding box center [110, 272] width 188 height 22
type input "704 2047 2896 8680"
type input "087.168.714-30"
type input "15/07/1988"
type input "Angelina Batista da Silva"
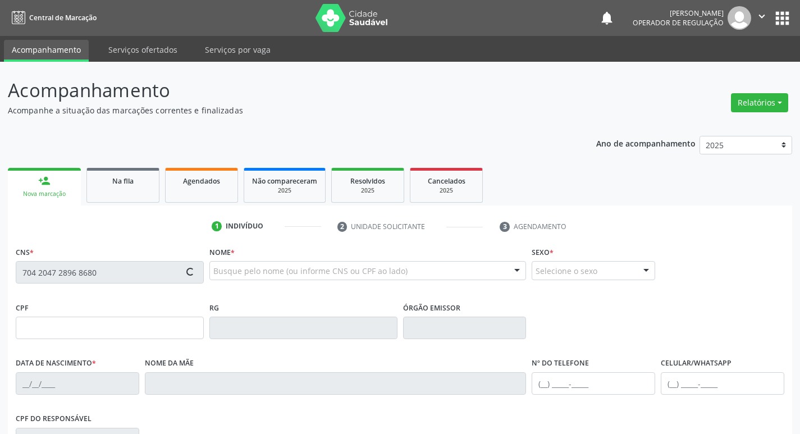
type input "(83) 99305-4378"
type input "S/N"
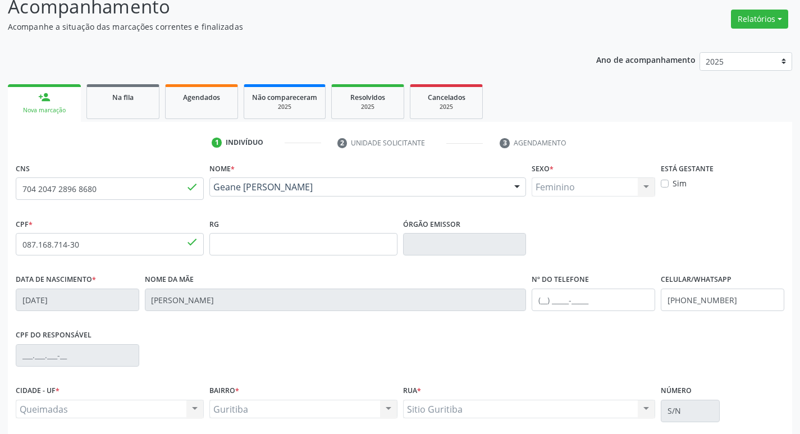
scroll to position [175, 0]
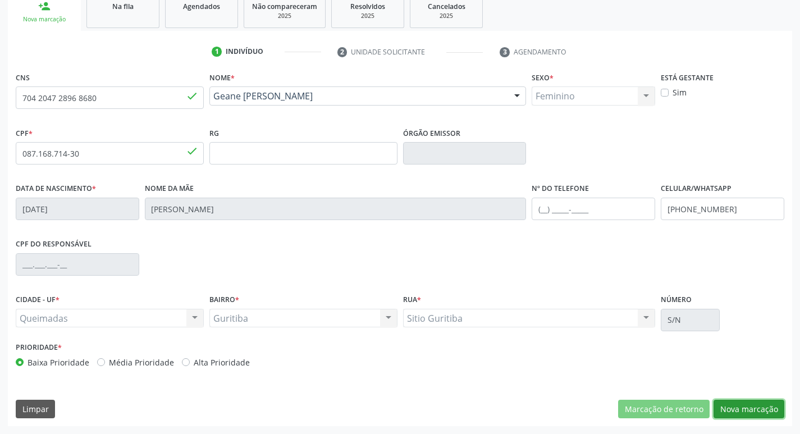
click at [740, 411] on button "Nova marcação" at bounding box center [749, 409] width 71 height 19
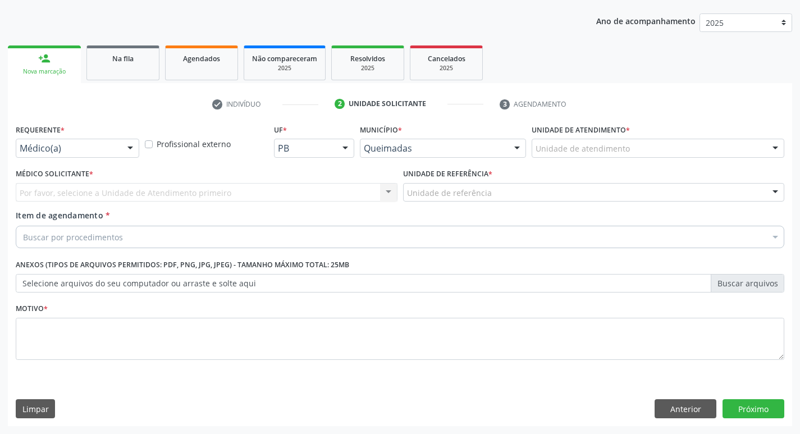
scroll to position [122, 0]
click at [709, 403] on button "Anterior" at bounding box center [686, 408] width 62 height 19
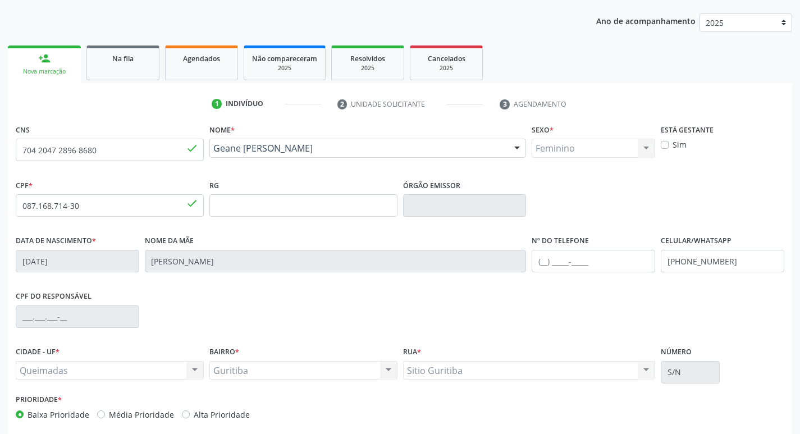
scroll to position [175, 0]
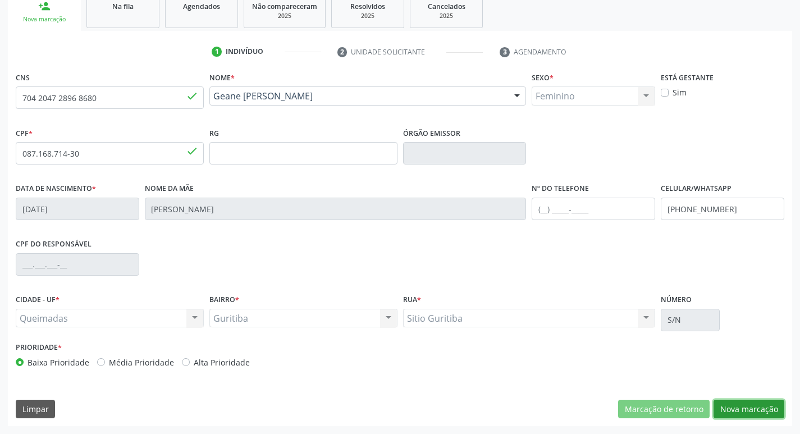
click at [743, 412] on button "Nova marcação" at bounding box center [749, 409] width 71 height 19
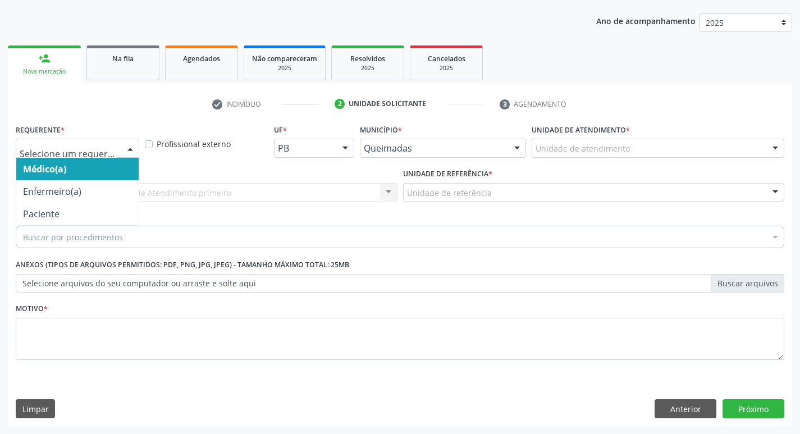
click at [75, 154] on div at bounding box center [78, 148] width 124 height 19
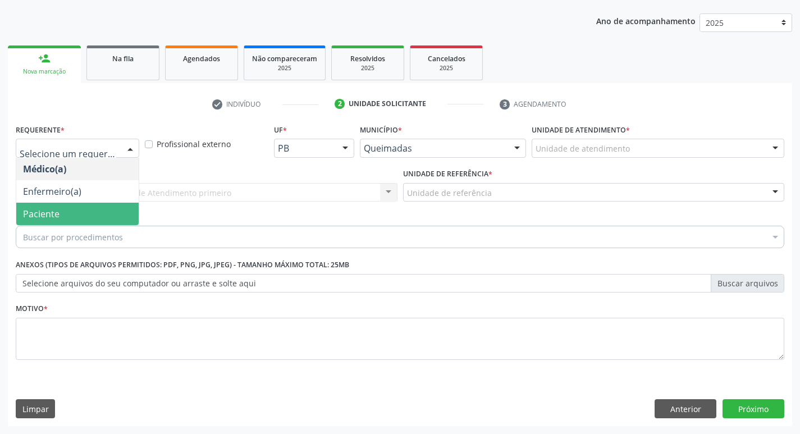
click at [72, 211] on span "Paciente" at bounding box center [77, 214] width 122 height 22
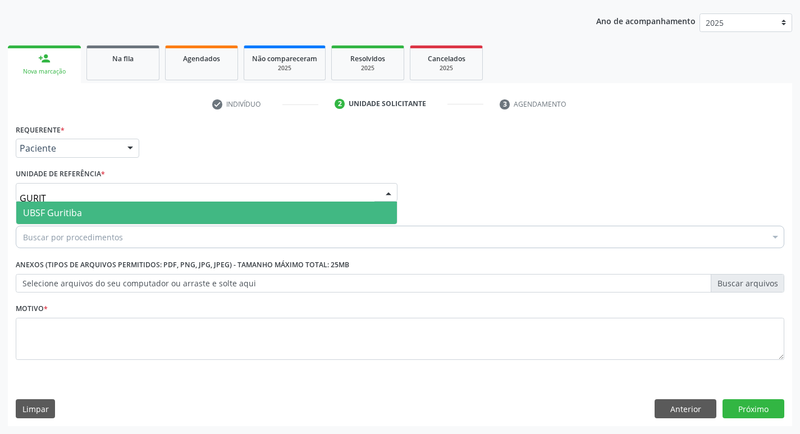
type input "GURITI"
click at [77, 212] on span "UBSF Guritiba" at bounding box center [52, 213] width 59 height 12
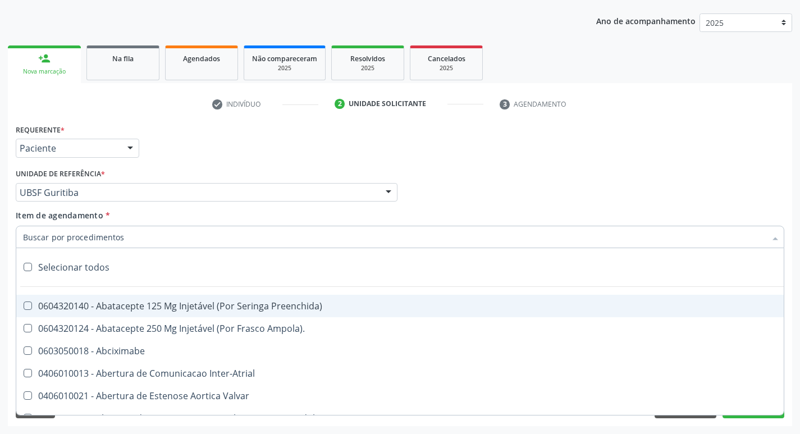
paste input "0205020097"
type input "0205020097"
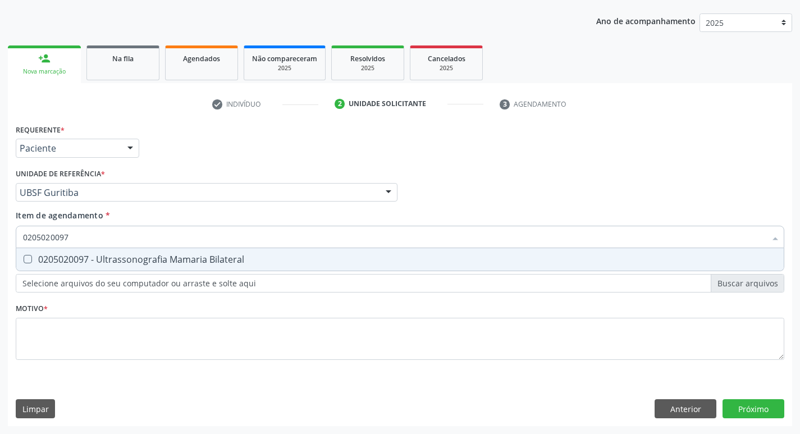
click at [90, 264] on div "0205020097 - Ultrassonografia Mamaria Bilateral" at bounding box center [400, 259] width 754 height 9
checkbox Bilateral "true"
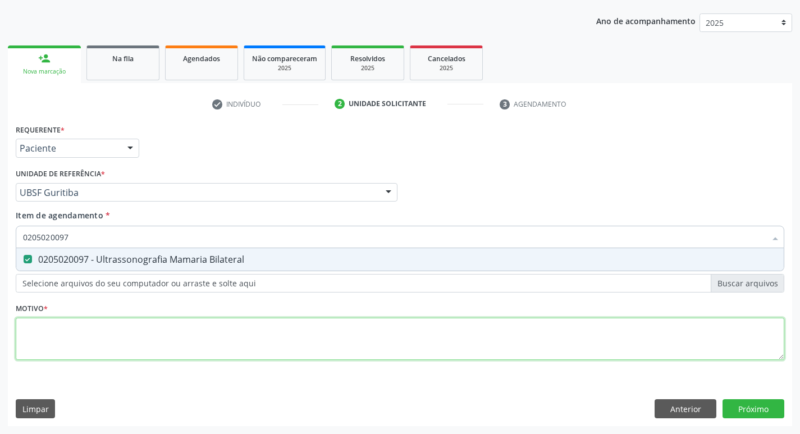
click at [81, 331] on div "Requerente * Paciente Médico(a) Enfermeiro(a) Paciente Nenhum resultado encontr…" at bounding box center [400, 248] width 769 height 254
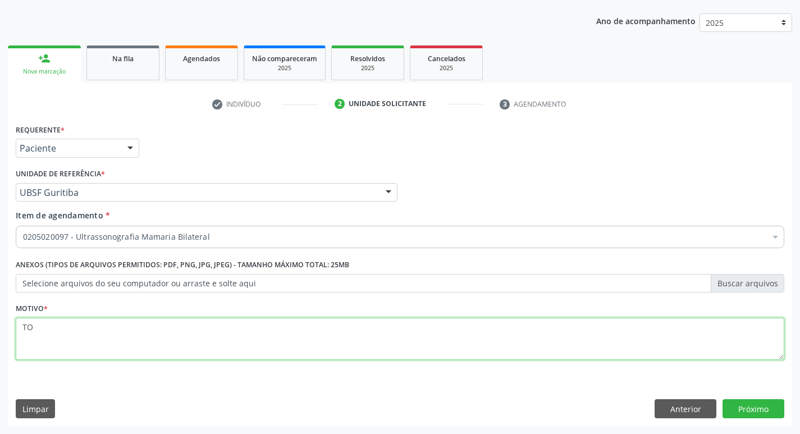
type textarea "T"
type textarea "ROTINA"
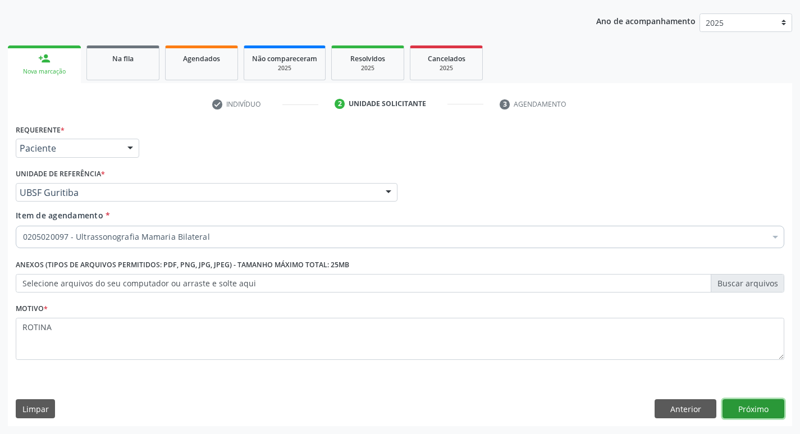
click at [752, 409] on button "Próximo" at bounding box center [754, 408] width 62 height 19
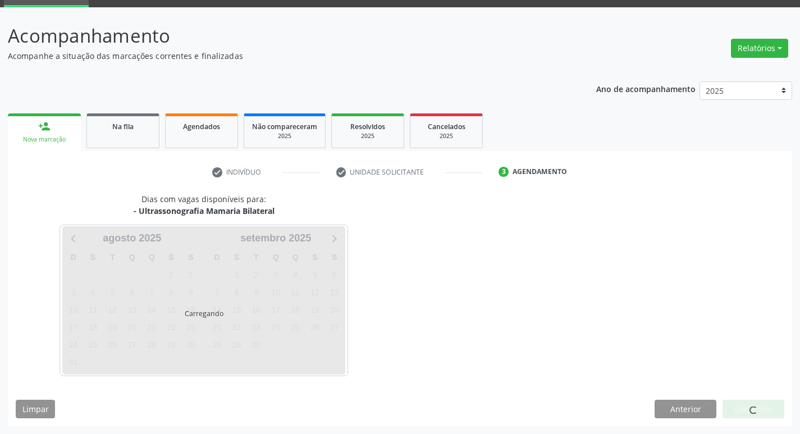
scroll to position [54, 0]
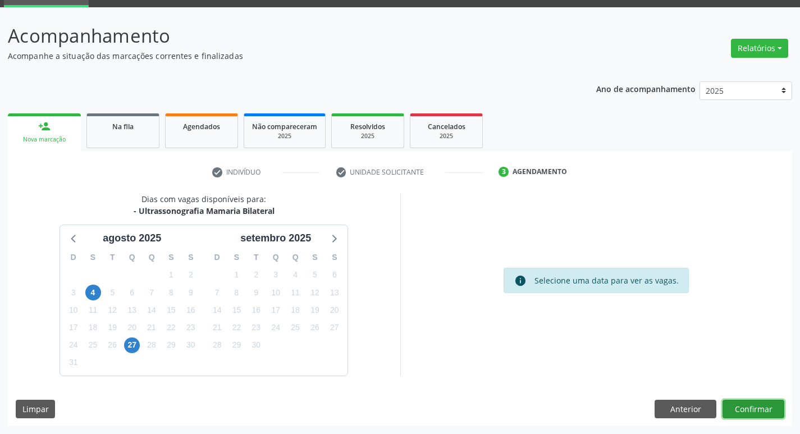
click at [763, 413] on button "Confirmar" at bounding box center [754, 409] width 62 height 19
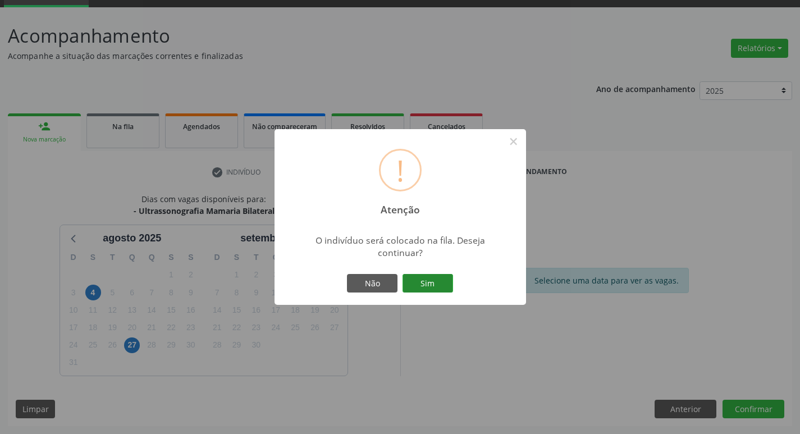
click at [431, 283] on button "Sim" at bounding box center [428, 283] width 51 height 19
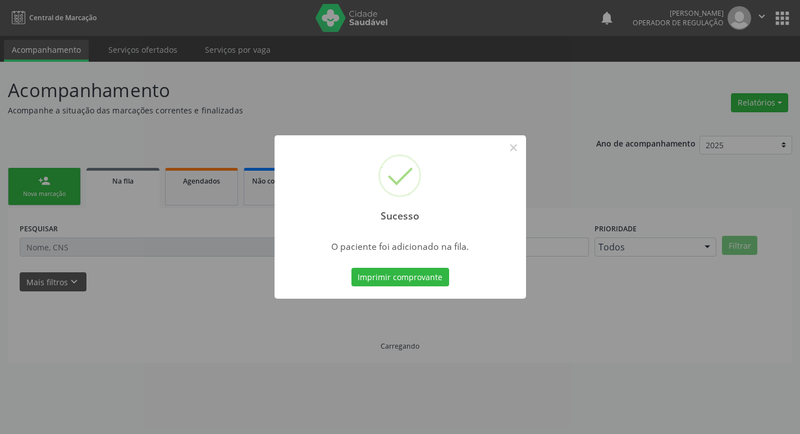
scroll to position [0, 0]
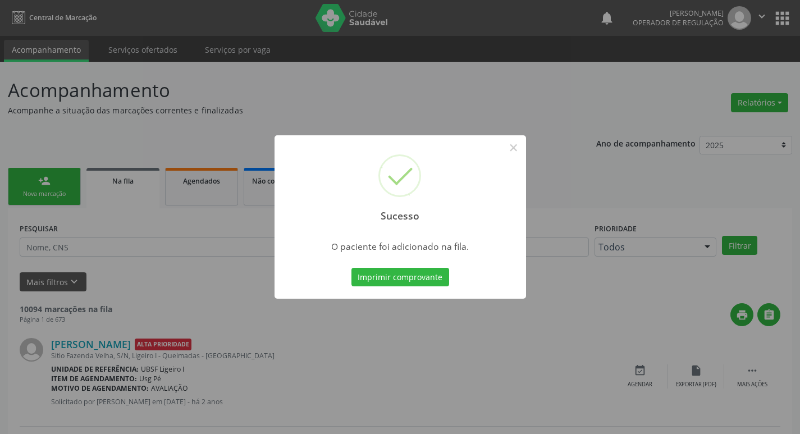
drag, startPoint x: 287, startPoint y: 106, endPoint x: 51, endPoint y: 235, distance: 269.5
click at [286, 106] on div "Sucesso × O paciente foi adicionado na fila. Imprimir comprovante Cancel" at bounding box center [400, 217] width 800 height 434
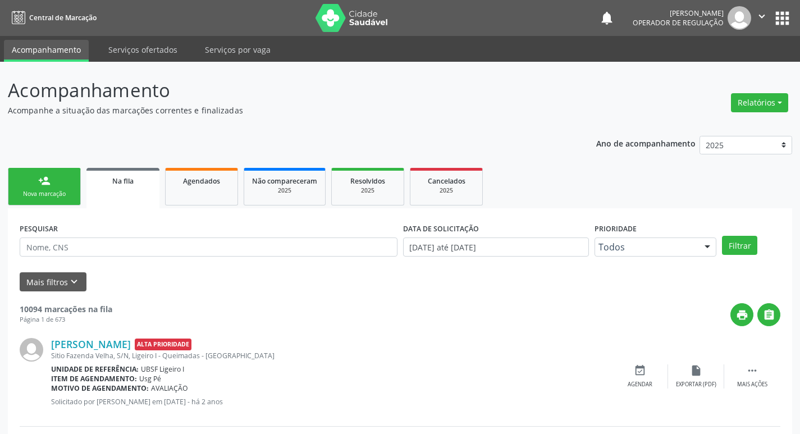
click at [53, 200] on link "person_add Nova marcação" at bounding box center [44, 187] width 73 height 38
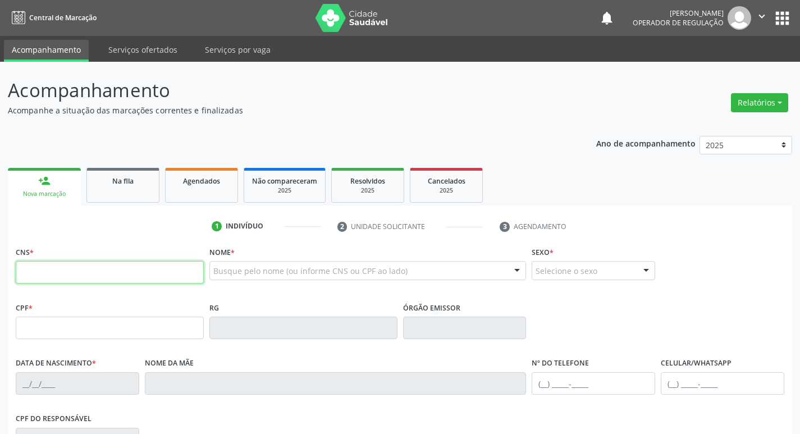
click at [88, 276] on input "text" at bounding box center [110, 272] width 188 height 22
type input "706 8027 5224 7822"
type input "121.507.094-22"
type input "19/08/1996"
type input "Maria Jamilsa Aragão da Silva"
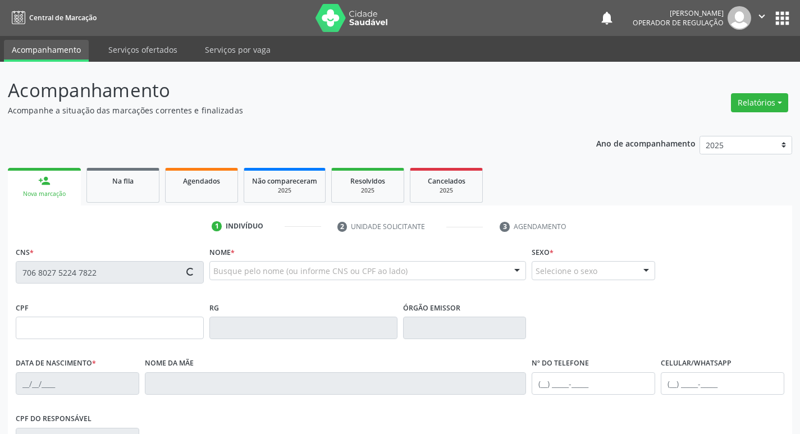
type input "(83) 99161-8131"
type input "991.742.434-20"
type input "750"
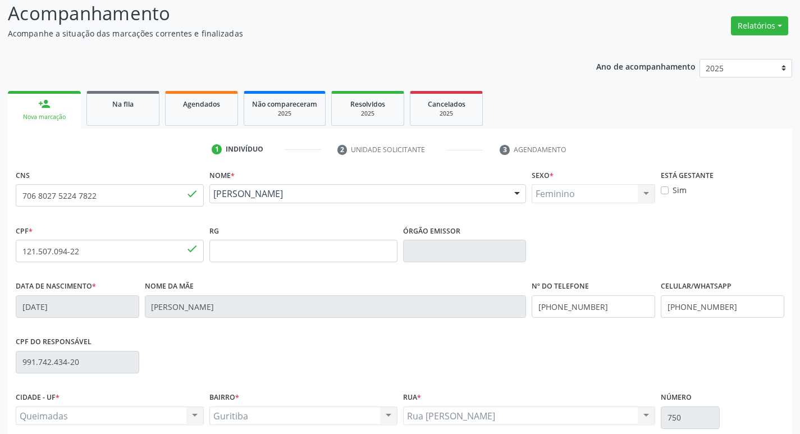
scroll to position [175, 0]
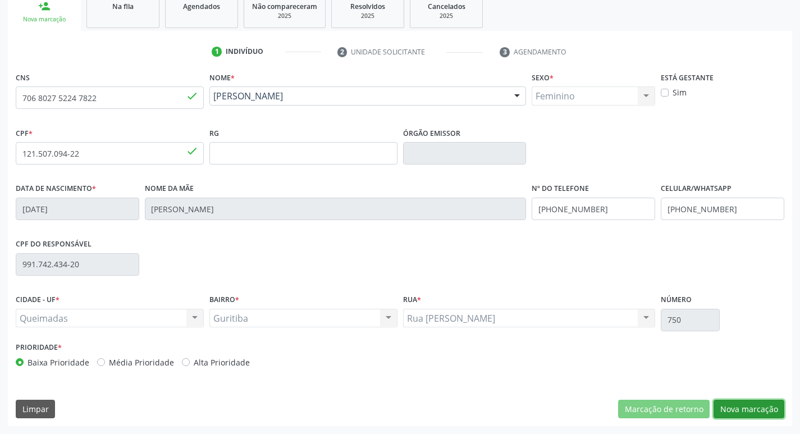
click at [741, 411] on button "Nova marcação" at bounding box center [749, 409] width 71 height 19
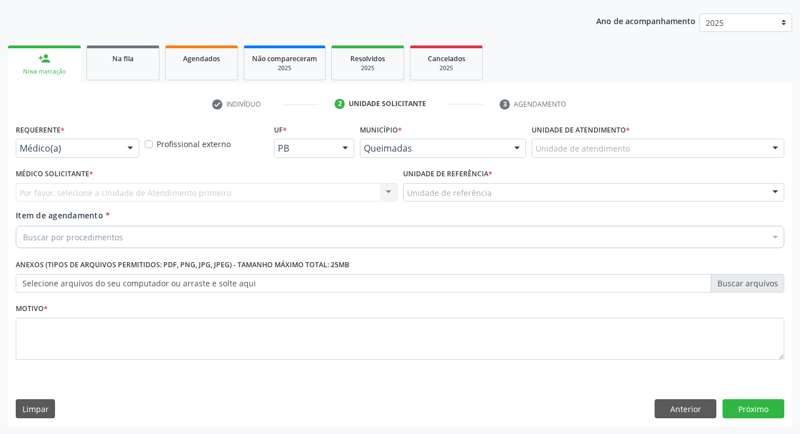
scroll to position [122, 0]
click at [104, 124] on div "Requerente * Médico(a) Médico(a) Enfermeiro(a) Paciente Nenhum resultado encont…" at bounding box center [78, 139] width 124 height 36
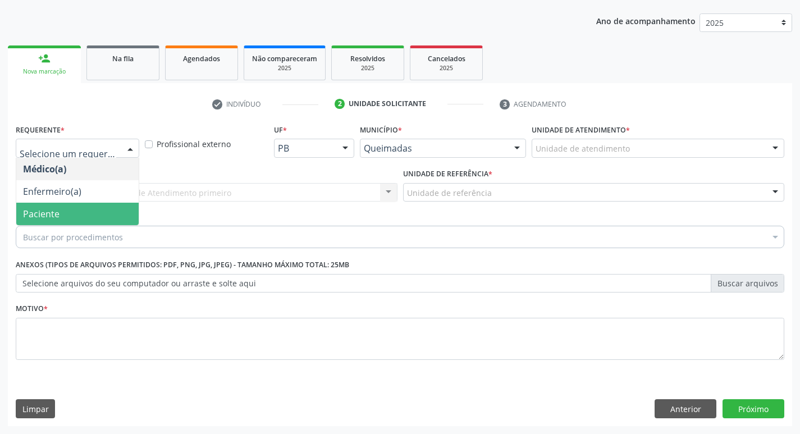
click at [87, 210] on span "Paciente" at bounding box center [77, 214] width 122 height 22
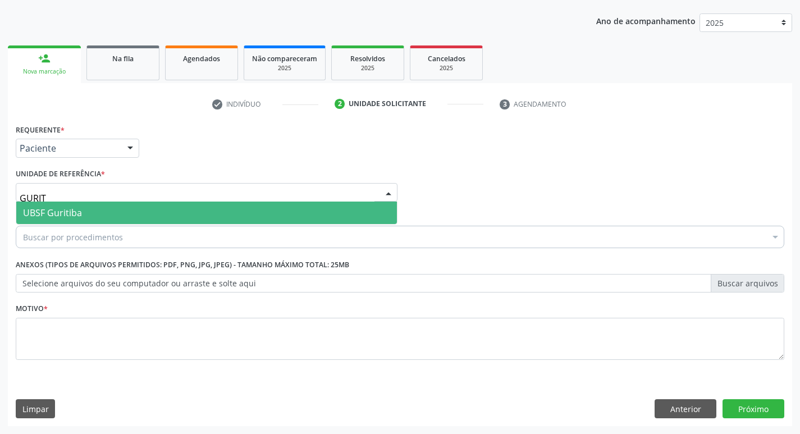
type input "GURITI"
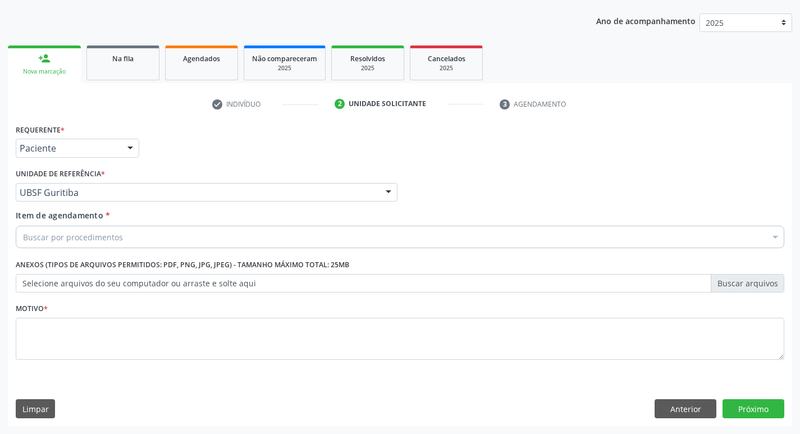
click at [91, 224] on div "Item de agendamento * Buscar por procedimentos Selecionar todos 0604320140 - Ab…" at bounding box center [400, 227] width 769 height 35
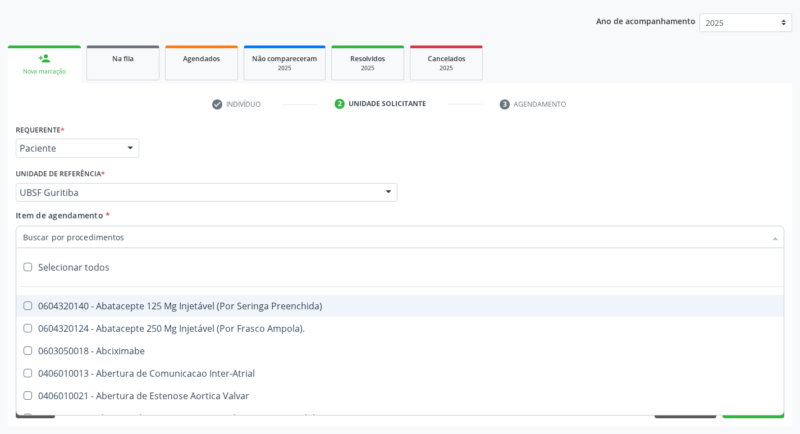
paste input "0205020097"
type input "0205020097"
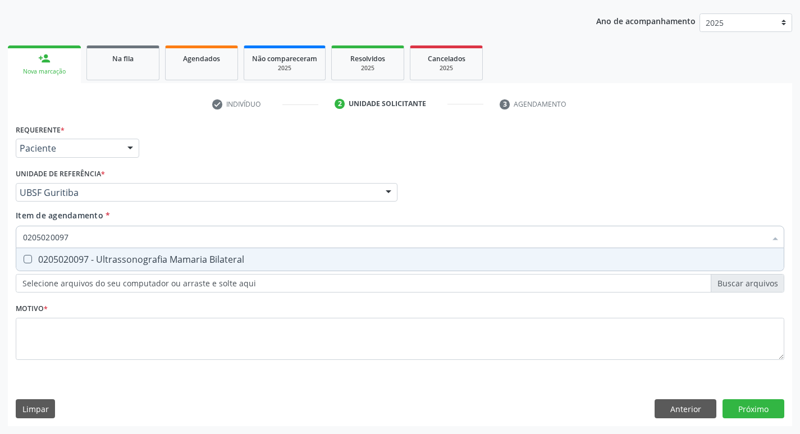
click at [108, 261] on div "0205020097 - Ultrassonografia Mamaria Bilateral" at bounding box center [400, 259] width 754 height 9
checkbox Bilateral "true"
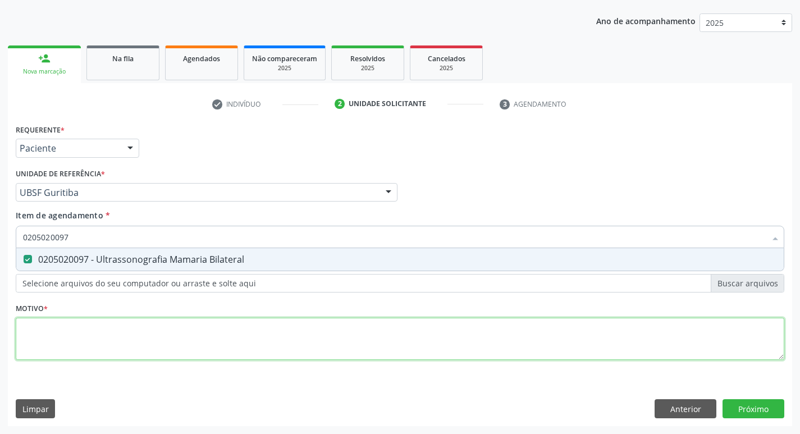
click at [82, 337] on div "Requerente * Paciente Médico(a) Enfermeiro(a) Paciente Nenhum resultado encontr…" at bounding box center [400, 248] width 769 height 254
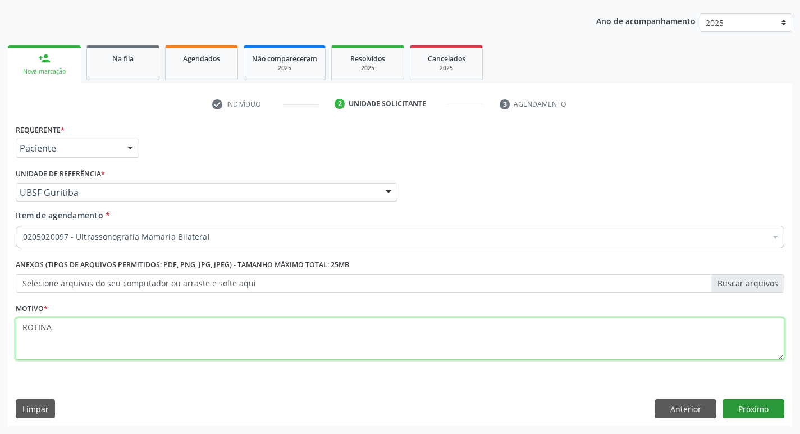
type textarea "ROTINA"
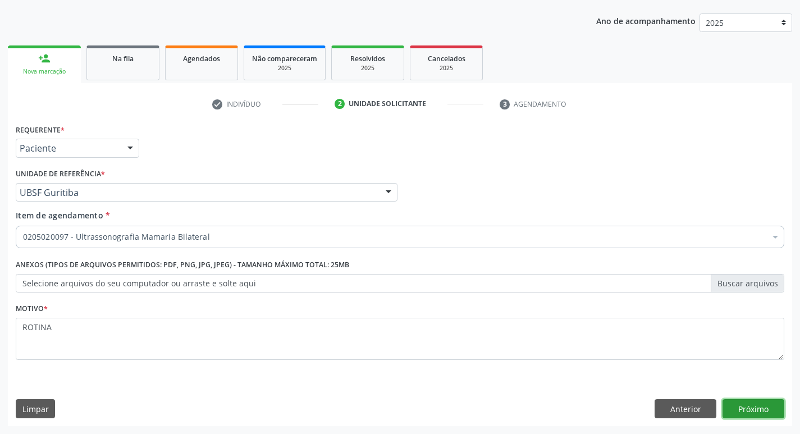
click at [743, 408] on button "Próximo" at bounding box center [754, 408] width 62 height 19
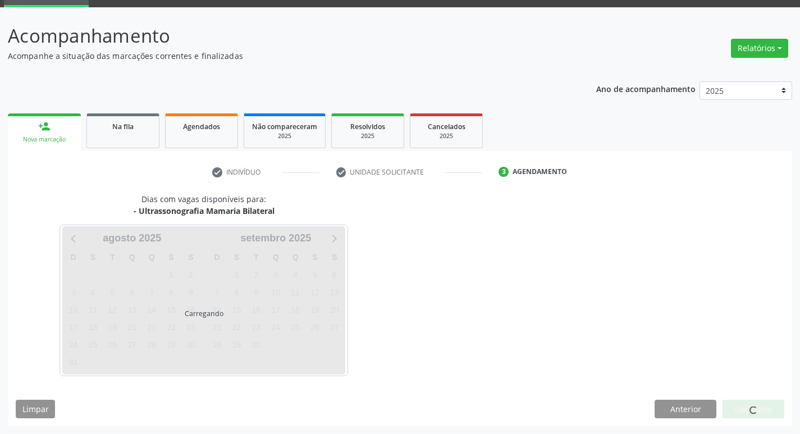
scroll to position [54, 0]
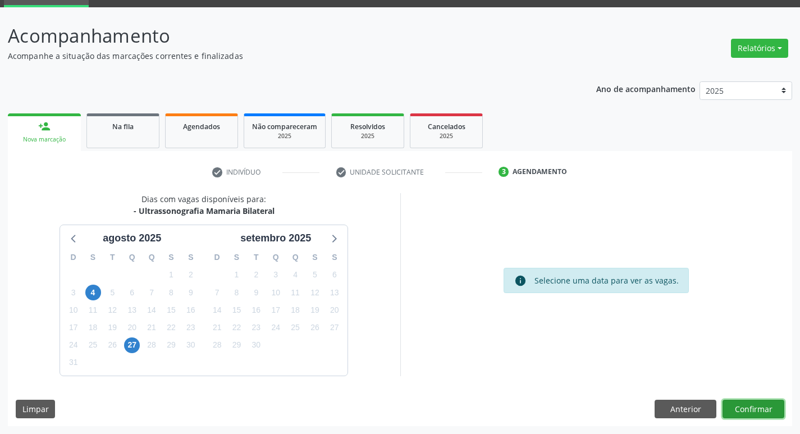
click at [752, 404] on button "Confirmar" at bounding box center [754, 409] width 62 height 19
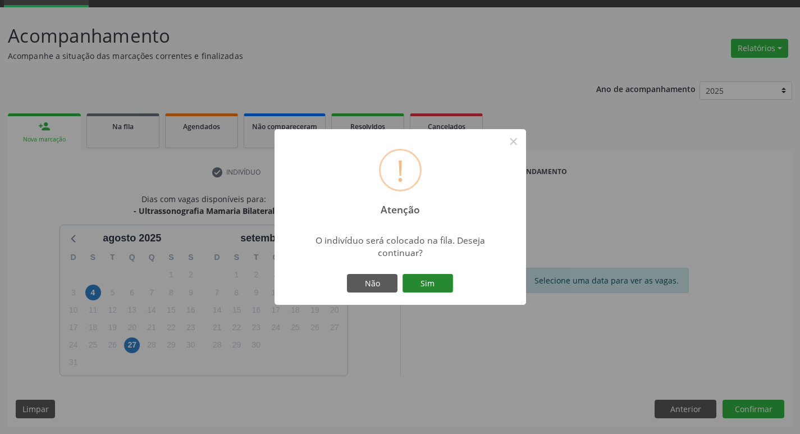
click at [414, 283] on button "Sim" at bounding box center [428, 283] width 51 height 19
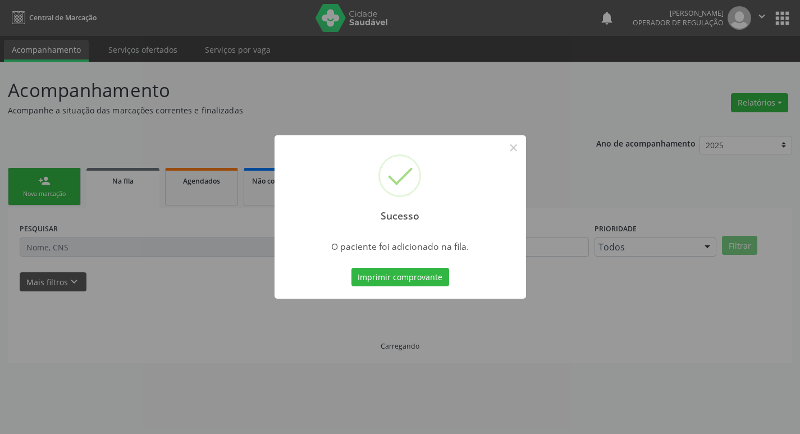
scroll to position [0, 0]
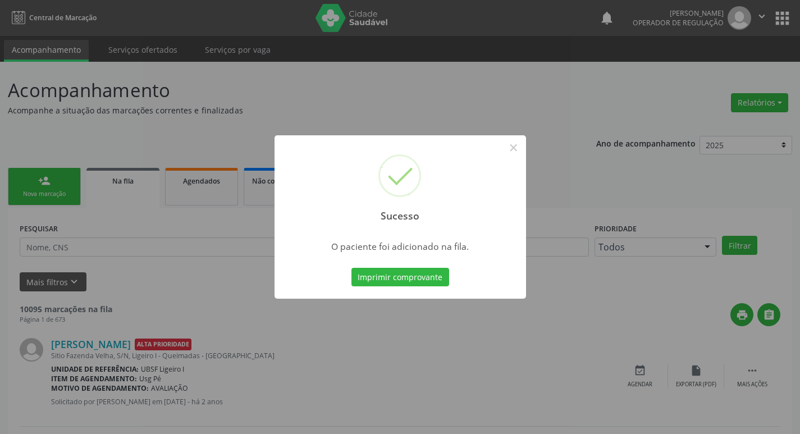
click at [239, 140] on div "Sucesso × O paciente foi adicionado na fila. Imprimir comprovante Cancel" at bounding box center [400, 217] width 800 height 434
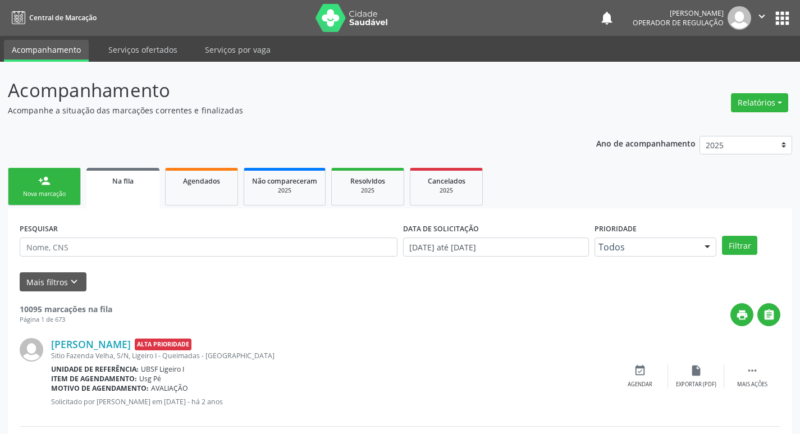
click at [53, 172] on link "person_add Nova marcação" at bounding box center [44, 187] width 73 height 38
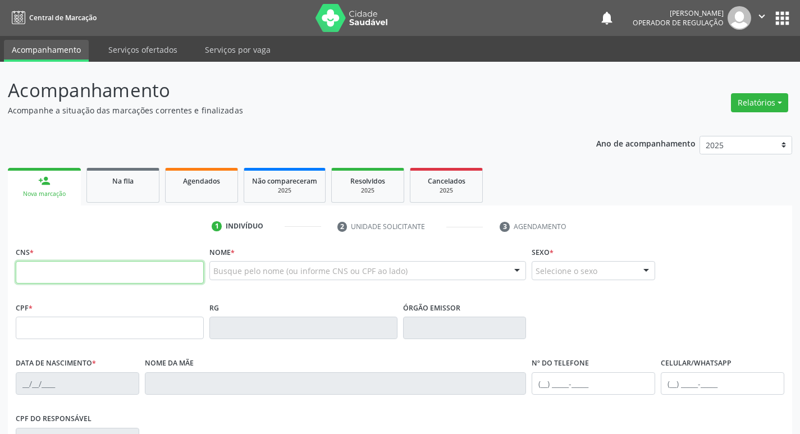
click at [79, 273] on input "text" at bounding box center [110, 272] width 188 height 22
type input "704 5076 6313 6120"
type input "029.886.634-08"
type input "19/03/1965"
type input "Josefa Ana de Oliveira"
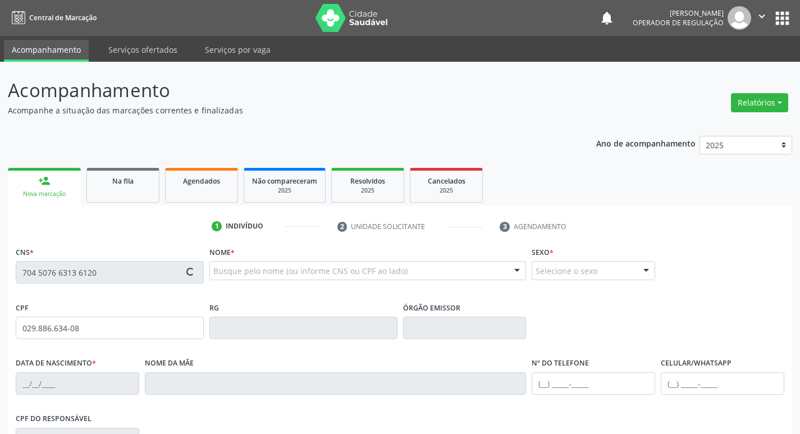
type input "(83) 99562-0163"
type input "569.915.334-91"
type input "S/N"
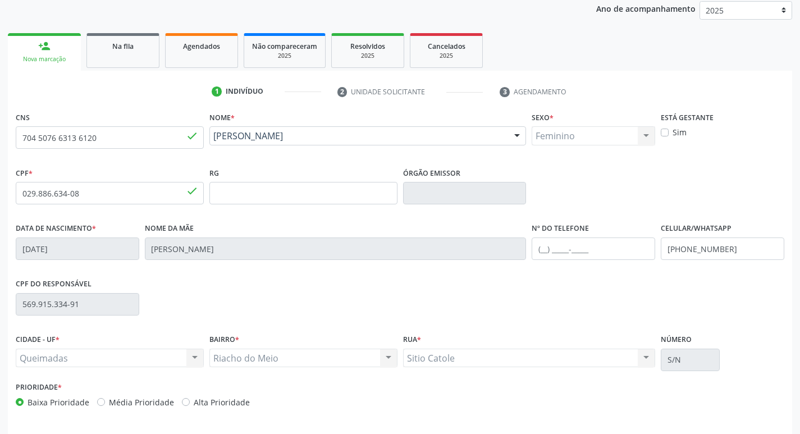
scroll to position [175, 0]
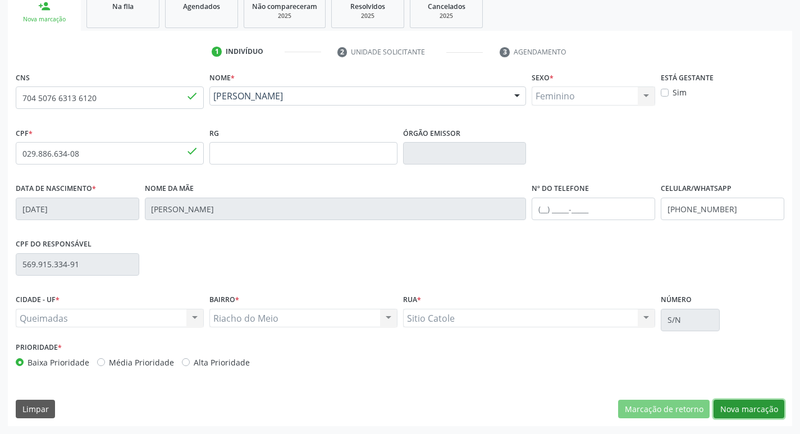
click at [748, 404] on button "Nova marcação" at bounding box center [749, 409] width 71 height 19
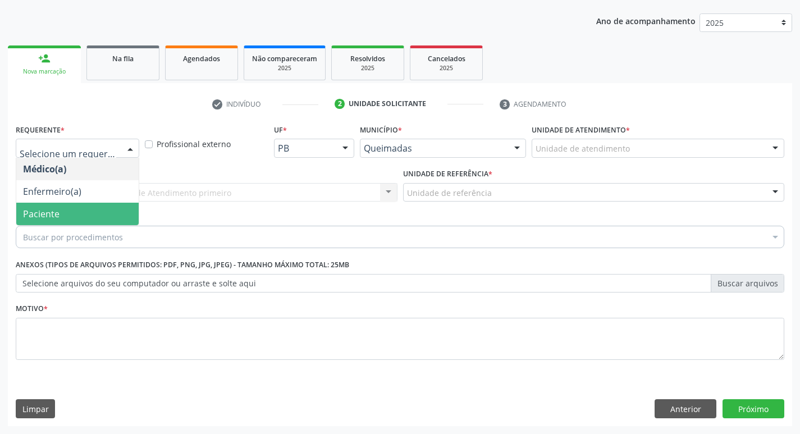
click at [100, 225] on span "Paciente" at bounding box center [77, 214] width 122 height 22
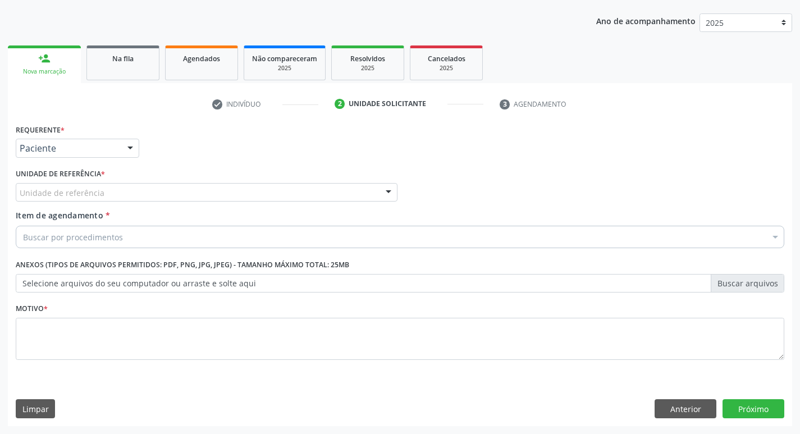
click at [104, 183] on div "Unidade de referência" at bounding box center [207, 192] width 382 height 19
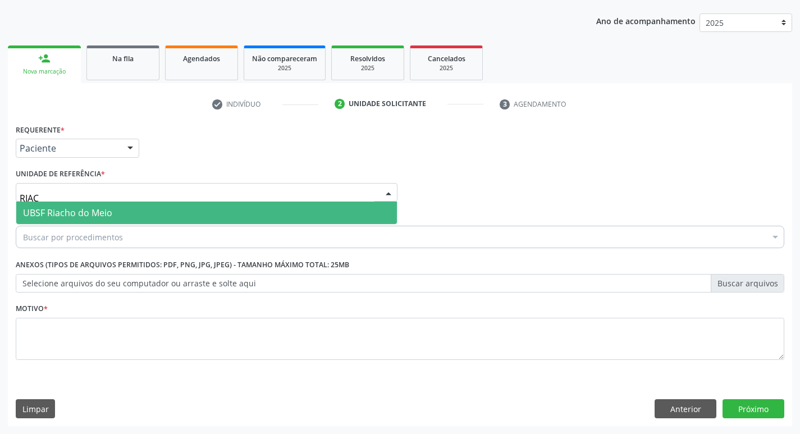
type input "RIACH"
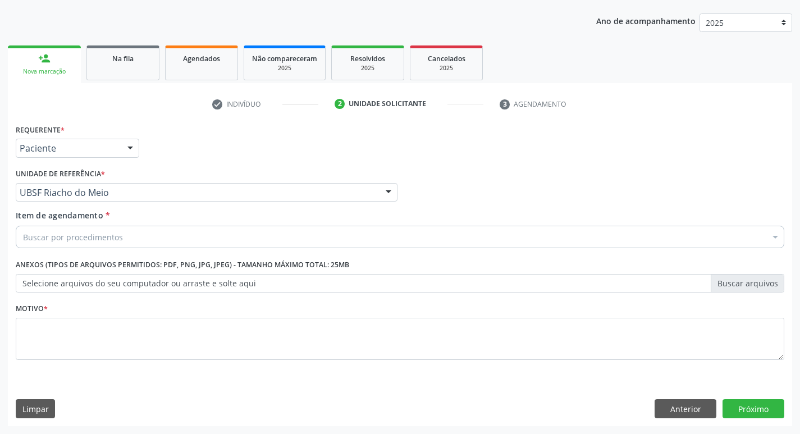
click at [57, 248] on div "Buscar por procedimentos" at bounding box center [400, 237] width 769 height 22
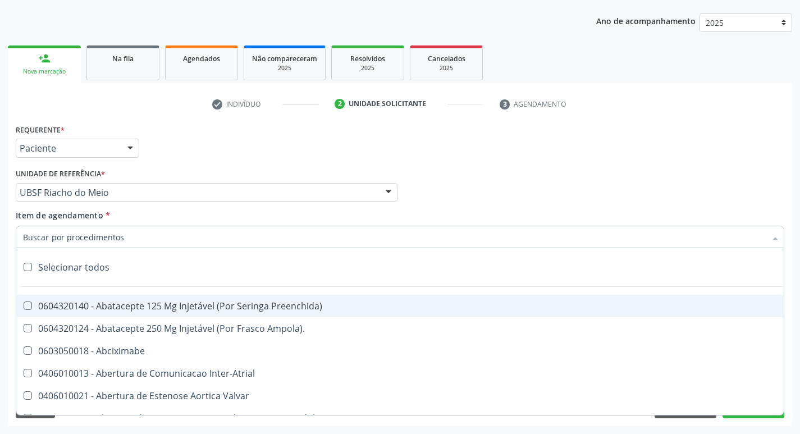
paste input "0205020097"
type input "0205020097"
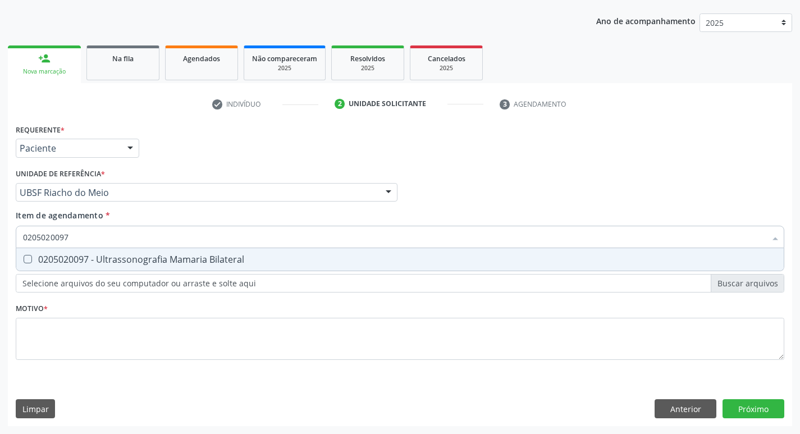
click at [58, 251] on span "0205020097 - Ultrassonografia Mamaria Bilateral" at bounding box center [400, 259] width 768 height 22
checkbox Bilateral "true"
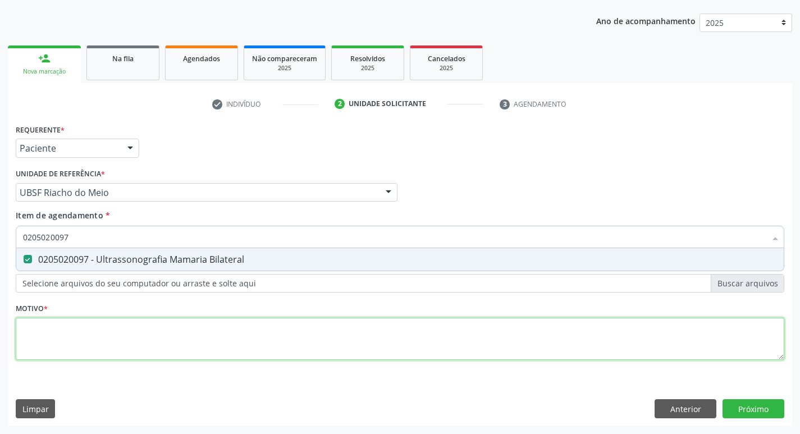
click at [51, 349] on div "Requerente * Paciente Médico(a) Enfermeiro(a) Paciente Nenhum resultado encontr…" at bounding box center [400, 248] width 769 height 254
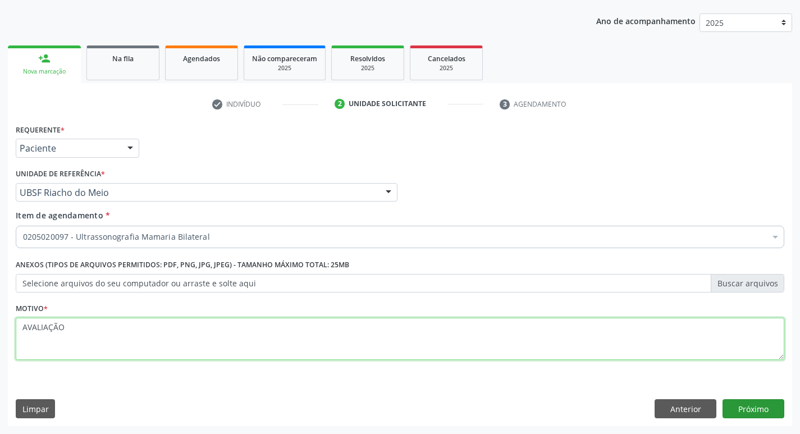
type textarea "AVALIAÇÃO"
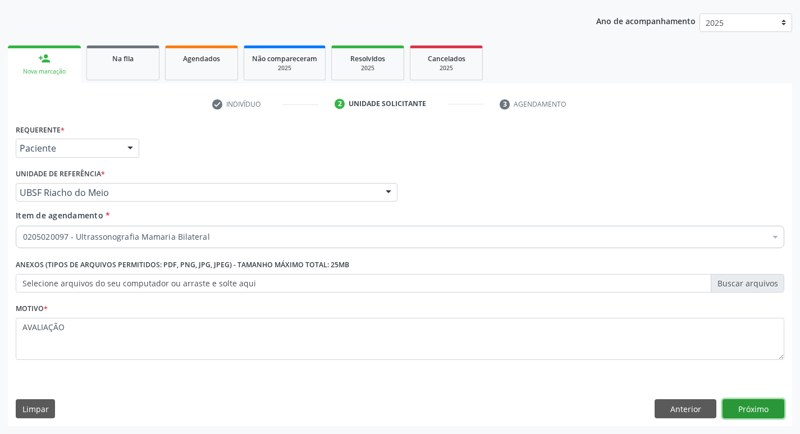
click at [761, 413] on button "Próximo" at bounding box center [754, 408] width 62 height 19
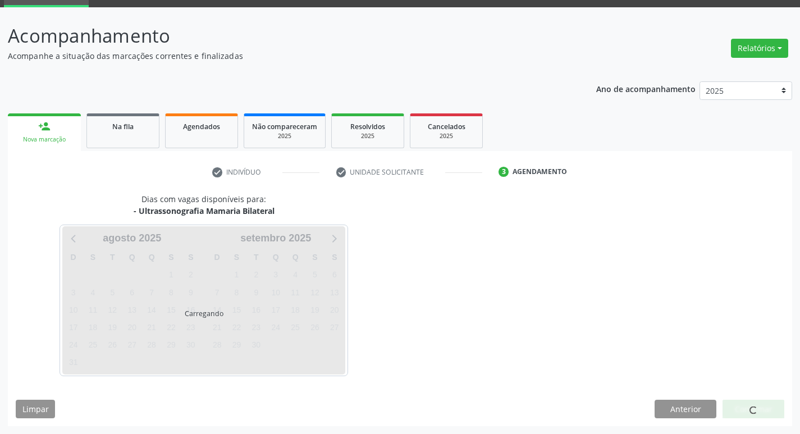
scroll to position [54, 0]
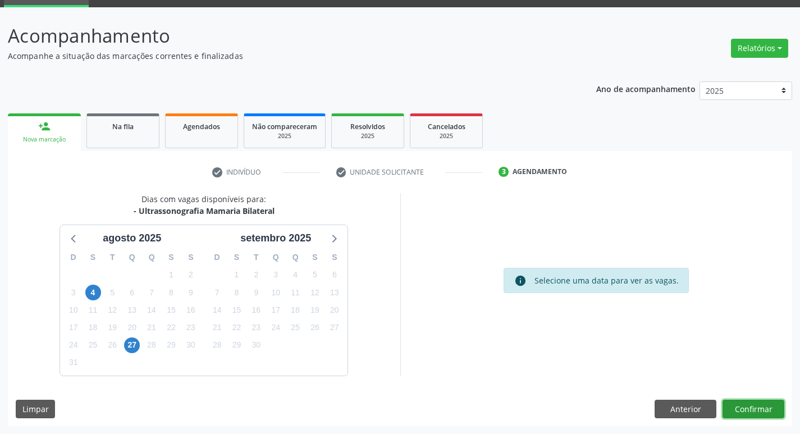
click at [743, 402] on button "Confirmar" at bounding box center [754, 409] width 62 height 19
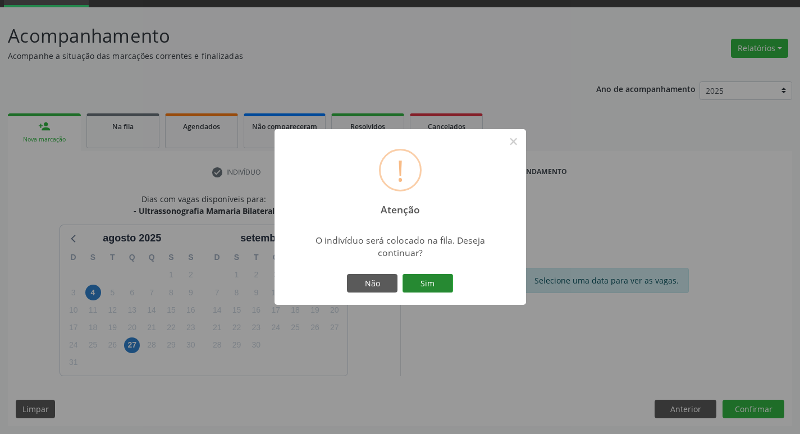
click at [433, 280] on button "Sim" at bounding box center [428, 283] width 51 height 19
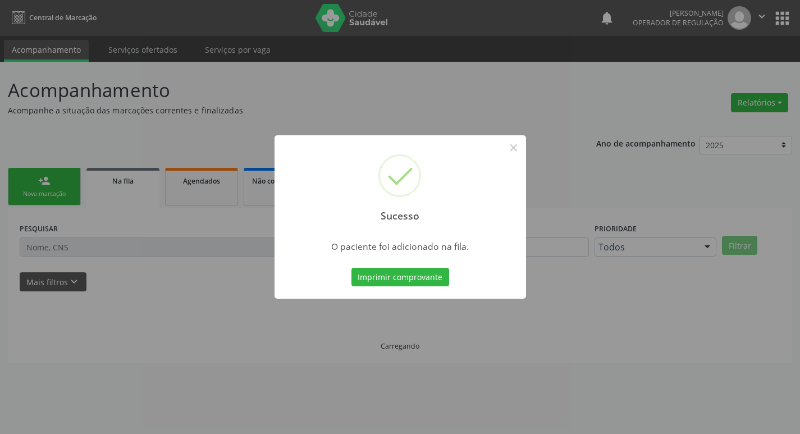
scroll to position [0, 0]
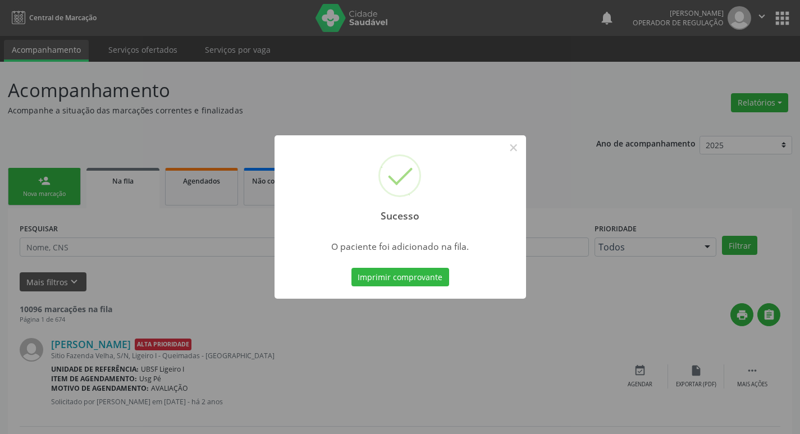
click at [186, 97] on div "Sucesso × O paciente foi adicionado na fila. Imprimir comprovante Cancel" at bounding box center [400, 217] width 800 height 434
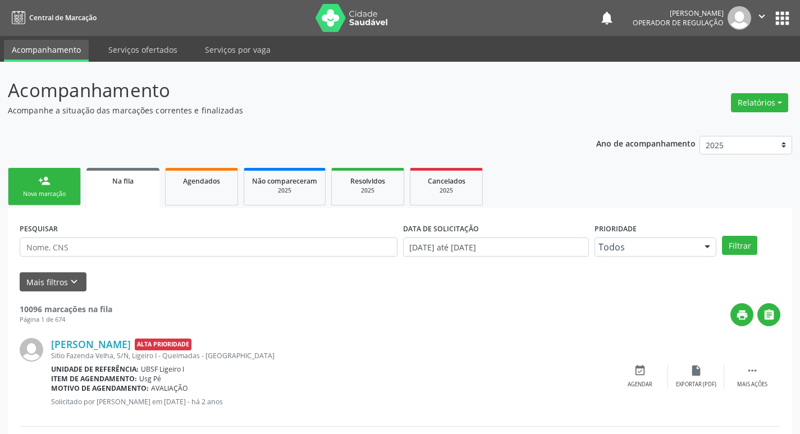
click at [38, 177] on link "person_add Nova marcação" at bounding box center [44, 187] width 73 height 38
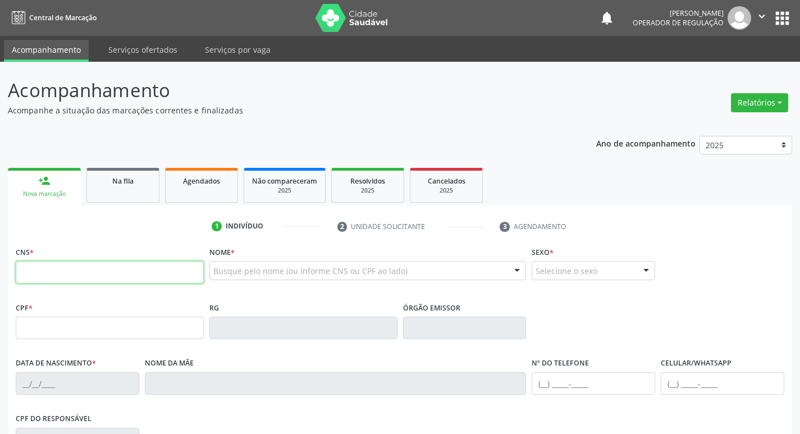
click at [78, 272] on input "text" at bounding box center [110, 272] width 188 height 22
type input "700 3019 4038 4232"
type input "070.205.074-17"
type input "01/02/1976"
type input "Josefa de Fátima Monteiro"
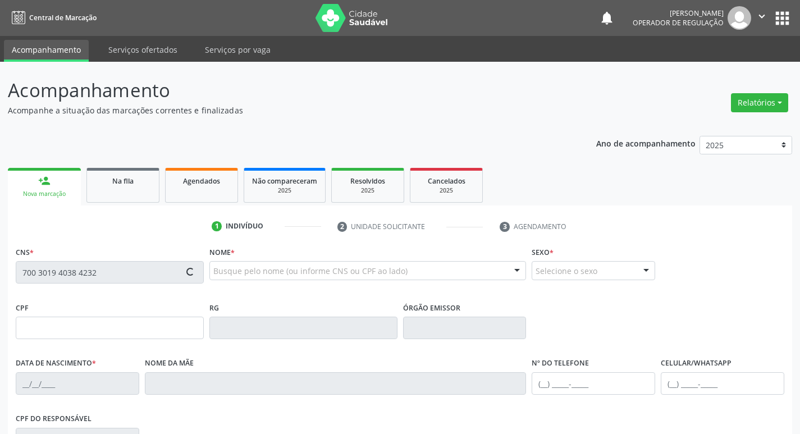
type input "(83) 99300-0831"
type input "17"
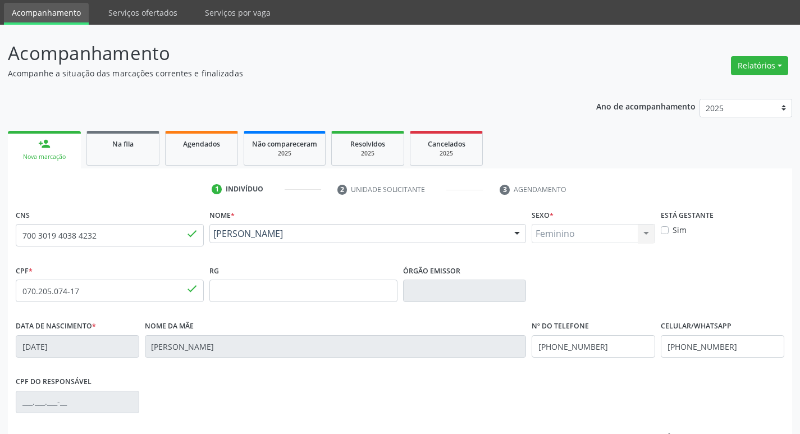
scroll to position [175, 0]
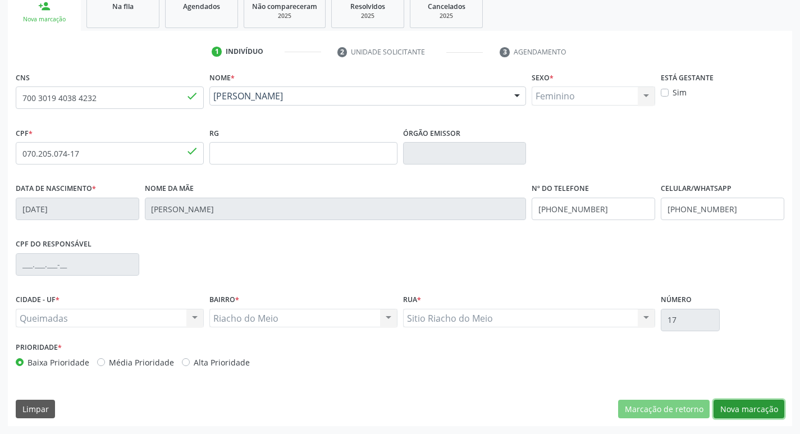
click at [762, 408] on button "Nova marcação" at bounding box center [749, 409] width 71 height 19
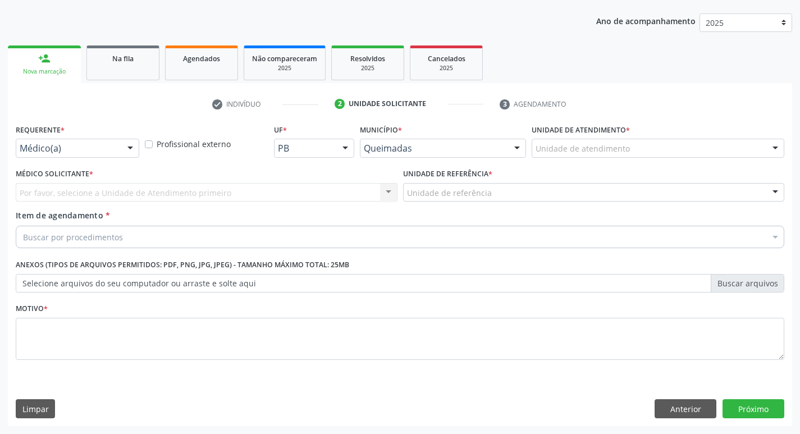
scroll to position [122, 0]
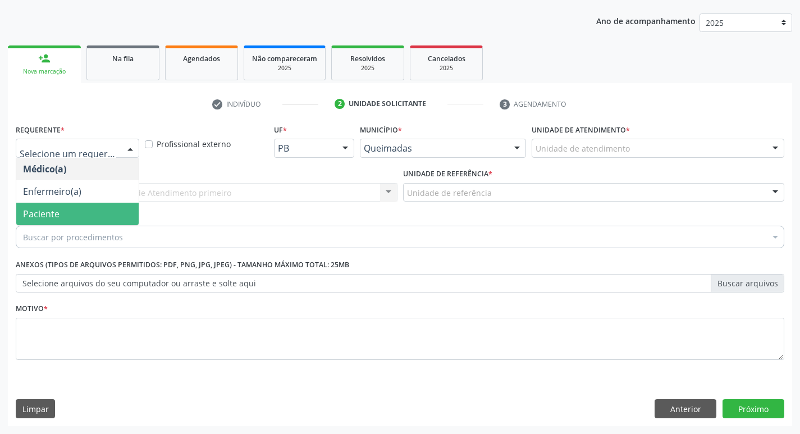
click at [67, 206] on span "Paciente" at bounding box center [77, 214] width 122 height 22
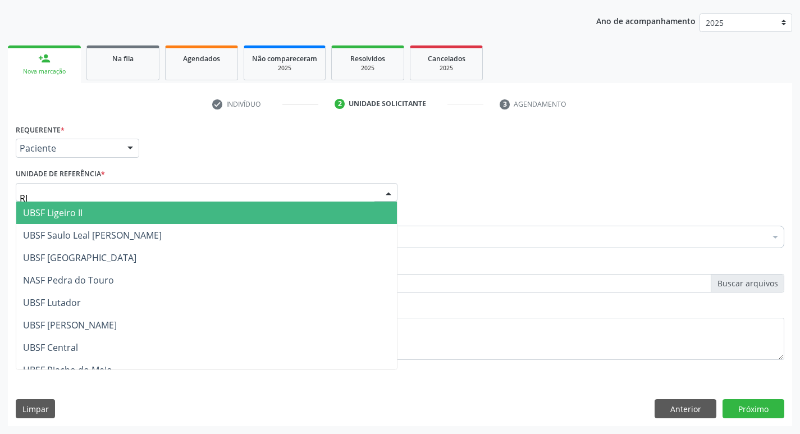
type input "RIA"
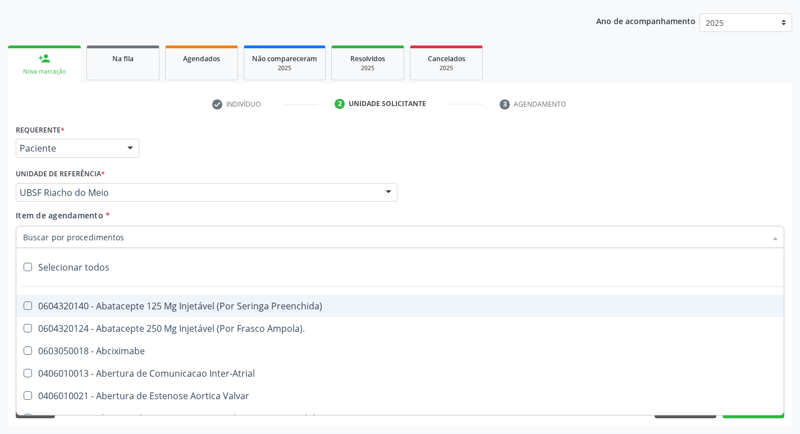
paste input "0205020097"
type input "0205020097"
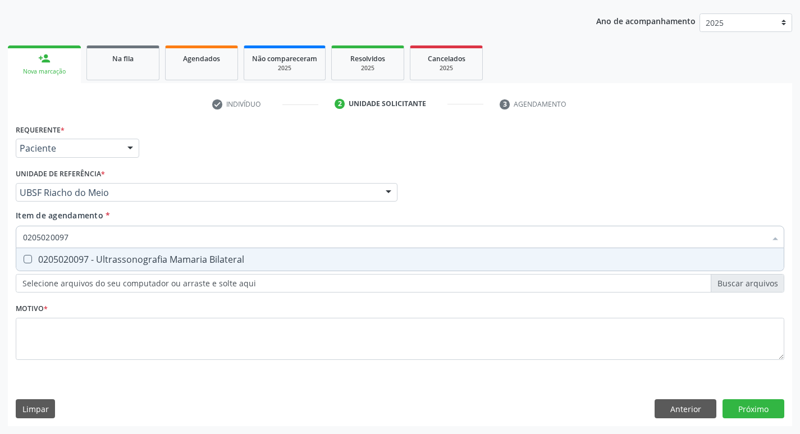
click at [106, 257] on div "0205020097 - Ultrassonografia Mamaria Bilateral" at bounding box center [400, 259] width 754 height 9
checkbox Bilateral "true"
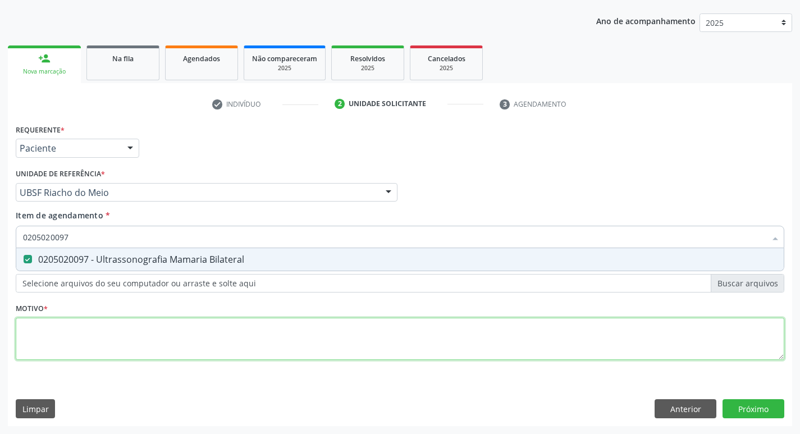
click at [84, 339] on div "Requerente * Paciente Médico(a) Enfermeiro(a) Paciente Nenhum resultado encontr…" at bounding box center [400, 248] width 769 height 254
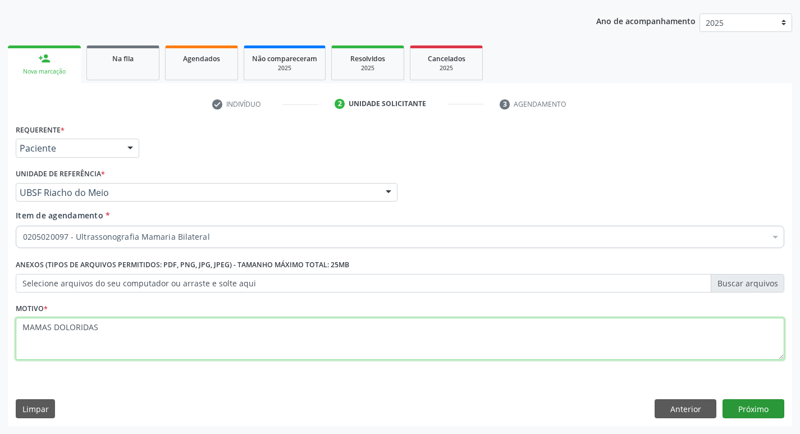
type textarea "MAMAS DOLORIDAS"
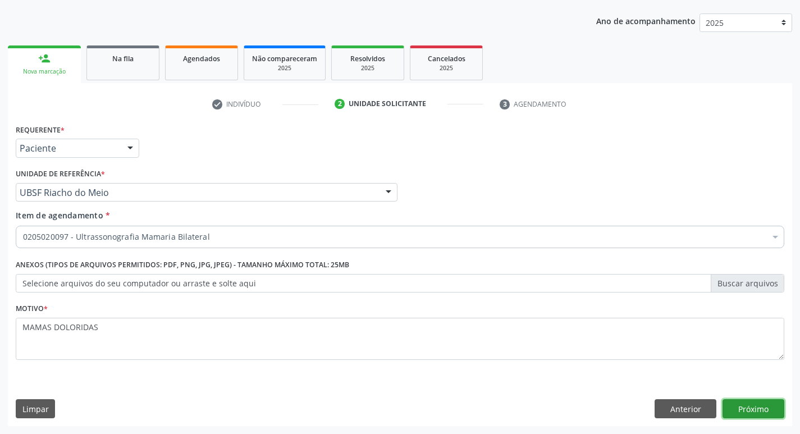
click at [765, 402] on button "Próximo" at bounding box center [754, 408] width 62 height 19
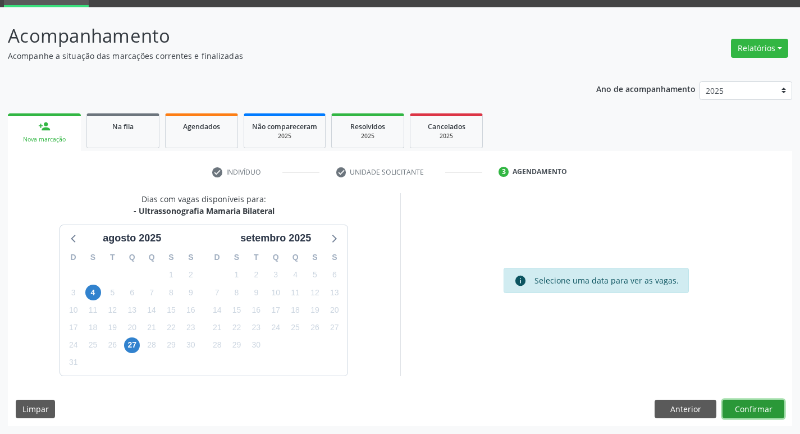
click at [768, 408] on button "Confirmar" at bounding box center [754, 409] width 62 height 19
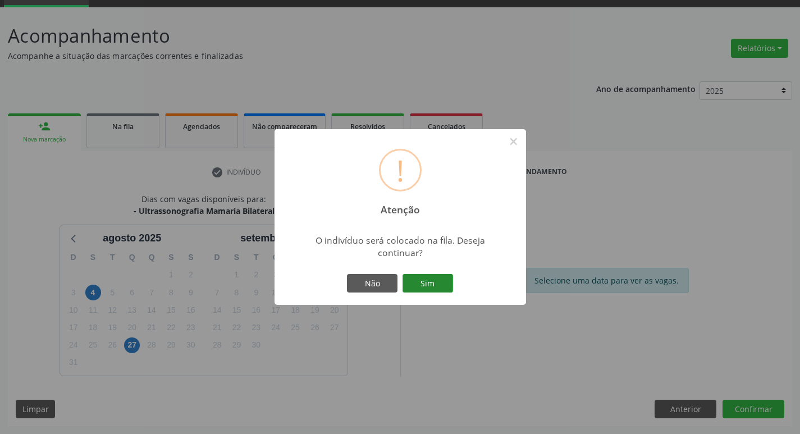
click at [417, 284] on button "Sim" at bounding box center [428, 283] width 51 height 19
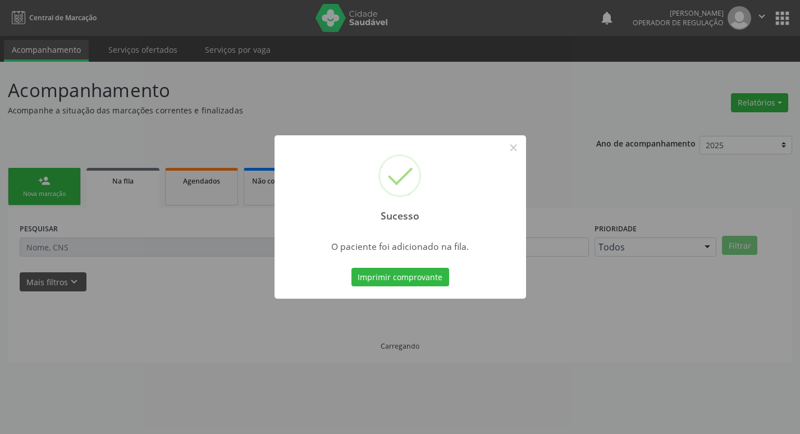
scroll to position [0, 0]
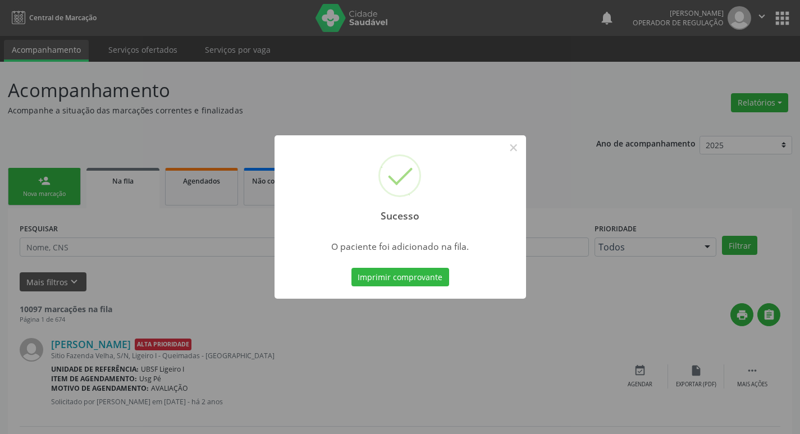
click at [393, 84] on div "Sucesso × O paciente foi adicionado na fila. Imprimir comprovante Cancel" at bounding box center [400, 217] width 800 height 434
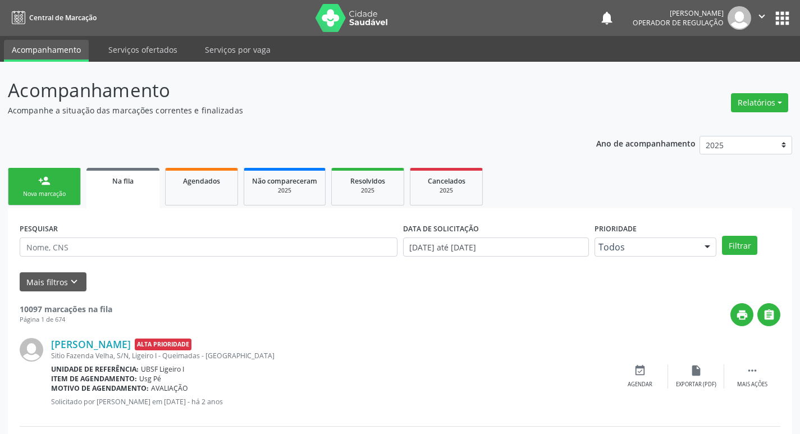
click at [23, 187] on link "person_add Nova marcação" at bounding box center [44, 187] width 73 height 38
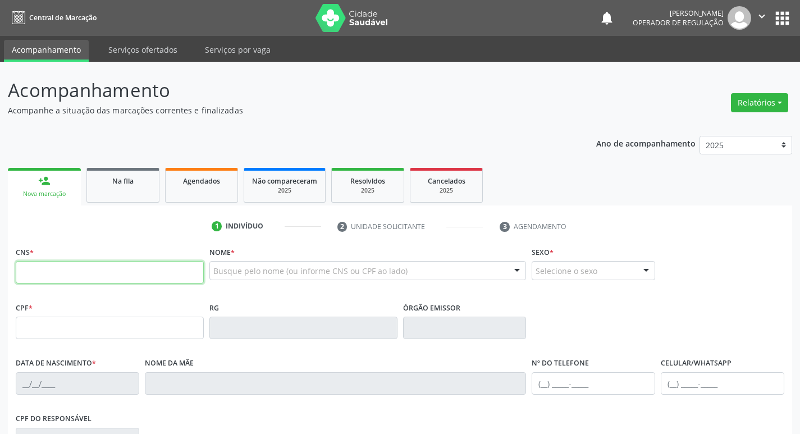
click at [54, 277] on input "text" at bounding box center [110, 272] width 188 height 22
type input "705 0060 8652 2354"
type input "025.071.874-09"
type input "02/10/1973"
type input "Josefa Barbosa da Silva"
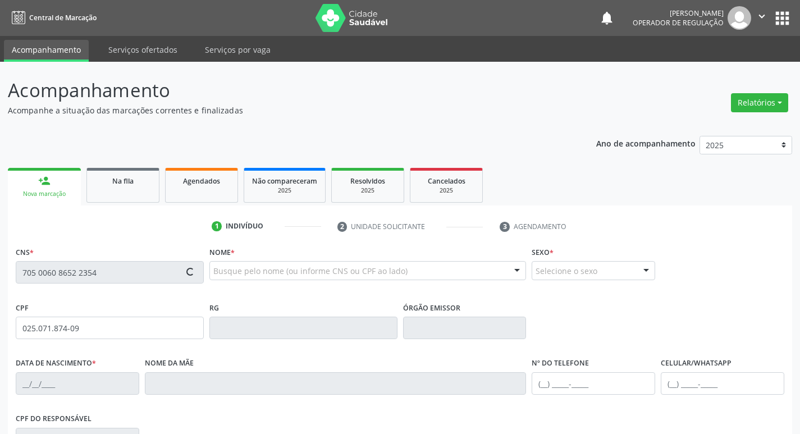
type input "(83) 99325-4000"
type input "122"
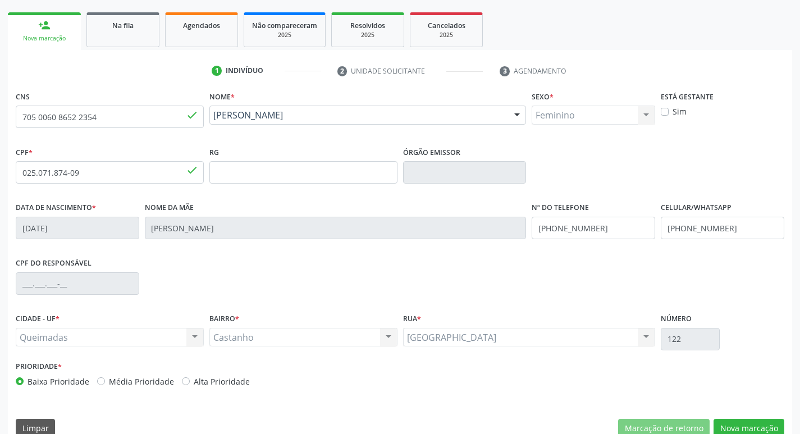
scroll to position [175, 0]
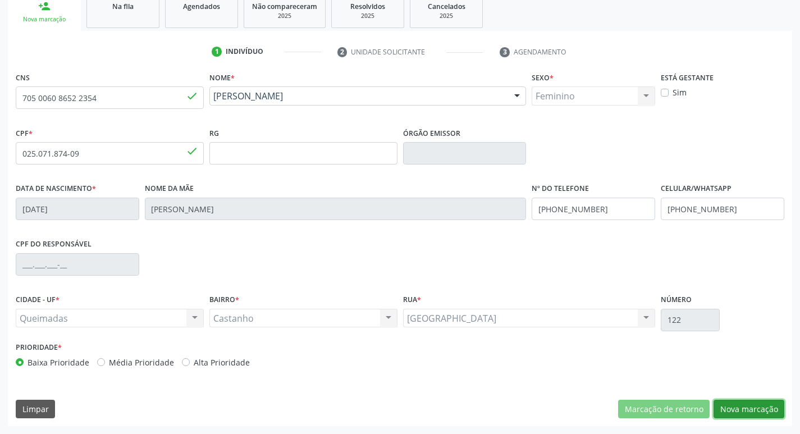
click at [755, 411] on button "Nova marcação" at bounding box center [749, 409] width 71 height 19
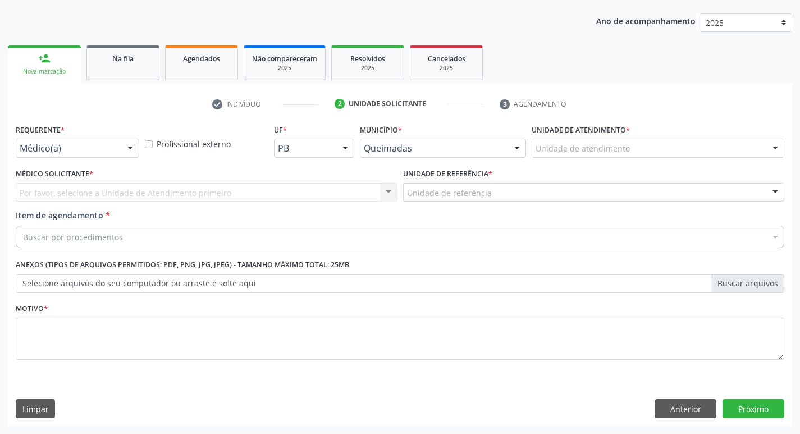
click at [134, 145] on div at bounding box center [130, 148] width 17 height 19
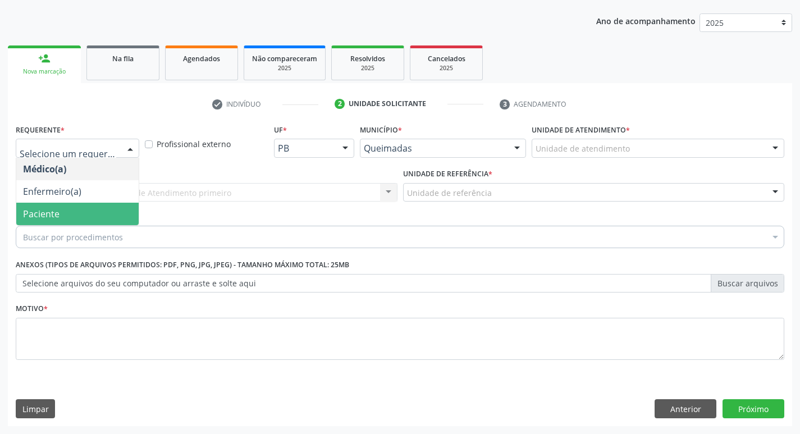
click at [117, 212] on span "Paciente" at bounding box center [77, 214] width 122 height 22
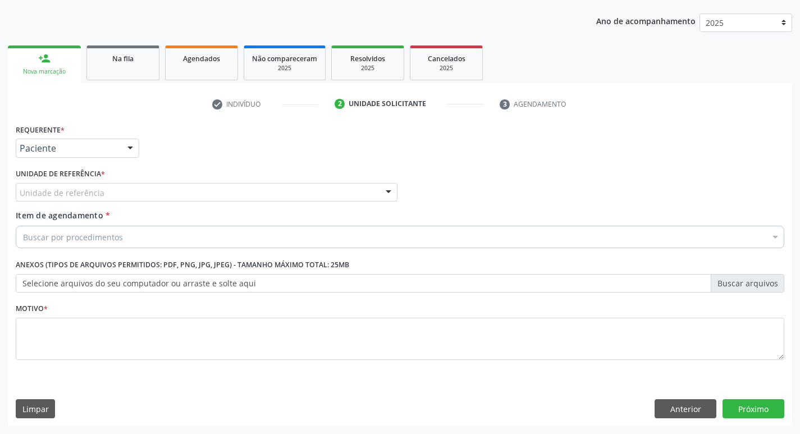
click at [117, 202] on div "Unidade de referência UBSF Ligeiro II UBSF Saulo Leal [PERSON_NAME] UBSF Castan…" at bounding box center [207, 192] width 382 height 19
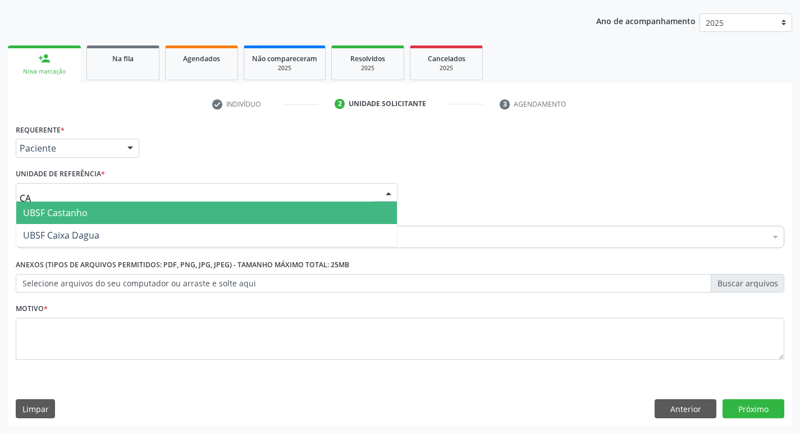
type input "CAS"
click at [117, 207] on span "UBSF Castanho" at bounding box center [206, 213] width 381 height 22
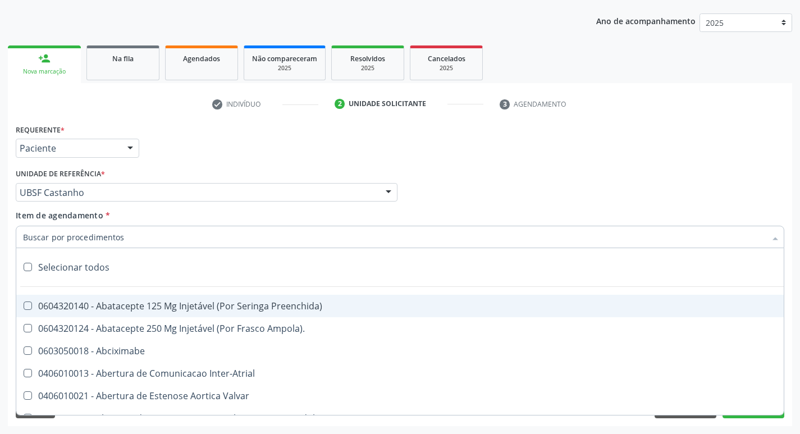
paste input "0205020097"
type input "0205020097"
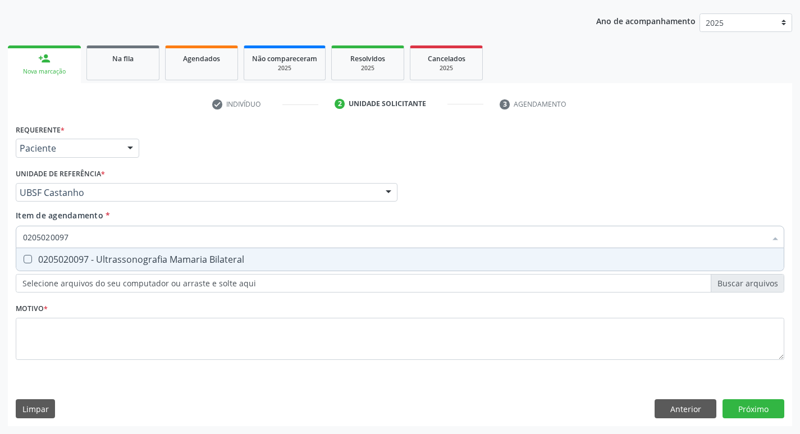
click at [131, 259] on div "0205020097 - Ultrassonografia Mamaria Bilateral" at bounding box center [400, 259] width 754 height 9
checkbox Bilateral "true"
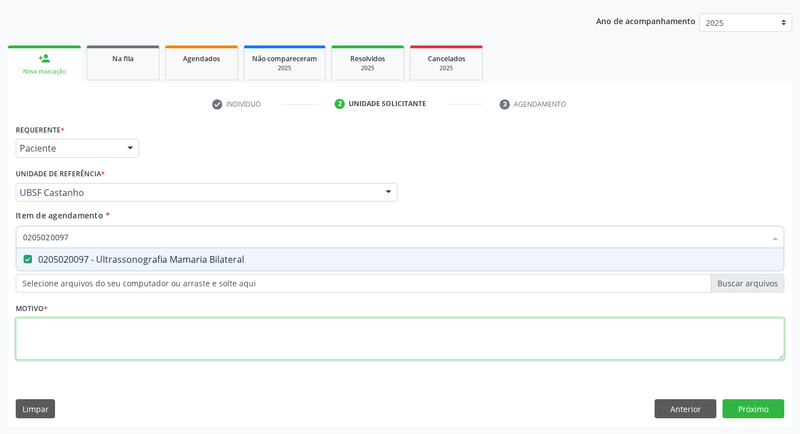
click at [115, 330] on div "Requerente * Paciente Médico(a) Enfermeiro(a) Paciente Nenhum resultado encontr…" at bounding box center [400, 248] width 769 height 254
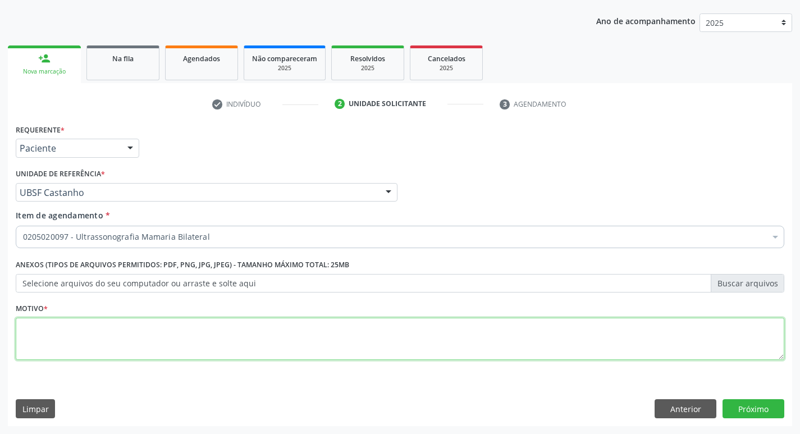
click at [113, 329] on textarea at bounding box center [400, 339] width 769 height 43
type textarea "ROTINA"
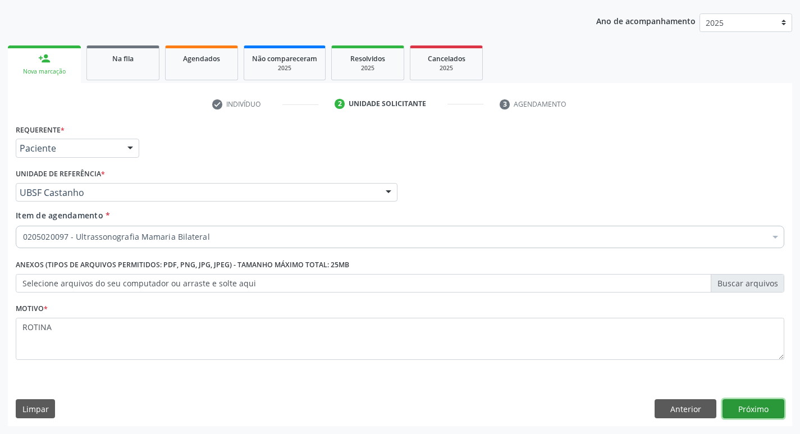
click at [776, 409] on button "Próximo" at bounding box center [754, 408] width 62 height 19
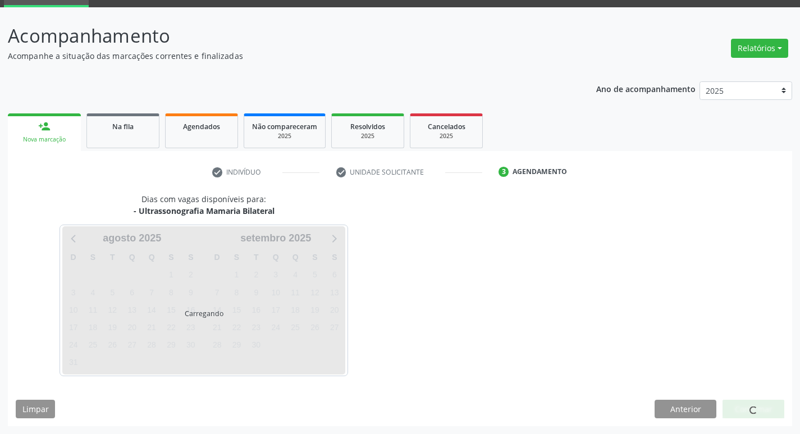
scroll to position [54, 0]
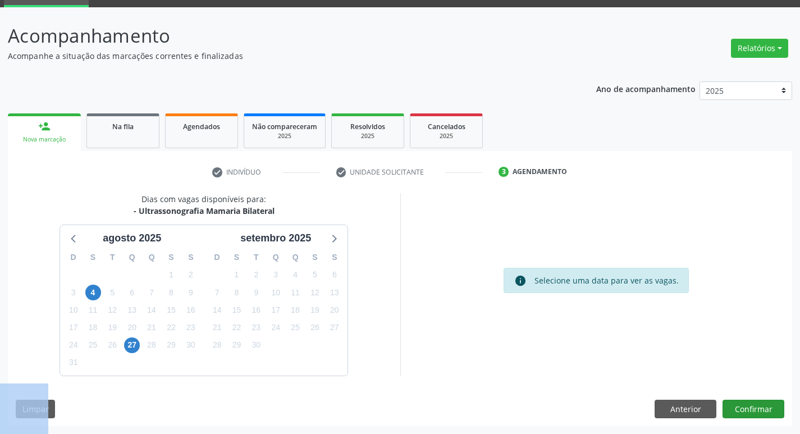
click at [749, 404] on div "Dias com vagas disponíveis para: - Ultrassonografia Mamaria Bilateral agosto 20…" at bounding box center [400, 309] width 785 height 233
click at [749, 404] on button "Confirmar" at bounding box center [754, 409] width 62 height 19
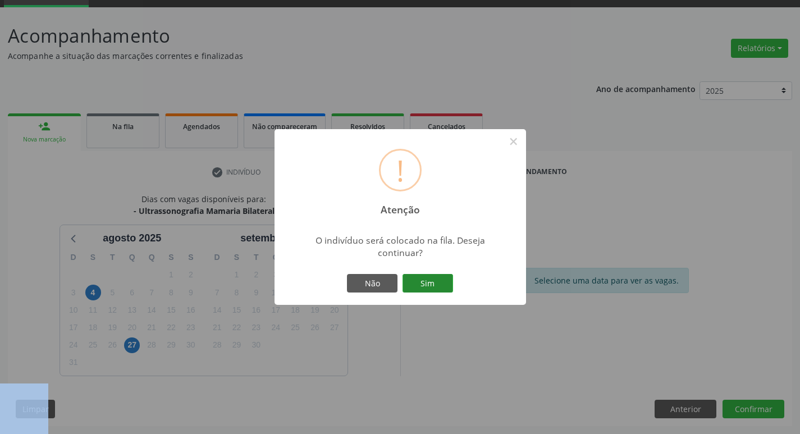
click at [436, 286] on button "Sim" at bounding box center [428, 283] width 51 height 19
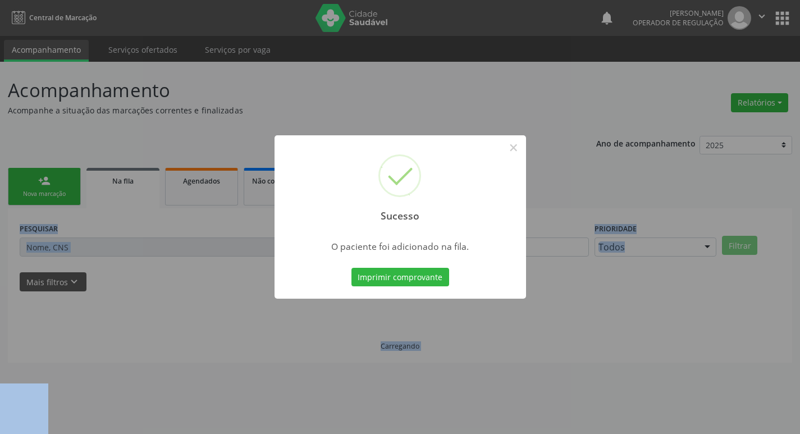
scroll to position [0, 0]
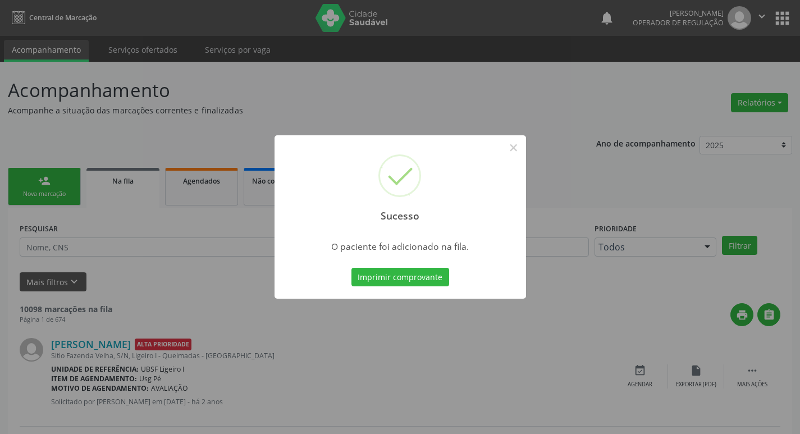
click at [295, 119] on div "Sucesso × O paciente foi adicionado na fila. Imprimir comprovante Cancel" at bounding box center [400, 217] width 800 height 434
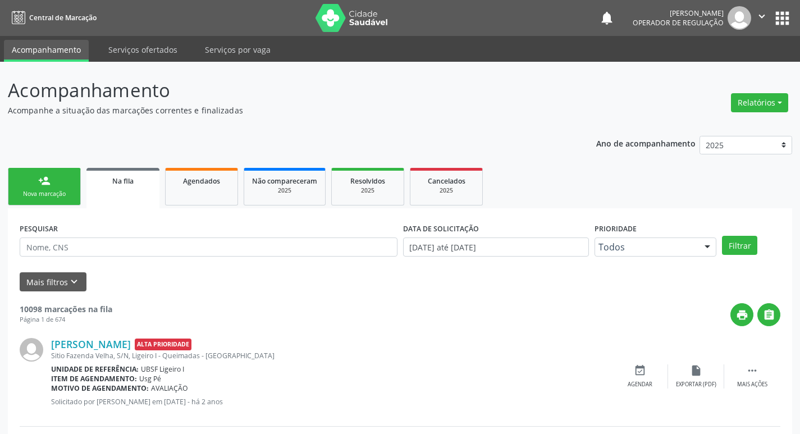
click at [69, 189] on link "person_add Nova marcação" at bounding box center [44, 187] width 73 height 38
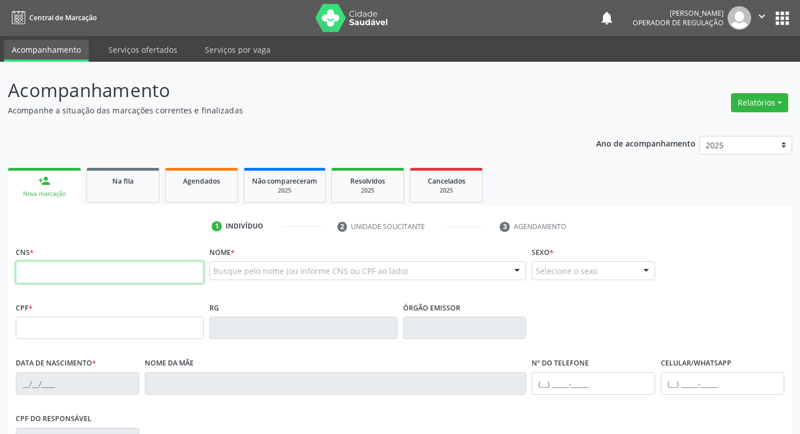
click at [86, 266] on input "text" at bounding box center [110, 272] width 188 height 22
type input "705 8094 0363 1935"
type input "091.367.667-55"
type input "30/09/1967"
type input "Cosma Marques da Silva"
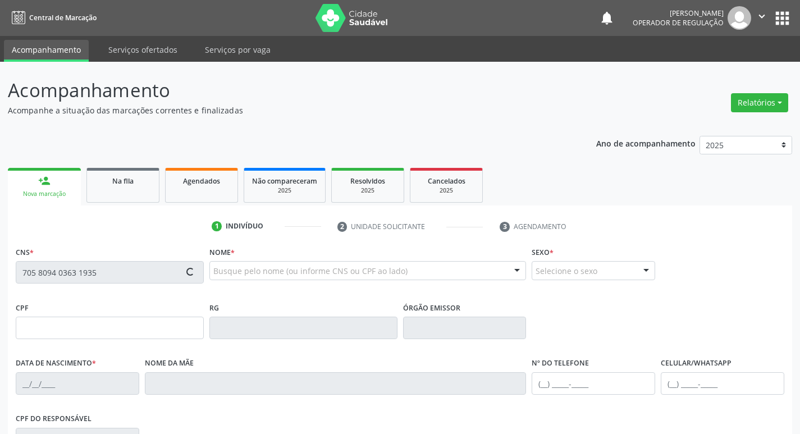
type input "(83) 99381-0493"
type input "54"
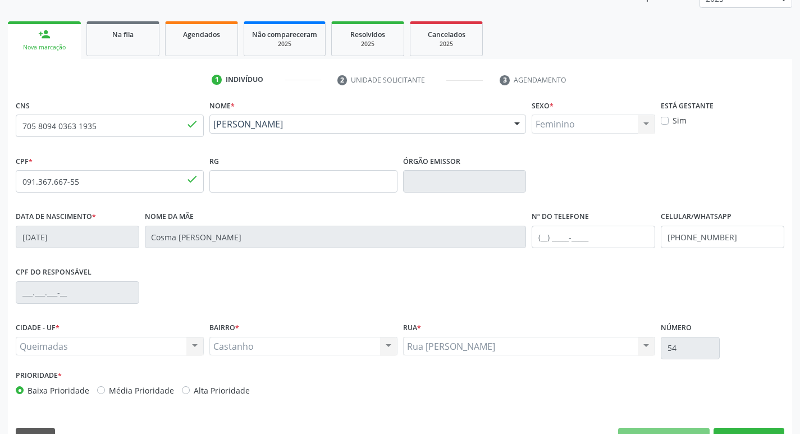
scroll to position [175, 0]
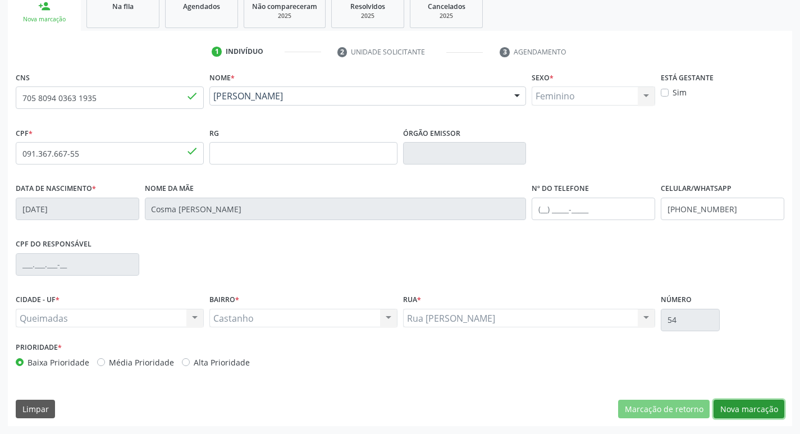
click at [735, 406] on button "Nova marcação" at bounding box center [749, 409] width 71 height 19
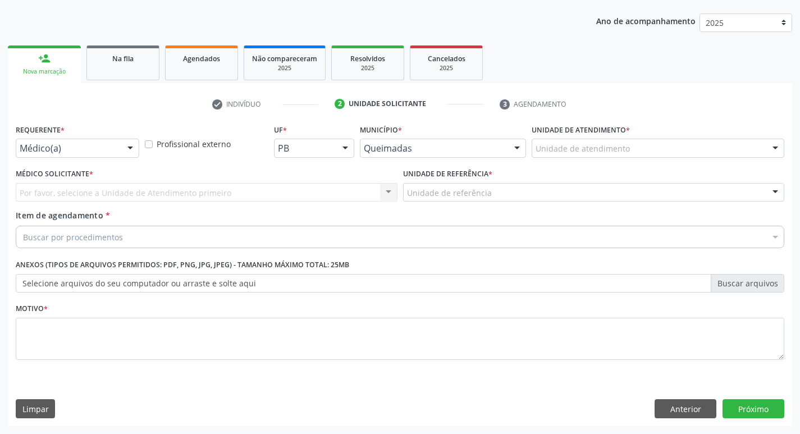
scroll to position [122, 0]
click at [105, 142] on div "Médico(a)" at bounding box center [78, 148] width 124 height 19
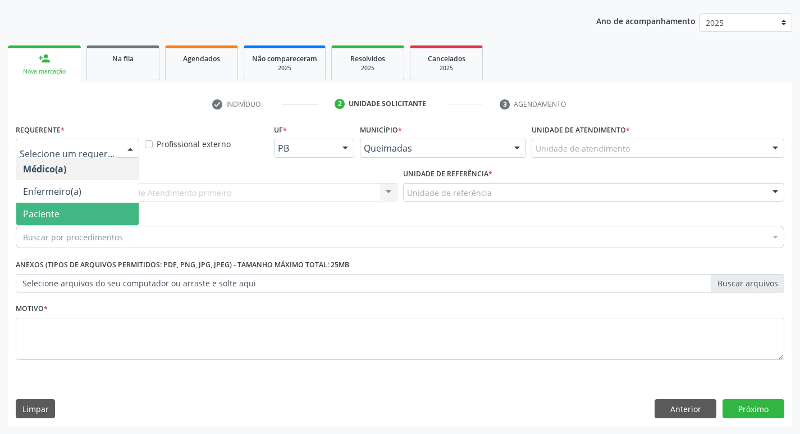
click at [80, 209] on span "Paciente" at bounding box center [77, 214] width 122 height 22
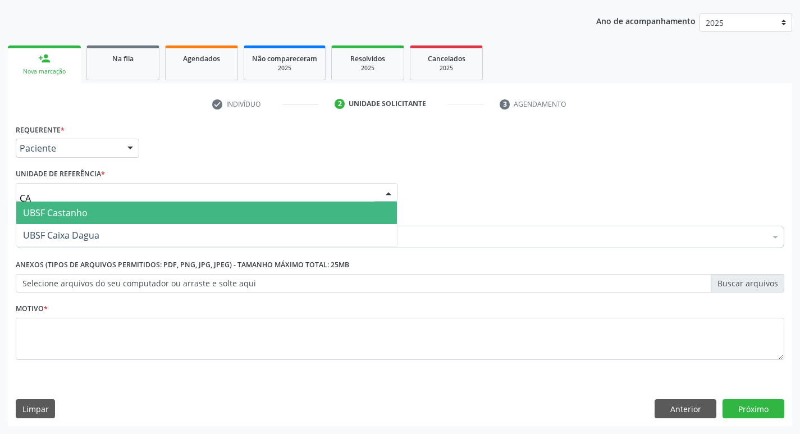
type input "CAS"
click at [79, 204] on span "UBSF Castanho" at bounding box center [206, 213] width 381 height 22
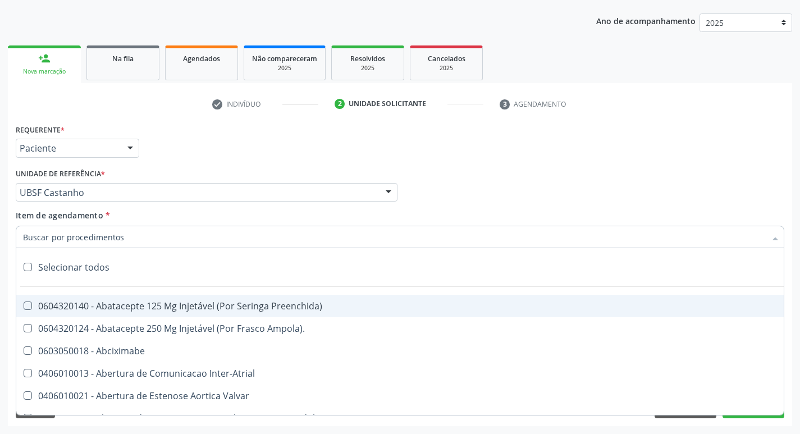
paste input "0205020097"
type input "0205020097"
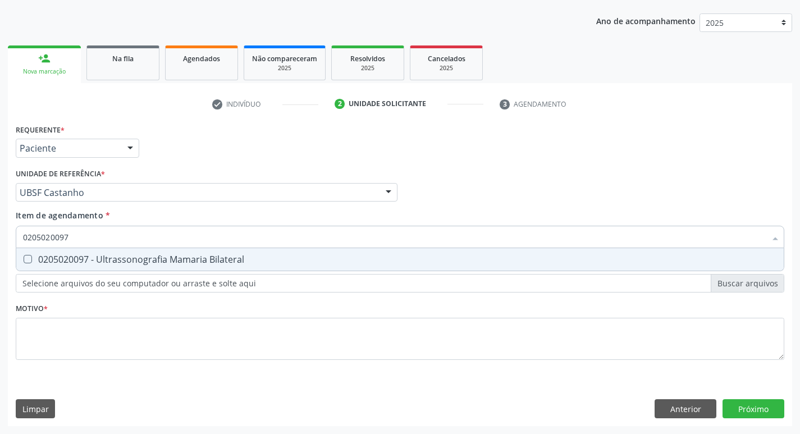
click at [108, 249] on span "0205020097 - Ultrassonografia Mamaria Bilateral" at bounding box center [400, 259] width 768 height 22
checkbox Bilateral "true"
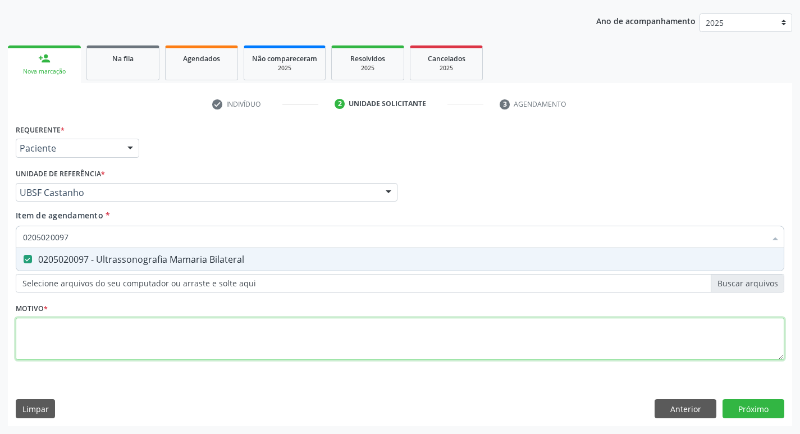
click at [176, 351] on div "Requerente * Paciente Médico(a) Enfermeiro(a) Paciente Nenhum resultado encontr…" at bounding box center [400, 248] width 769 height 254
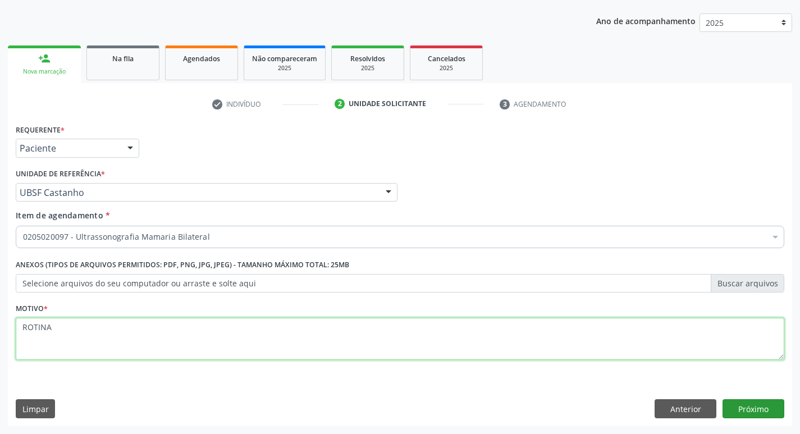
type textarea "ROTINA"
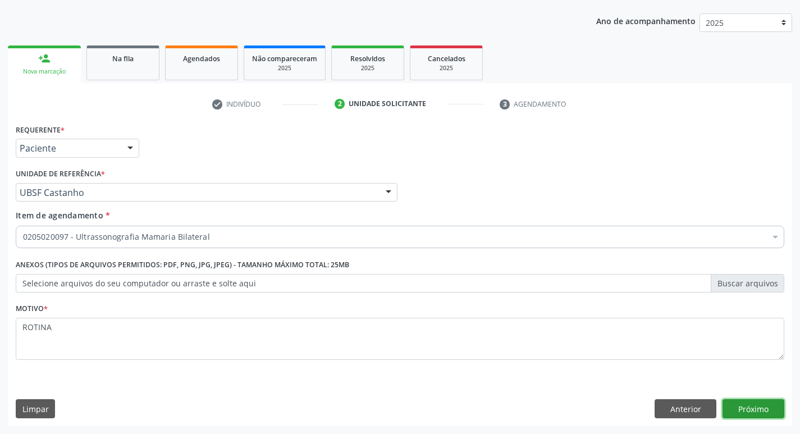
click at [734, 406] on button "Próximo" at bounding box center [754, 408] width 62 height 19
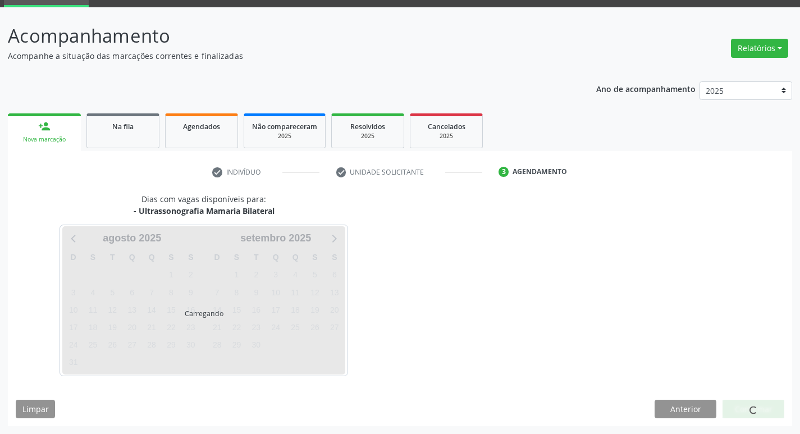
scroll to position [54, 0]
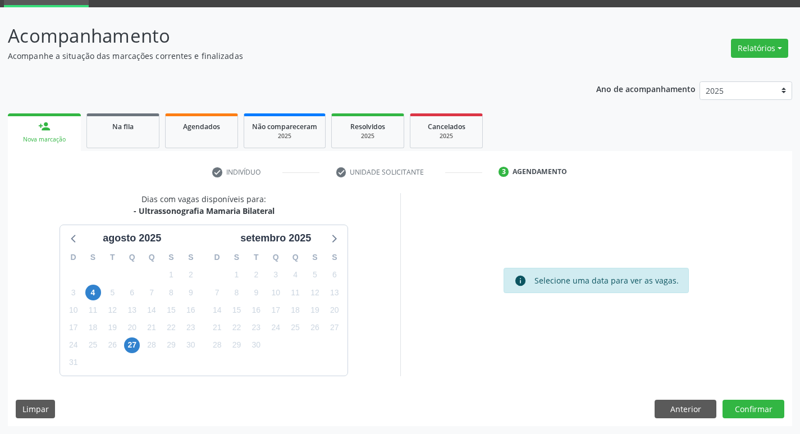
click at [751, 395] on div "Dias com vagas disponíveis para: - Ultrassonografia Mamaria Bilateral agosto 20…" at bounding box center [400, 309] width 785 height 233
click at [753, 403] on button "Confirmar" at bounding box center [754, 409] width 62 height 19
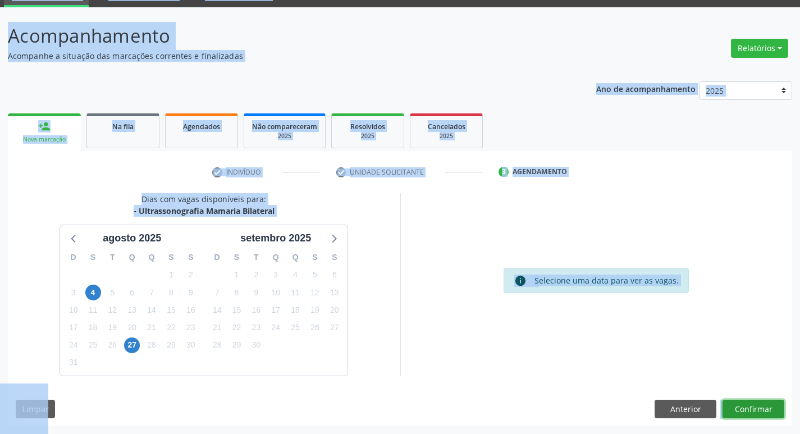
click at [749, 403] on button "Confirmar" at bounding box center [754, 409] width 62 height 19
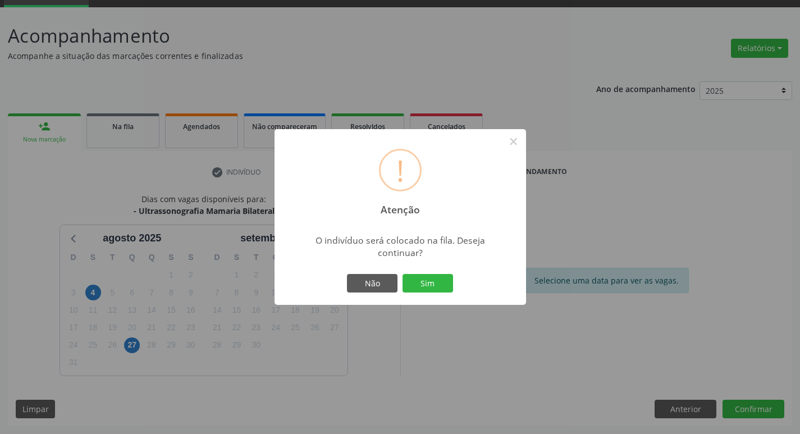
click at [436, 266] on div "! Atenção × O indivíduo será colocado na fila. Deseja continuar? Não Sim" at bounding box center [401, 217] width 252 height 176
click at [437, 272] on div "Não Sim" at bounding box center [400, 284] width 111 height 24
click at [438, 275] on button "Sim" at bounding box center [428, 283] width 51 height 19
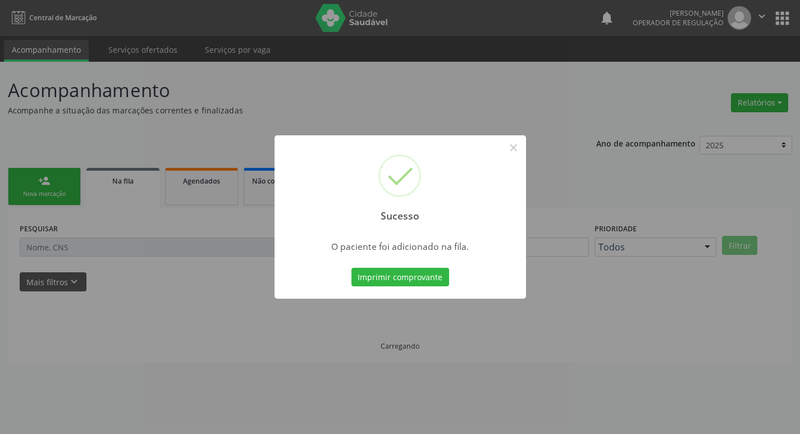
scroll to position [0, 0]
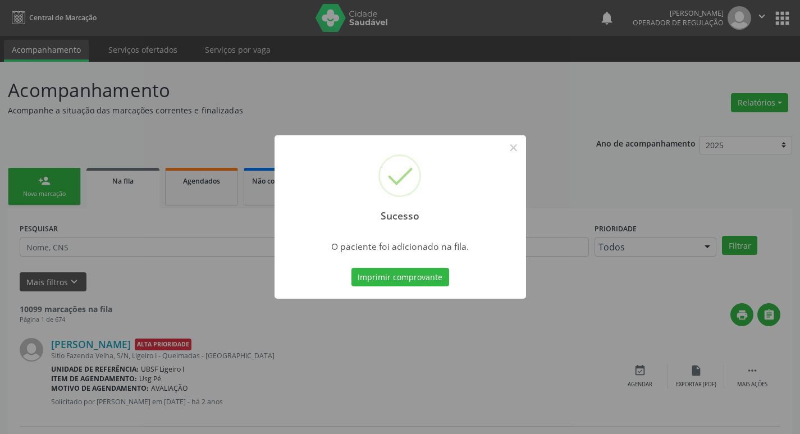
click at [186, 129] on div "Sucesso × O paciente foi adicionado na fila. Imprimir comprovante Cancel" at bounding box center [400, 217] width 800 height 434
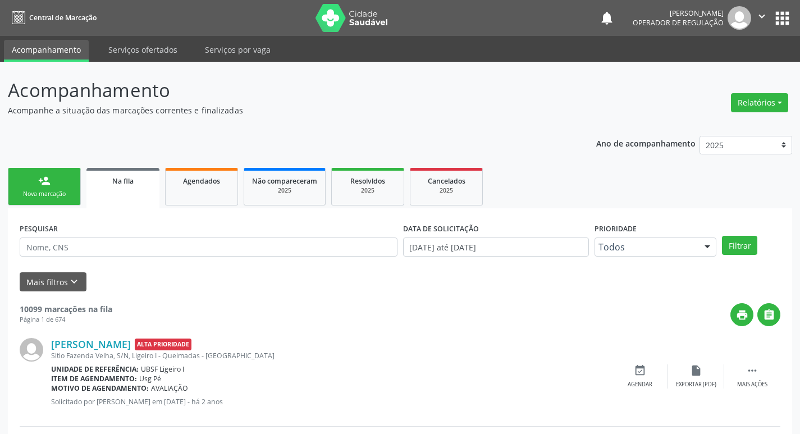
click at [73, 186] on link "person_add Nova marcação" at bounding box center [44, 187] width 73 height 38
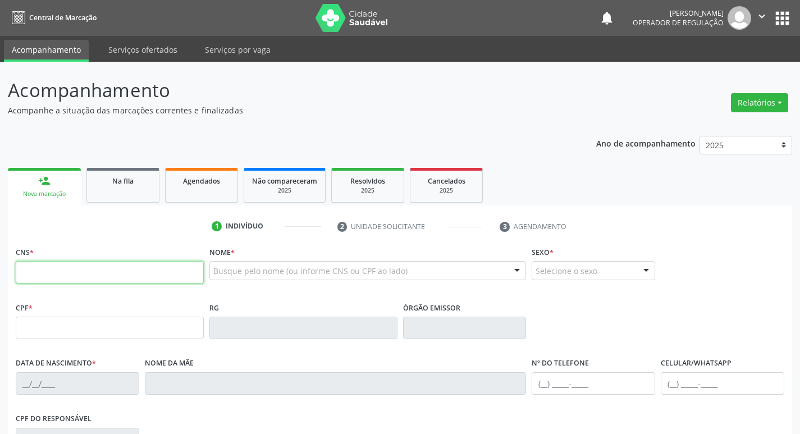
click at [140, 271] on input "text" at bounding box center [110, 272] width 188 height 22
click at [92, 226] on ul "1 Indivíduo 2 Unidade solicitante 3 Agendamento" at bounding box center [400, 226] width 785 height 19
click at [89, 271] on input "text" at bounding box center [110, 272] width 188 height 22
type input "707 0078 8996 3736"
type input "042.967.274-86"
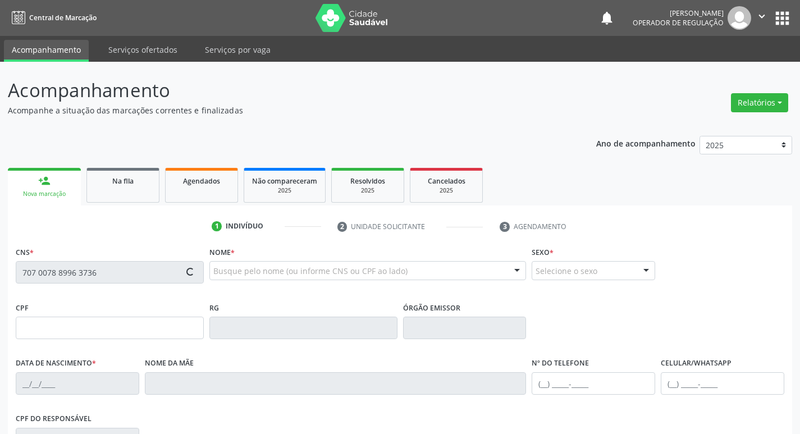
type input "20/03/1978"
type input "Josefa Joaquina da Conceição"
type input "(83) 99113-5353"
type input "674.902.984-15"
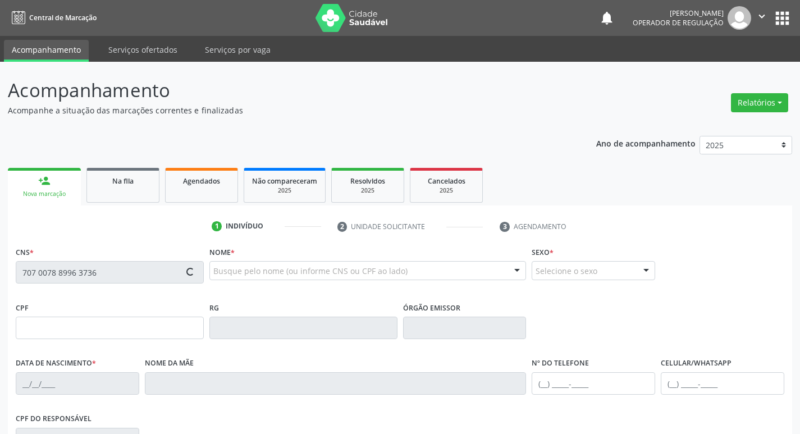
type input "422"
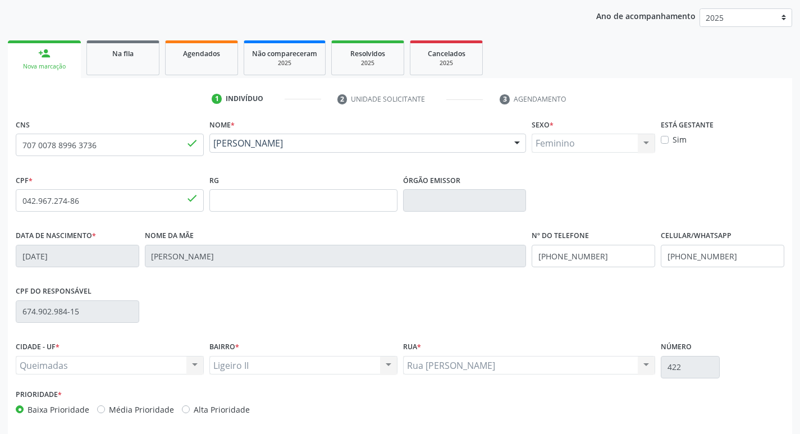
scroll to position [175, 0]
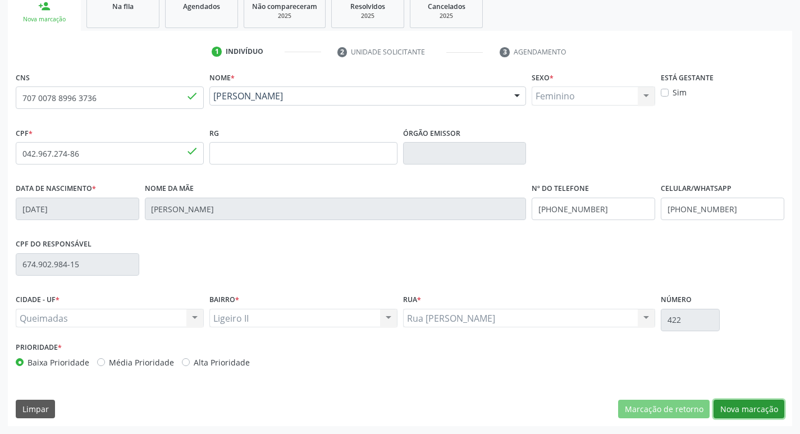
click at [734, 403] on button "Nova marcação" at bounding box center [749, 409] width 71 height 19
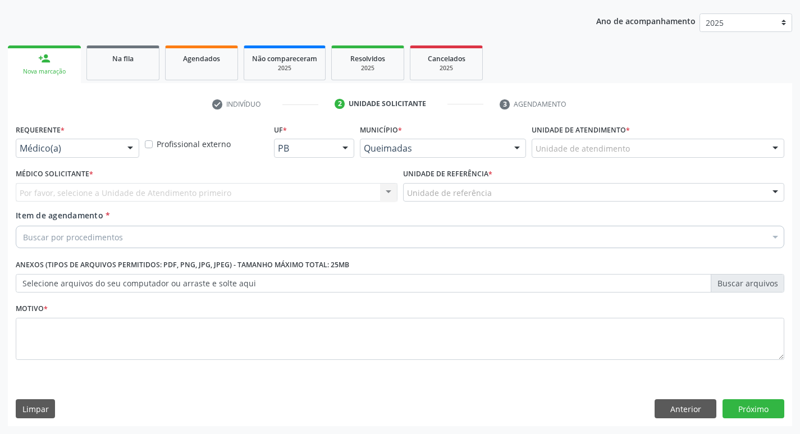
click at [125, 138] on div "Requerente * Médico(a) Médico(a) Enfermeiro(a) Paciente Nenhum resultado encont…" at bounding box center [78, 139] width 124 height 36
click at [125, 139] on div "Médico(a)" at bounding box center [78, 148] width 124 height 19
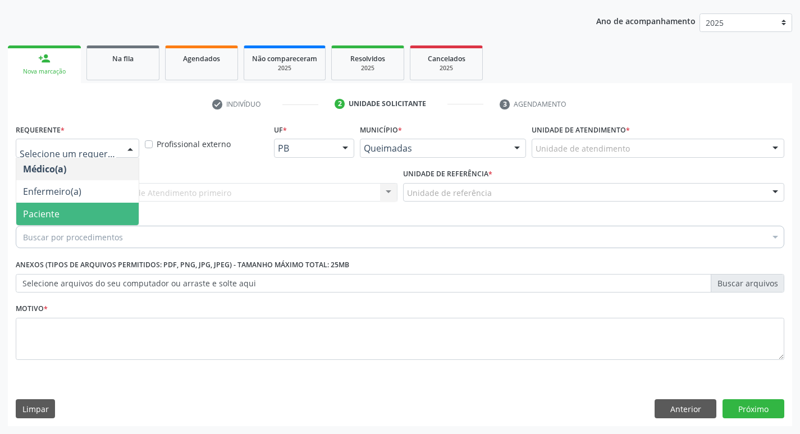
click at [88, 221] on span "Paciente" at bounding box center [77, 214] width 122 height 22
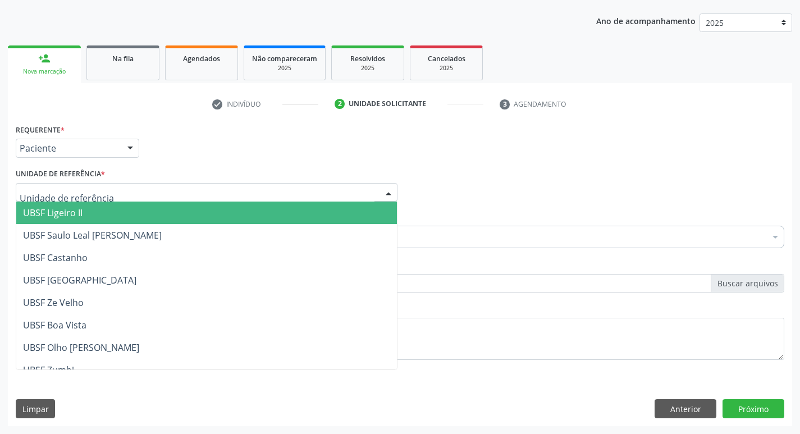
click at [93, 212] on span "UBSF Ligeiro II" at bounding box center [206, 213] width 381 height 22
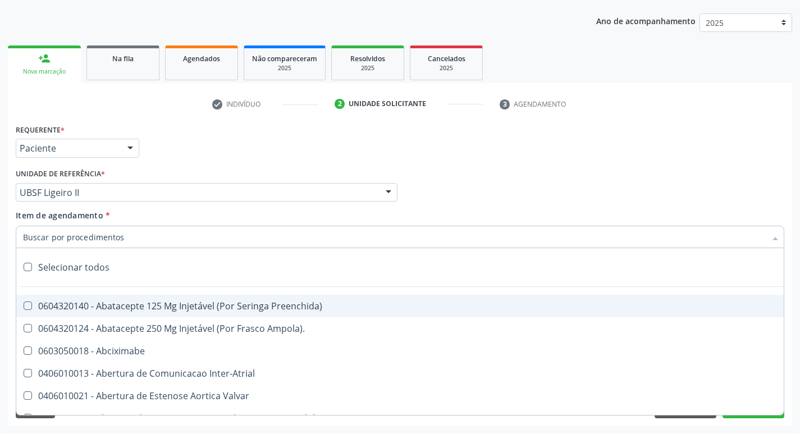
paste input "0205020097"
type input "0205020097"
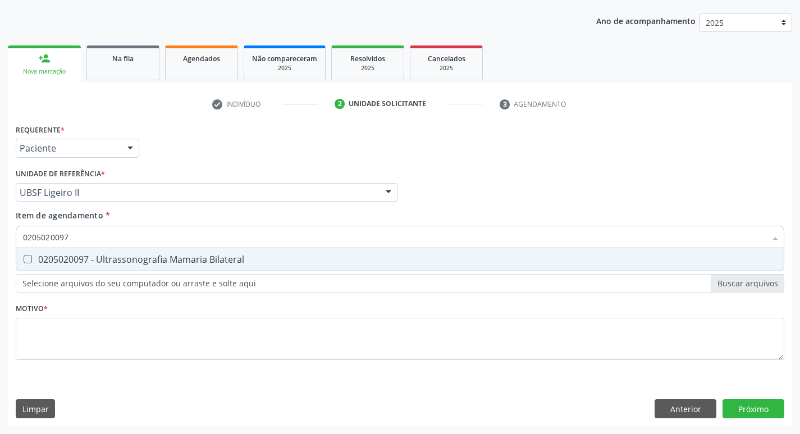
click at [75, 256] on div "0205020097 - Ultrassonografia Mamaria Bilateral" at bounding box center [400, 259] width 754 height 9
checkbox Bilateral "true"
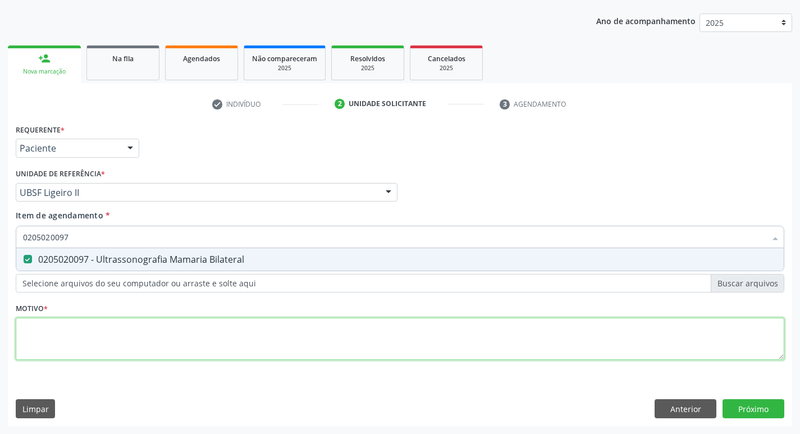
click at [60, 333] on div "Requerente * Paciente Médico(a) Enfermeiro(a) Paciente Nenhum resultado encontr…" at bounding box center [400, 248] width 769 height 254
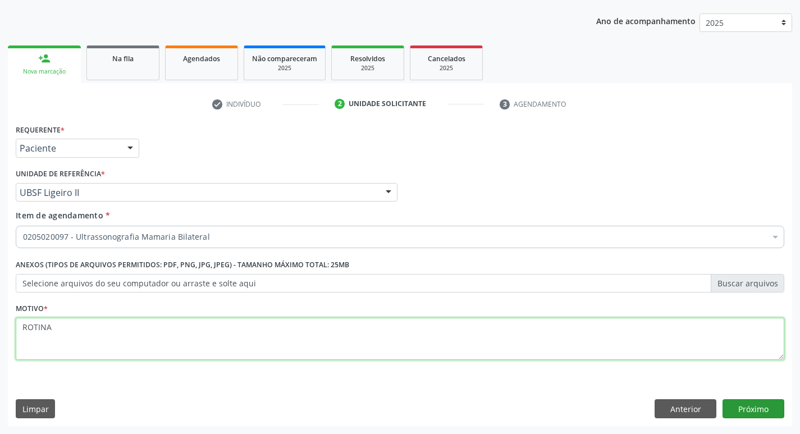
type textarea "ROTINA"
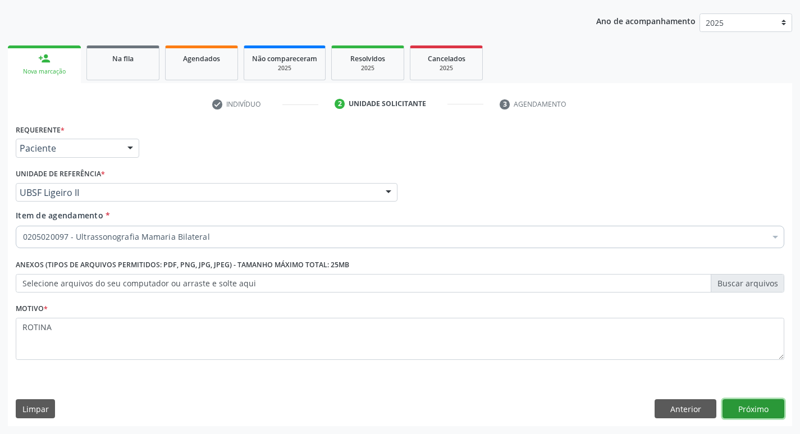
click at [752, 405] on button "Próximo" at bounding box center [754, 408] width 62 height 19
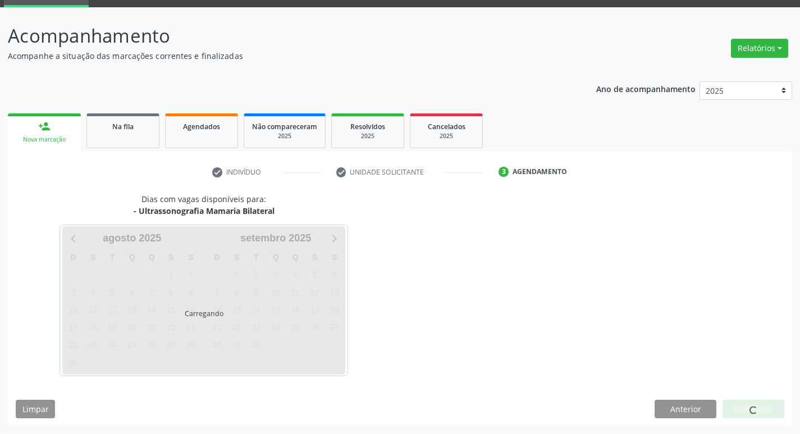
scroll to position [54, 0]
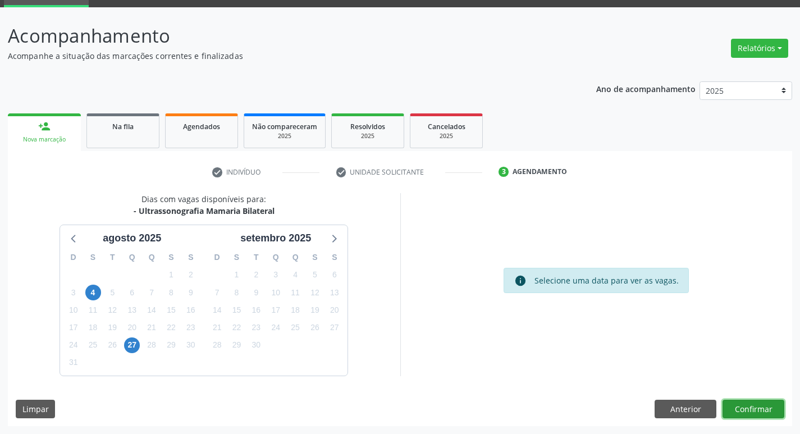
click at [768, 413] on button "Confirmar" at bounding box center [754, 409] width 62 height 19
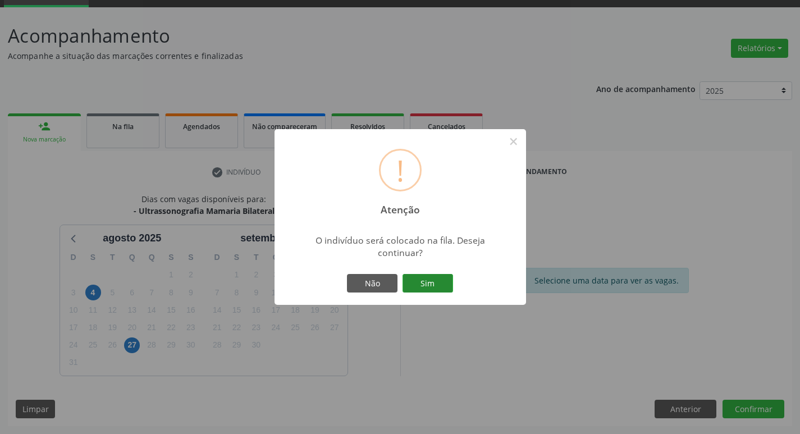
click at [437, 286] on button "Sim" at bounding box center [428, 283] width 51 height 19
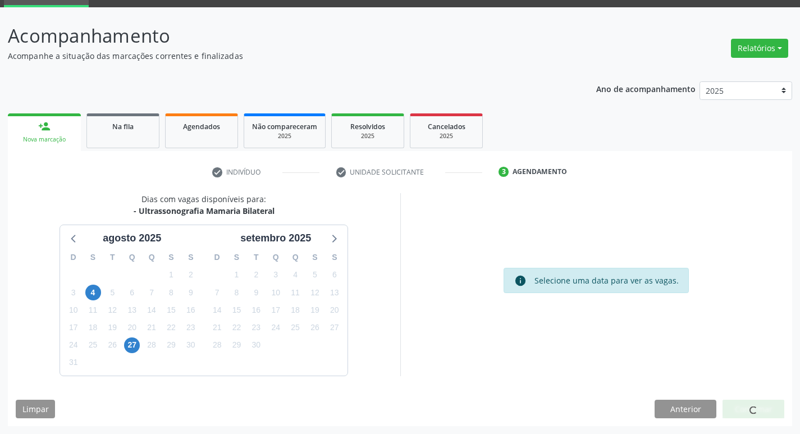
scroll to position [0, 0]
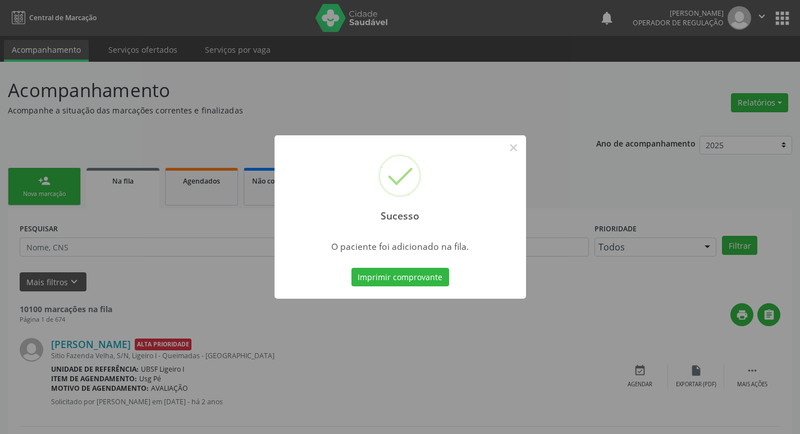
click at [254, 106] on div "Sucesso × O paciente foi adicionado na fila. Imprimir comprovante Cancel" at bounding box center [400, 217] width 800 height 434
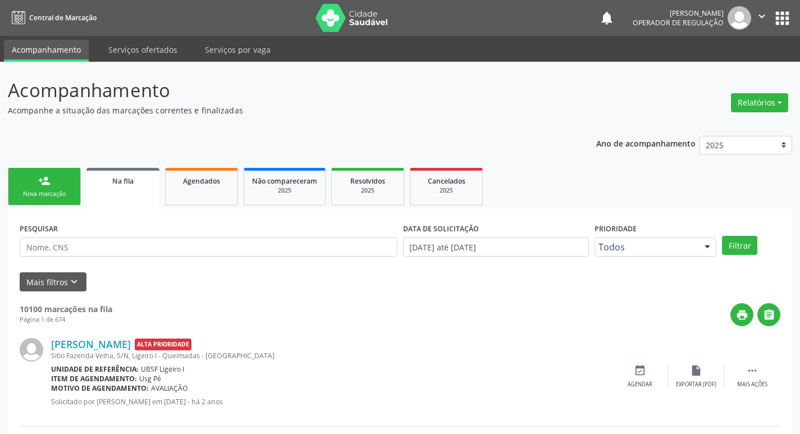
click at [29, 178] on link "person_add Nova marcação" at bounding box center [44, 187] width 73 height 38
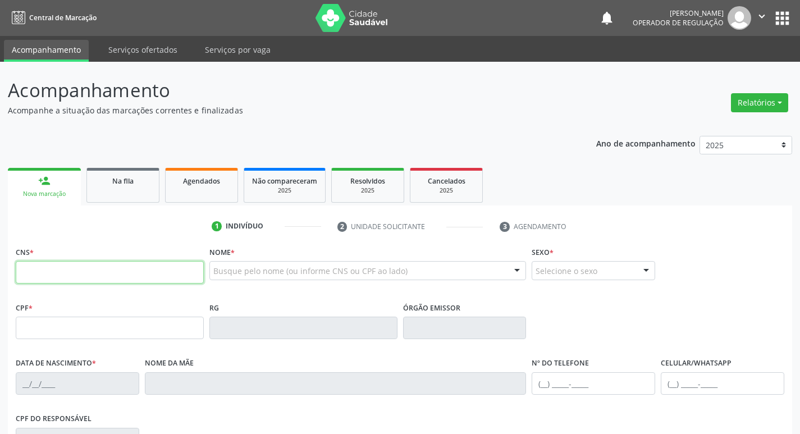
drag, startPoint x: 85, startPoint y: 283, endPoint x: 113, endPoint y: 261, distance: 35.6
click at [85, 283] on input "text" at bounding box center [110, 272] width 188 height 22
type input "705 0028 5634 2855"
type input "460.029.364-91"
type input "[DATE]"
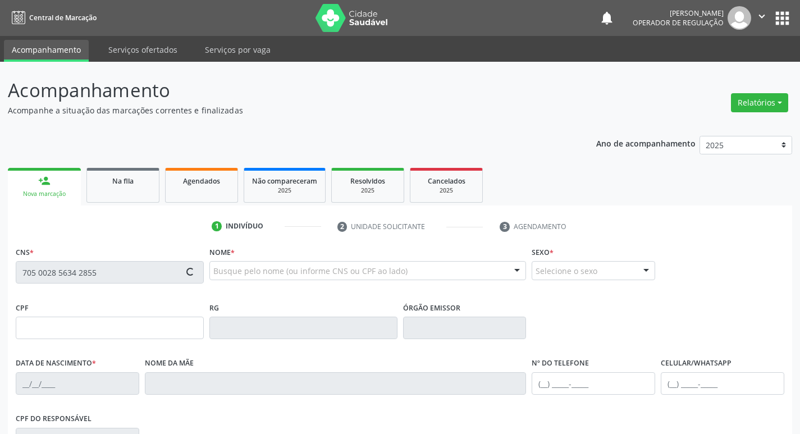
type input "[PERSON_NAME]"
type input "[PHONE_NUMBER]"
type input "871.362.527-68"
type input "40"
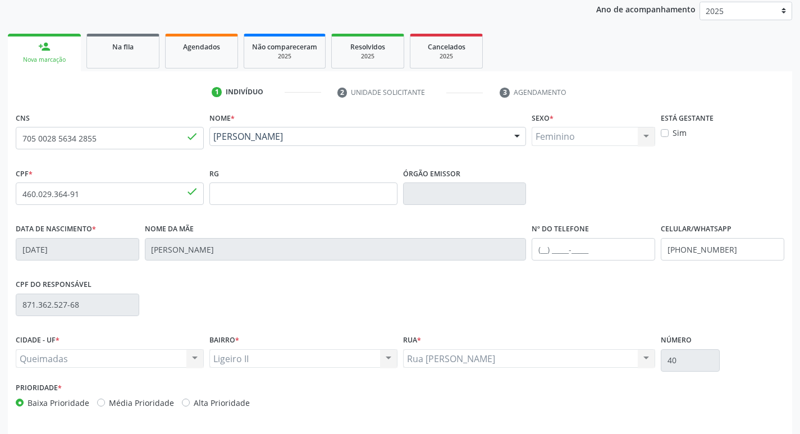
scroll to position [175, 0]
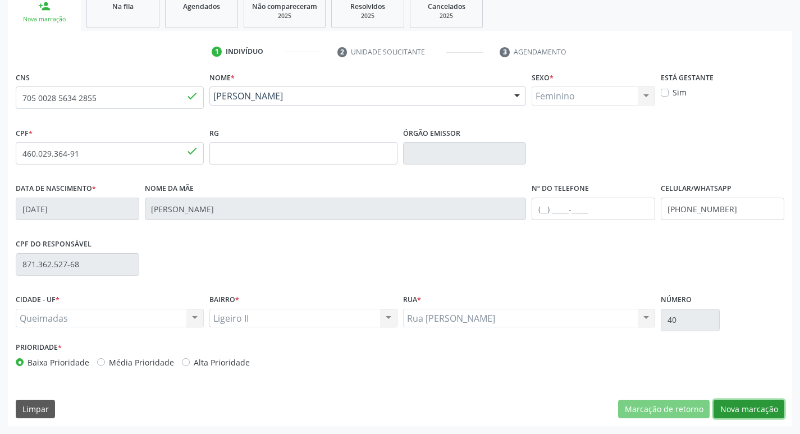
click at [745, 403] on button "Nova marcação" at bounding box center [749, 409] width 71 height 19
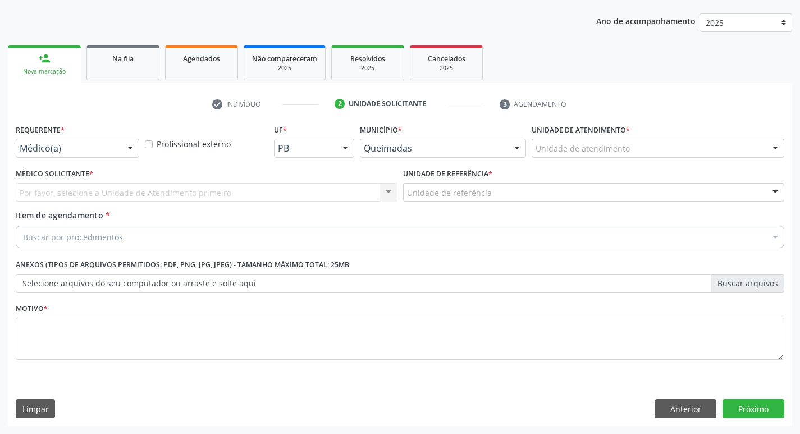
scroll to position [122, 0]
click at [120, 151] on div "Médico(a) Médico(a) Enfermeiro(a) Paciente Nenhum resultado encontrado para: " …" at bounding box center [78, 148] width 124 height 19
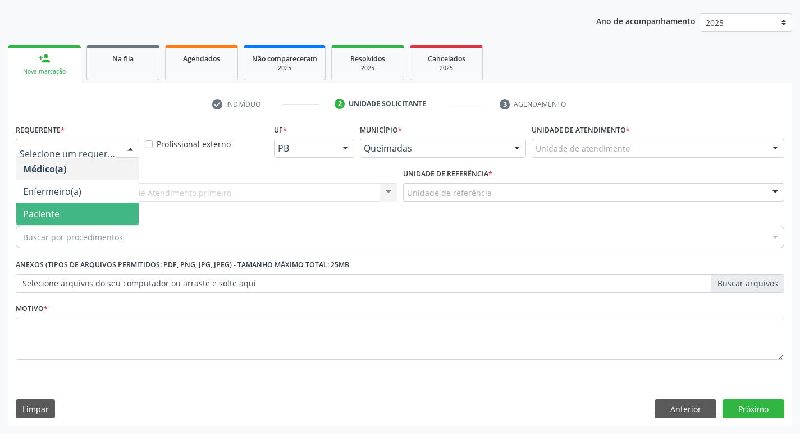
click at [83, 208] on span "Paciente" at bounding box center [77, 214] width 122 height 22
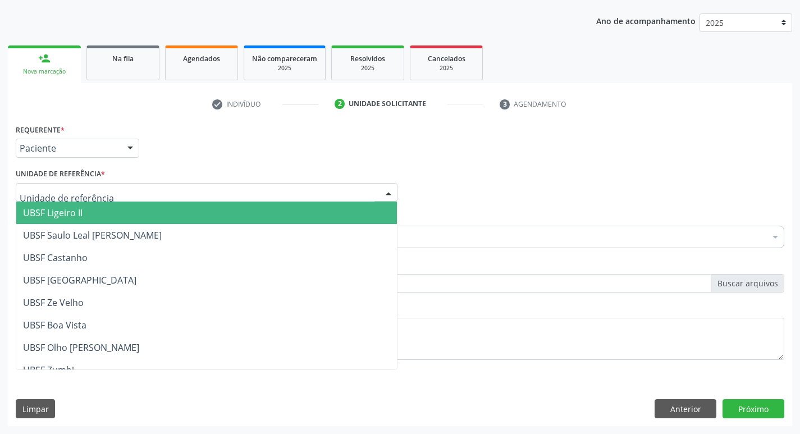
click at [87, 199] on div at bounding box center [207, 192] width 382 height 19
click at [94, 209] on span "UBSF Ligeiro II" at bounding box center [206, 213] width 381 height 22
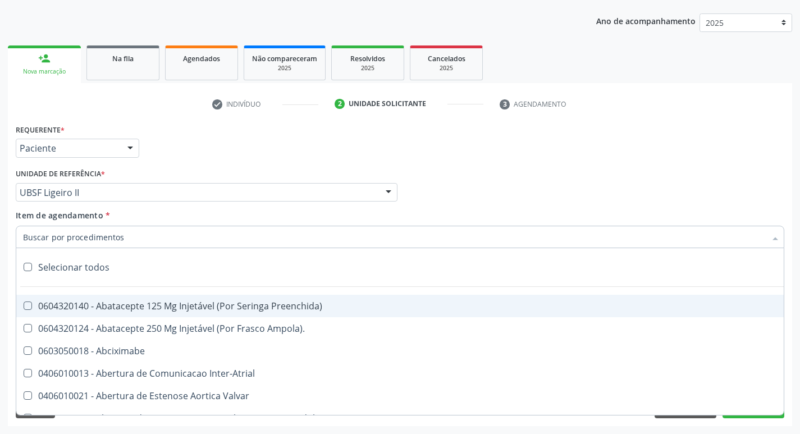
type input "U"
paste input "0205020097"
type input "0205020097"
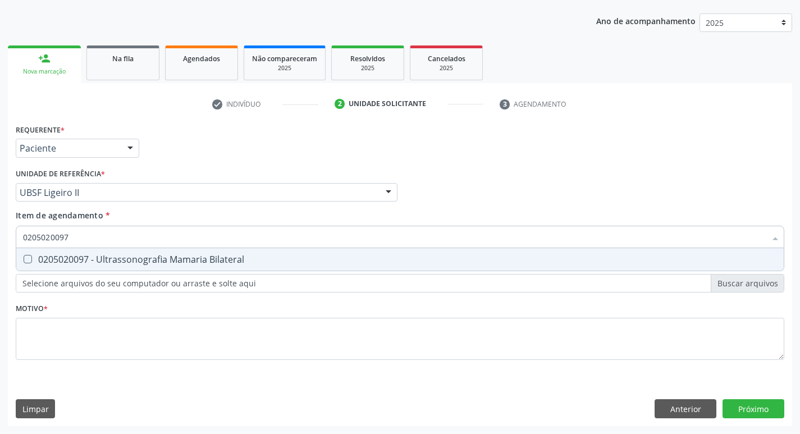
click at [182, 260] on div "0205020097 - Ultrassonografia Mamaria Bilateral" at bounding box center [400, 259] width 754 height 9
checkbox Bilateral "false"
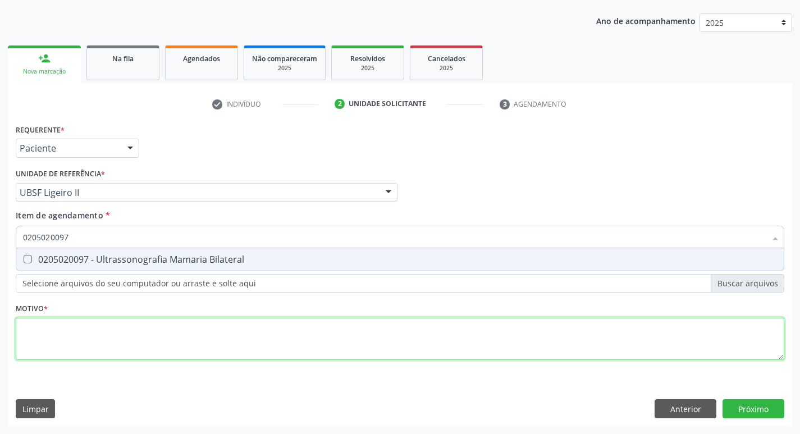
click at [153, 326] on div "Requerente * Paciente Médico(a) Enfermeiro(a) Paciente Nenhum resultado encontr…" at bounding box center [400, 248] width 769 height 254
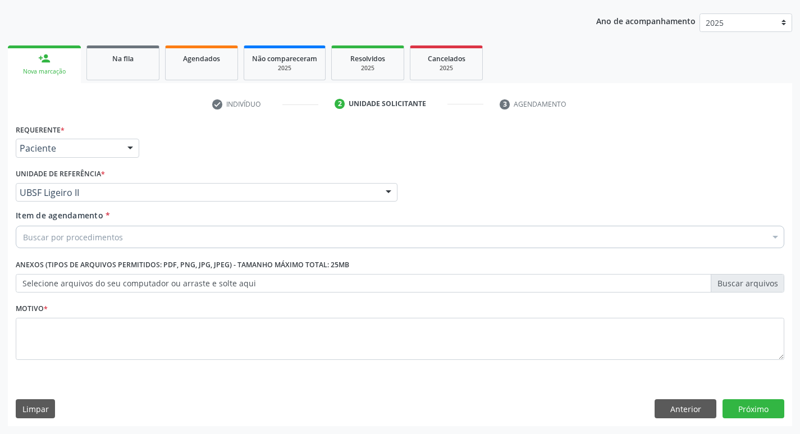
scroll to position [122, 0]
click at [160, 229] on div "Buscar por procedimentos" at bounding box center [400, 237] width 769 height 22
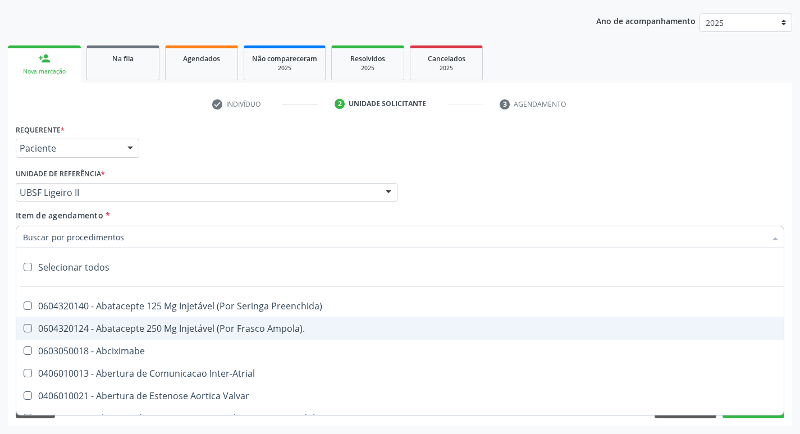
paste input "0205020097"
type input "0205020097"
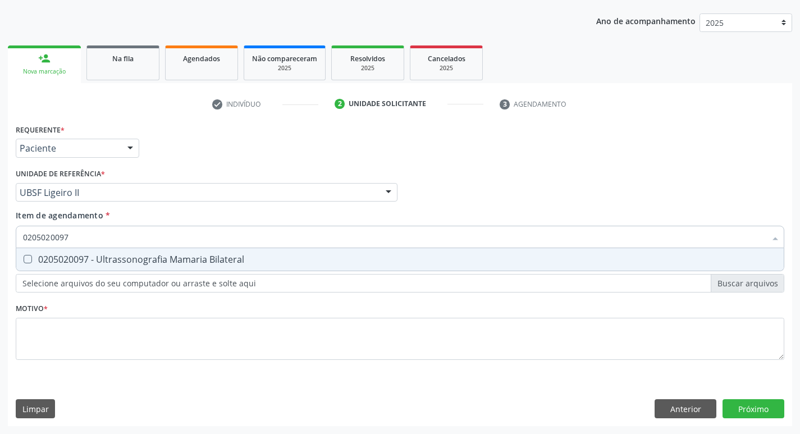
click at [169, 257] on div "0205020097 - Ultrassonografia Mamaria Bilateral" at bounding box center [400, 259] width 754 height 9
checkbox Bilateral "true"
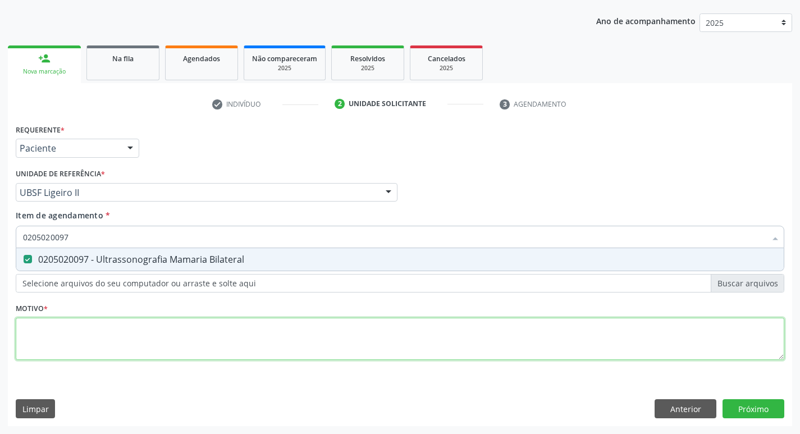
click at [148, 327] on div "Requerente * Paciente Médico(a) Enfermeiro(a) Paciente Nenhum resultado encontr…" at bounding box center [400, 248] width 769 height 254
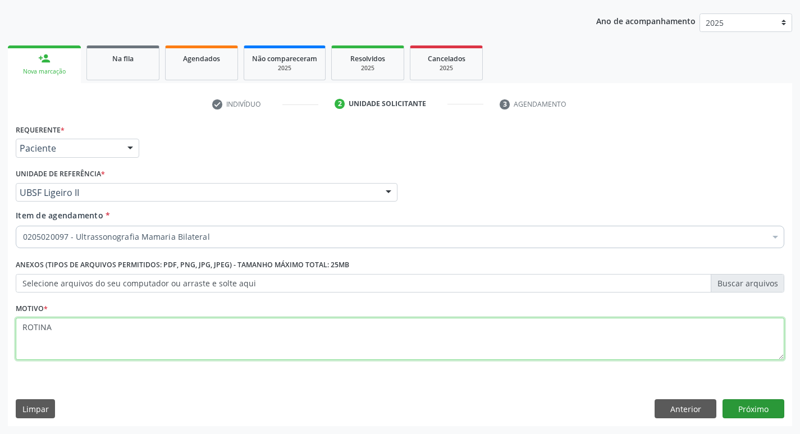
type textarea "ROTINA"
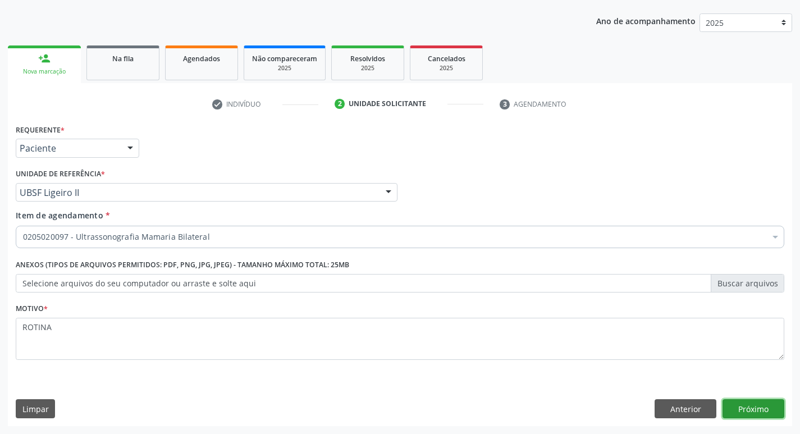
click at [737, 411] on button "Próximo" at bounding box center [754, 408] width 62 height 19
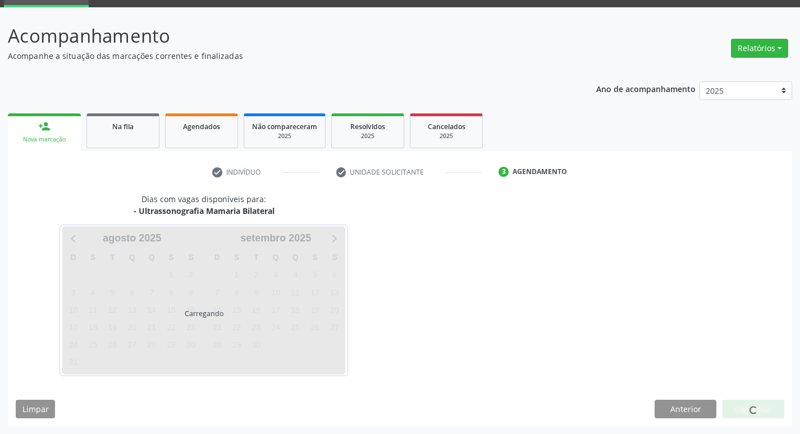
scroll to position [54, 0]
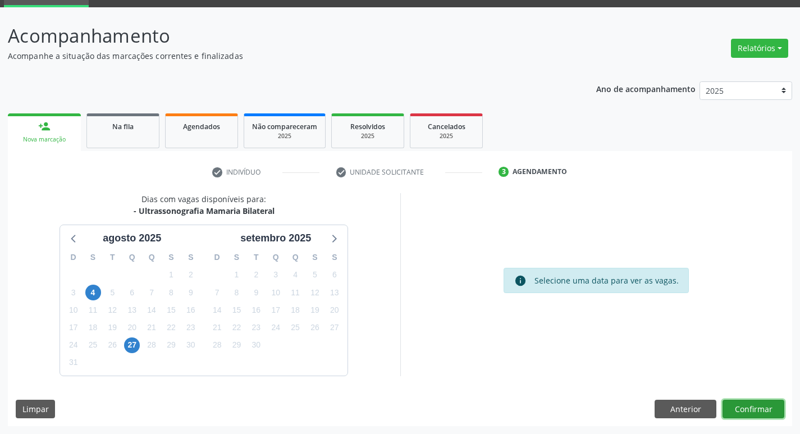
click at [754, 405] on button "Confirmar" at bounding box center [754, 409] width 62 height 19
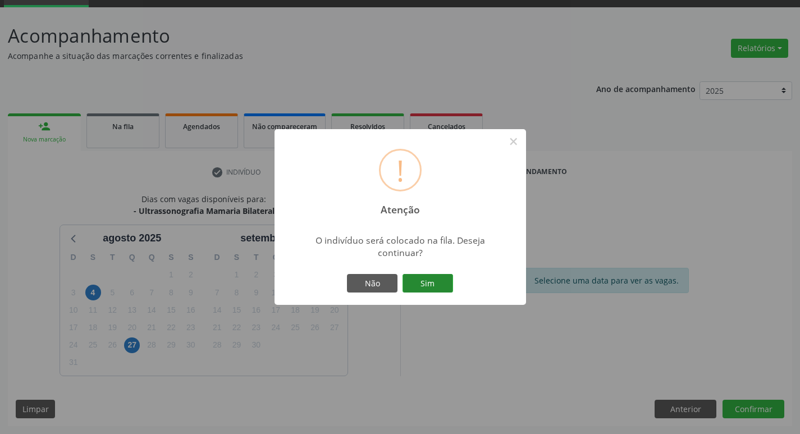
click at [438, 283] on button "Sim" at bounding box center [428, 283] width 51 height 19
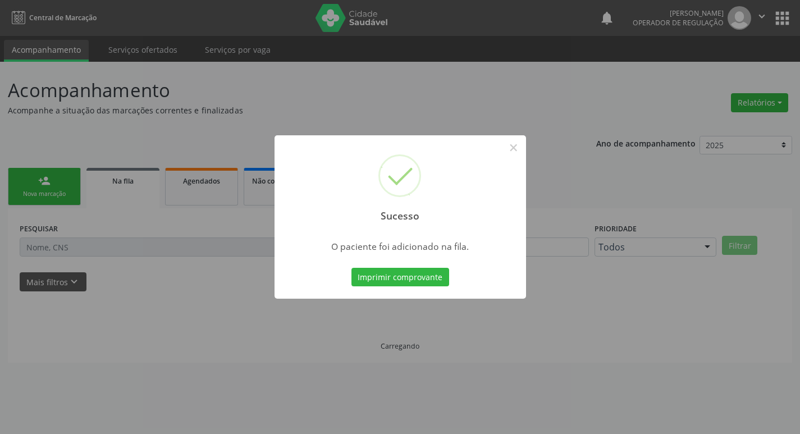
scroll to position [0, 0]
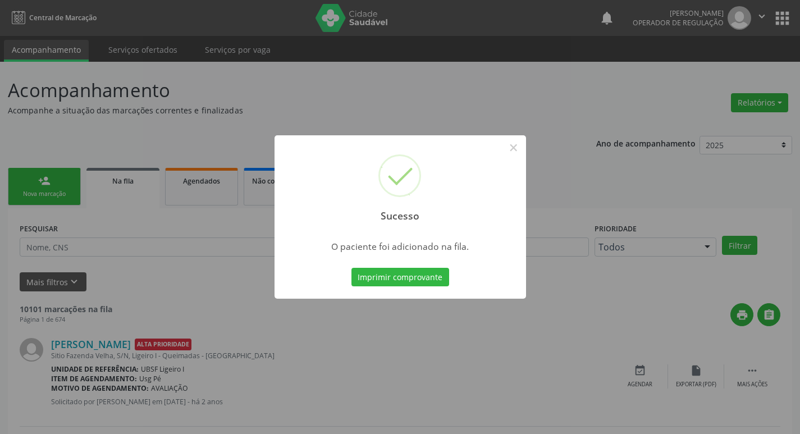
click at [112, 156] on div "Sucesso × O paciente foi adicionado na fila. Imprimir comprovante Cancel" at bounding box center [400, 217] width 800 height 434
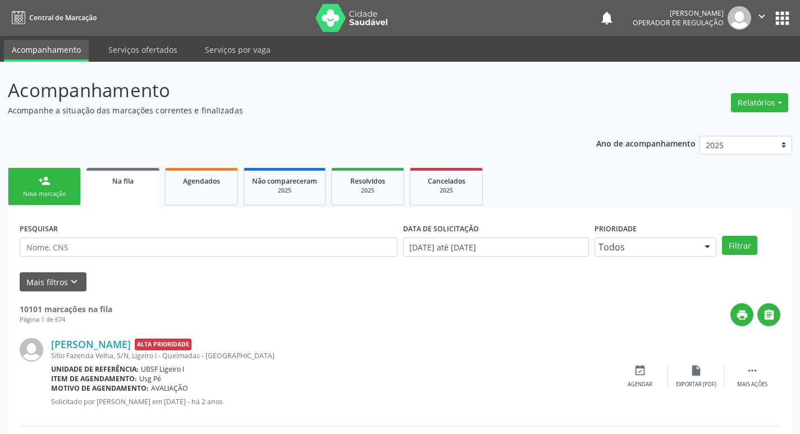
click at [47, 187] on link "person_add Nova marcação" at bounding box center [44, 187] width 73 height 38
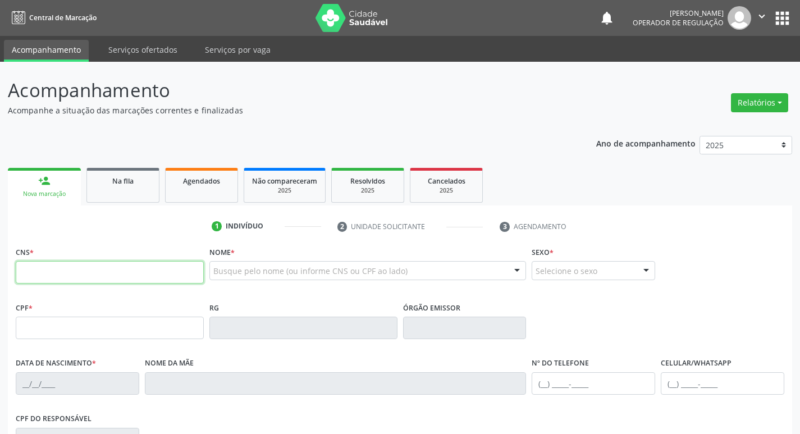
click at [107, 275] on input "text" at bounding box center [110, 272] width 188 height 22
type input "702 1007 4354 2592"
type input "014.847.424-19"
type input "[DATE]"
type input "[PERSON_NAME]"
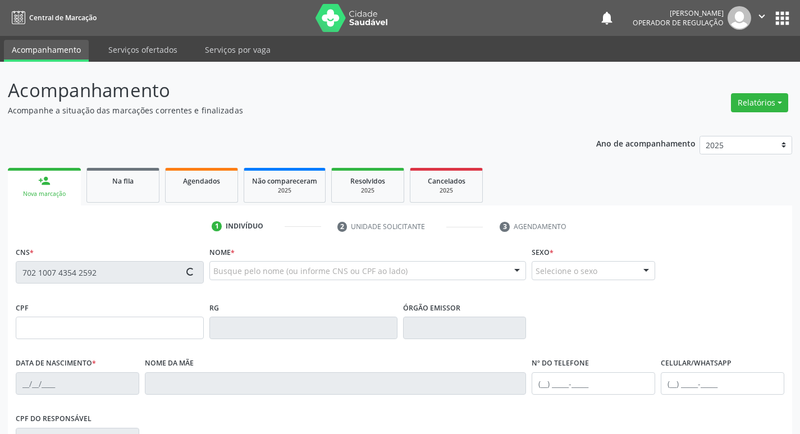
type input "[PHONE_NUMBER]"
type input "20"
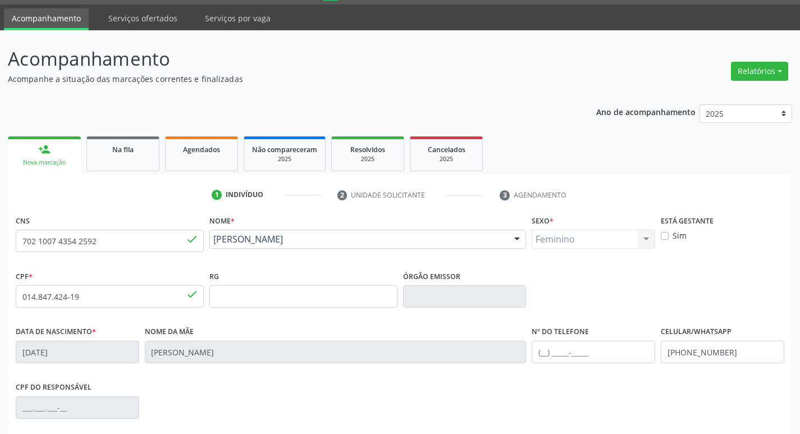
scroll to position [175, 0]
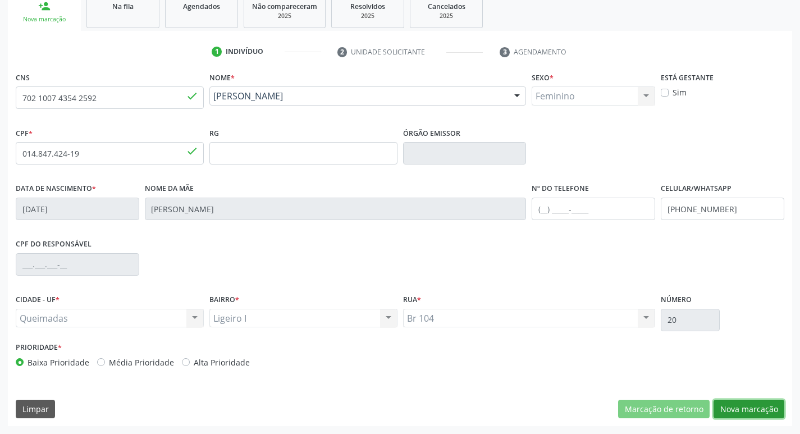
click at [740, 413] on button "Nova marcação" at bounding box center [749, 409] width 71 height 19
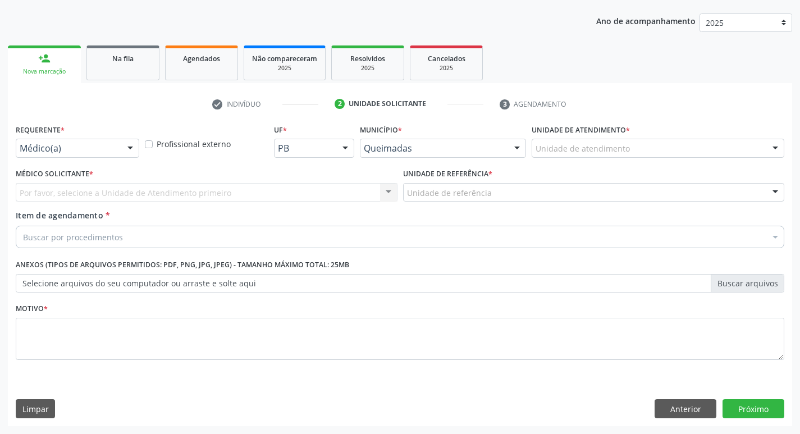
scroll to position [122, 0]
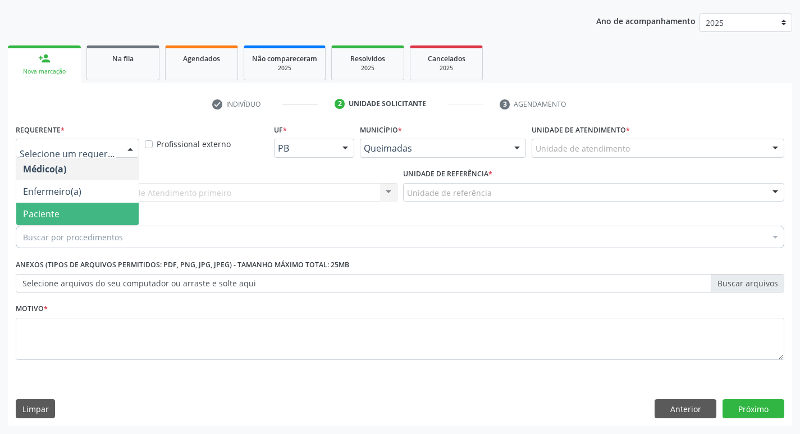
click at [92, 209] on span "Paciente" at bounding box center [77, 214] width 122 height 22
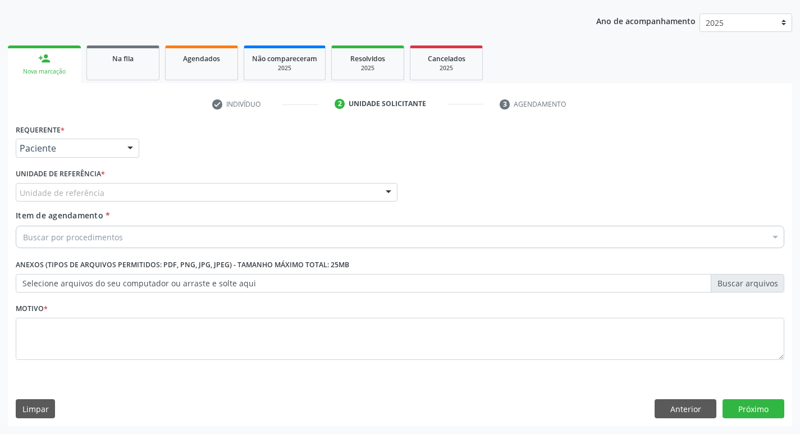
click at [107, 197] on div "Unidade de referência" at bounding box center [207, 192] width 382 height 19
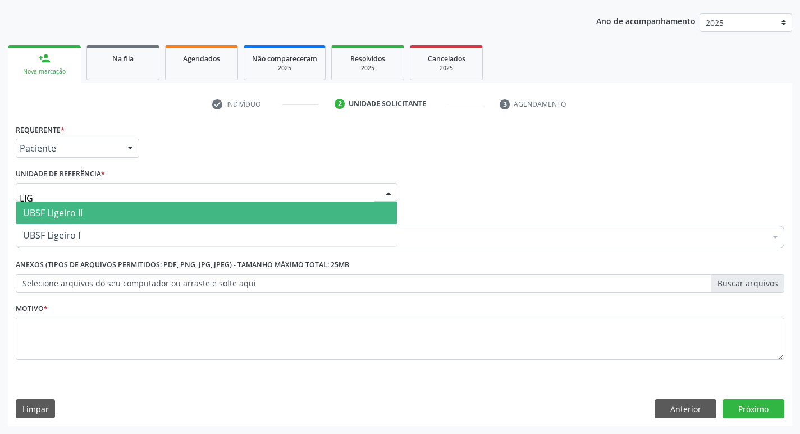
type input "LIGE"
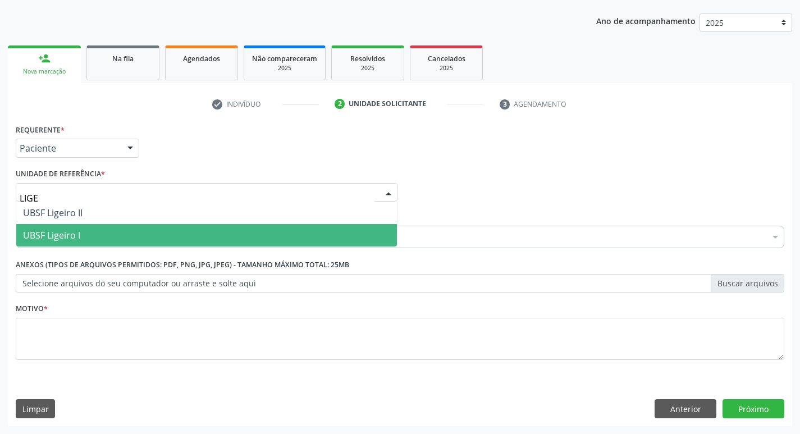
click at [103, 232] on span "UBSF Ligeiro I" at bounding box center [206, 235] width 381 height 22
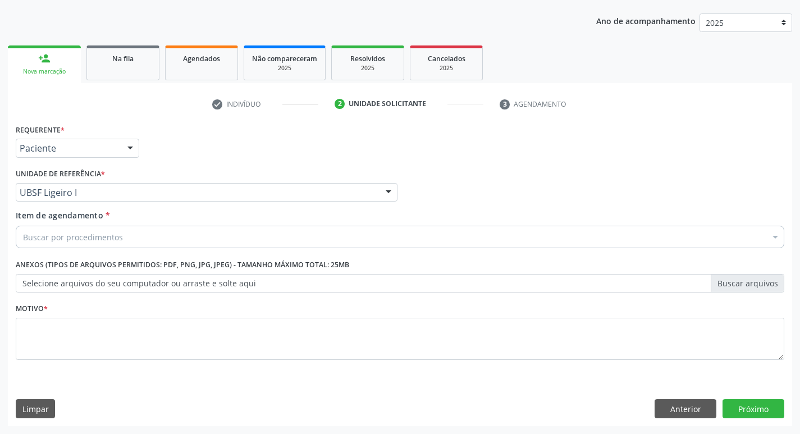
click at [103, 244] on div "Buscar por procedimentos" at bounding box center [400, 237] width 769 height 22
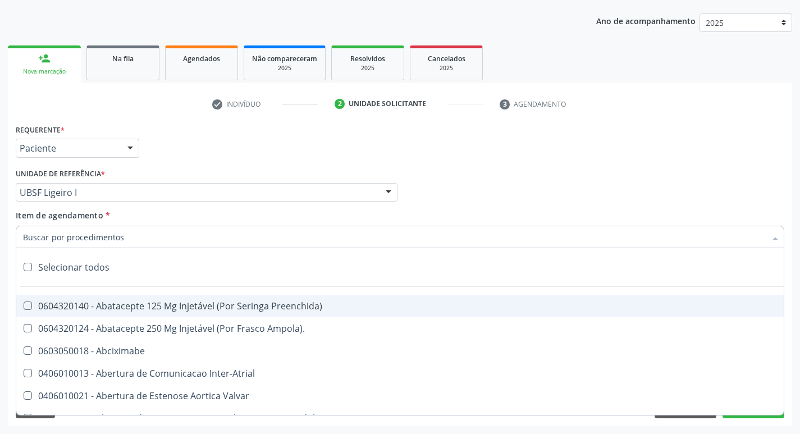
paste input "0205020097"
type input "0205020097"
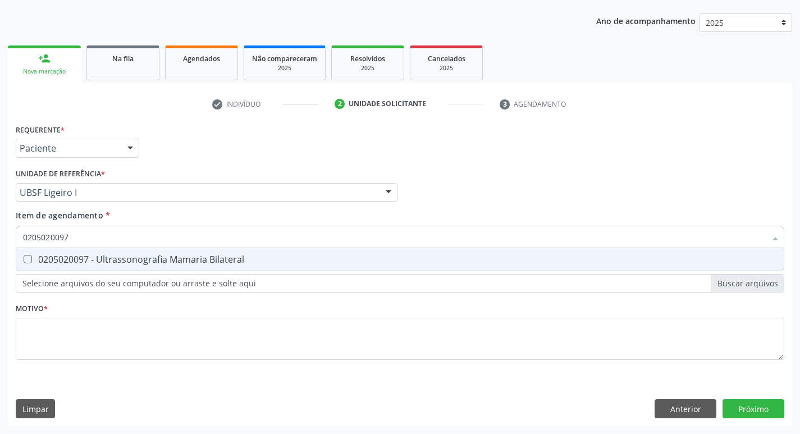
click at [122, 258] on div "0205020097 - Ultrassonografia Mamaria Bilateral" at bounding box center [400, 259] width 754 height 9
checkbox Bilateral "true"
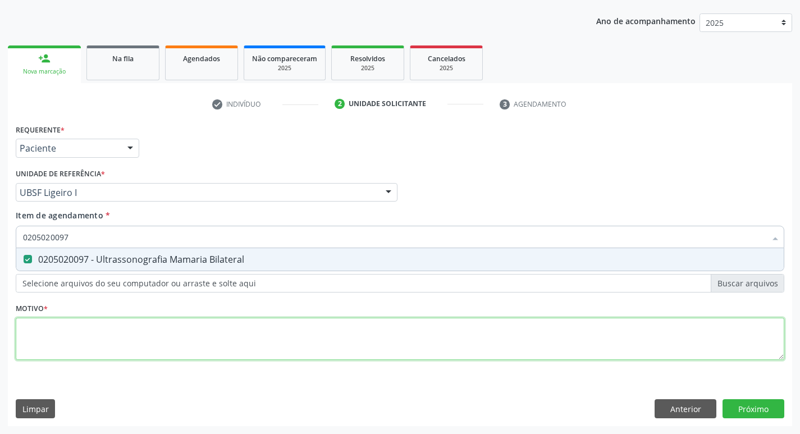
click at [108, 336] on div "Requerente * Paciente Médico(a) Enfermeiro(a) Paciente Nenhum resultado encontr…" at bounding box center [400, 248] width 769 height 254
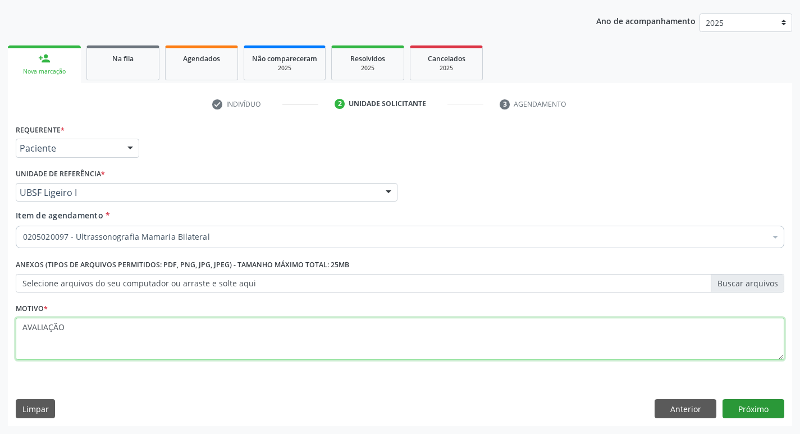
type textarea "AVALIAÇÃO"
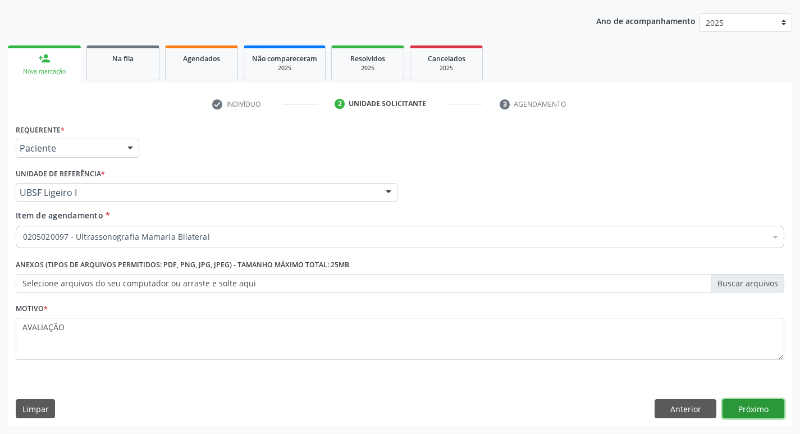
click at [767, 404] on button "Próximo" at bounding box center [754, 408] width 62 height 19
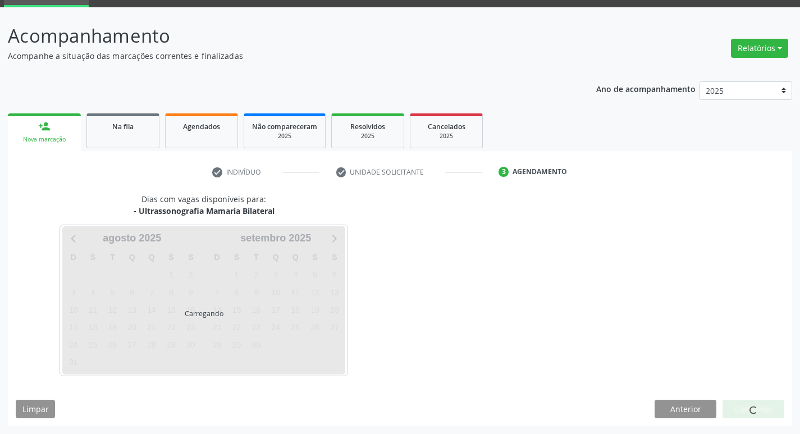
scroll to position [54, 0]
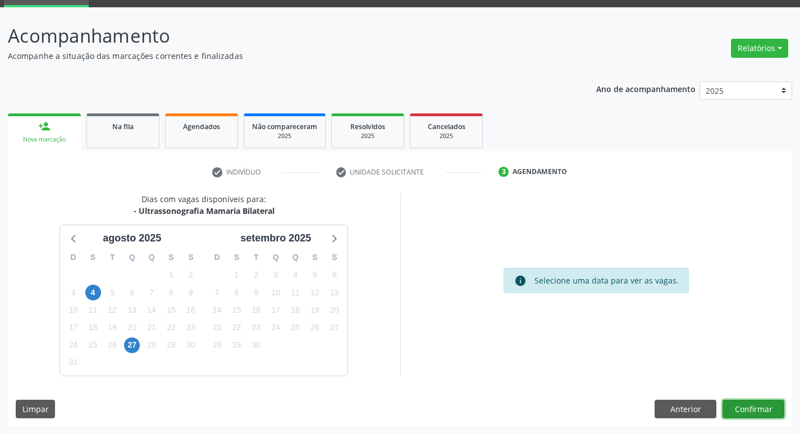
click at [727, 408] on button "Confirmar" at bounding box center [754, 409] width 62 height 19
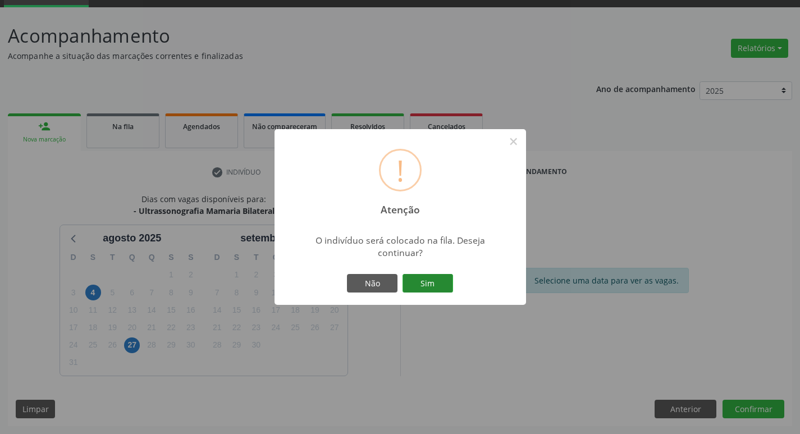
click at [424, 284] on button "Sim" at bounding box center [428, 283] width 51 height 19
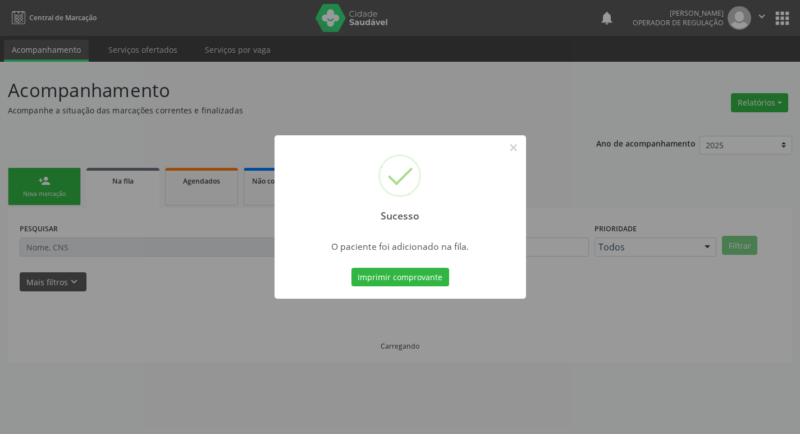
scroll to position [0, 0]
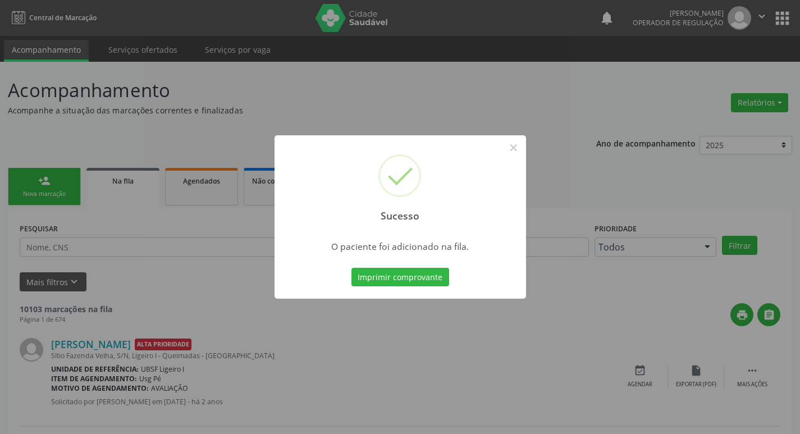
click at [393, 84] on div "Sucesso × O paciente foi adicionado na fila. Imprimir comprovante Cancel" at bounding box center [400, 217] width 800 height 434
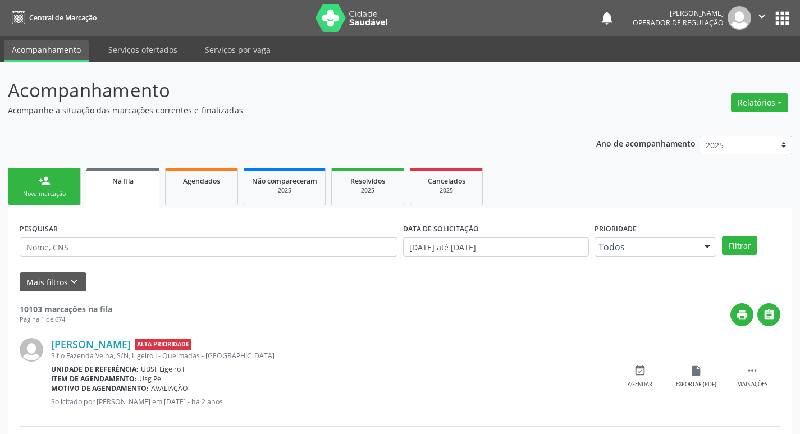
click at [53, 189] on link "person_add Nova marcação" at bounding box center [44, 187] width 73 height 38
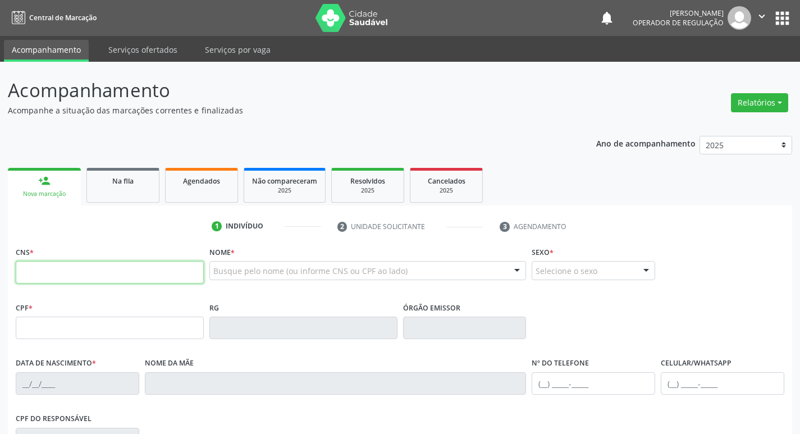
click at [87, 273] on input "text" at bounding box center [110, 272] width 188 height 22
type input "708 6015 4439 1387"
type input "096.518.484-64"
type input "[DATE]"
type input "[PERSON_NAME]"
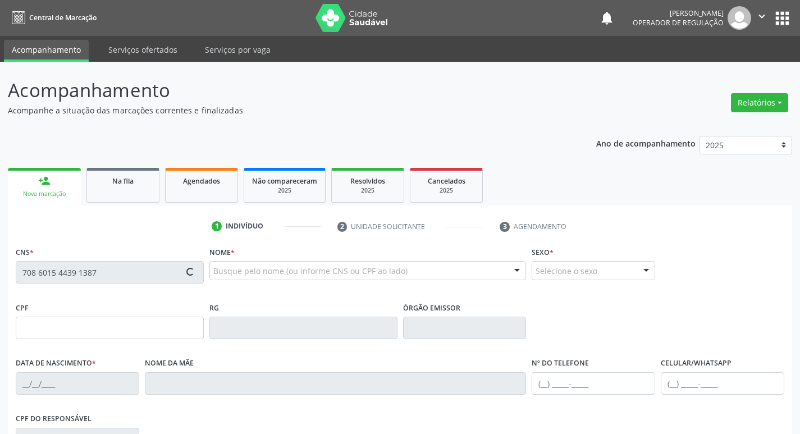
type input "[PHONE_NUMBER]"
type input "20"
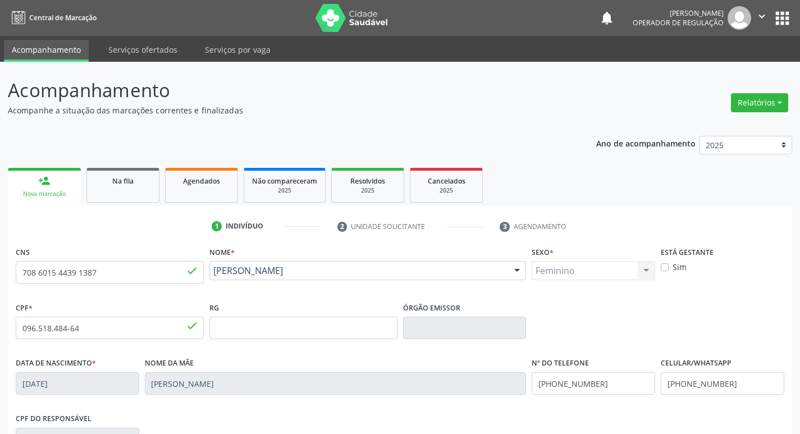
drag, startPoint x: 798, startPoint y: 228, endPoint x: 798, endPoint y: 270, distance: 41.6
click at [798, 270] on div "Acompanhamento Acompanhe a situação das marcações correntes e finalizadas Relat…" at bounding box center [400, 335] width 800 height 547
click at [771, 238] on div "1 Indivíduo 2 Unidade solicitante 3 Agendamento CNS 708 6015 4439 1387 done Nom…" at bounding box center [400, 409] width 785 height 384
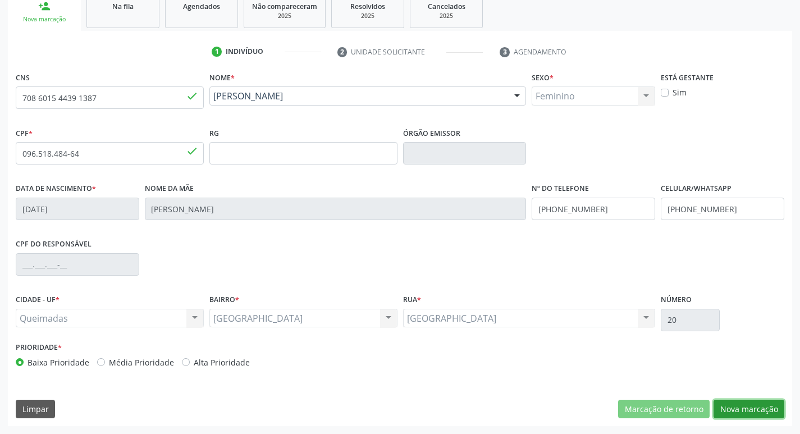
click at [750, 404] on button "Nova marcação" at bounding box center [749, 409] width 71 height 19
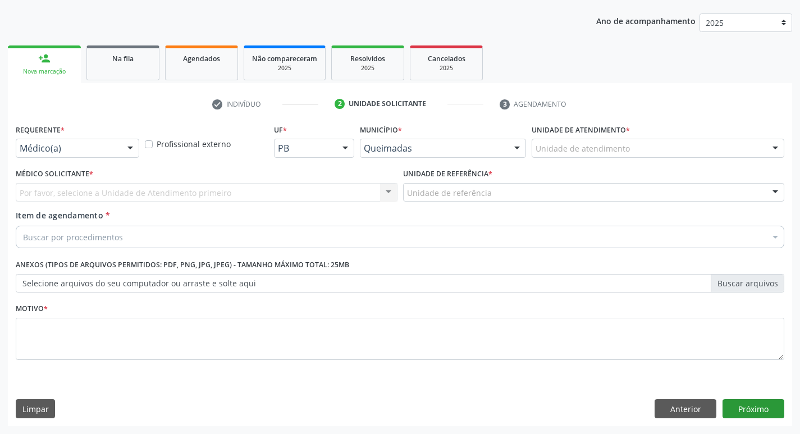
scroll to position [122, 0]
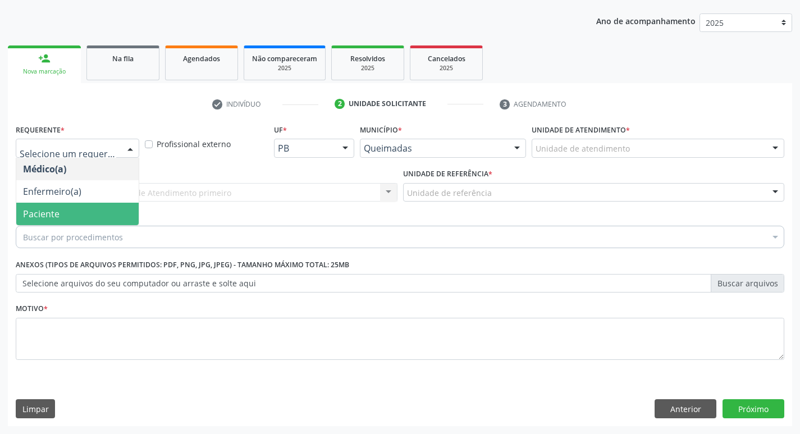
click at [116, 219] on span "Paciente" at bounding box center [77, 214] width 122 height 22
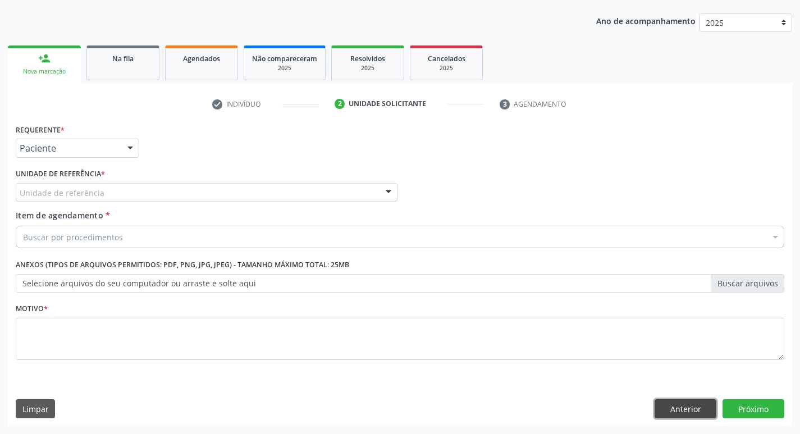
click at [691, 401] on button "Anterior" at bounding box center [686, 408] width 62 height 19
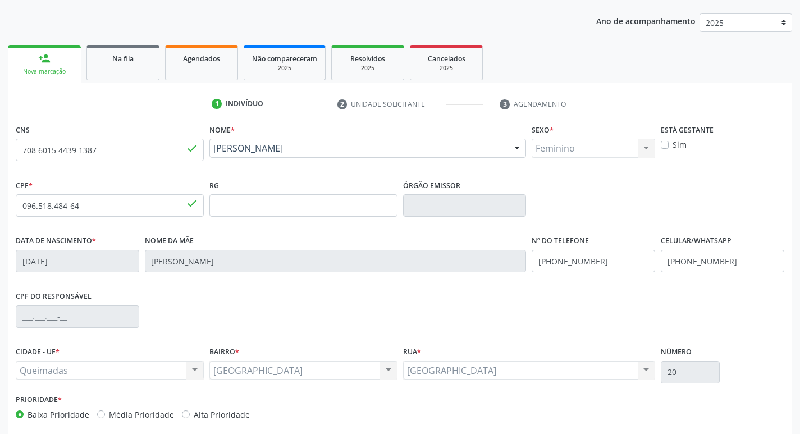
scroll to position [175, 0]
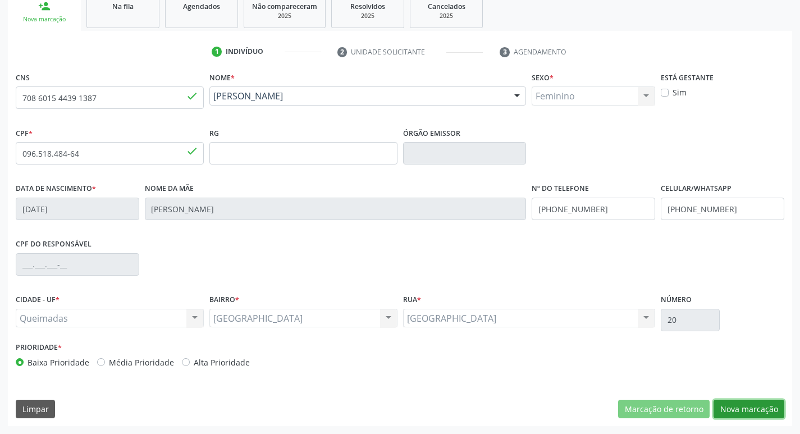
click at [760, 400] on button "Nova marcação" at bounding box center [749, 409] width 71 height 19
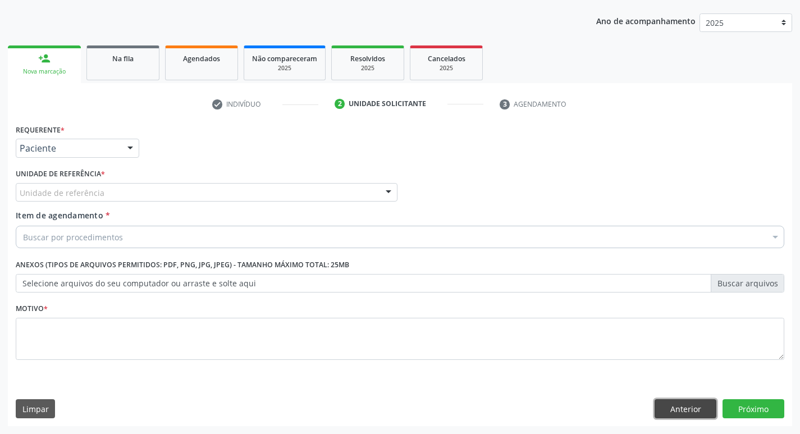
click at [702, 411] on button "Anterior" at bounding box center [686, 408] width 62 height 19
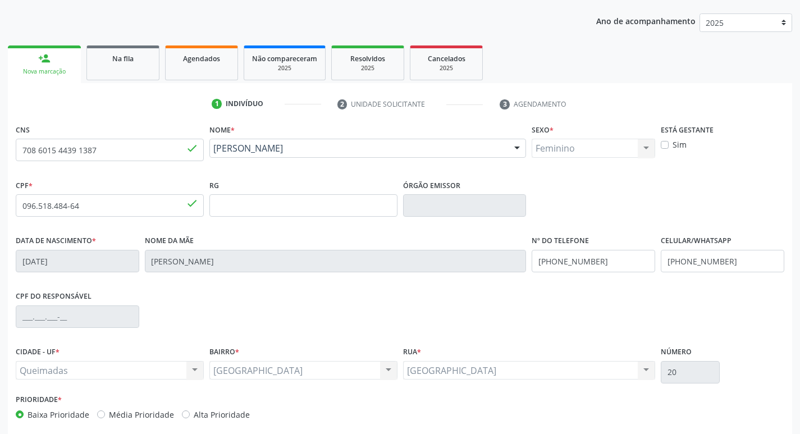
scroll to position [175, 0]
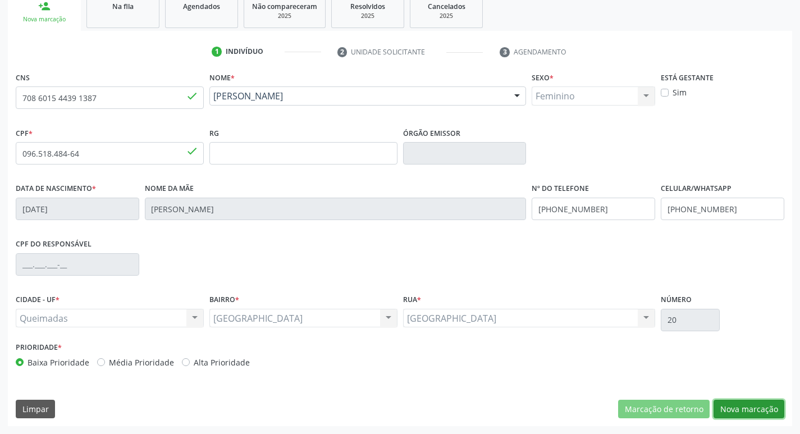
click at [746, 411] on button "Nova marcação" at bounding box center [749, 409] width 71 height 19
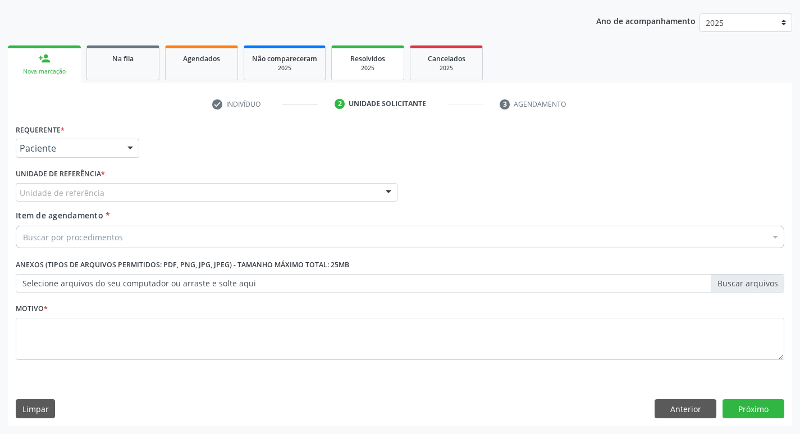
scroll to position [122, 0]
click at [65, 201] on div "Unidade de referência" at bounding box center [207, 192] width 382 height 19
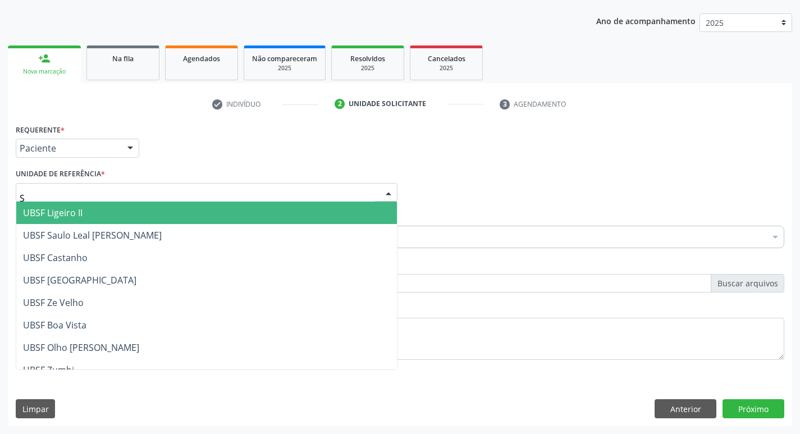
type input "SA"
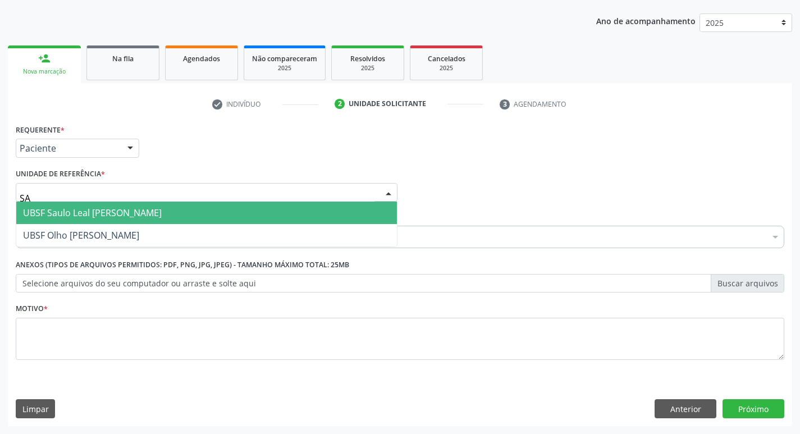
click at [58, 212] on span "UBSF Saulo Leal [PERSON_NAME]" at bounding box center [92, 213] width 139 height 12
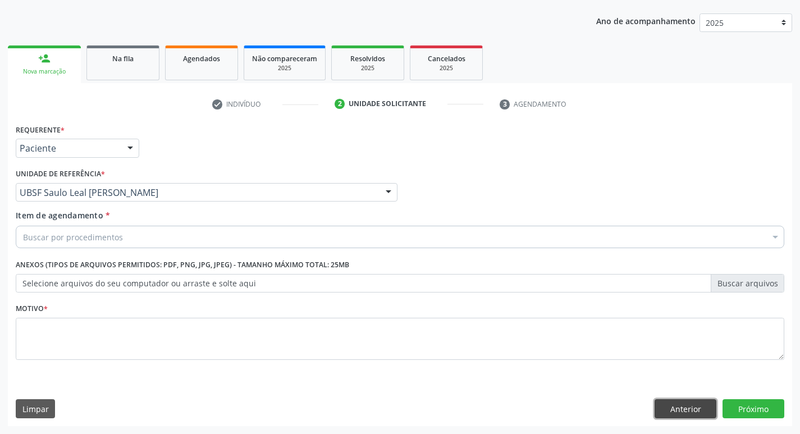
click at [688, 405] on button "Anterior" at bounding box center [686, 408] width 62 height 19
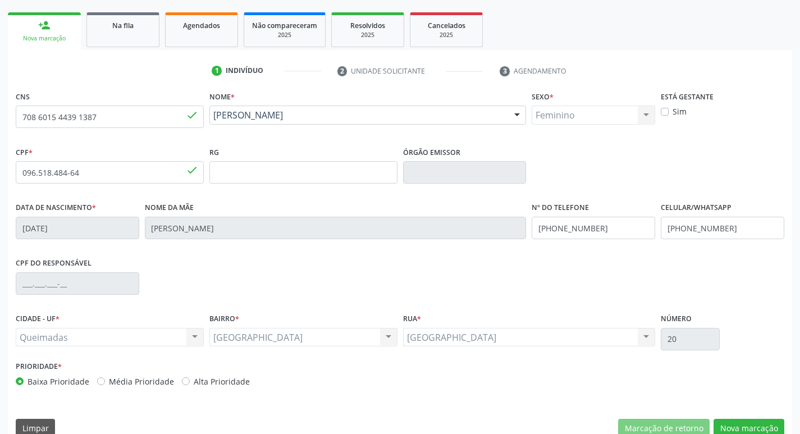
scroll to position [175, 0]
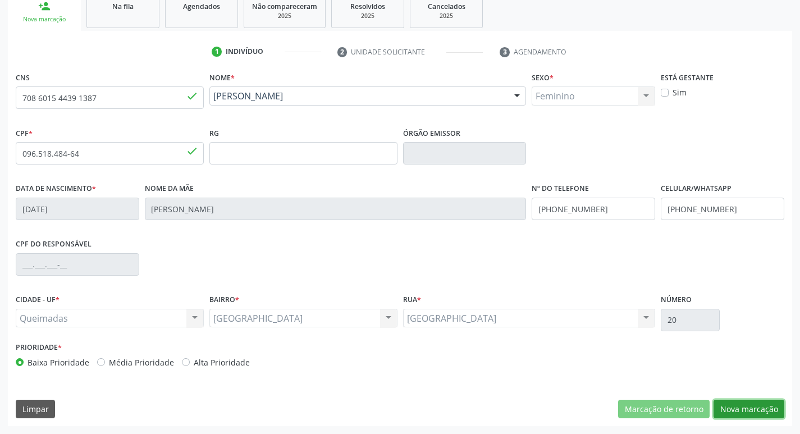
click at [746, 407] on button "Nova marcação" at bounding box center [749, 409] width 71 height 19
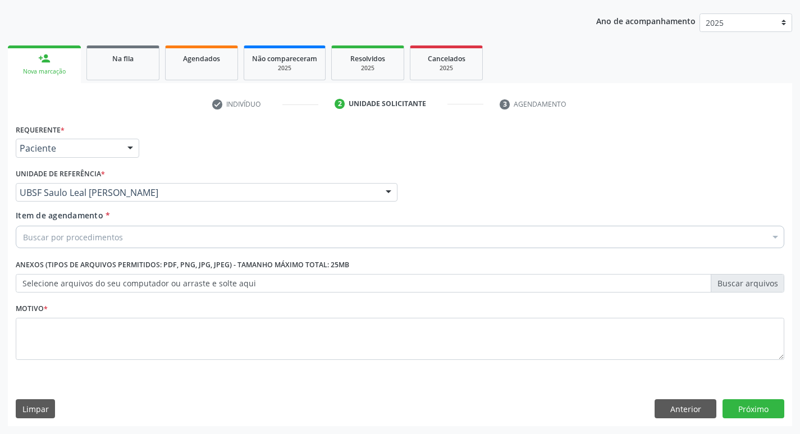
scroll to position [122, 0]
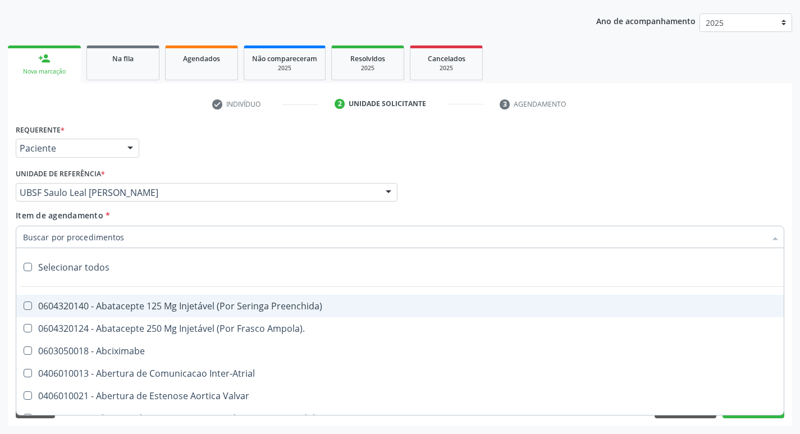
click at [151, 237] on div at bounding box center [400, 237] width 769 height 22
type input "U"
paste input "0205020097"
type input "0205020097"
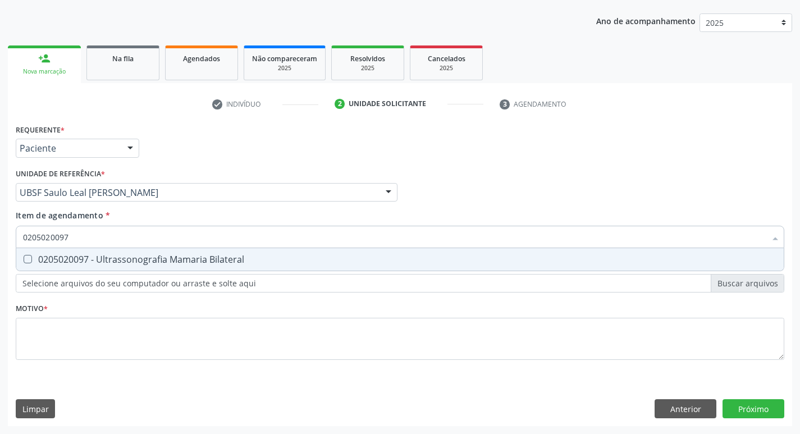
click at [155, 255] on div "0205020097 - Ultrassonografia Mamaria Bilateral" at bounding box center [400, 259] width 754 height 9
checkbox Bilateral "true"
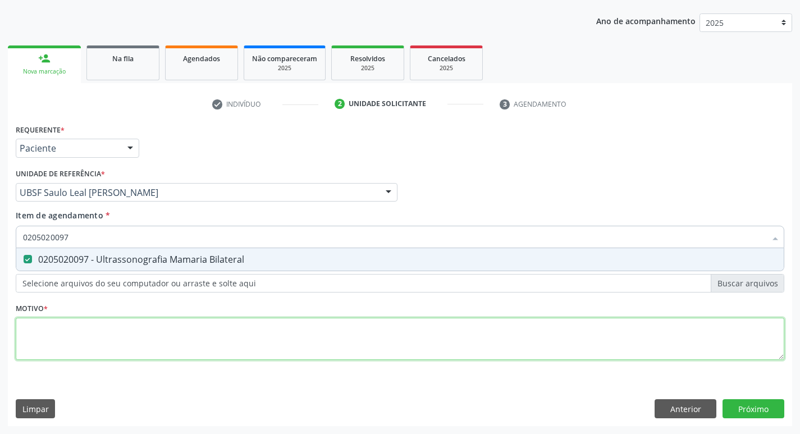
click at [115, 344] on div "Requerente * Paciente Médico(a) Enfermeiro(a) Paciente Nenhum resultado encontr…" at bounding box center [400, 248] width 769 height 254
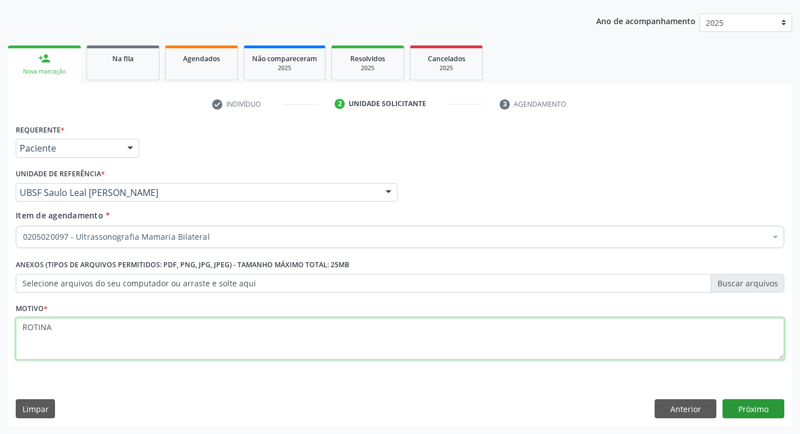
type textarea "ROTINA"
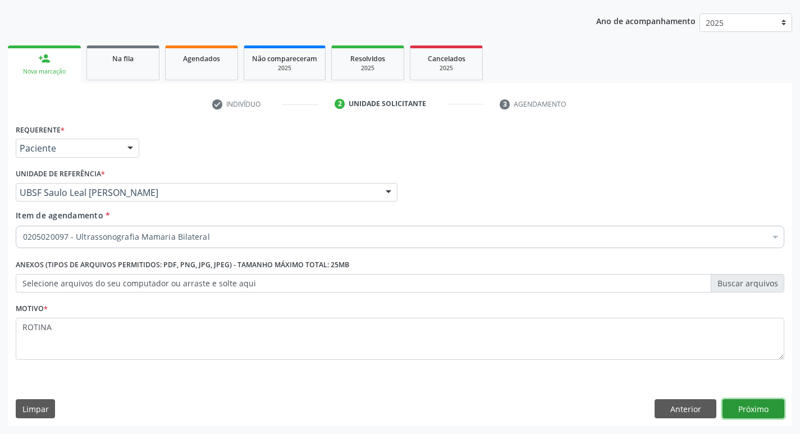
click at [748, 409] on button "Próximo" at bounding box center [754, 408] width 62 height 19
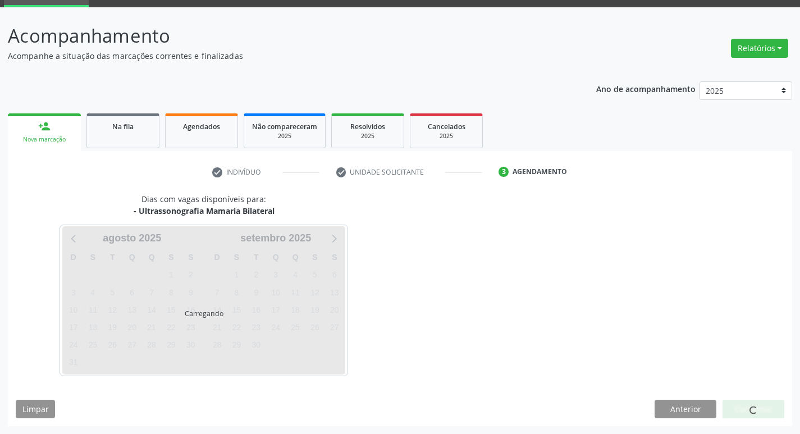
scroll to position [54, 0]
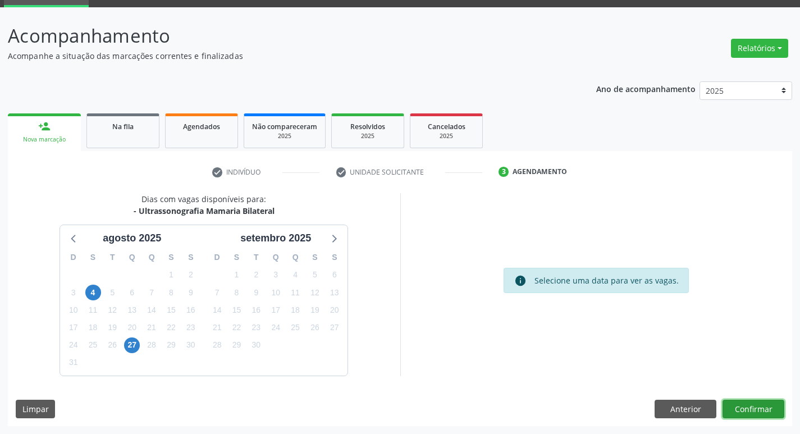
click at [746, 409] on button "Confirmar" at bounding box center [754, 409] width 62 height 19
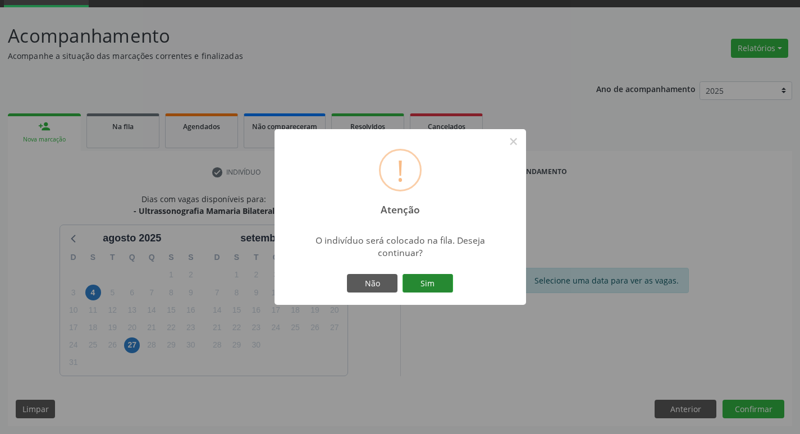
click at [432, 286] on button "Sim" at bounding box center [428, 283] width 51 height 19
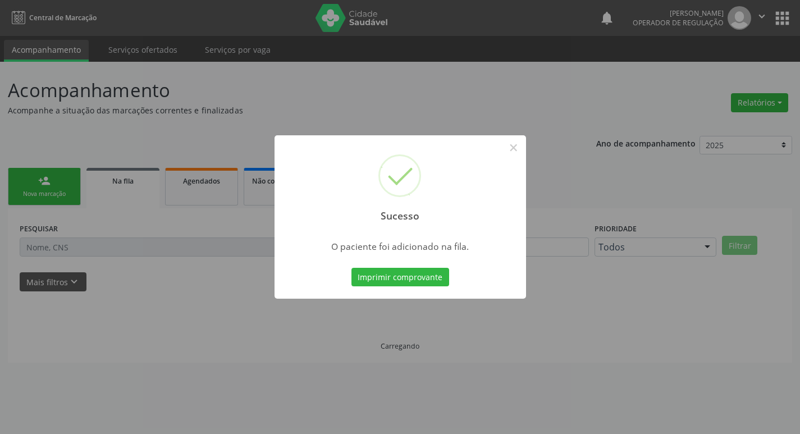
scroll to position [0, 0]
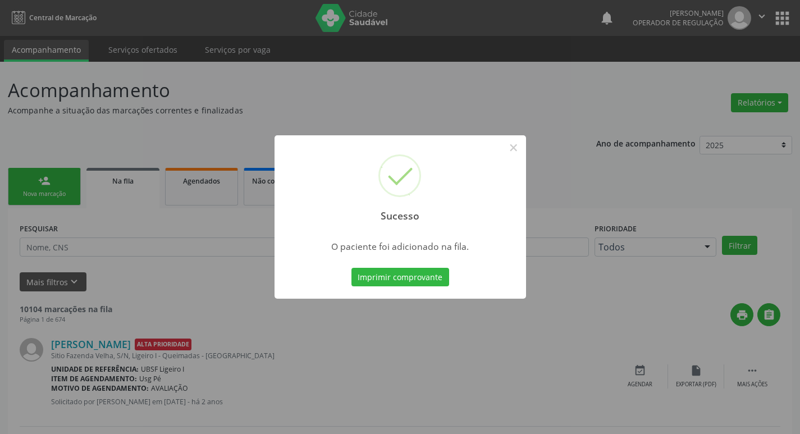
click at [157, 99] on div "Sucesso × O paciente foi adicionado na fila. Imprimir comprovante Cancel" at bounding box center [400, 217] width 800 height 434
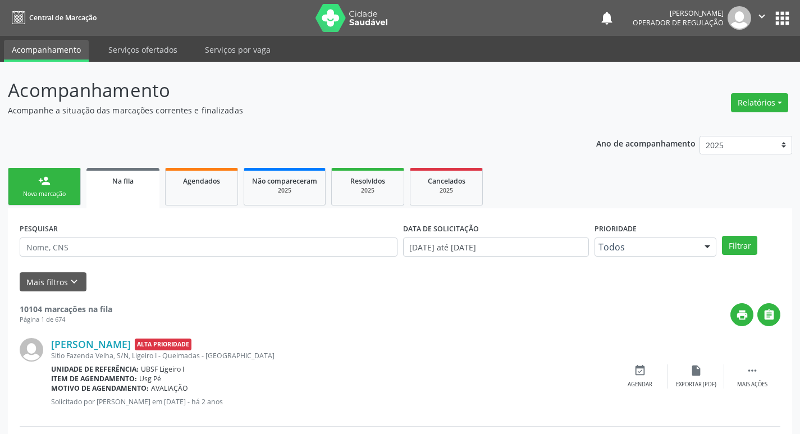
click at [60, 167] on ul "person_add Nova marcação Na fila Agendados Não compareceram 2025 Resolvidos 202…" at bounding box center [400, 186] width 785 height 43
click at [60, 180] on link "person_add Nova marcação" at bounding box center [44, 187] width 73 height 38
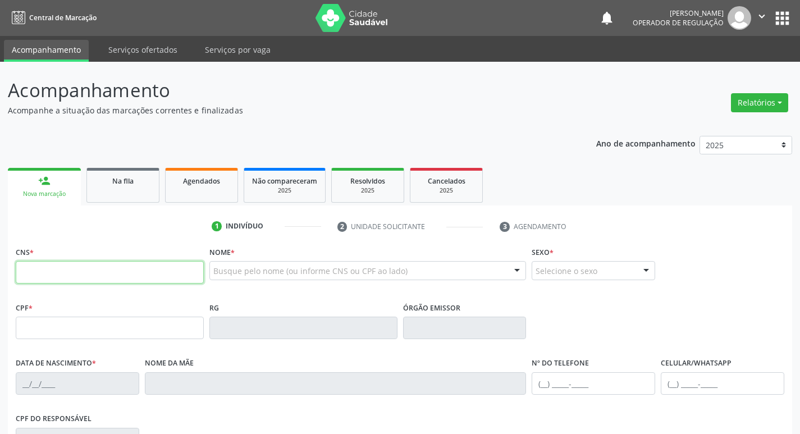
click at [129, 270] on input "text" at bounding box center [110, 272] width 188 height 22
type input "703 6070 0724 3936"
type input "016.072.464-30"
type input "[DATE]"
type input "[PERSON_NAME]"
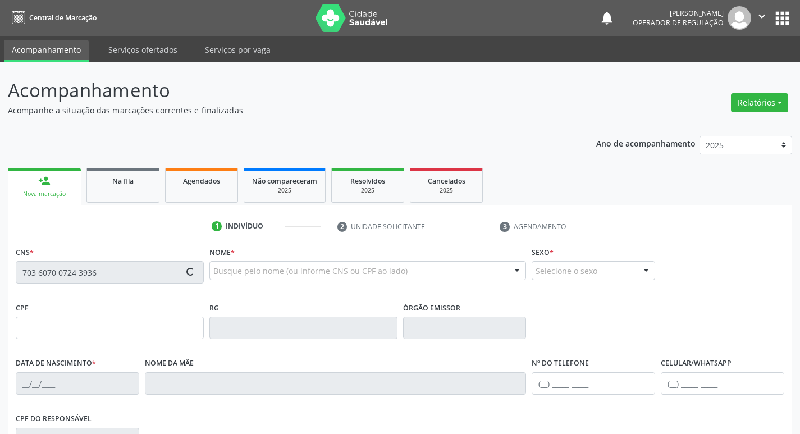
type input "[PHONE_NUMBER]"
type input "26"
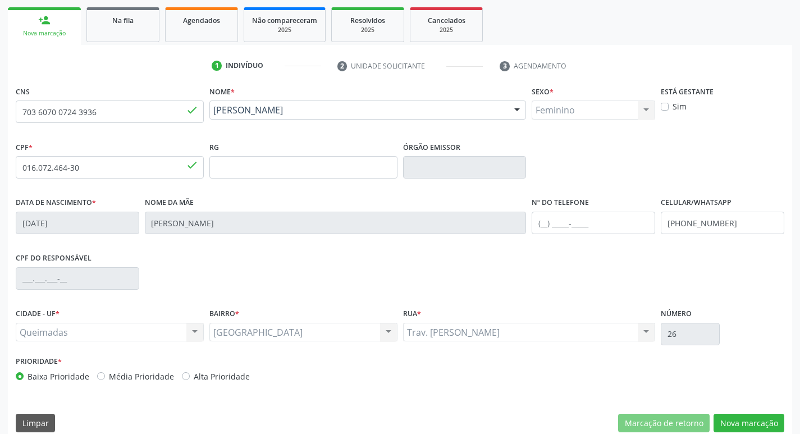
scroll to position [175, 0]
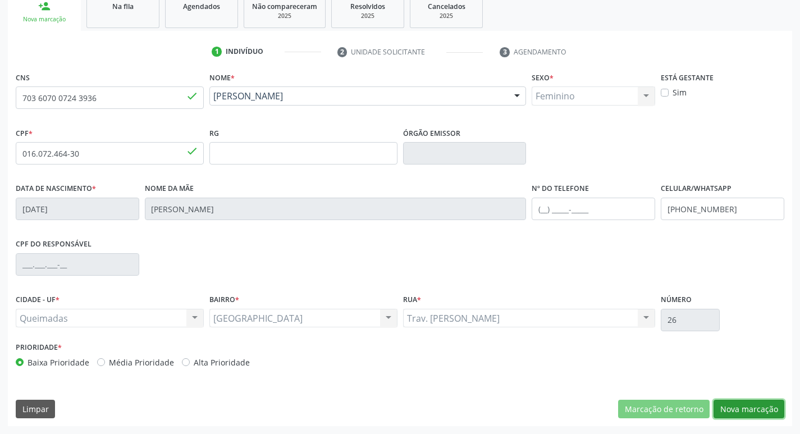
click at [722, 403] on button "Nova marcação" at bounding box center [749, 409] width 71 height 19
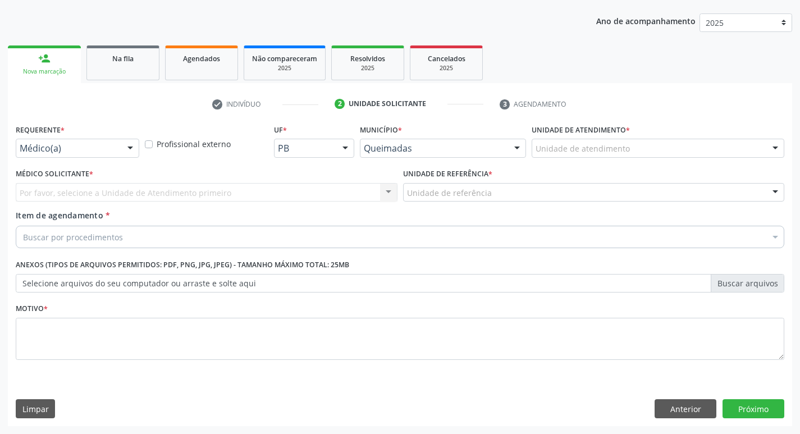
scroll to position [122, 0]
click at [117, 136] on div "Requerente * Médico(a) Médico(a) Enfermeiro(a) Paciente Nenhum resultado encont…" at bounding box center [78, 139] width 124 height 36
click at [117, 141] on div "Médico(a)" at bounding box center [78, 148] width 124 height 19
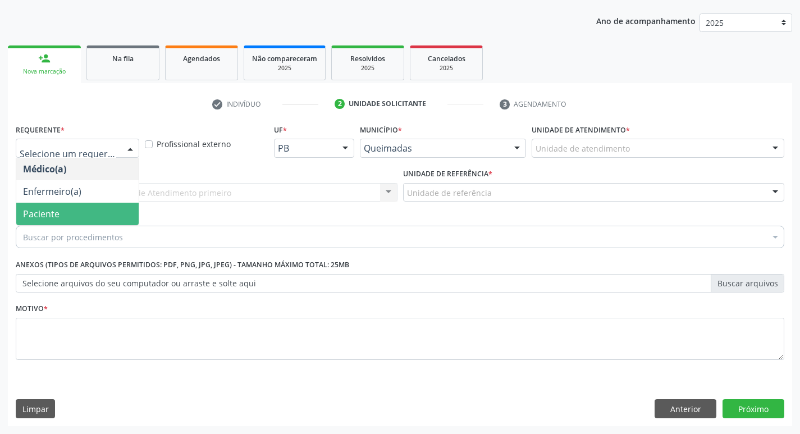
click at [94, 212] on span "Paciente" at bounding box center [77, 214] width 122 height 22
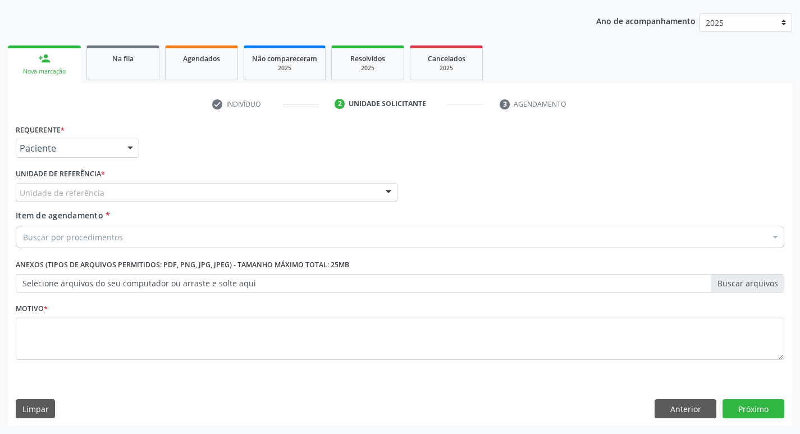
click at [112, 188] on div "Unidade de referência" at bounding box center [207, 192] width 382 height 19
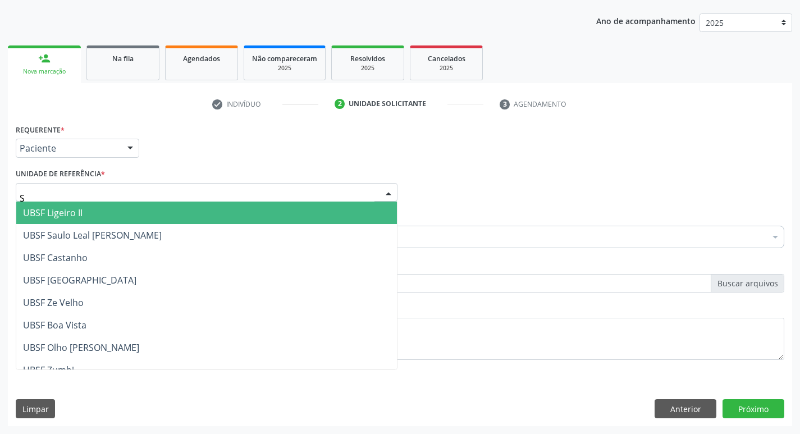
type input "SA"
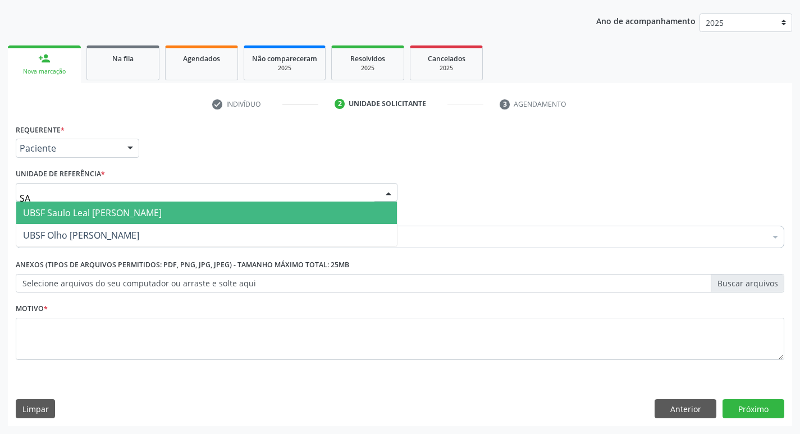
click at [112, 207] on span "UBSF Saulo Leal [PERSON_NAME]" at bounding box center [92, 213] width 139 height 12
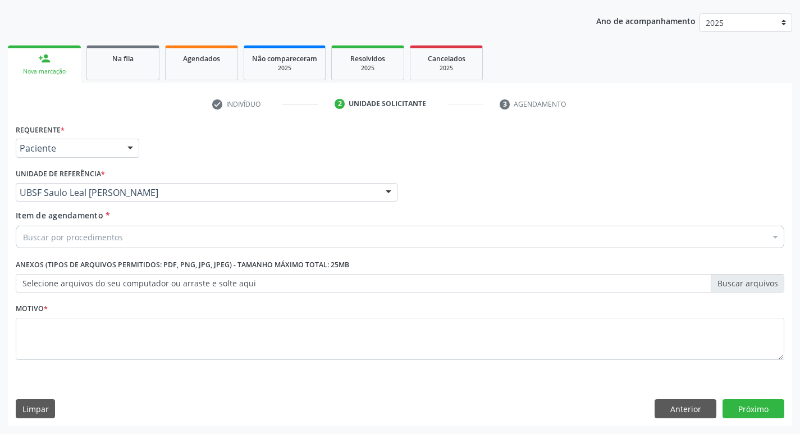
click at [113, 244] on div "Buscar por procedimentos" at bounding box center [400, 237] width 769 height 22
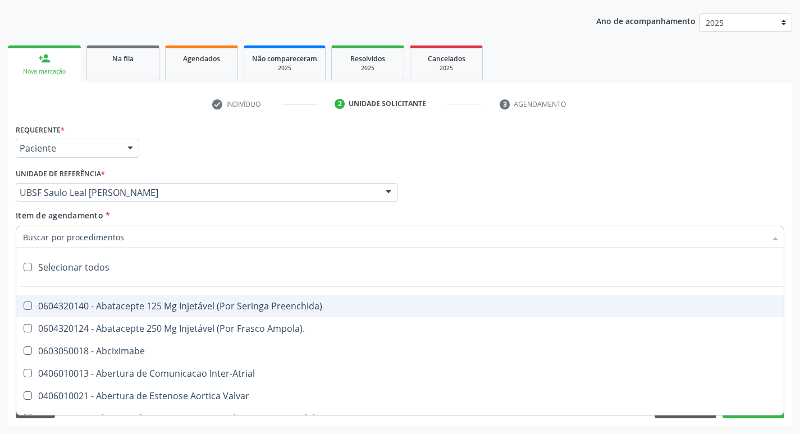
click at [112, 242] on input "Item de agendamento *" at bounding box center [394, 237] width 743 height 22
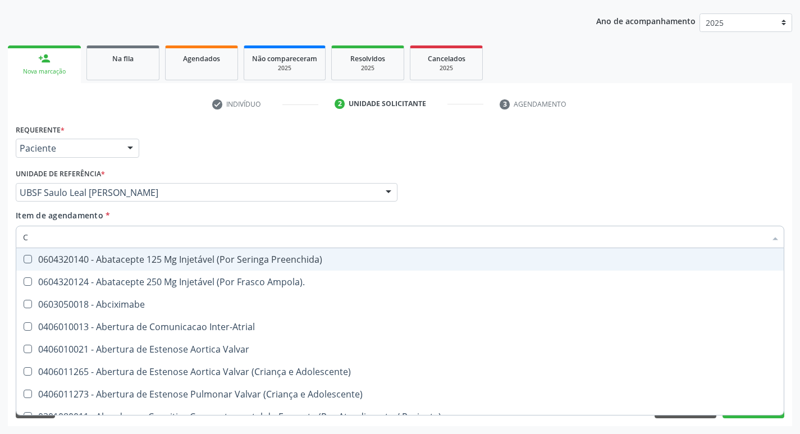
paste input "0205020097"
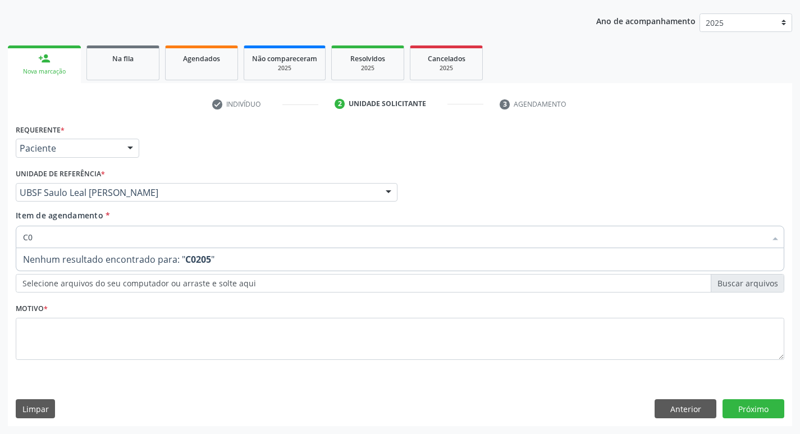
type input "C"
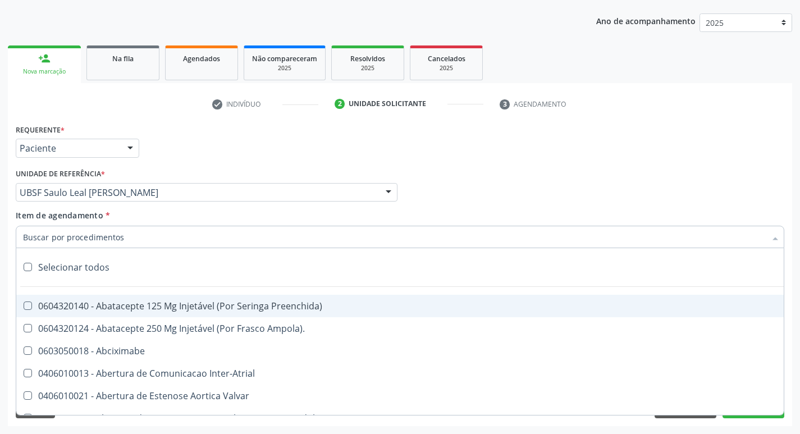
paste input "0205020097"
type input "0205020097"
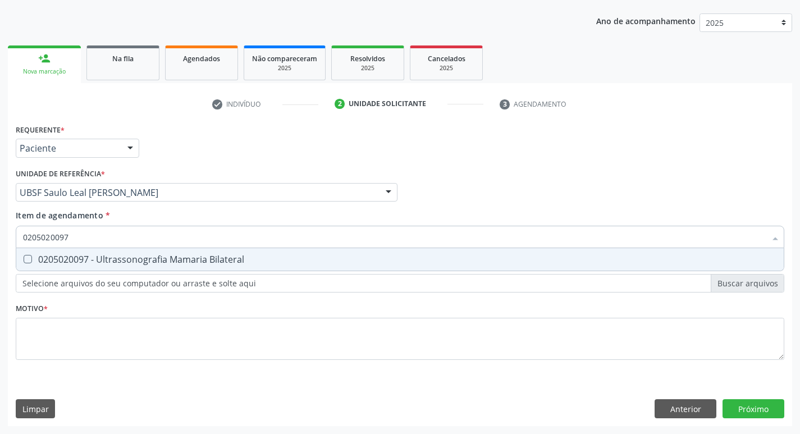
click at [109, 256] on div "0205020097 - Ultrassonografia Mamaria Bilateral" at bounding box center [400, 259] width 754 height 9
checkbox Bilateral "true"
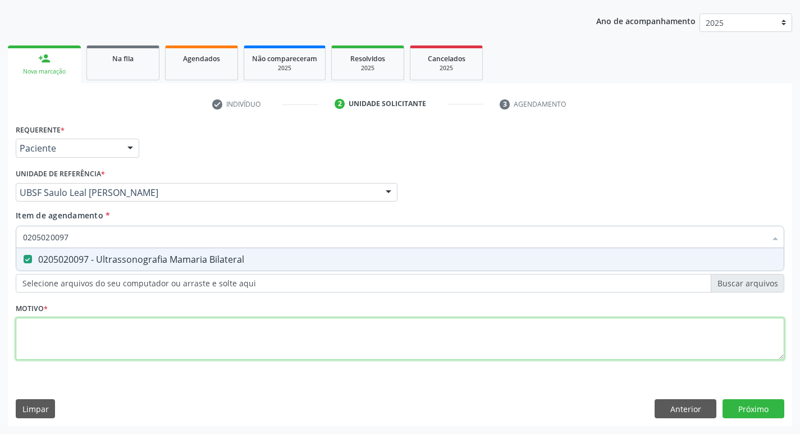
click at [76, 342] on div "Requerente * Paciente Médico(a) Enfermeiro(a) Paciente Nenhum resultado encontr…" at bounding box center [400, 248] width 769 height 254
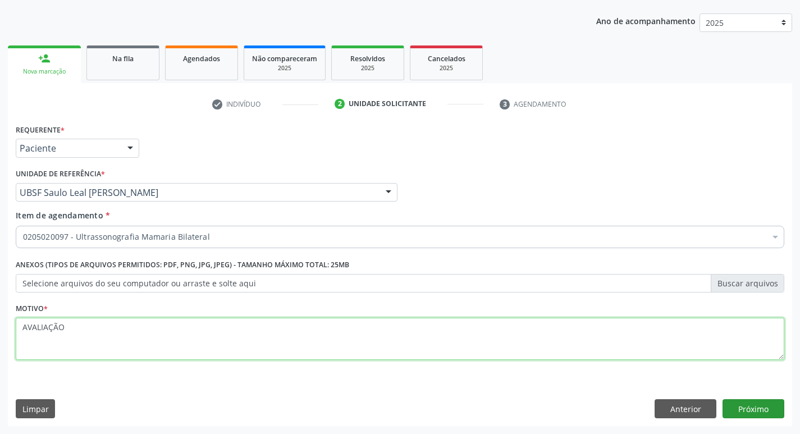
type textarea "AVALIAÇÃO"
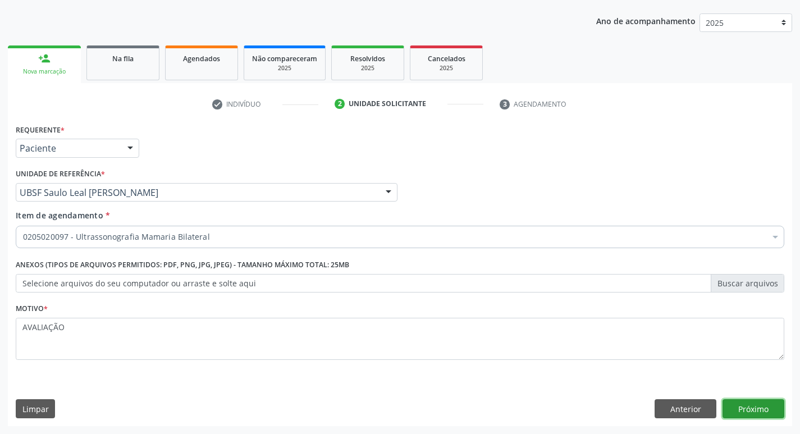
click at [758, 412] on button "Próximo" at bounding box center [754, 408] width 62 height 19
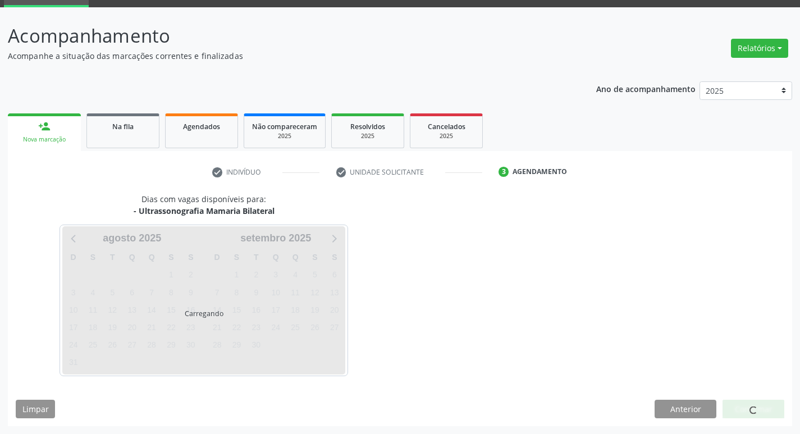
scroll to position [54, 0]
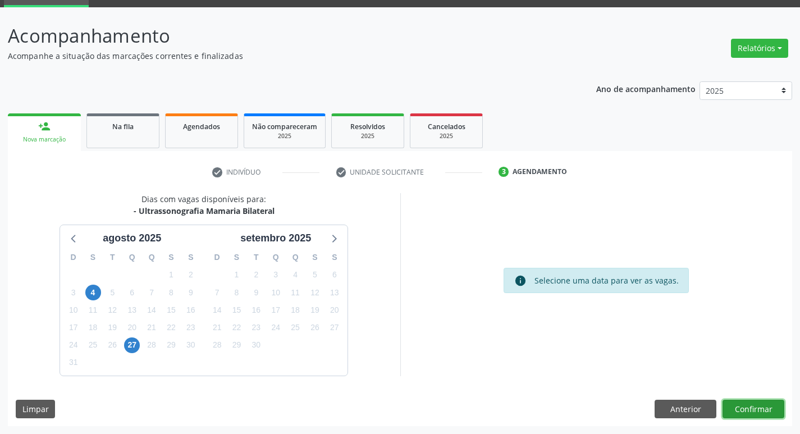
click at [758, 410] on button "Confirmar" at bounding box center [754, 409] width 62 height 19
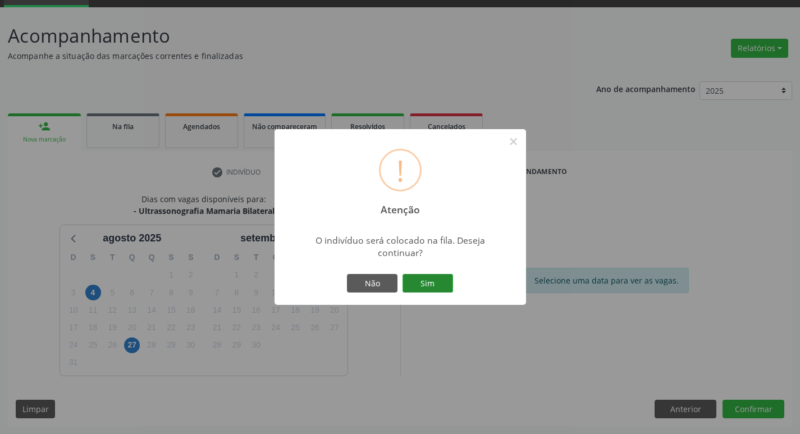
click at [427, 286] on button "Sim" at bounding box center [428, 283] width 51 height 19
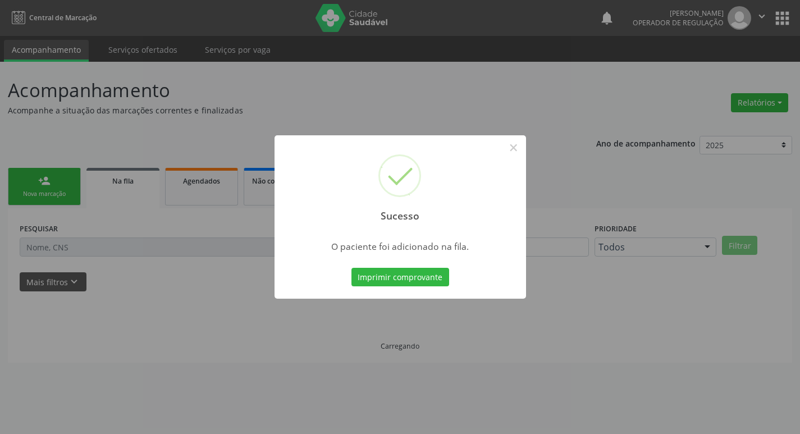
scroll to position [0, 0]
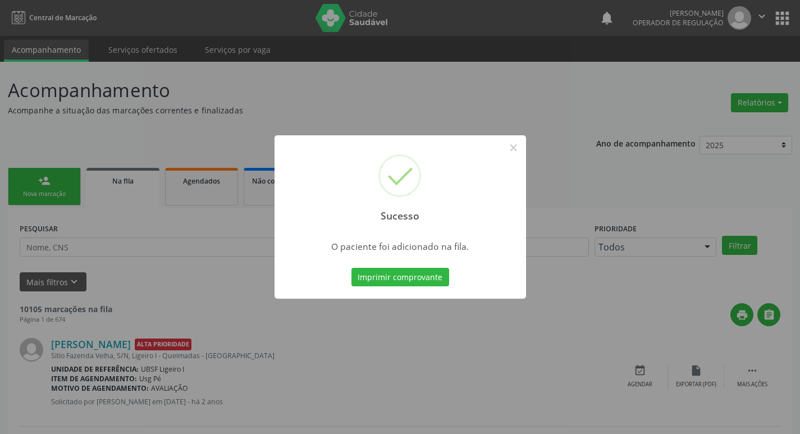
click at [99, 117] on div "Sucesso × O paciente foi adicionado na fila. Imprimir comprovante Cancel" at bounding box center [400, 217] width 800 height 434
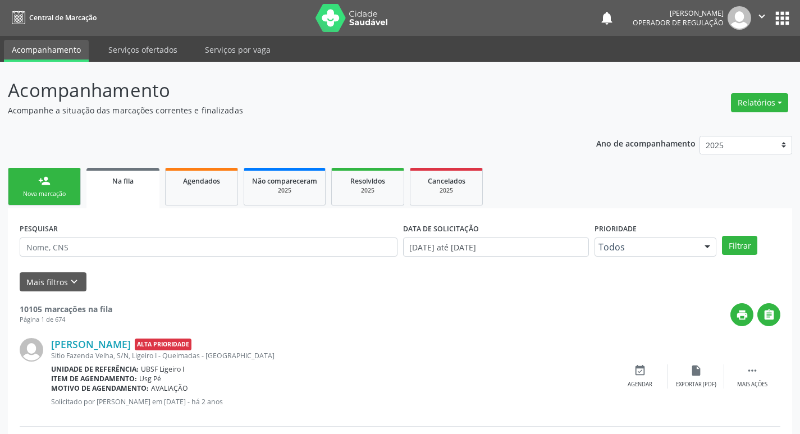
click at [67, 174] on link "person_add Nova marcação" at bounding box center [44, 187] width 73 height 38
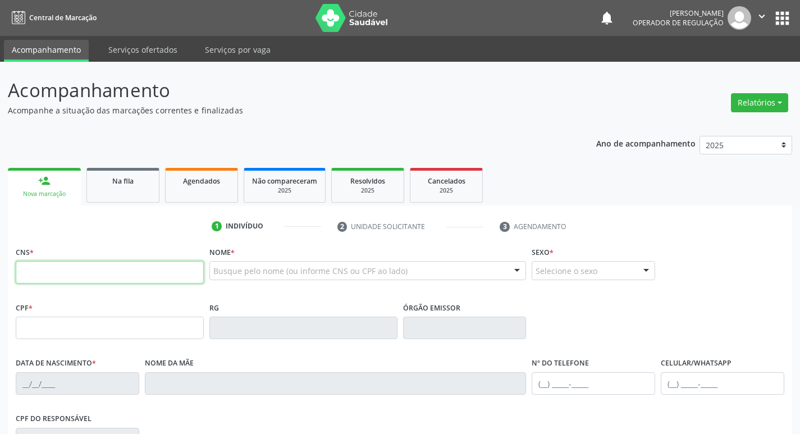
click at [164, 268] on input "text" at bounding box center [110, 272] width 188 height 22
type input "703 4013 1940 6500"
type input "064.080.824-75"
type input "[DATE]"
type input "[PERSON_NAME]"
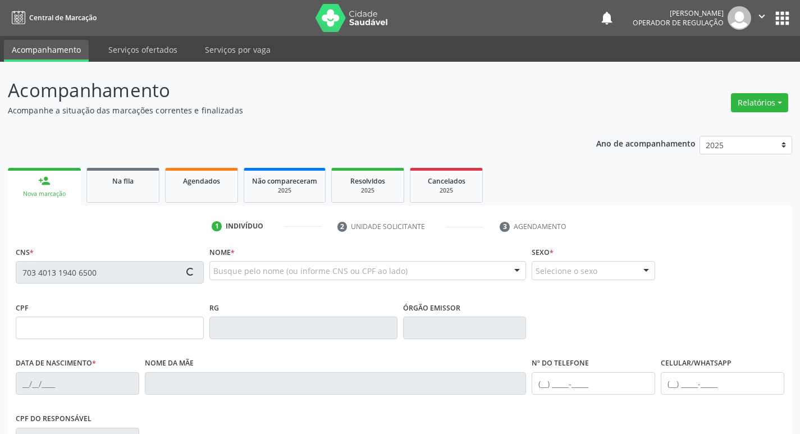
type input "[PHONE_NUMBER]"
type input "61"
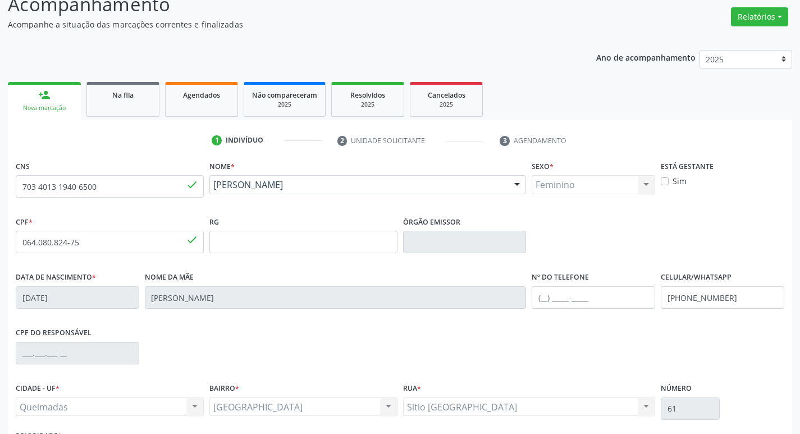
scroll to position [175, 0]
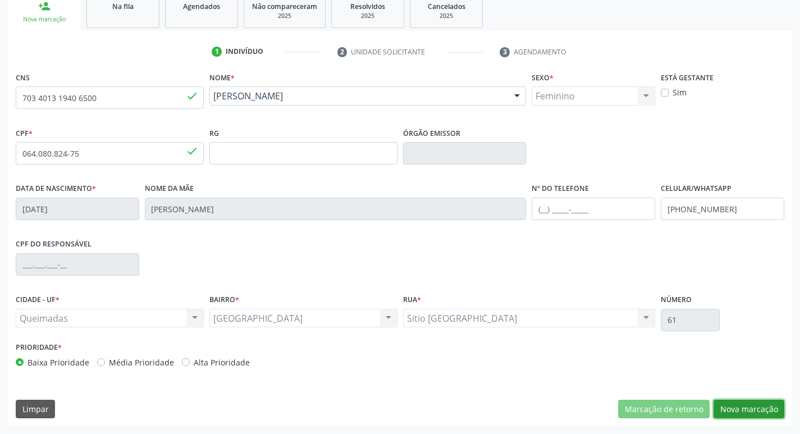
click at [750, 404] on button "Nova marcação" at bounding box center [749, 409] width 71 height 19
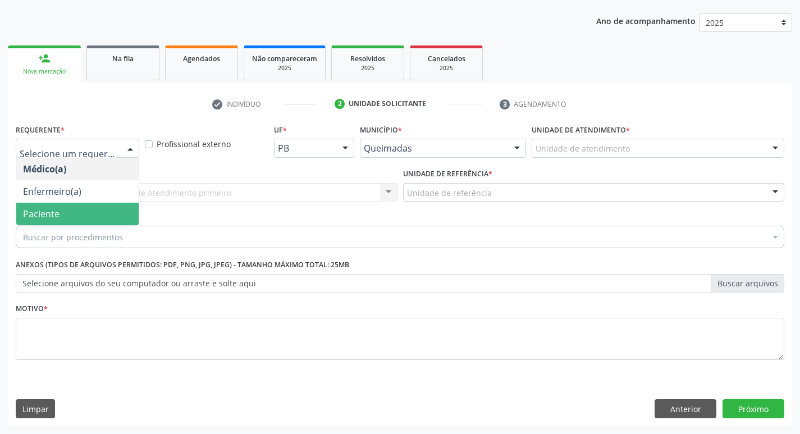
click at [86, 213] on span "Paciente" at bounding box center [77, 214] width 122 height 22
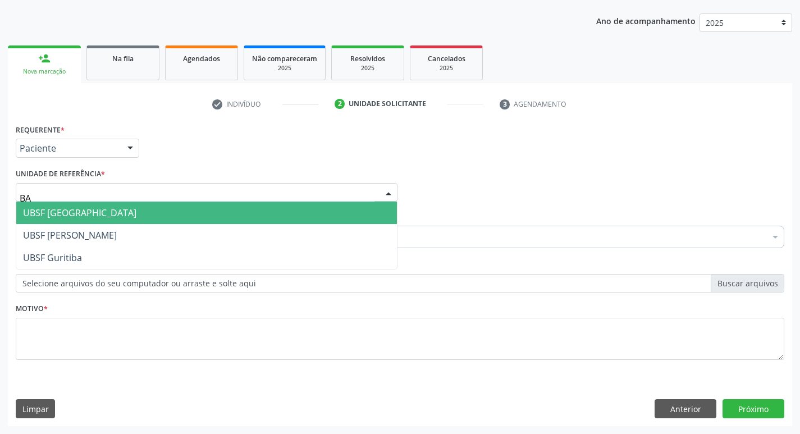
type input "BAI"
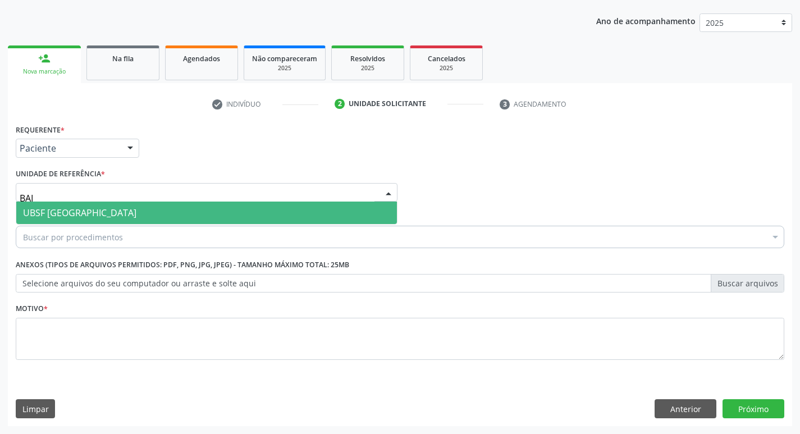
click at [129, 206] on span "UBSF [GEOGRAPHIC_DATA]" at bounding box center [206, 213] width 381 height 22
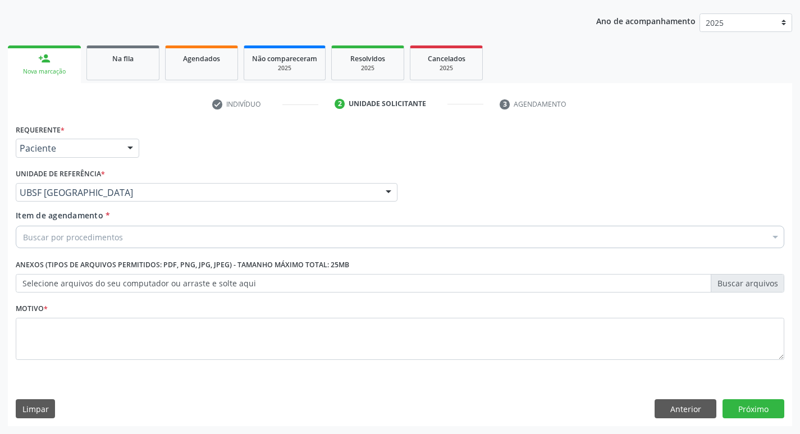
click at [118, 230] on div "Buscar por procedimentos" at bounding box center [400, 237] width 769 height 22
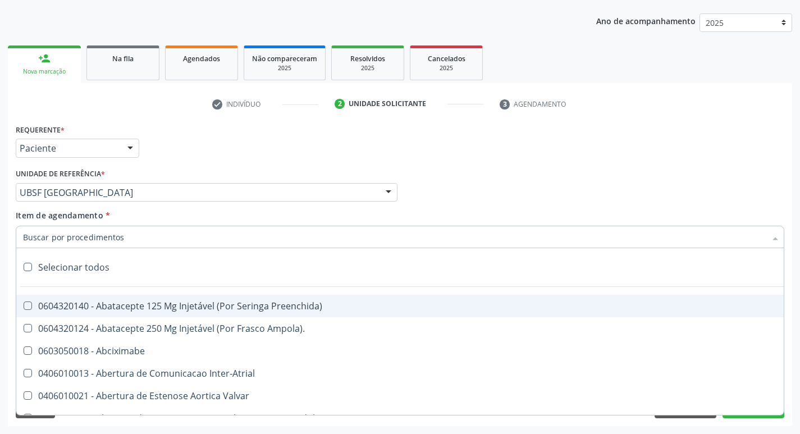
paste input "0205020097"
type input "0205020097"
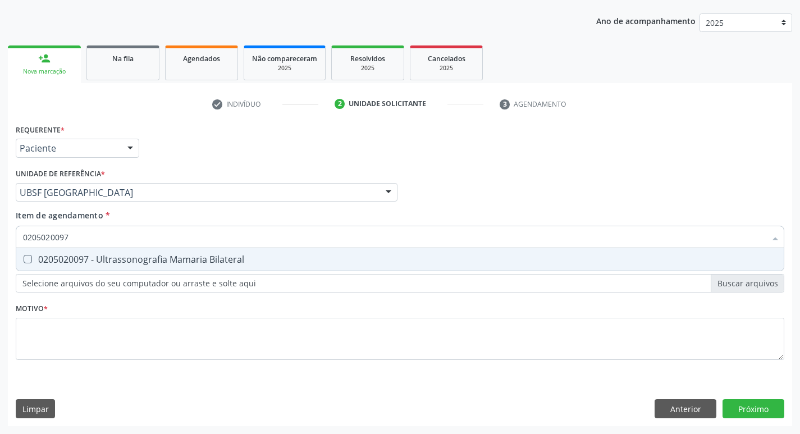
click at [115, 260] on div "0205020097 - Ultrassonografia Mamaria Bilateral" at bounding box center [400, 259] width 754 height 9
checkbox Bilateral "true"
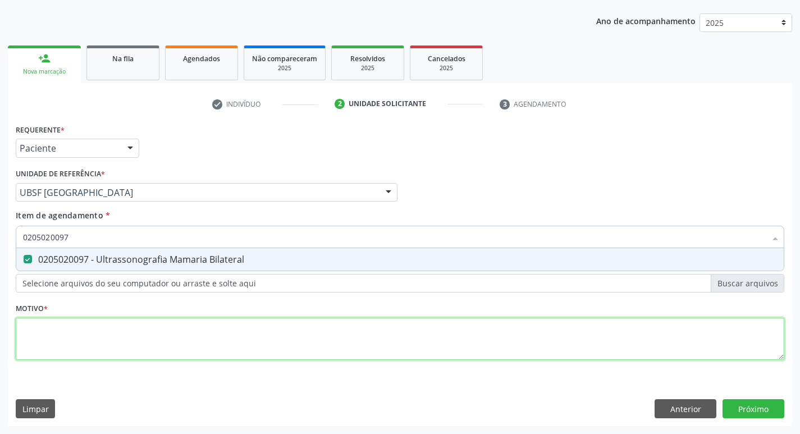
click at [92, 327] on div "Requerente * Paciente Médico(a) Enfermeiro(a) Paciente Nenhum resultado encontr…" at bounding box center [400, 248] width 769 height 254
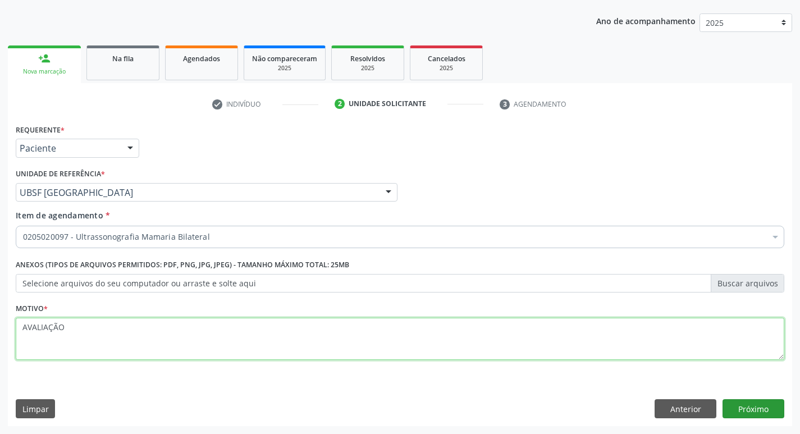
type textarea "AVALIAÇÃO"
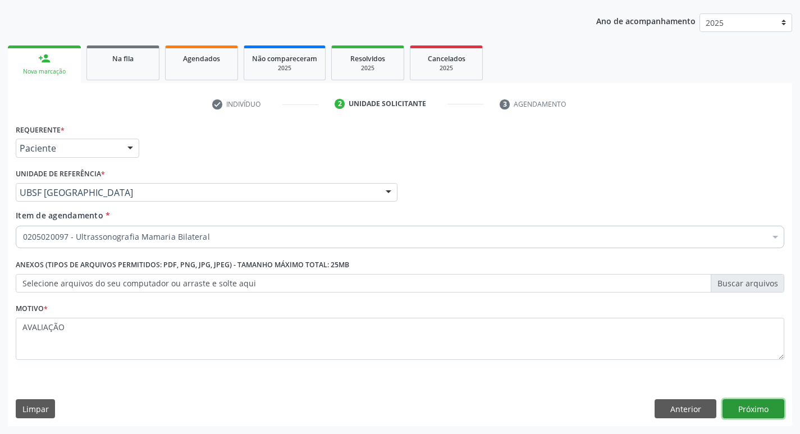
click at [747, 404] on button "Próximo" at bounding box center [754, 408] width 62 height 19
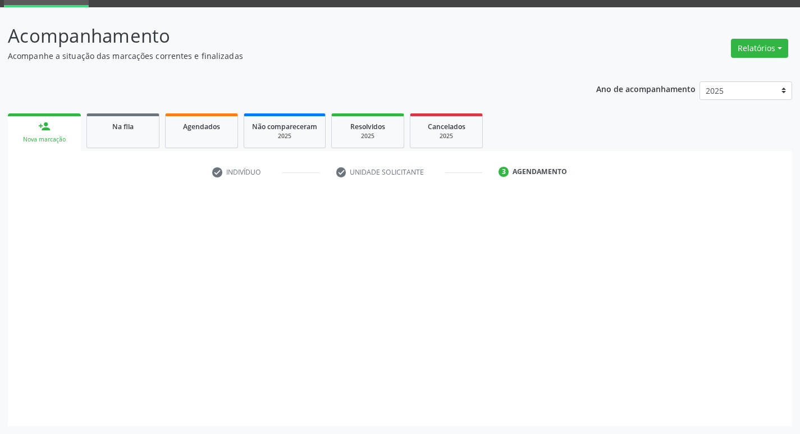
scroll to position [54, 0]
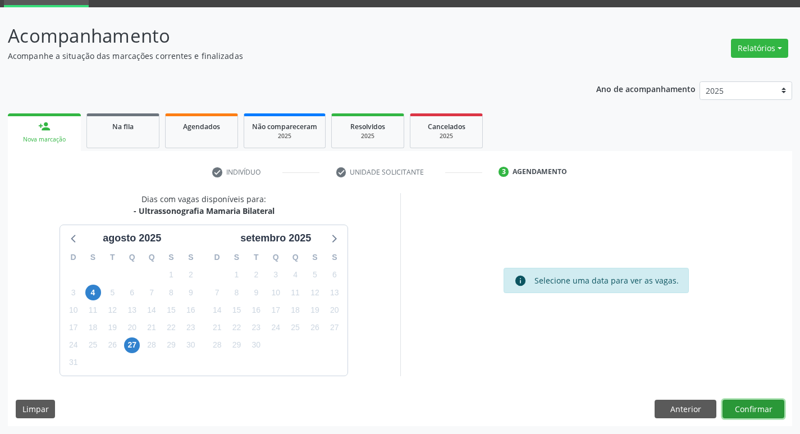
click at [775, 416] on button "Confirmar" at bounding box center [754, 409] width 62 height 19
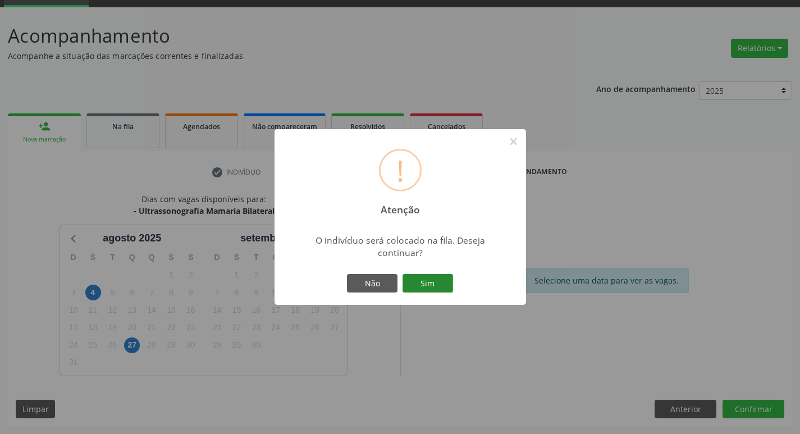
click at [442, 279] on button "Sim" at bounding box center [428, 283] width 51 height 19
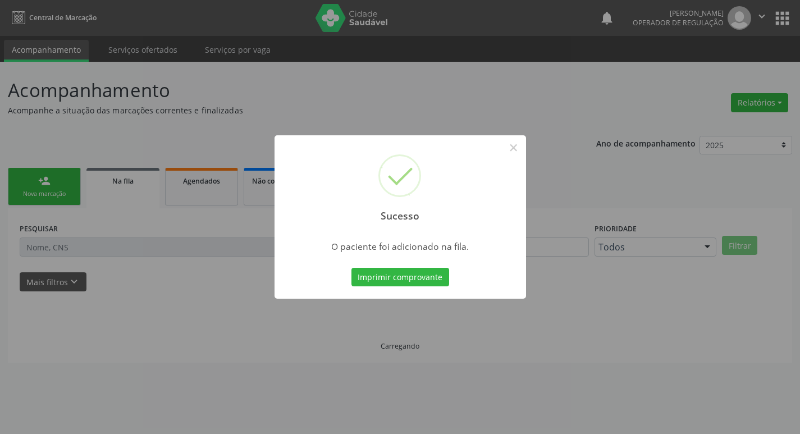
scroll to position [0, 0]
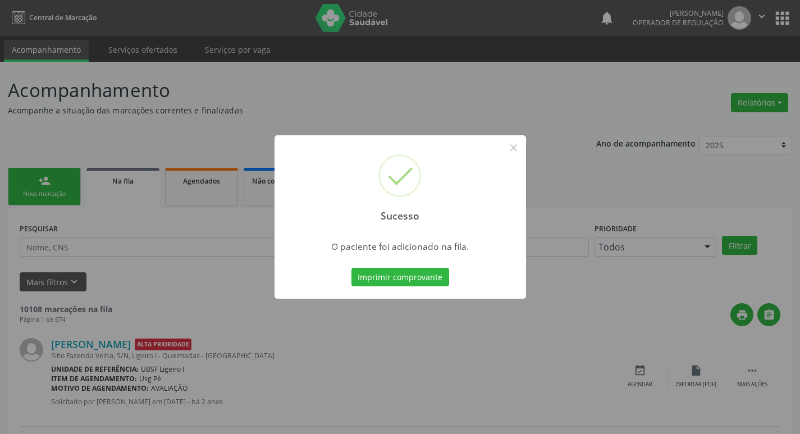
click at [270, 93] on div "Sucesso × O paciente foi adicionado na fila. Imprimir comprovante Cancel" at bounding box center [400, 217] width 800 height 434
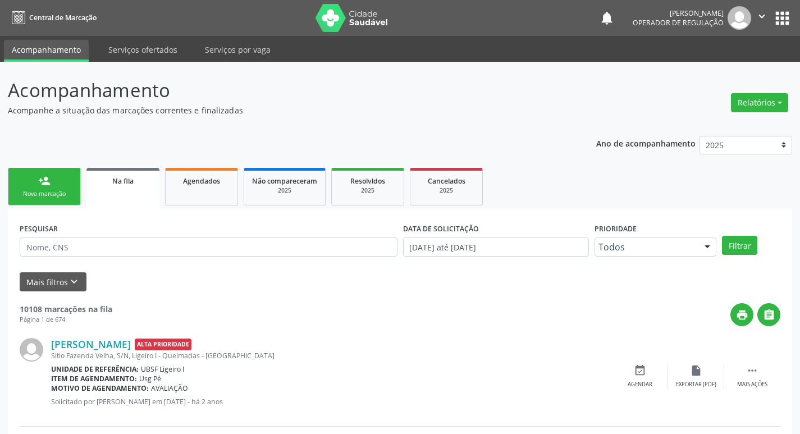
click at [19, 175] on link "person_add Nova marcação" at bounding box center [44, 187] width 73 height 38
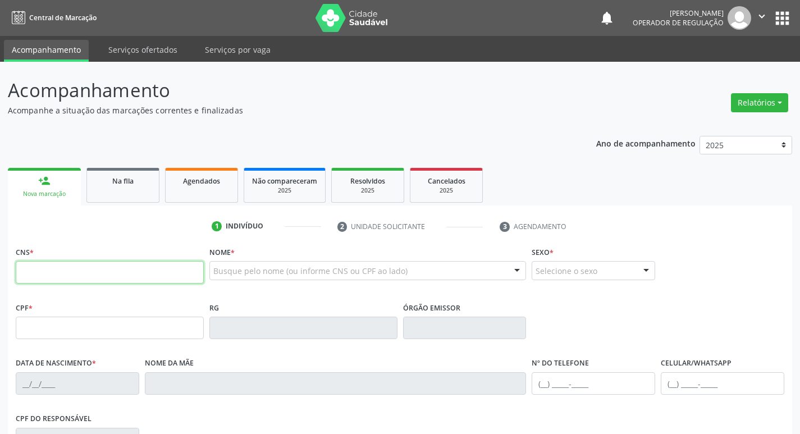
click at [48, 279] on input "text" at bounding box center [110, 272] width 188 height 22
type input "702 6037 2211 3143"
type input "012.310.414-98"
type input "[DATE]"
type input "[PERSON_NAME]"
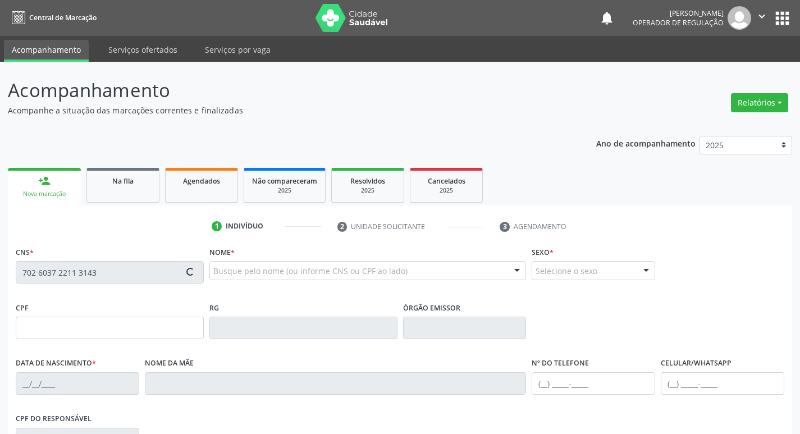
type input "[PHONE_NUMBER]"
type input "148"
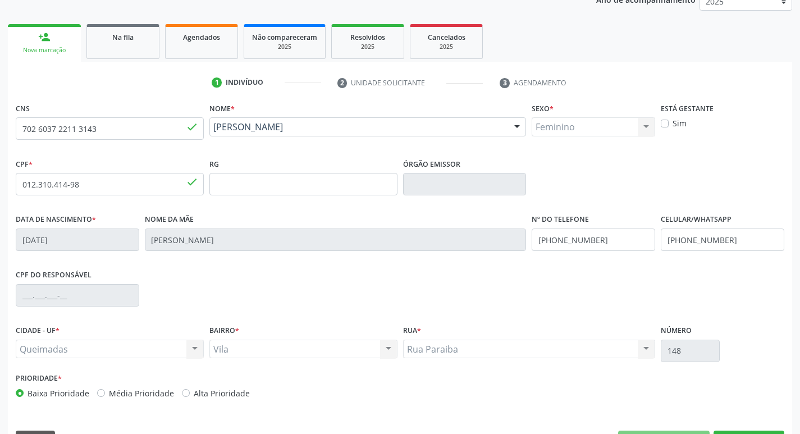
scroll to position [175, 0]
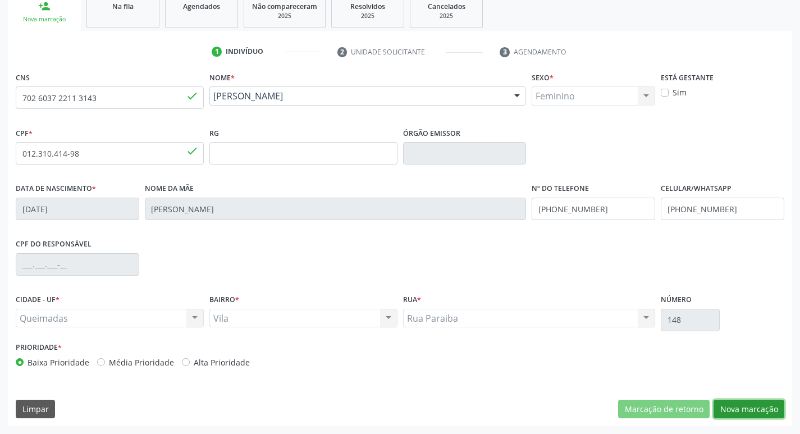
click at [767, 409] on button "Nova marcação" at bounding box center [749, 409] width 71 height 19
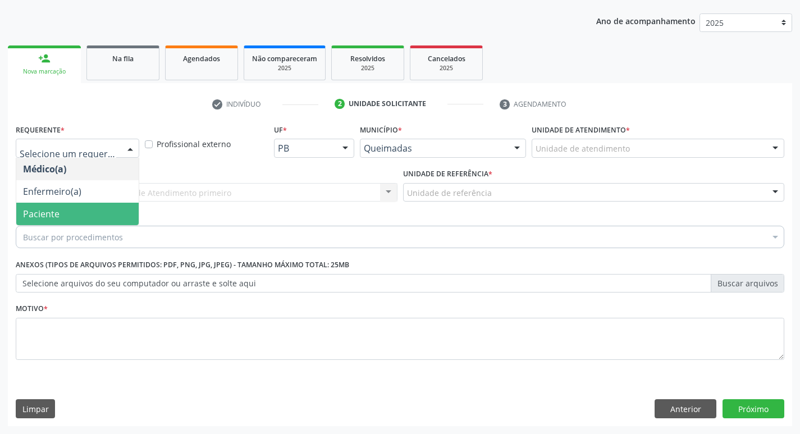
click at [100, 207] on span "Paciente" at bounding box center [77, 214] width 122 height 22
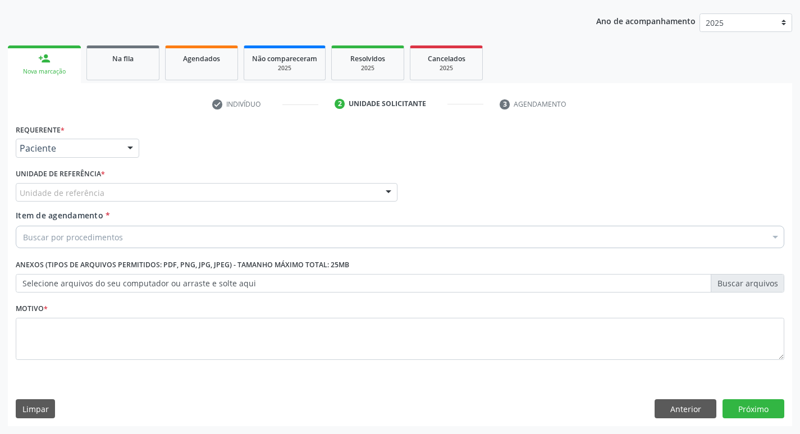
click at [97, 205] on div "Unidade de referência * Unidade de referência UBSF Ligeiro II UBSF Saulo Leal […" at bounding box center [207, 188] width 388 height 44
type input "VIL"
click at [85, 245] on div "Buscar por procedimentos" at bounding box center [400, 237] width 769 height 22
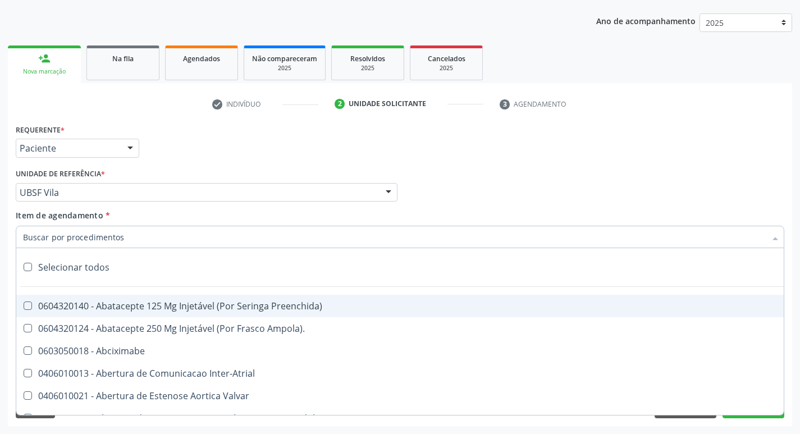
paste input "0205020097"
type input "0205020097"
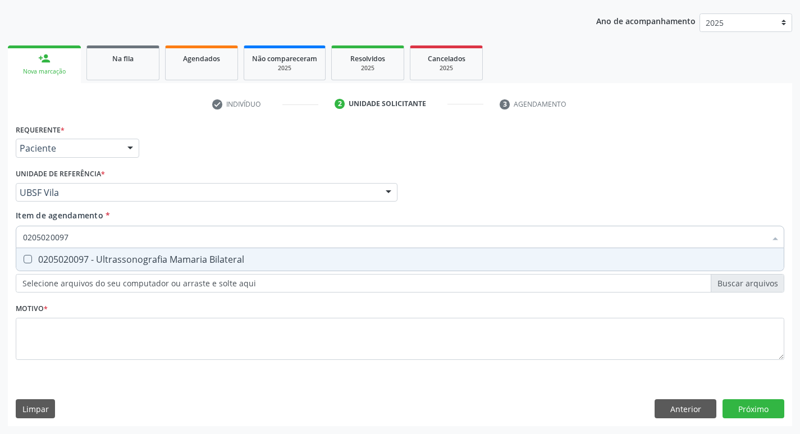
click at [132, 259] on div "0205020097 - Ultrassonografia Mamaria Bilateral" at bounding box center [400, 259] width 754 height 9
checkbox Bilateral "true"
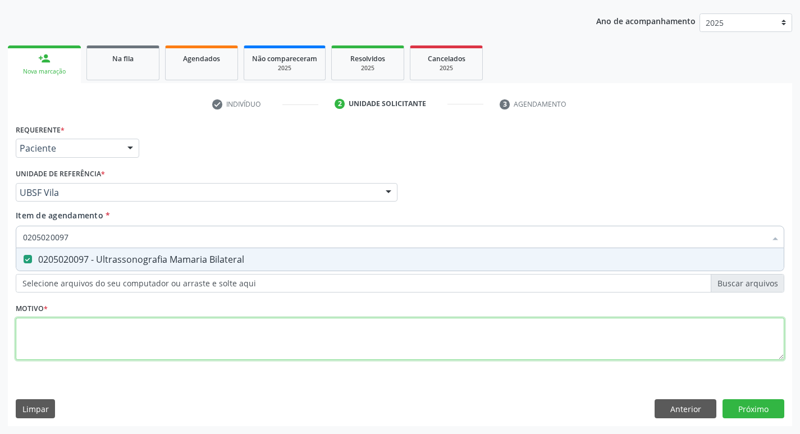
click at [91, 336] on div "Requerente * Paciente Médico(a) Enfermeiro(a) Paciente Nenhum resultado encontr…" at bounding box center [400, 248] width 769 height 254
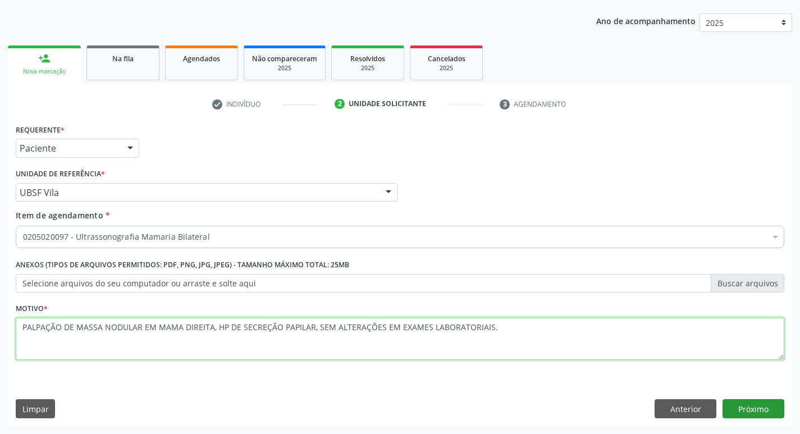
type textarea "PALPAÇÃO DE MASSA NODULAR EM MAMA DIREITA, HP DE SECREÇÃO PAPILAR, SEM ALTERAÇÕ…"
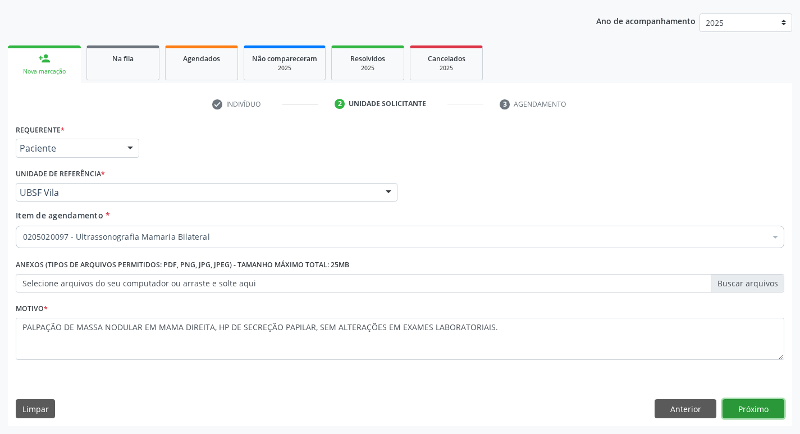
click at [738, 403] on button "Próximo" at bounding box center [754, 408] width 62 height 19
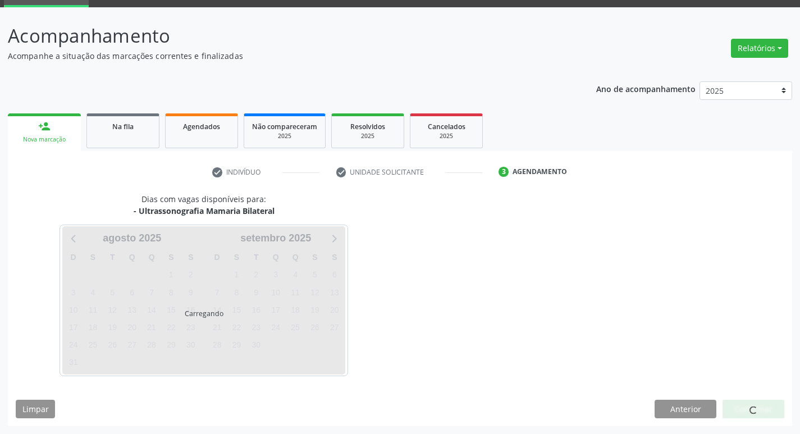
scroll to position [54, 0]
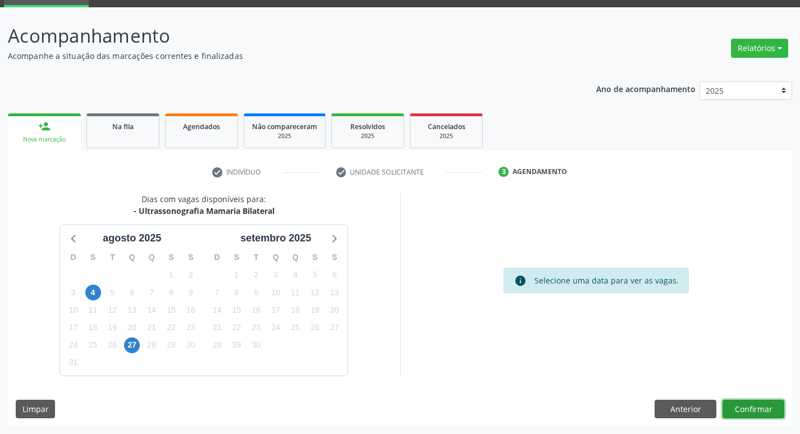
click at [756, 408] on button "Confirmar" at bounding box center [754, 409] width 62 height 19
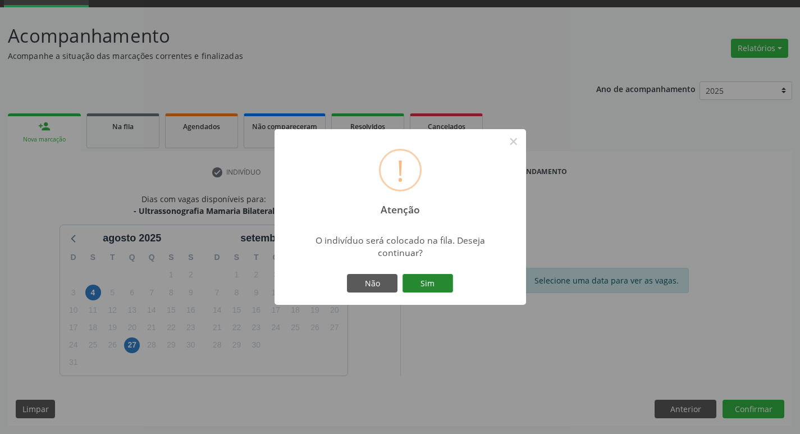
click at [438, 283] on button "Sim" at bounding box center [428, 283] width 51 height 19
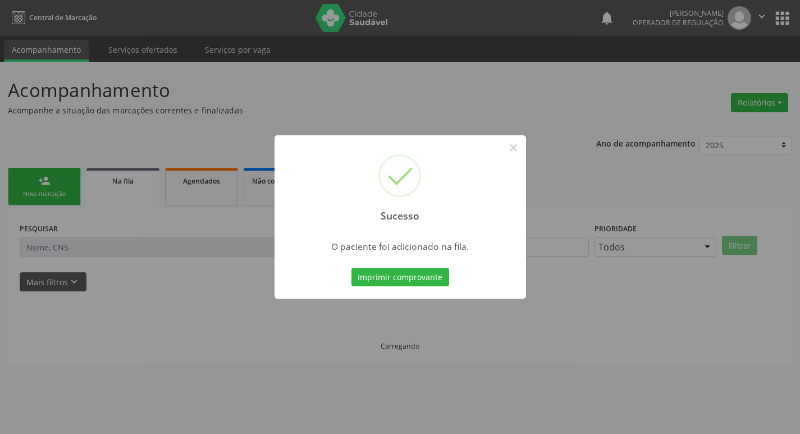
scroll to position [0, 0]
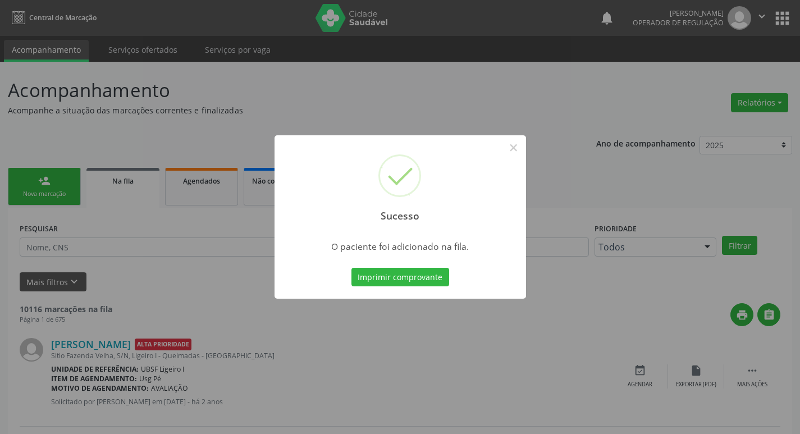
click at [247, 113] on div "Sucesso × O paciente foi adicionado na fila. Imprimir comprovante Cancel" at bounding box center [400, 217] width 800 height 434
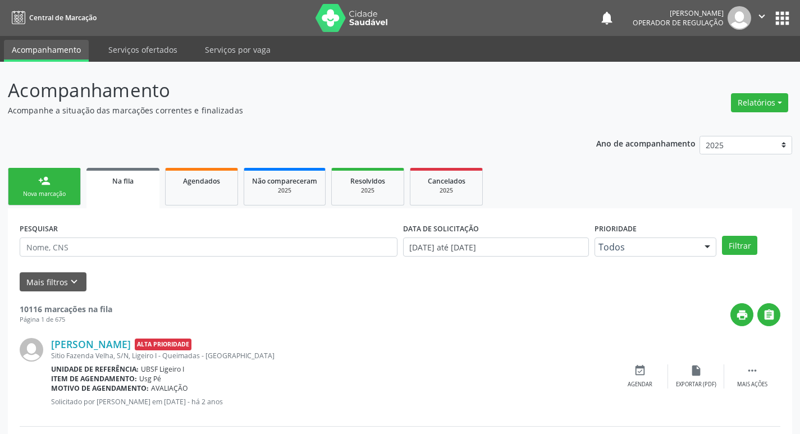
click at [58, 188] on link "person_add Nova marcação" at bounding box center [44, 187] width 73 height 38
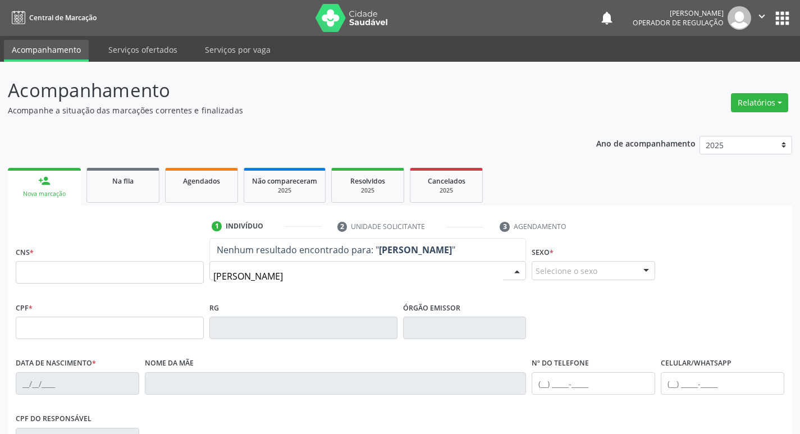
drag, startPoint x: 524, startPoint y: 137, endPoint x: 525, endPoint y: 168, distance: 30.9
click at [525, 168] on div "person_add Nova marcação Na fila Agendados Não compareceram 2025 Resolvidos 202…" at bounding box center [400, 383] width 785 height 436
click at [343, 275] on input "[PERSON_NAME]" at bounding box center [358, 276] width 290 height 22
type input "[PERSON_NAME]"
click at [780, 17] on button "apps" at bounding box center [783, 18] width 20 height 20
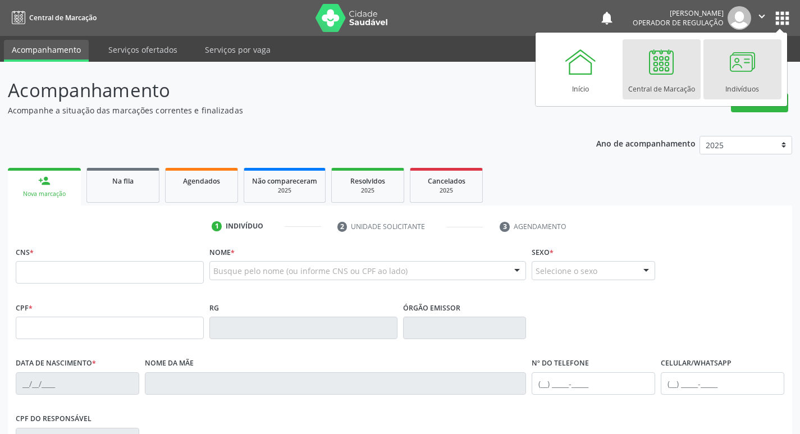
click at [744, 73] on div at bounding box center [743, 62] width 34 height 34
